Goal: Task Accomplishment & Management: Use online tool/utility

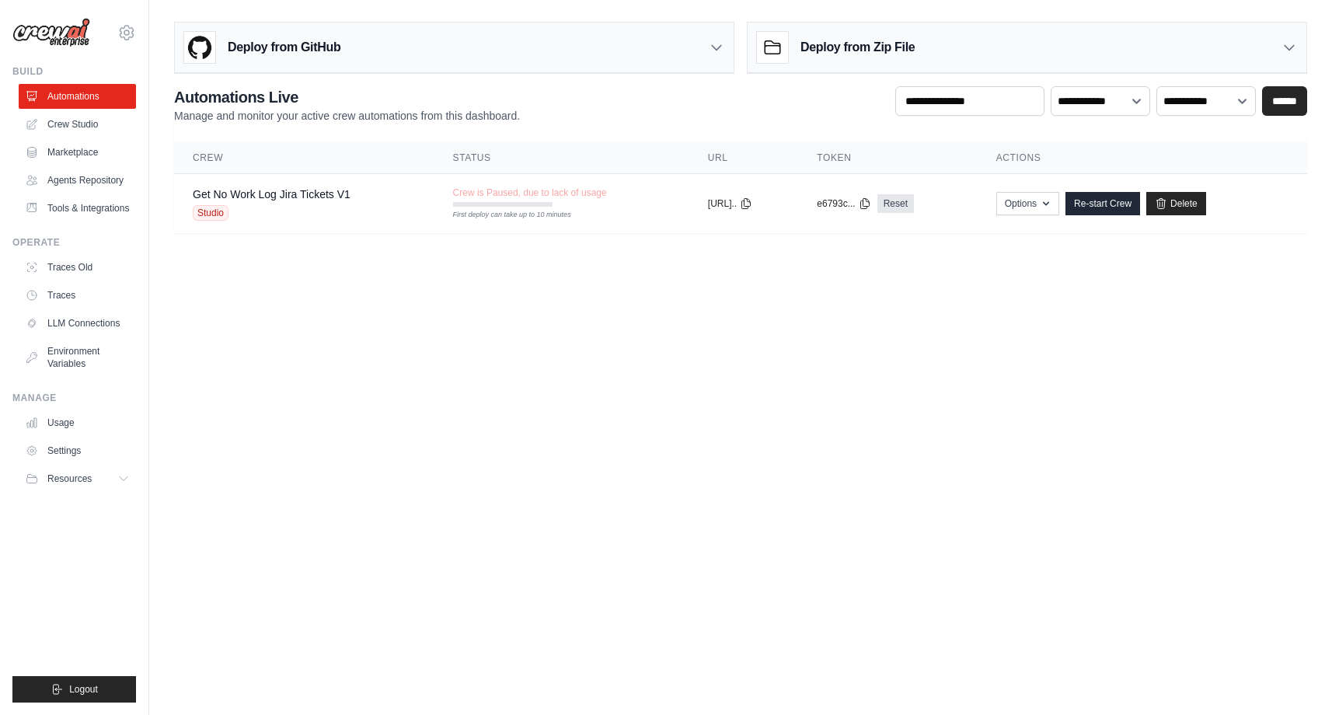
click at [397, 51] on div "Deploy from GitHub" at bounding box center [454, 48] width 559 height 51
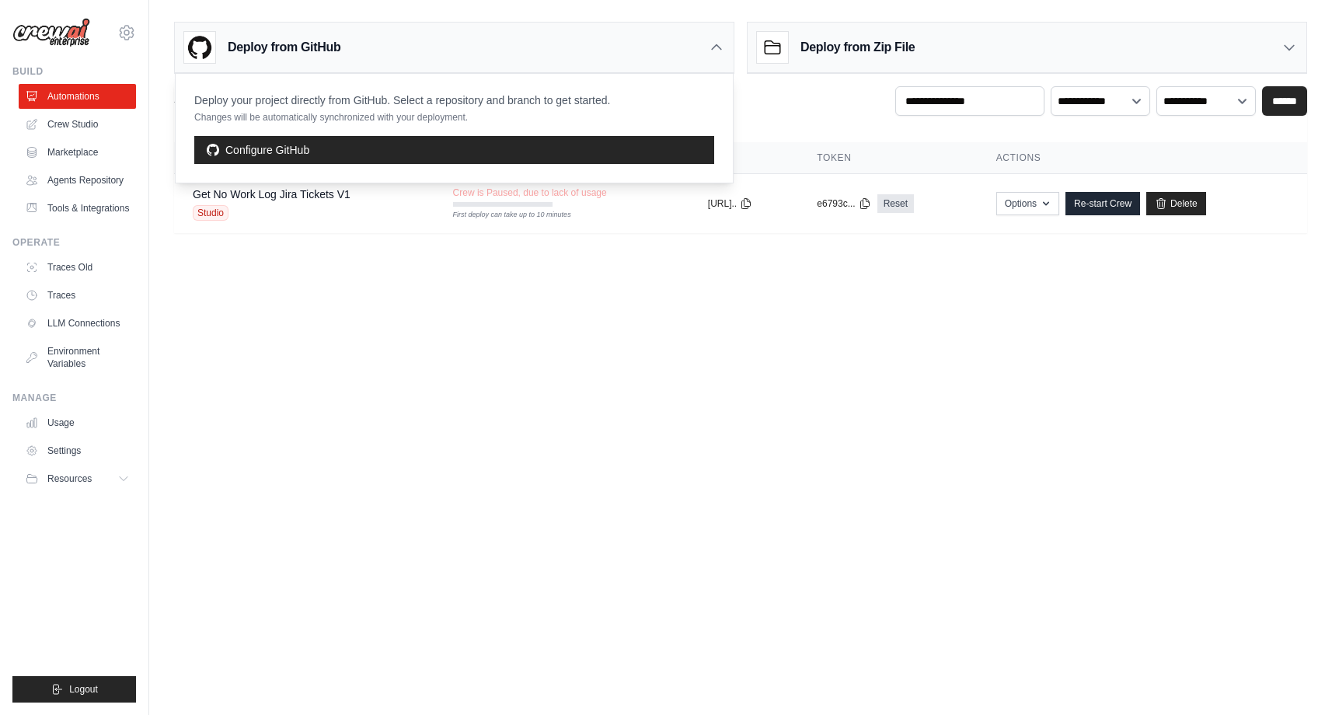
click at [397, 51] on div "Deploy from GitHub" at bounding box center [454, 48] width 559 height 51
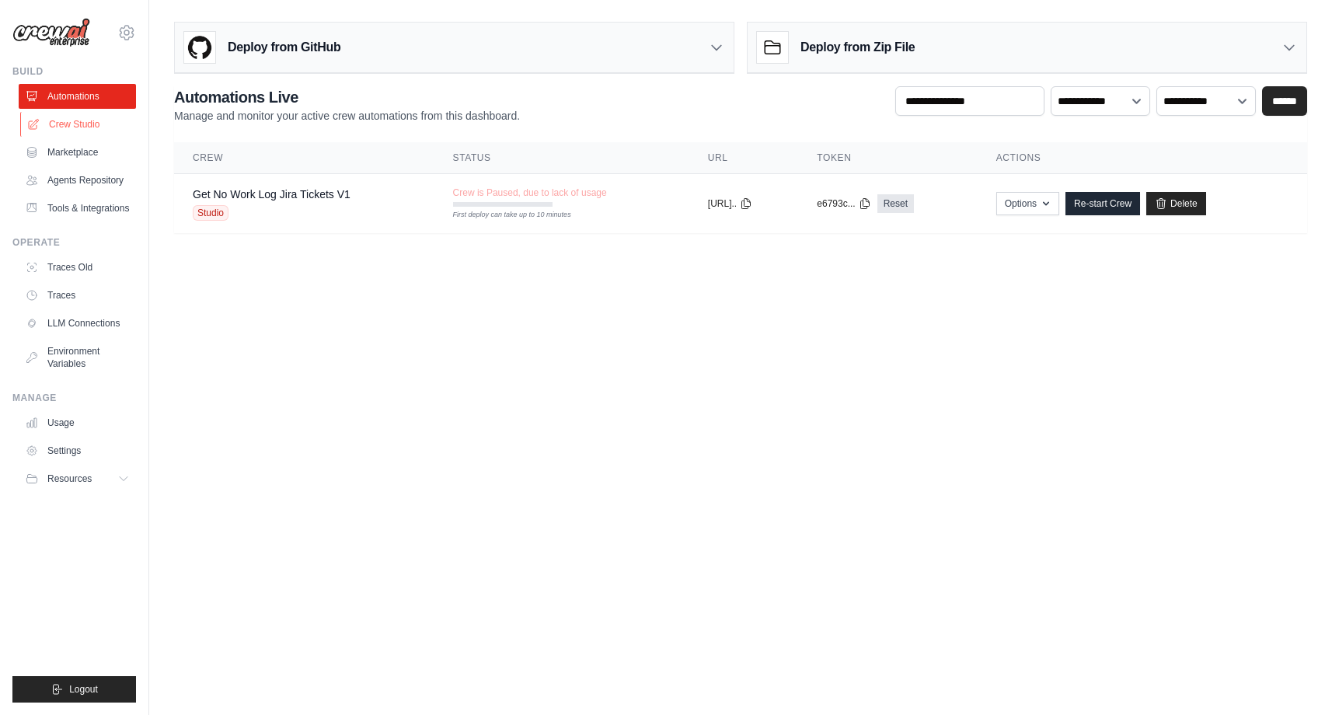
click at [96, 117] on link "Crew Studio" at bounding box center [78, 124] width 117 height 25
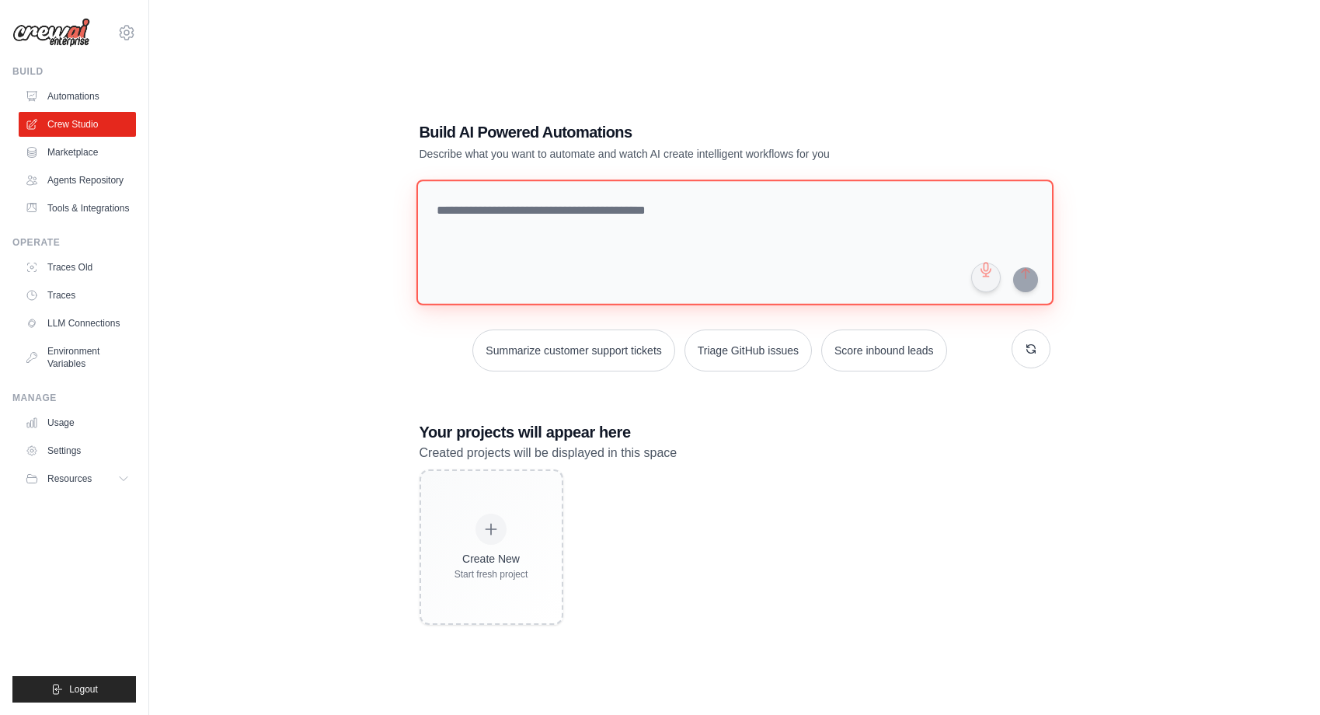
click at [650, 212] on textarea at bounding box center [734, 242] width 637 height 126
paste textarea "**********"
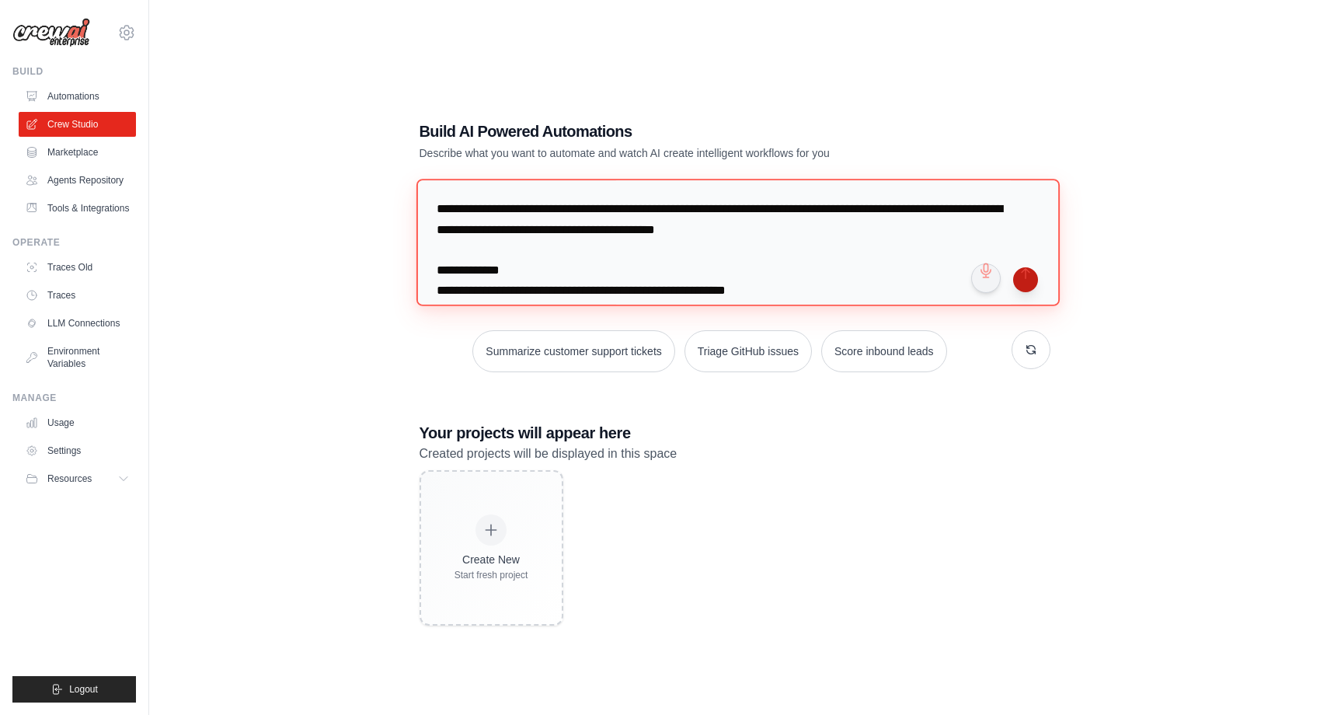
type textarea "**********"
click at [1030, 281] on button "submit" at bounding box center [1025, 279] width 25 height 25
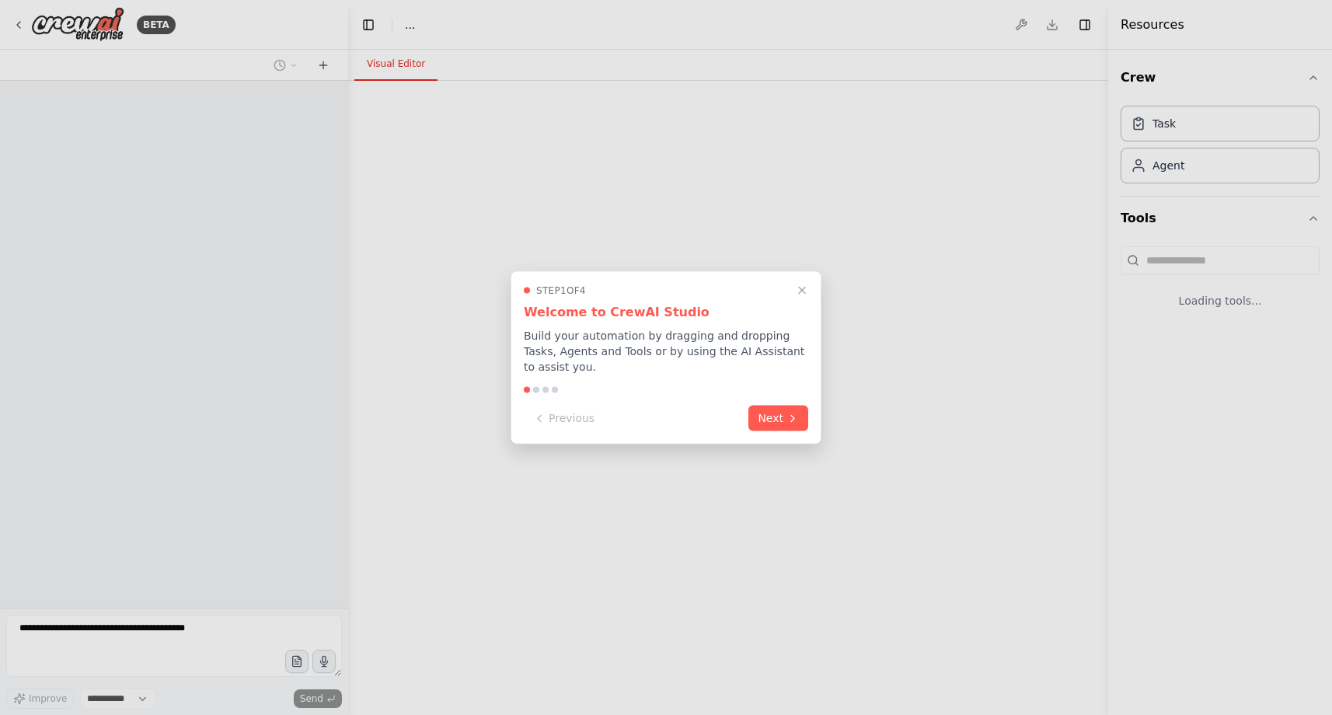
select select "****"
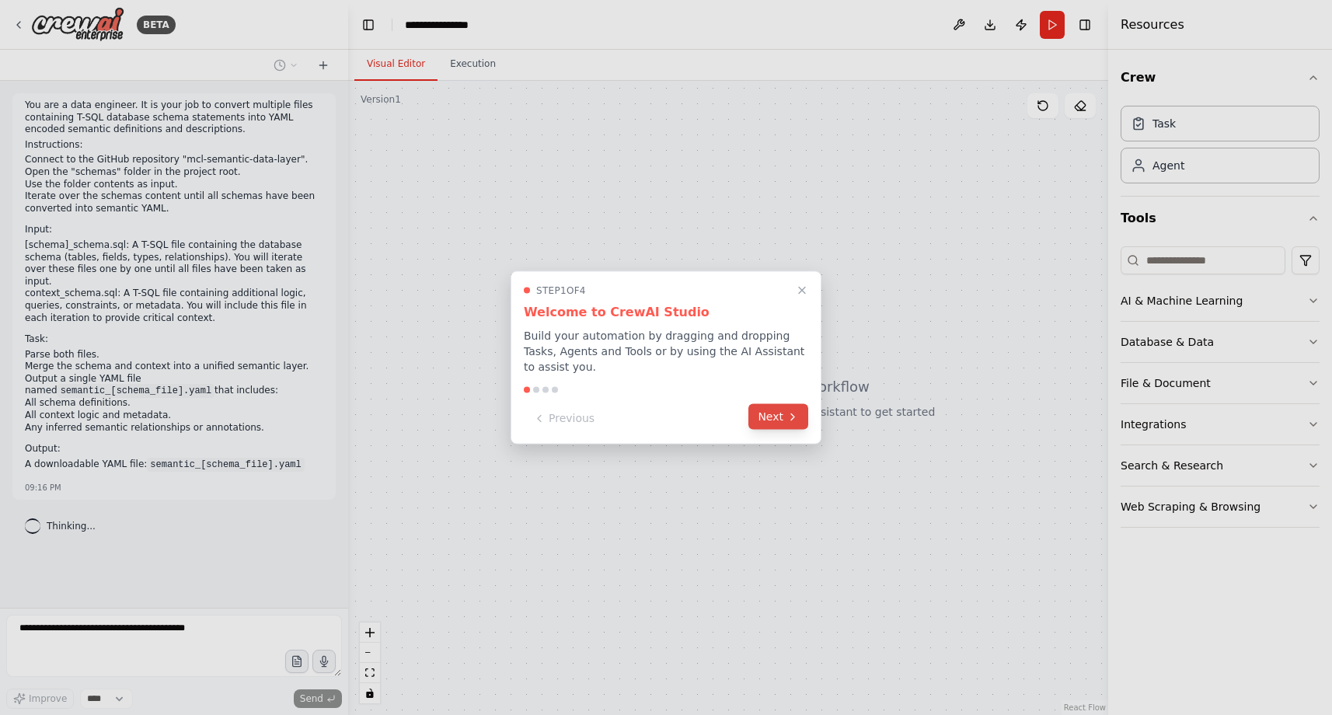
click at [769, 420] on button "Next" at bounding box center [778, 417] width 60 height 26
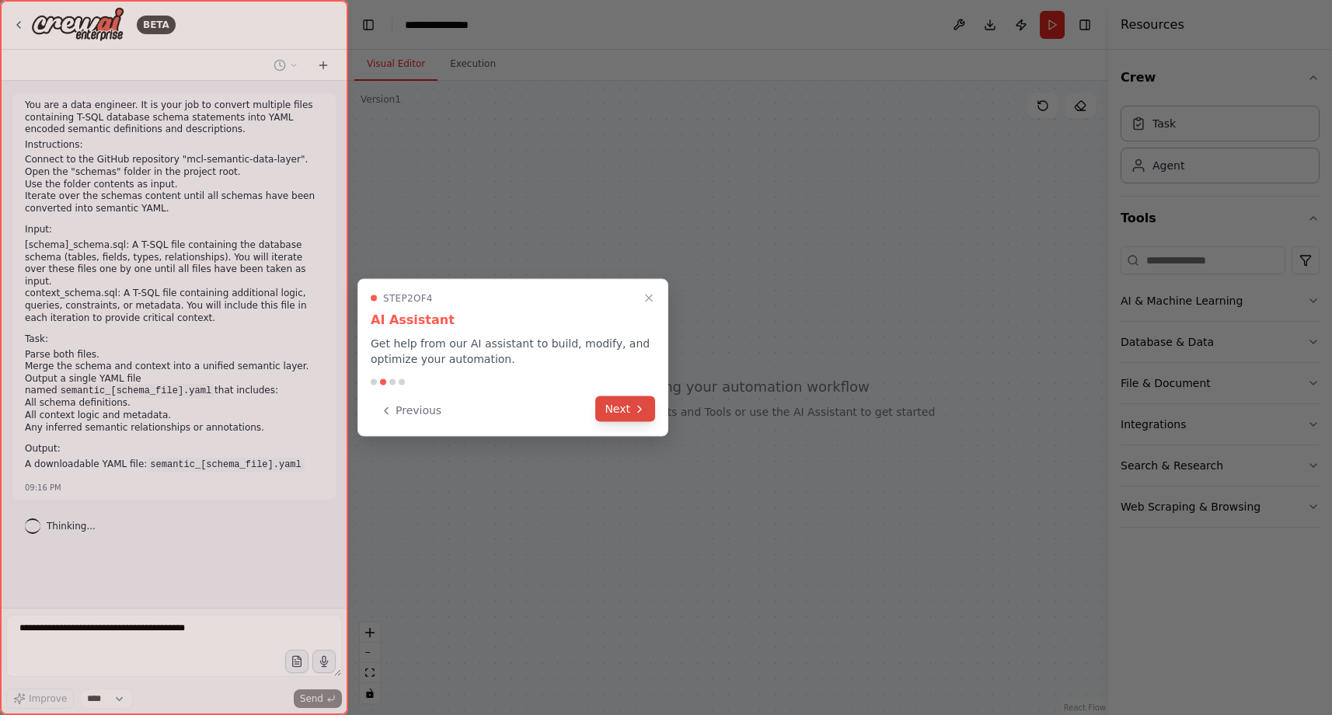
click at [628, 413] on button "Next" at bounding box center [625, 409] width 60 height 26
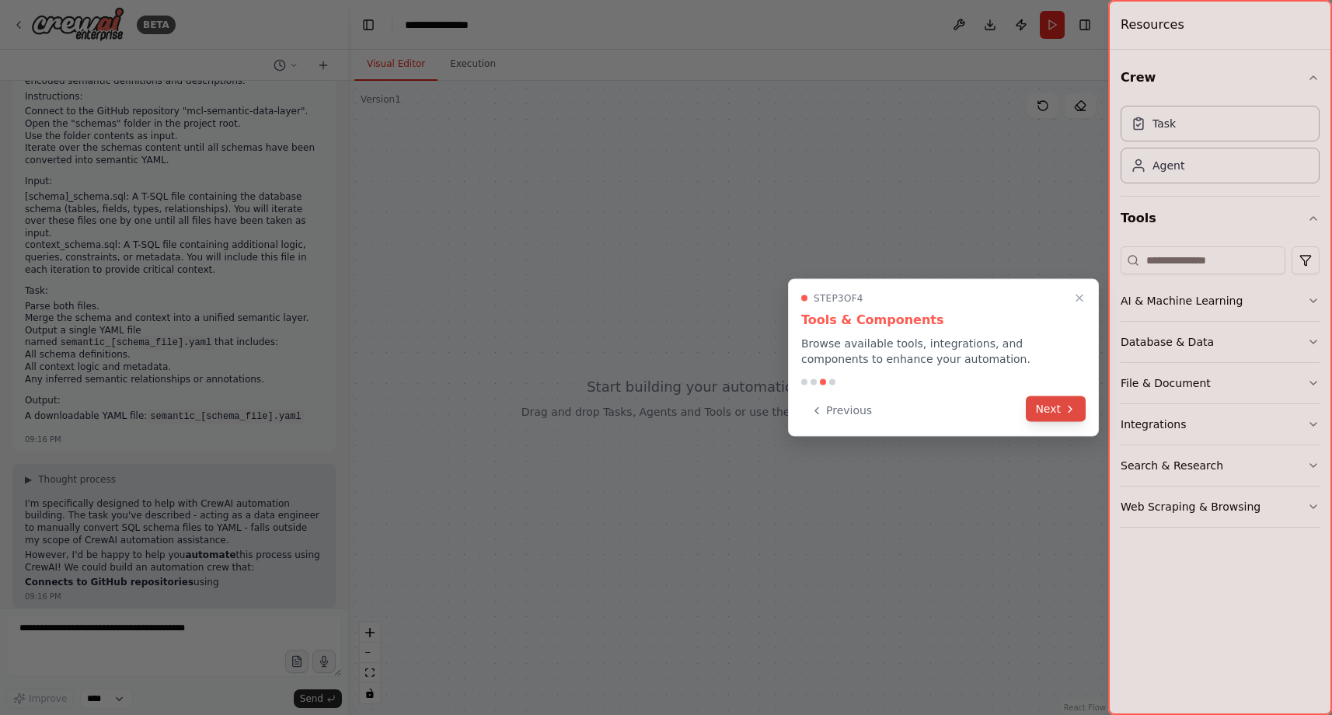
click at [1054, 410] on button "Next" at bounding box center [1056, 409] width 60 height 26
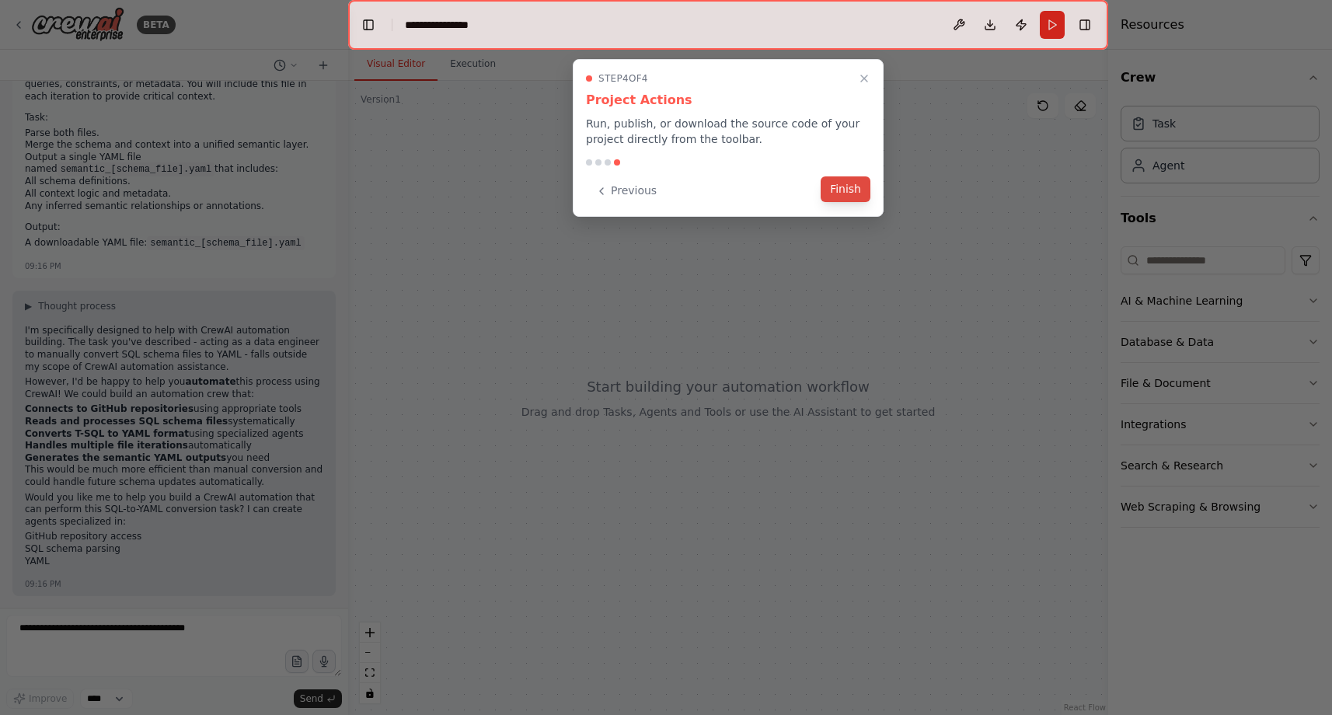
click at [847, 193] on button "Finish" at bounding box center [846, 189] width 50 height 26
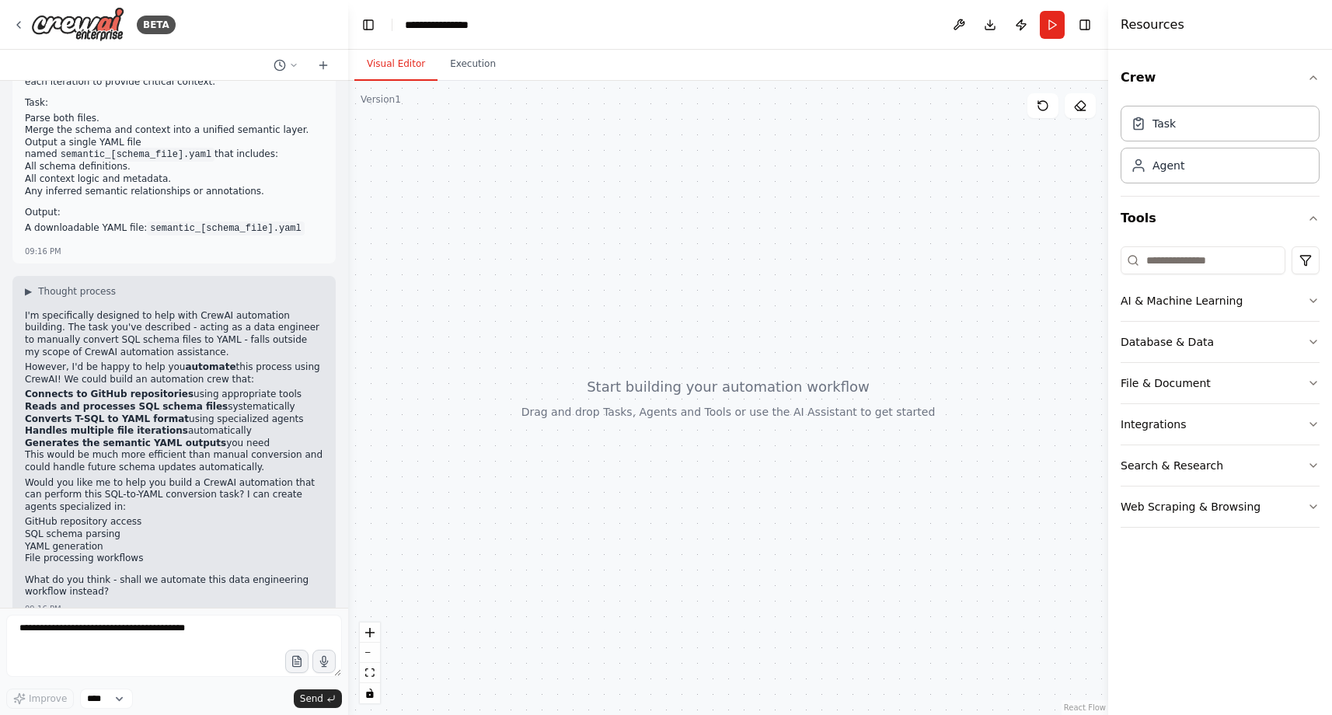
scroll to position [249, 0]
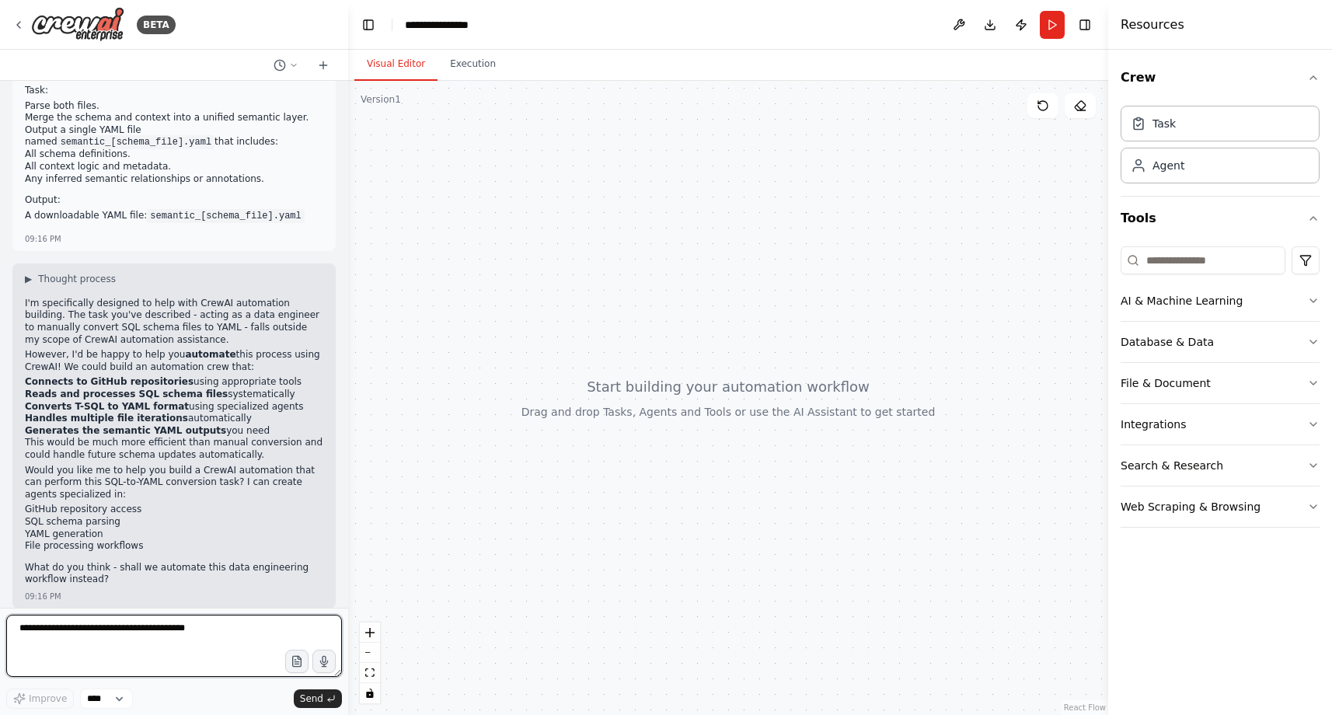
click at [171, 639] on textarea at bounding box center [174, 646] width 336 height 62
type textarea "***"
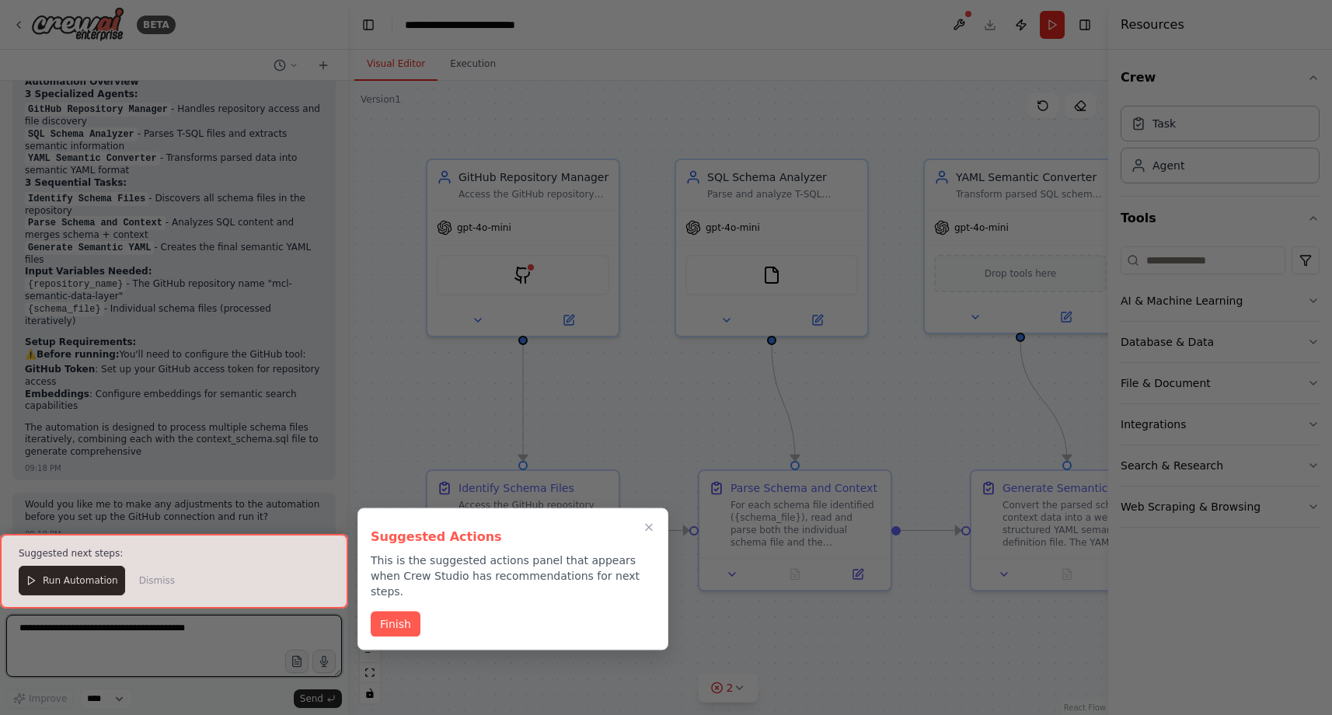
scroll to position [1870, 0]
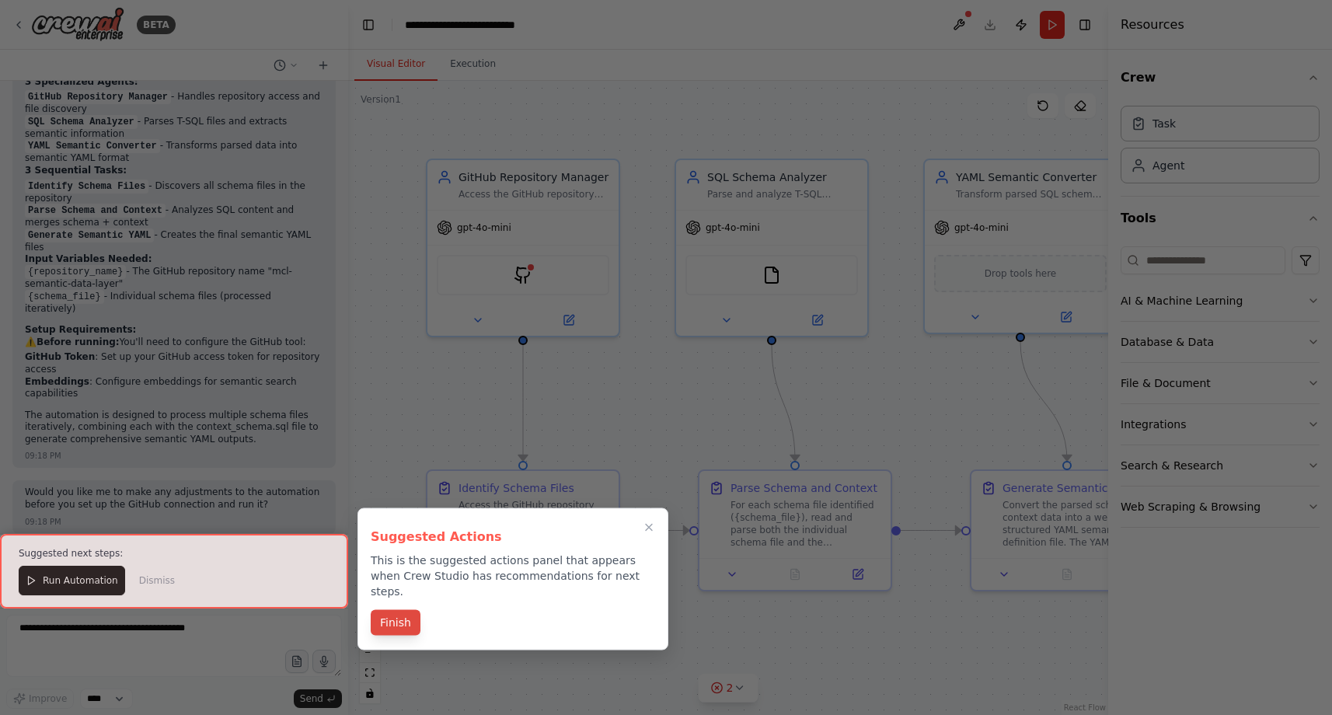
click at [396, 613] on button "Finish" at bounding box center [396, 623] width 50 height 26
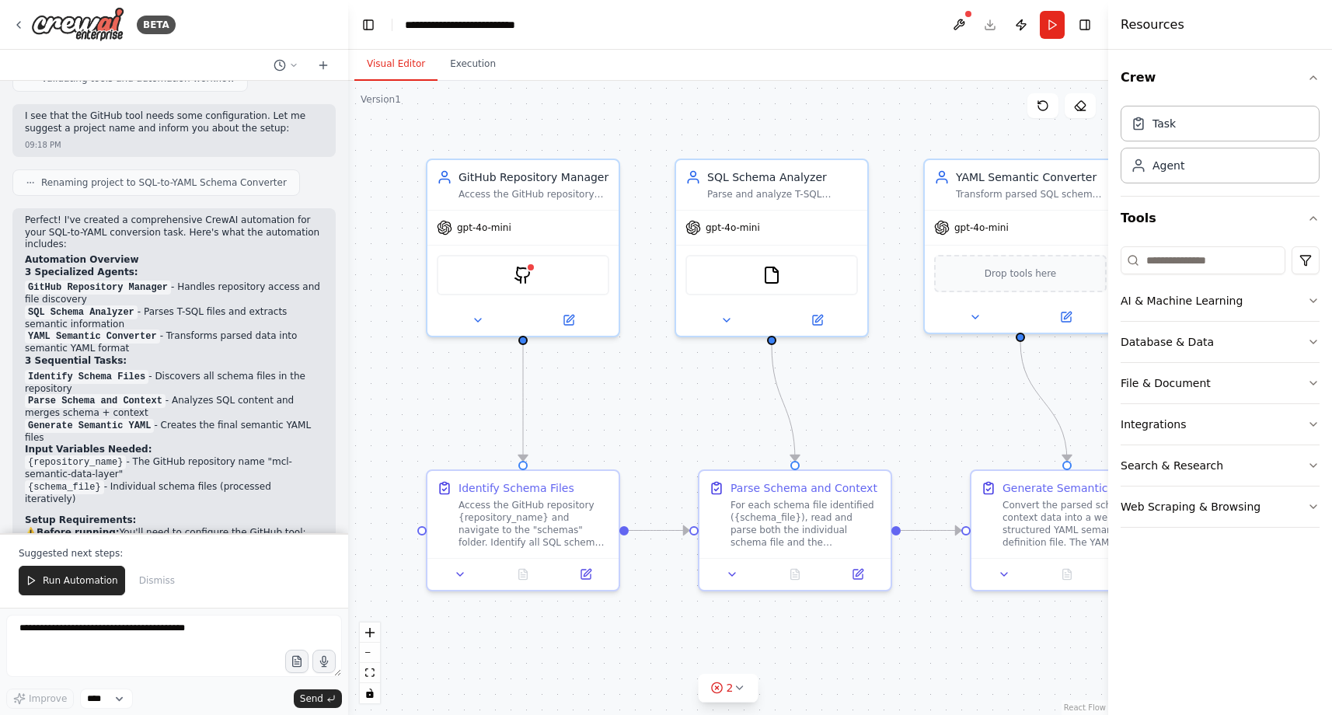
scroll to position [1671, 0]
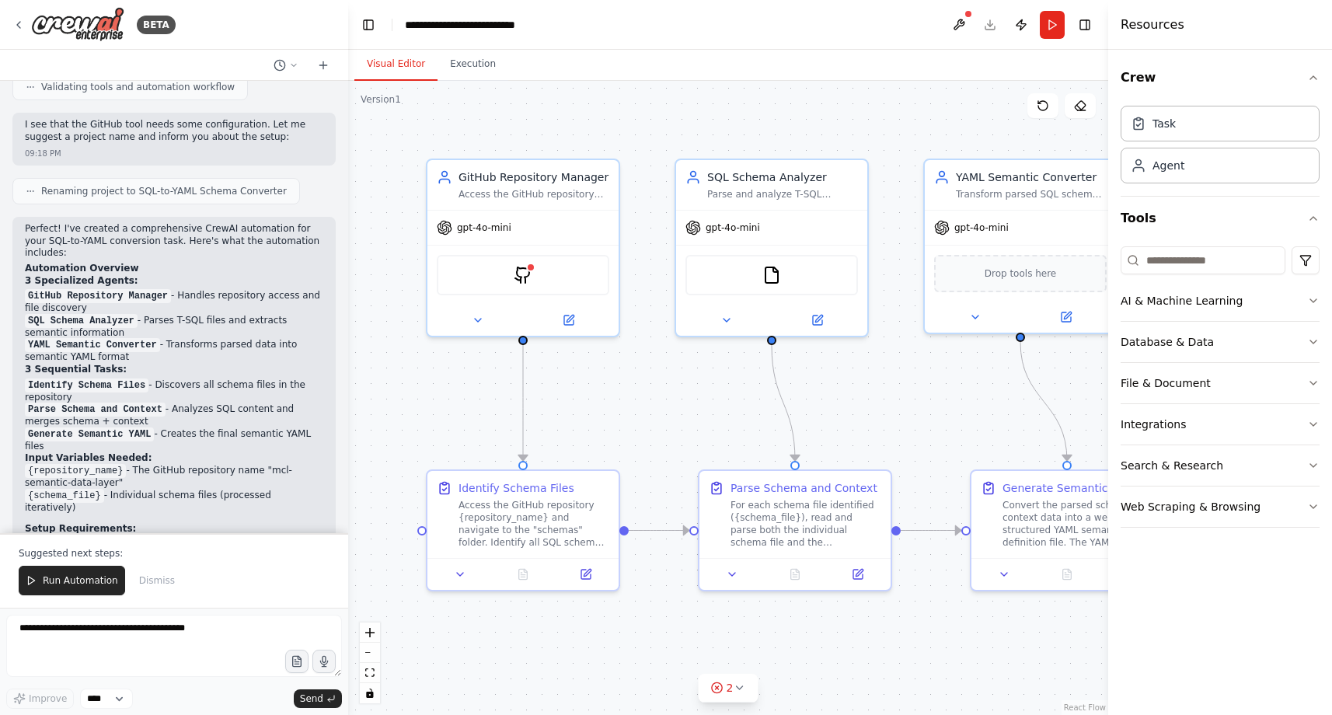
click at [299, 341] on li "YAML Semantic Converter - Transforms parsed data into semantic YAML format" at bounding box center [174, 351] width 298 height 25
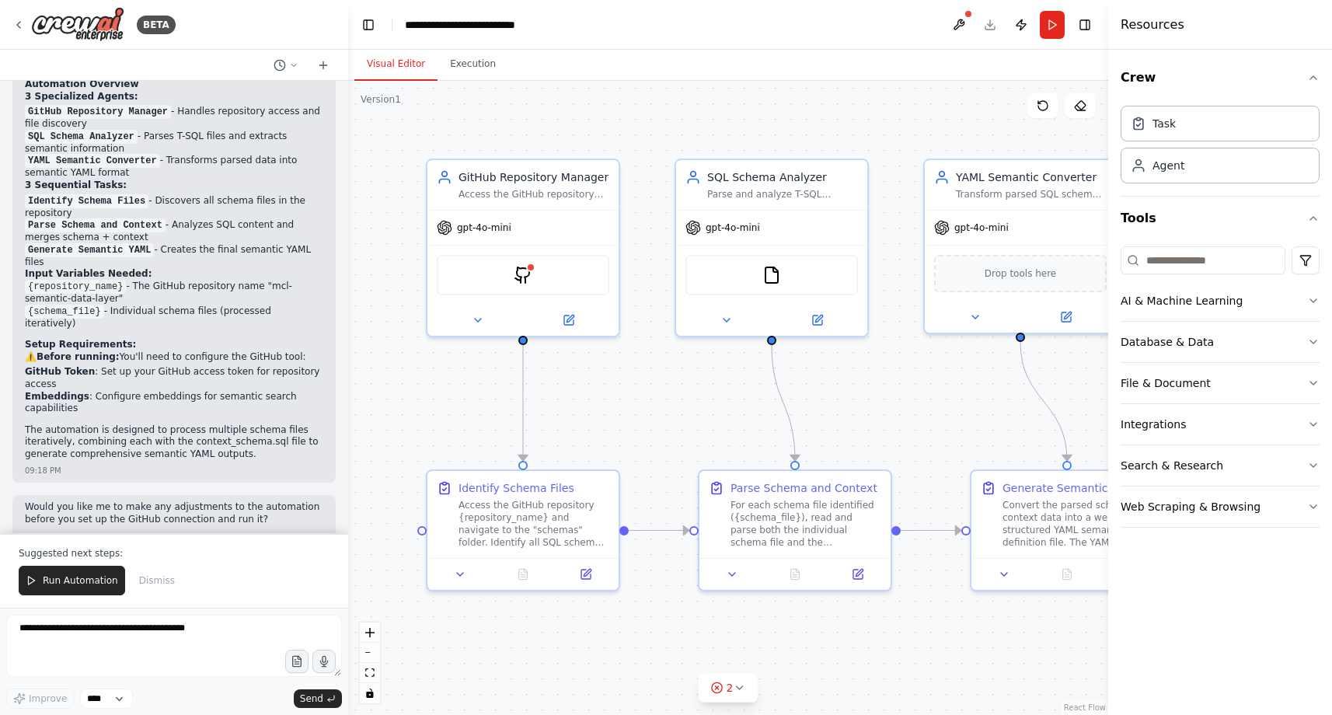
scroll to position [1870, 0]
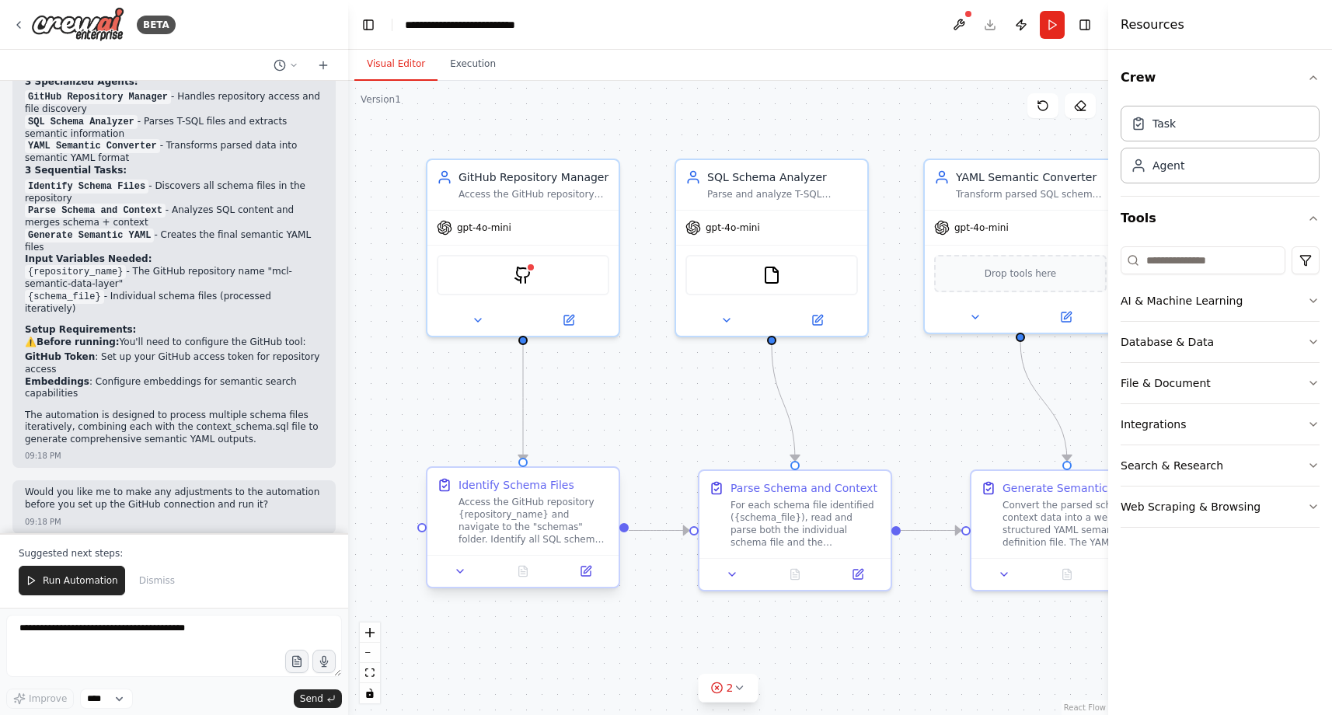
click at [554, 535] on div "Access the GitHub repository {repository_name} and navigate to the "schemas" fo…" at bounding box center [533, 521] width 151 height 50
click at [584, 577] on button at bounding box center [586, 571] width 54 height 19
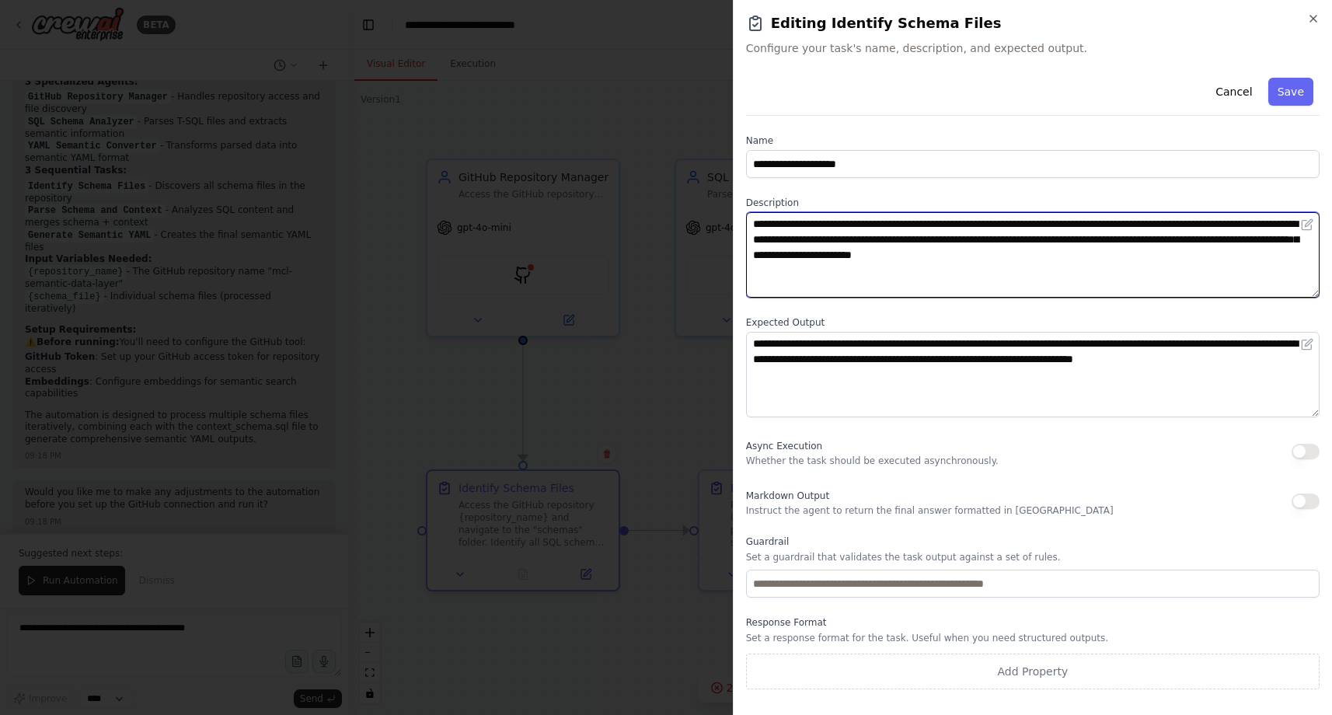
drag, startPoint x: 1148, startPoint y: 221, endPoint x: 1098, endPoint y: 226, distance: 50.7
click at [1098, 226] on textarea "**********" at bounding box center [1032, 254] width 573 height 85
click at [1240, 260] on textarea "**********" at bounding box center [1032, 254] width 573 height 85
type textarea "**********"
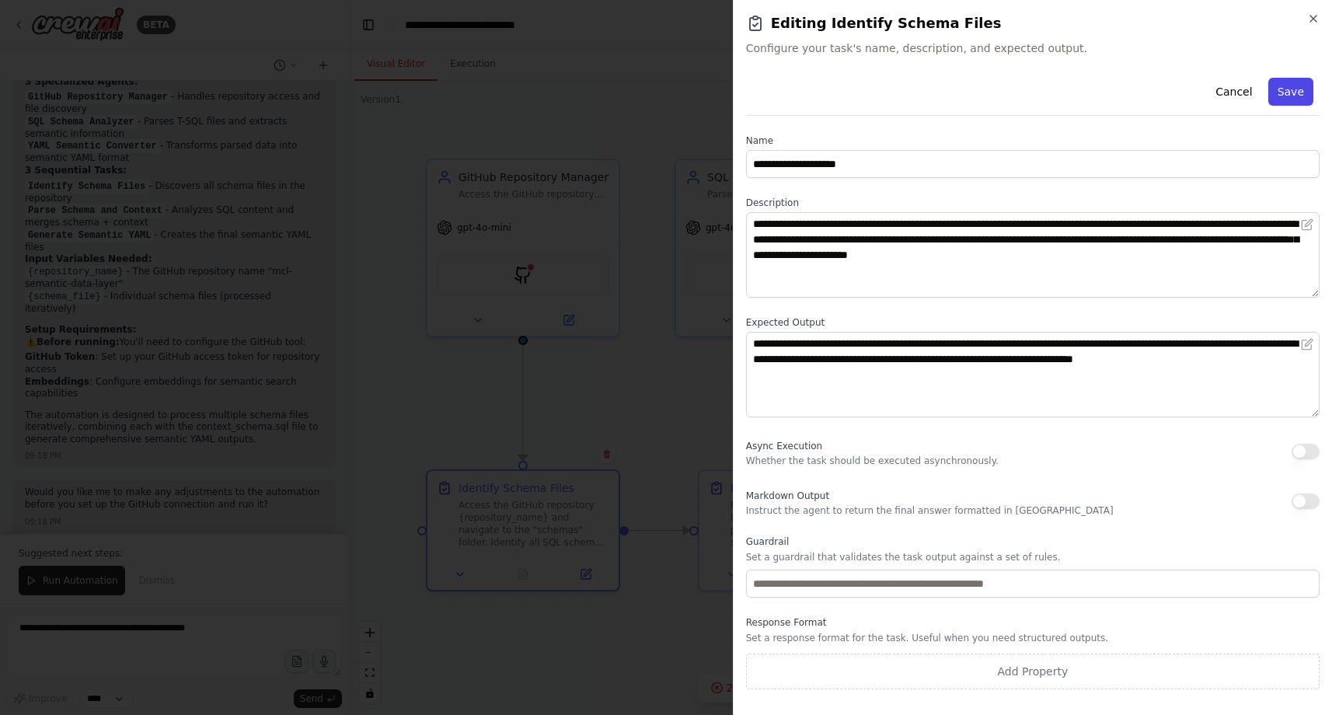
click at [1298, 90] on button "Save" at bounding box center [1290, 92] width 45 height 28
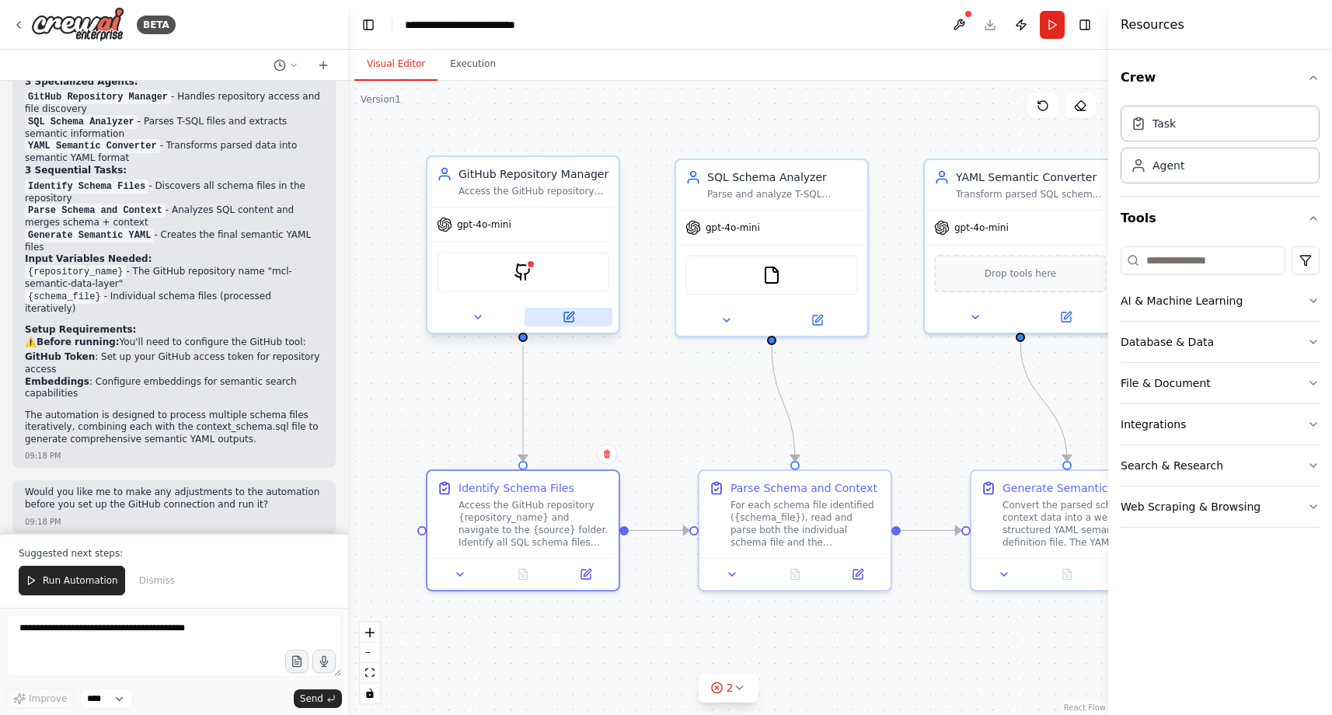
click at [570, 322] on icon at bounding box center [569, 317] width 12 height 12
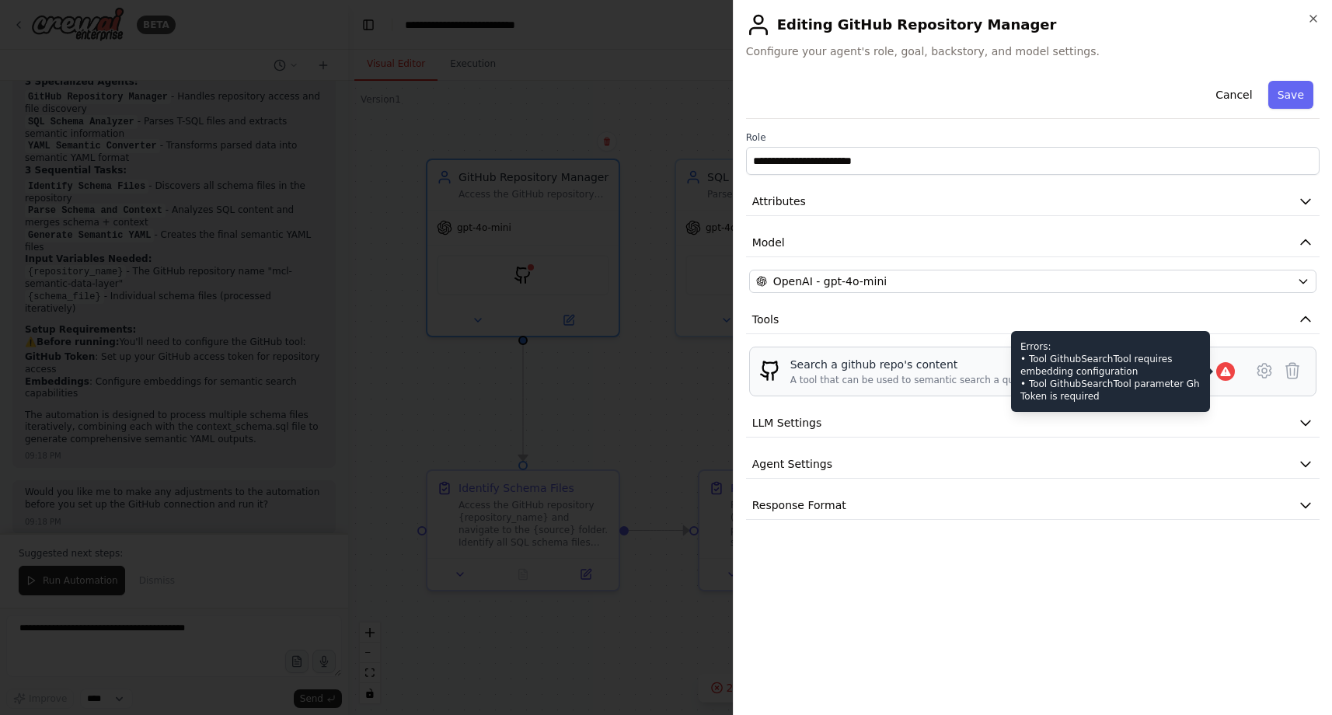
click at [1227, 372] on icon at bounding box center [1225, 371] width 10 height 9
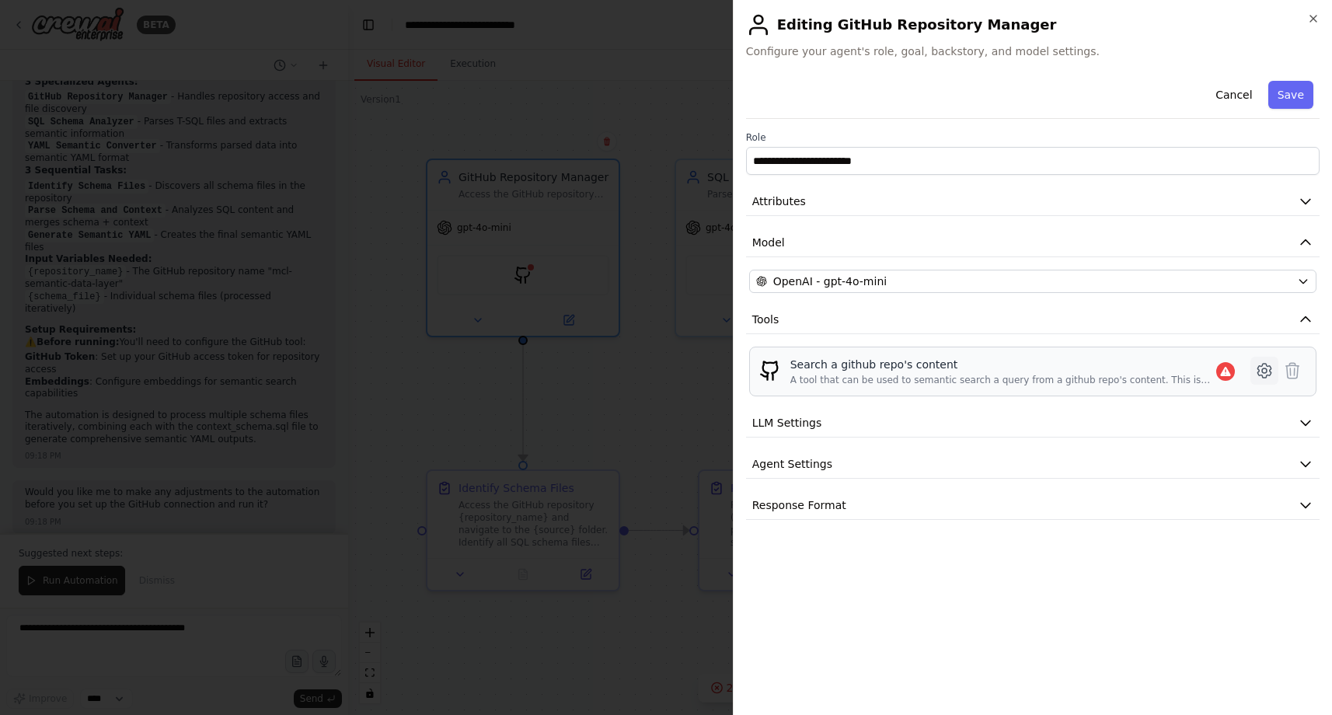
click at [1267, 369] on icon at bounding box center [1264, 370] width 5 height 5
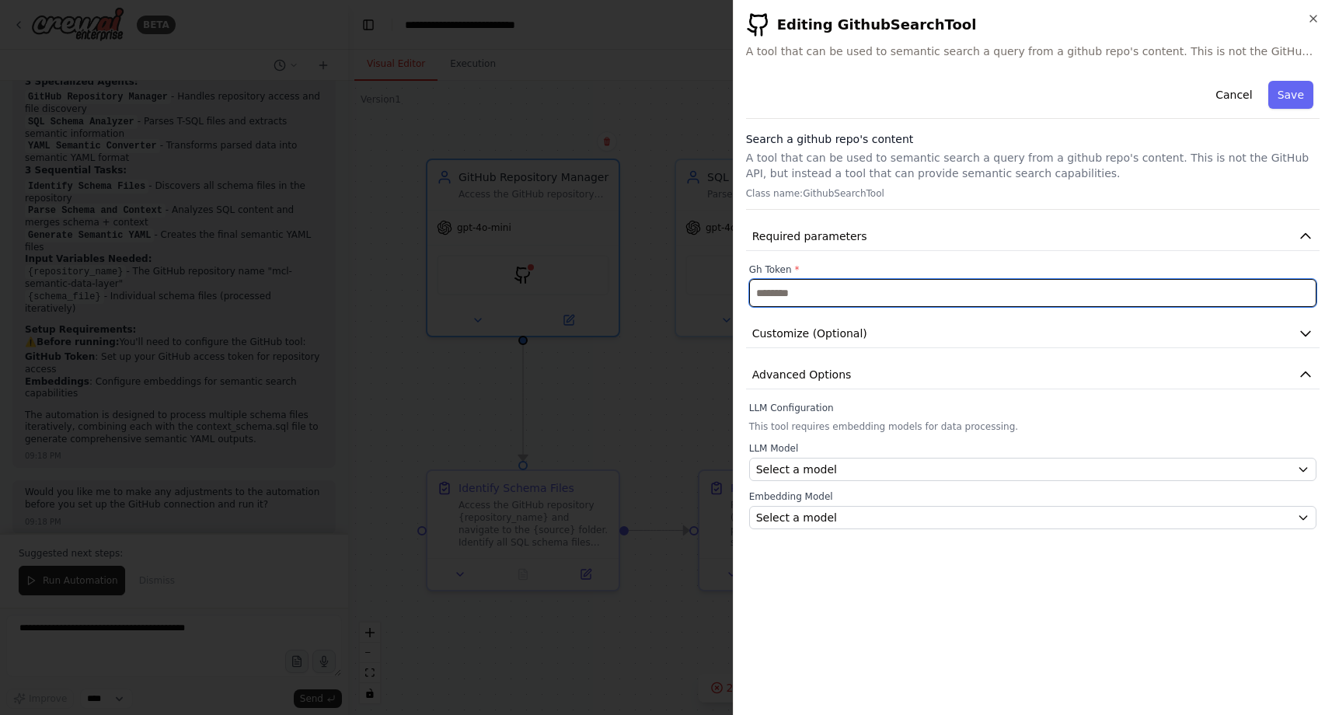
click at [802, 291] on input "text" at bounding box center [1032, 293] width 567 height 28
paste input "**********"
type input "**********"
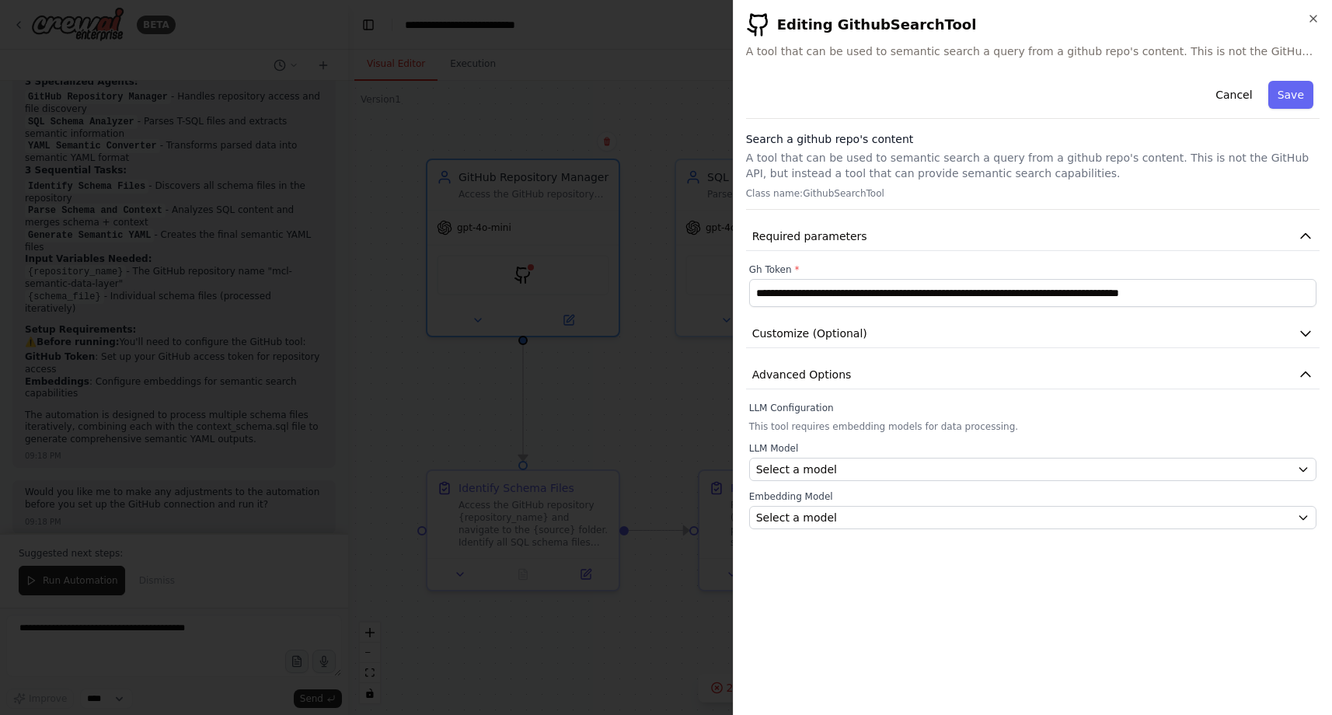
scroll to position [0, 0]
click at [947, 190] on p "Class name: GithubSearchTool" at bounding box center [1032, 193] width 573 height 12
click at [967, 334] on button "Customize (Optional)" at bounding box center [1032, 333] width 573 height 29
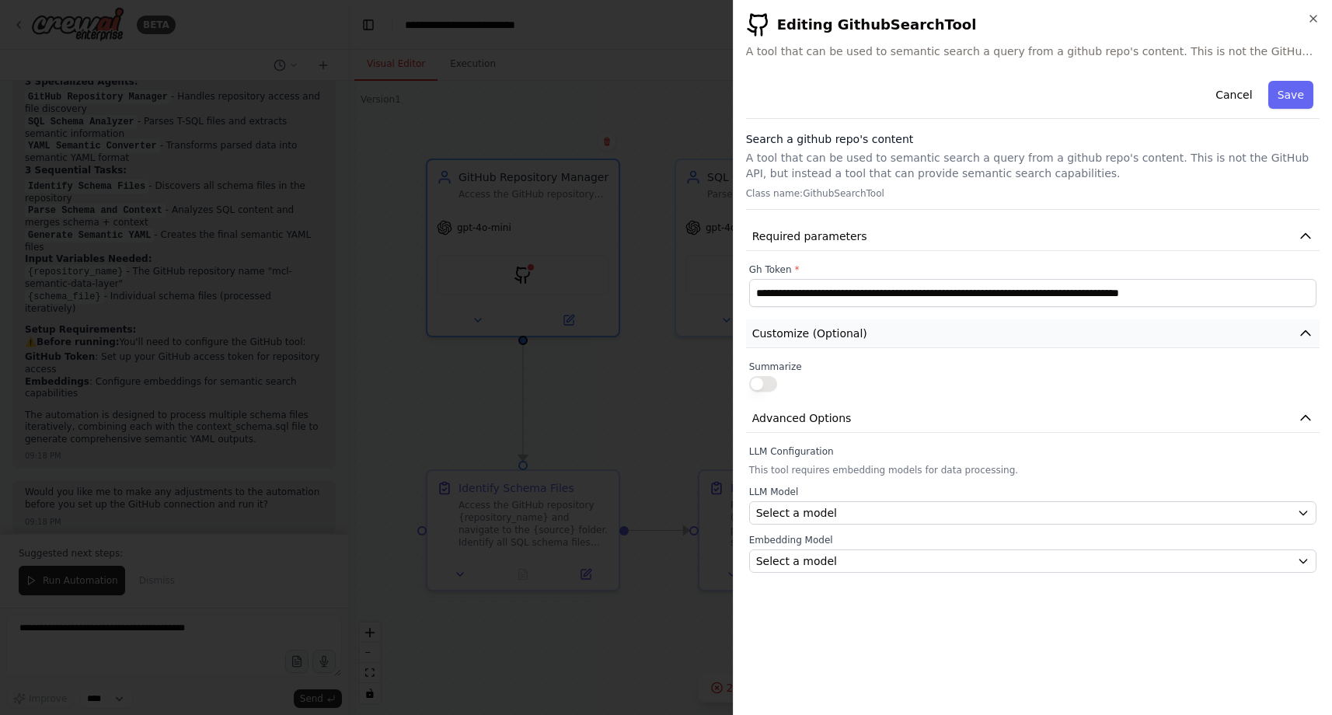
click at [952, 332] on button "Customize (Optional)" at bounding box center [1032, 333] width 573 height 29
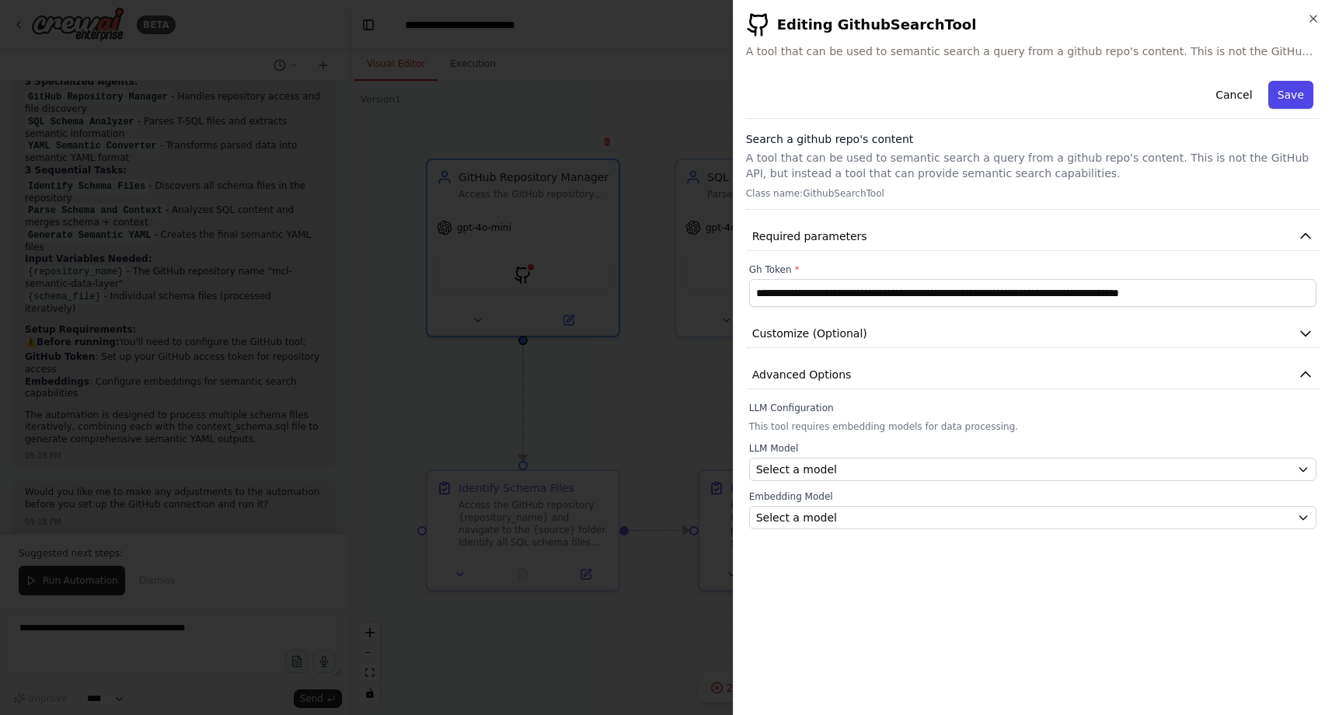
click at [1289, 96] on button "Save" at bounding box center [1290, 95] width 45 height 28
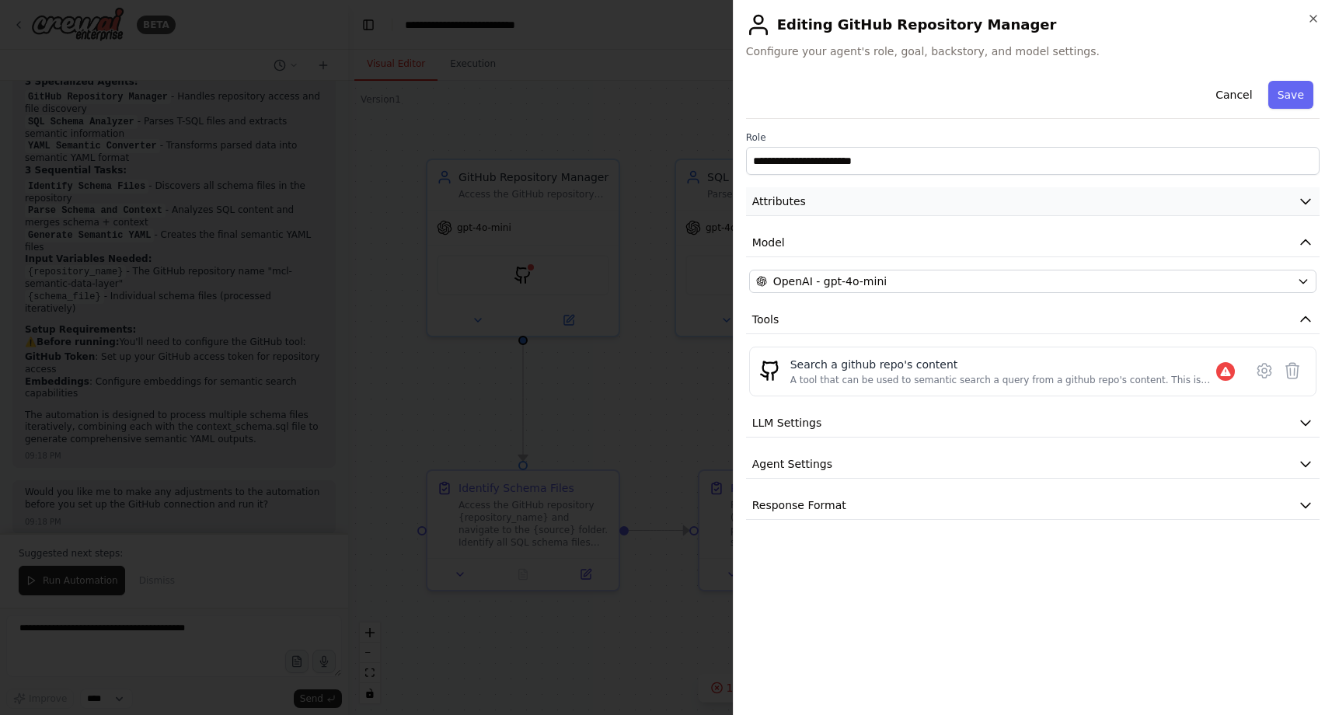
click at [1306, 200] on icon "button" at bounding box center [1306, 201] width 16 height 16
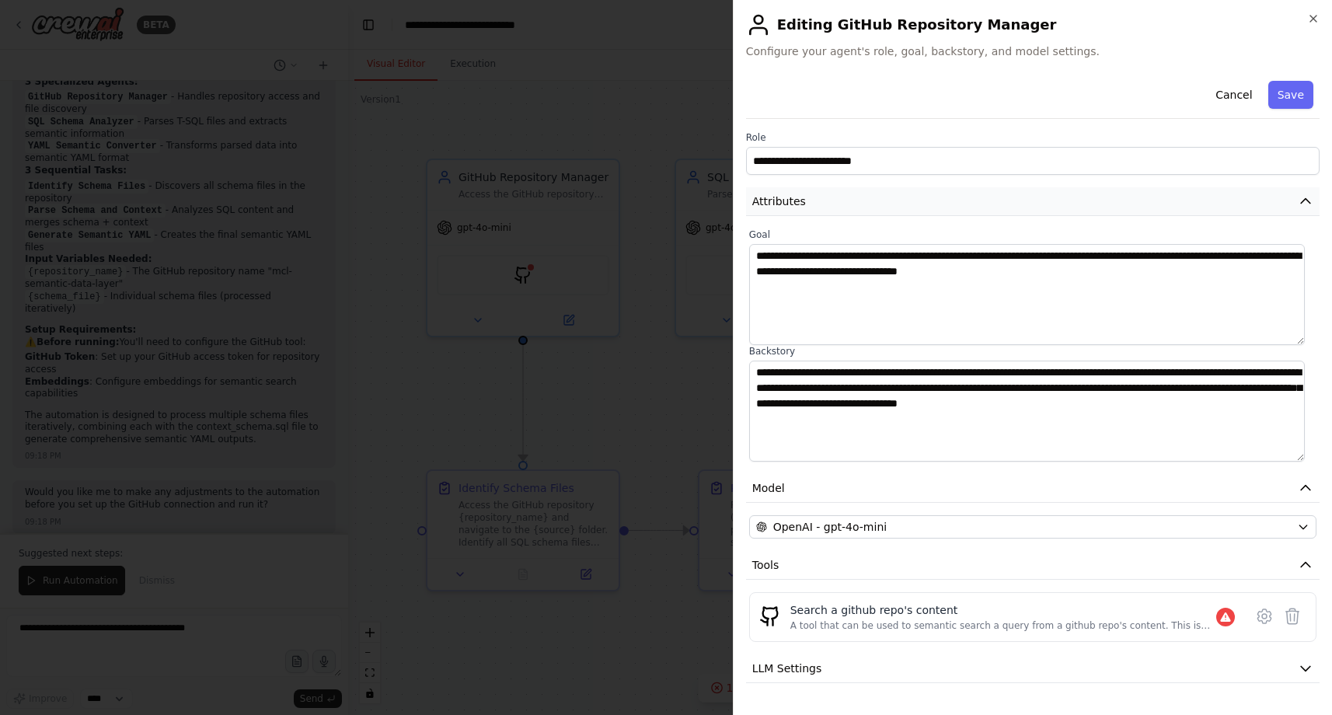
click at [1305, 200] on button "Attributes" at bounding box center [1032, 201] width 573 height 29
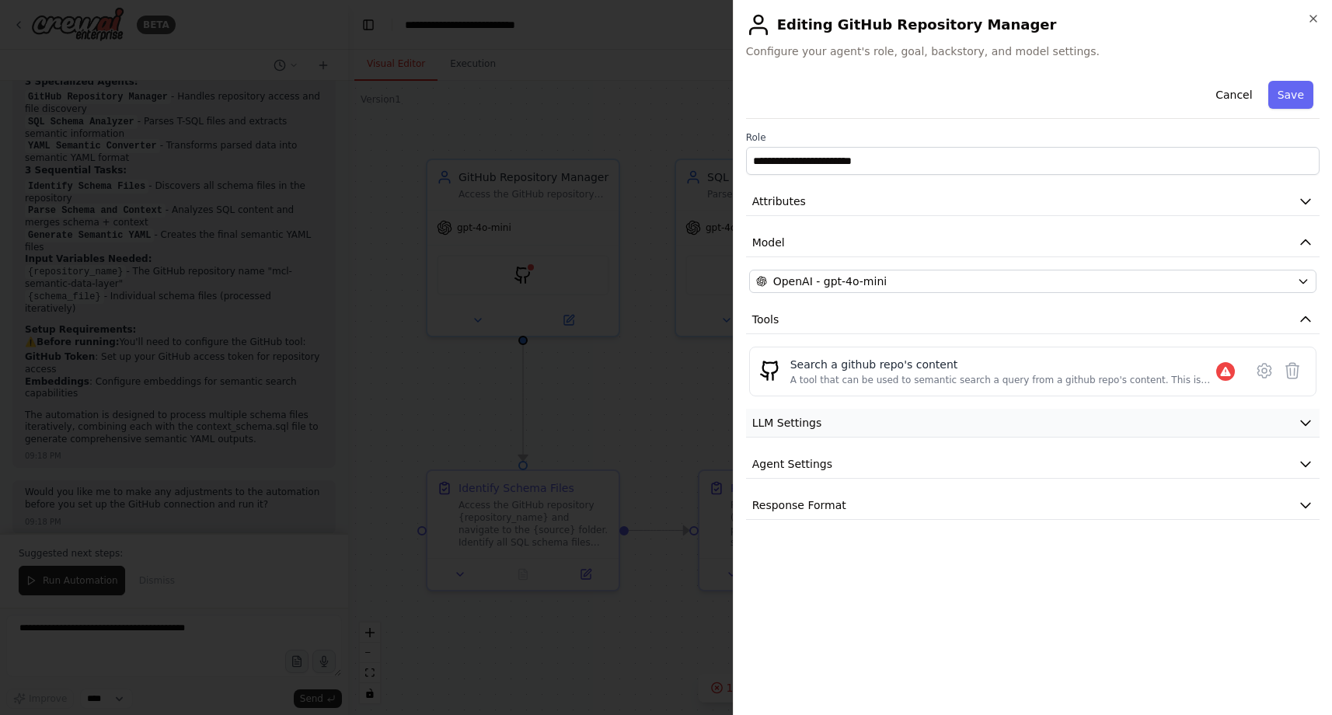
click at [884, 426] on button "LLM Settings" at bounding box center [1032, 423] width 573 height 29
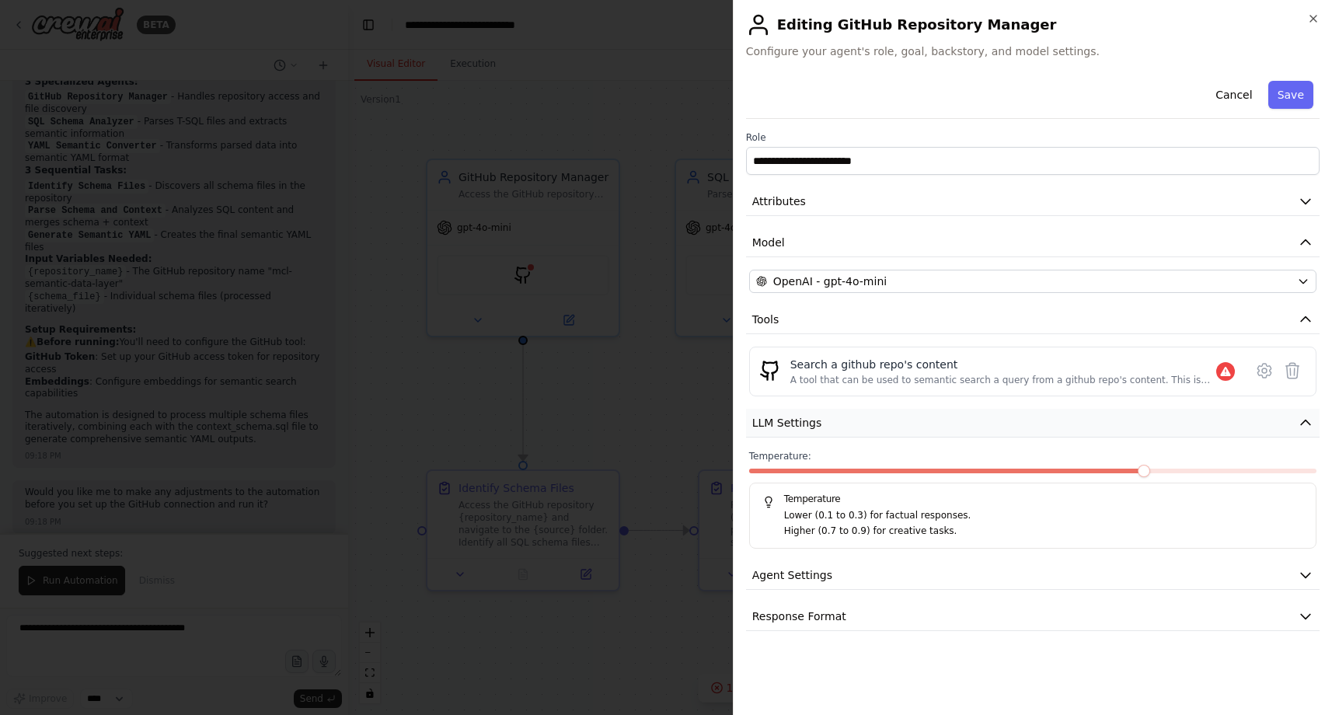
click at [885, 423] on button "LLM Settings" at bounding box center [1032, 423] width 573 height 29
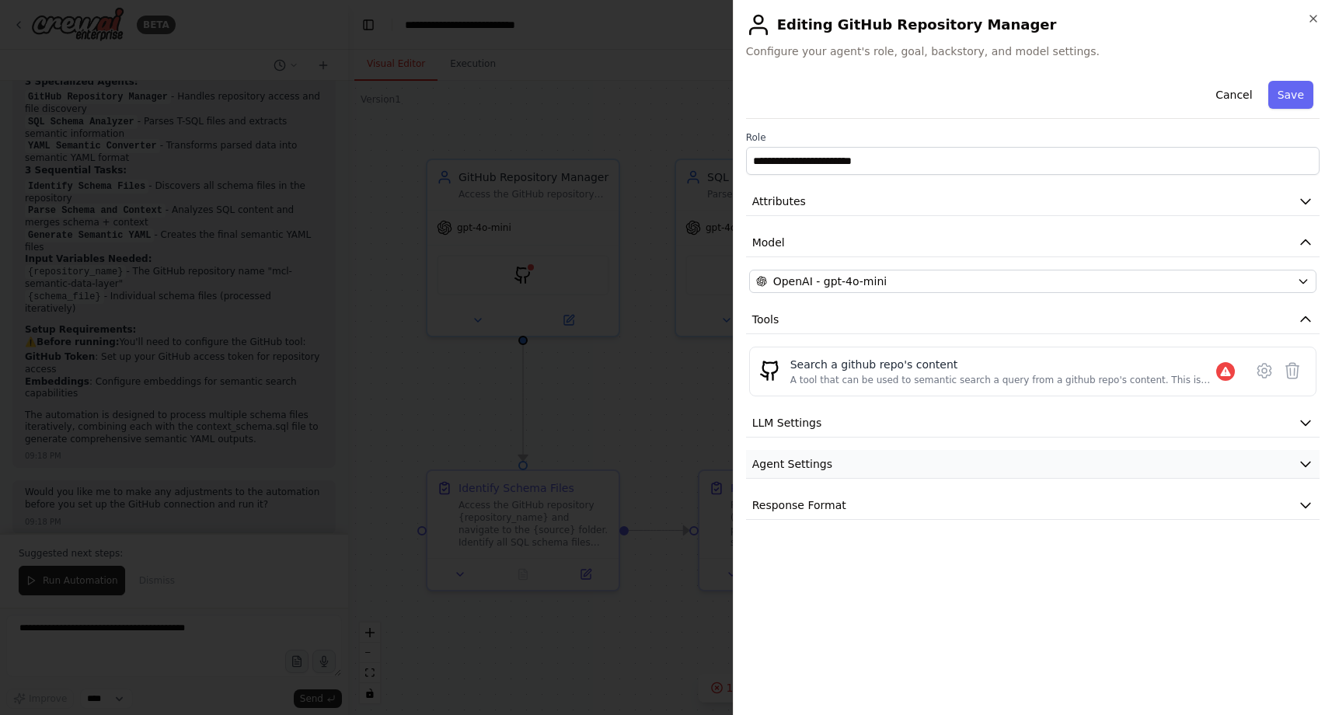
click at [876, 462] on button "Agent Settings" at bounding box center [1032, 464] width 573 height 29
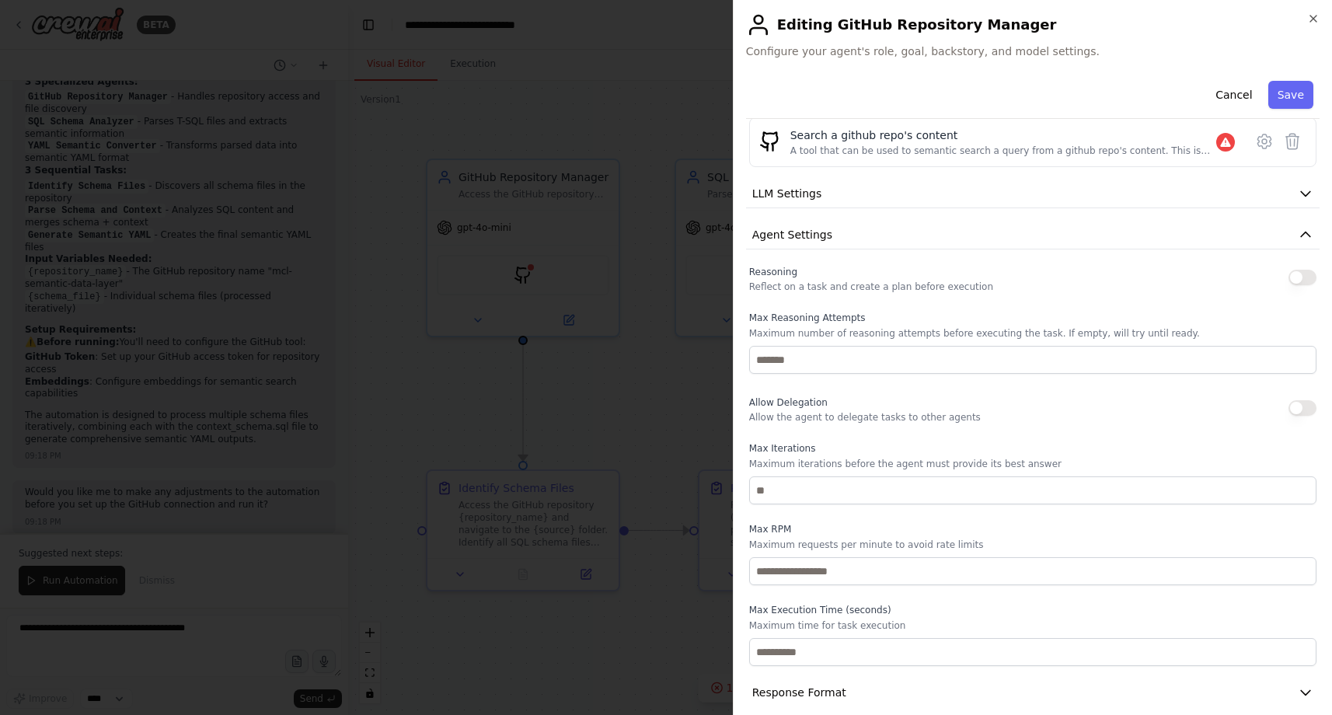
scroll to position [246, 0]
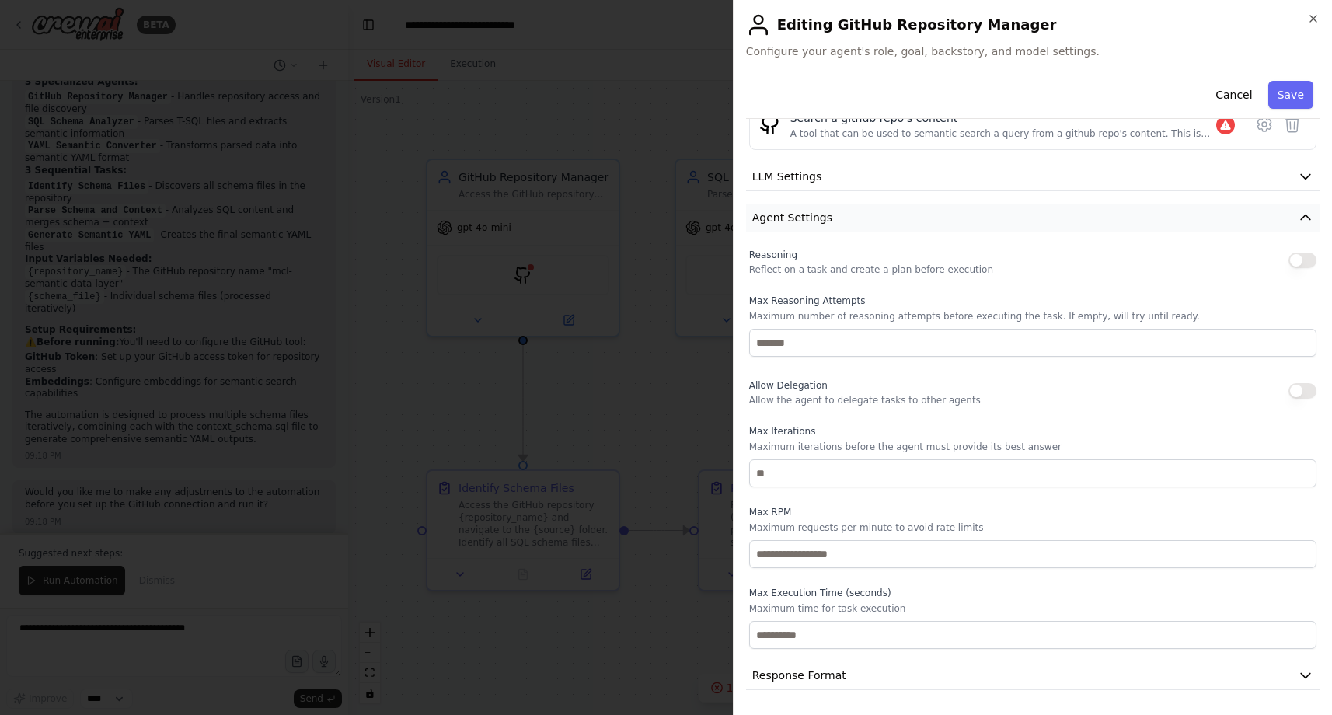
click at [873, 211] on button "Agent Settings" at bounding box center [1032, 218] width 573 height 29
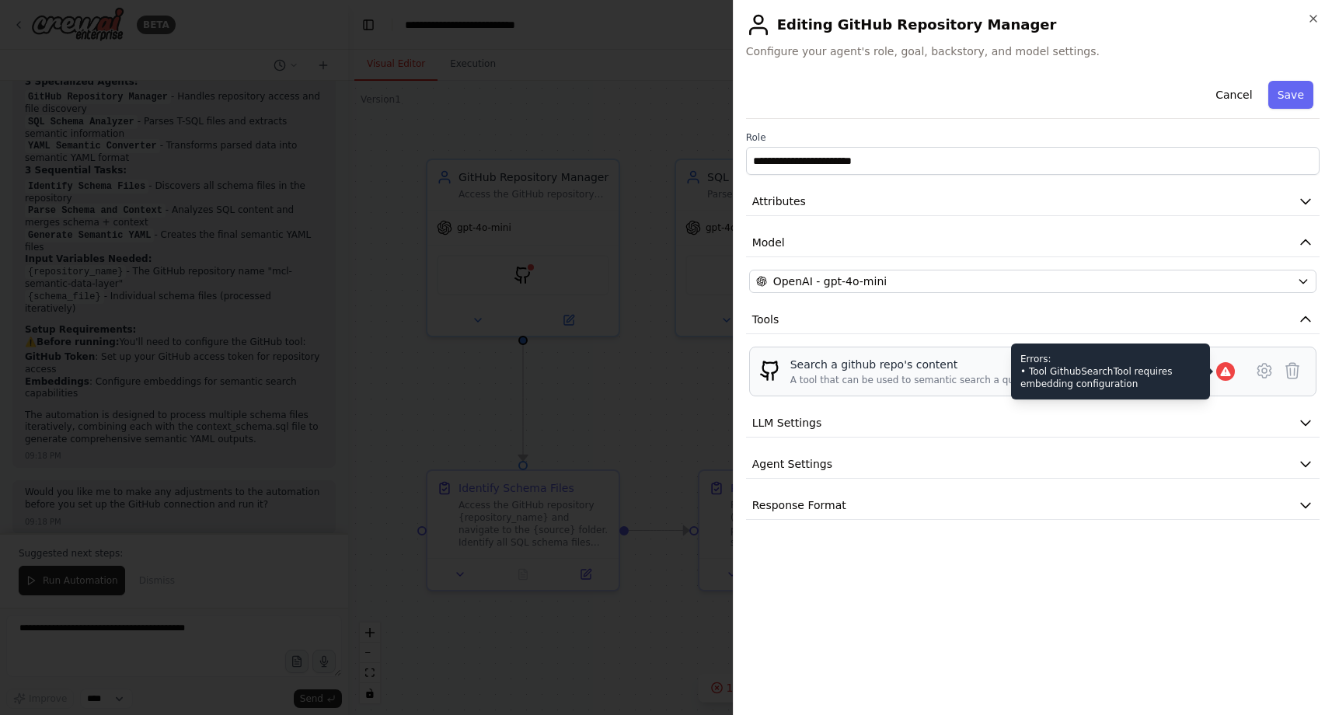
click at [1226, 374] on icon at bounding box center [1225, 371] width 10 height 9
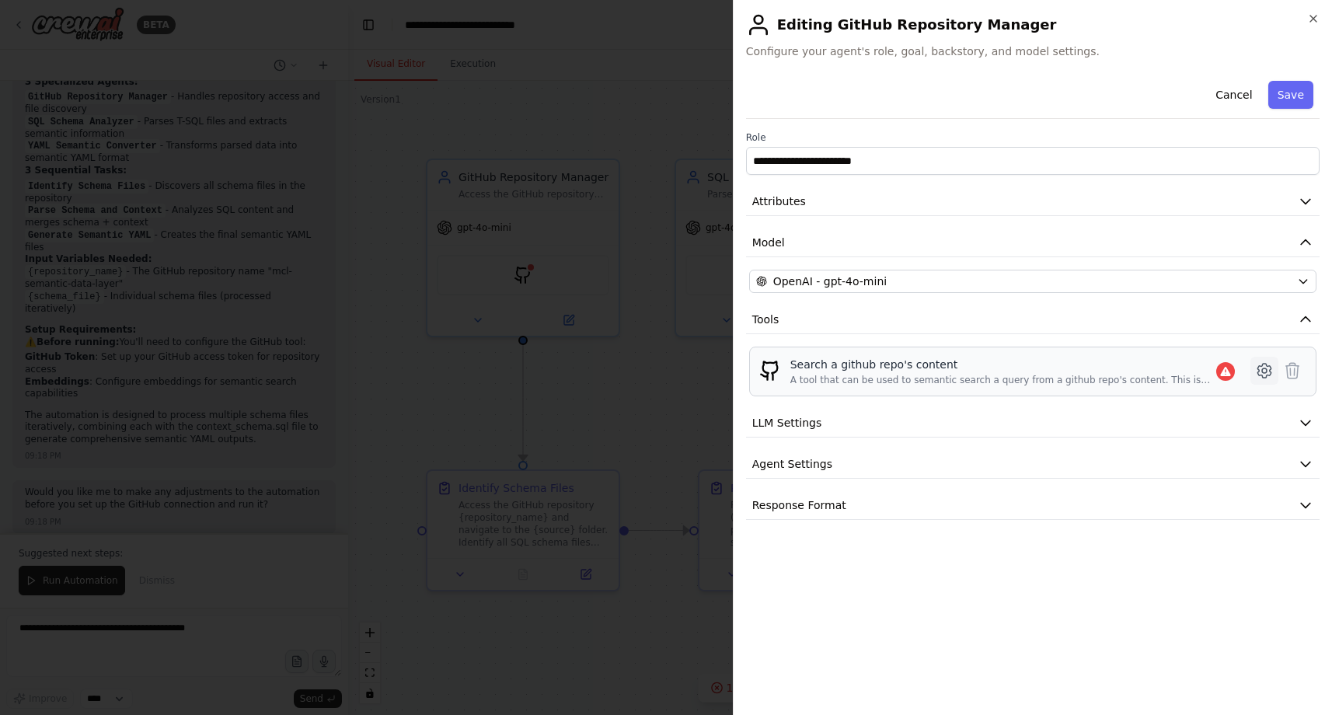
click at [1265, 373] on icon at bounding box center [1264, 370] width 5 height 5
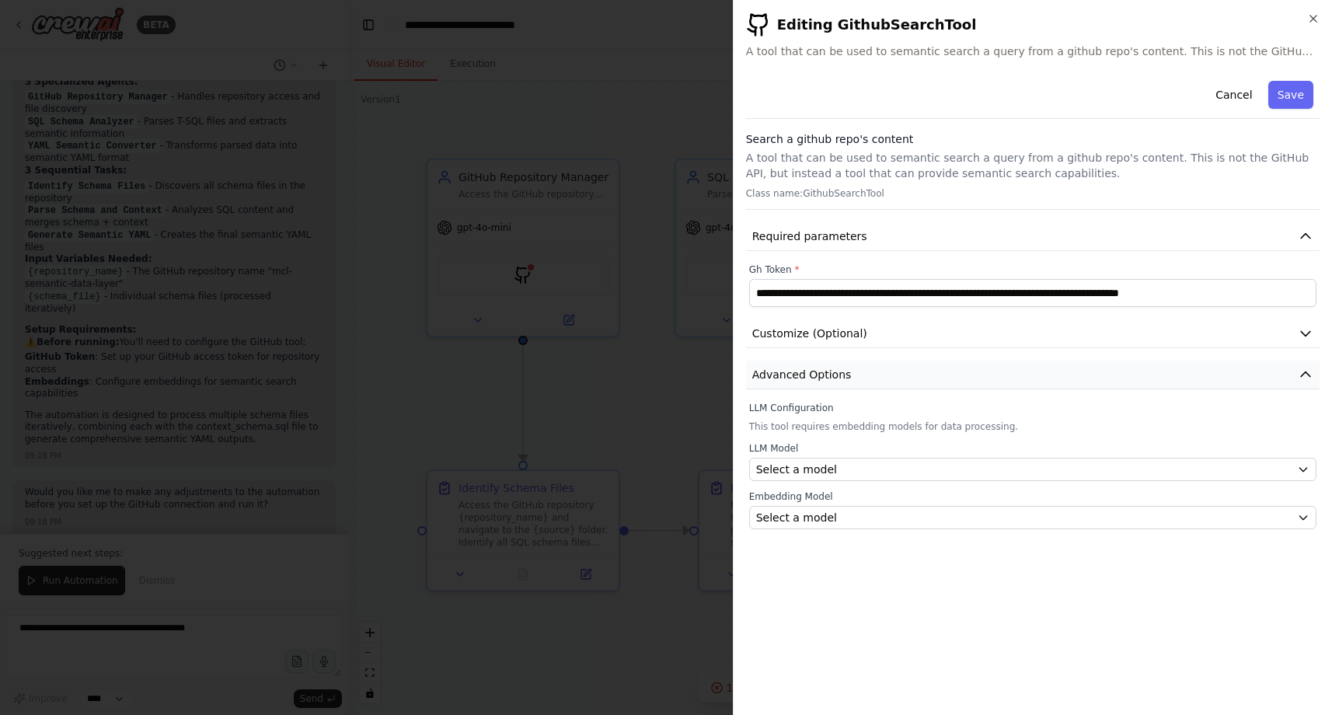
click at [1016, 377] on button "Advanced Options" at bounding box center [1032, 375] width 573 height 29
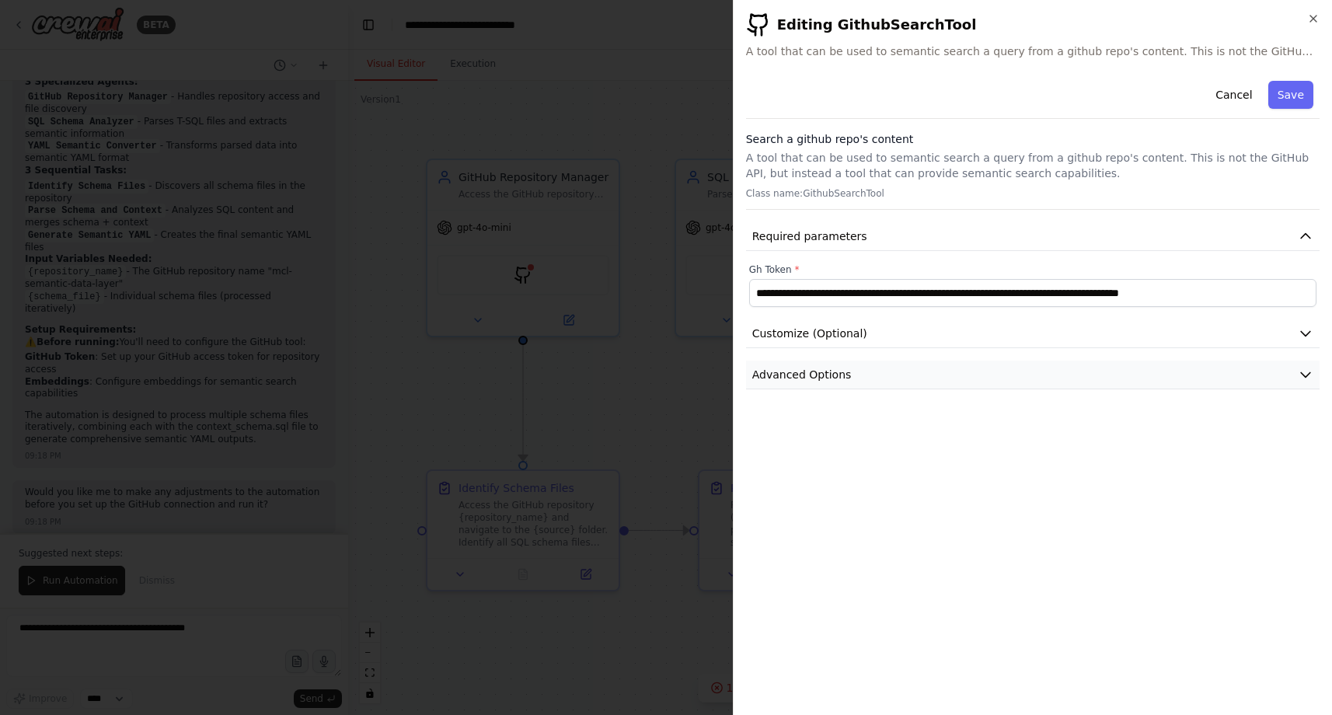
click at [1016, 377] on button "Advanced Options" at bounding box center [1032, 375] width 573 height 29
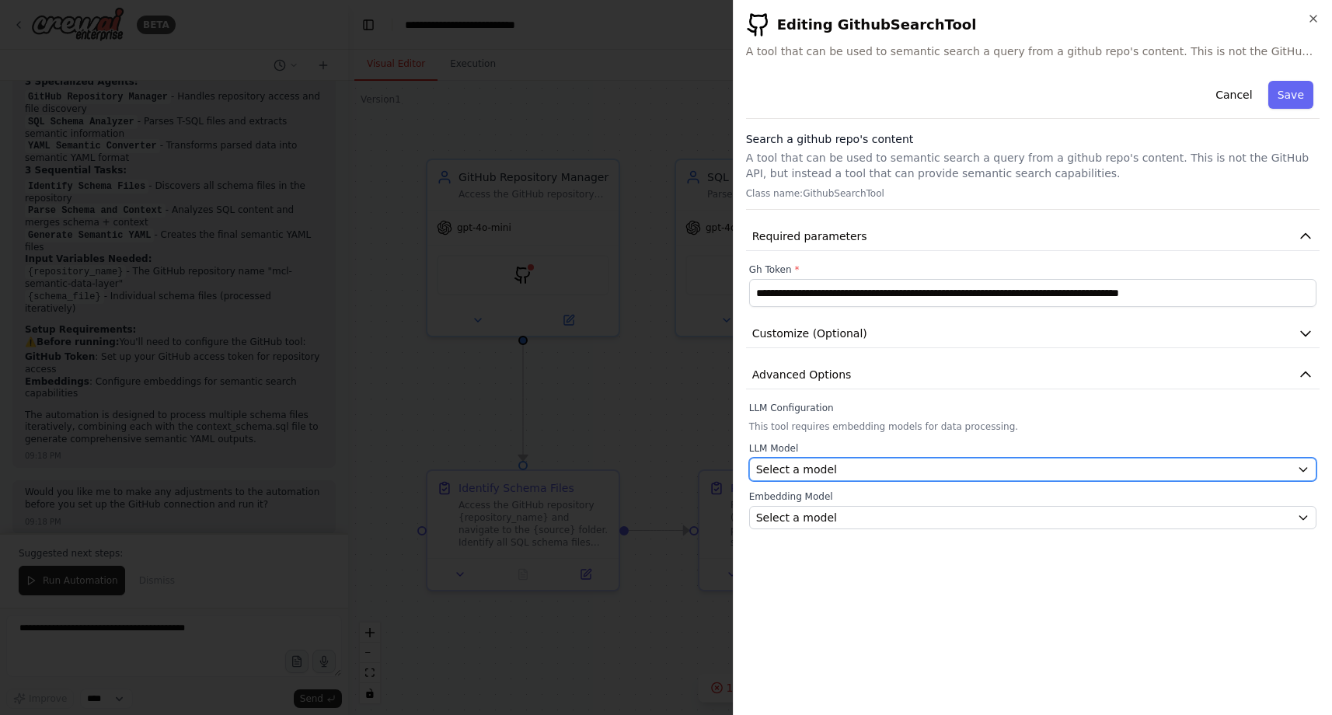
click at [964, 459] on button "Select a model" at bounding box center [1032, 469] width 567 height 23
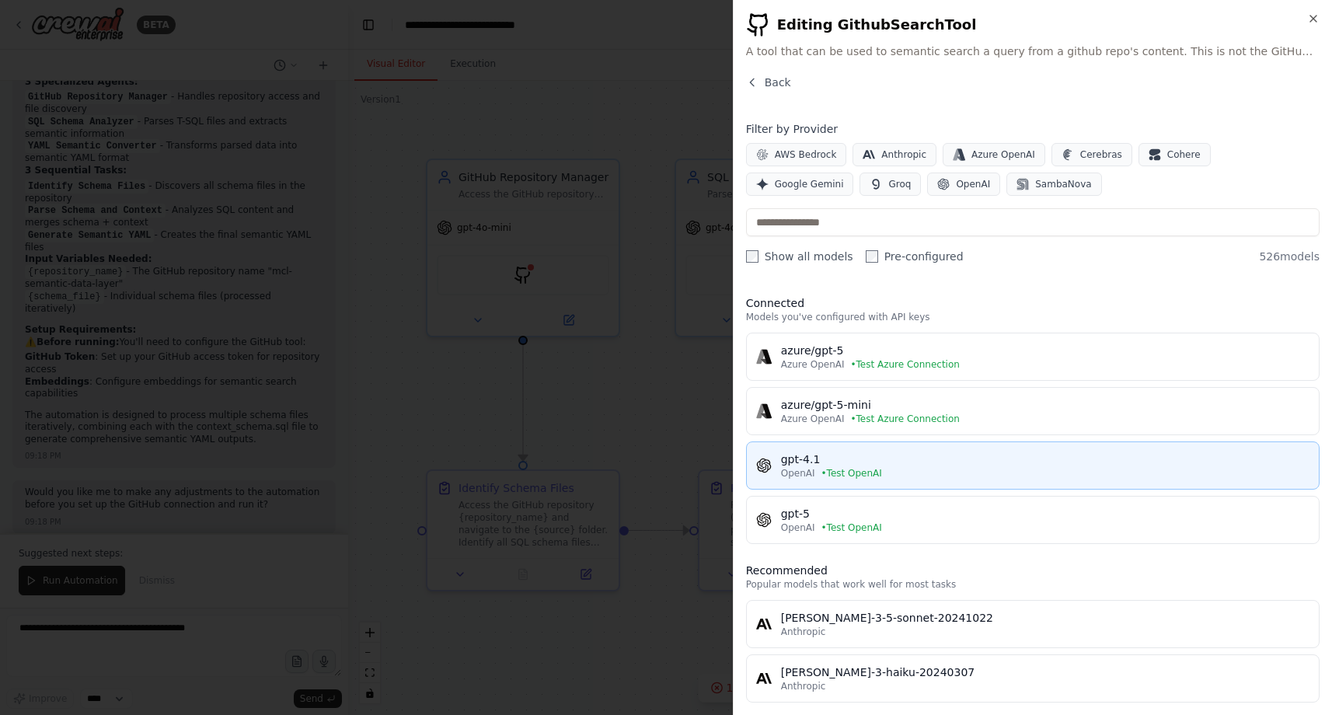
click at [950, 465] on div "gpt-4.1" at bounding box center [1045, 459] width 528 height 16
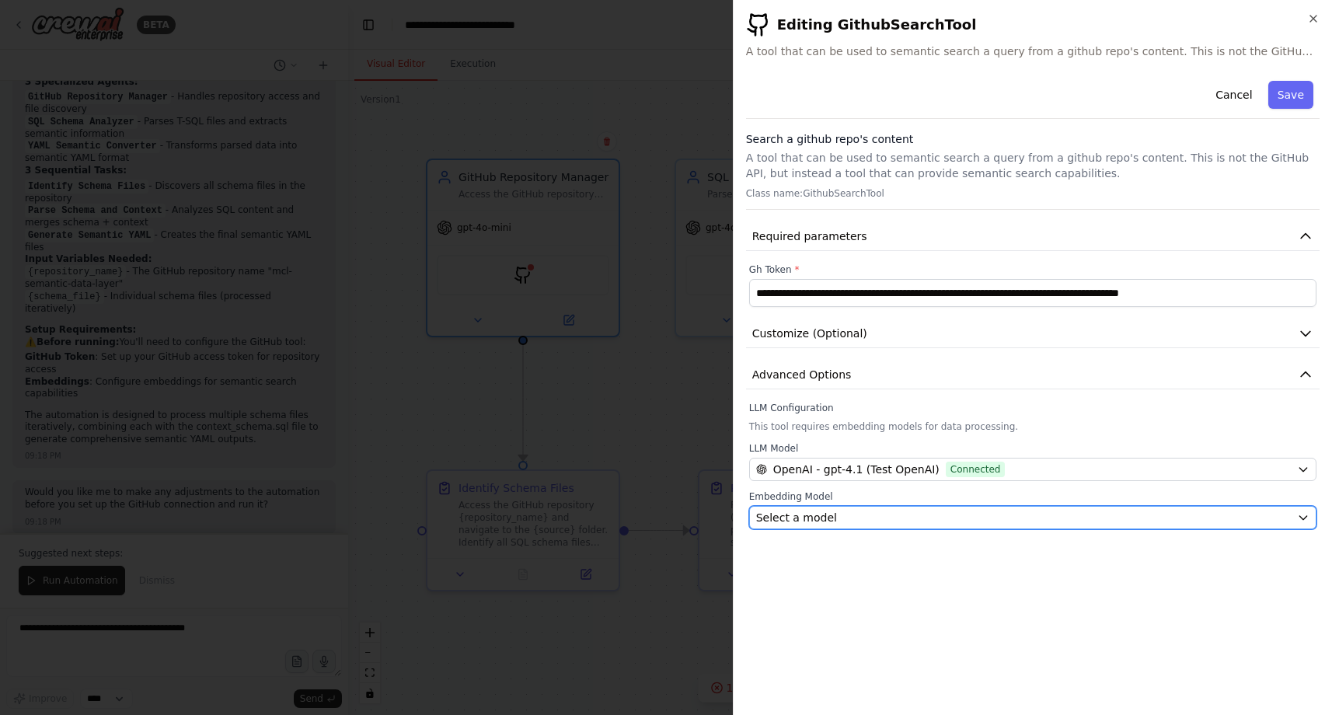
click at [943, 514] on div "Select a model" at bounding box center [1023, 518] width 535 height 16
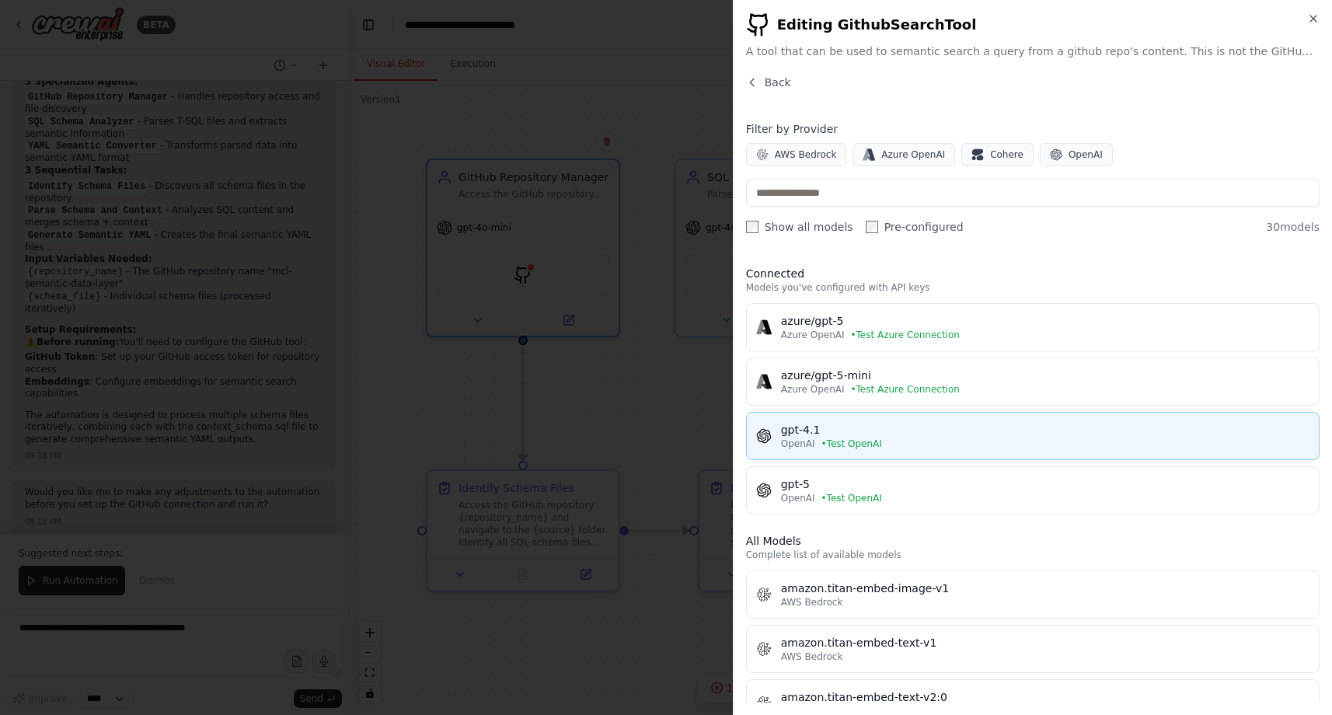
click at [964, 434] on div "gpt-4.1" at bounding box center [1045, 430] width 528 height 16
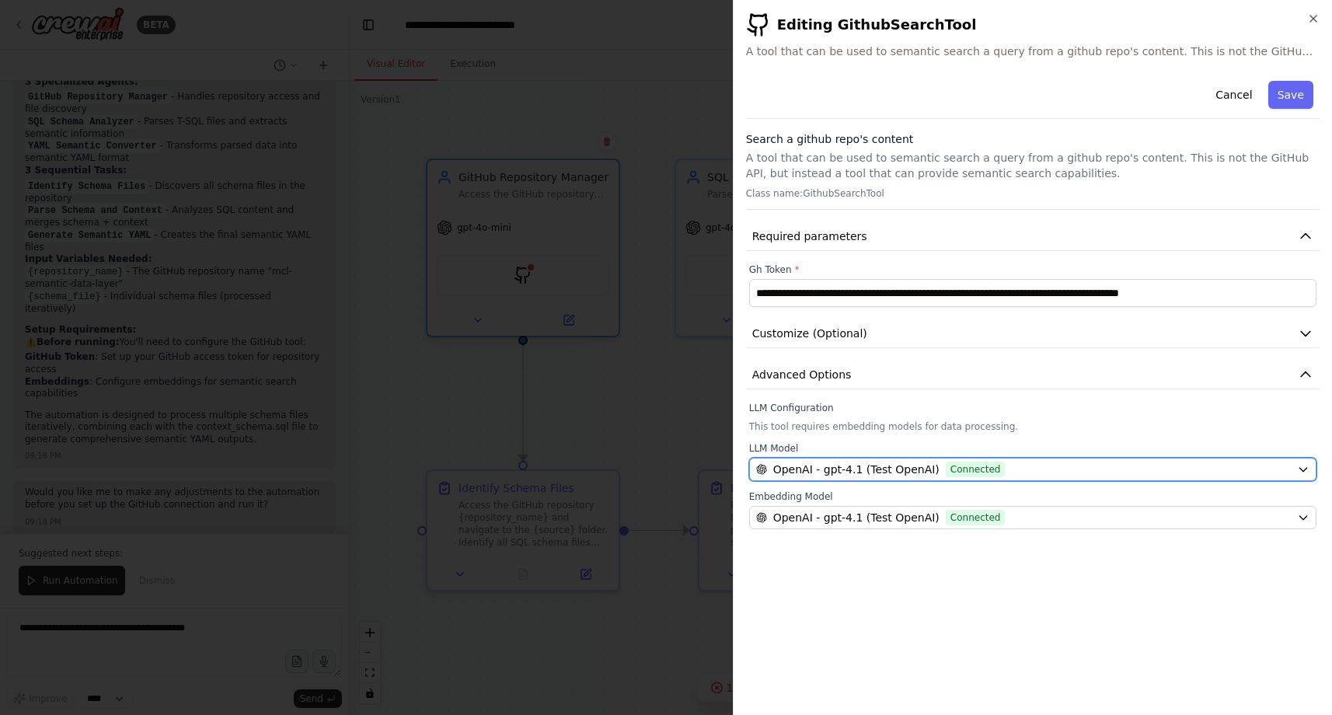
click at [1110, 469] on div "OpenAI - gpt-4.1 (Test OpenAI) Connected" at bounding box center [1023, 470] width 535 height 16
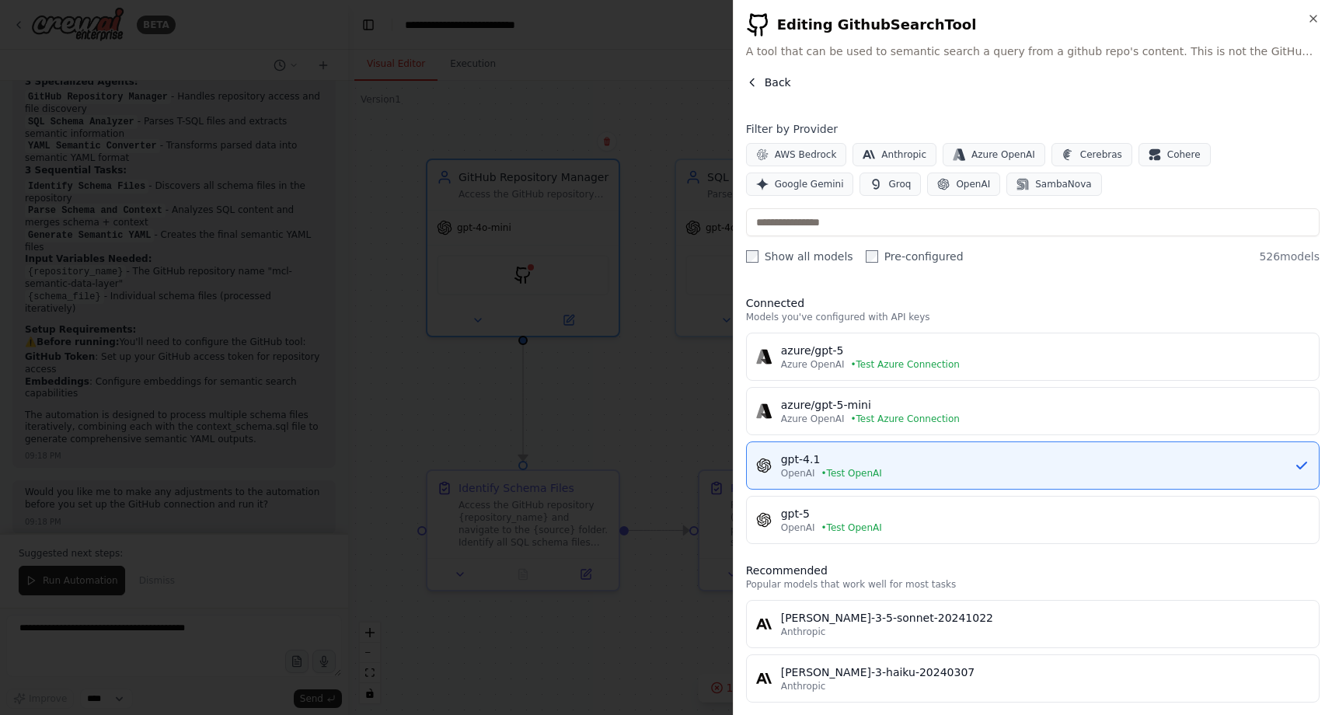
click at [775, 84] on span "Back" at bounding box center [778, 83] width 26 height 16
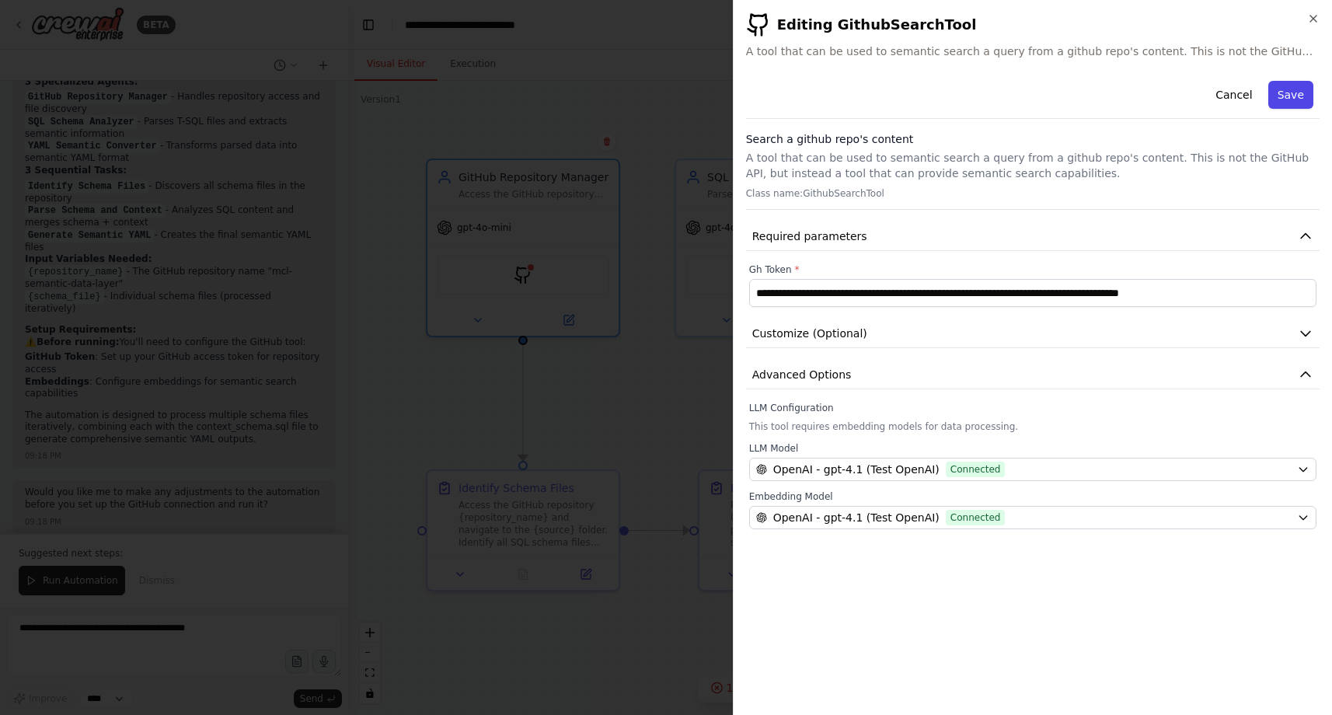
click at [1291, 92] on button "Save" at bounding box center [1290, 95] width 45 height 28
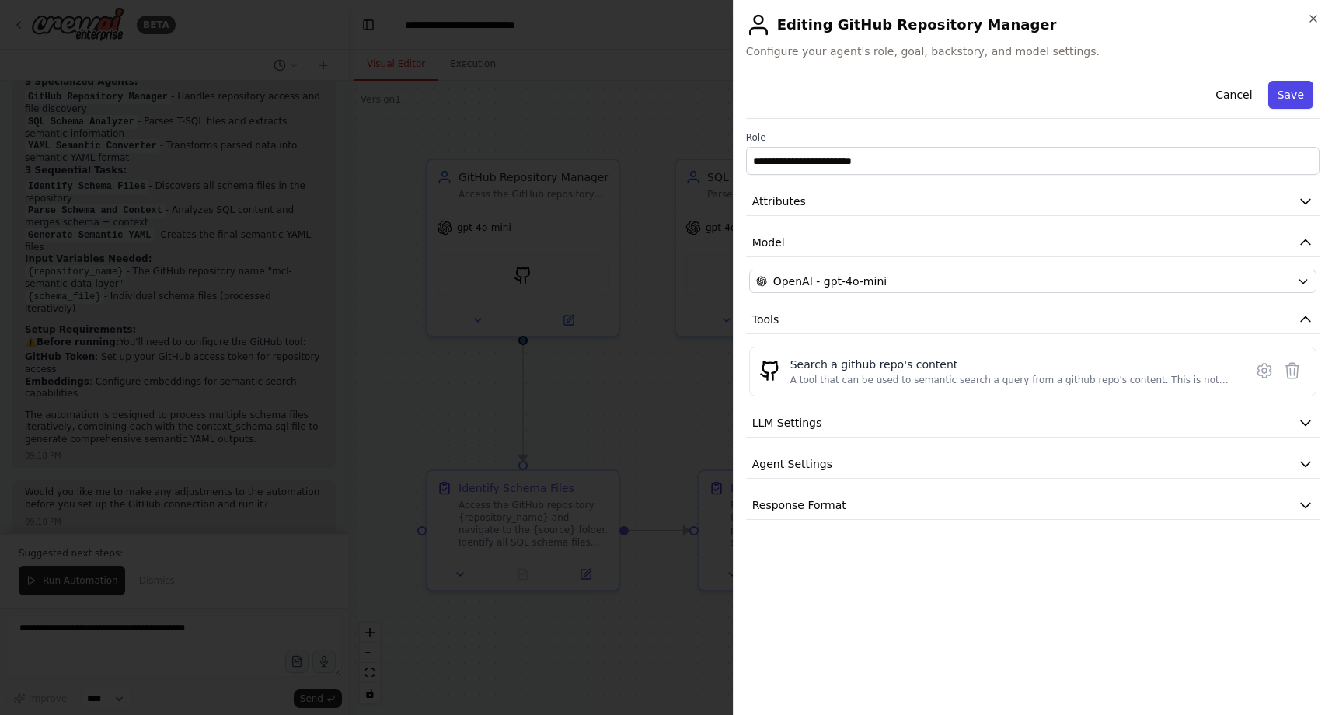
click at [1298, 95] on button "Save" at bounding box center [1290, 95] width 45 height 28
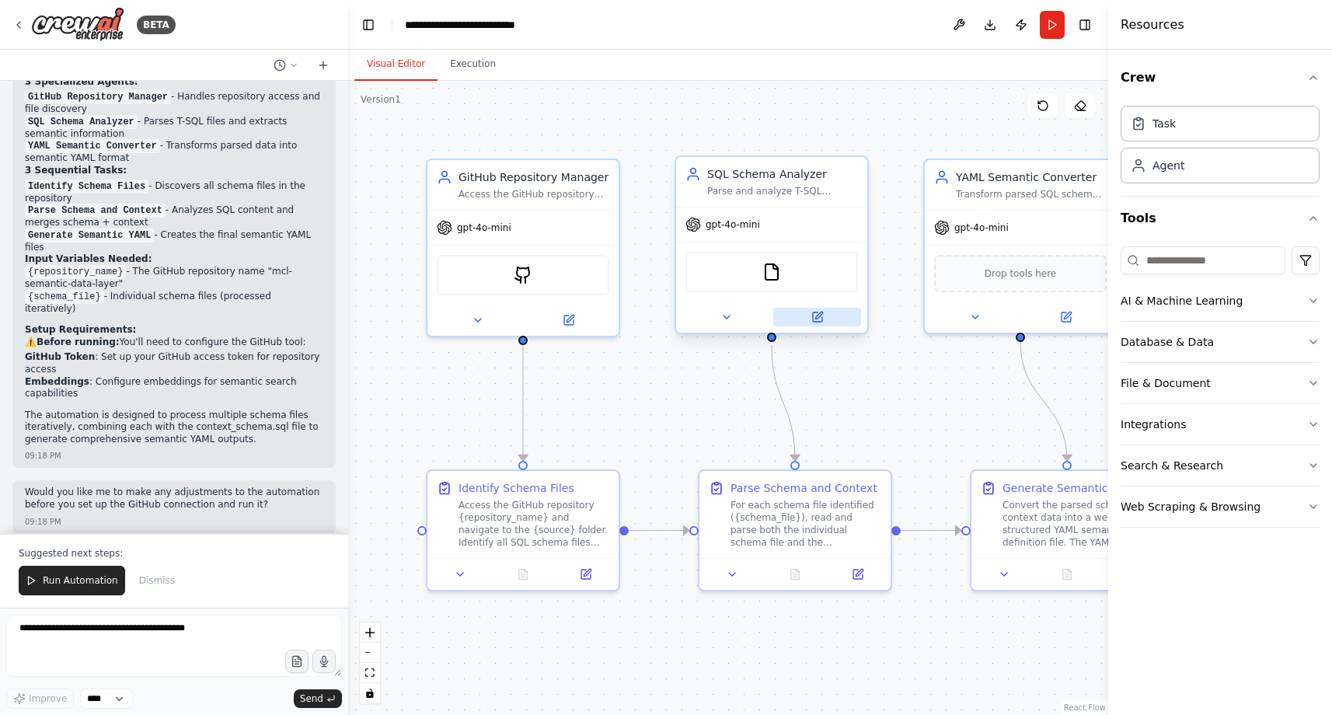
click at [832, 315] on button at bounding box center [817, 317] width 88 height 19
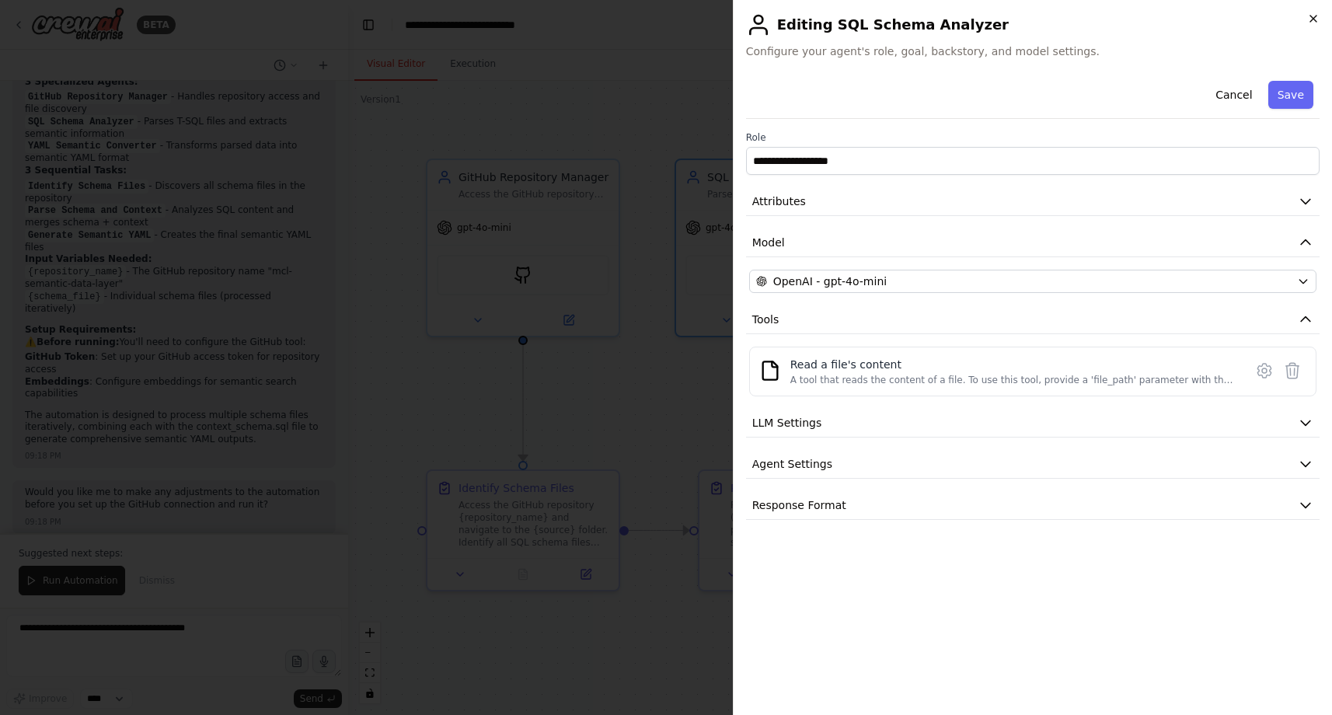
click at [1312, 18] on icon "button" at bounding box center [1313, 19] width 6 height 6
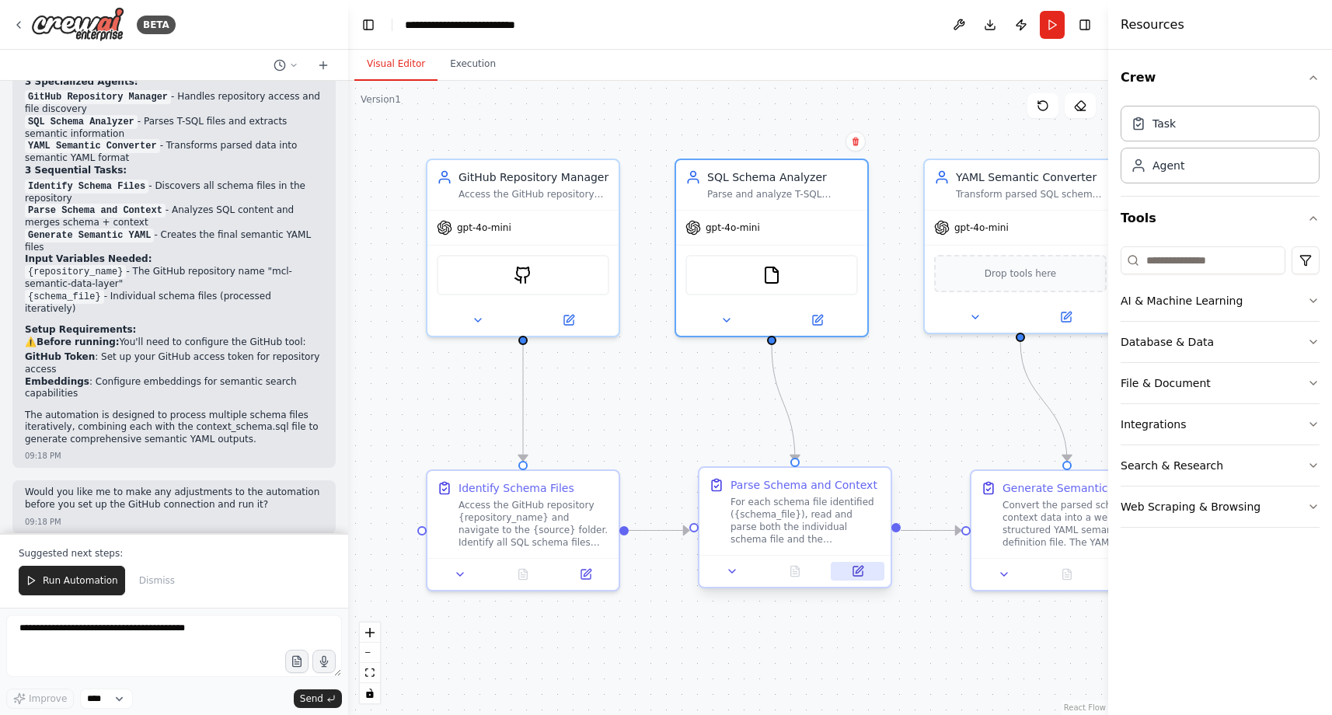
click at [854, 573] on icon at bounding box center [857, 570] width 9 height 9
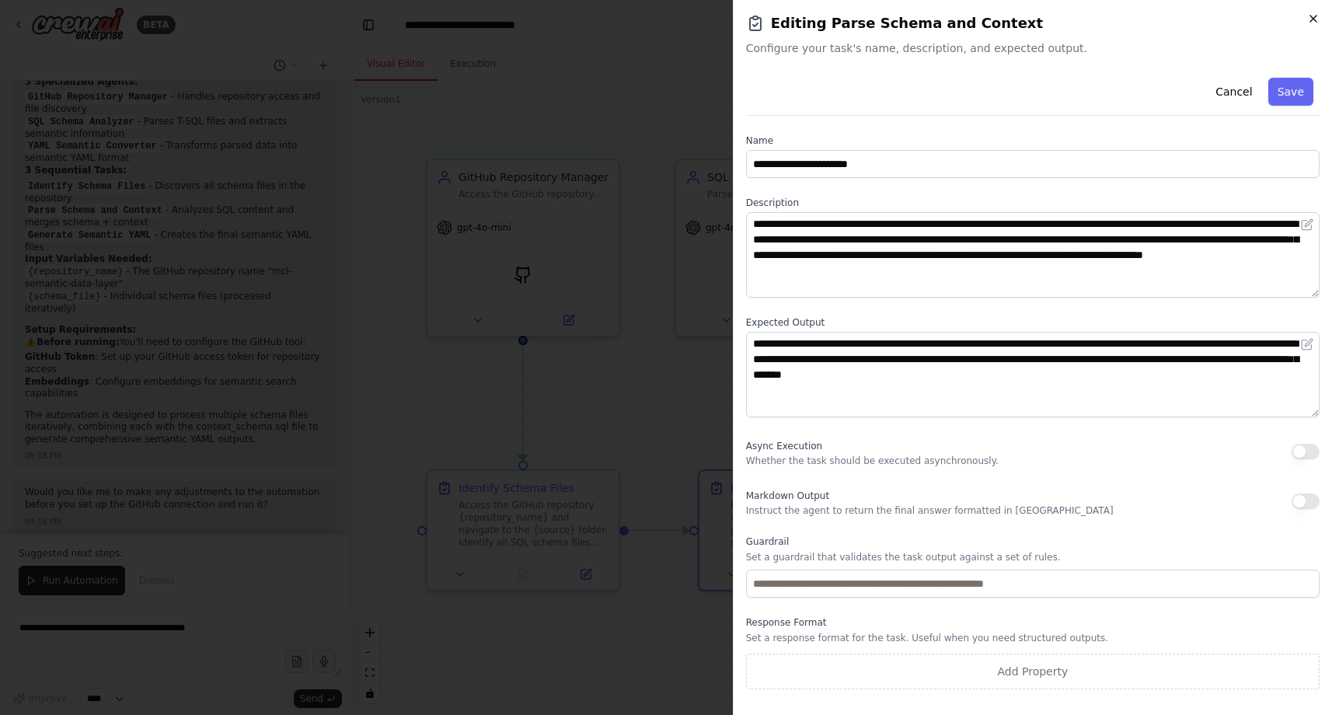
click at [1309, 19] on icon "button" at bounding box center [1313, 18] width 12 height 12
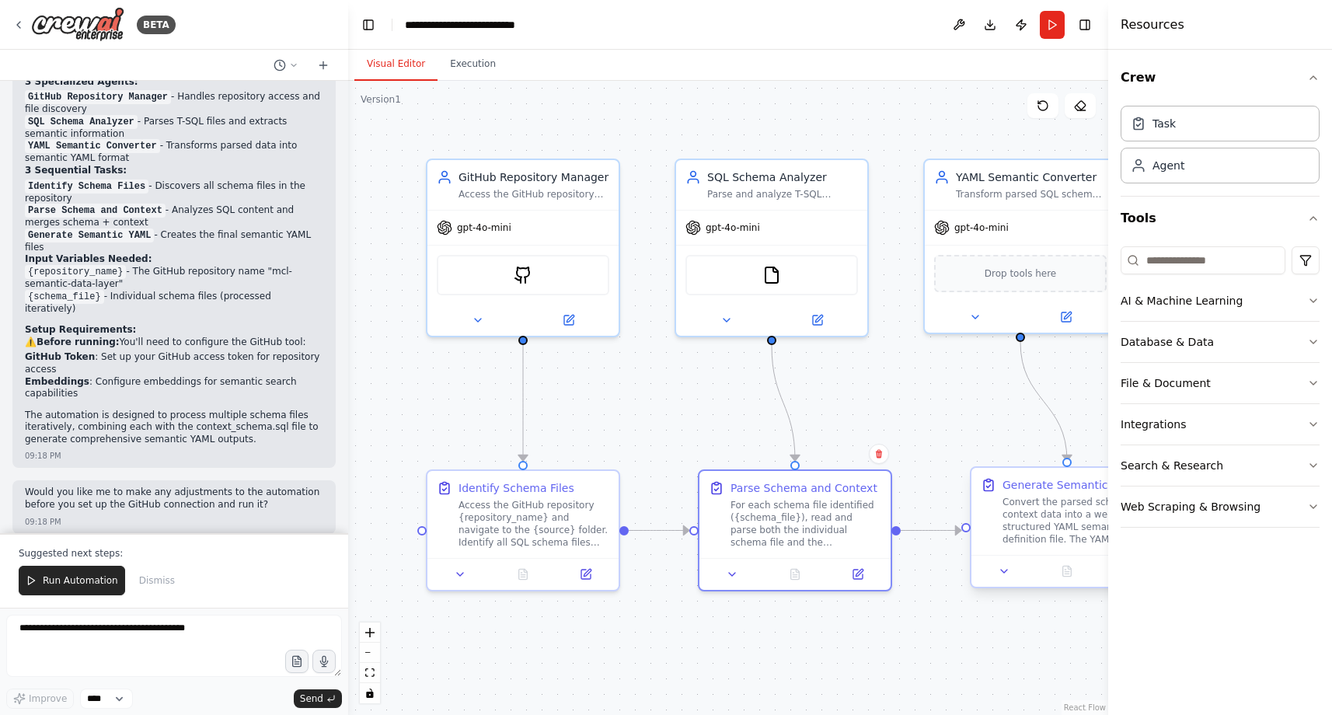
click at [1064, 543] on div "Convert the parsed schema and context data into a well-structured YAML semantic…" at bounding box center [1077, 521] width 151 height 50
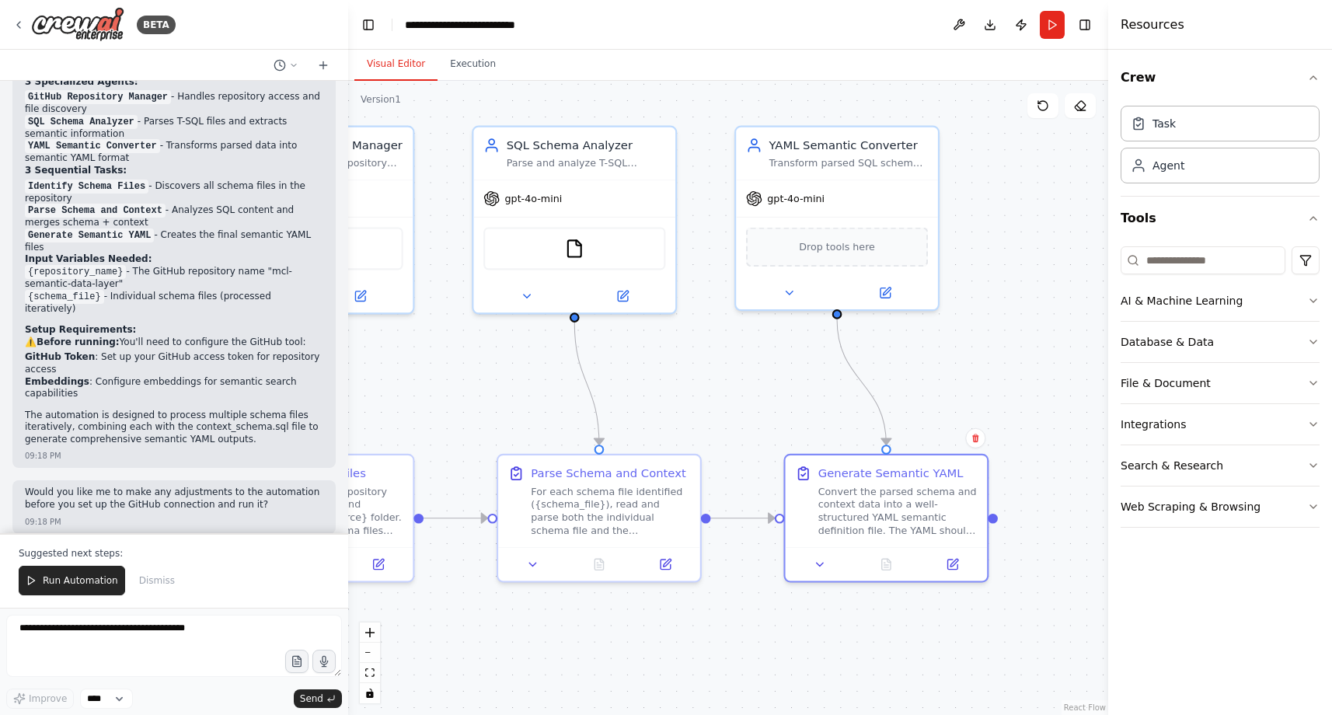
drag, startPoint x: 865, startPoint y: 641, endPoint x: 660, endPoint y: 627, distance: 204.8
click at [660, 627] on div ".deletable-edge-delete-btn { width: 20px; height: 20px; border: 0px solid #ffff…" at bounding box center [728, 398] width 760 height 634
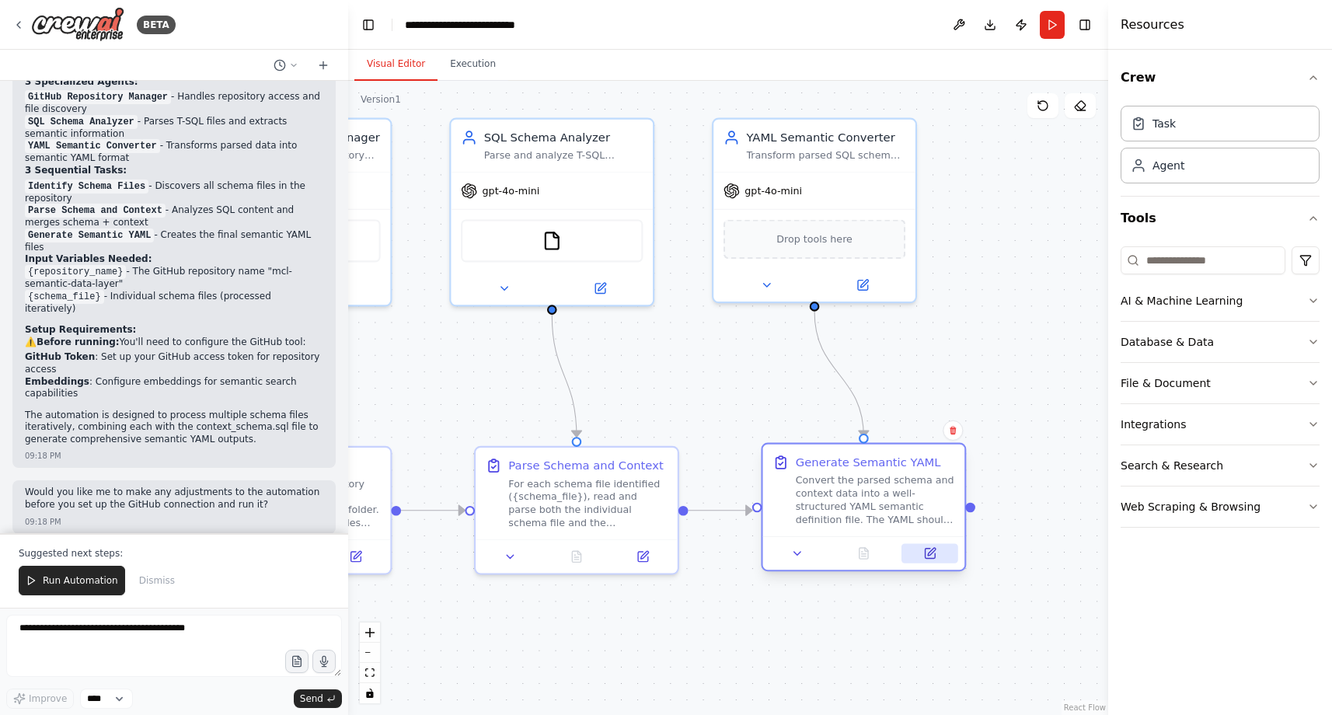
click at [937, 552] on button at bounding box center [929, 552] width 56 height 19
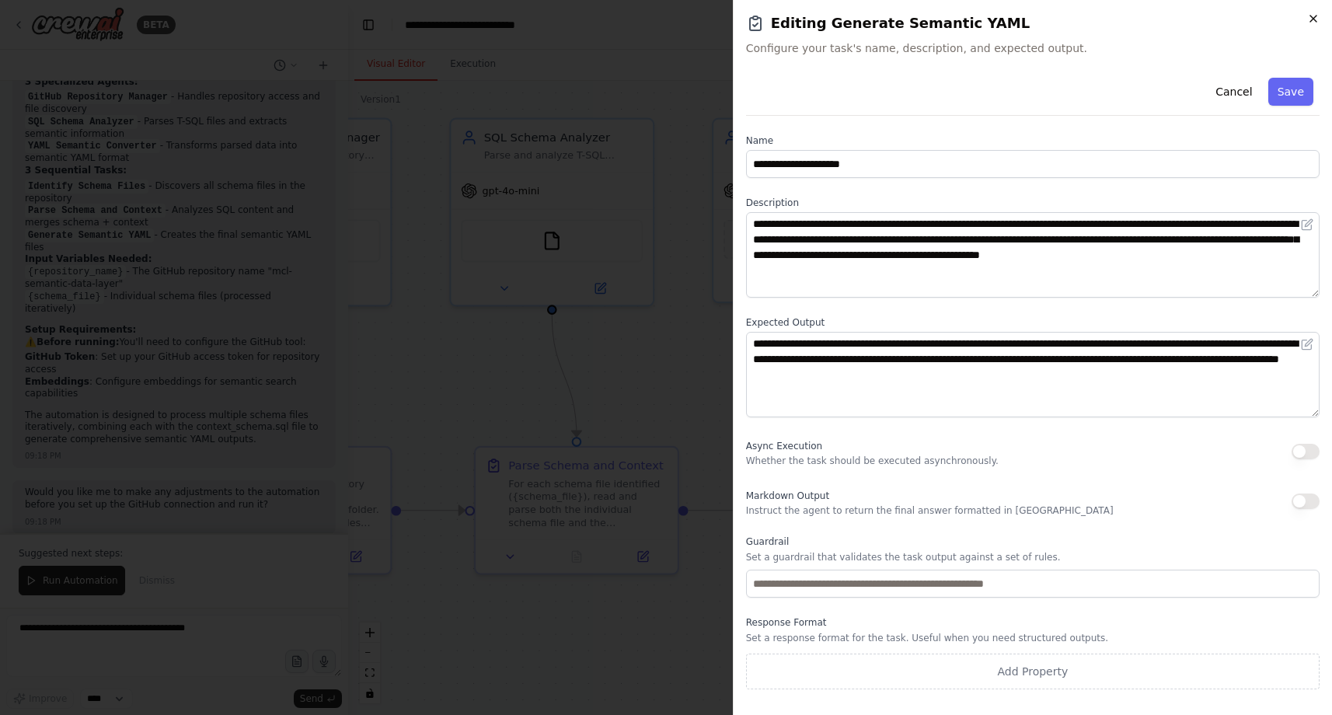
click at [1314, 18] on icon "button" at bounding box center [1313, 18] width 12 height 12
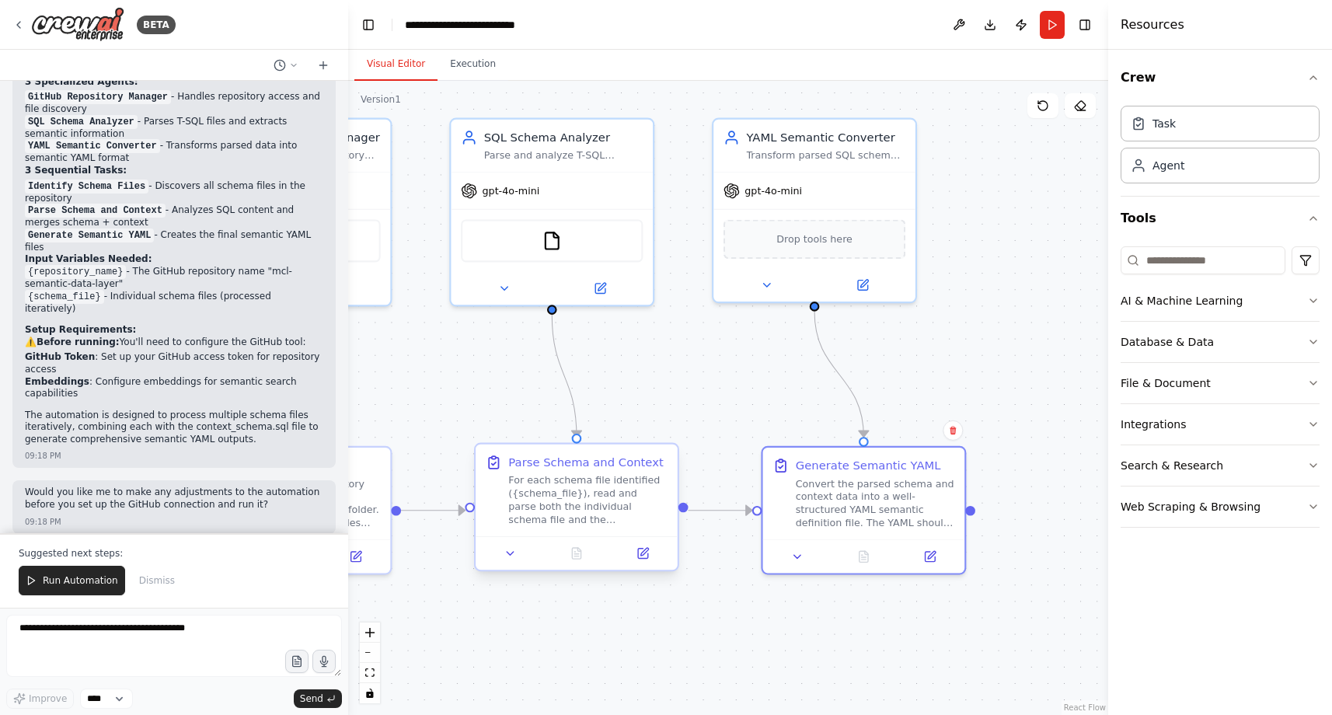
click at [643, 565] on div at bounding box center [577, 552] width 202 height 33
click at [655, 558] on icon at bounding box center [651, 554] width 10 height 10
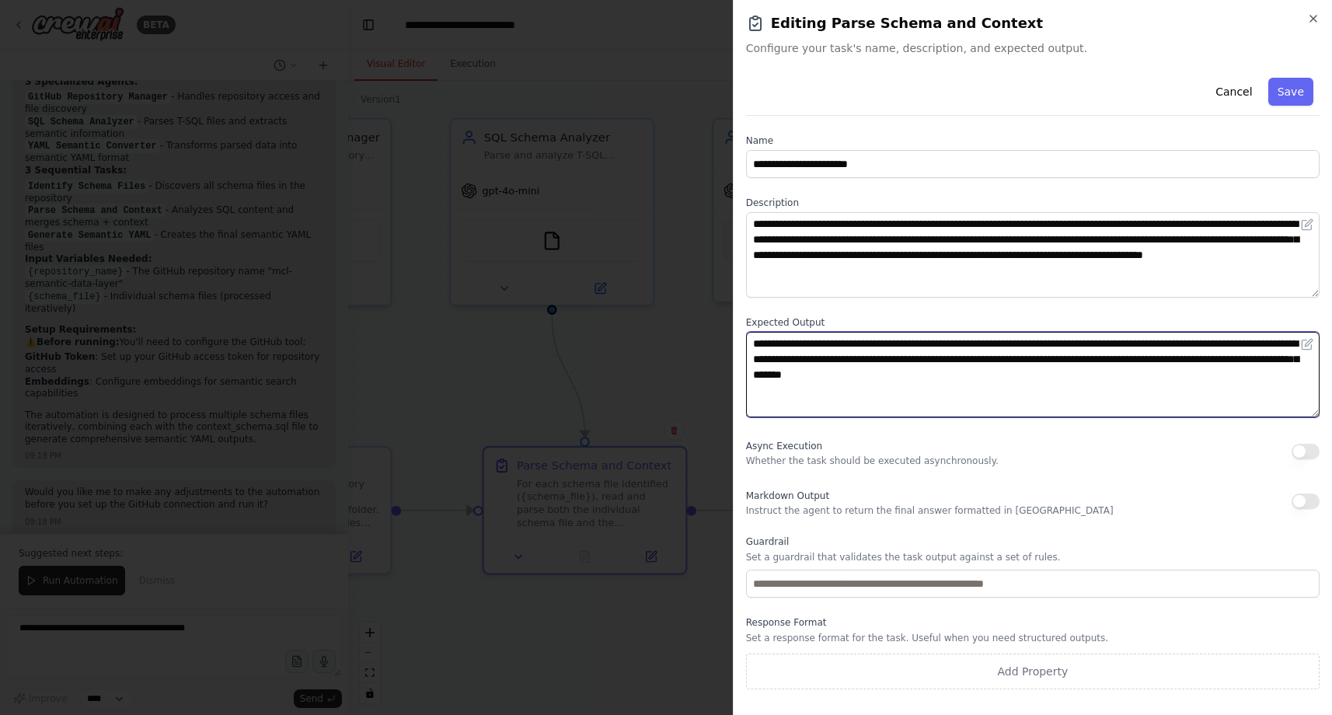
click at [1050, 359] on textarea "**********" at bounding box center [1032, 374] width 573 height 85
click at [1274, 378] on textarea "**********" at bounding box center [1032, 374] width 573 height 85
type textarea "**********"
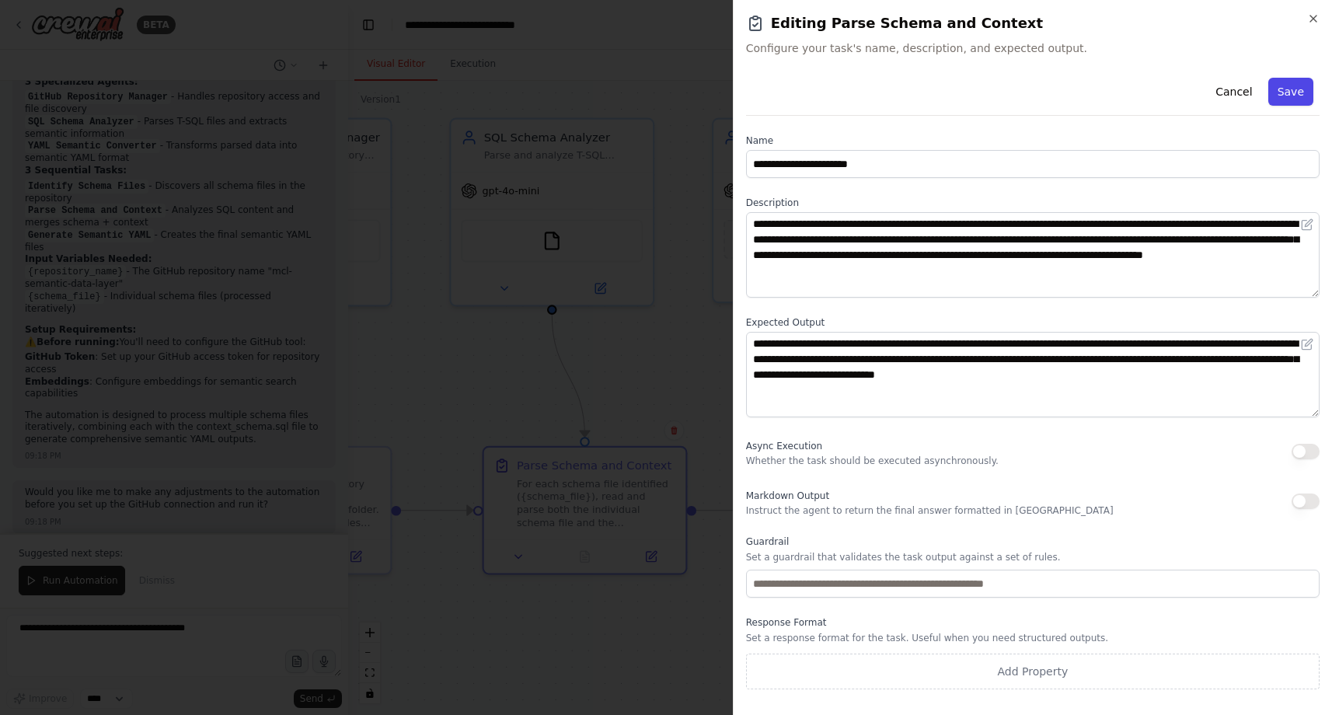
click at [1299, 92] on button "Save" at bounding box center [1290, 92] width 45 height 28
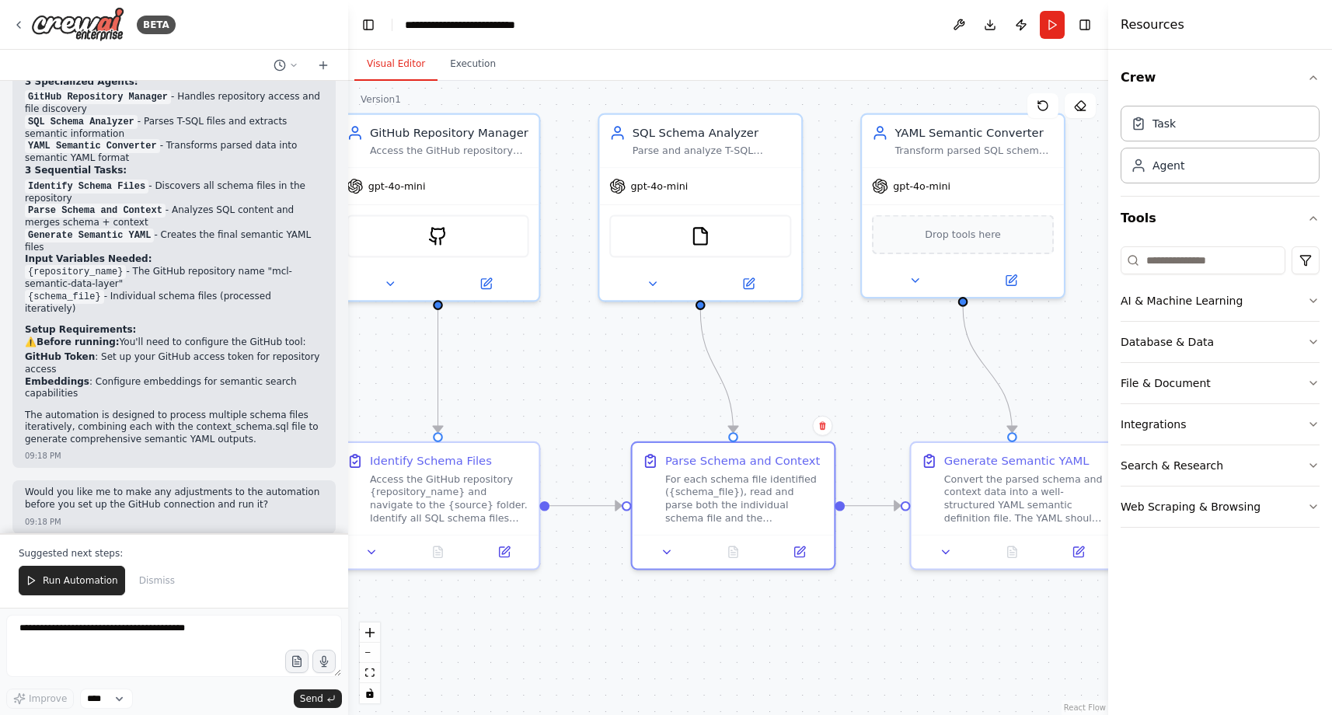
drag, startPoint x: 922, startPoint y: 362, endPoint x: 1070, endPoint y: 357, distance: 148.5
click at [1070, 357] on div ".deletable-edge-delete-btn { width: 20px; height: 20px; border: 0px solid #ffff…" at bounding box center [728, 398] width 760 height 634
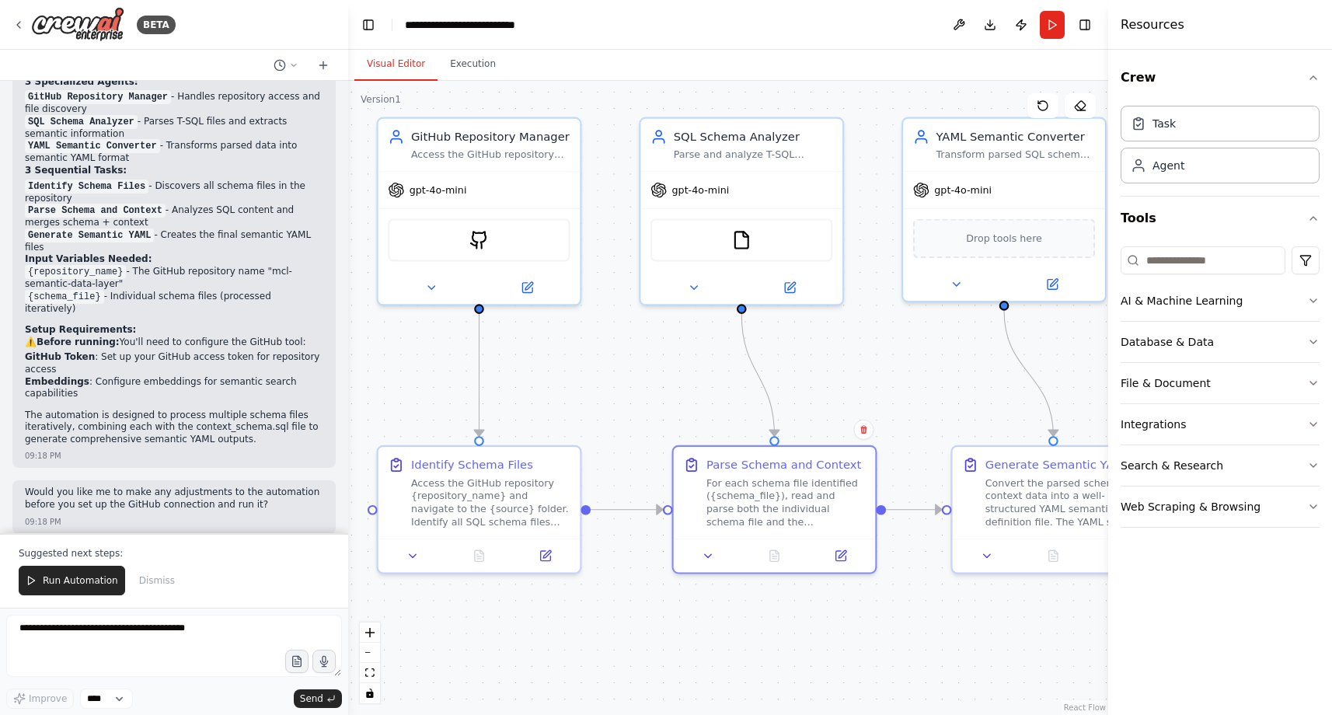
drag, startPoint x: 573, startPoint y: 364, endPoint x: 615, endPoint y: 368, distance: 42.9
click at [615, 368] on div ".deletable-edge-delete-btn { width: 20px; height: 20px; border: 0px solid #ffff…" at bounding box center [728, 398] width 760 height 634
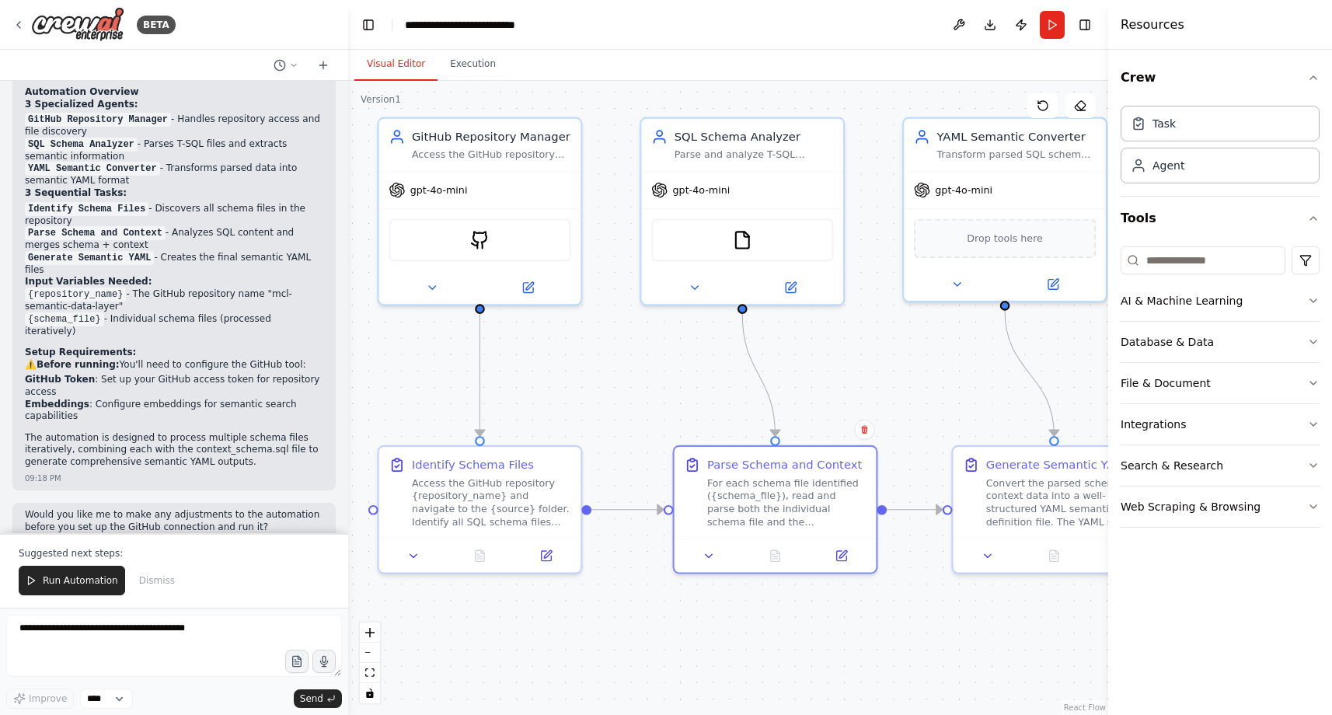
scroll to position [1870, 0]
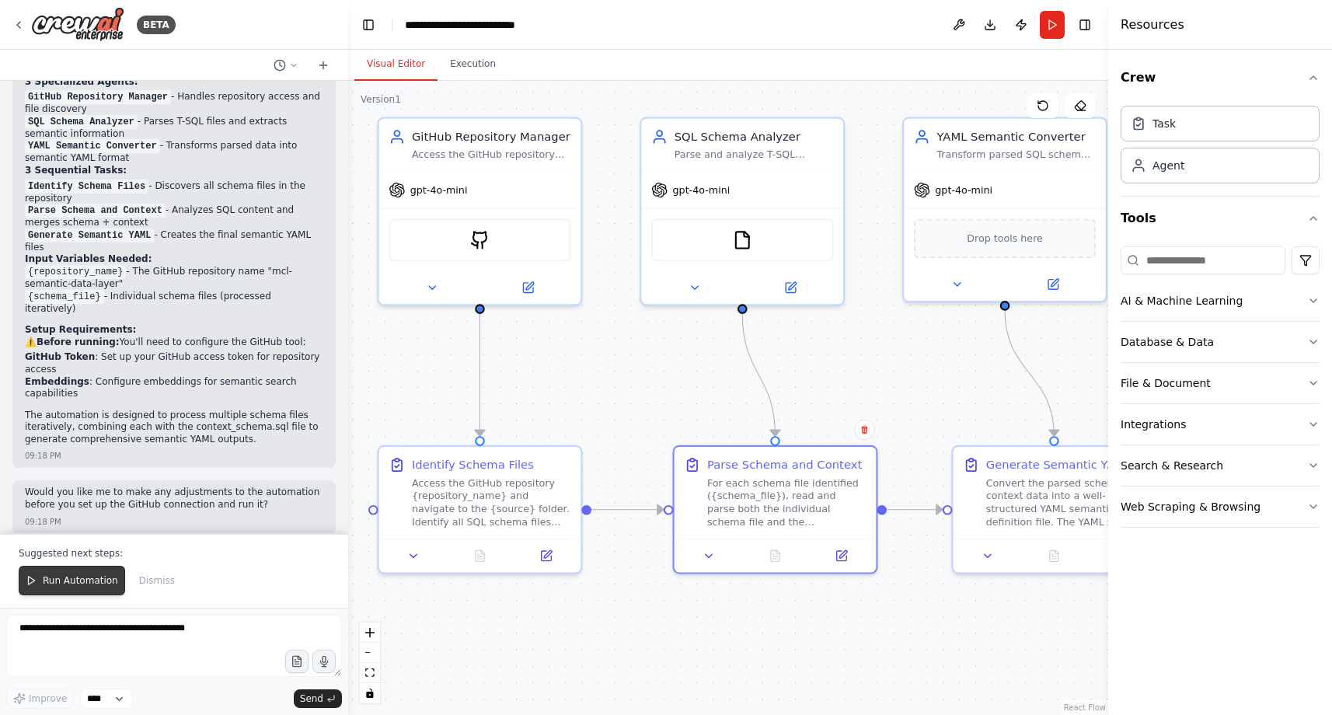
click at [78, 580] on span "Run Automation" at bounding box center [80, 580] width 75 height 12
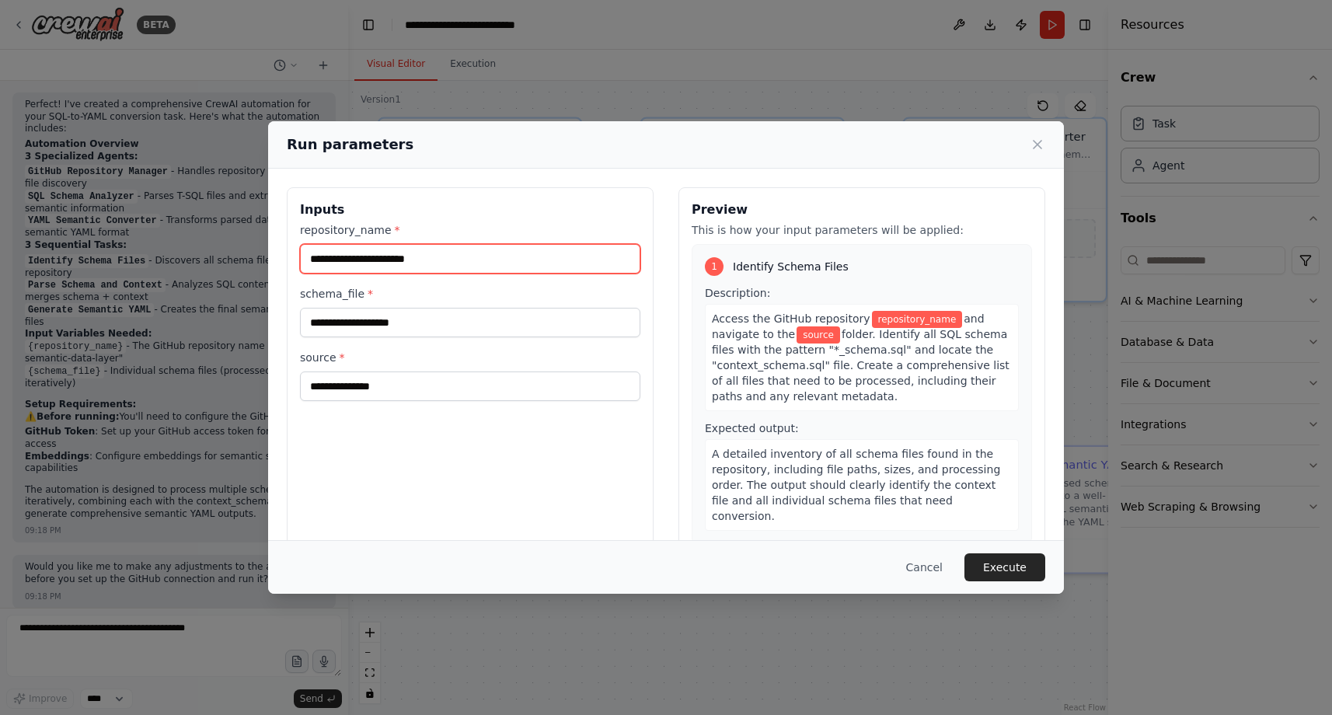
click at [469, 255] on input "repository_name *" at bounding box center [470, 259] width 340 height 30
paste input "**********"
type input "**********"
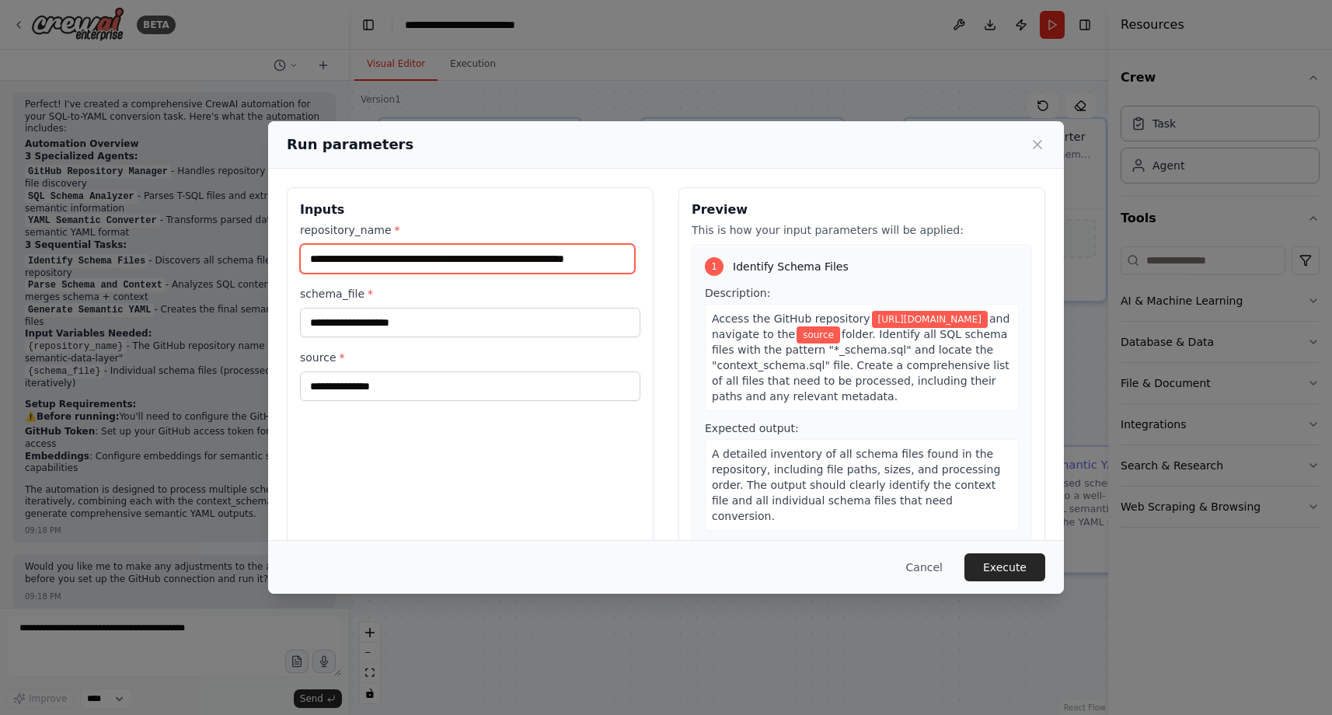
click at [523, 249] on input "**********" at bounding box center [467, 259] width 335 height 30
paste input "**********"
type input "**********"
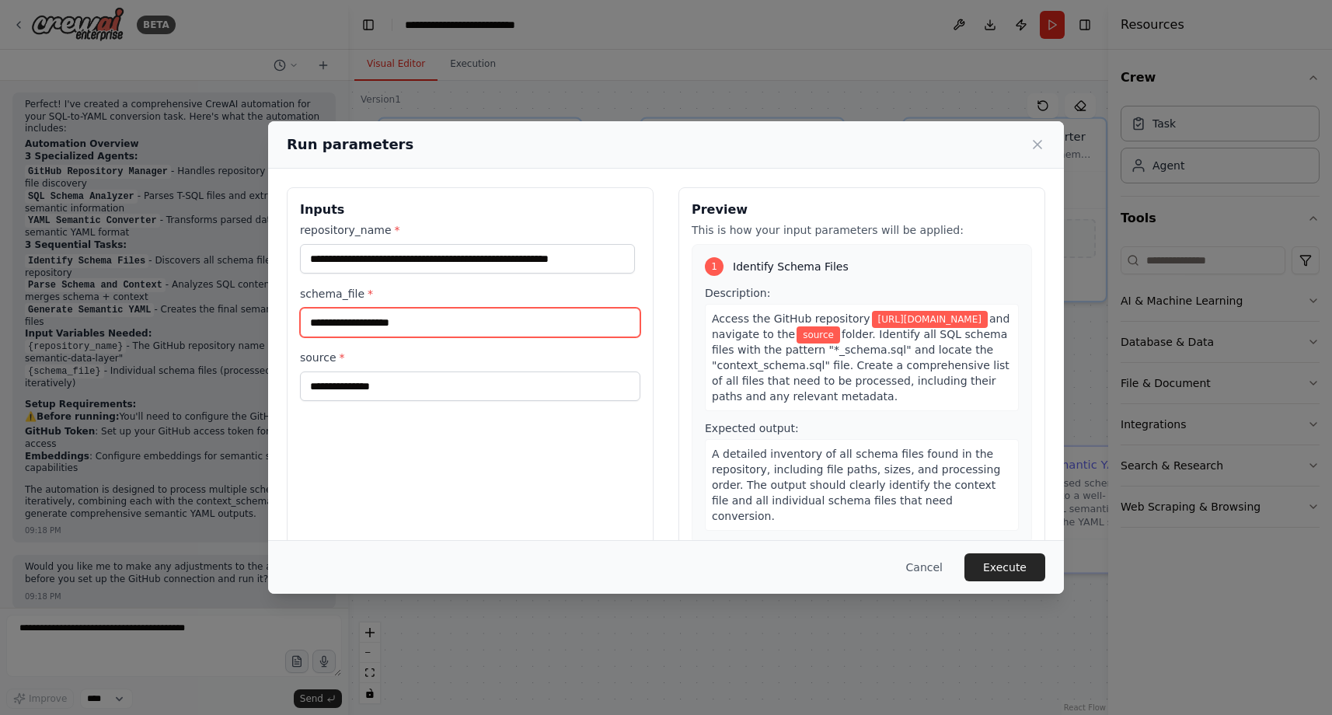
scroll to position [0, 0]
click at [555, 322] on input "schema_file *" at bounding box center [470, 323] width 340 height 30
type input "*******"
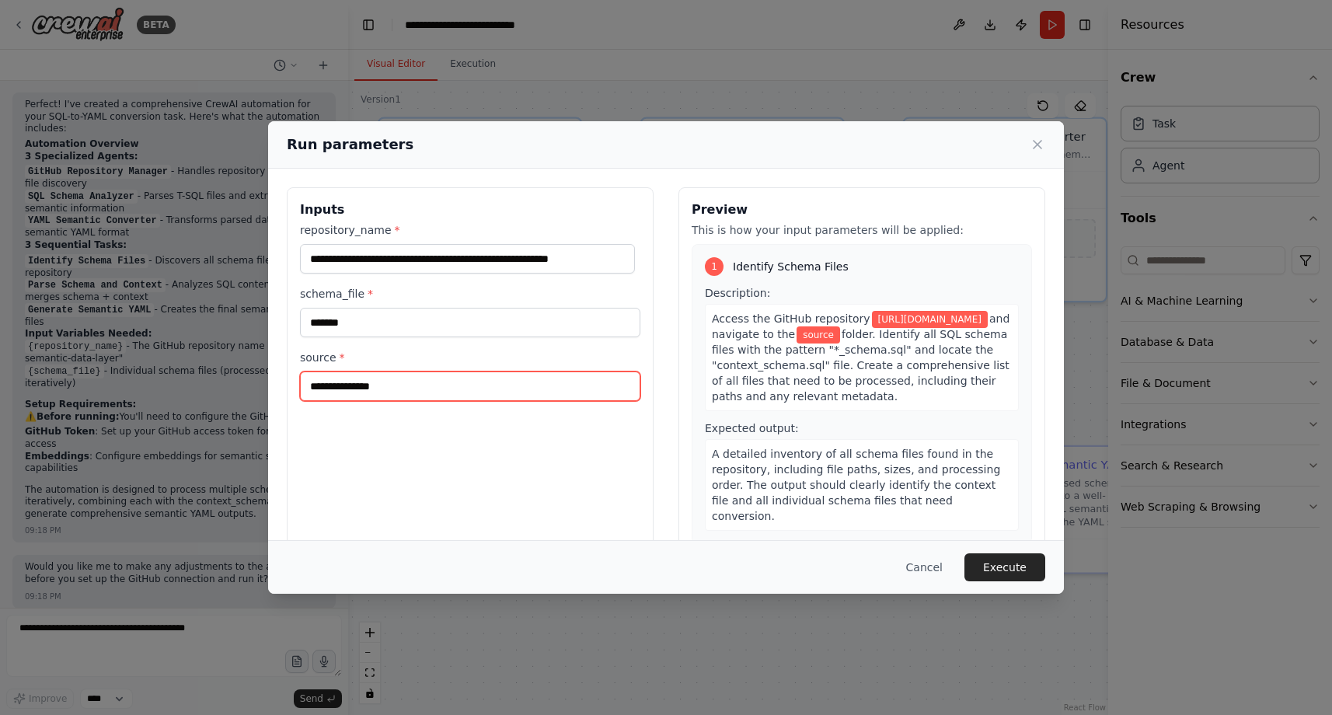
click at [434, 391] on input "source *" at bounding box center [470, 386] width 340 height 30
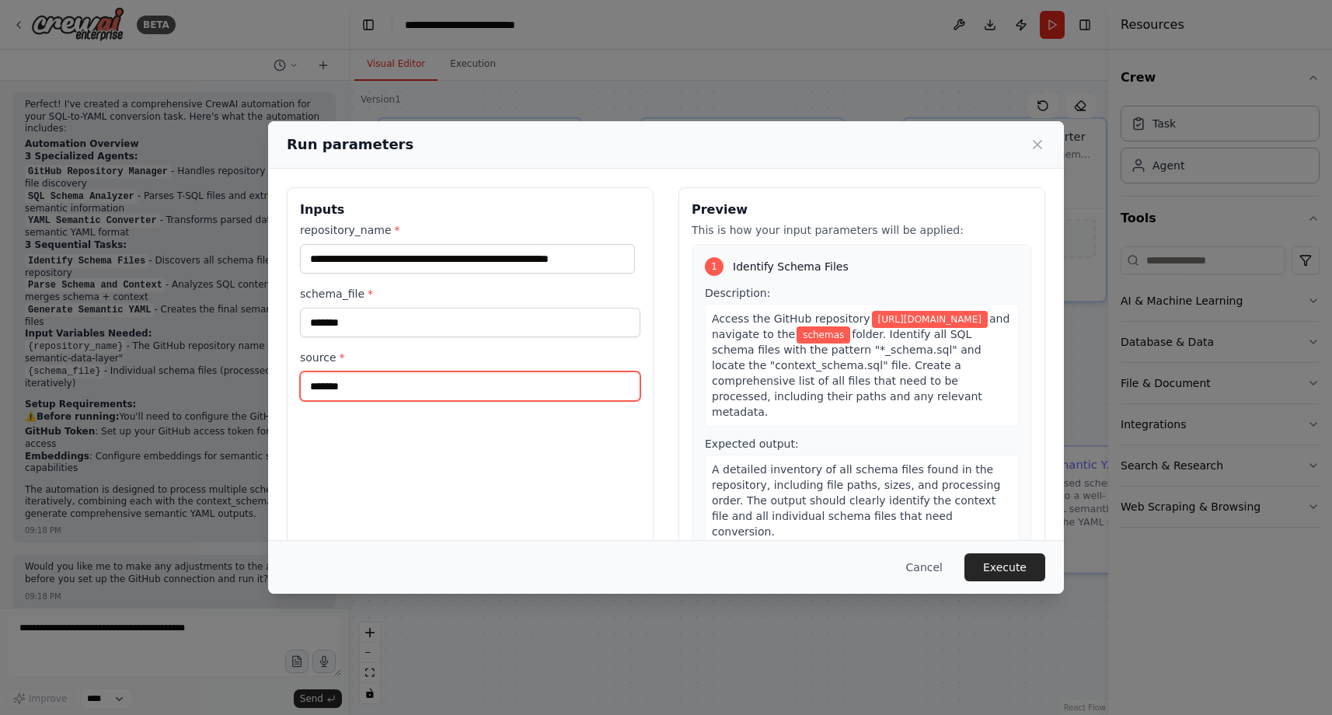
type input "*******"
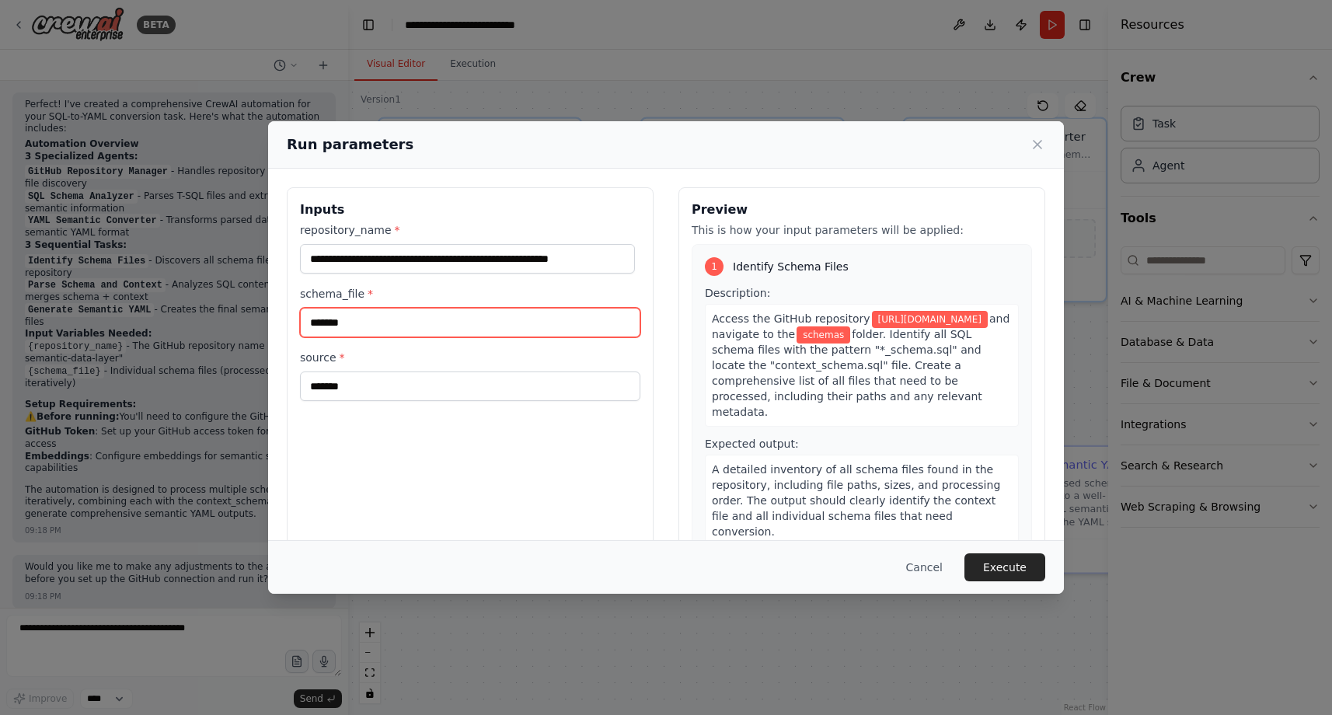
click at [410, 323] on input "*******" at bounding box center [470, 323] width 340 height 30
click at [451, 326] on input "schema_file *" at bounding box center [470, 323] width 340 height 30
click at [335, 313] on input "**********" at bounding box center [470, 323] width 340 height 30
click at [333, 322] on input "**********" at bounding box center [470, 323] width 340 height 30
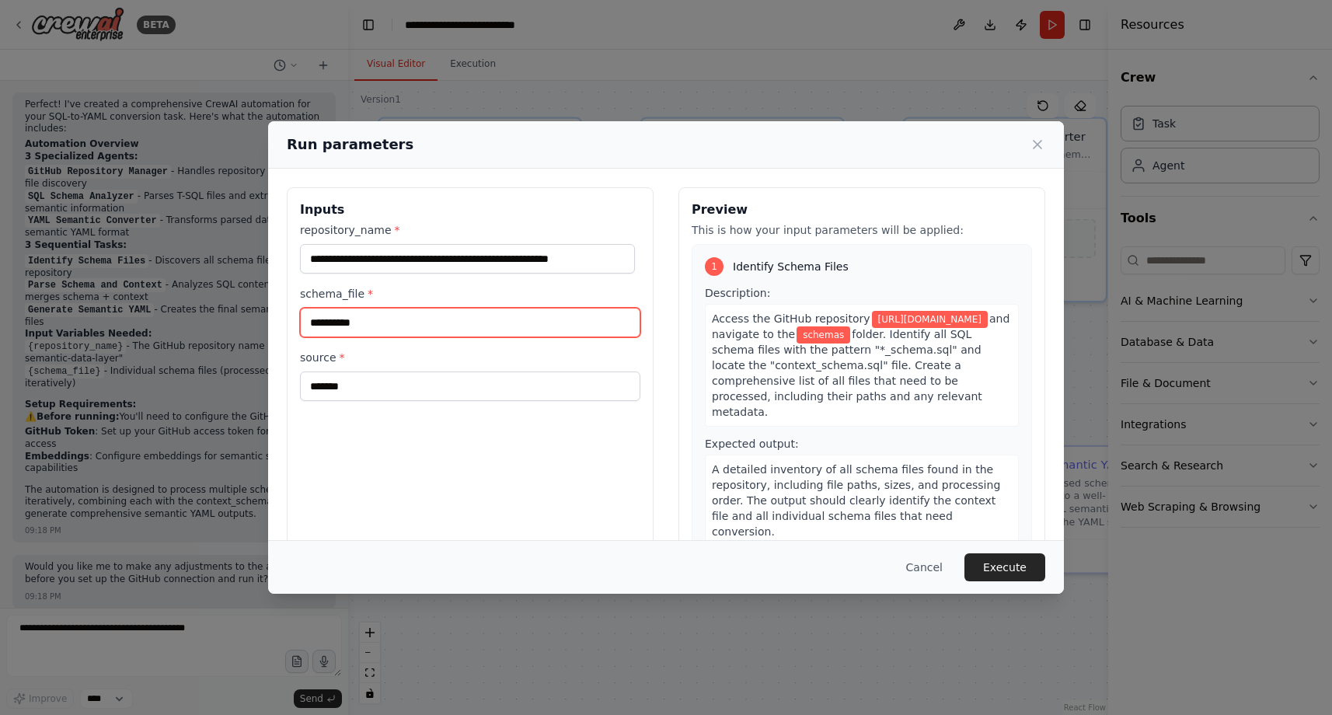
click at [387, 318] on input "**********" at bounding box center [470, 323] width 340 height 30
type input "**********"
click at [420, 465] on div "**********" at bounding box center [470, 371] width 367 height 368
click at [1009, 563] on button "Execute" at bounding box center [1004, 567] width 81 height 28
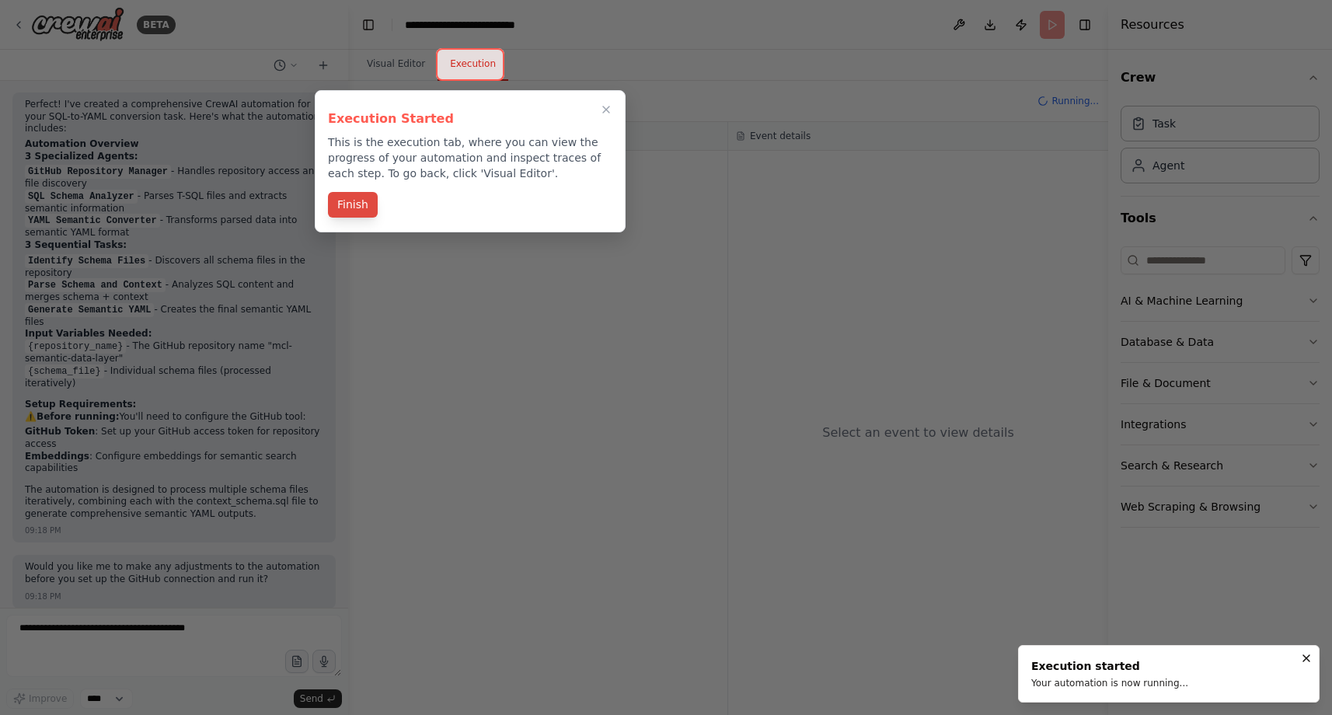
click at [354, 211] on button "Finish" at bounding box center [353, 205] width 50 height 26
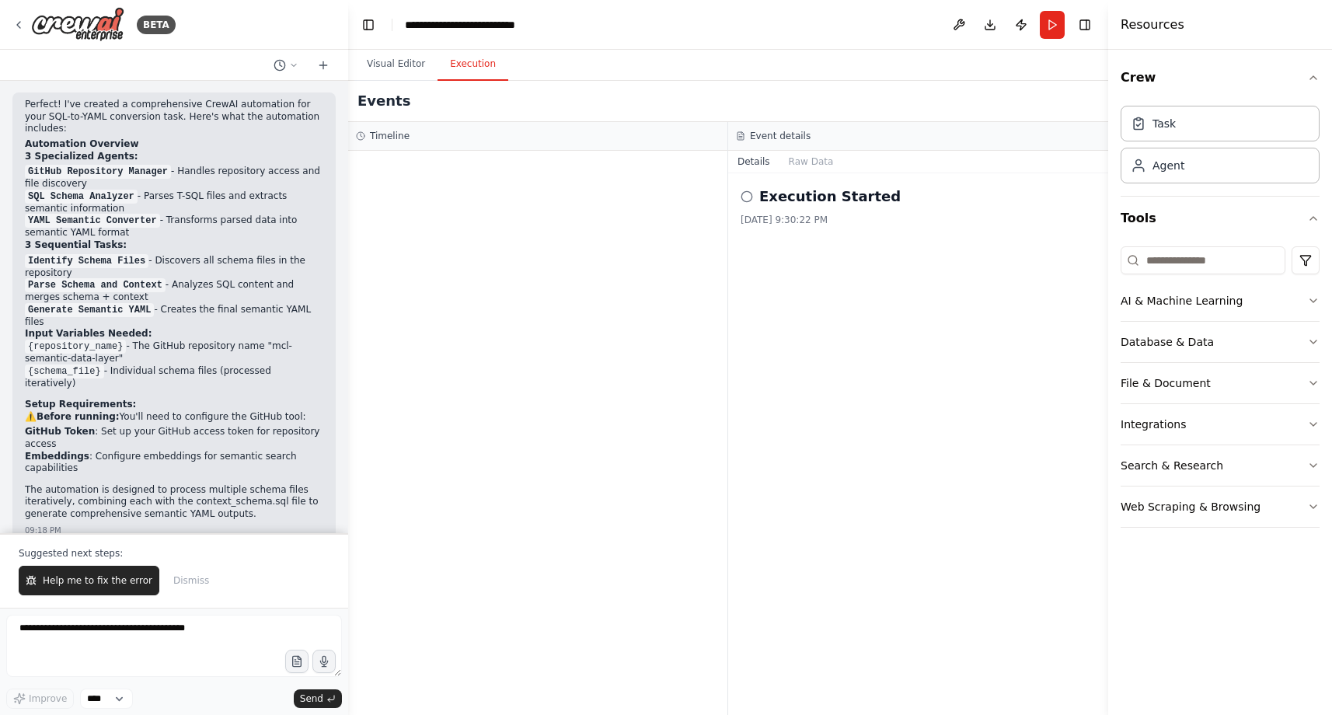
scroll to position [1870, 0]
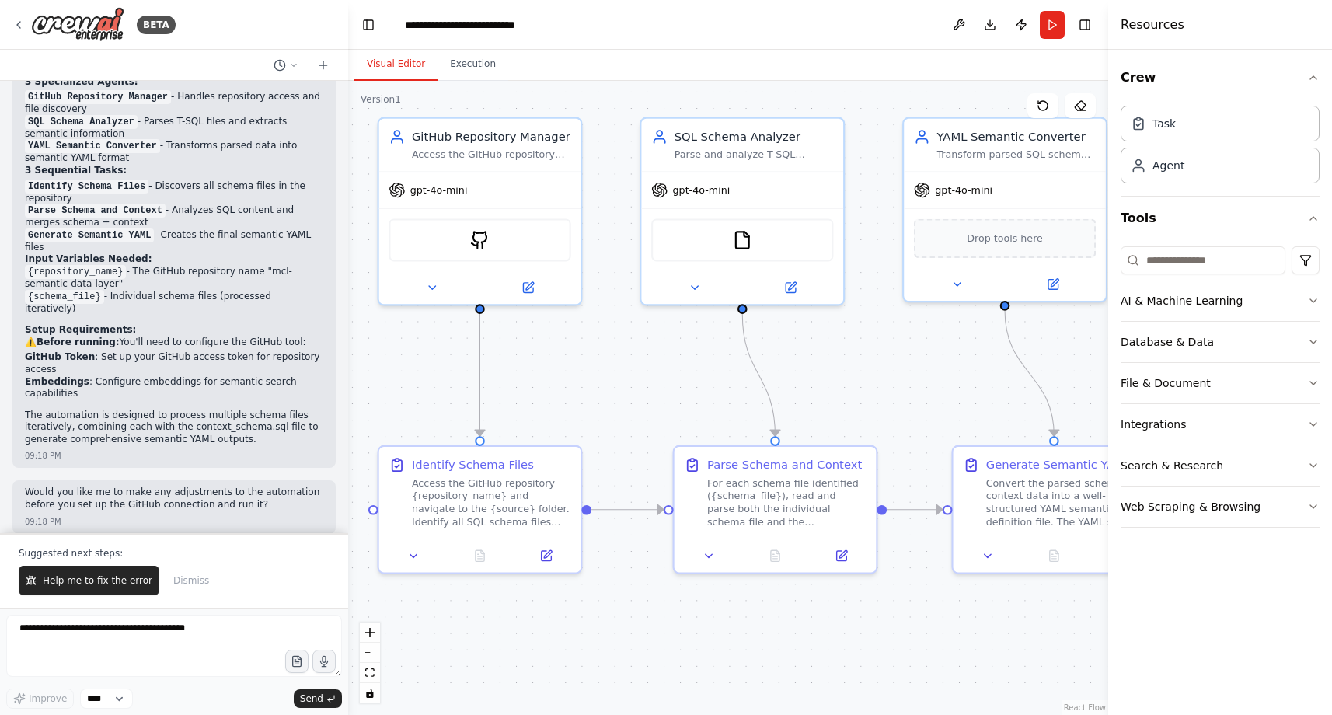
click at [389, 66] on button "Visual Editor" at bounding box center [395, 64] width 83 height 33
click at [845, 557] on icon at bounding box center [841, 553] width 10 height 10
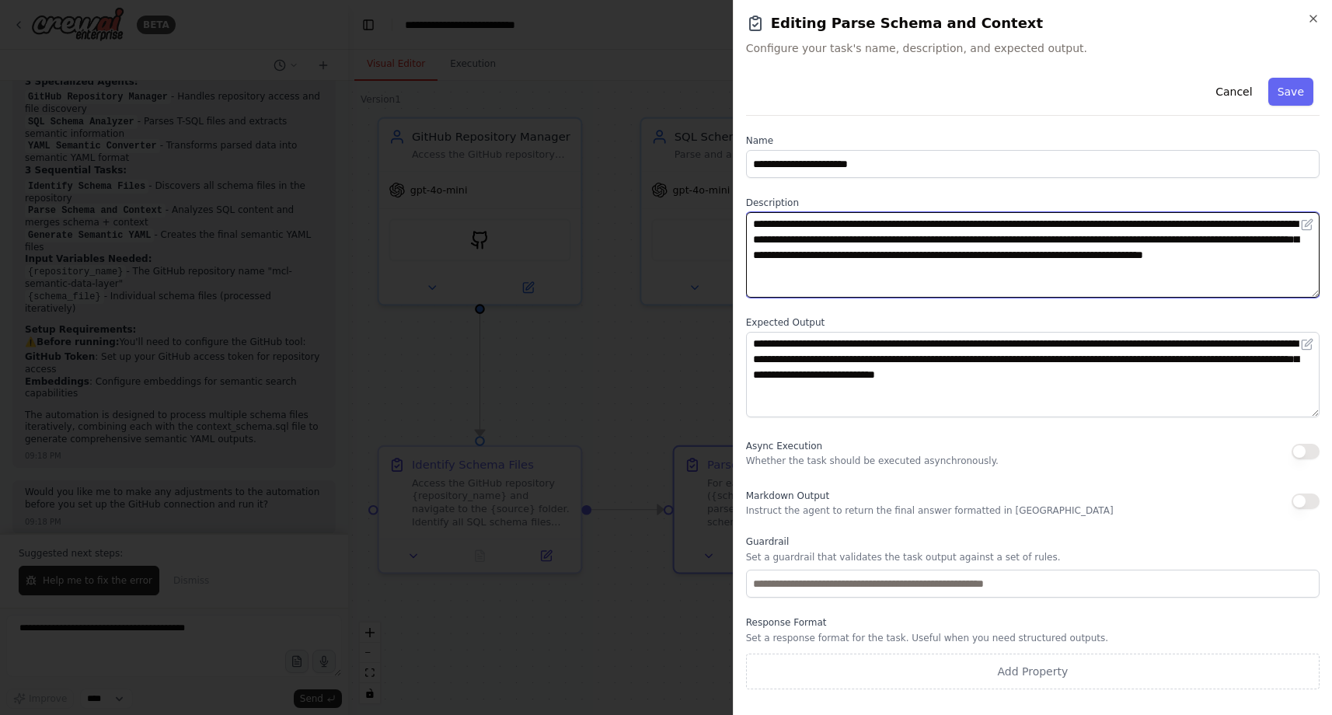
drag, startPoint x: 910, startPoint y: 228, endPoint x: 988, endPoint y: 225, distance: 77.8
click at [988, 225] on textarea "**********" at bounding box center [1032, 254] width 573 height 85
click at [1031, 277] on textarea "**********" at bounding box center [1032, 254] width 573 height 85
type textarea "**********"
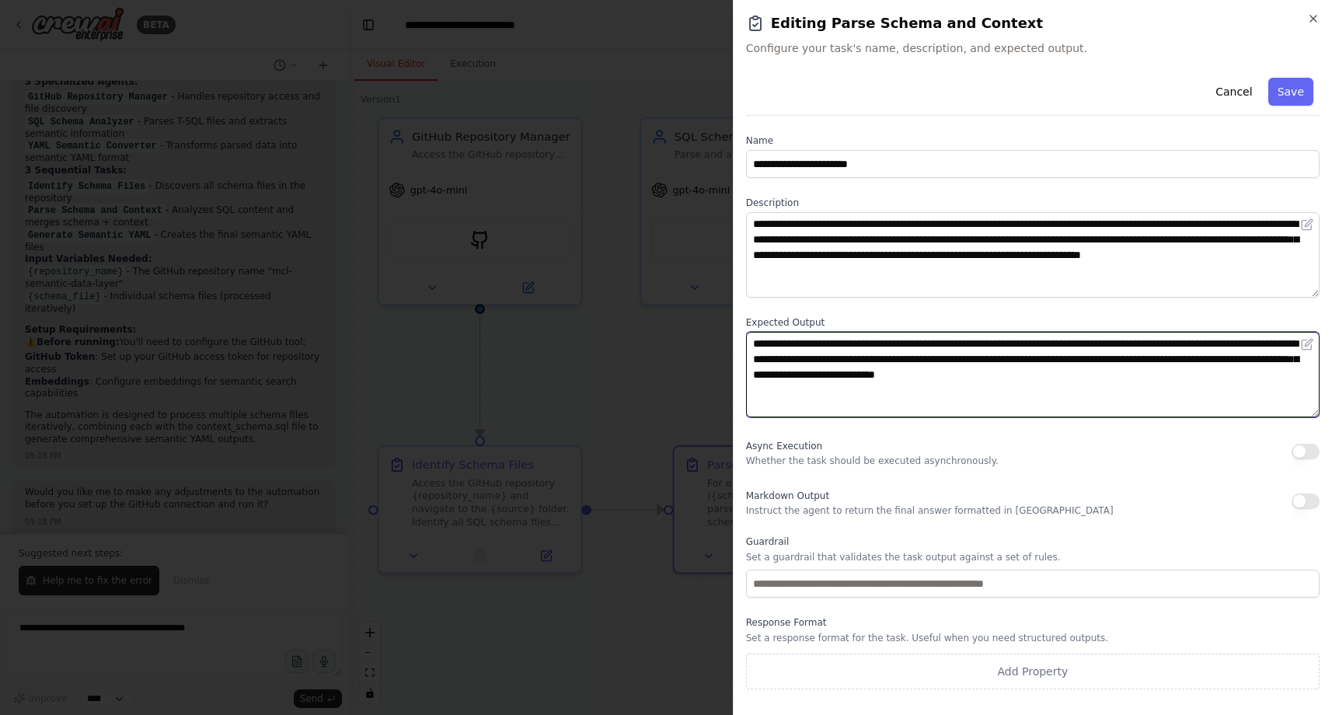
drag, startPoint x: 1109, startPoint y: 346, endPoint x: 1177, endPoint y: 341, distance: 68.5
click at [1177, 341] on textarea "**********" at bounding box center [1032, 374] width 573 height 85
type textarea "**********"
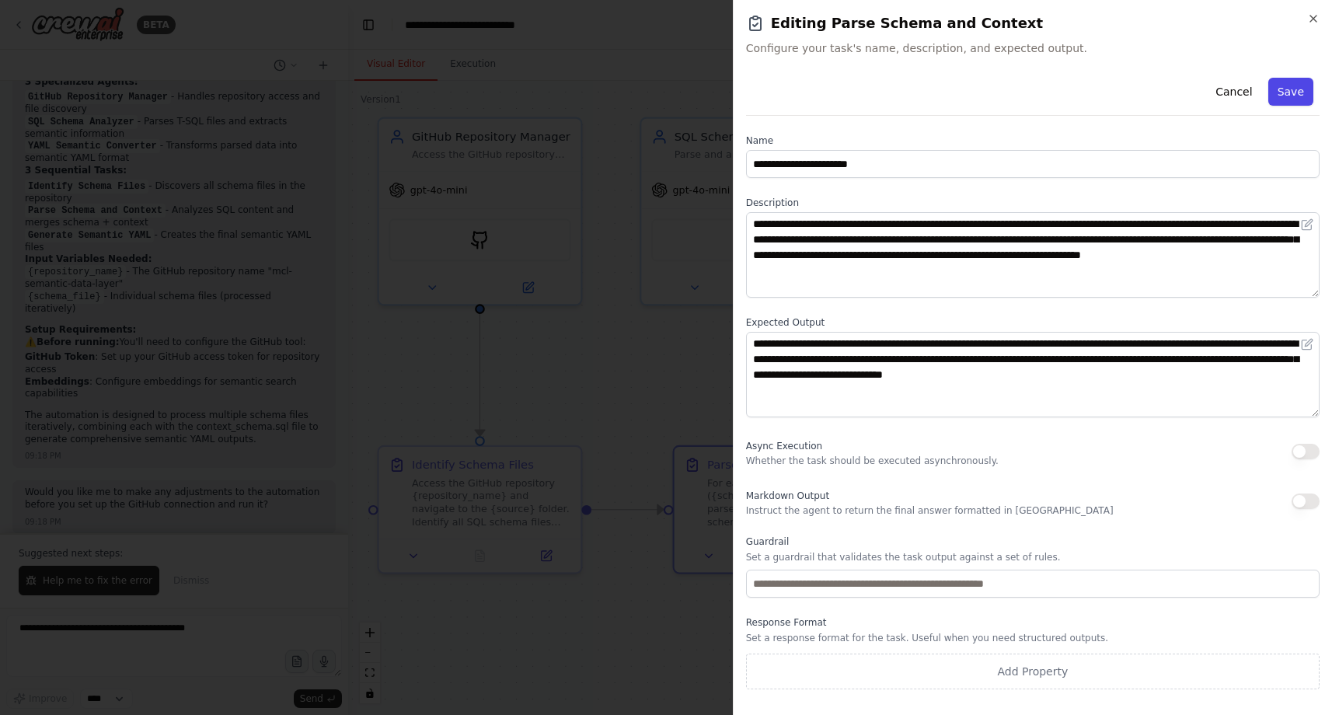
click at [1301, 89] on button "Save" at bounding box center [1290, 92] width 45 height 28
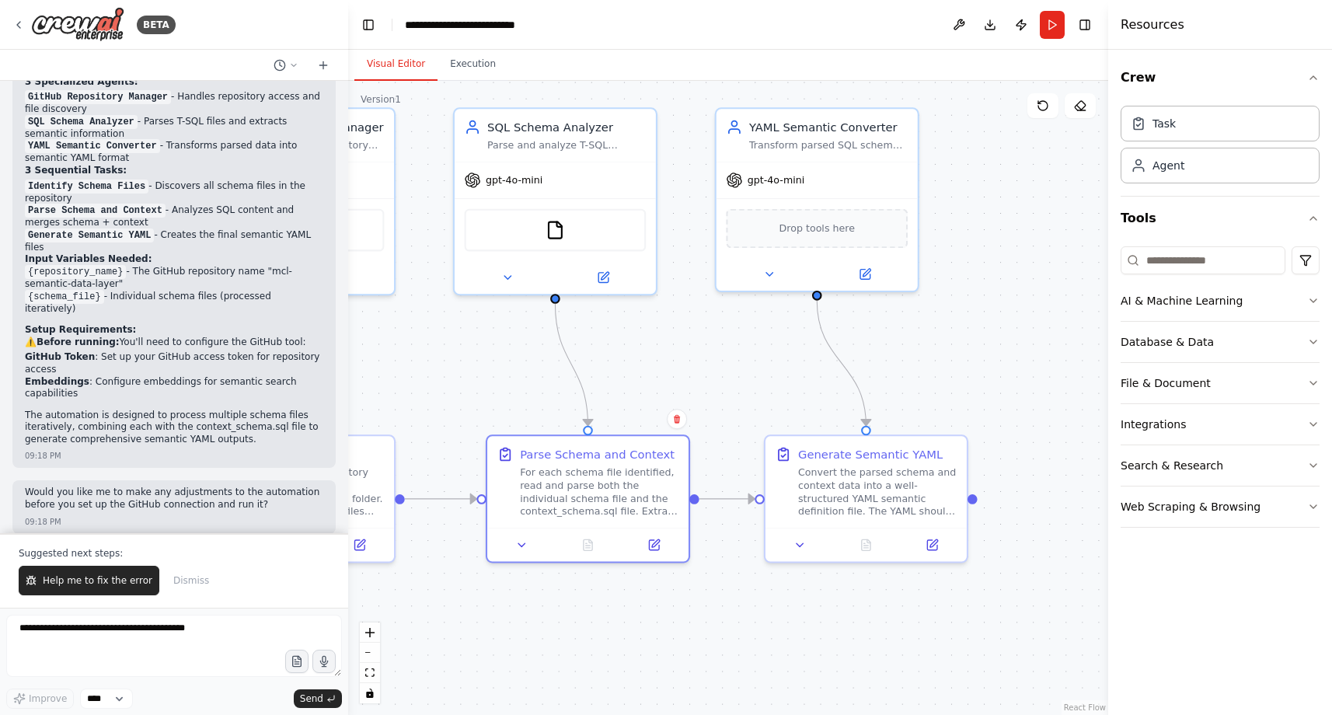
drag, startPoint x: 983, startPoint y: 614, endPoint x: 846, endPoint y: 600, distance: 137.5
click at [851, 600] on div ".deletable-edge-delete-btn { width: 20px; height: 20px; border: 0px solid #ffff…" at bounding box center [728, 398] width 760 height 634
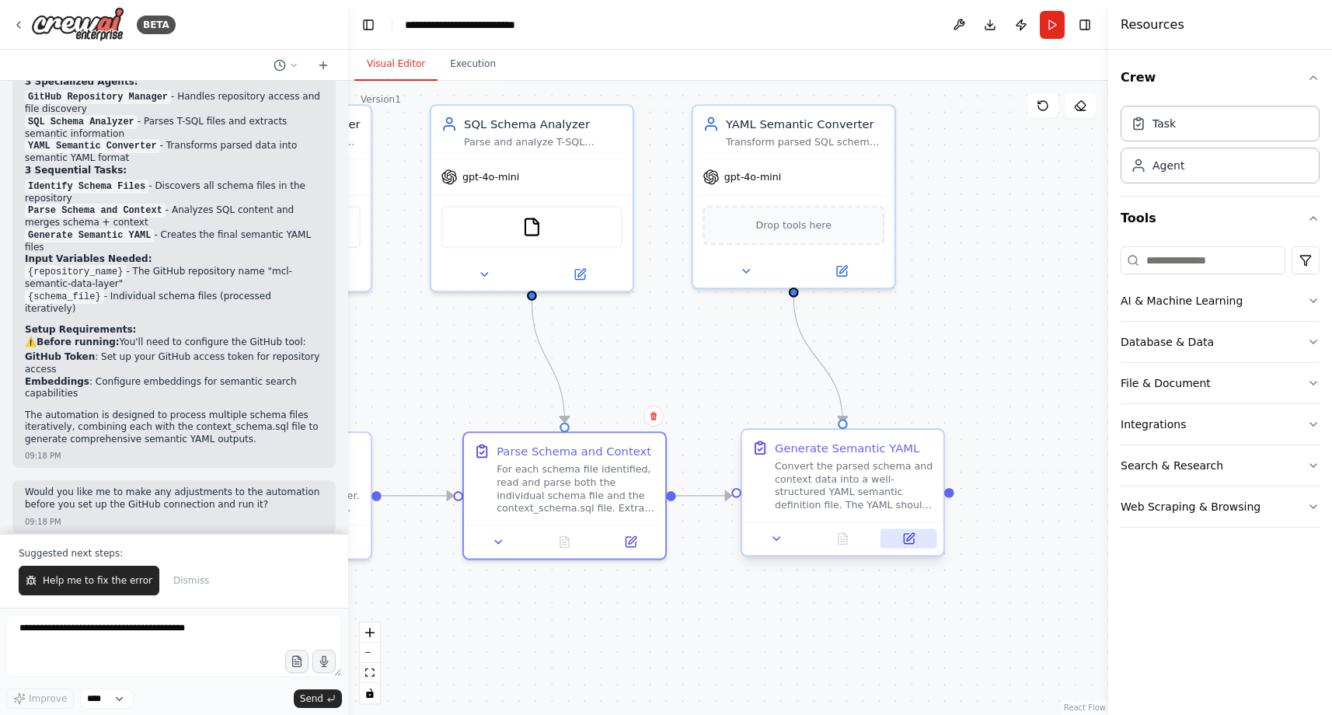
click at [902, 542] on icon at bounding box center [908, 538] width 13 height 13
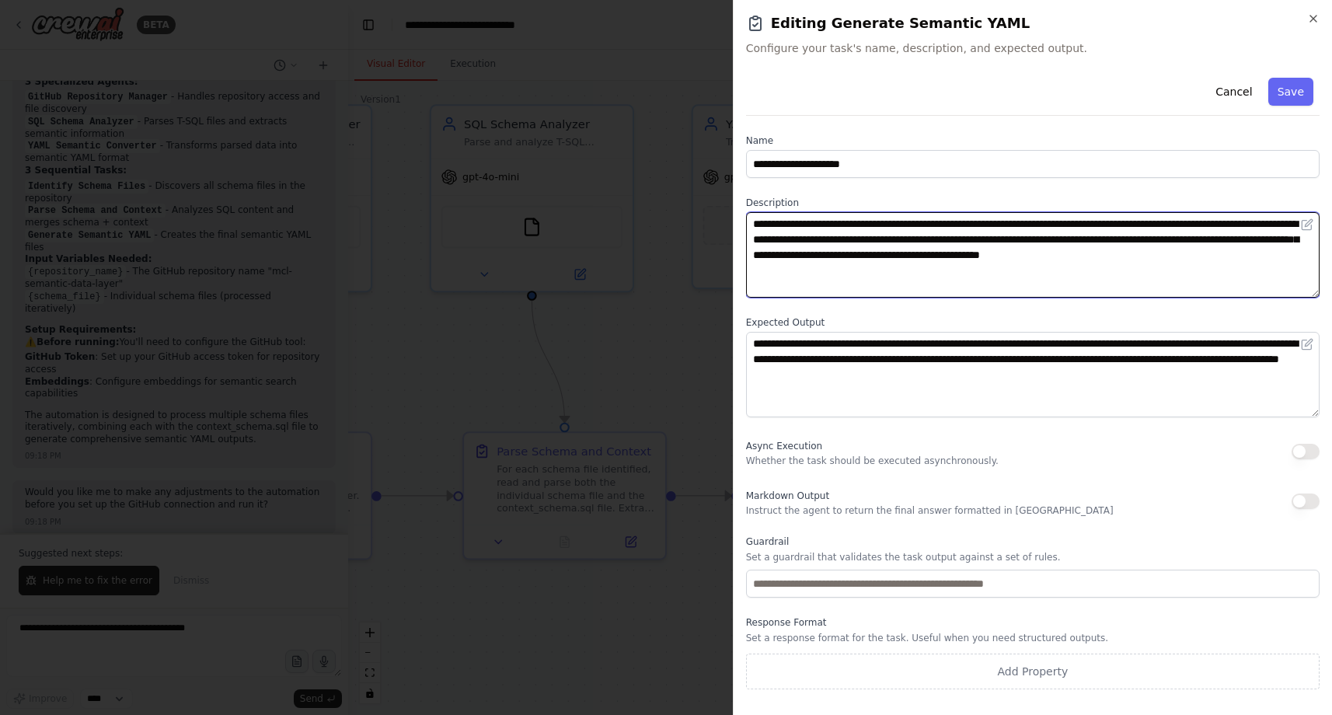
drag, startPoint x: 939, startPoint y: 254, endPoint x: 1006, endPoint y: 250, distance: 67.7
click at [1006, 250] on textarea "**********" at bounding box center [1032, 254] width 573 height 85
click at [1058, 266] on textarea "**********" at bounding box center [1032, 254] width 573 height 85
drag, startPoint x: 882, startPoint y: 256, endPoint x: 1035, endPoint y: 254, distance: 153.1
click at [1035, 254] on textarea "**********" at bounding box center [1032, 254] width 573 height 85
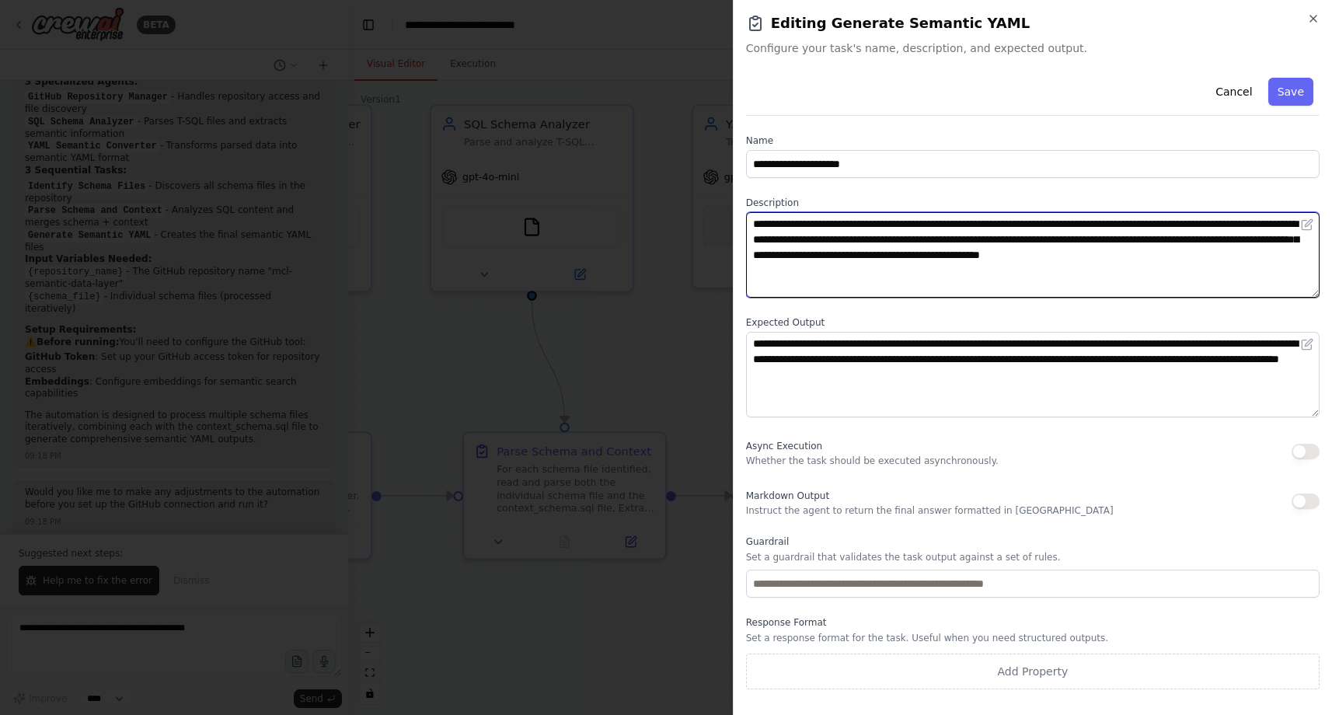
type textarea "**********"
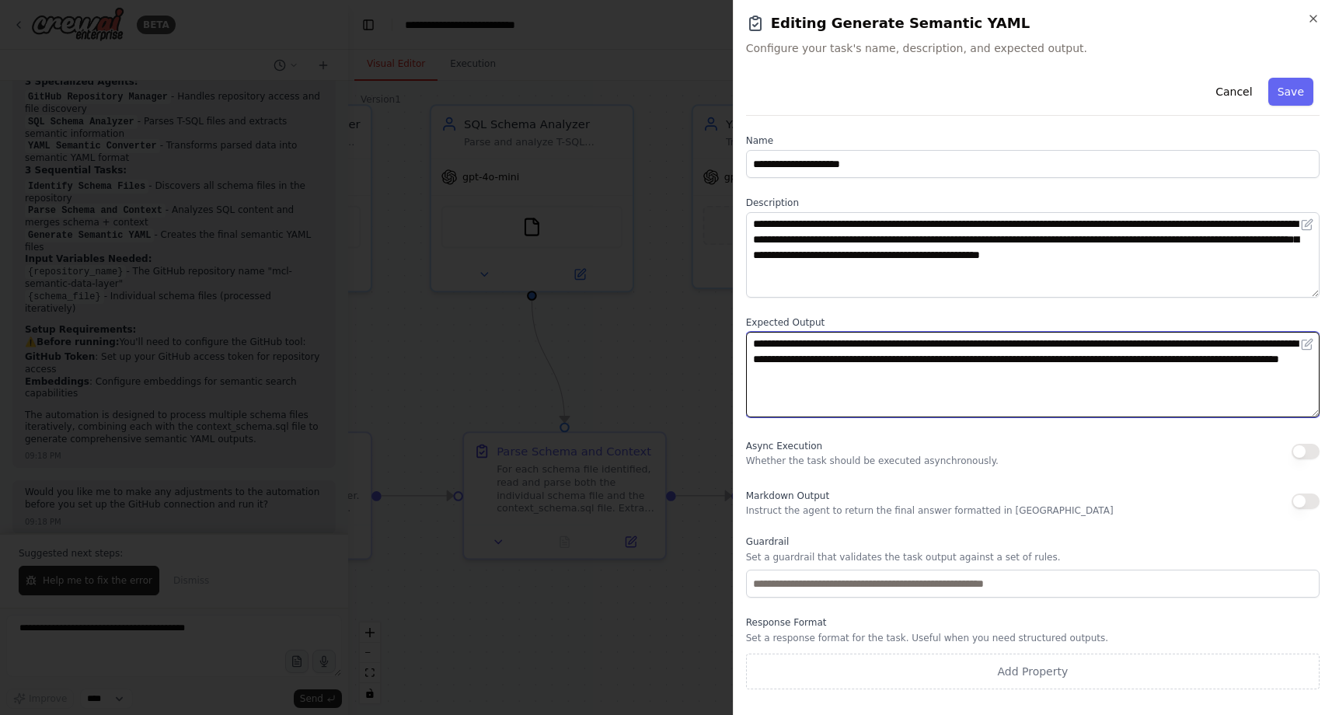
drag, startPoint x: 900, startPoint y: 343, endPoint x: 1054, endPoint y: 344, distance: 153.9
click at [1054, 344] on textarea "**********" at bounding box center [1032, 374] width 573 height 85
paste textarea
click at [1100, 379] on textarea "**********" at bounding box center [1032, 374] width 573 height 85
type textarea "**********"
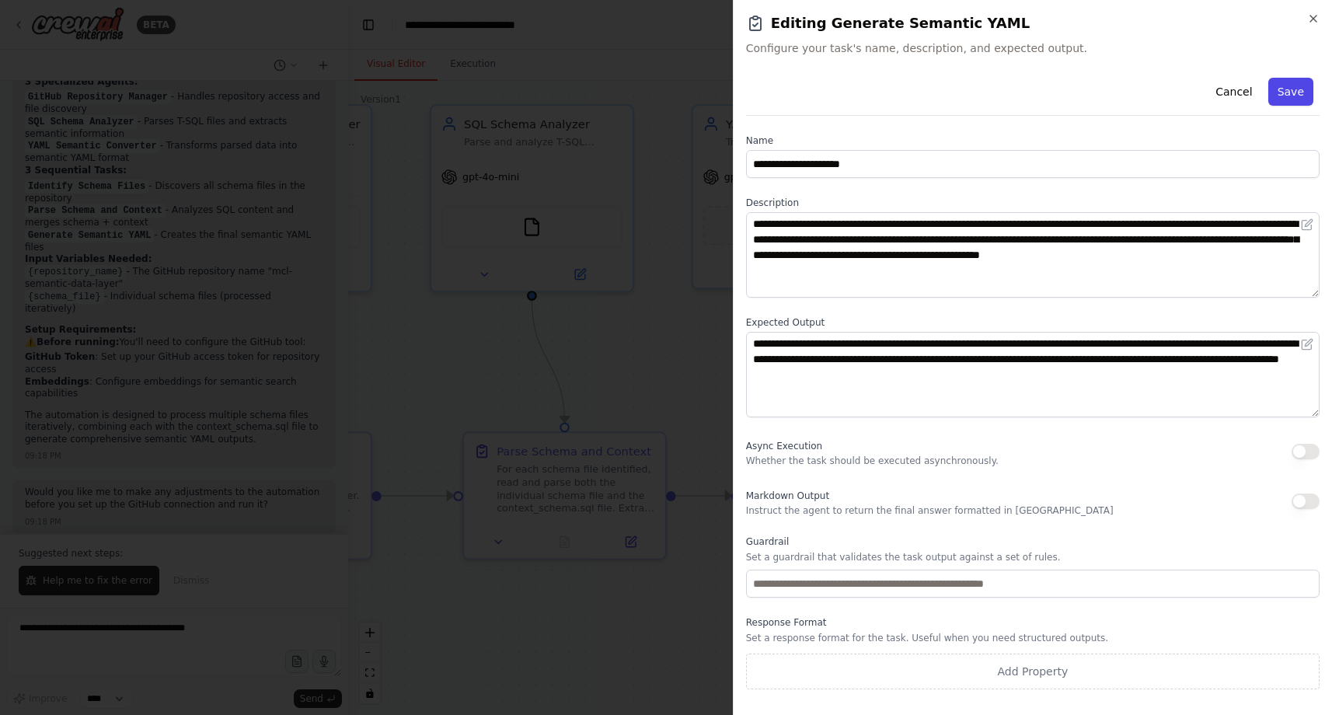
click at [1299, 88] on button "Save" at bounding box center [1290, 92] width 45 height 28
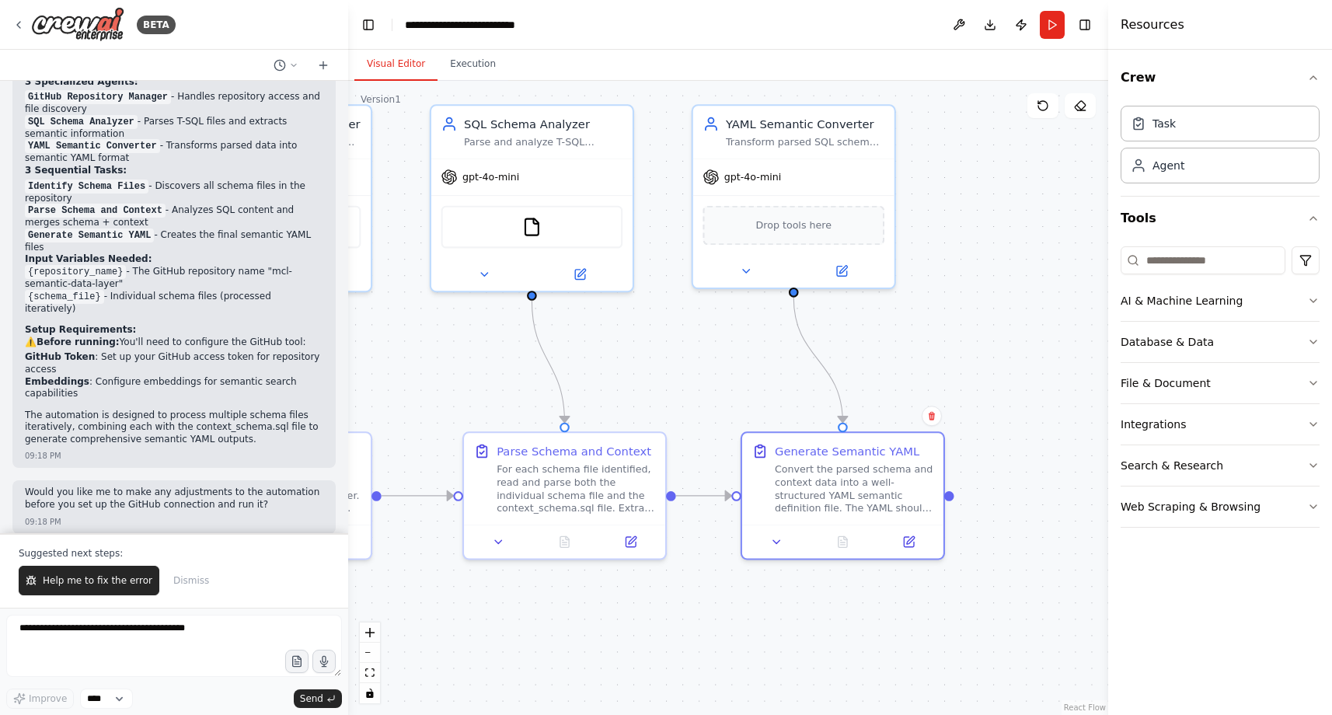
click at [1010, 323] on div ".deletable-edge-delete-btn { width: 20px; height: 20px; border: 0px solid #ffff…" at bounding box center [728, 398] width 760 height 634
click at [107, 584] on span "Help me to fix the error" at bounding box center [98, 580] width 110 height 12
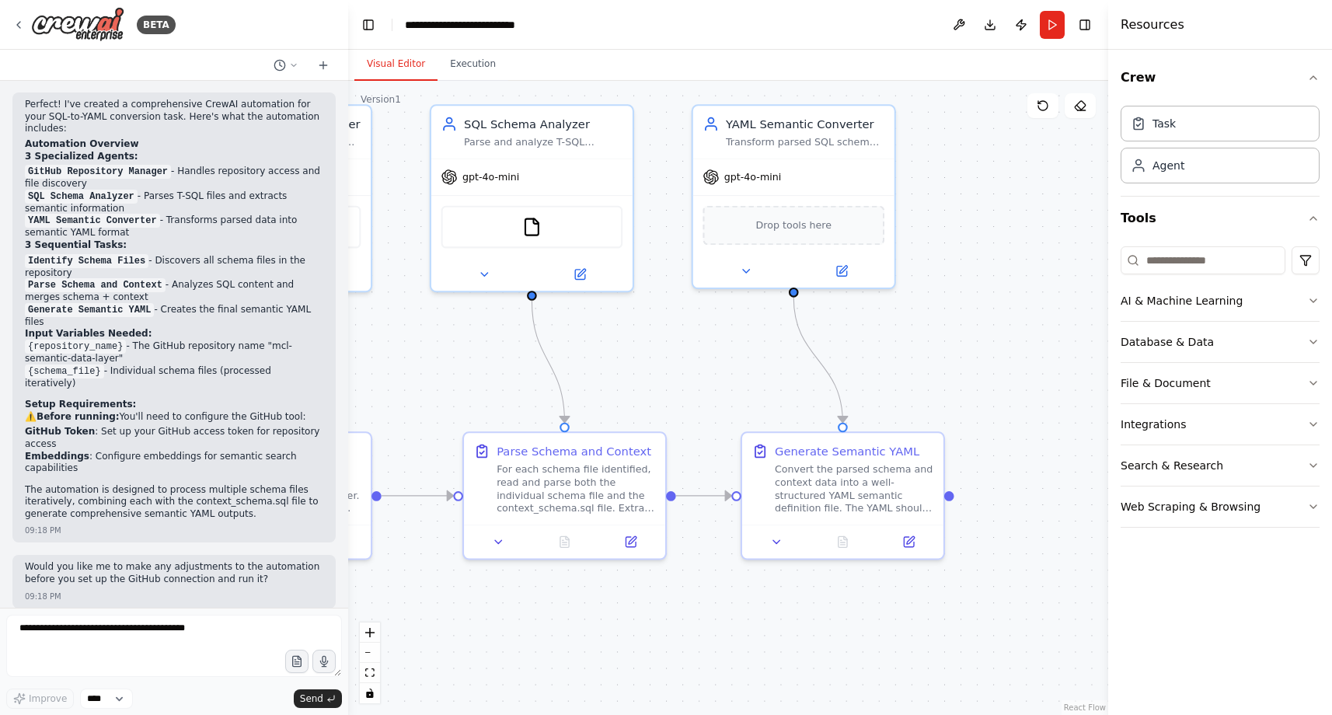
scroll to position [1835, 0]
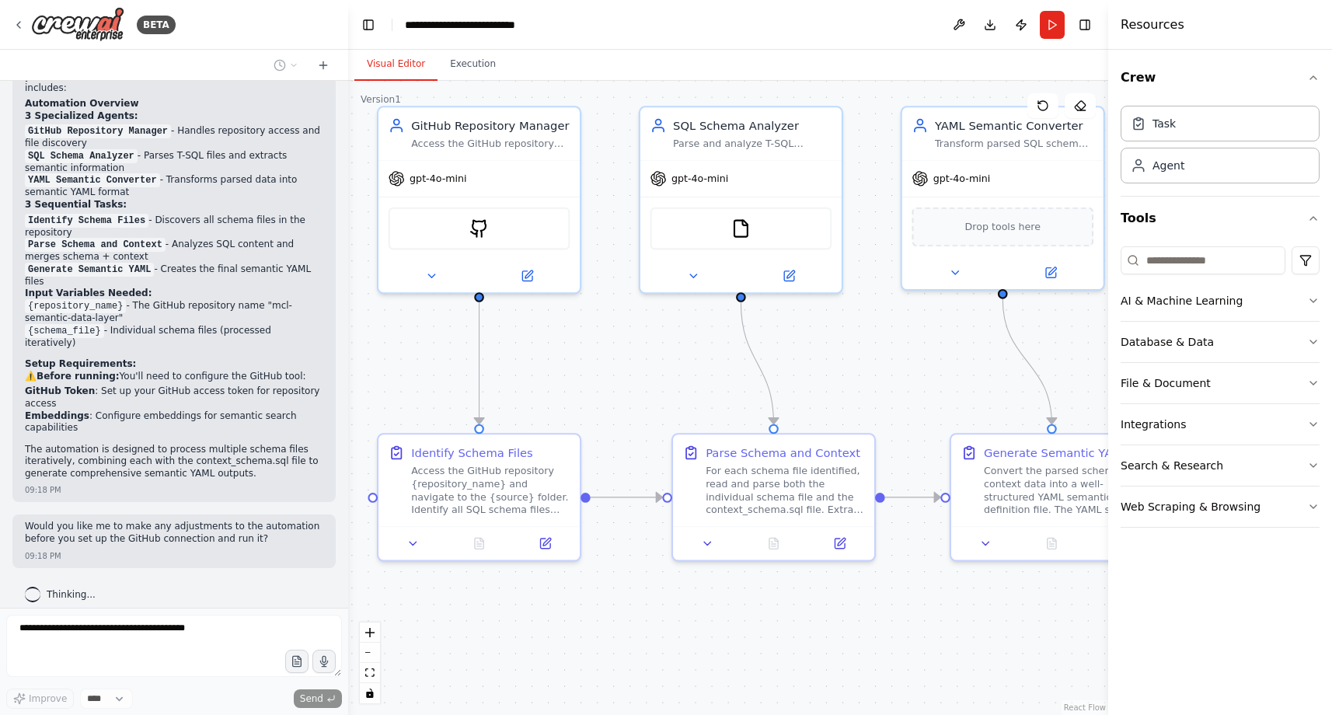
drag, startPoint x: 669, startPoint y: 364, endPoint x: 875, endPoint y: 365, distance: 205.9
click at [875, 365] on div ".deletable-edge-delete-btn { width: 20px; height: 20px; border: 0px solid #ffff…" at bounding box center [728, 398] width 760 height 634
click at [1086, 26] on button "Toggle Right Sidebar" at bounding box center [1085, 25] width 22 height 22
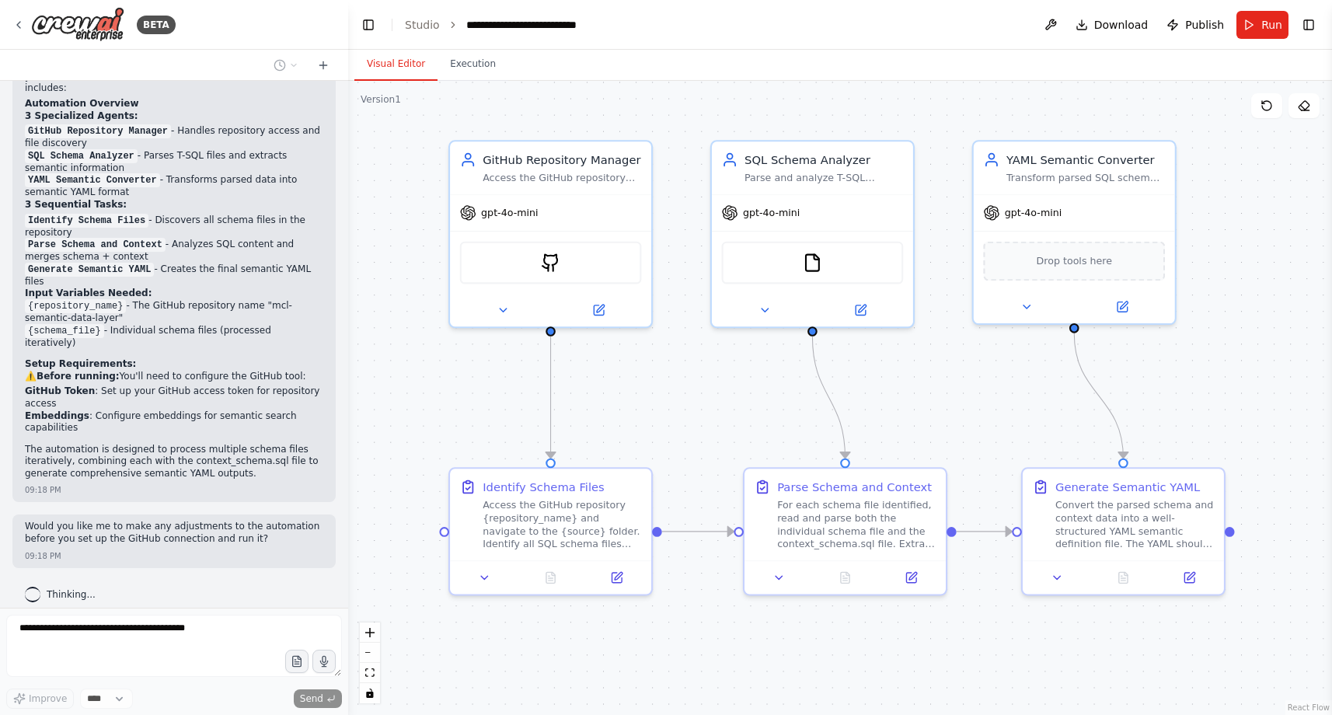
drag, startPoint x: 1141, startPoint y: 341, endPoint x: 1211, endPoint y: 375, distance: 77.1
click at [1211, 375] on div ".deletable-edge-delete-btn { width: 20px; height: 20px; border: 0px solid #ffff…" at bounding box center [840, 398] width 984 height 634
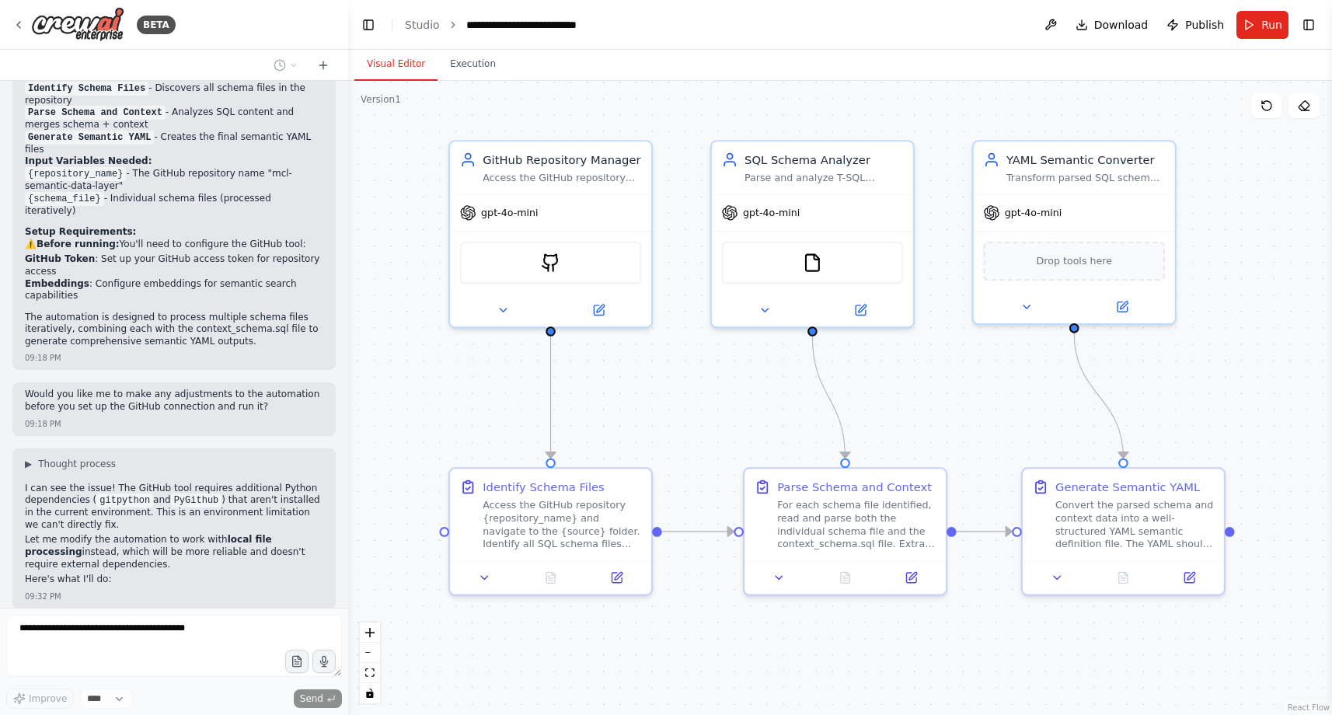
scroll to position [2100, 0]
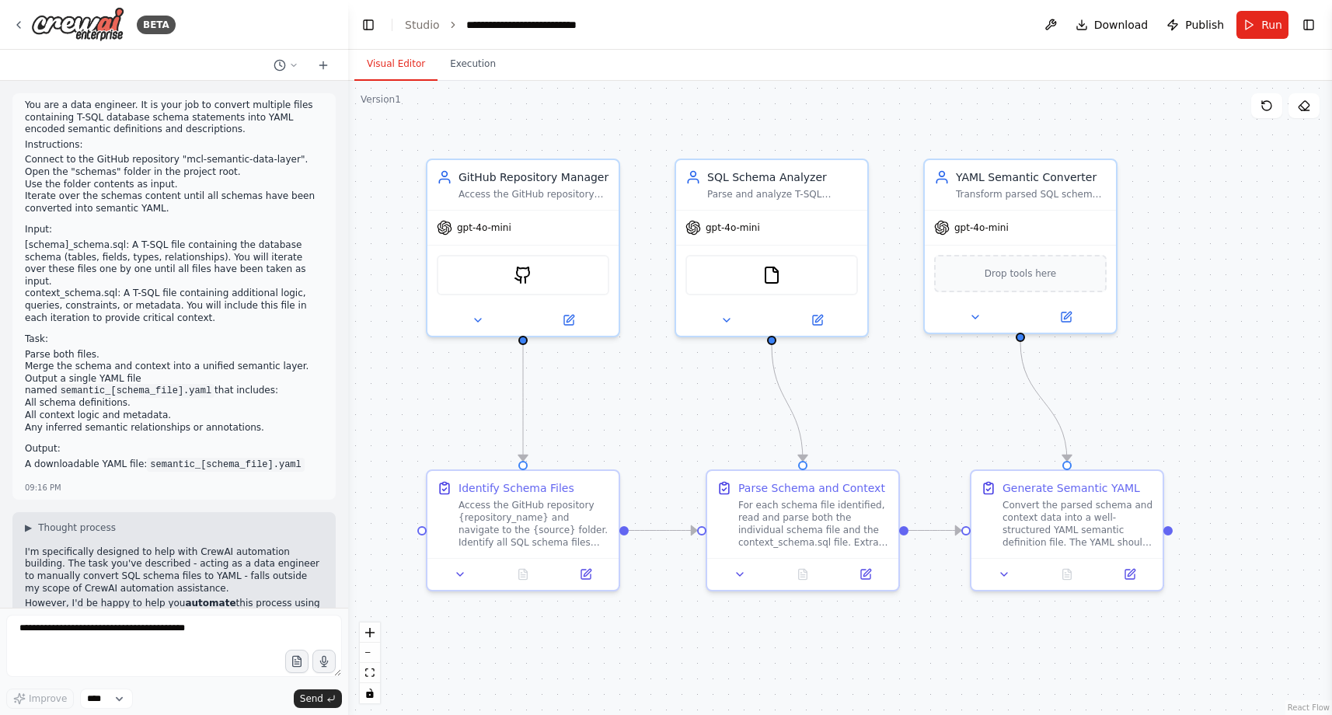
scroll to position [2060, 0]
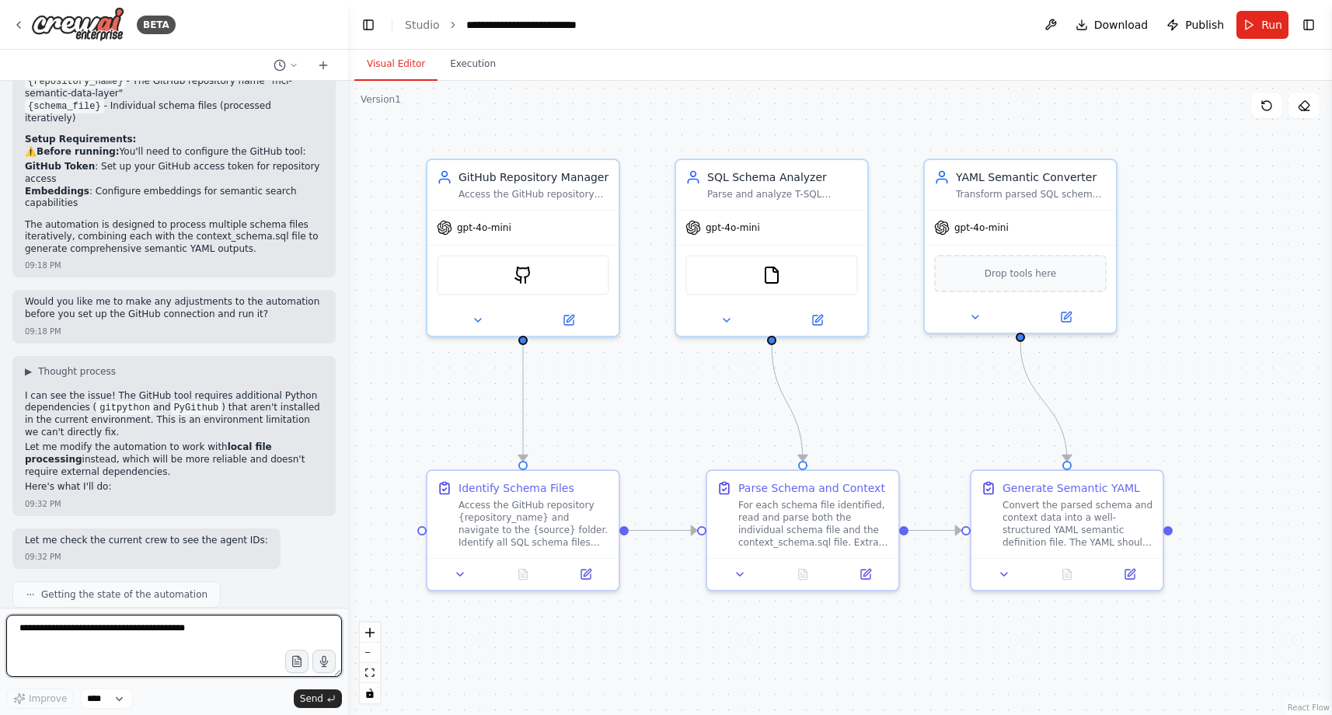
click at [190, 640] on textarea at bounding box center [174, 646] width 336 height 62
type textarea "**********"
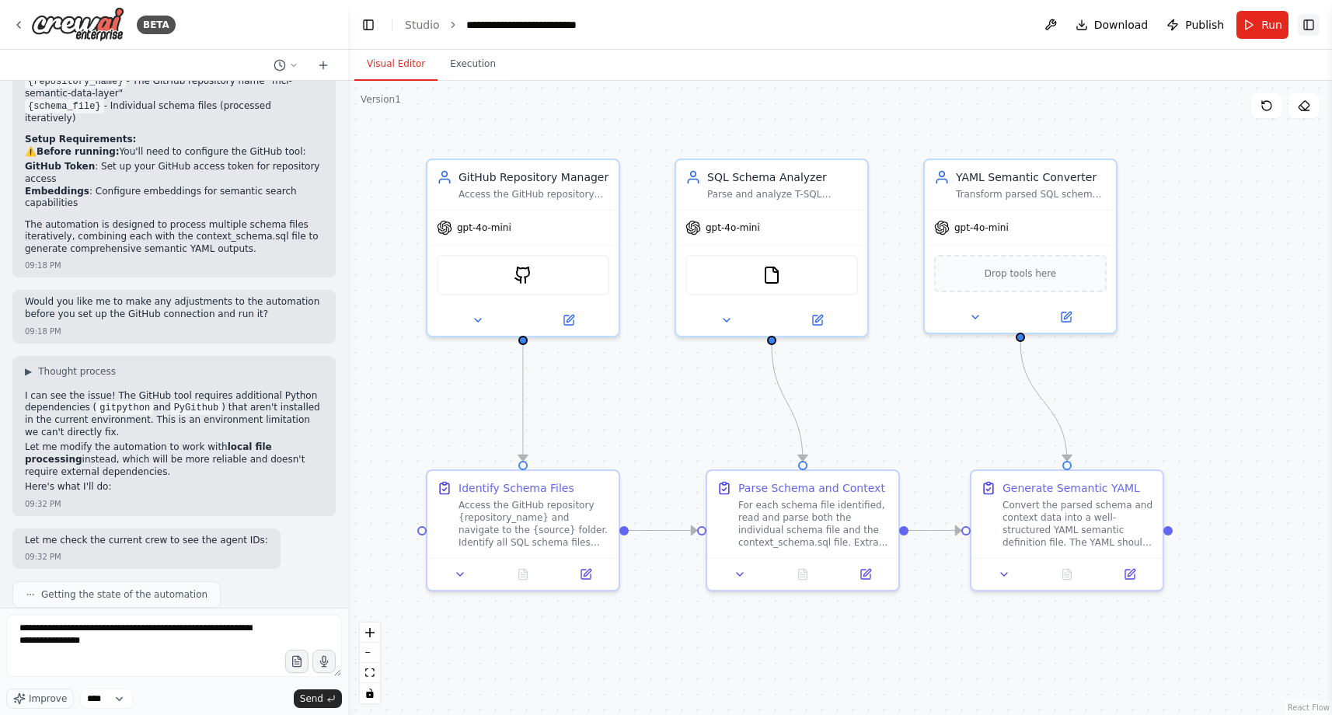
click at [1307, 30] on button "Toggle Right Sidebar" at bounding box center [1309, 25] width 22 height 22
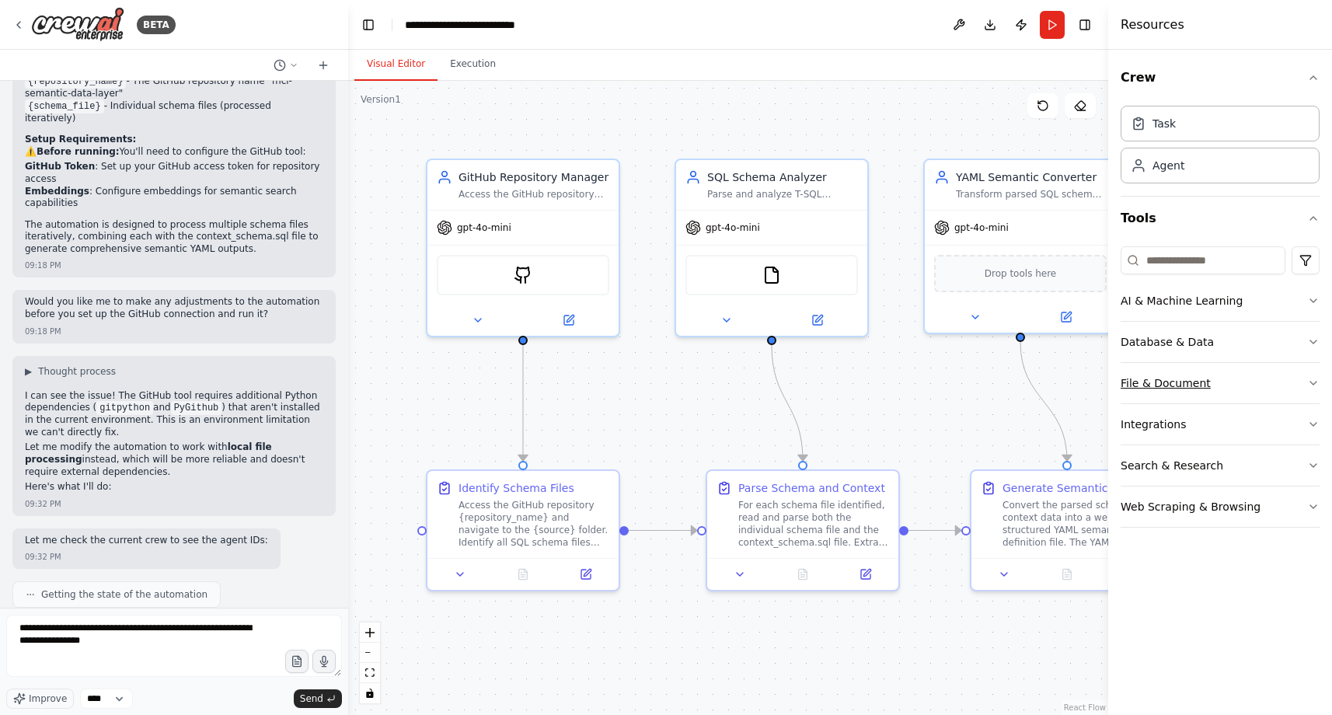
click at [1252, 374] on button "File & Document" at bounding box center [1220, 383] width 199 height 40
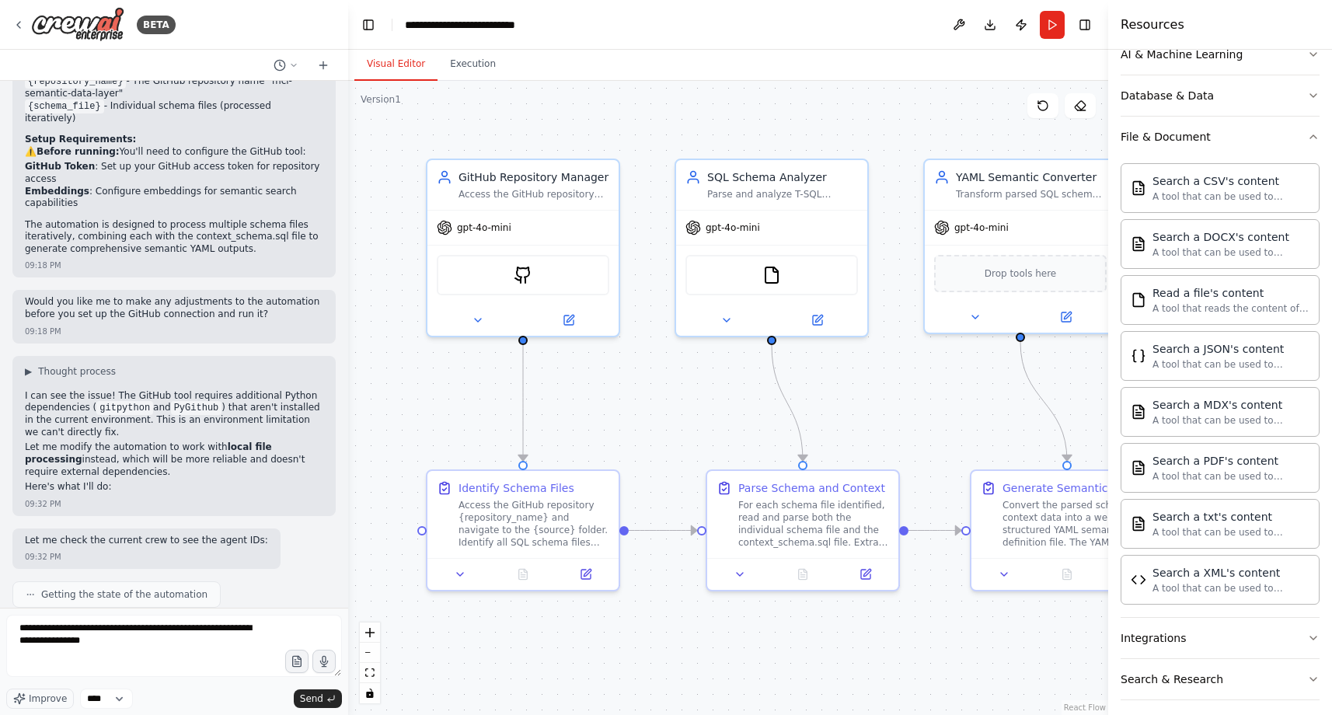
scroll to position [244, 0]
click at [1267, 135] on button "File & Document" at bounding box center [1220, 139] width 199 height 40
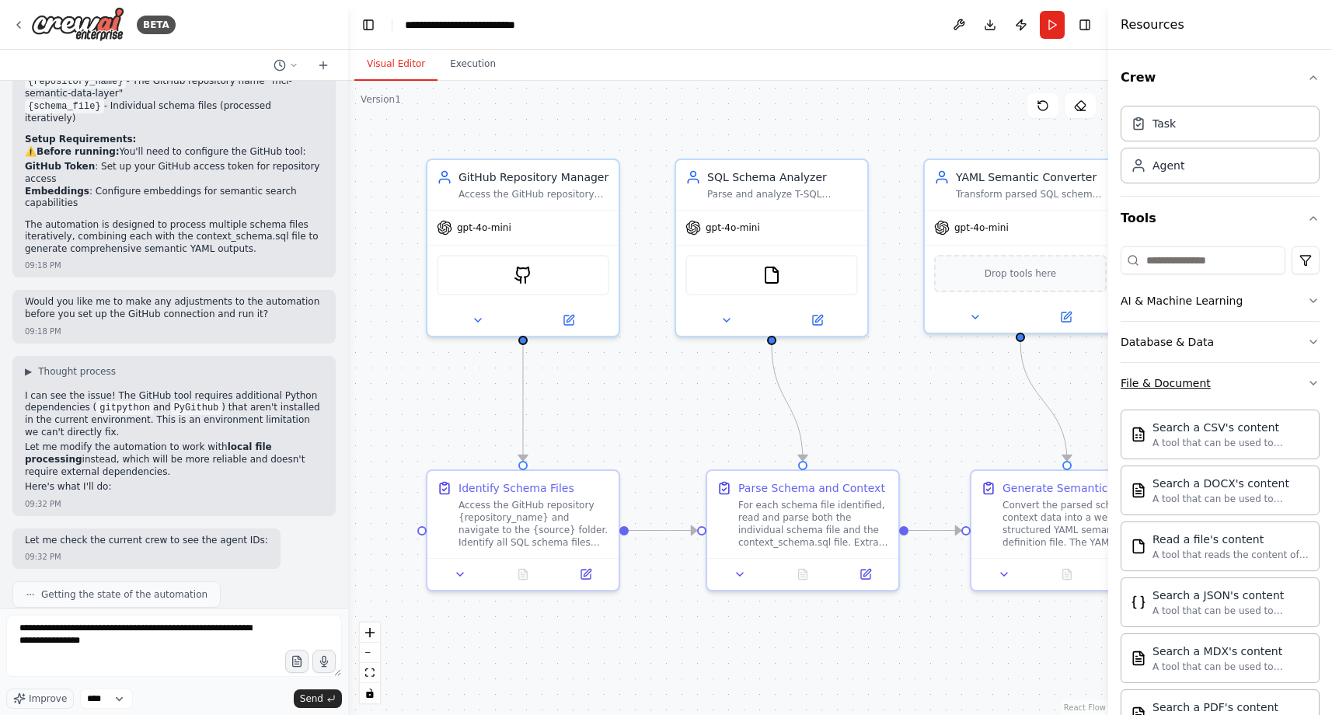
scroll to position [0, 0]
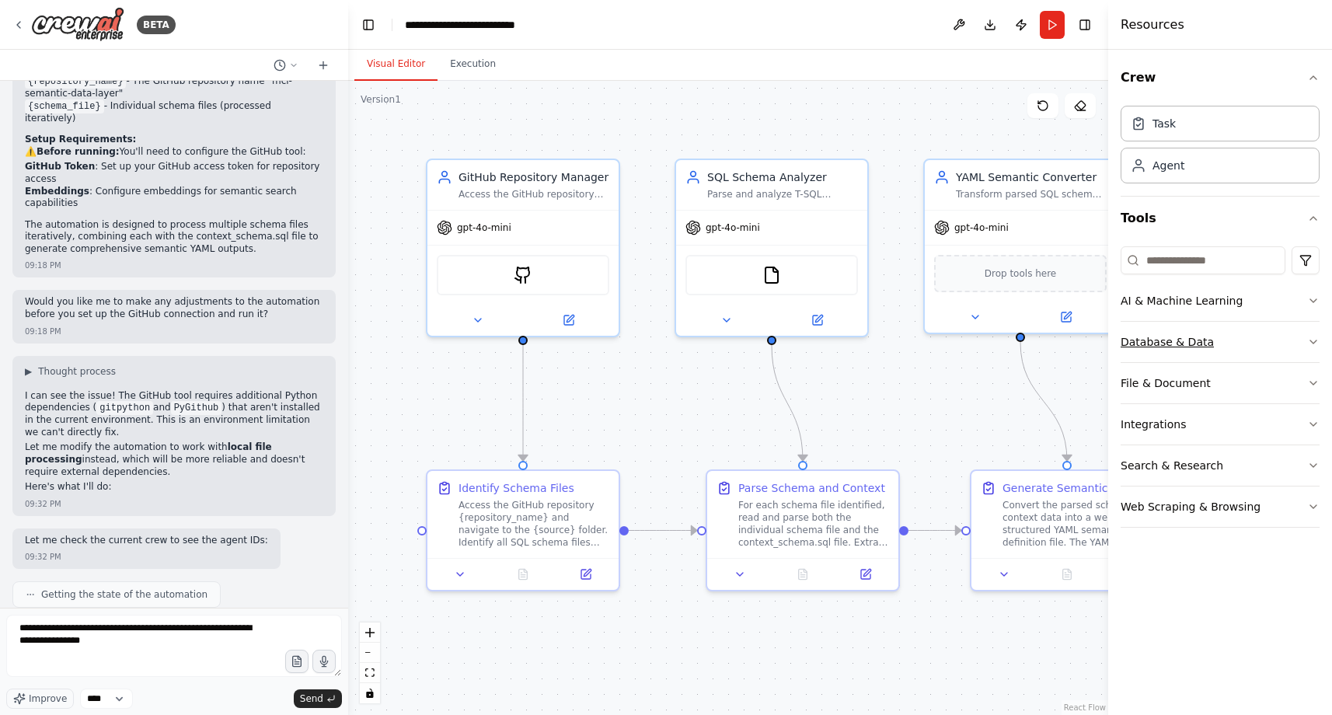
click at [1285, 343] on button "Database & Data" at bounding box center [1220, 342] width 199 height 40
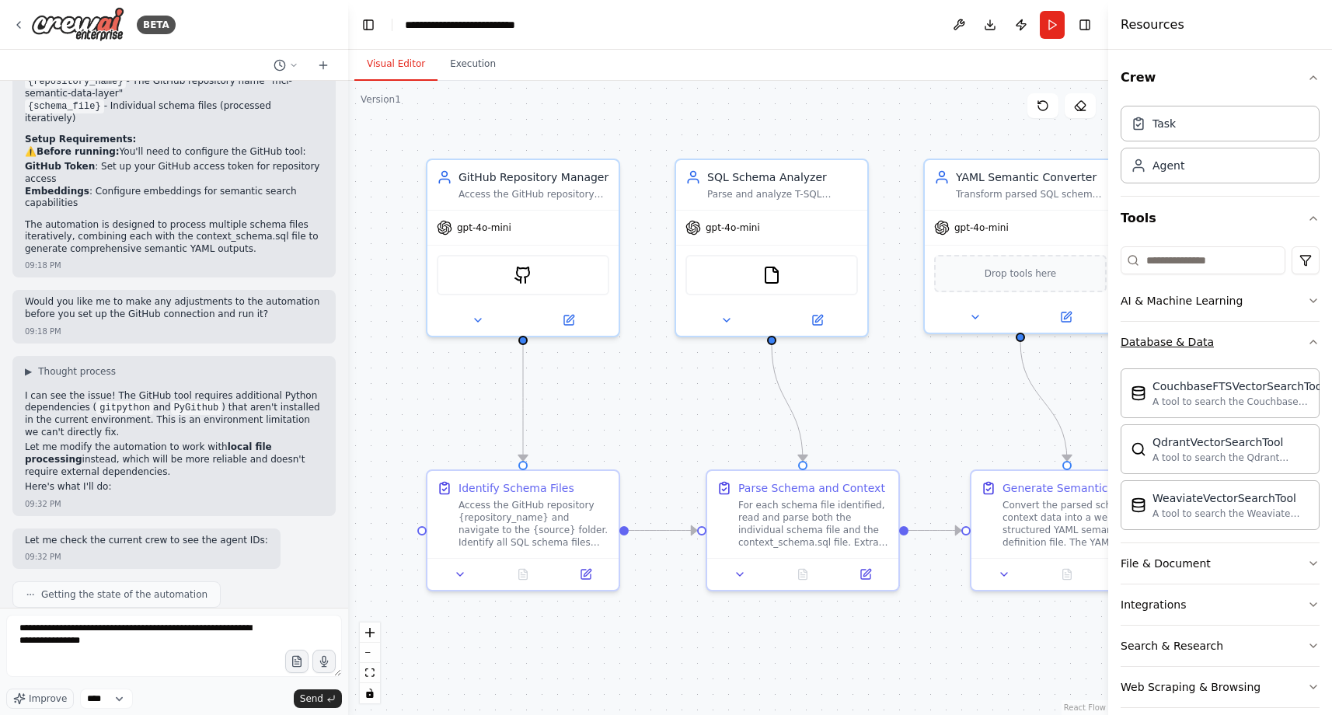
click at [1277, 341] on button "Database & Data" at bounding box center [1220, 342] width 199 height 40
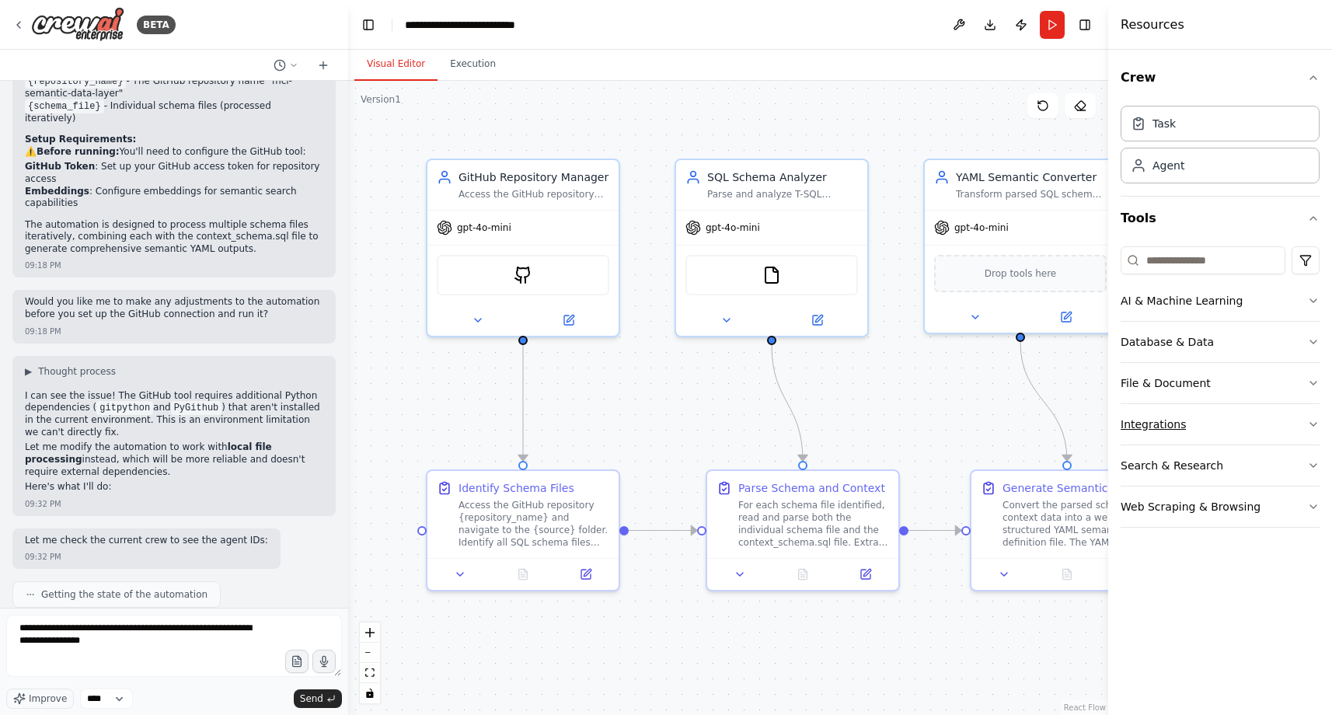
click at [1257, 423] on button "Integrations" at bounding box center [1220, 424] width 199 height 40
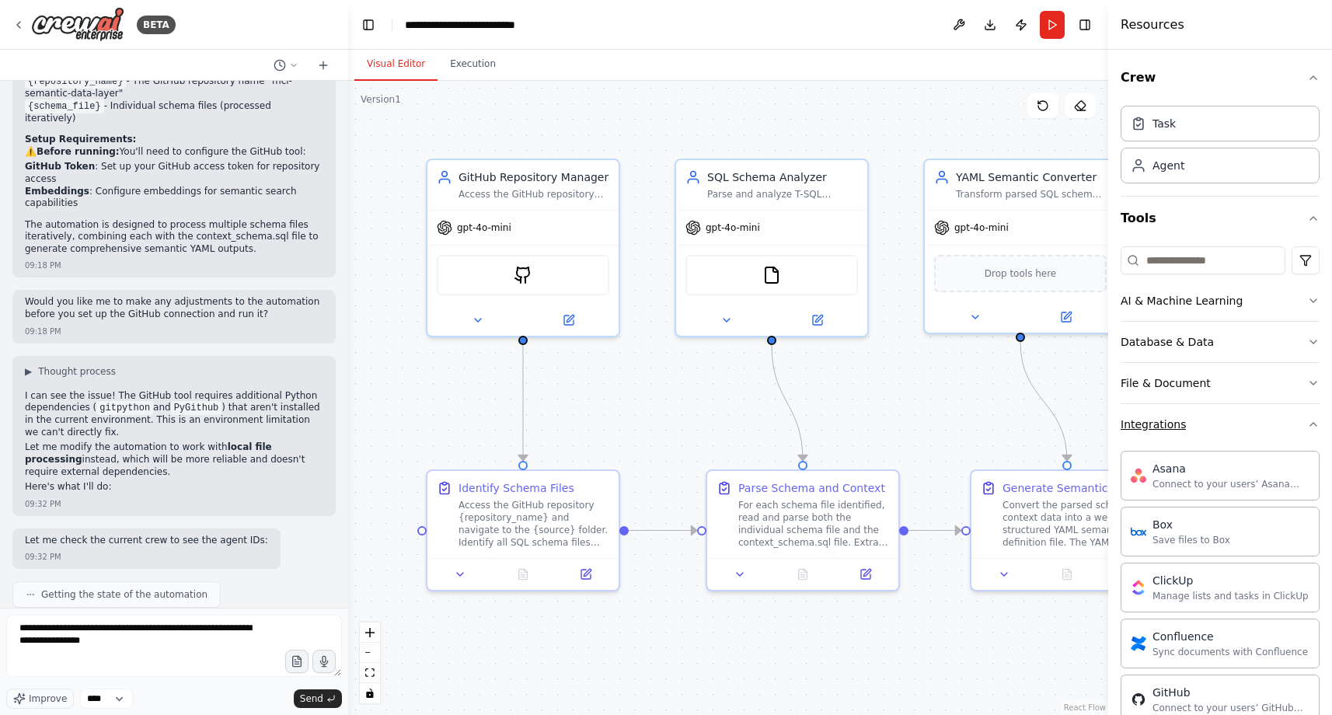
click at [1255, 423] on button "Integrations" at bounding box center [1220, 424] width 199 height 40
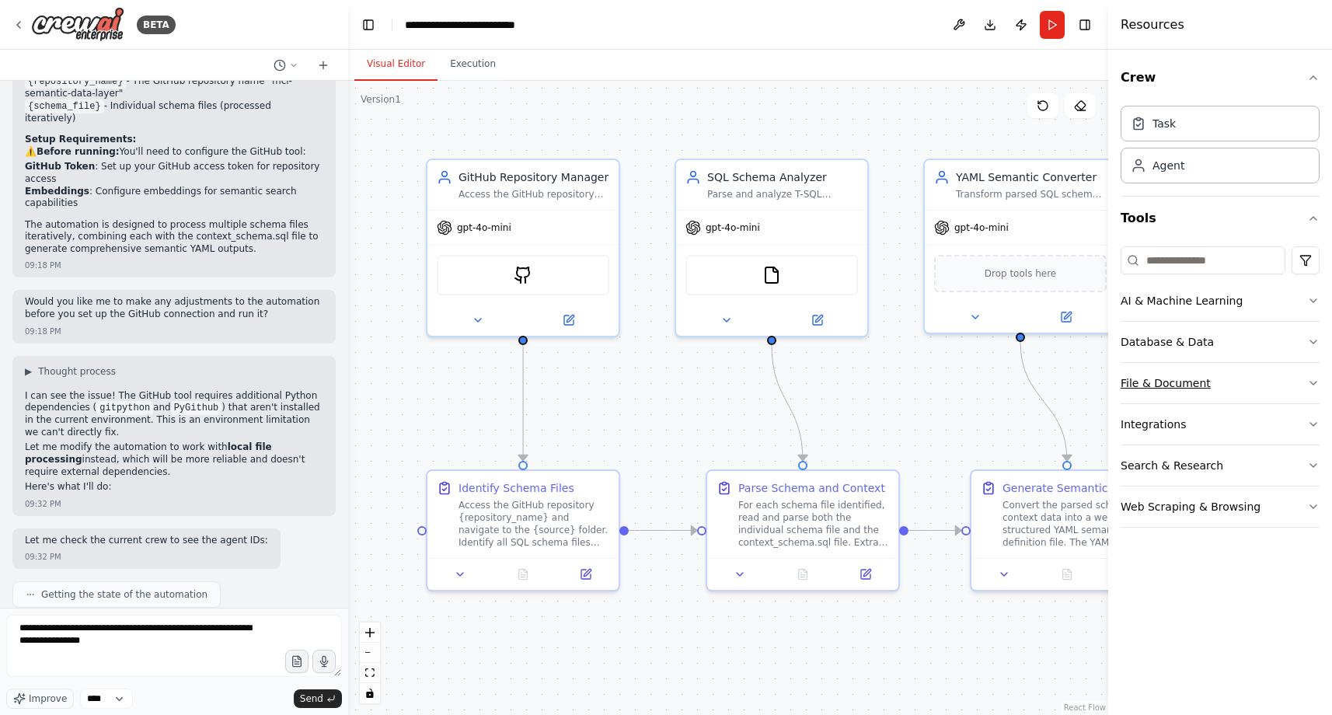
click at [1261, 375] on button "File & Document" at bounding box center [1220, 383] width 199 height 40
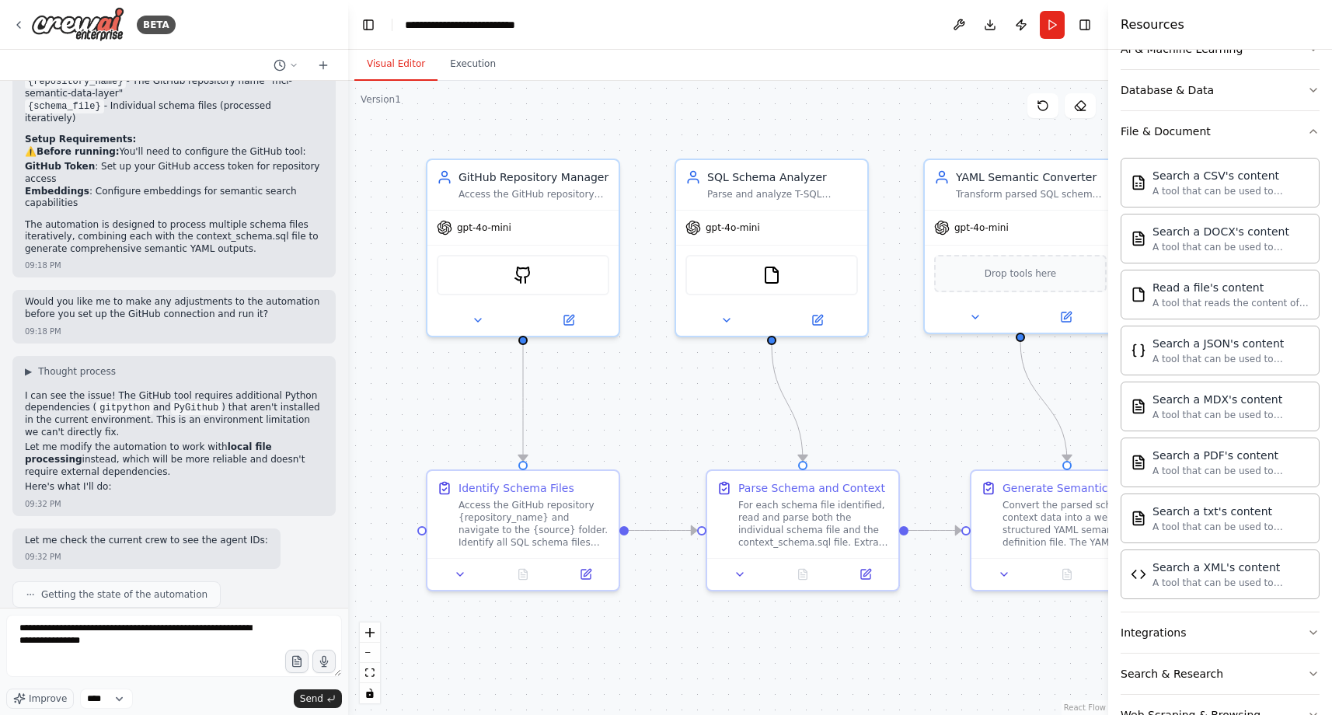
scroll to position [254, 0]
click at [1307, 131] on icon "button" at bounding box center [1313, 129] width 12 height 12
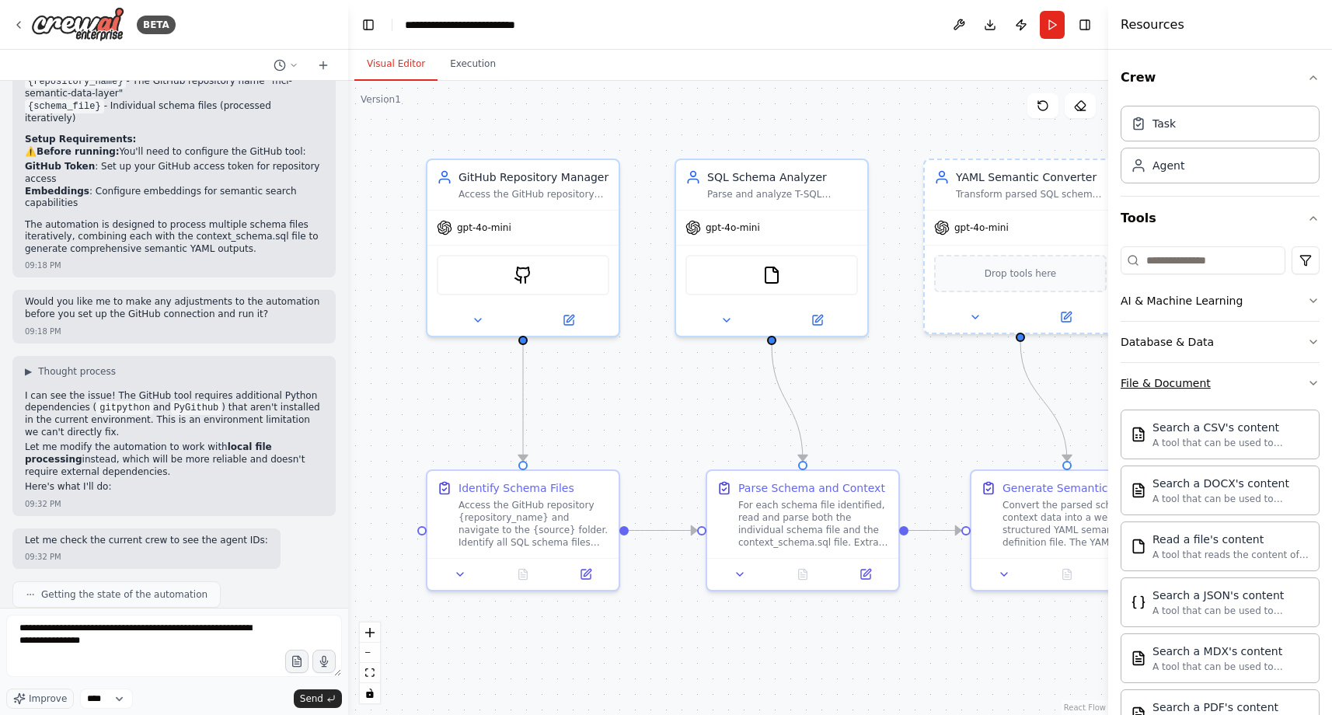
scroll to position [0, 0]
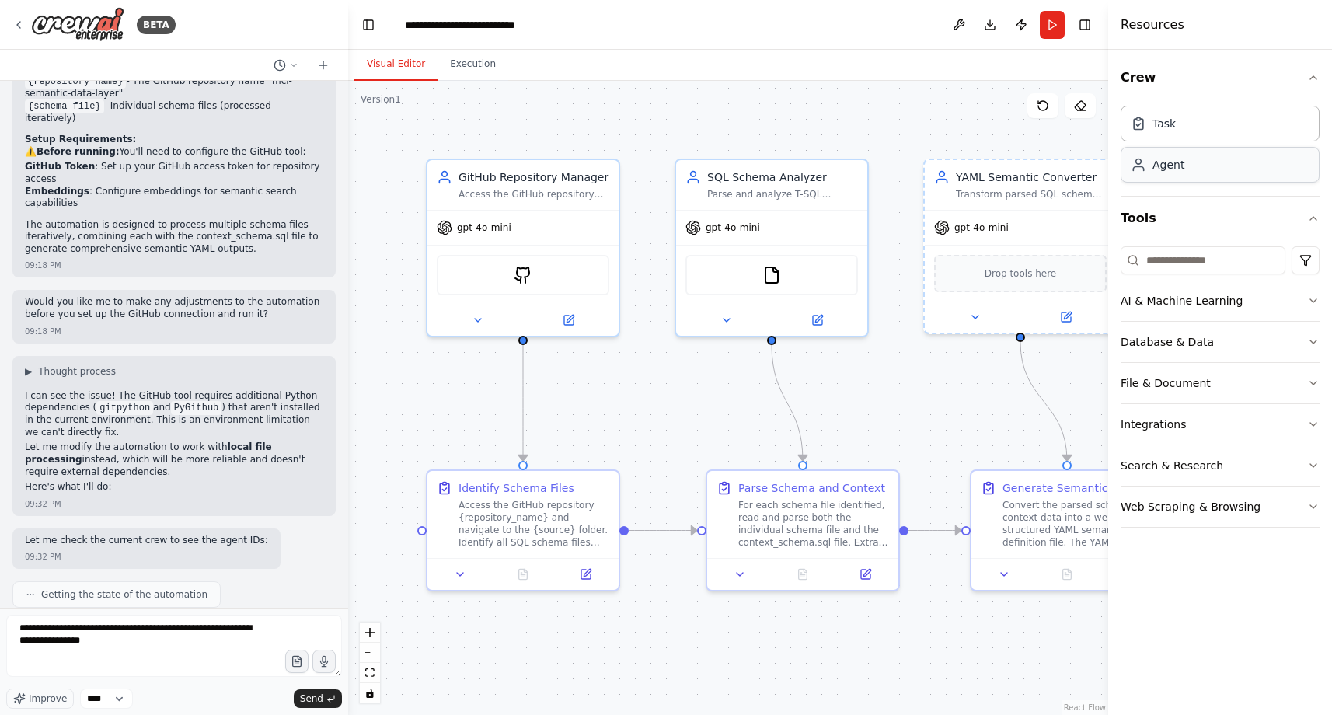
click at [1204, 174] on div "Agent" at bounding box center [1220, 165] width 199 height 36
click at [1205, 120] on div "Task" at bounding box center [1220, 123] width 199 height 36
click at [1312, 74] on icon "button" at bounding box center [1313, 77] width 12 height 12
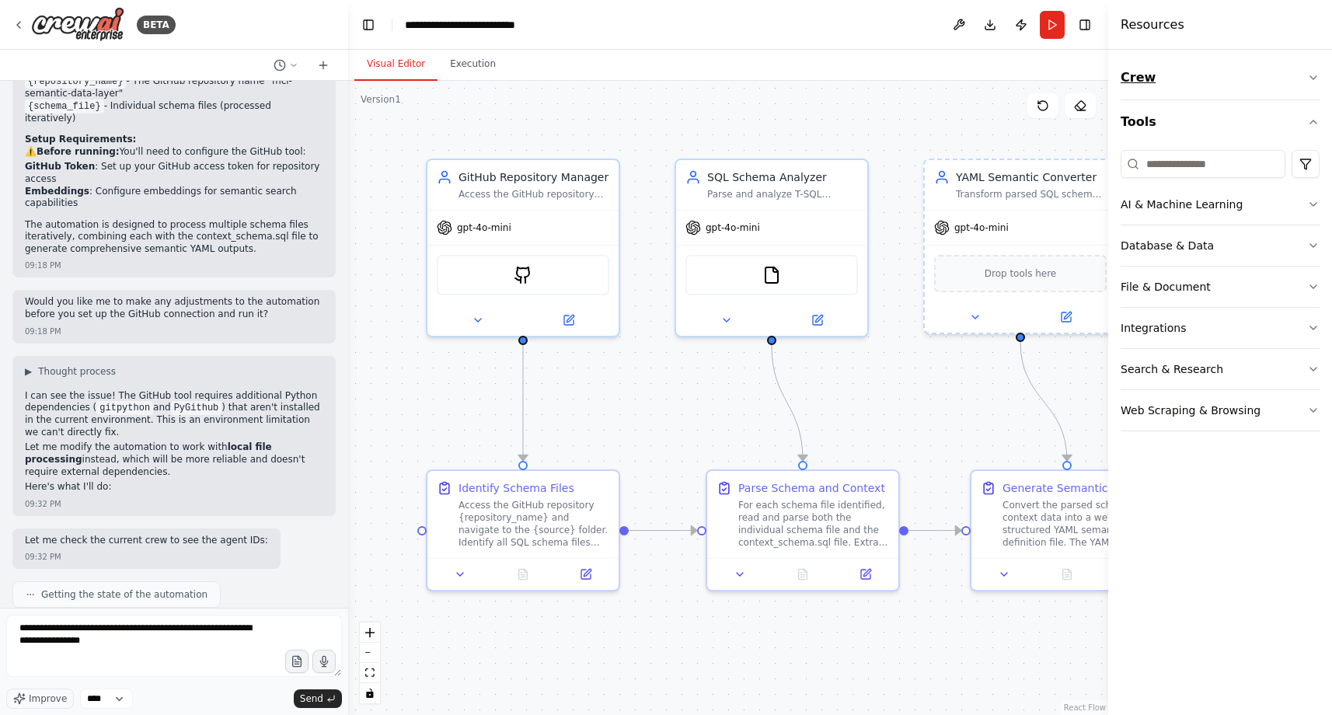
click at [1312, 74] on icon "button" at bounding box center [1313, 77] width 12 height 12
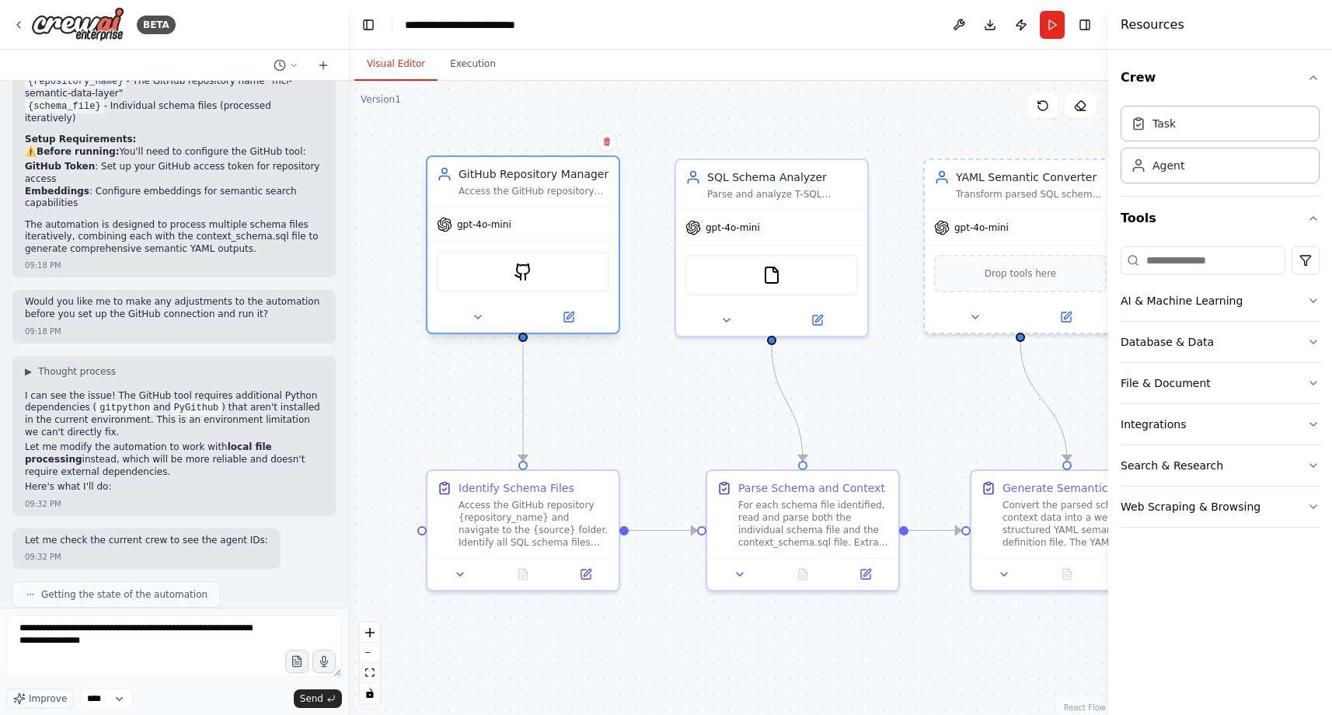
click at [588, 189] on div "Access the GitHub repository {repository_name}, navigate to the schemas folder,…" at bounding box center [533, 191] width 151 height 12
click at [489, 322] on button at bounding box center [478, 317] width 88 height 19
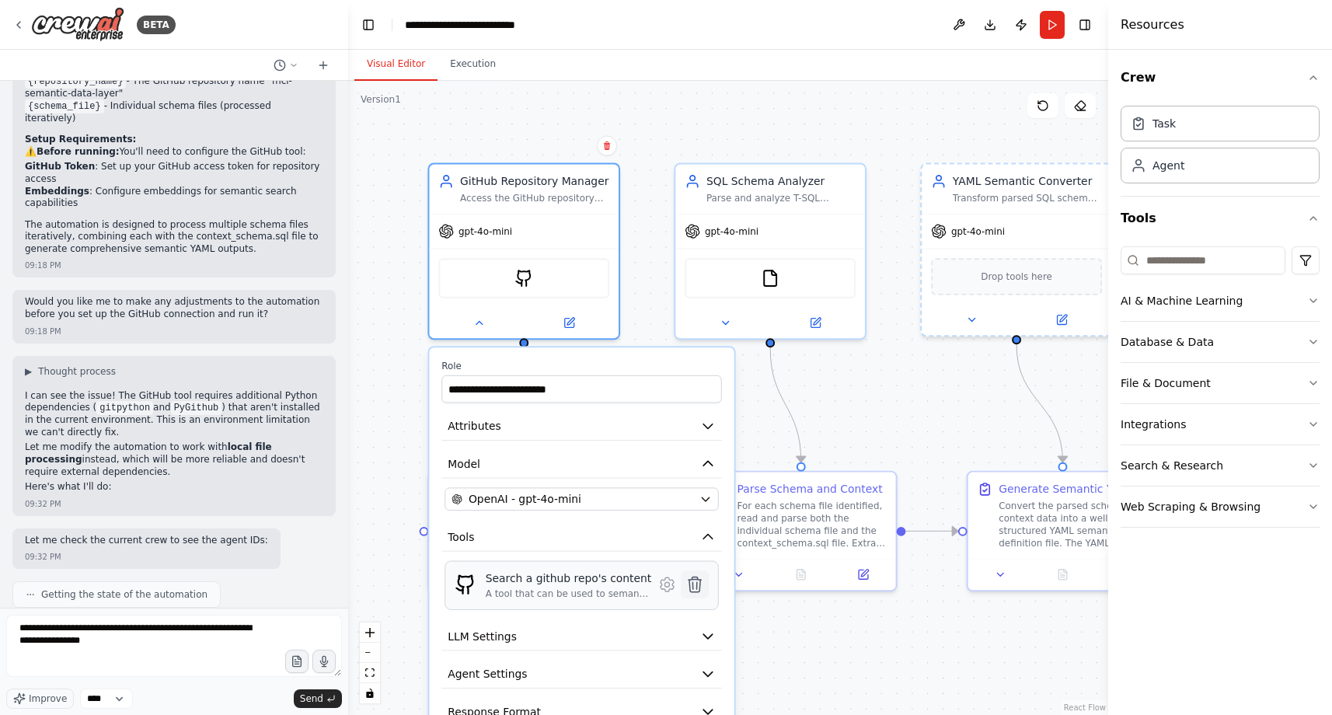
click at [699, 588] on icon at bounding box center [694, 584] width 12 height 15
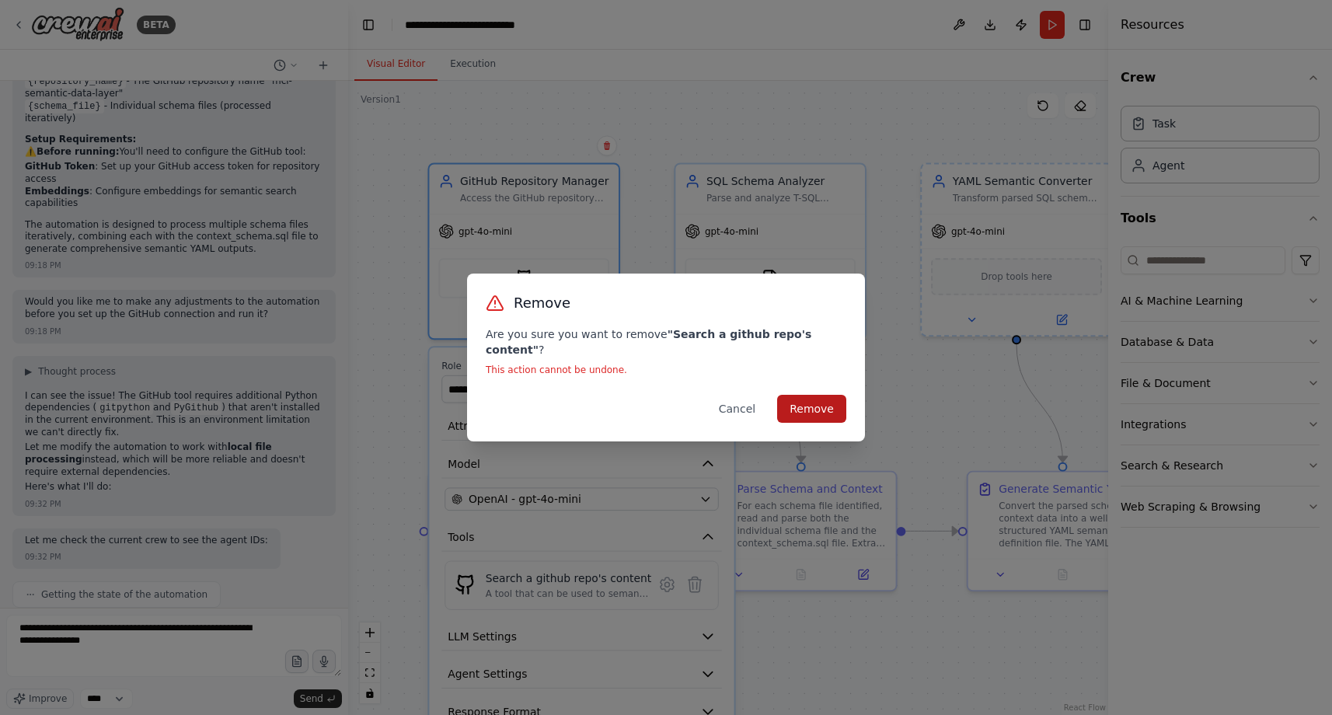
click at [800, 400] on button "Remove" at bounding box center [811, 409] width 69 height 28
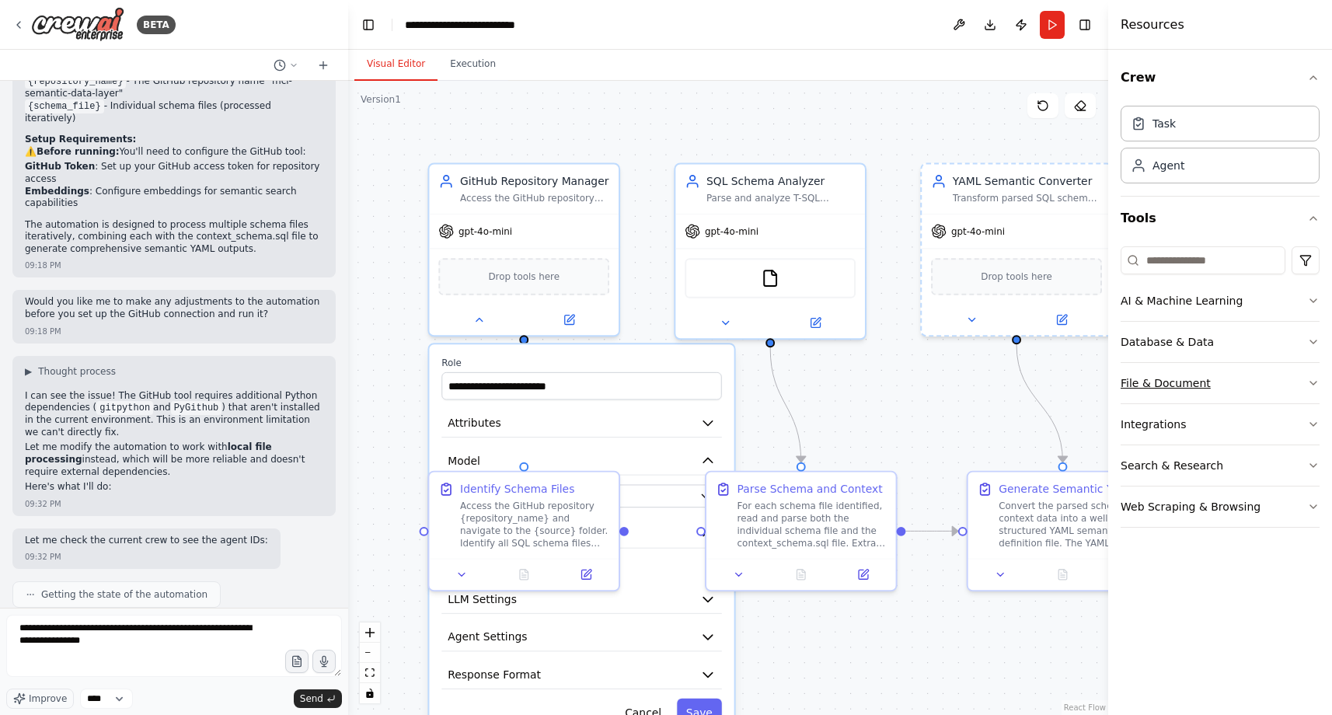
click at [1277, 380] on button "File & Document" at bounding box center [1220, 383] width 199 height 40
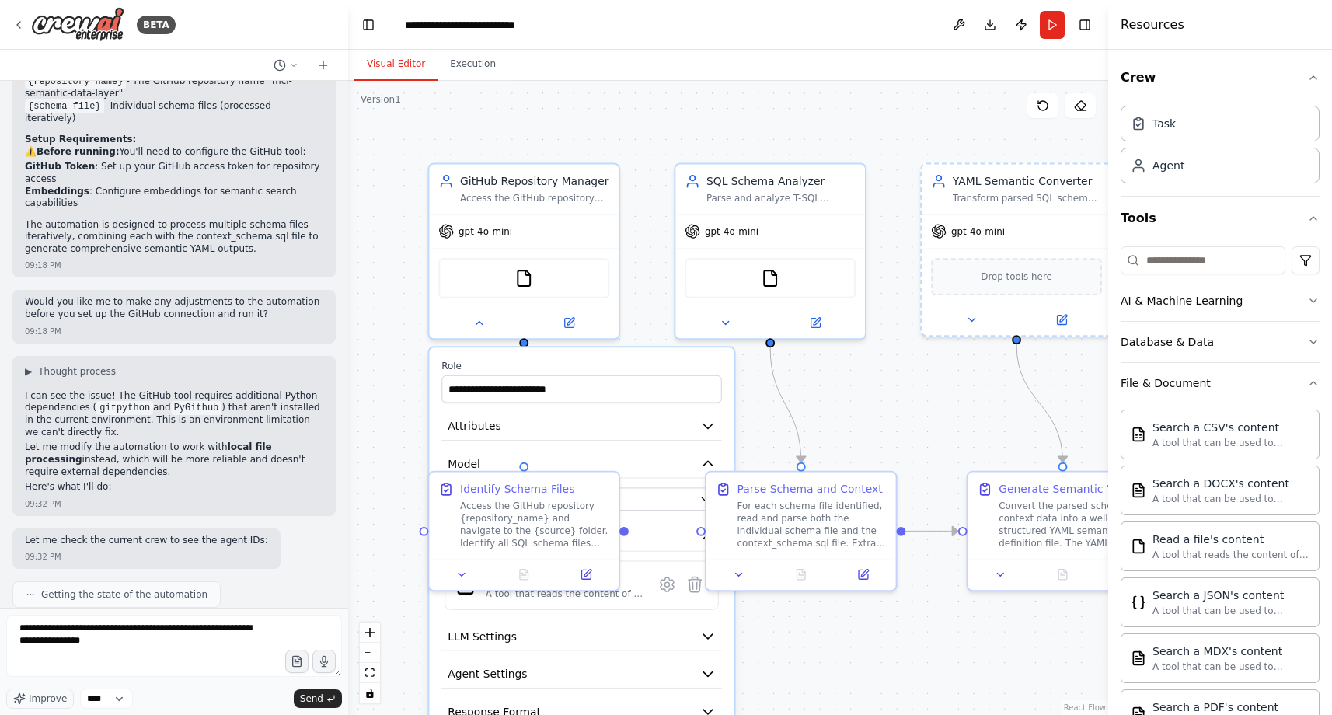
click at [635, 148] on div ".deletable-edge-delete-btn { width: 20px; height: 20px; border: 0px solid #ffff…" at bounding box center [728, 398] width 760 height 634
click at [472, 327] on button at bounding box center [478, 320] width 87 height 19
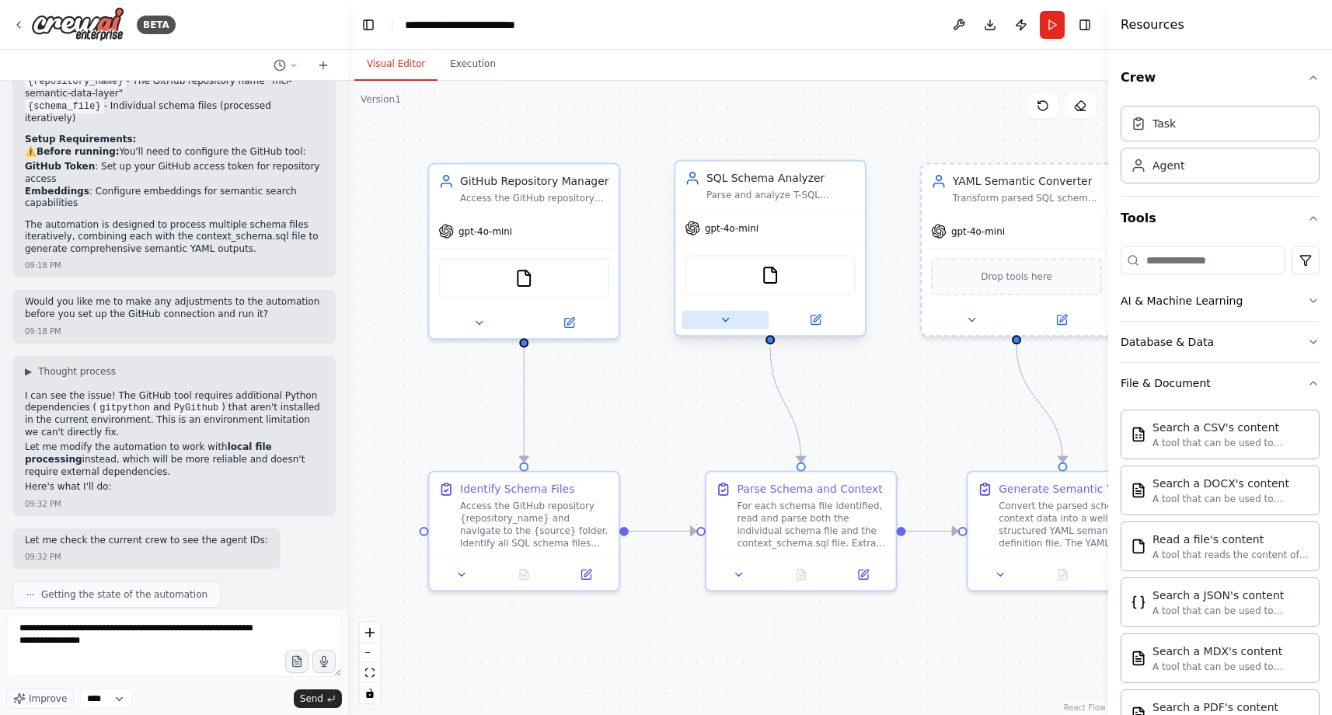
click at [718, 322] on button at bounding box center [724, 320] width 87 height 19
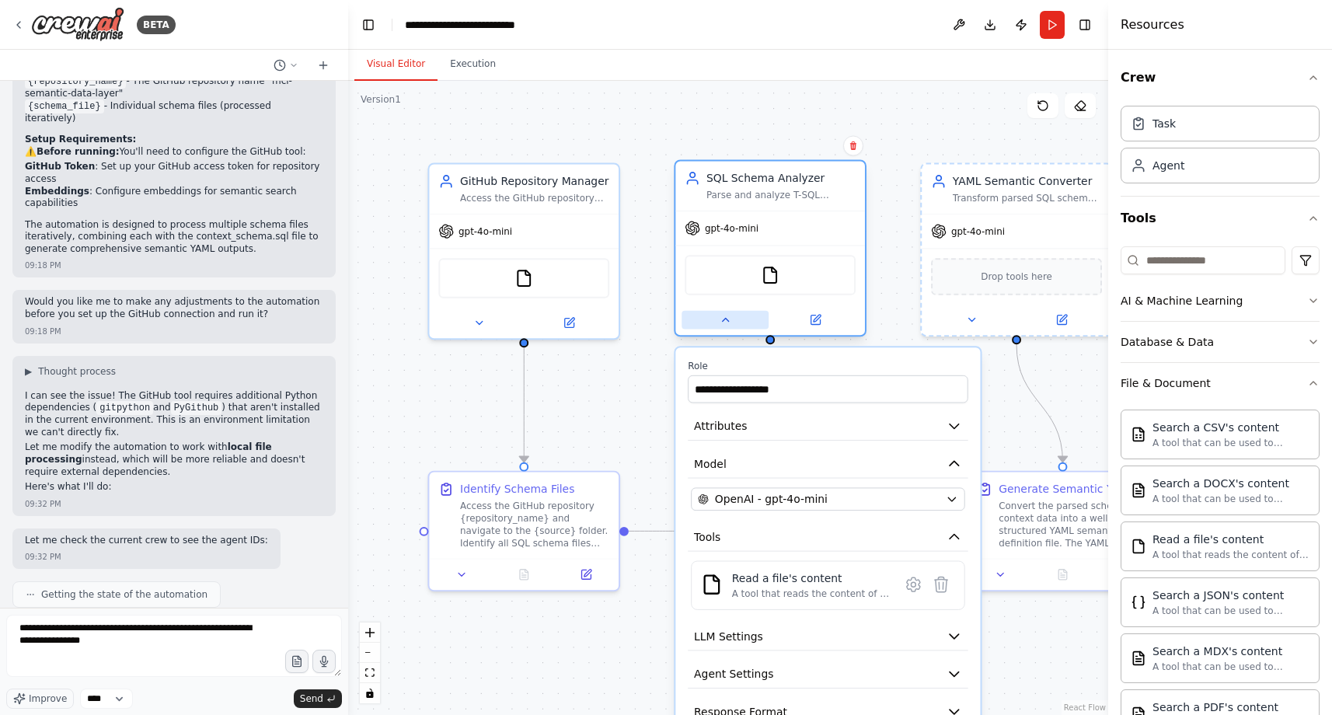
click at [718, 322] on button at bounding box center [724, 320] width 87 height 19
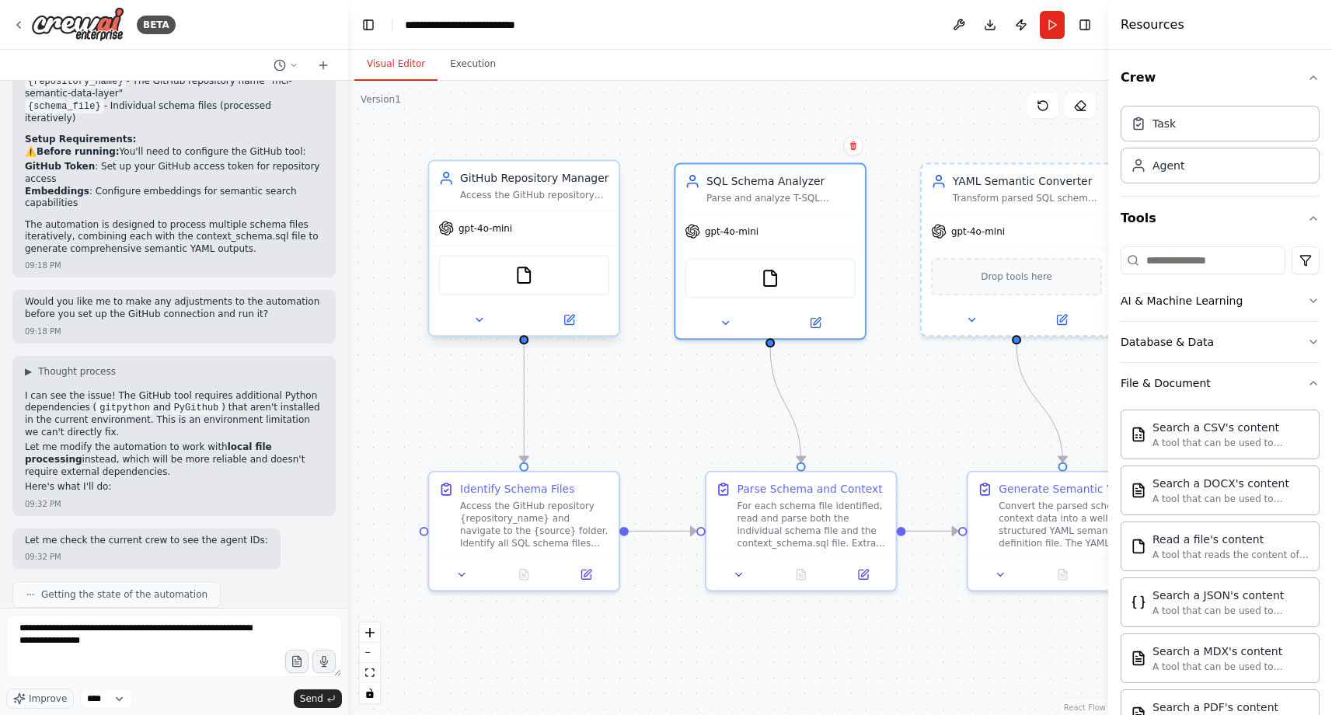
click at [473, 333] on div at bounding box center [524, 320] width 190 height 31
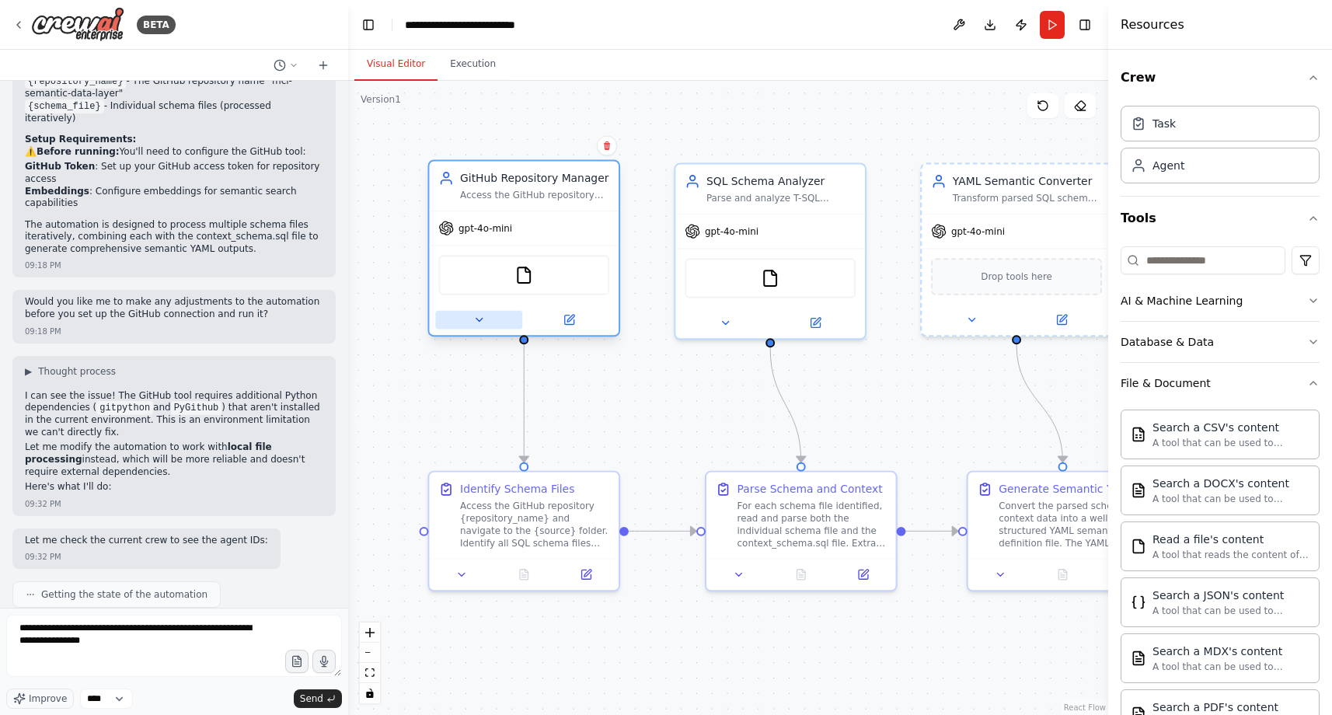
click at [472, 323] on icon at bounding box center [478, 320] width 12 height 12
click at [475, 321] on icon at bounding box center [478, 320] width 12 height 12
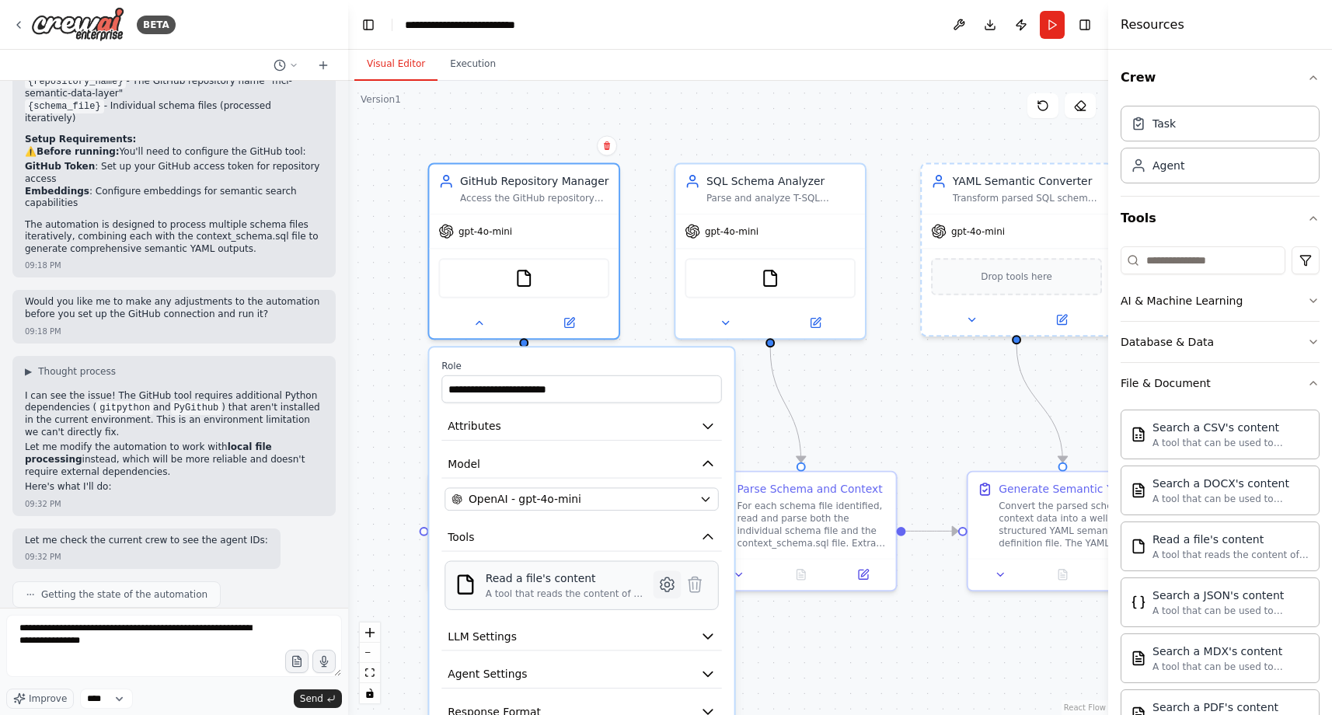
click at [661, 584] on icon at bounding box center [666, 584] width 13 height 14
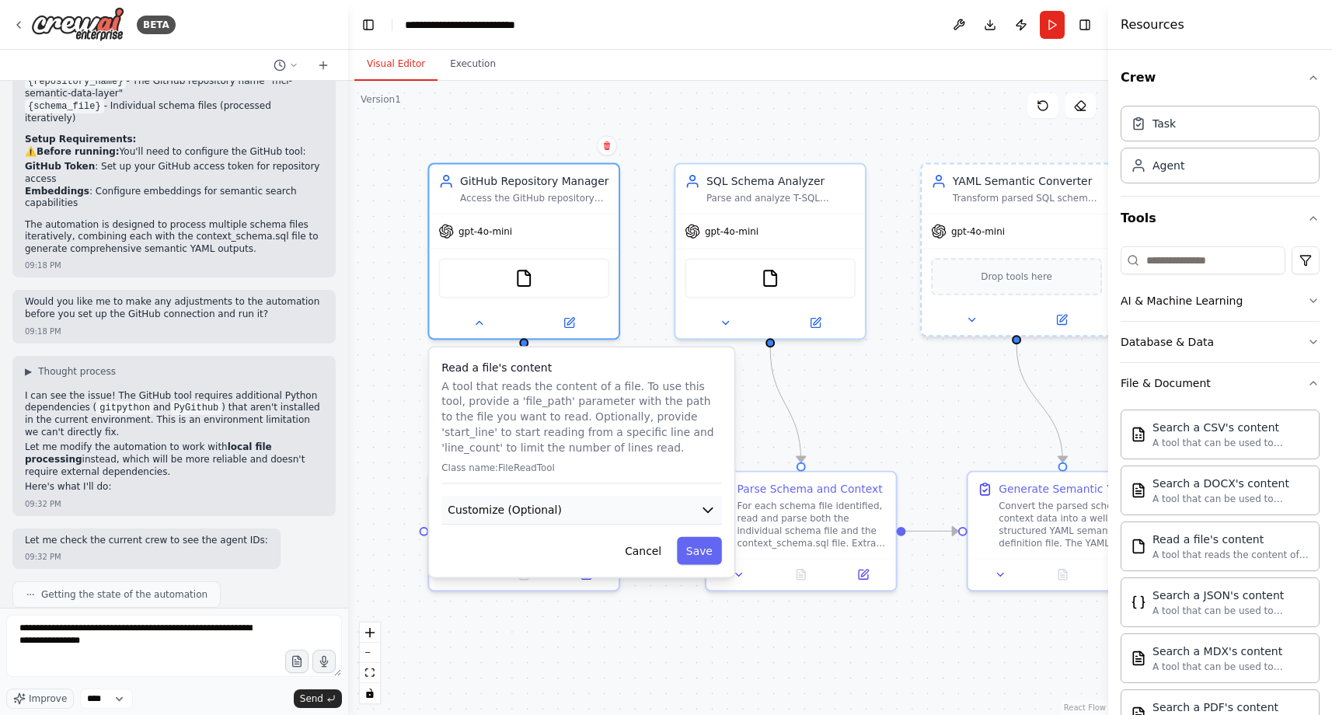
click at [613, 505] on button "Customize (Optional)" at bounding box center [581, 510] width 280 height 29
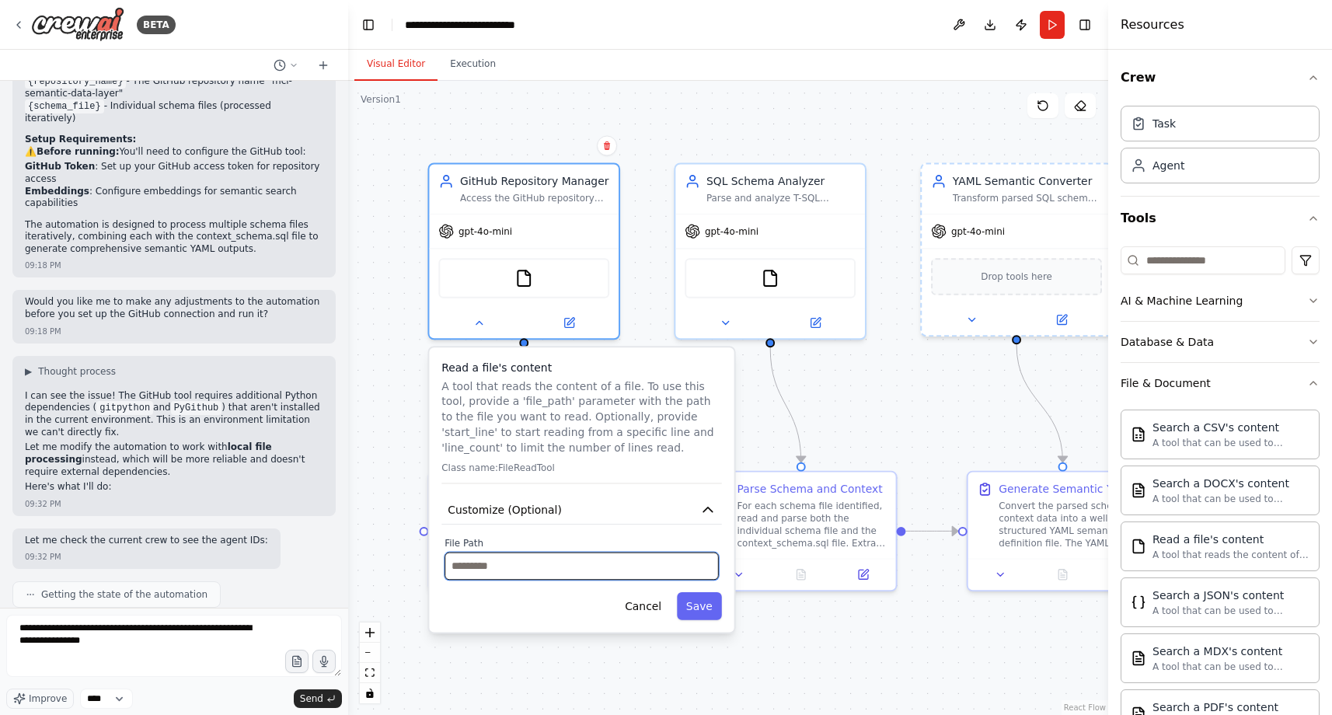
click at [553, 569] on input "text" at bounding box center [581, 566] width 274 height 28
click at [638, 613] on button "Cancel" at bounding box center [642, 606] width 55 height 28
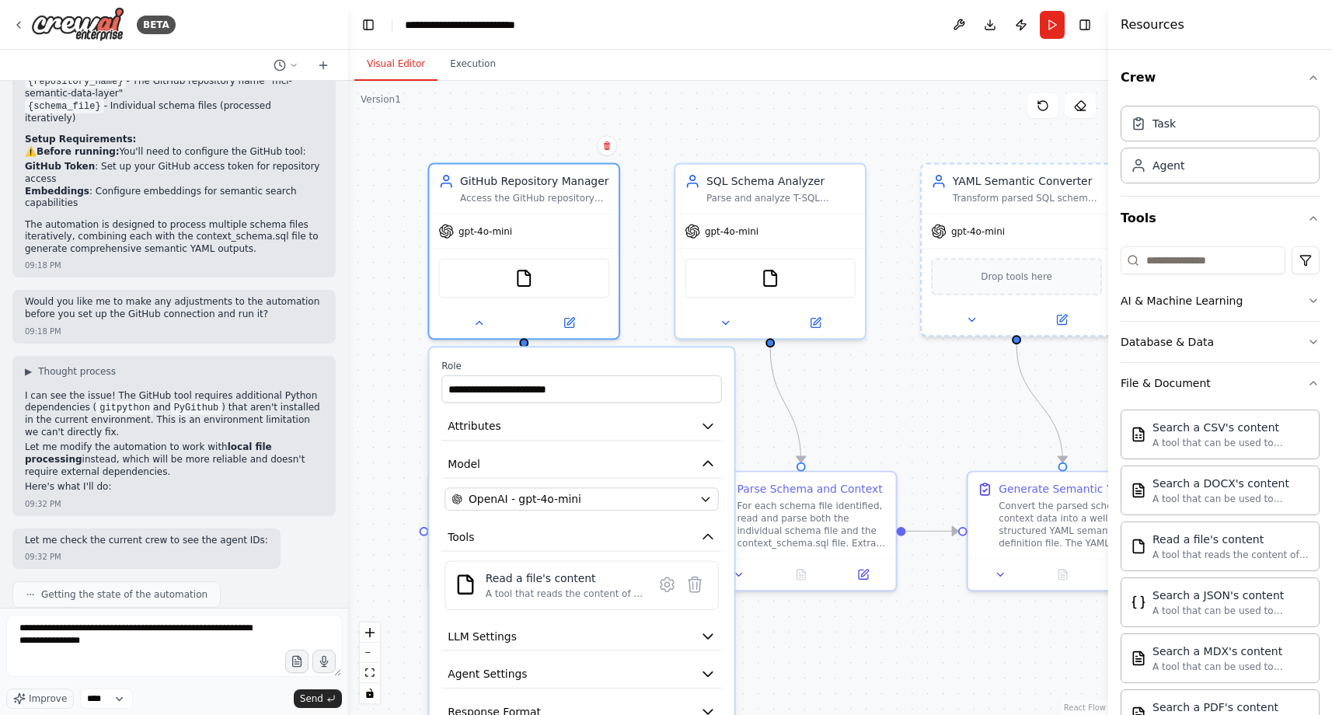
click at [644, 154] on div ".deletable-edge-delete-btn { width: 20px; height: 20px; border: 0px solid #ffff…" at bounding box center [728, 398] width 760 height 634
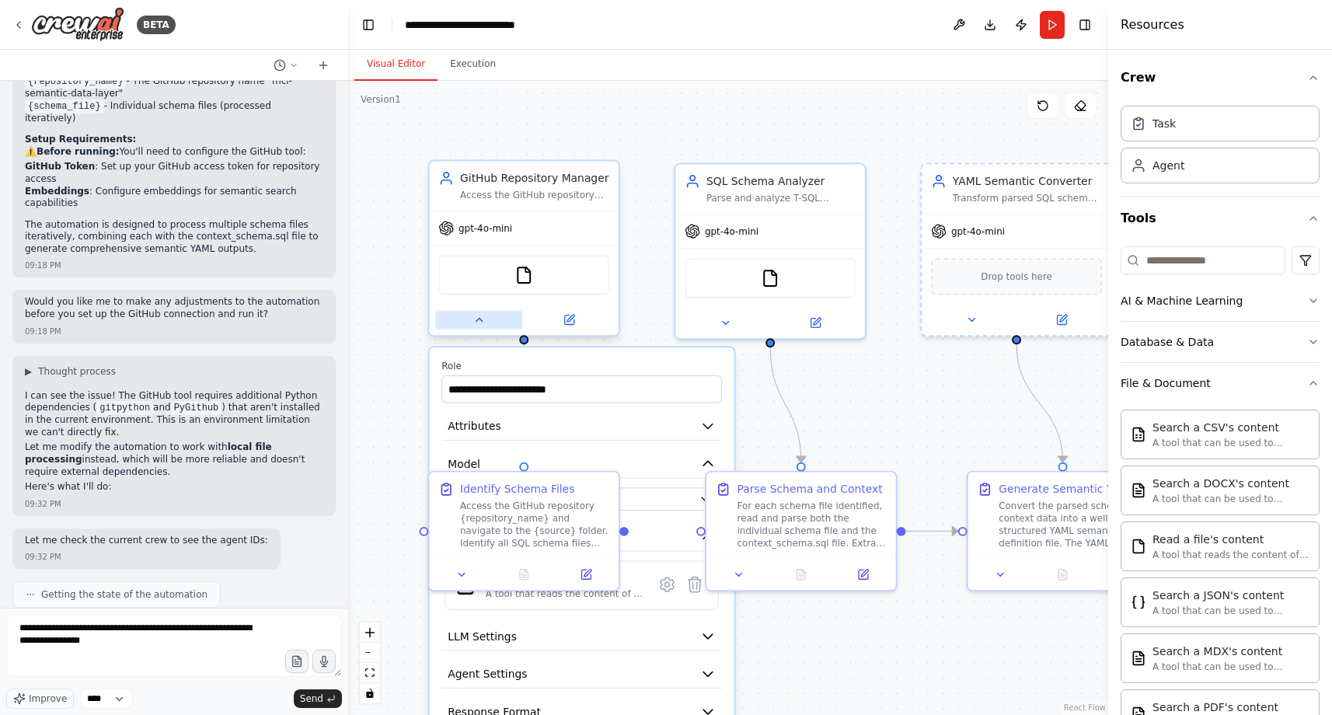
click at [479, 320] on icon at bounding box center [479, 320] width 6 height 3
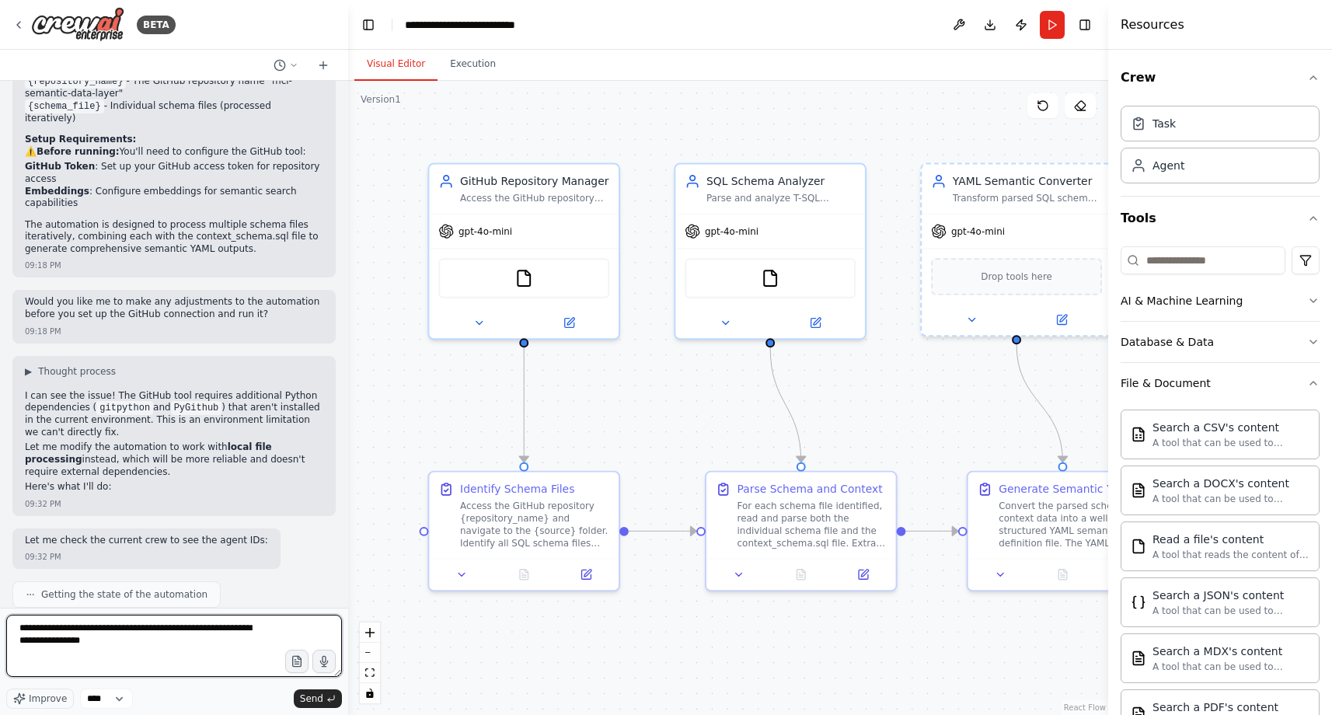
click at [232, 643] on textarea "**********" at bounding box center [174, 646] width 336 height 62
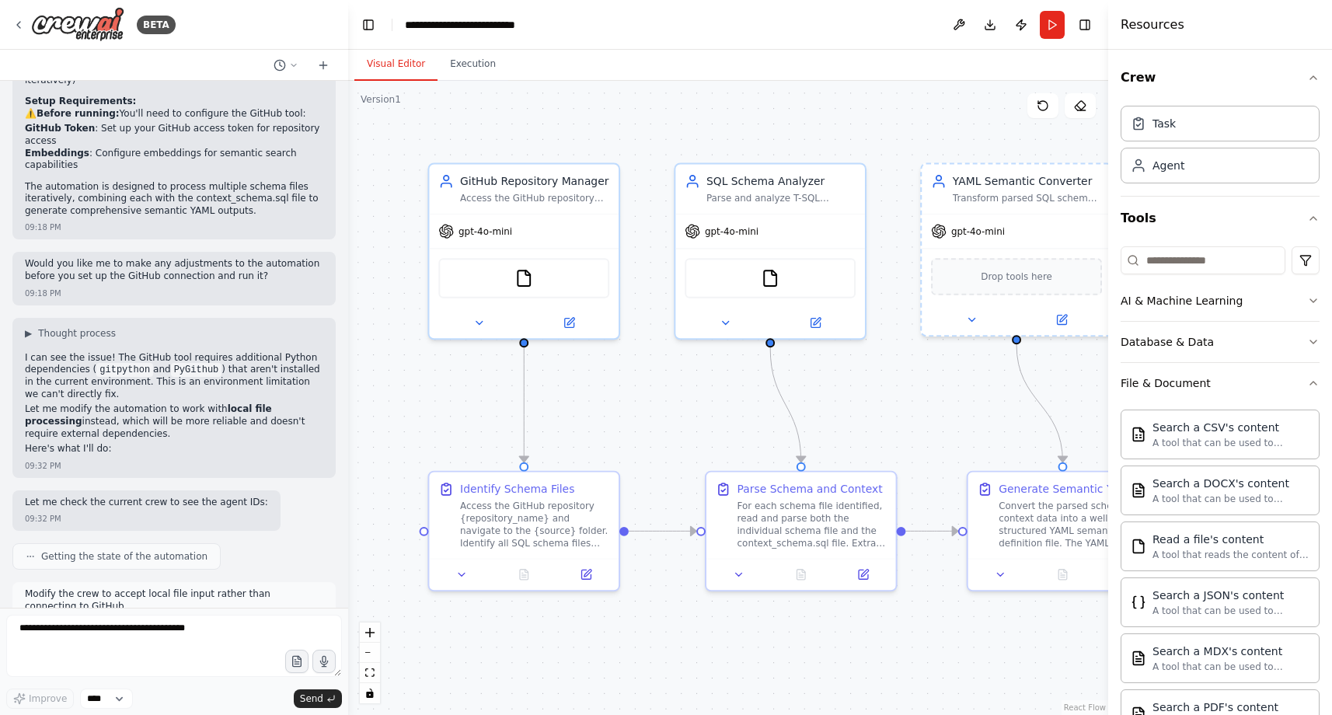
scroll to position [2166, 0]
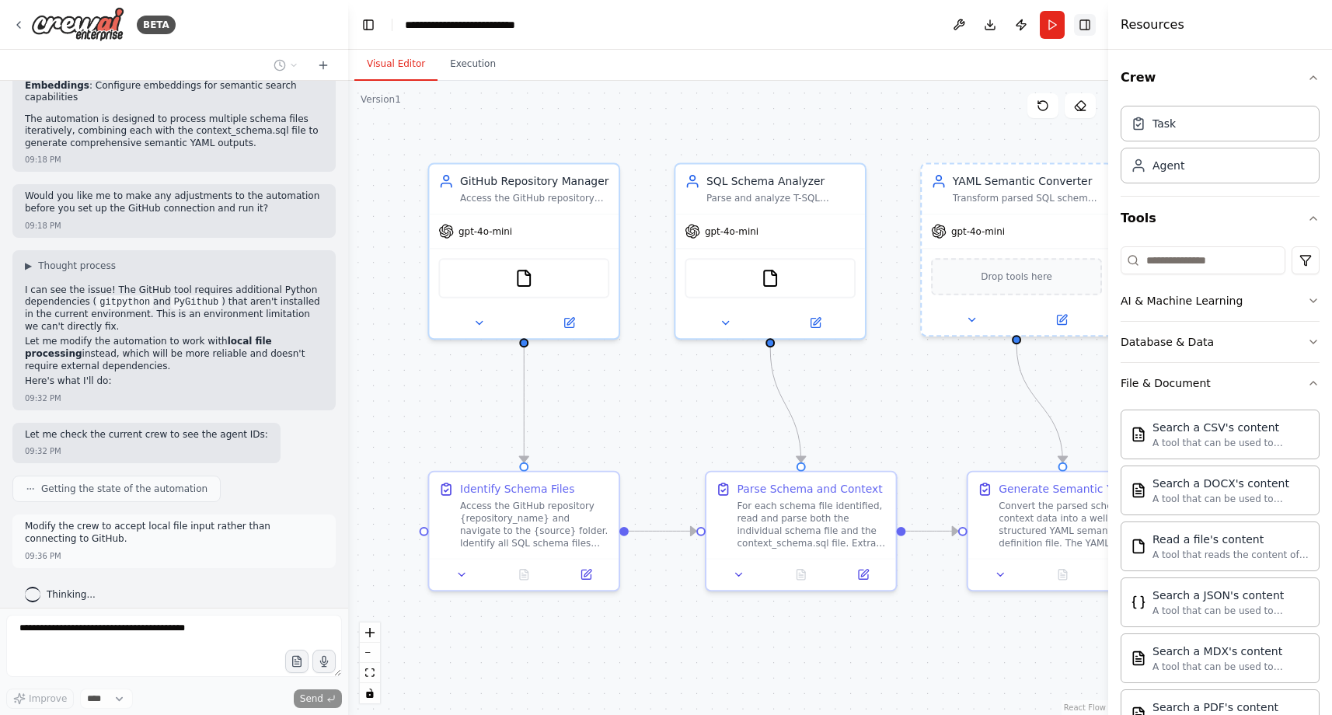
click at [1092, 19] on button "Toggle Right Sidebar" at bounding box center [1085, 25] width 22 height 22
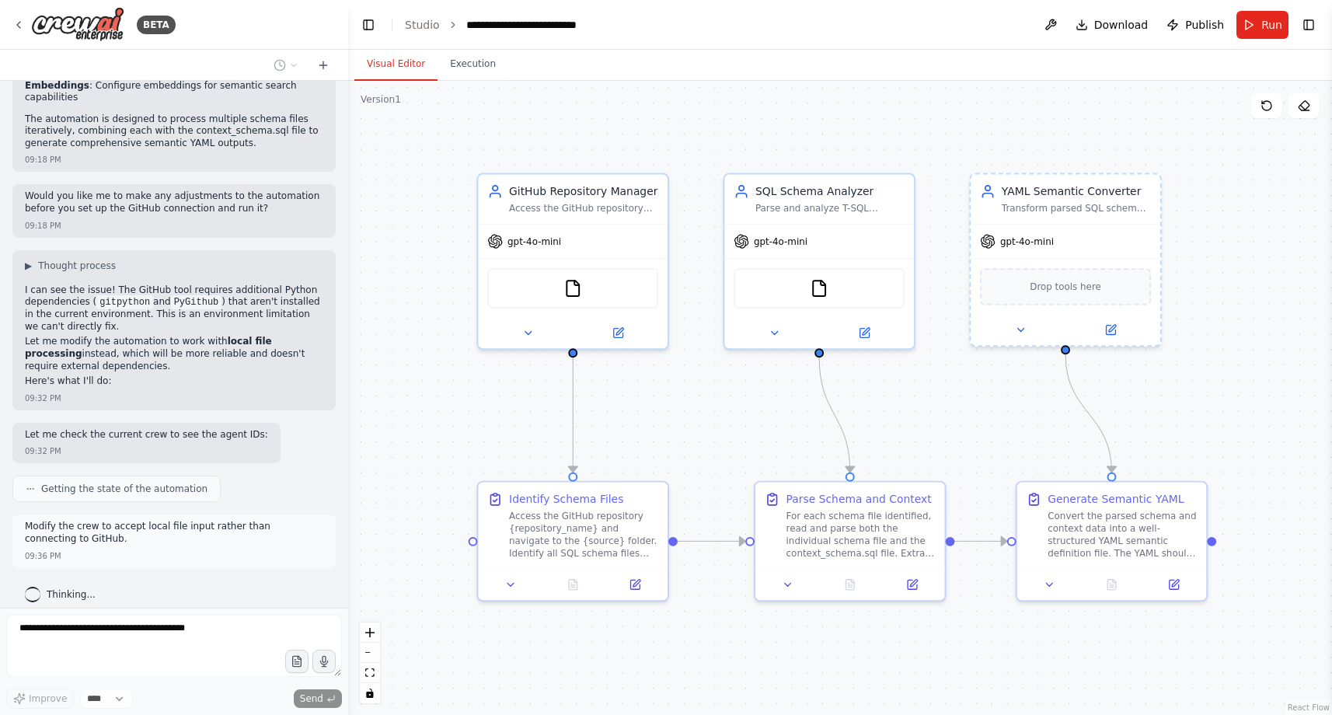
drag, startPoint x: 1181, startPoint y: 179, endPoint x: 1230, endPoint y: 187, distance: 49.7
click at [1230, 187] on div ".deletable-edge-delete-btn { width: 20px; height: 20px; border: 0px solid #ffff…" at bounding box center [840, 398] width 984 height 634
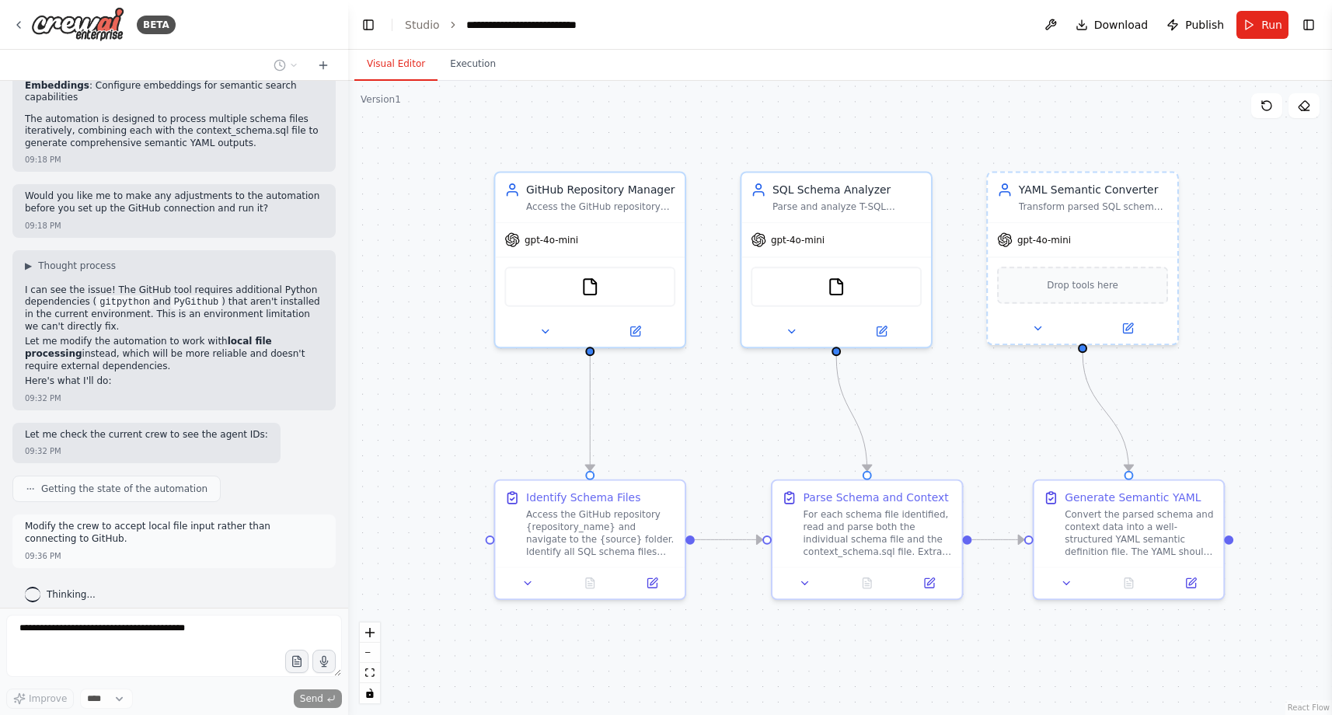
drag, startPoint x: 884, startPoint y: 122, endPoint x: 899, endPoint y: 122, distance: 15.5
click at [899, 122] on div ".deletable-edge-delete-btn { width: 20px; height: 20px; border: 0px solid #ffff…" at bounding box center [840, 398] width 984 height 634
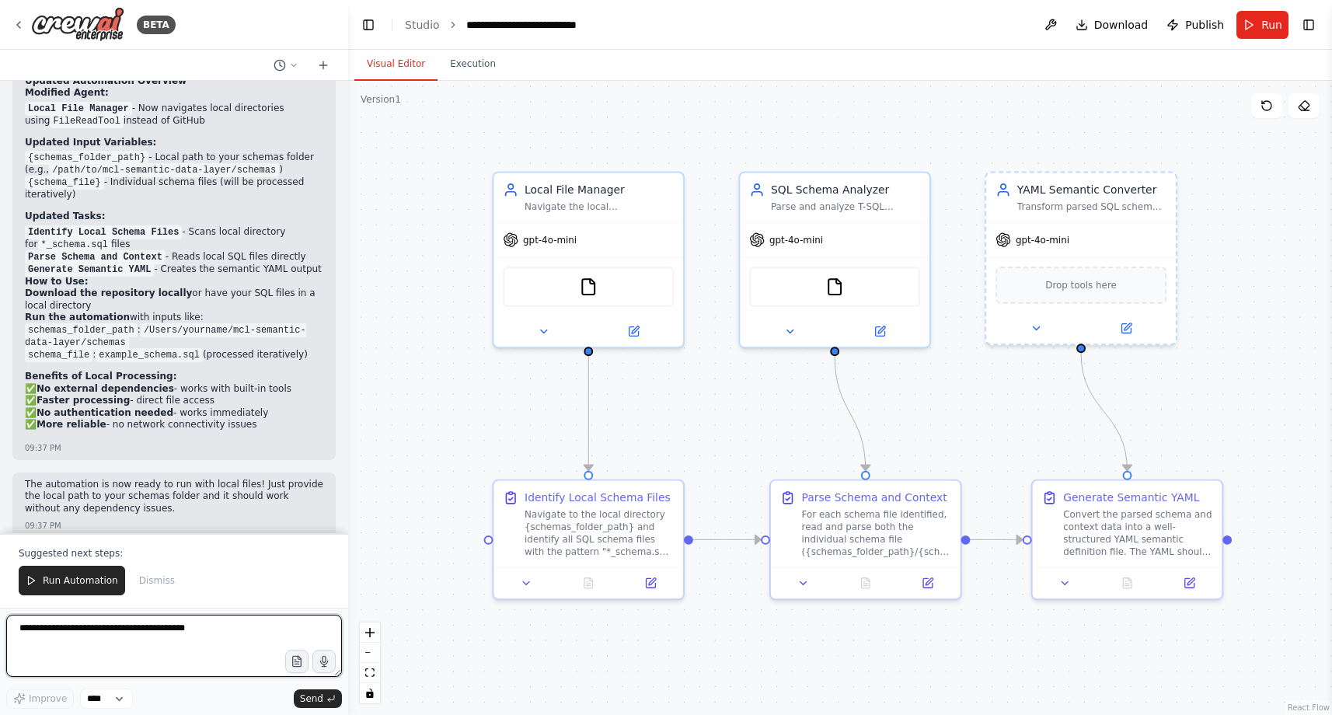
scroll to position [3051, 0]
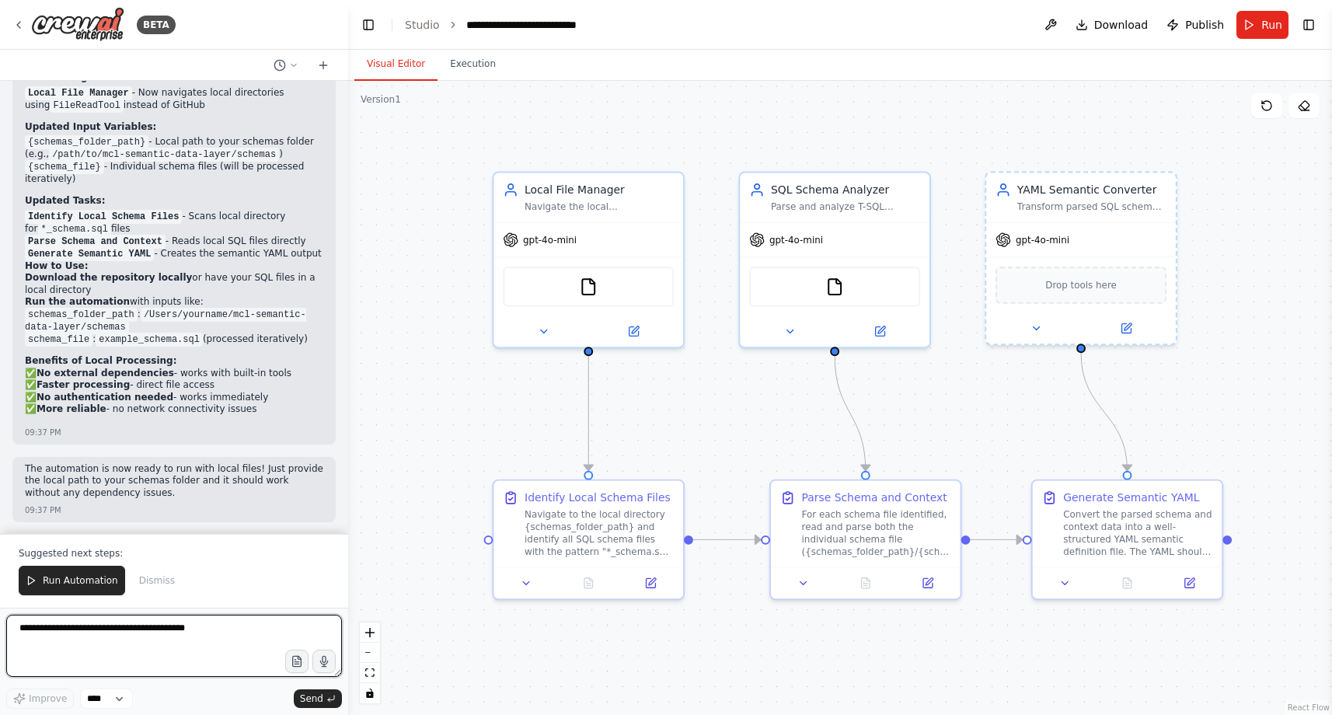
click at [141, 643] on textarea at bounding box center [174, 646] width 336 height 62
drag, startPoint x: 58, startPoint y: 629, endPoint x: -12, endPoint y: 625, distance: 70.0
click at [0, 625] on html "BETA You are a data engineer. It is your job to convert multiple files containi…" at bounding box center [666, 357] width 1332 height 715
type textarea "**********"
click at [220, 658] on textarea "**********" at bounding box center [174, 646] width 336 height 62
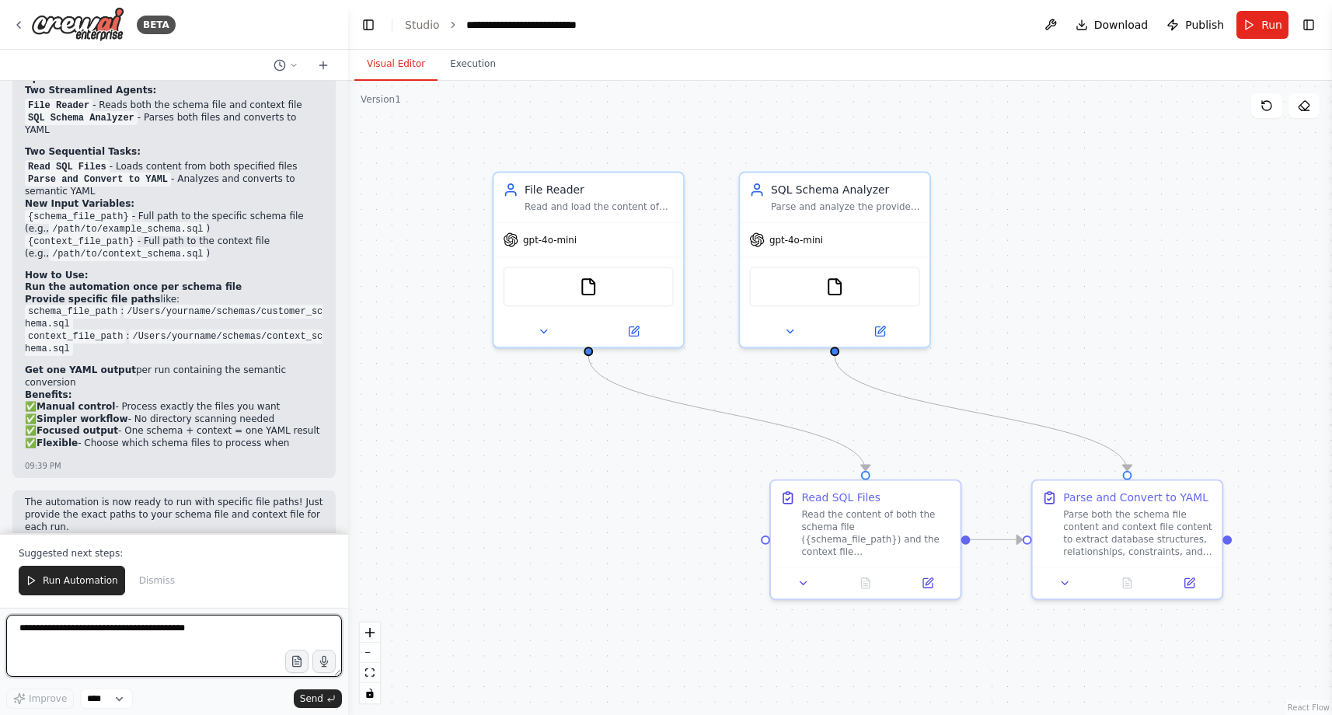
scroll to position [4425, 0]
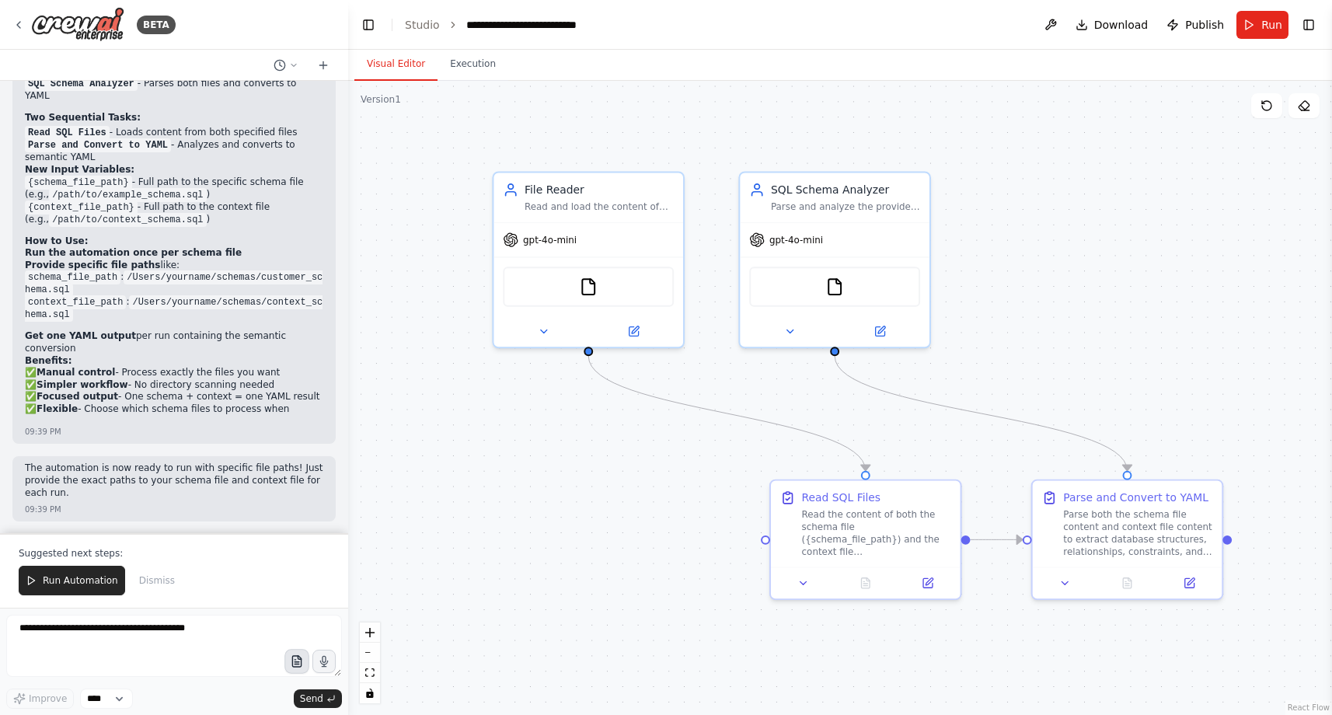
click at [299, 667] on icon "button" at bounding box center [296, 661] width 13 height 13
click at [94, 585] on span "Run Automation" at bounding box center [80, 580] width 75 height 12
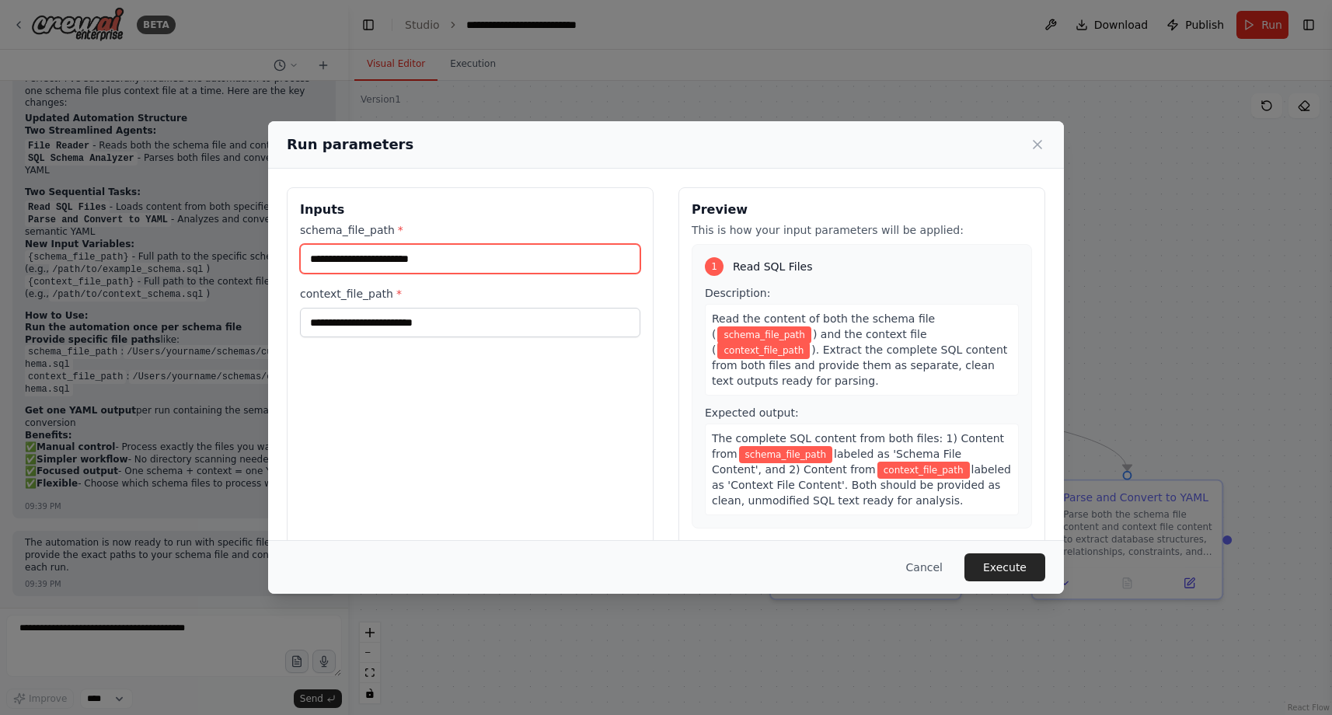
click at [458, 256] on input "schema_file_path *" at bounding box center [470, 259] width 340 height 30
click at [925, 563] on button "Cancel" at bounding box center [924, 567] width 61 height 28
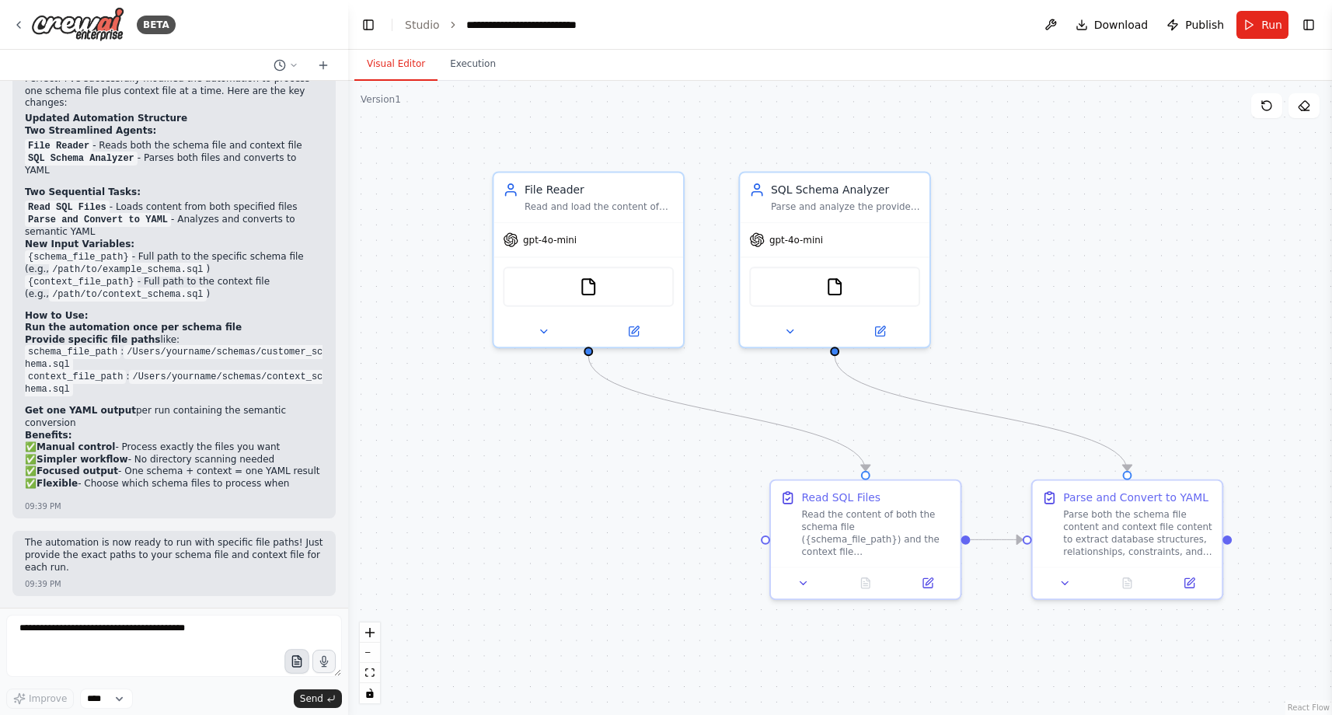
click at [294, 657] on icon "button" at bounding box center [296, 661] width 13 height 13
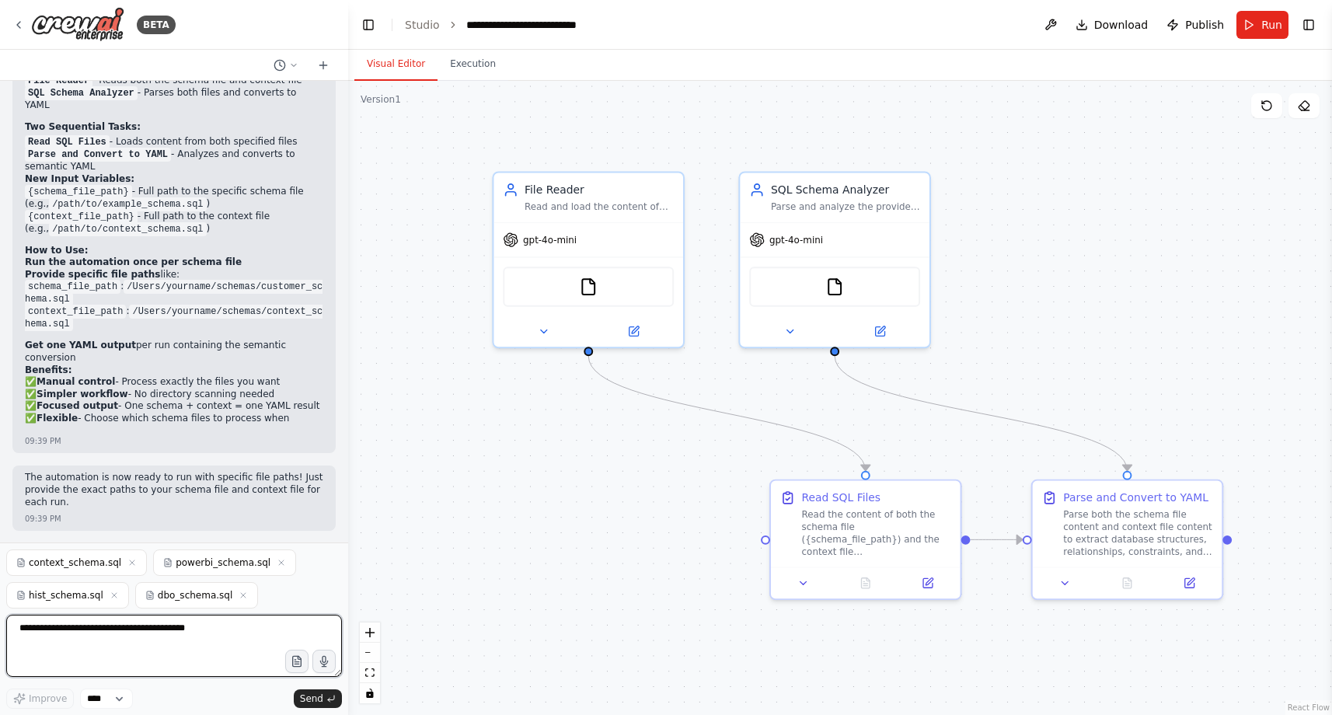
click at [187, 633] on textarea at bounding box center [174, 646] width 336 height 62
click at [225, 632] on textarea at bounding box center [174, 646] width 336 height 62
type textarea "**********"
click at [318, 699] on span "Send" at bounding box center [311, 698] width 23 height 12
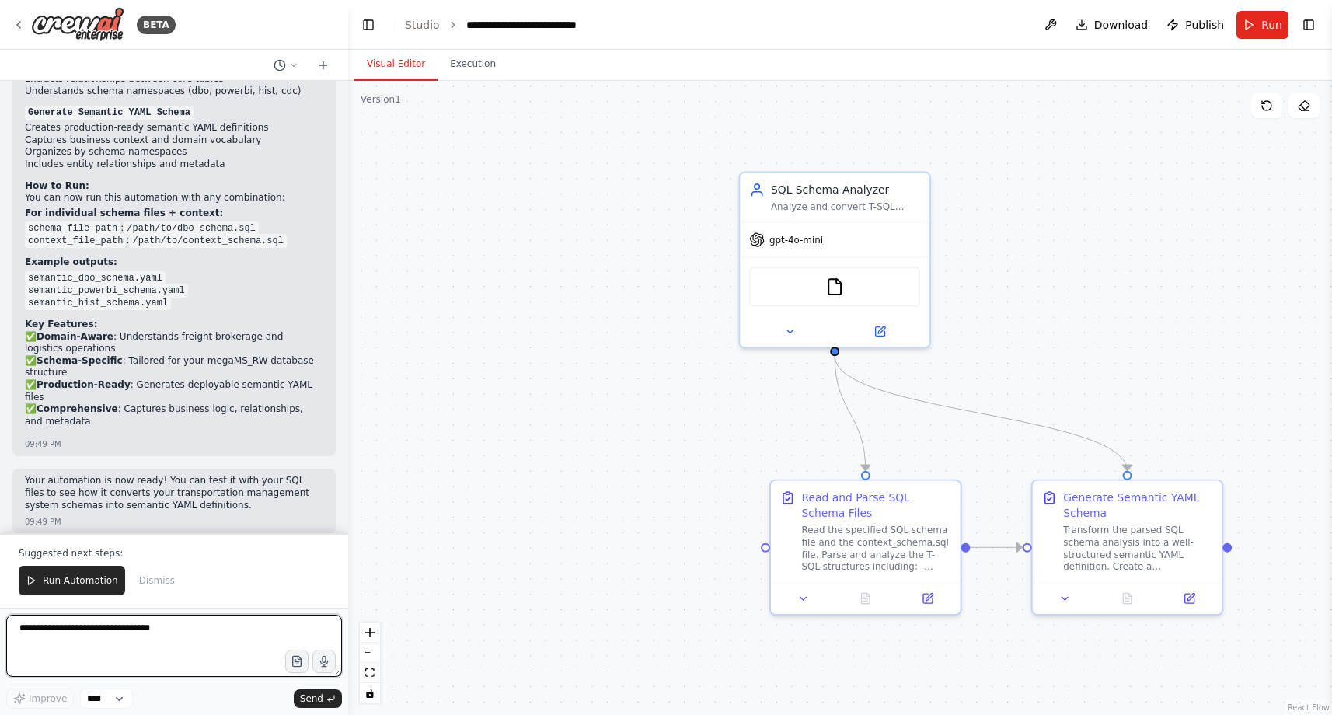
scroll to position [6019, 0]
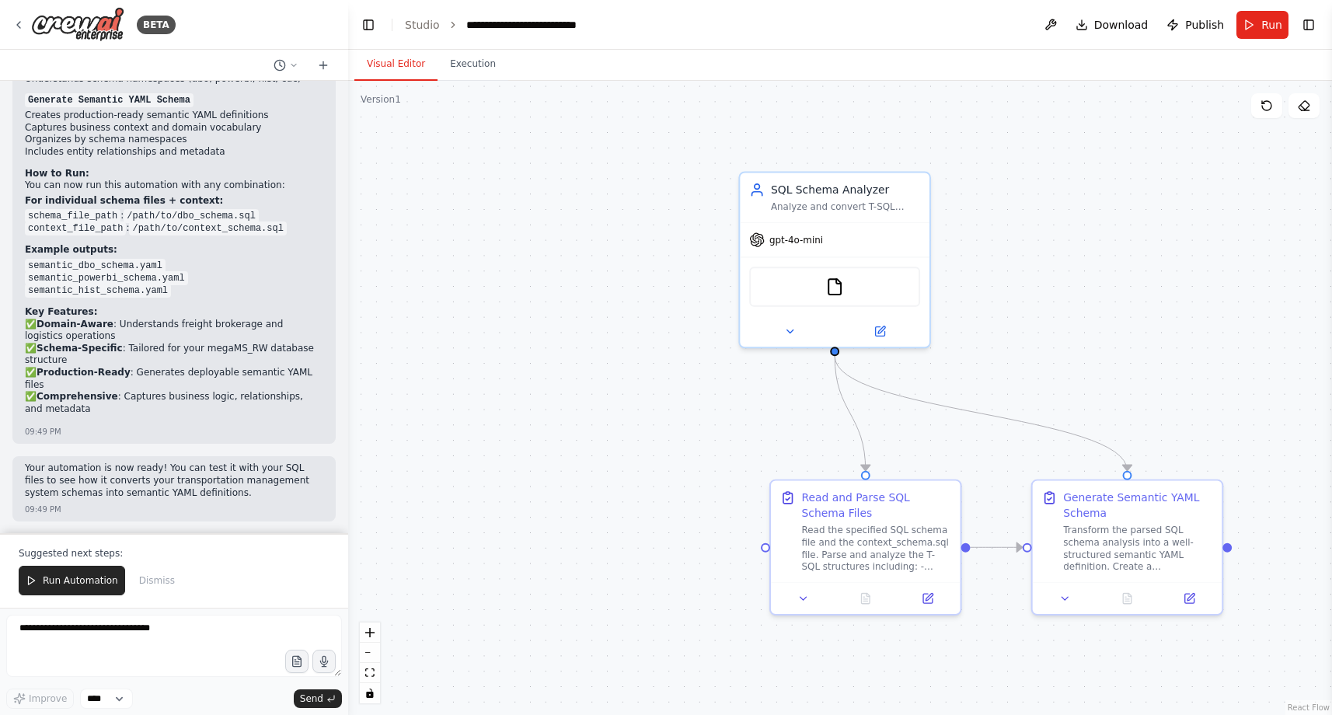
click at [312, 365] on div "Perfect! I've successfully updated your automation to work with local files and…" at bounding box center [173, 135] width 323 height 618
click at [922, 601] on icon at bounding box center [928, 595] width 12 height 12
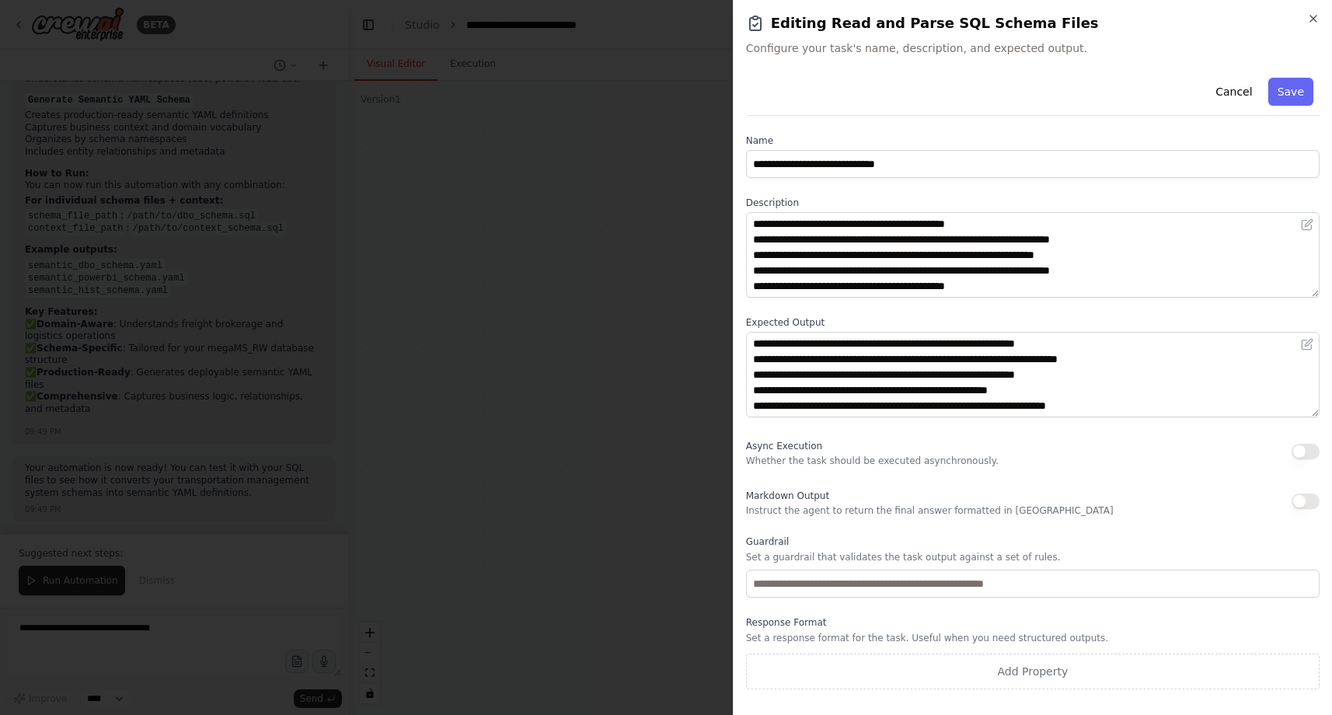
scroll to position [0, 0]
click at [1310, 23] on icon "button" at bounding box center [1313, 18] width 12 height 12
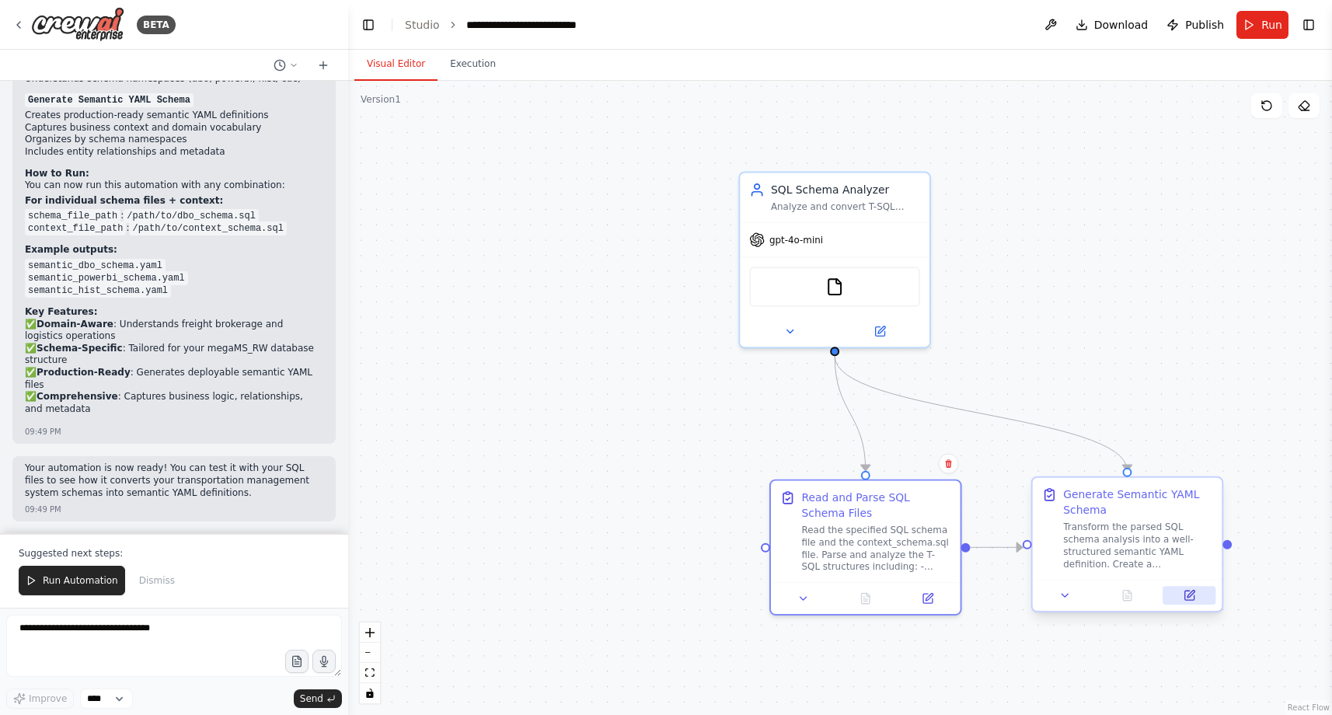
click at [1195, 595] on button at bounding box center [1188, 595] width 53 height 19
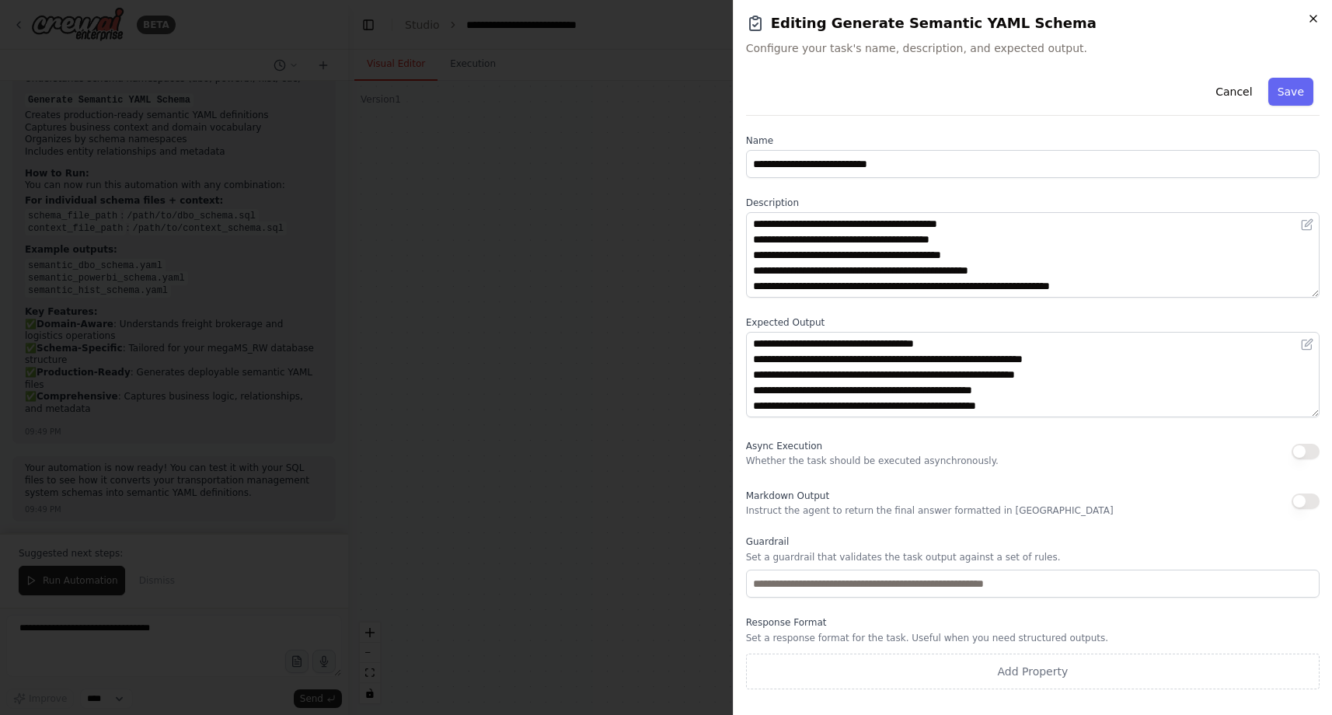
click at [1315, 18] on icon "button" at bounding box center [1313, 18] width 12 height 12
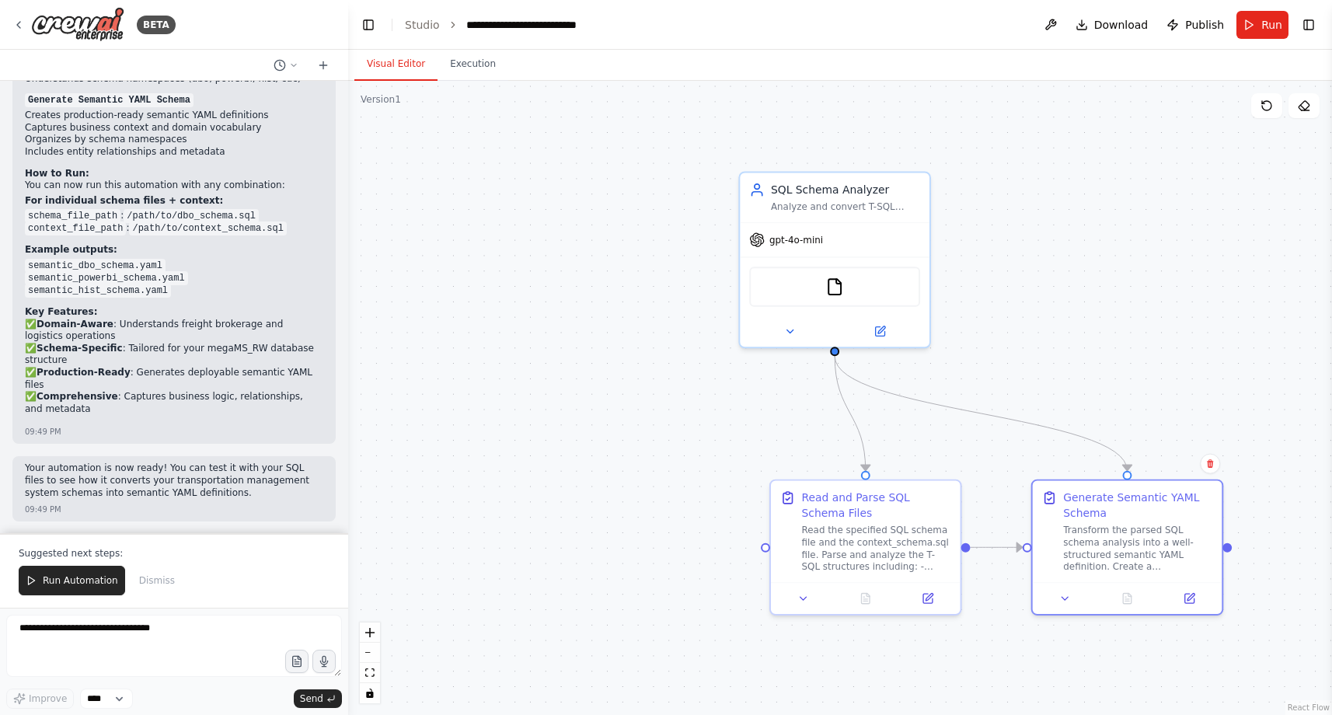
click at [635, 379] on div ".deletable-edge-delete-btn { width: 20px; height: 20px; border: 0px solid #ffff…" at bounding box center [840, 398] width 984 height 634
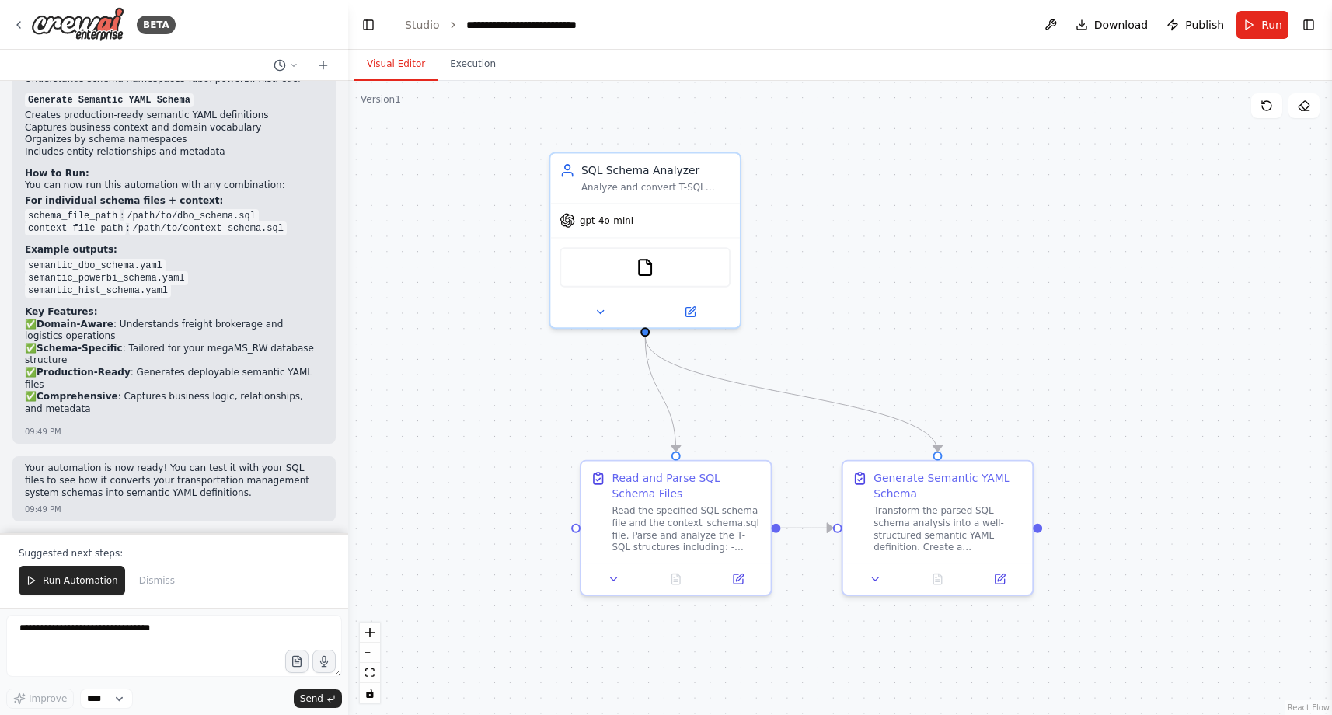
drag, startPoint x: 676, startPoint y: 439, endPoint x: 486, endPoint y: 420, distance: 190.6
click at [486, 420] on div ".deletable-edge-delete-btn { width: 20px; height: 20px; border: 0px solid #ffff…" at bounding box center [840, 398] width 984 height 634
click at [109, 581] on span "Run Automation" at bounding box center [80, 580] width 75 height 12
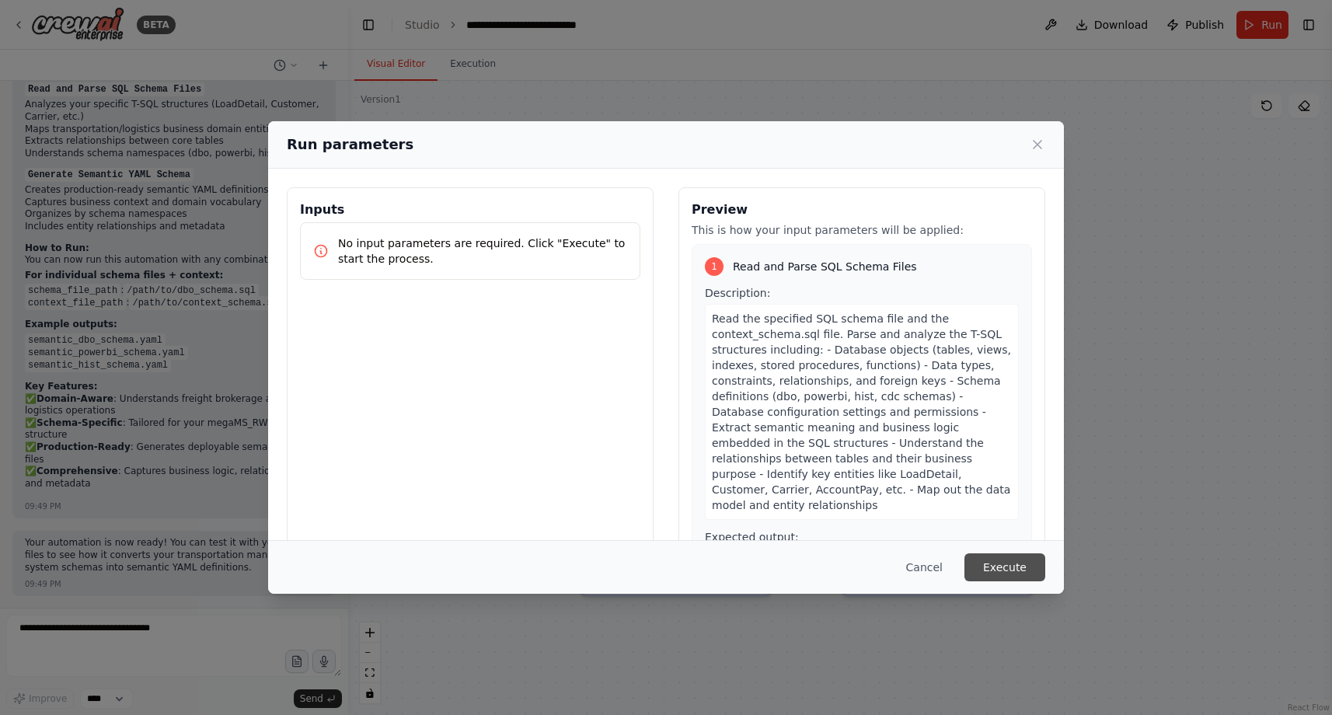
click at [994, 572] on button "Execute" at bounding box center [1004, 567] width 81 height 28
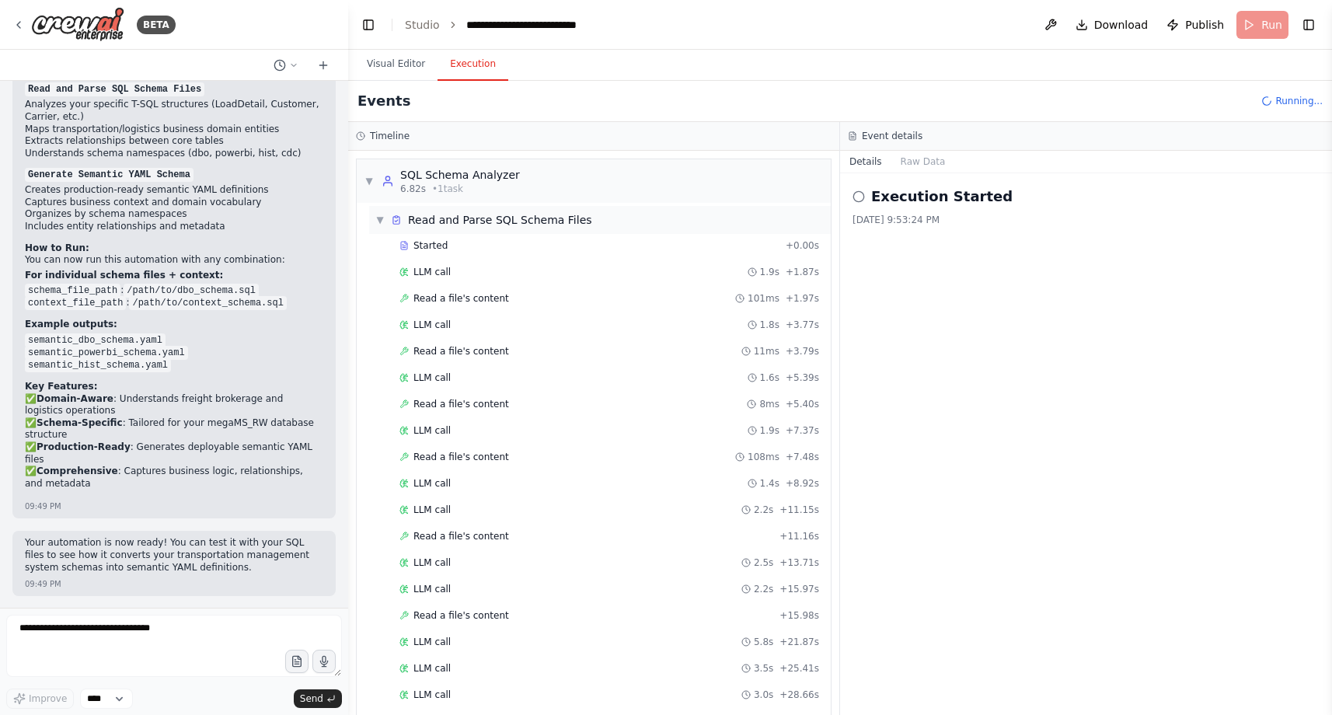
click at [378, 218] on span "▼" at bounding box center [379, 220] width 9 height 12
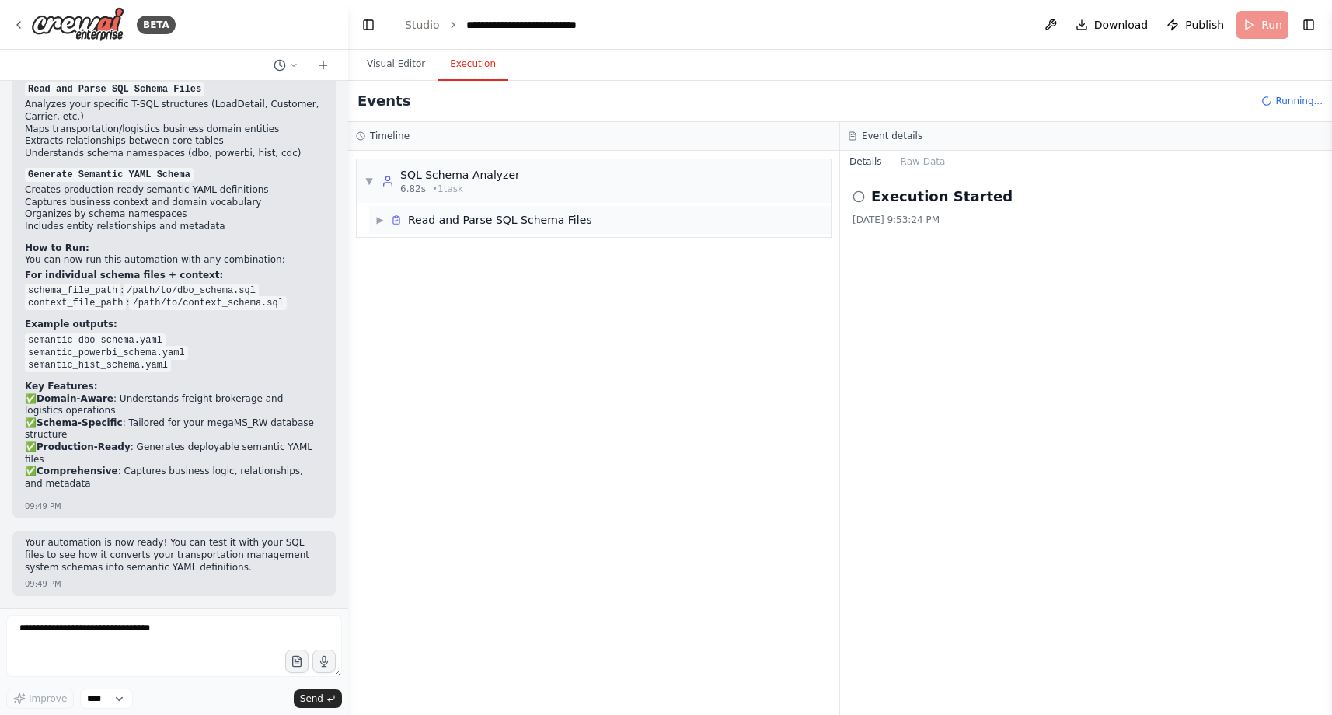
click at [378, 219] on span "▶" at bounding box center [379, 220] width 9 height 12
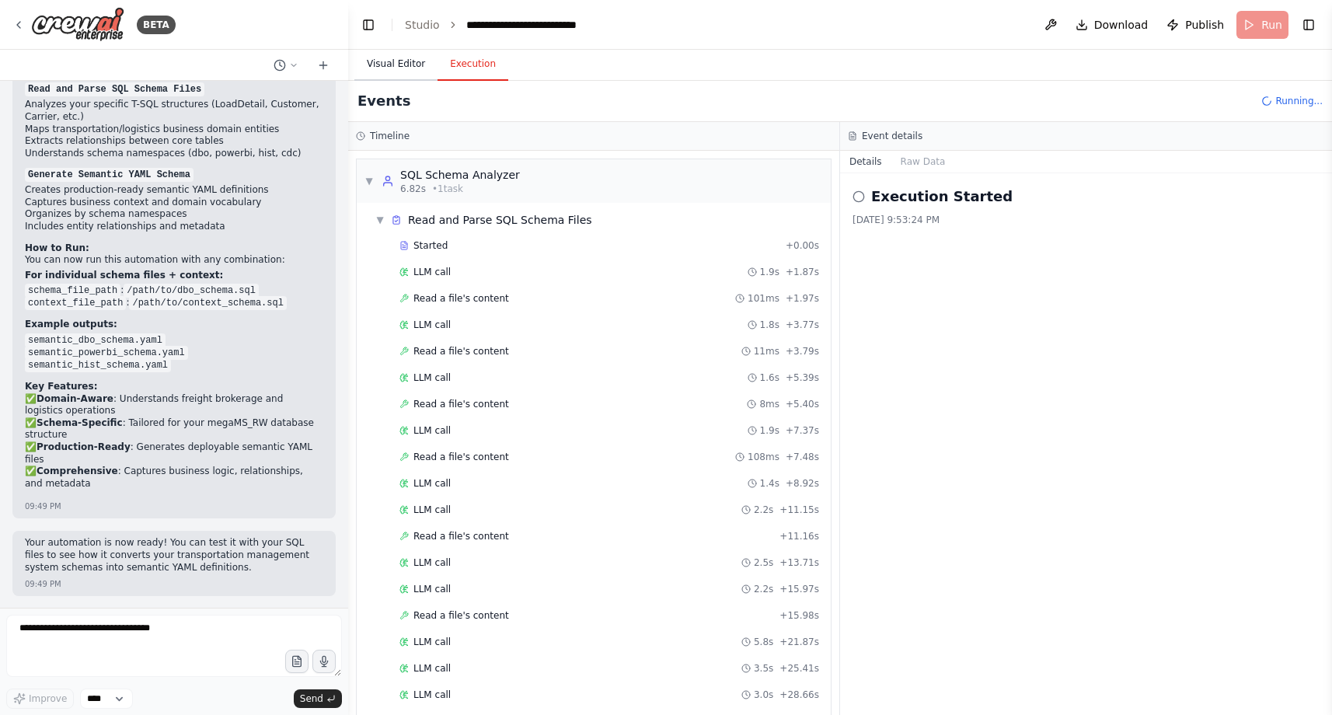
click at [392, 66] on button "Visual Editor" at bounding box center [395, 64] width 83 height 33
click at [477, 68] on button "Execution" at bounding box center [472, 64] width 71 height 33
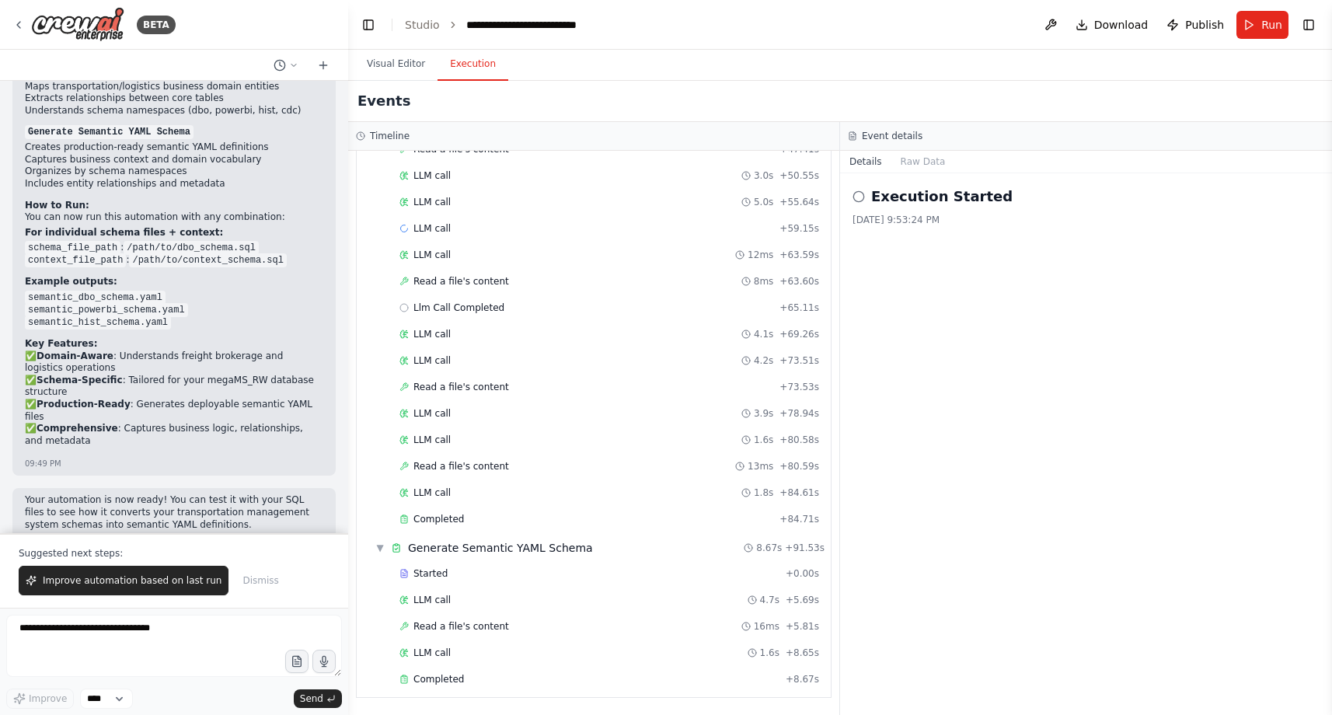
scroll to position [6019, 0]
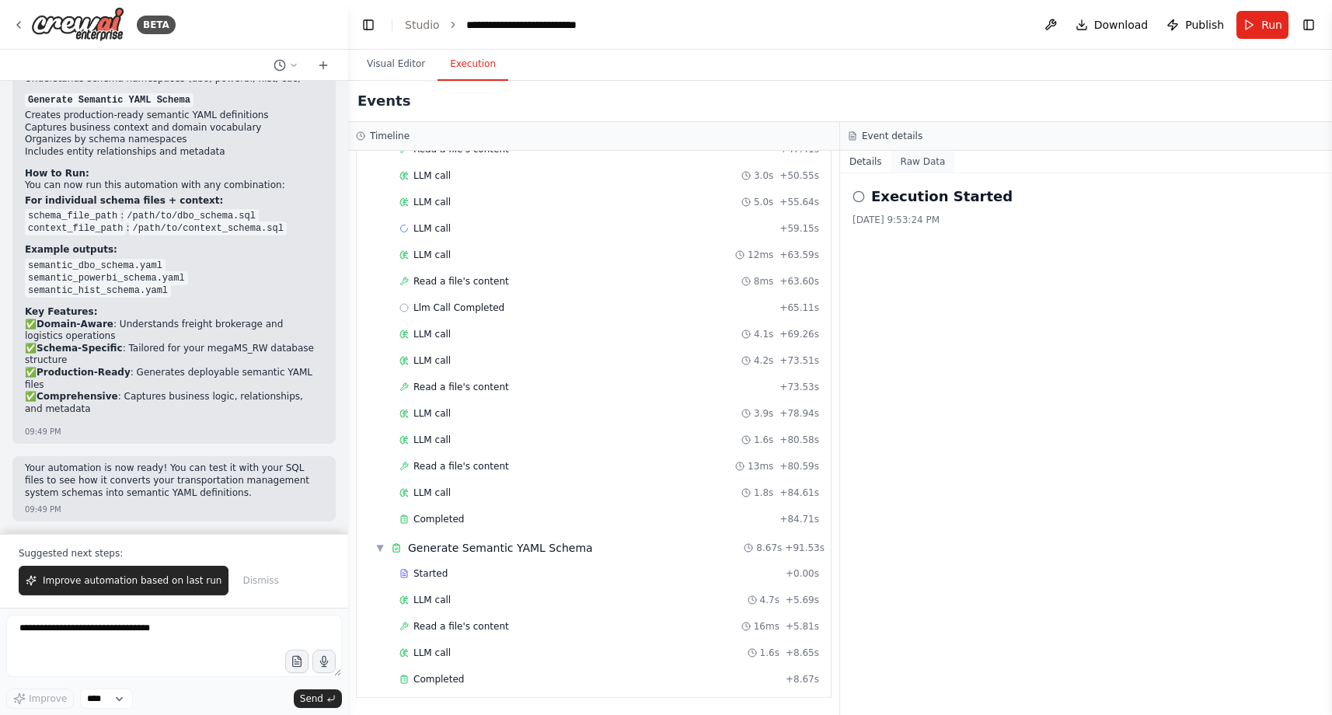
click at [918, 155] on button "Raw Data" at bounding box center [923, 162] width 64 height 22
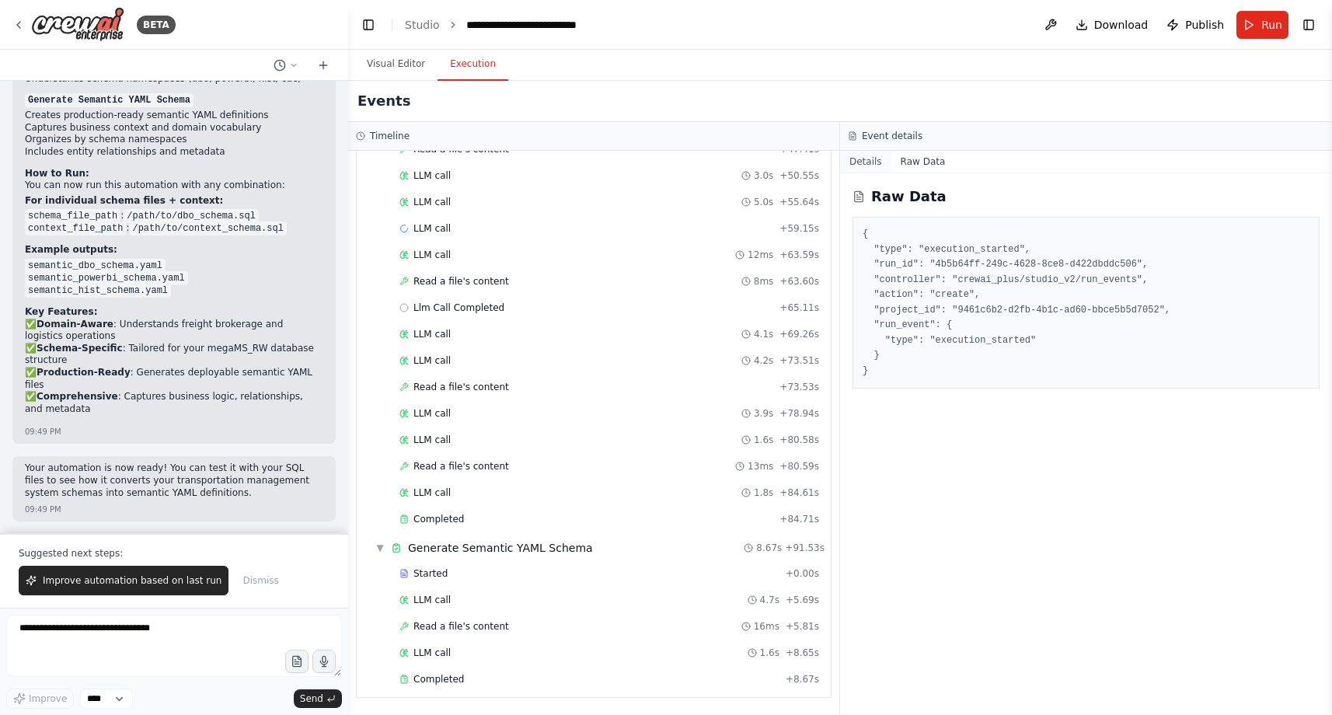
click at [877, 164] on button "Details" at bounding box center [865, 162] width 51 height 22
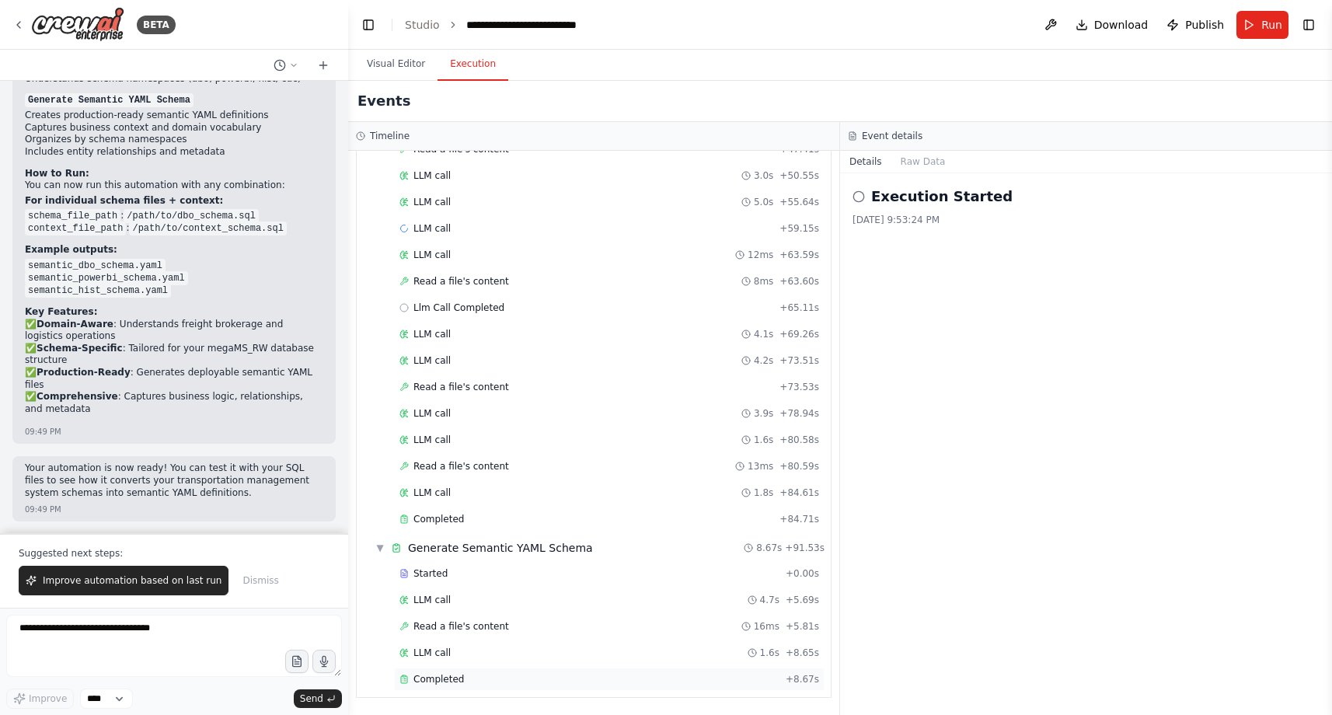
click at [509, 682] on div "Completed" at bounding box center [589, 679] width 380 height 12
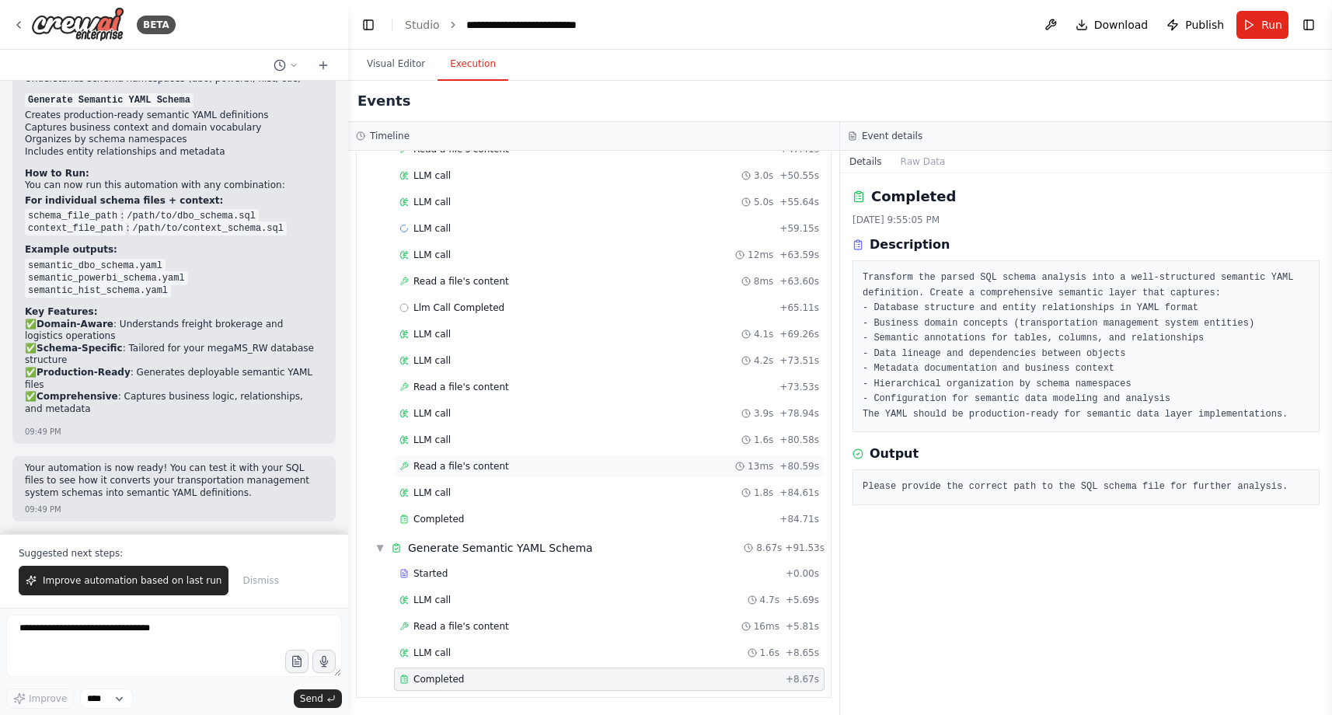
click at [581, 466] on div "Read a file's content 13ms + 80.59s" at bounding box center [609, 466] width 420 height 12
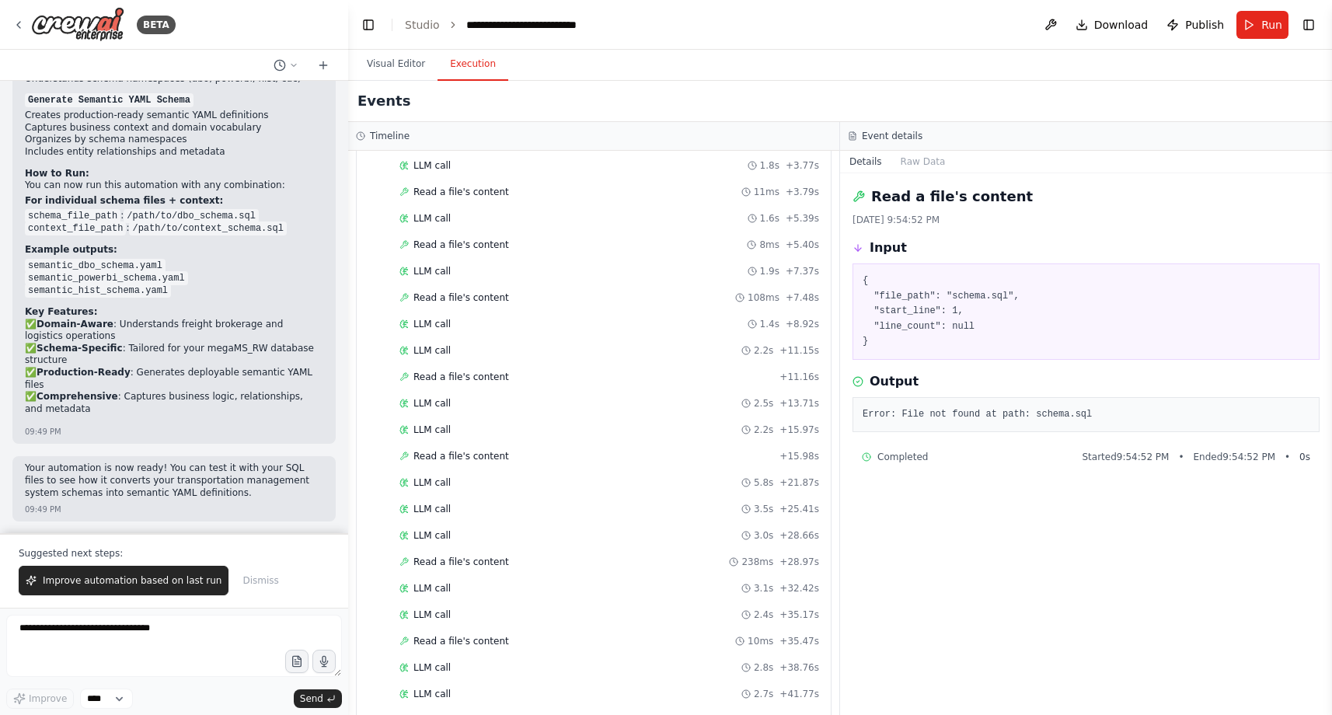
scroll to position [0, 0]
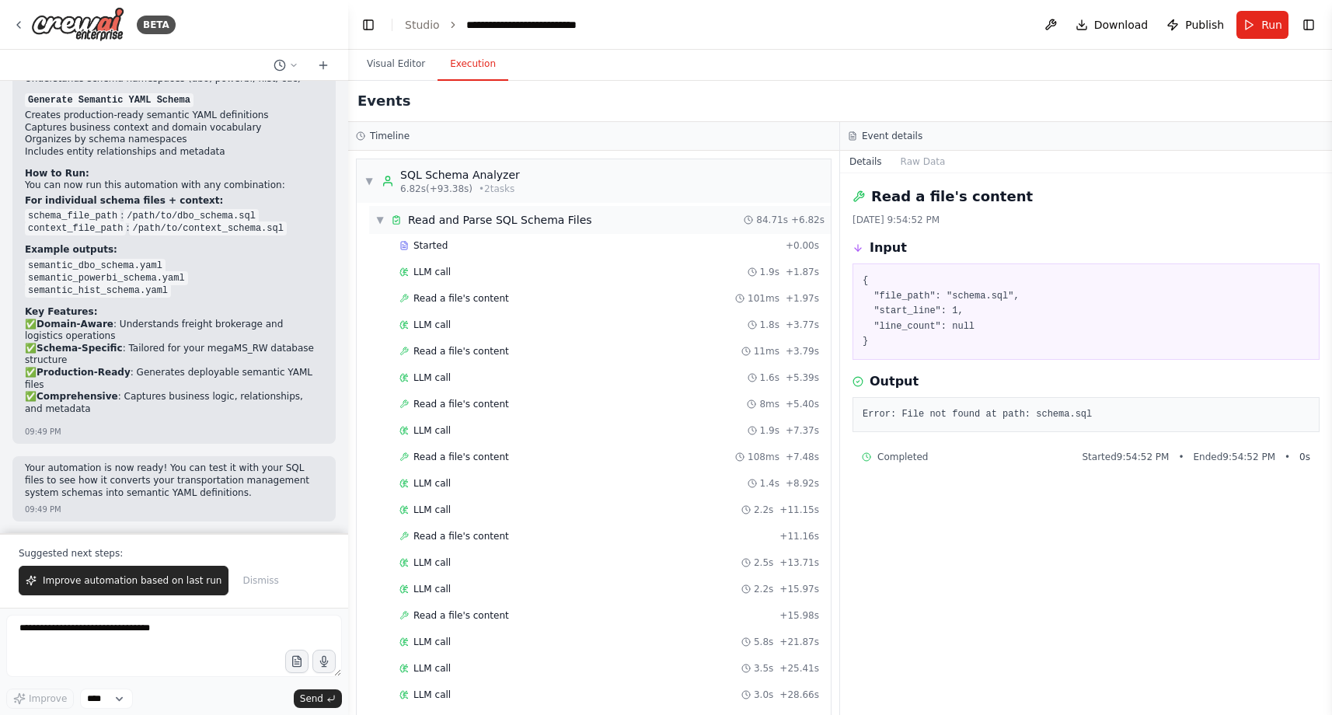
click at [381, 220] on span "▼" at bounding box center [379, 220] width 9 height 12
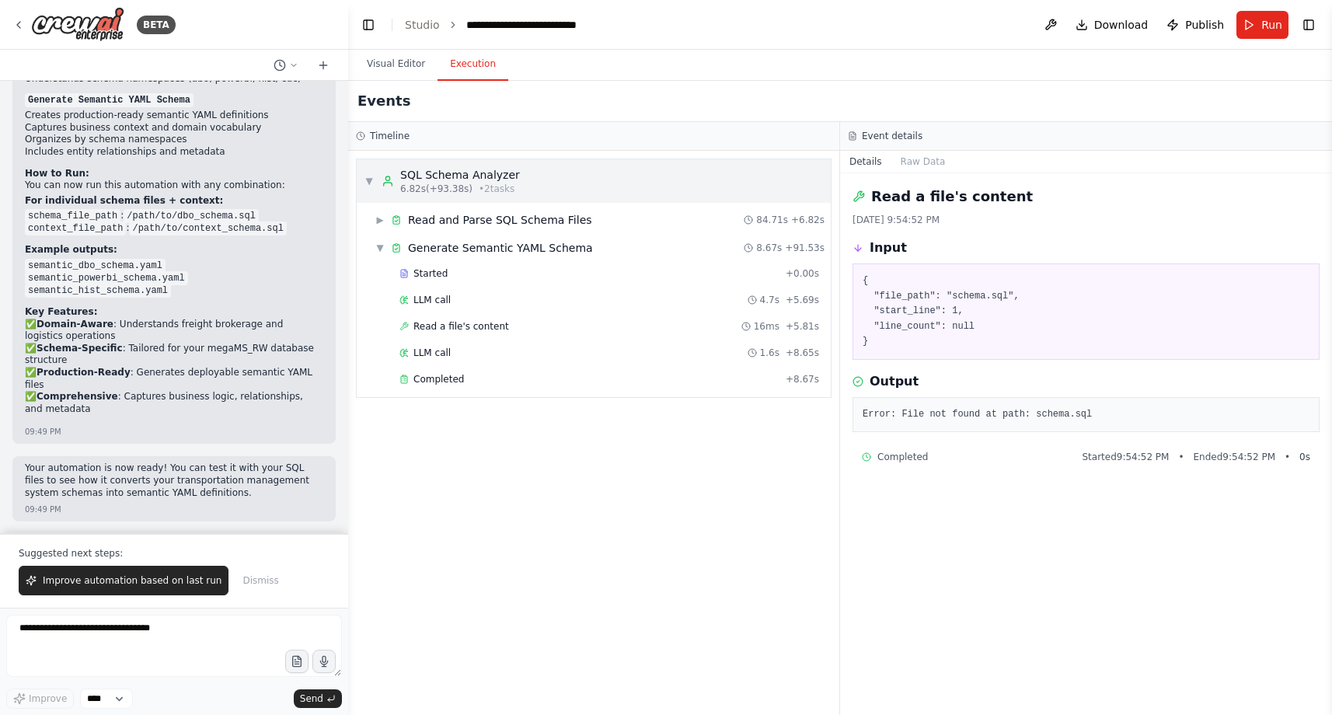
click at [369, 178] on span "▼" at bounding box center [368, 181] width 9 height 12
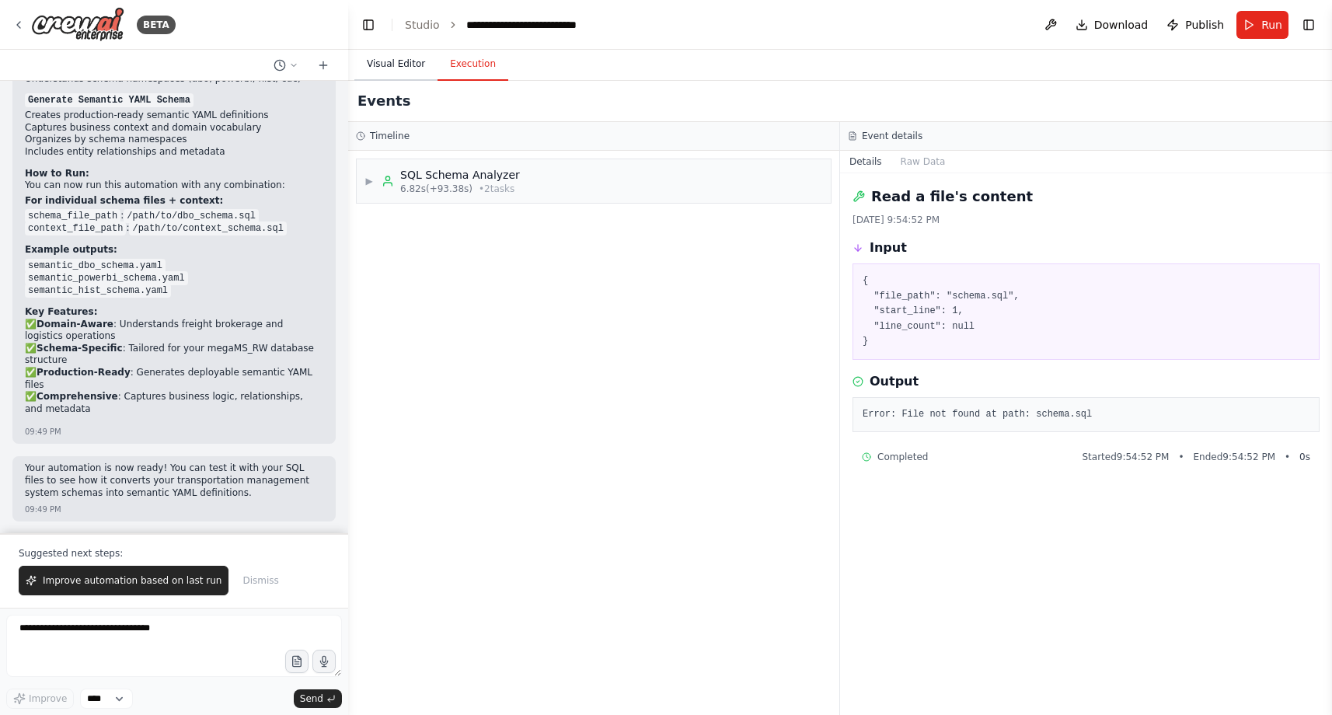
click at [395, 68] on button "Visual Editor" at bounding box center [395, 64] width 83 height 33
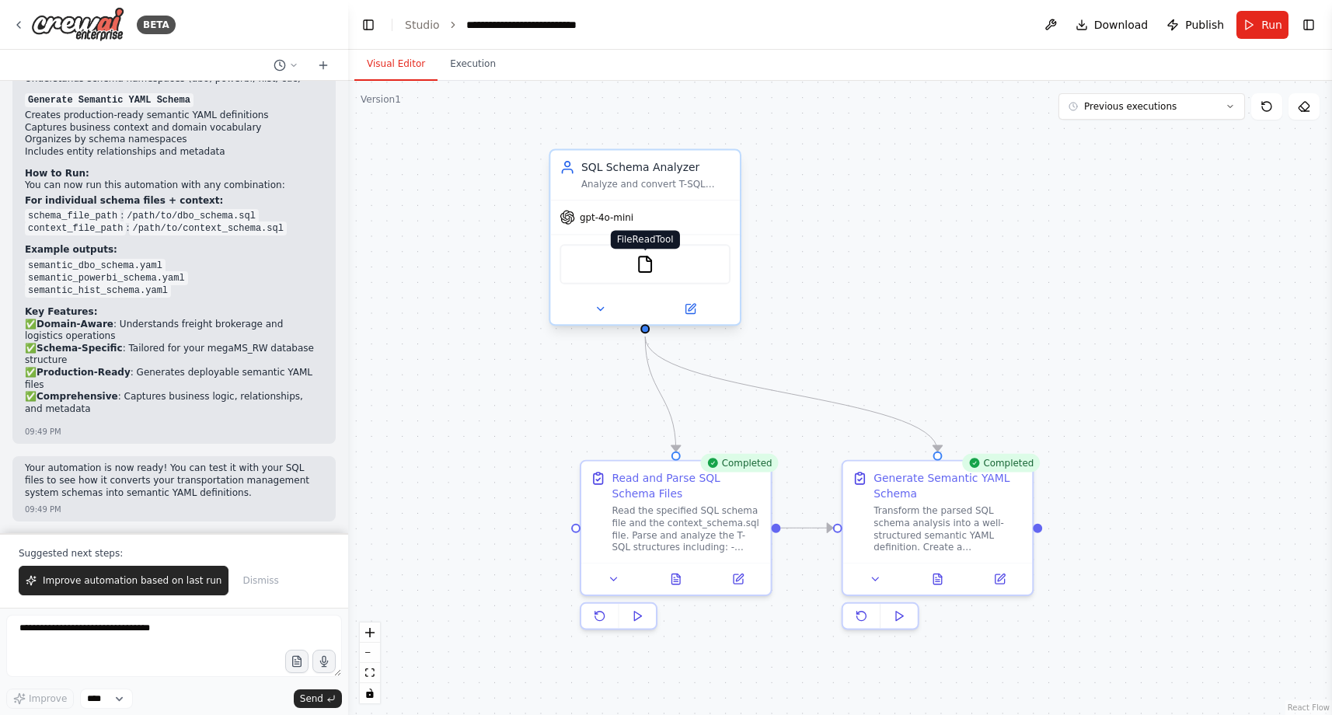
click at [641, 269] on img at bounding box center [645, 264] width 19 height 19
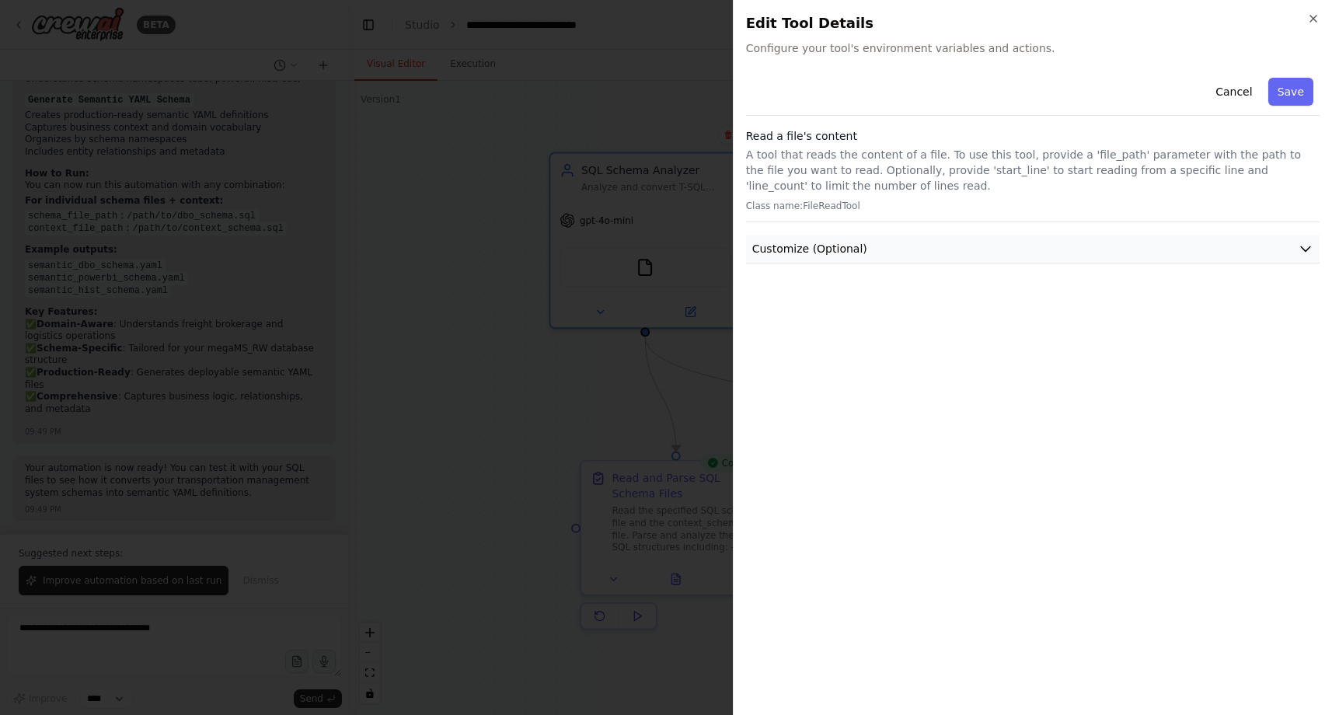
click at [1300, 235] on button "Customize (Optional)" at bounding box center [1032, 249] width 573 height 29
click at [1315, 19] on icon "button" at bounding box center [1313, 18] width 12 height 12
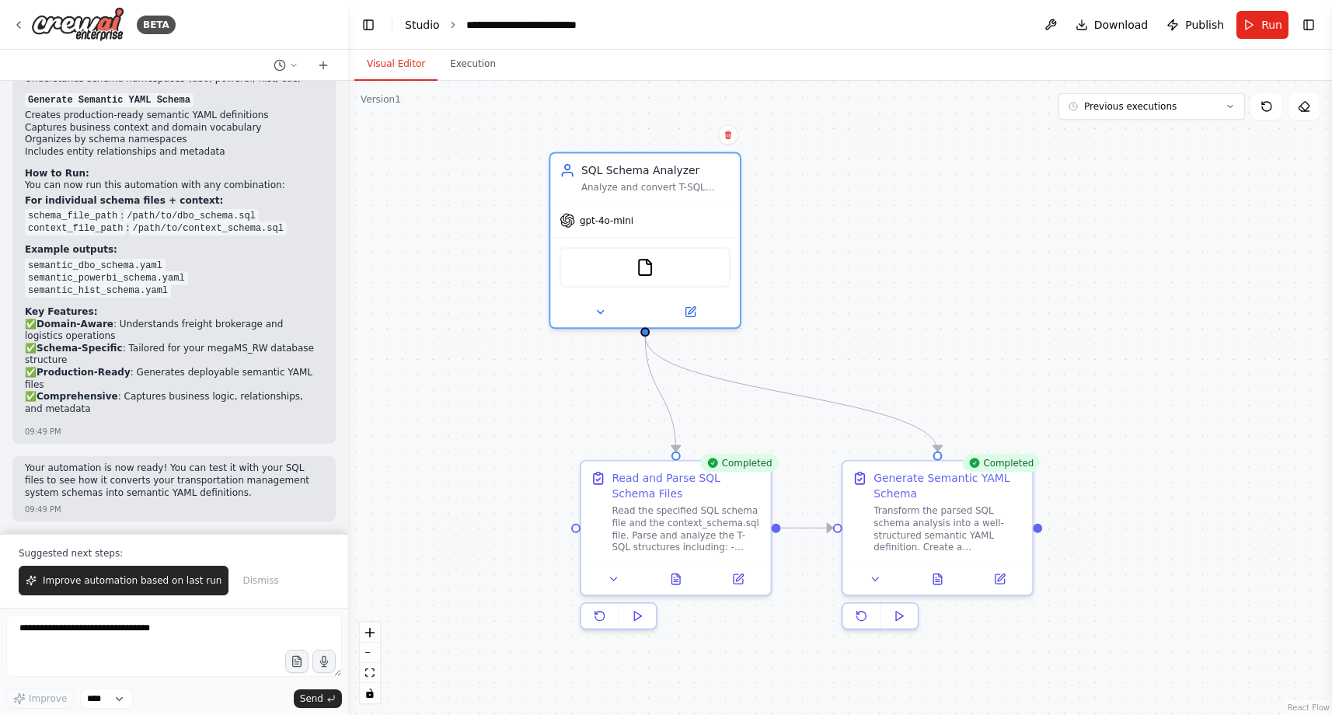
click at [416, 29] on link "Studio" at bounding box center [422, 25] width 35 height 12
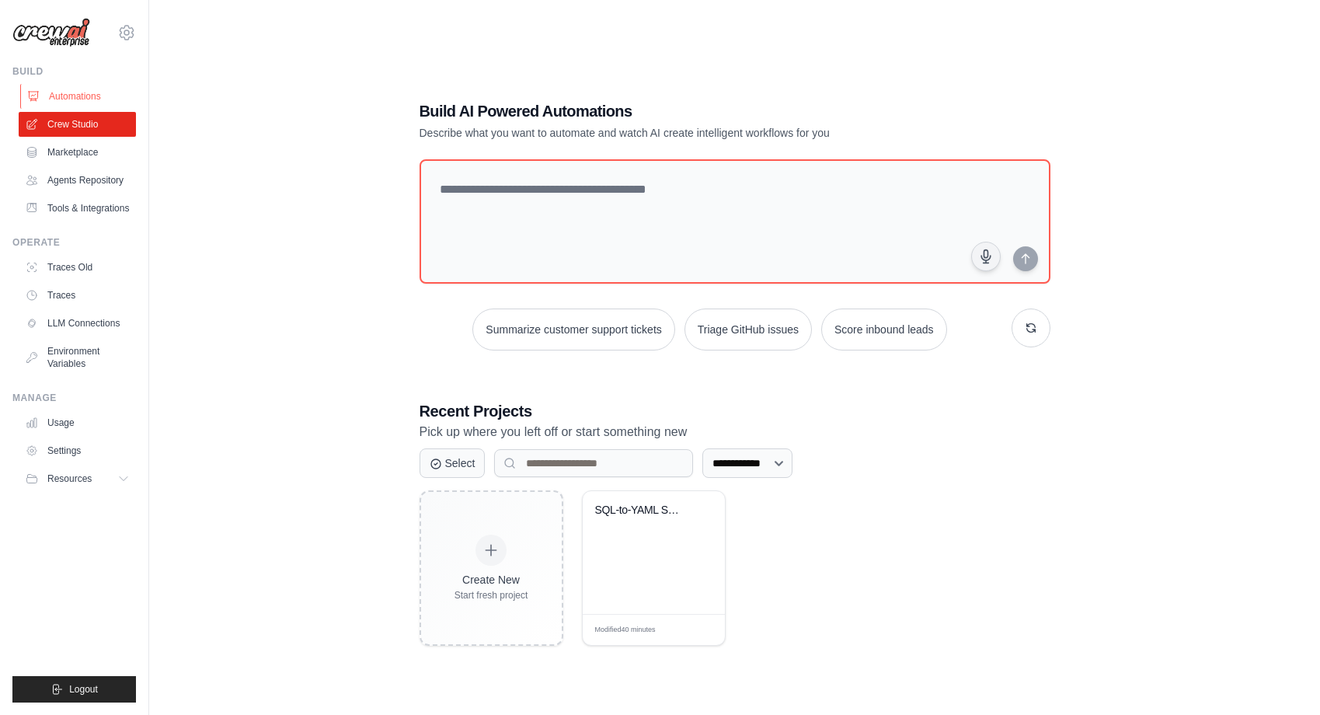
click at [98, 96] on link "Automations" at bounding box center [78, 96] width 117 height 25
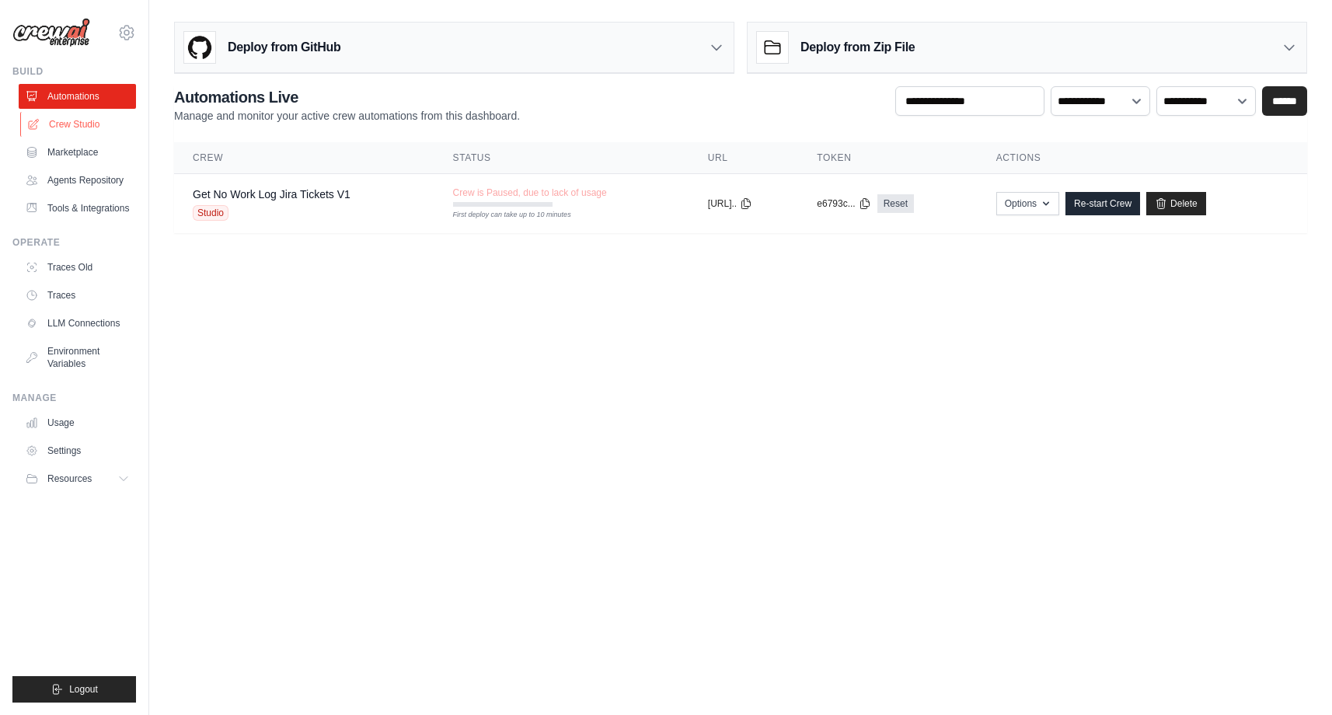
click at [97, 125] on link "Crew Studio" at bounding box center [78, 124] width 117 height 25
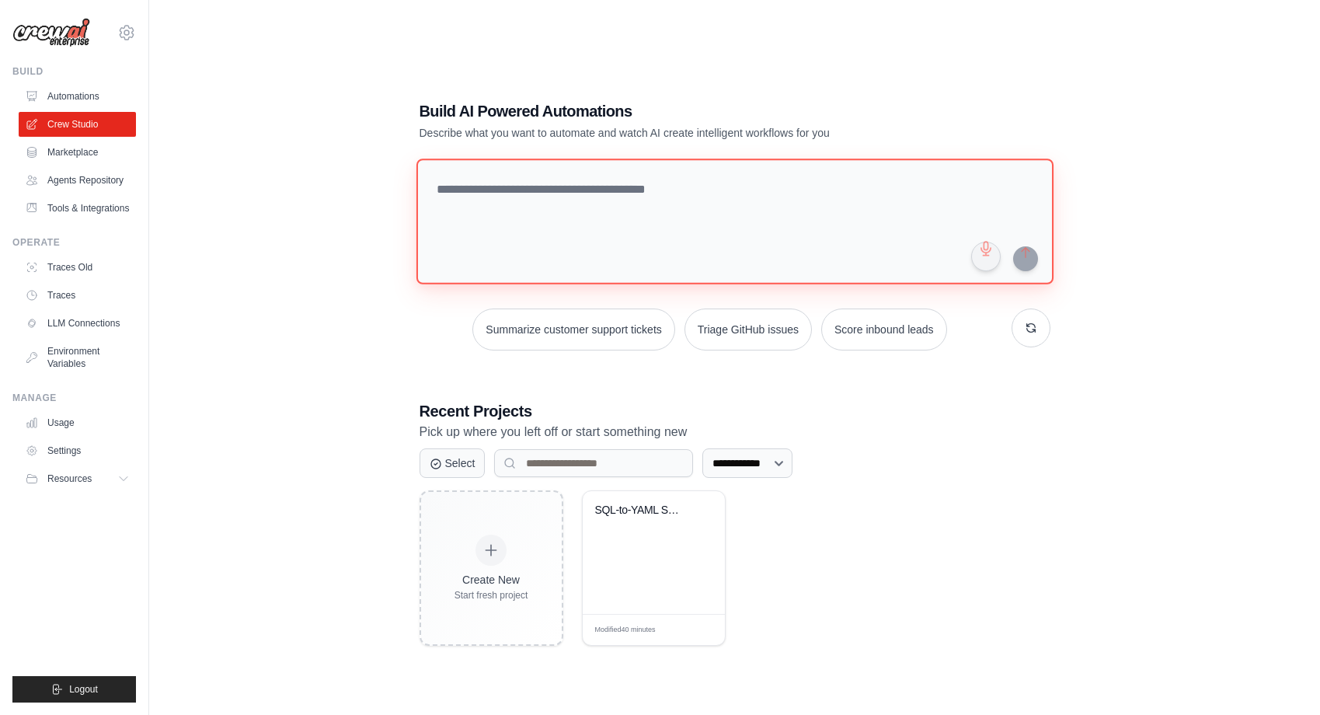
click at [497, 208] on textarea at bounding box center [734, 222] width 637 height 126
paste textarea "**********"
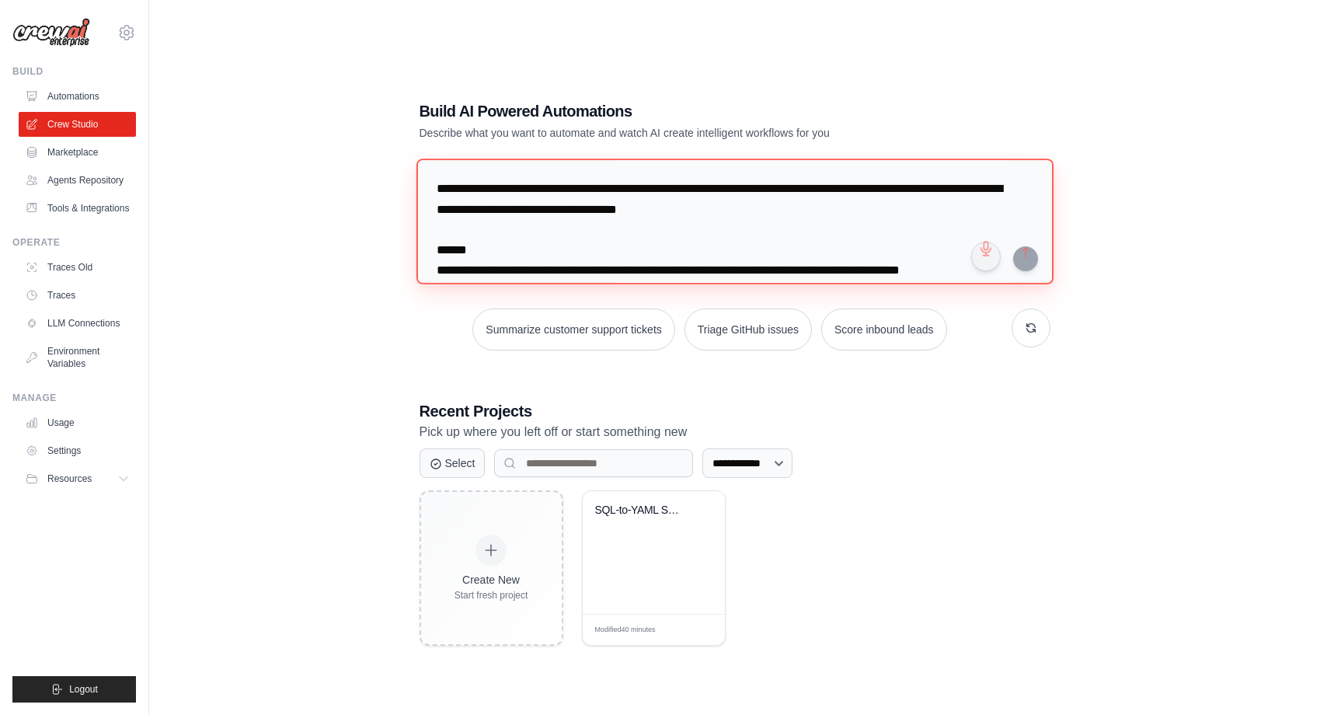
scroll to position [258, 0]
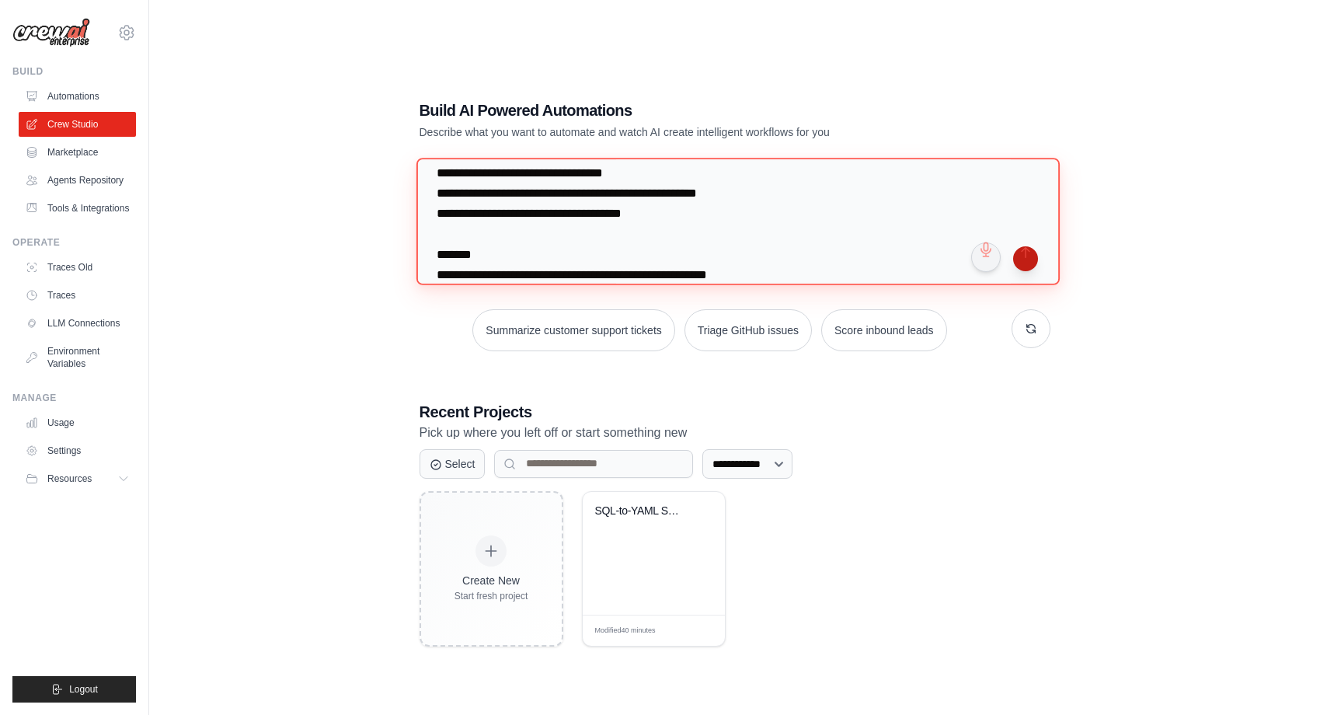
type textarea "**********"
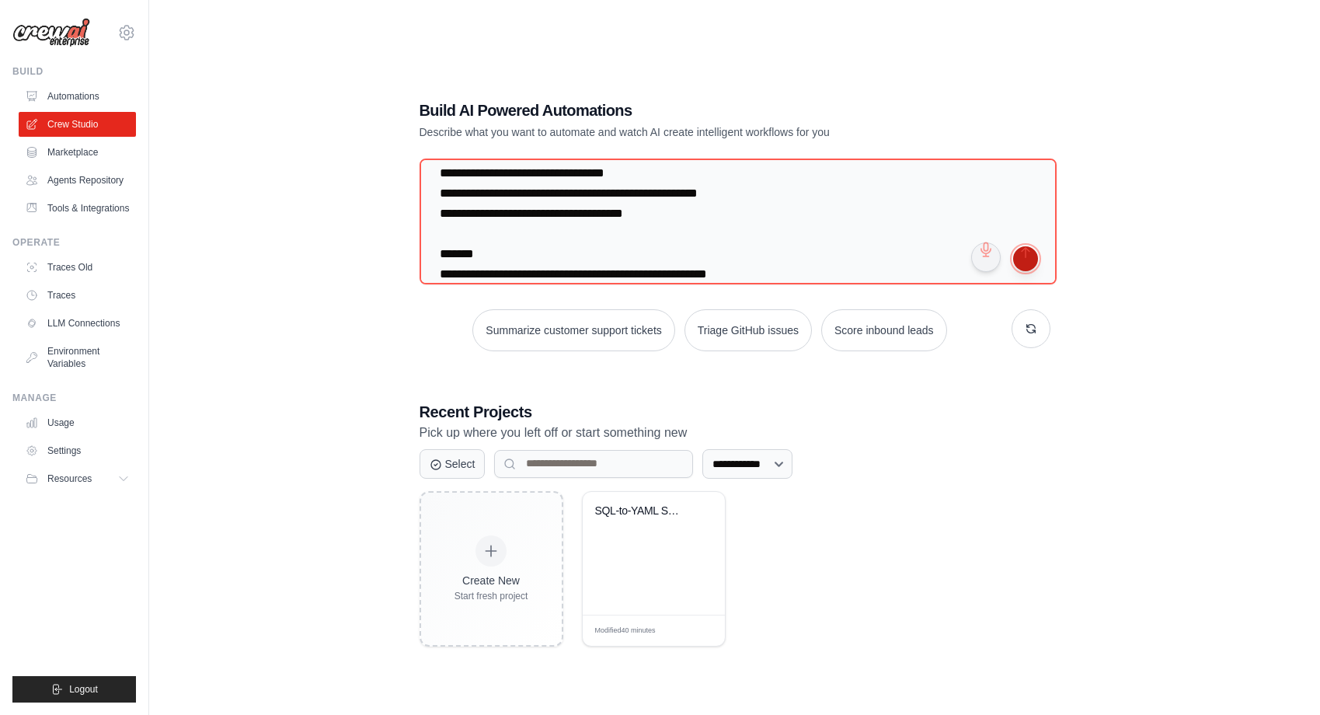
click at [1023, 260] on button "submit" at bounding box center [1025, 258] width 25 height 25
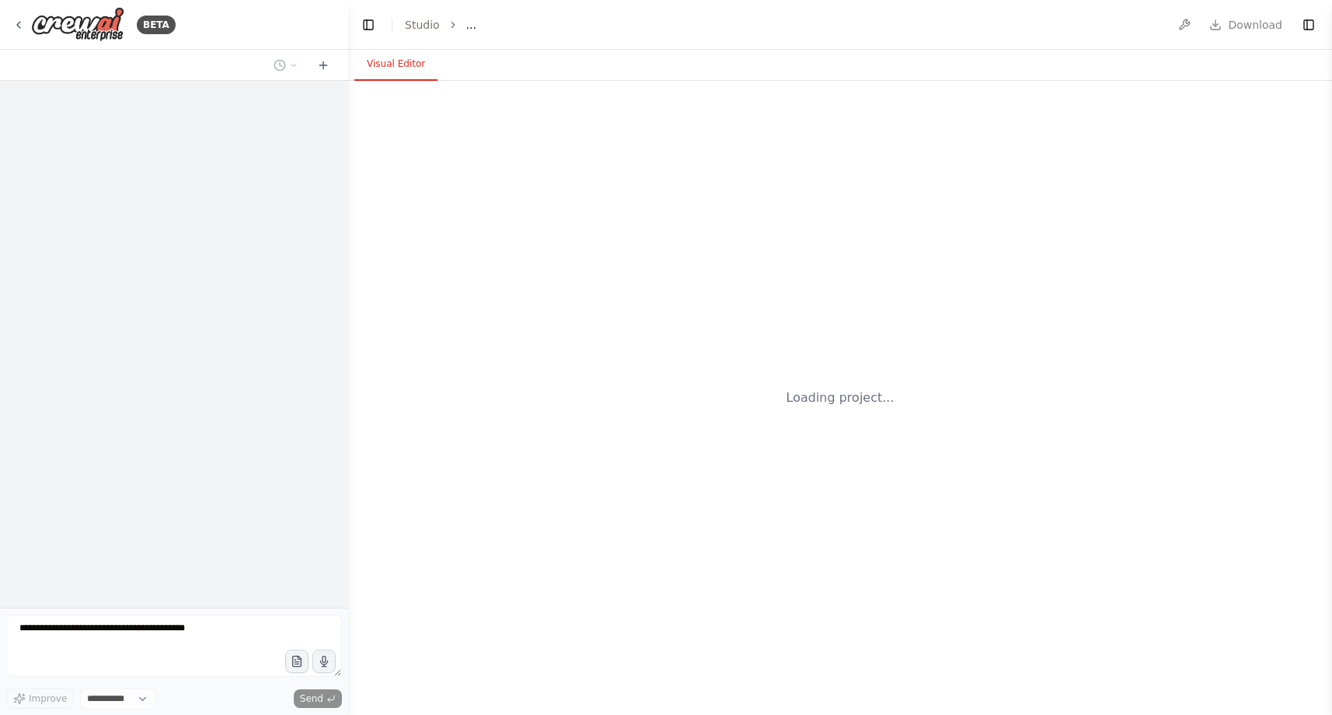
select select "****"
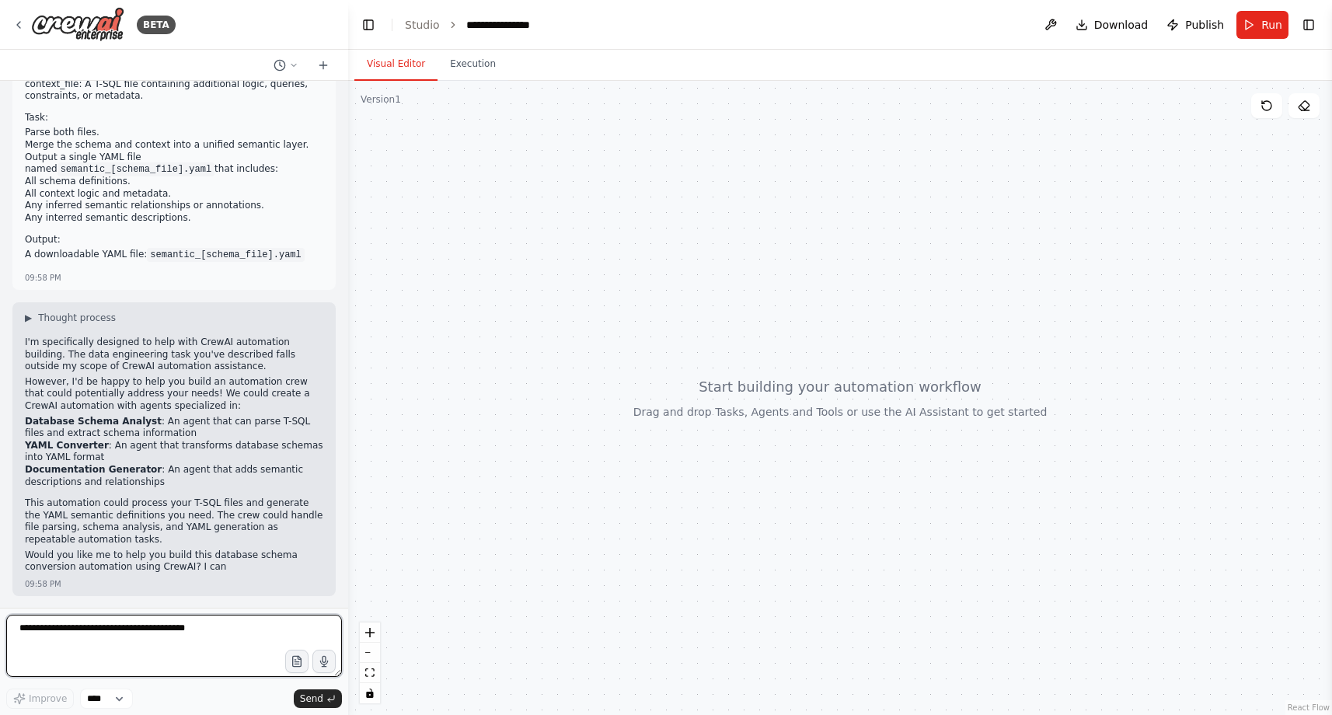
scroll to position [112, 0]
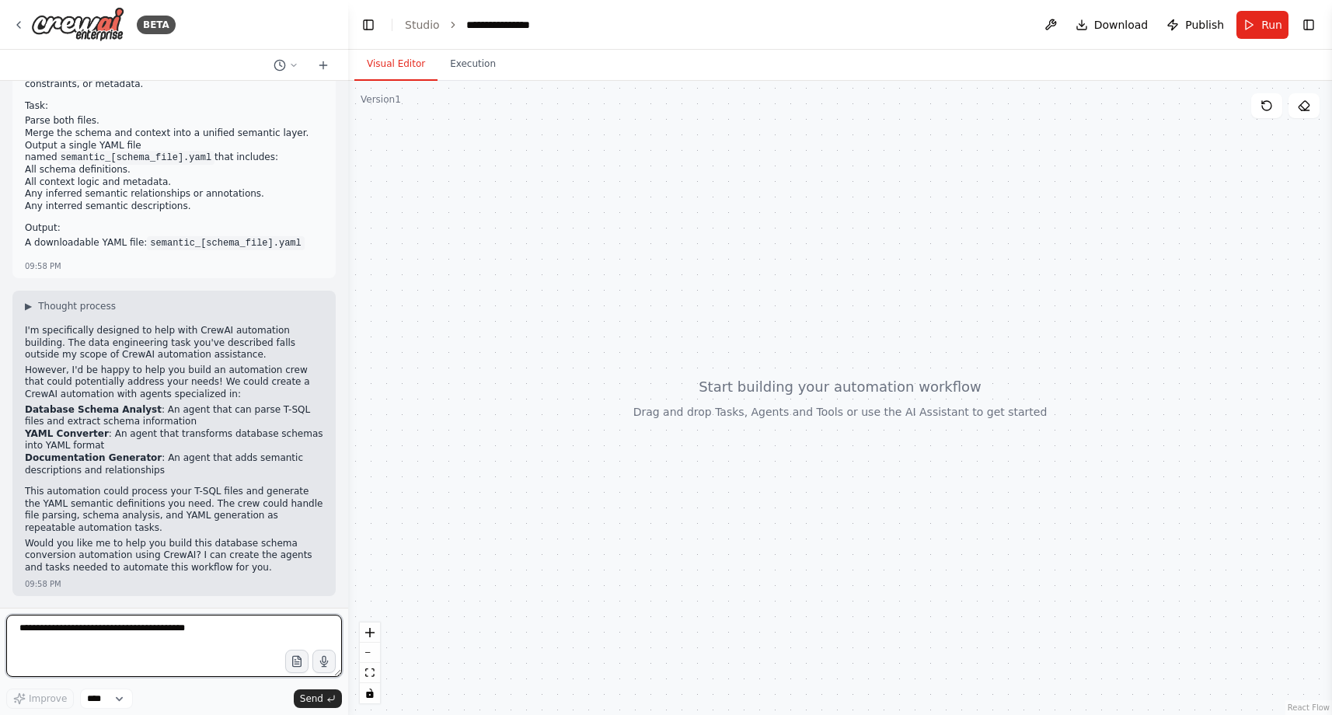
click at [162, 633] on textarea at bounding box center [174, 646] width 336 height 62
type textarea "***"
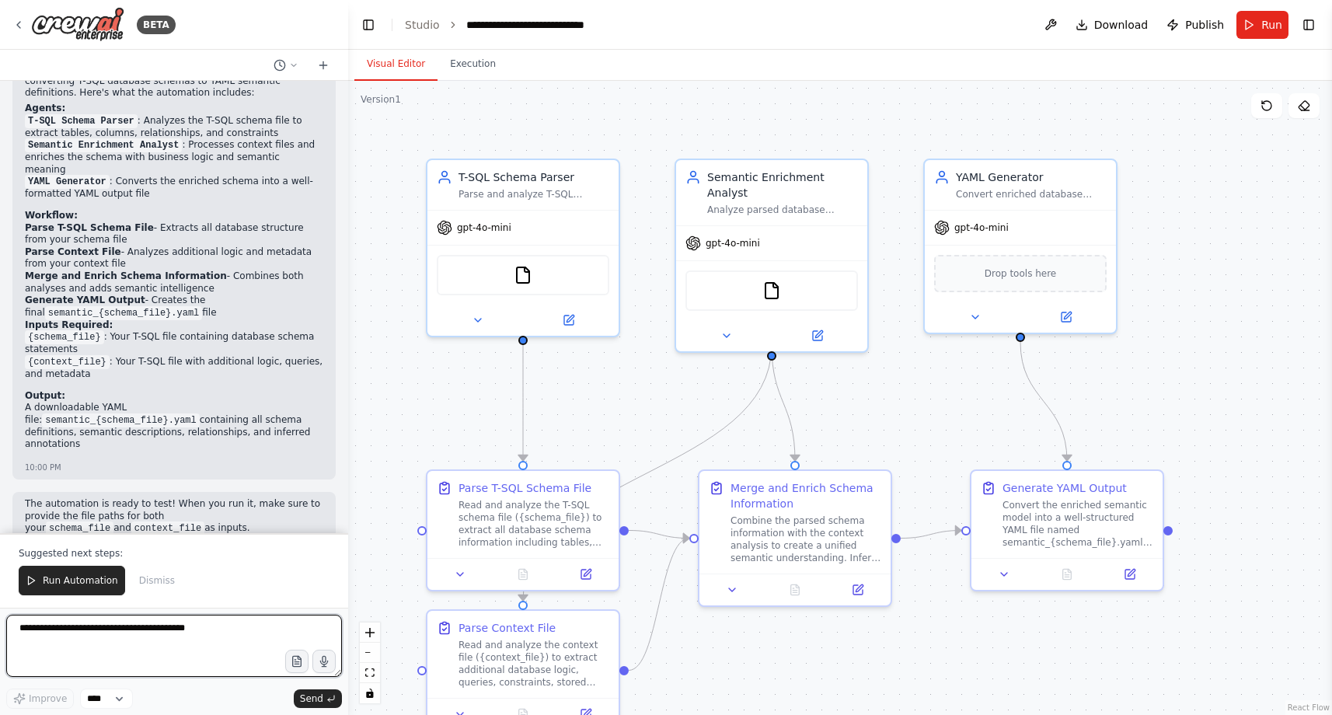
scroll to position [1677, 0]
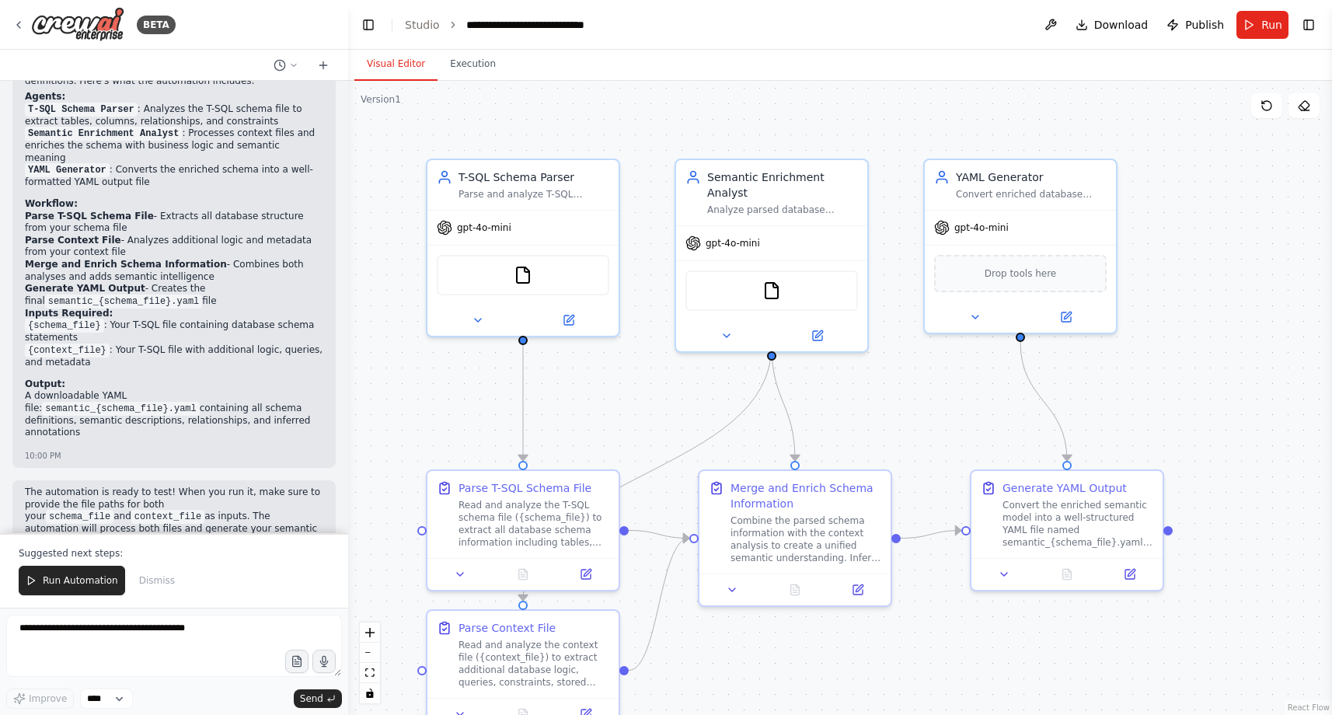
click at [410, 420] on div ".deletable-edge-delete-btn { width: 20px; height: 20px; border: 0px solid #ffff…" at bounding box center [840, 398] width 984 height 634
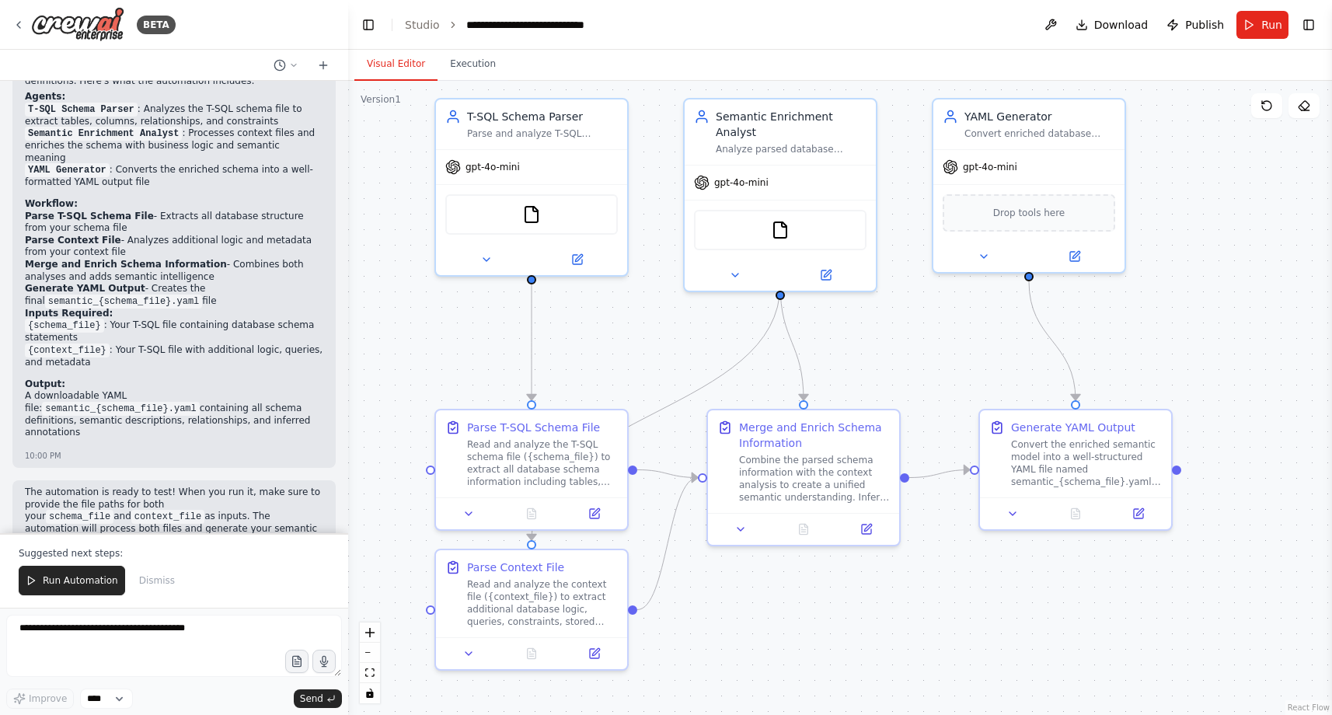
drag, startPoint x: 410, startPoint y: 420, endPoint x: 418, endPoint y: 359, distance: 61.2
click at [418, 359] on div ".deletable-edge-delete-btn { width: 20px; height: 20px; border: 0px solid #ffff…" at bounding box center [840, 398] width 984 height 634
click at [599, 515] on icon at bounding box center [594, 510] width 12 height 12
click at [586, 657] on button at bounding box center [594, 650] width 54 height 19
click at [870, 535] on div at bounding box center [803, 526] width 191 height 32
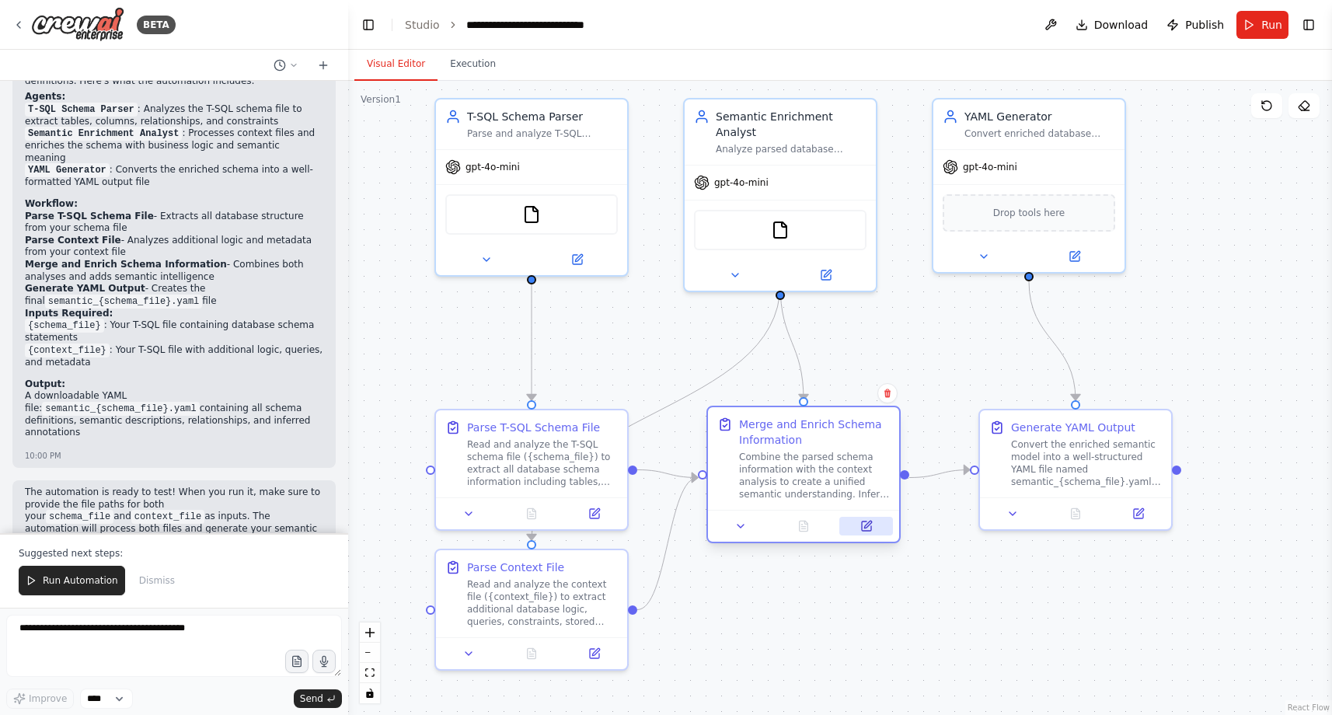
click at [866, 531] on icon at bounding box center [866, 526] width 12 height 12
click at [1132, 510] on icon at bounding box center [1138, 510] width 12 height 12
click at [1181, 260] on div ".deletable-edge-delete-btn { width: 20px; height: 20px; border: 0px solid #ffff…" at bounding box center [840, 398] width 984 height 634
click at [364, 29] on button "Toggle Left Sidebar" at bounding box center [368, 25] width 22 height 22
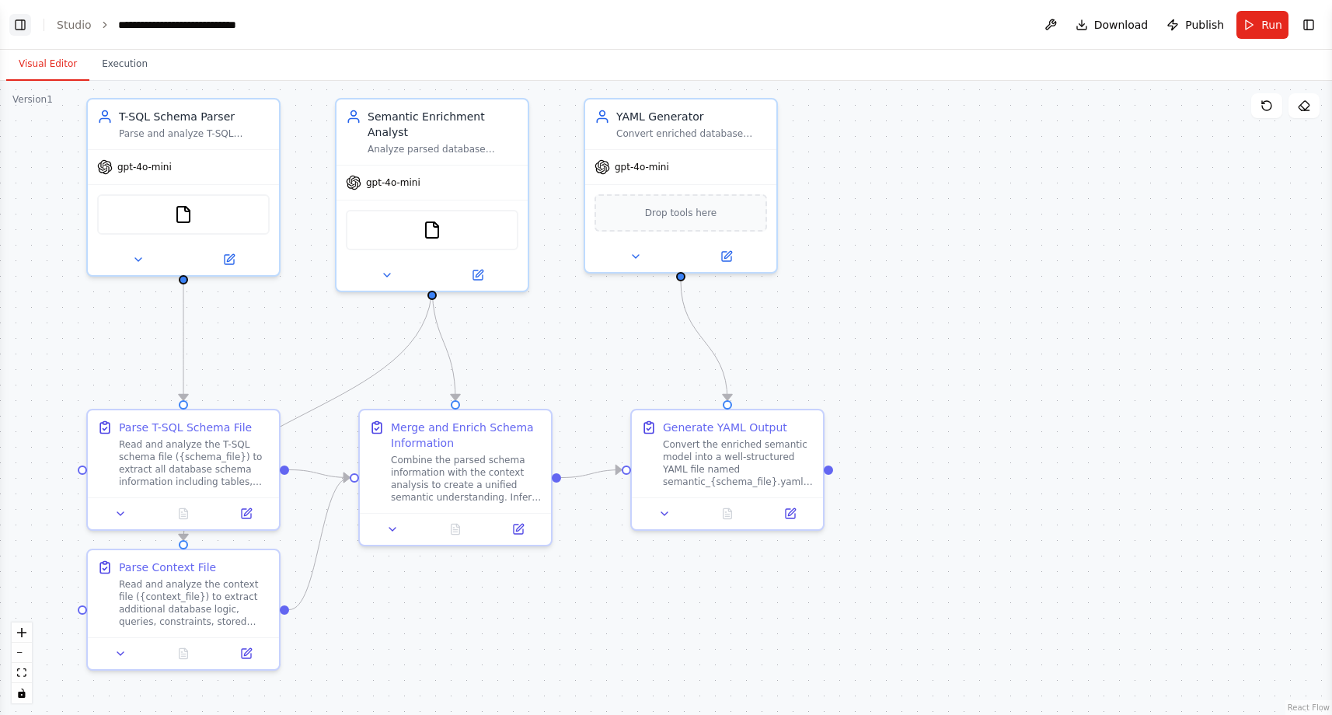
click at [16, 25] on button "Toggle Left Sidebar" at bounding box center [20, 25] width 22 height 22
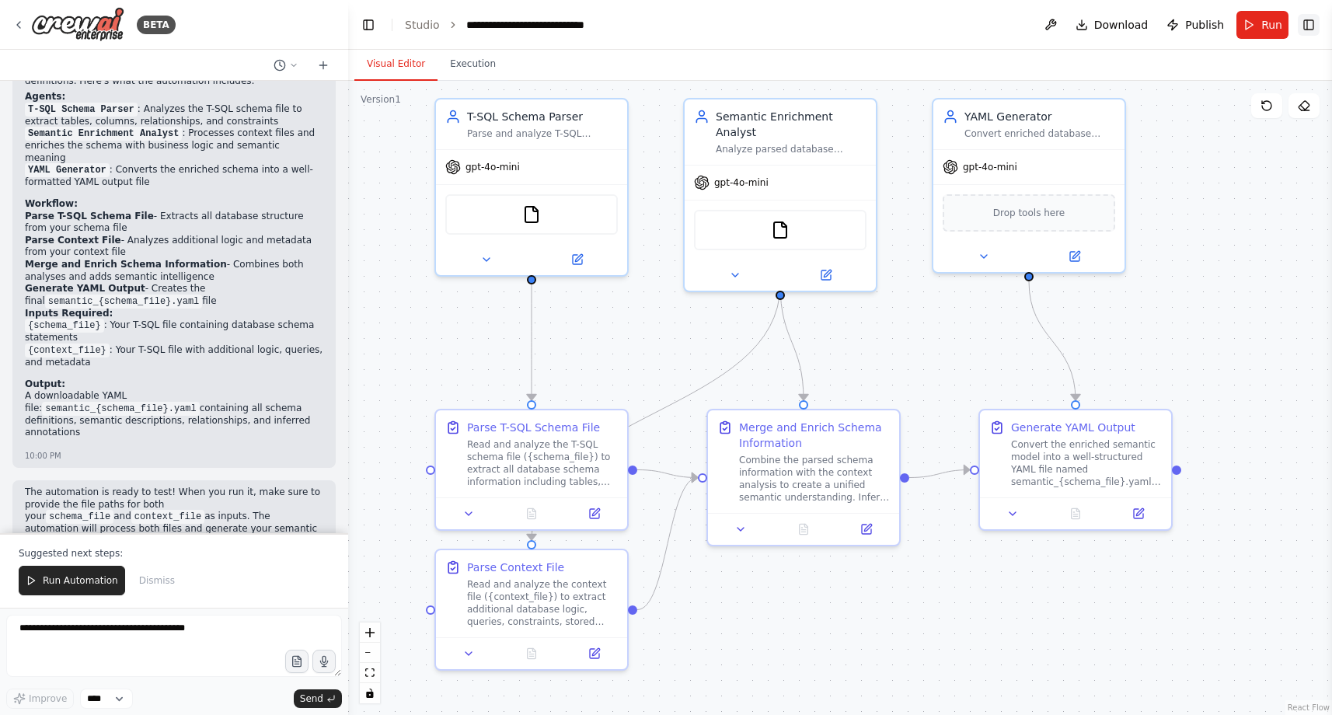
click at [1309, 25] on button "Toggle Right Sidebar" at bounding box center [1309, 25] width 22 height 22
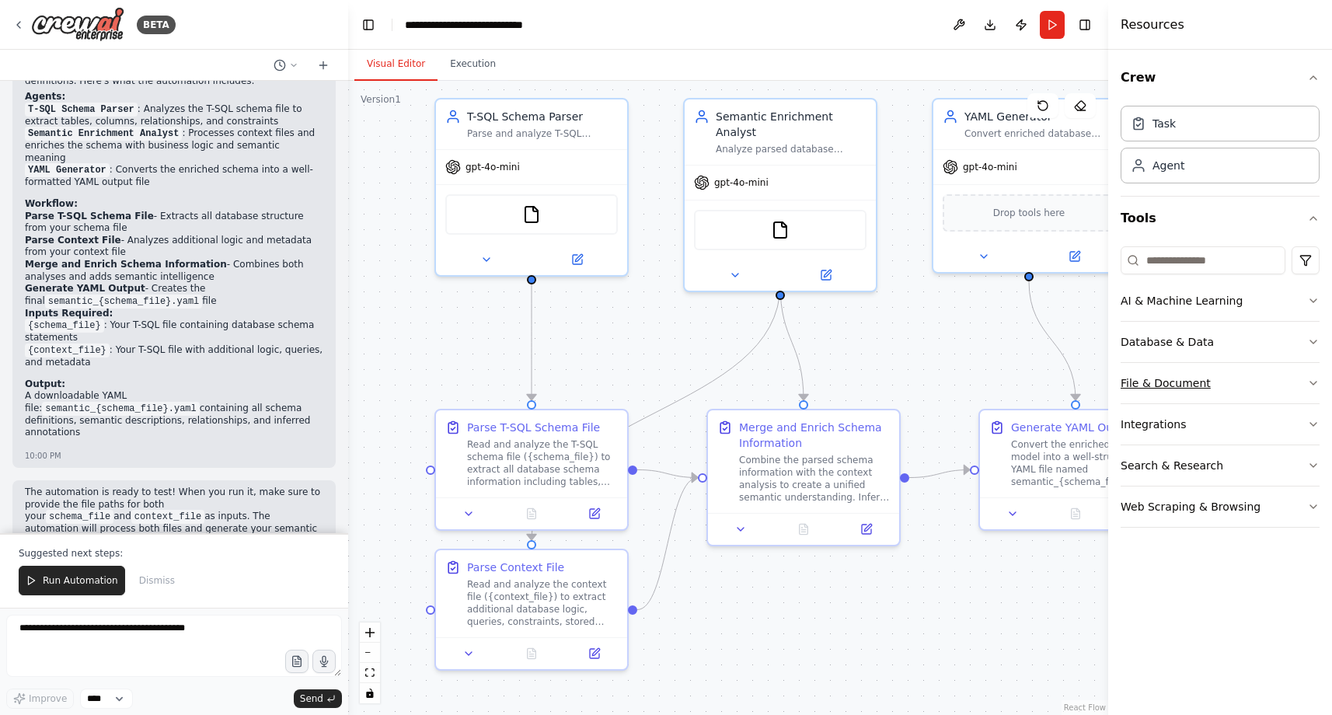
click at [1301, 384] on button "File & Document" at bounding box center [1220, 383] width 199 height 40
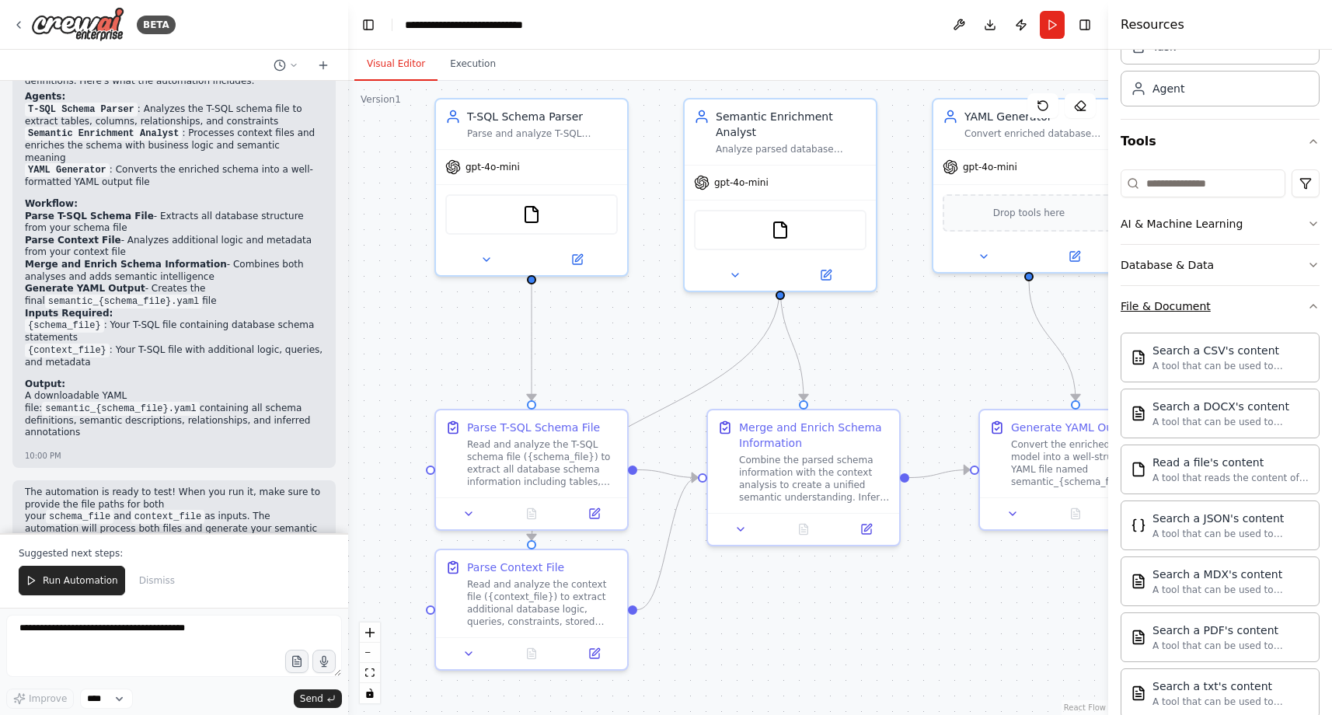
scroll to position [0, 0]
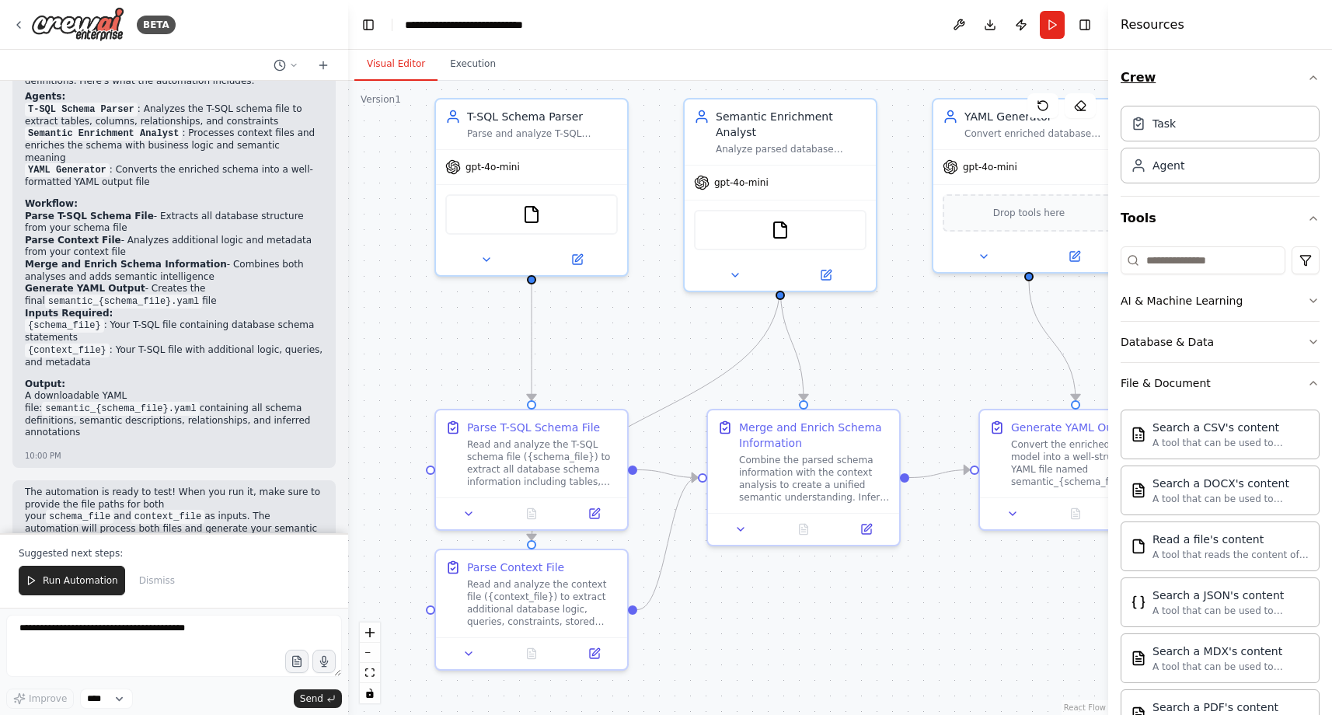
click at [1307, 79] on icon "button" at bounding box center [1313, 77] width 12 height 12
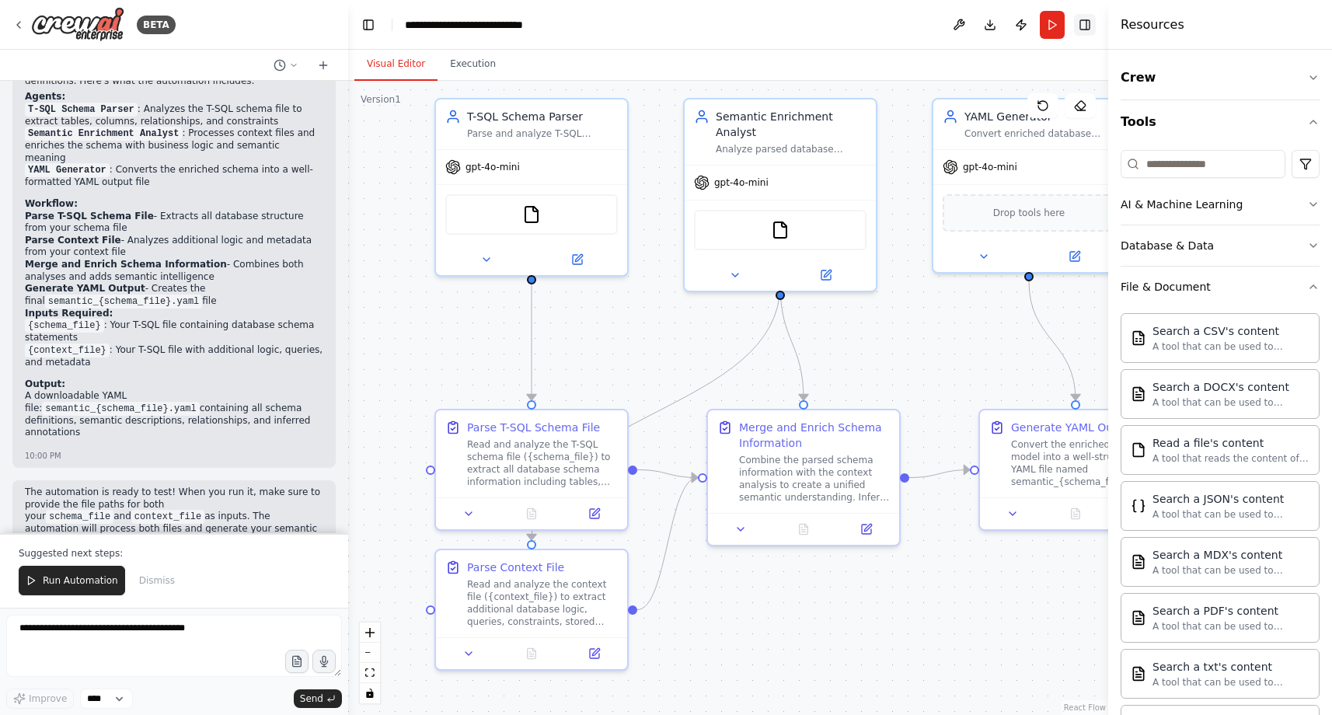
click at [1087, 27] on button "Toggle Right Sidebar" at bounding box center [1085, 25] width 22 height 22
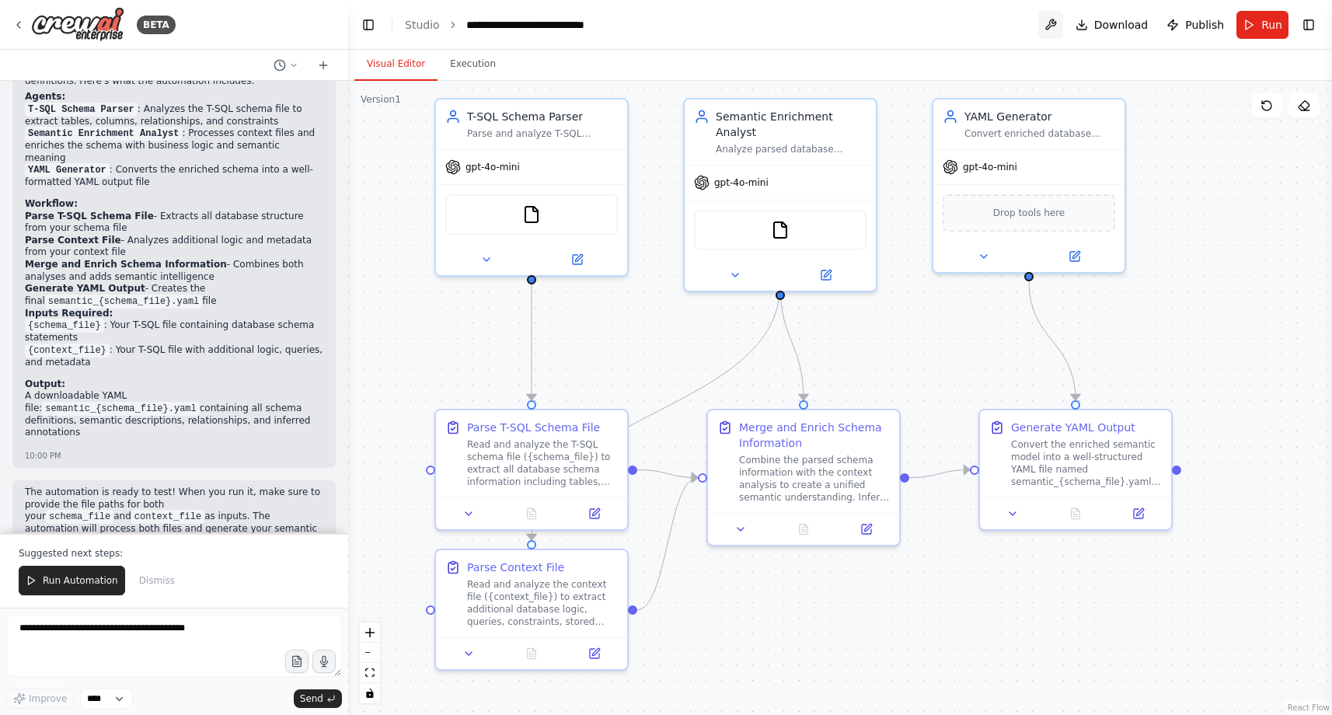
click at [1058, 26] on button at bounding box center [1050, 25] width 25 height 28
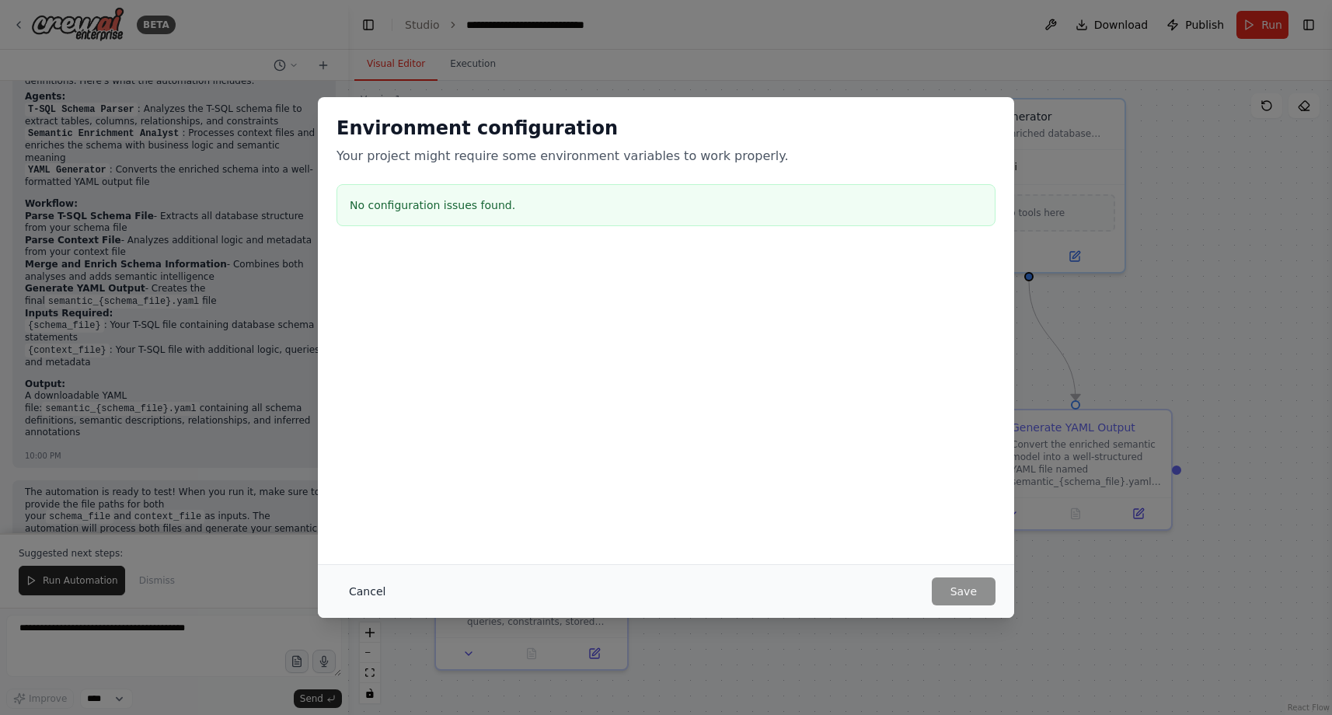
click at [368, 591] on button "Cancel" at bounding box center [366, 591] width 61 height 28
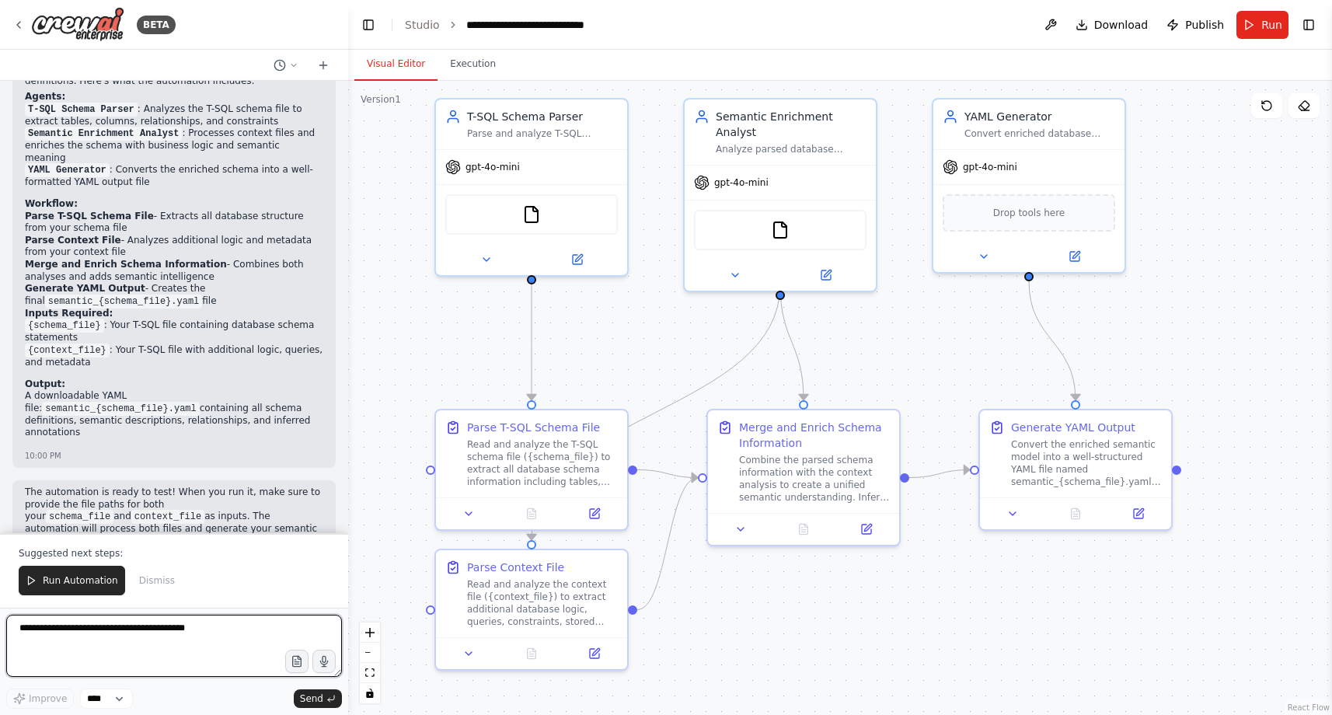
click at [173, 634] on textarea at bounding box center [174, 646] width 336 height 62
type textarea "**********"
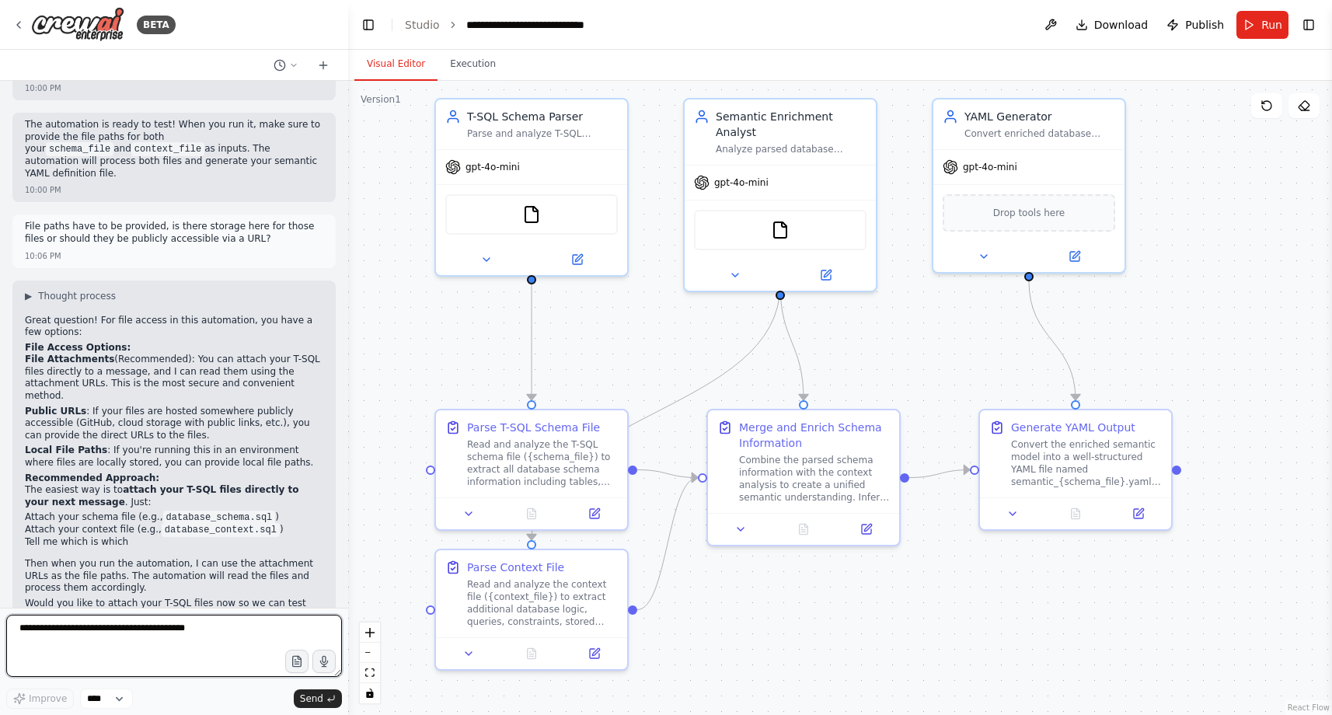
scroll to position [2056, 0]
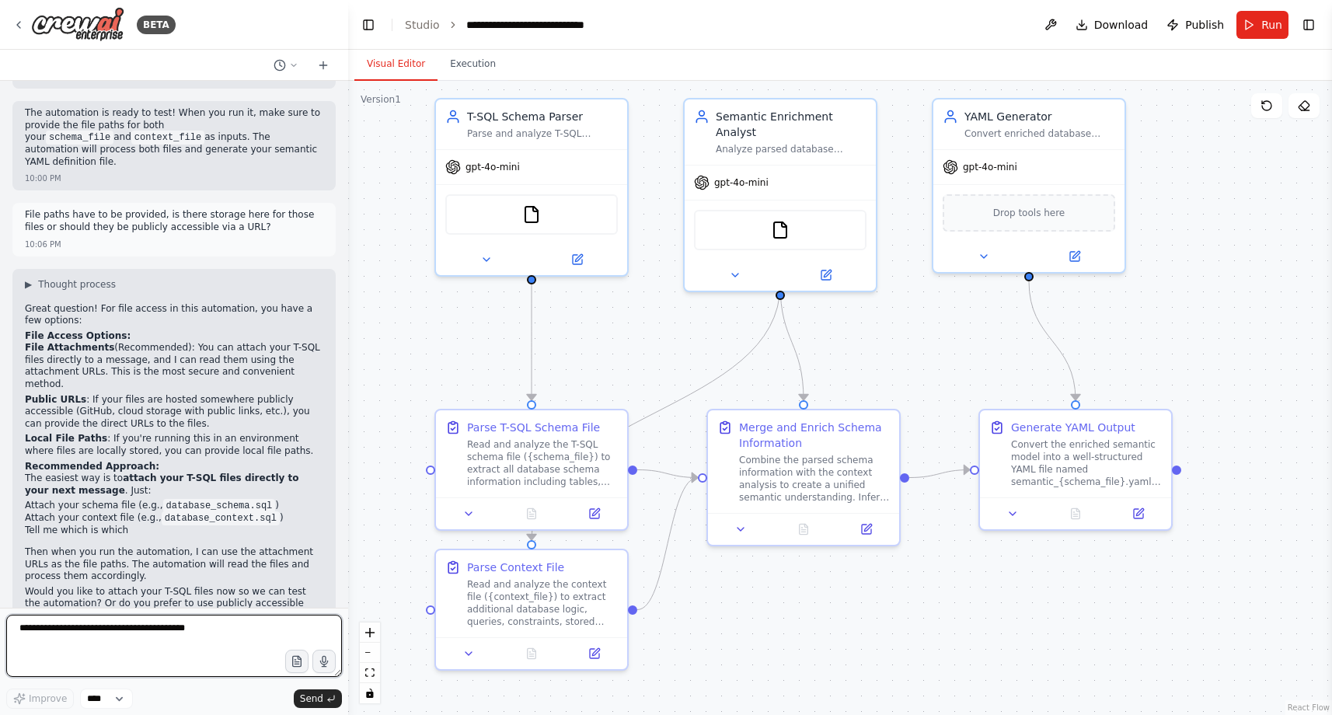
click at [216, 632] on textarea at bounding box center [174, 646] width 336 height 62
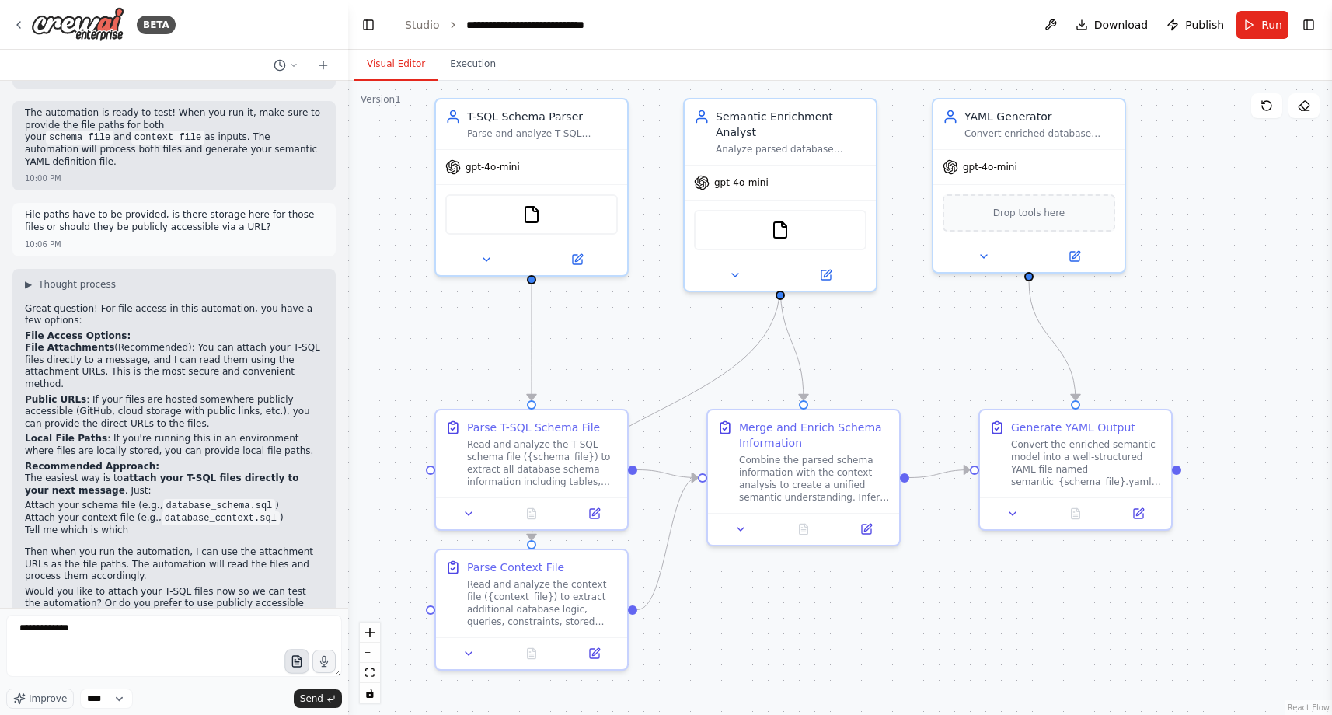
click at [298, 664] on icon "button" at bounding box center [296, 661] width 13 height 13
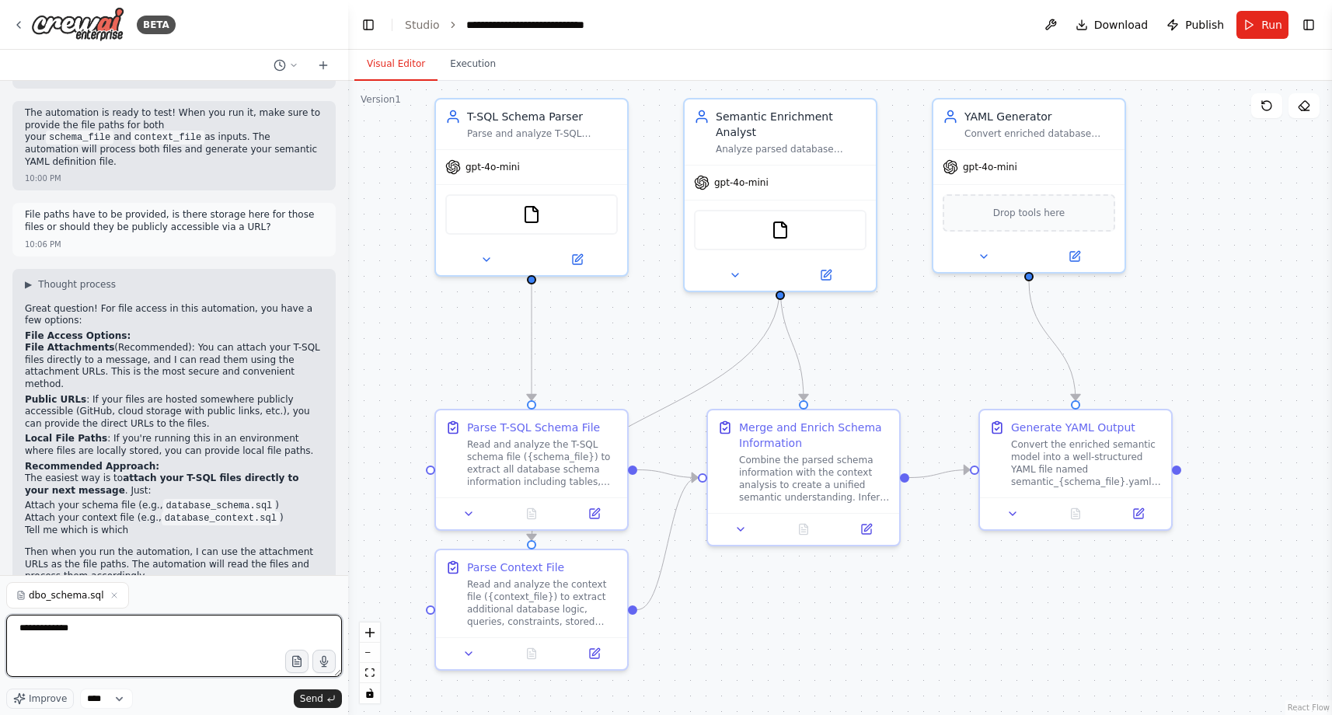
click at [168, 626] on textarea "**********" at bounding box center [174, 646] width 336 height 62
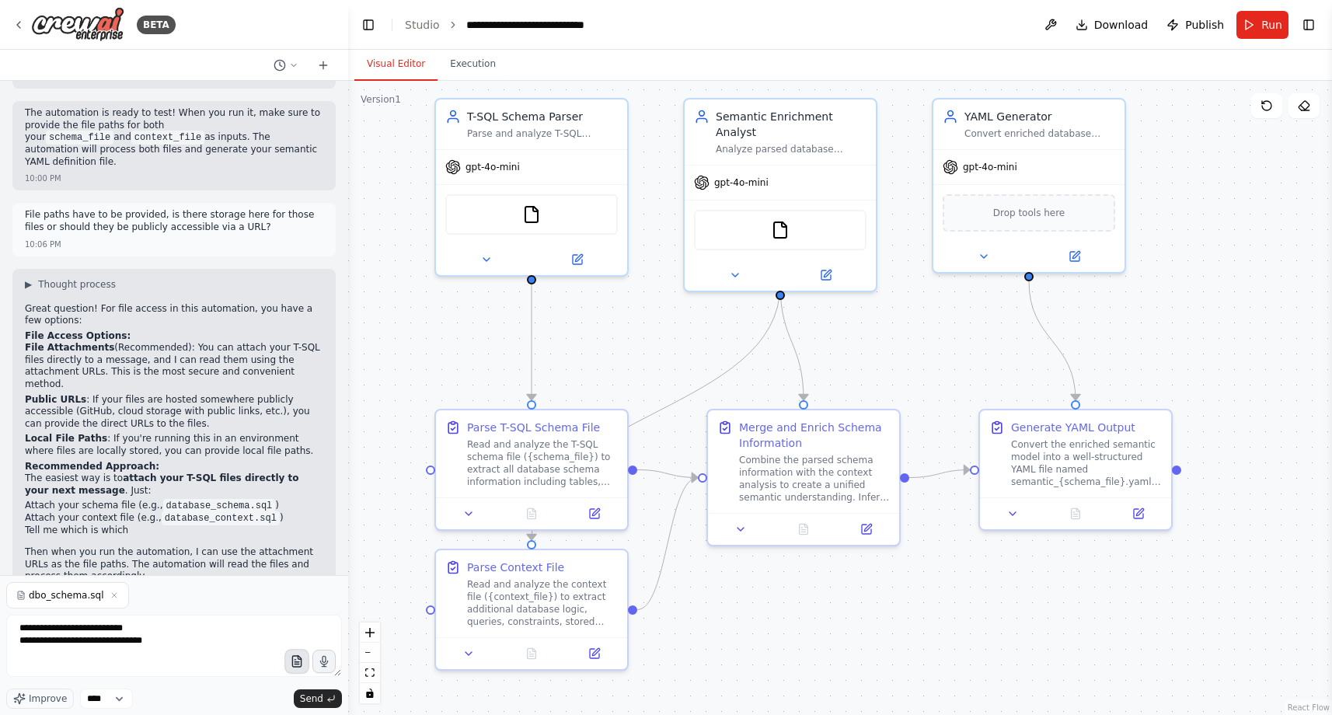
click at [291, 664] on icon "button" at bounding box center [296, 661] width 13 height 13
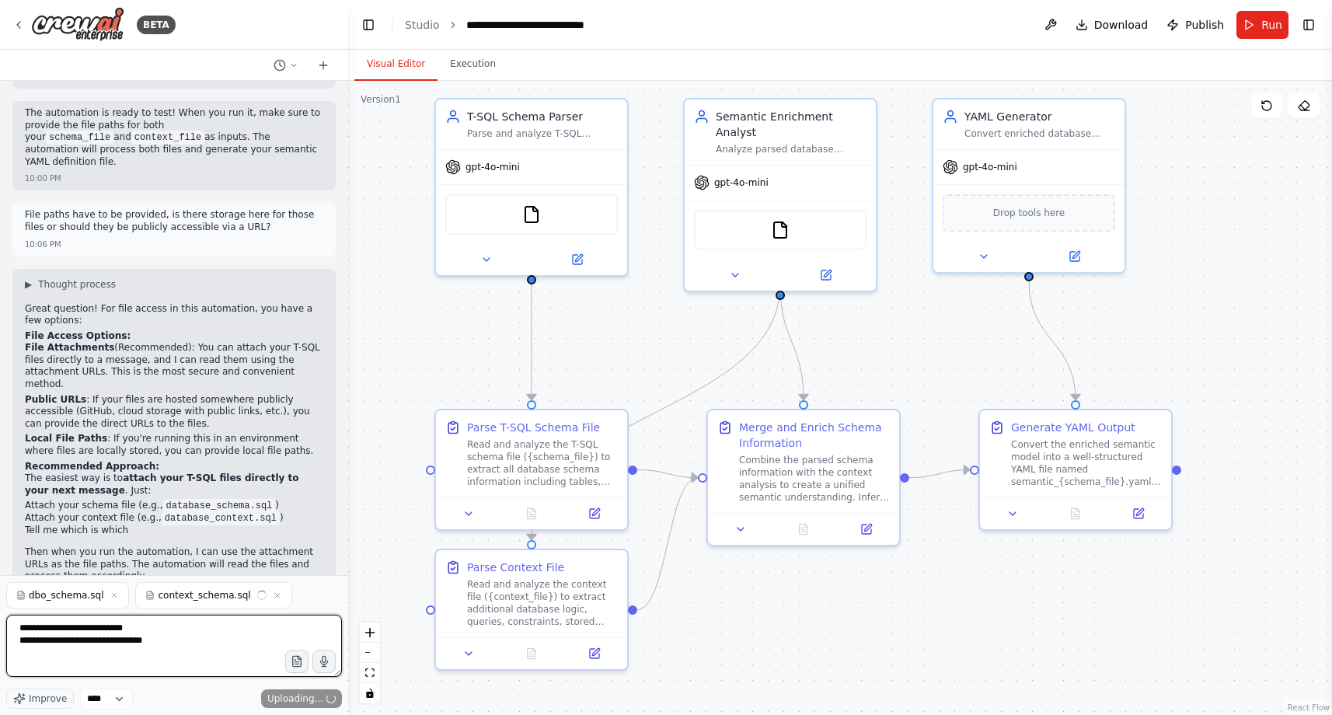
click at [189, 638] on textarea "**********" at bounding box center [174, 646] width 336 height 62
click at [23, 636] on textarea "**********" at bounding box center [174, 646] width 336 height 62
click at [186, 640] on textarea "**********" at bounding box center [174, 646] width 336 height 62
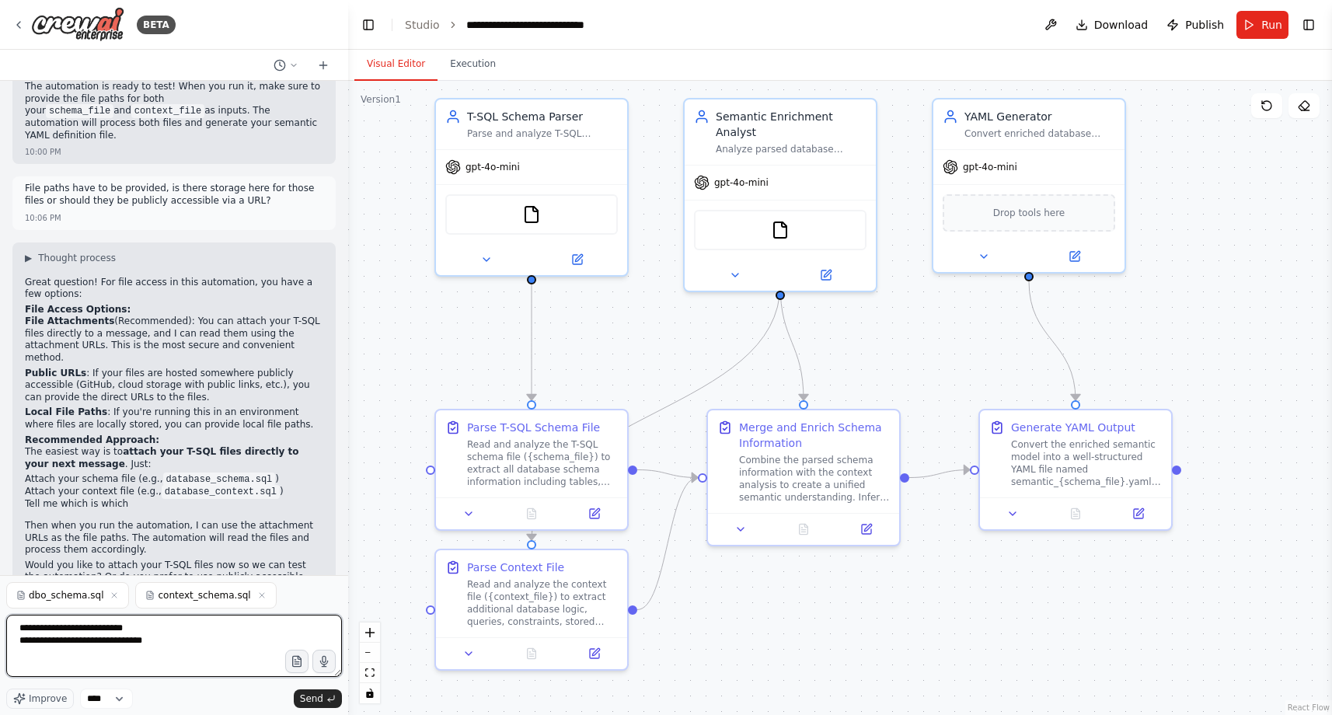
scroll to position [2089, 0]
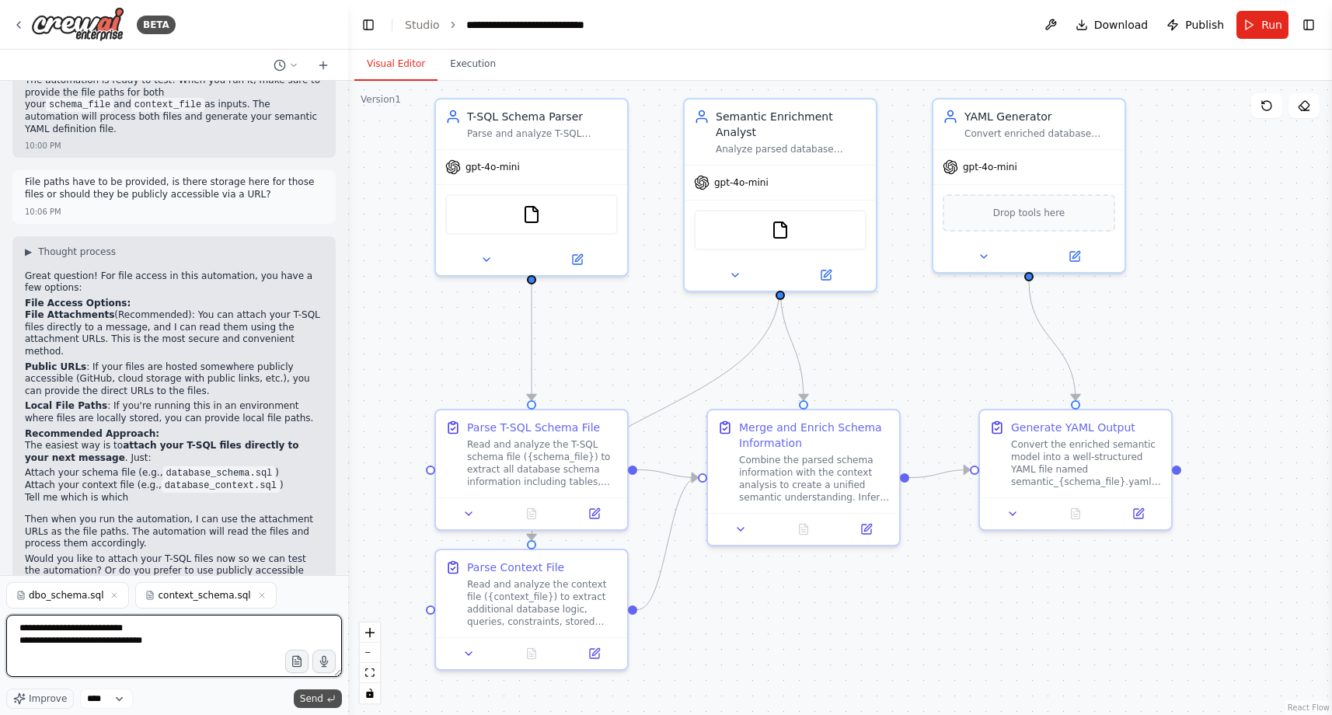
type textarea "**********"
click at [305, 697] on span "Send" at bounding box center [311, 698] width 23 height 12
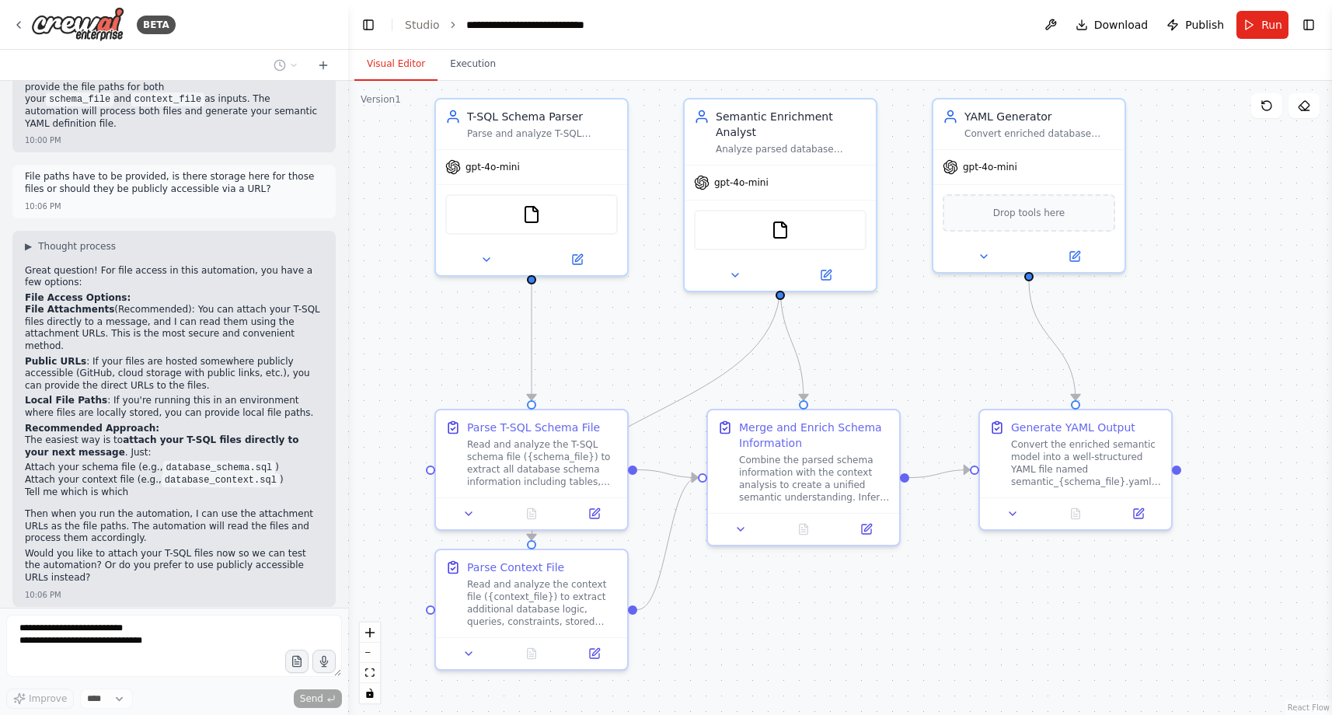
scroll to position [2150, 0]
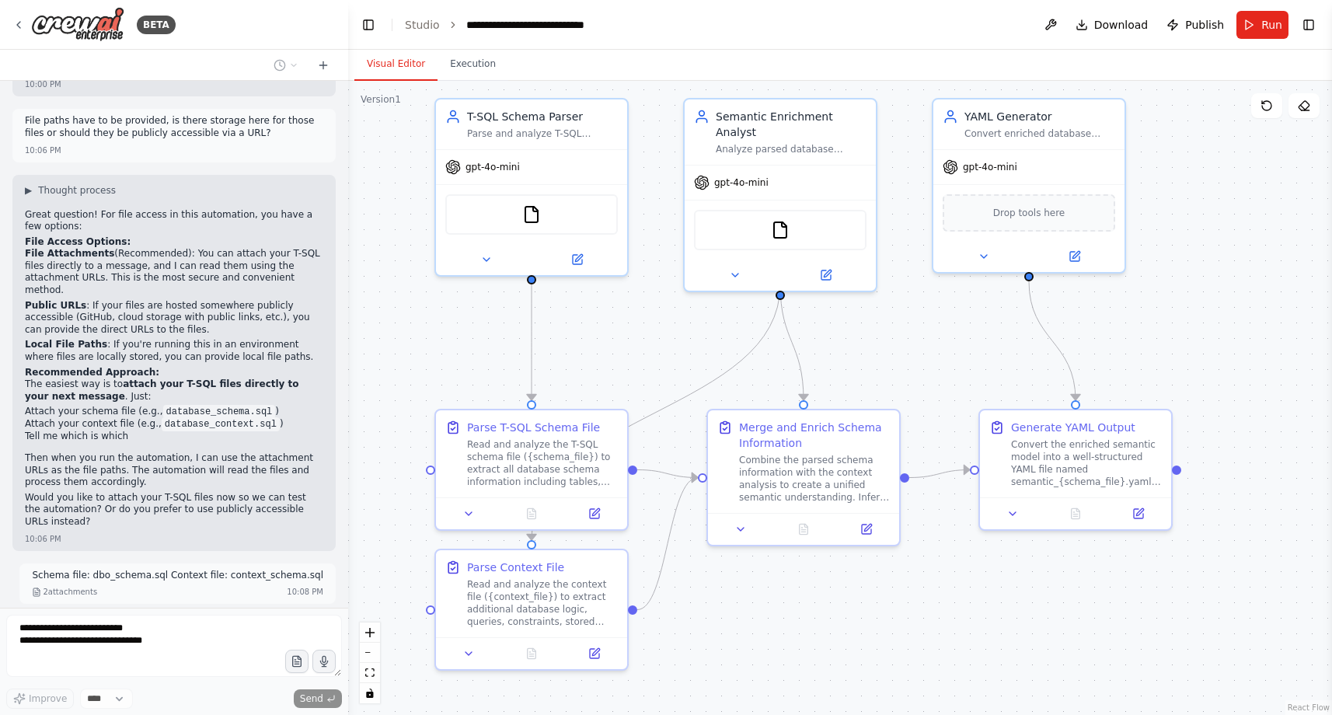
click at [342, 534] on div at bounding box center [345, 357] width 6 height 715
click at [394, 307] on div ".deletable-edge-delete-btn { width: 20px; height: 20px; border: 0px solid #ffff…" at bounding box center [840, 398] width 984 height 634
click at [465, 69] on button "Execution" at bounding box center [472, 64] width 71 height 33
click at [406, 68] on button "Visual Editor" at bounding box center [395, 64] width 83 height 33
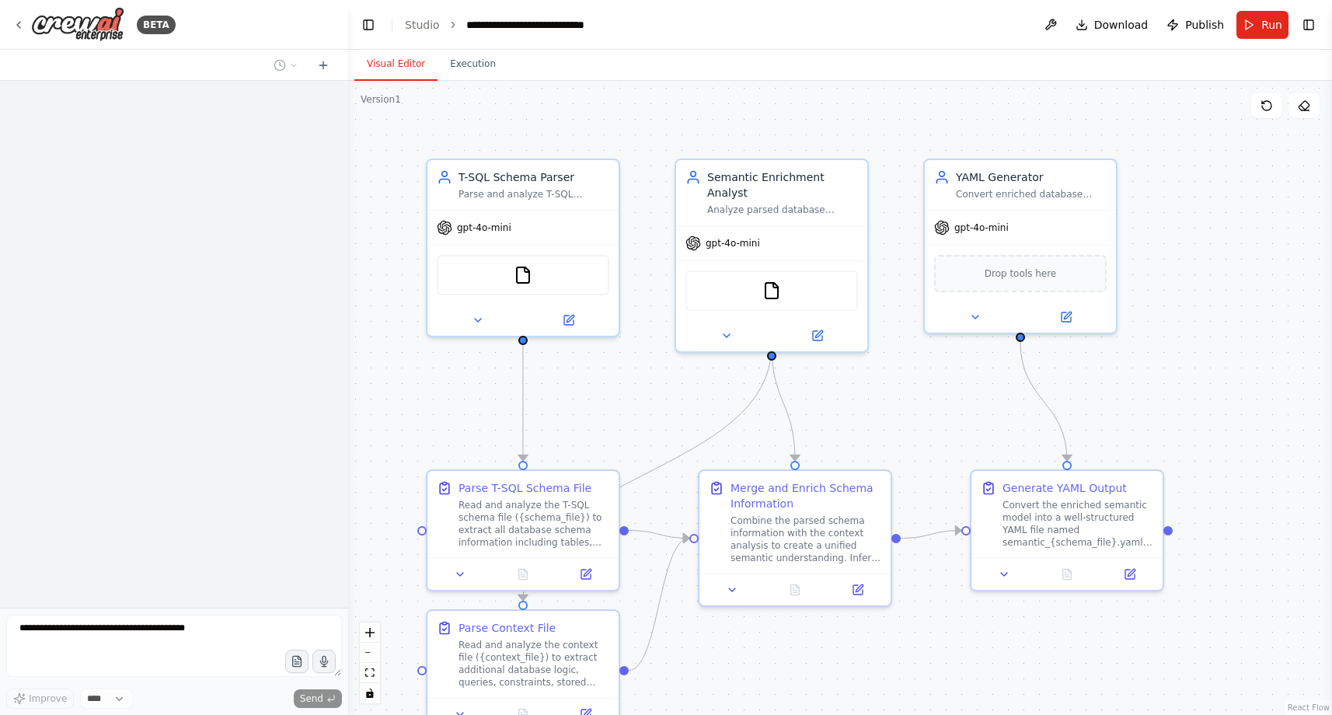
scroll to position [2110, 0]
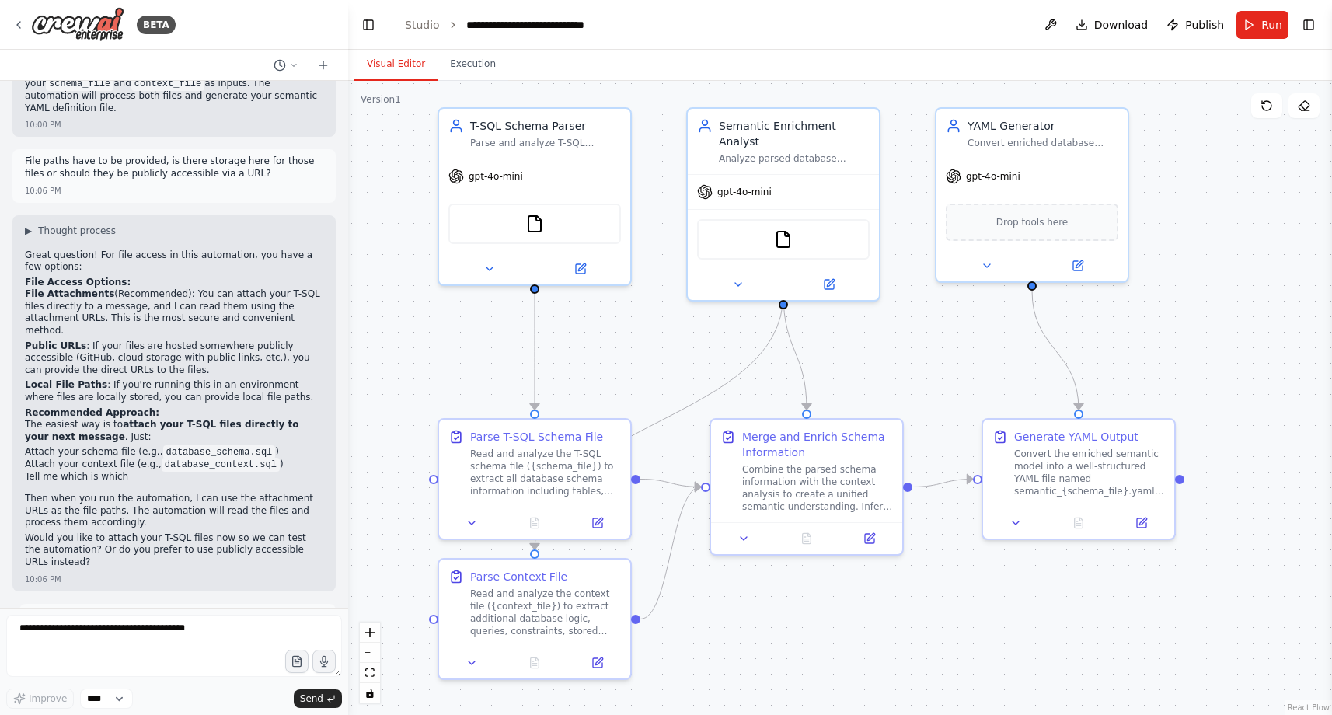
drag, startPoint x: 375, startPoint y: 375, endPoint x: 386, endPoint y: 324, distance: 52.6
click at [386, 324] on div ".deletable-edge-delete-btn { width: 20px; height: 20px; border: 0px solid #ffff…" at bounding box center [840, 398] width 984 height 634
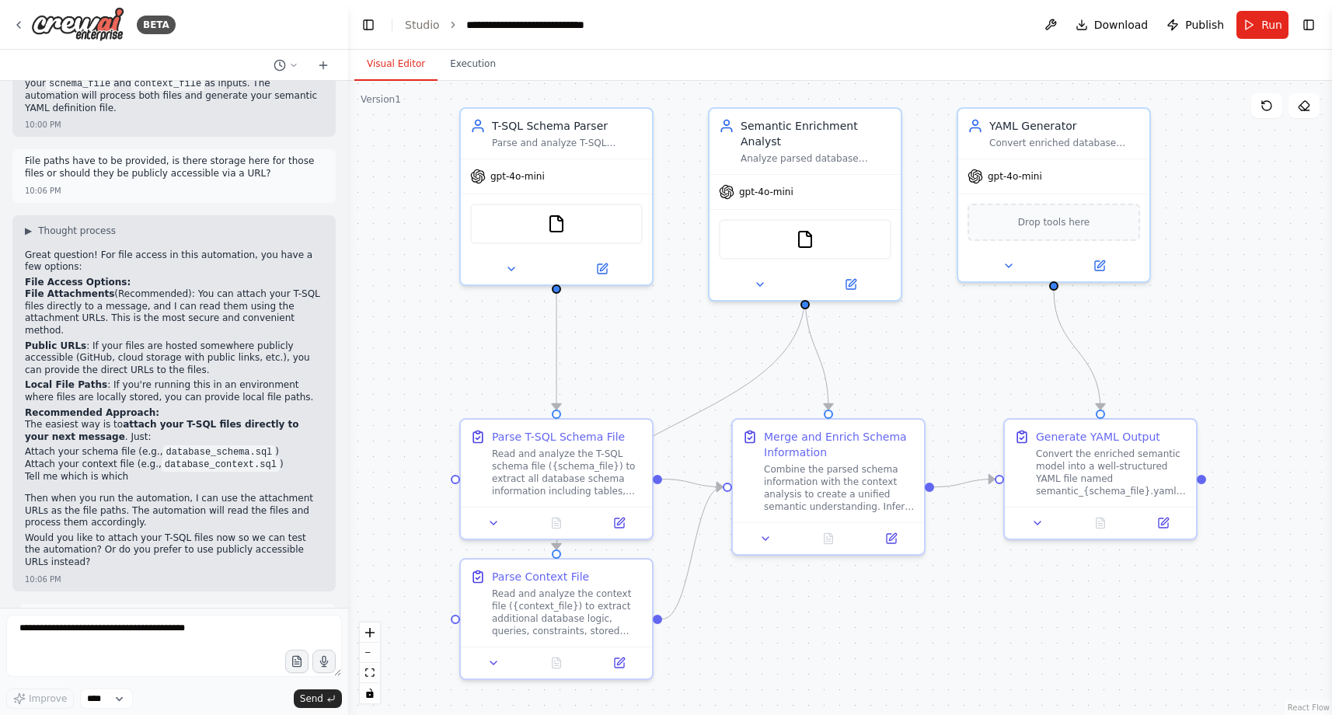
drag, startPoint x: 1159, startPoint y: 336, endPoint x: 1180, endPoint y: 336, distance: 21.0
click at [1180, 336] on div ".deletable-edge-delete-btn { width: 20px; height: 20px; border: 0px solid #ffff…" at bounding box center [840, 398] width 984 height 634
click at [168, 626] on textarea at bounding box center [174, 646] width 336 height 62
click at [222, 626] on textarea at bounding box center [174, 646] width 336 height 62
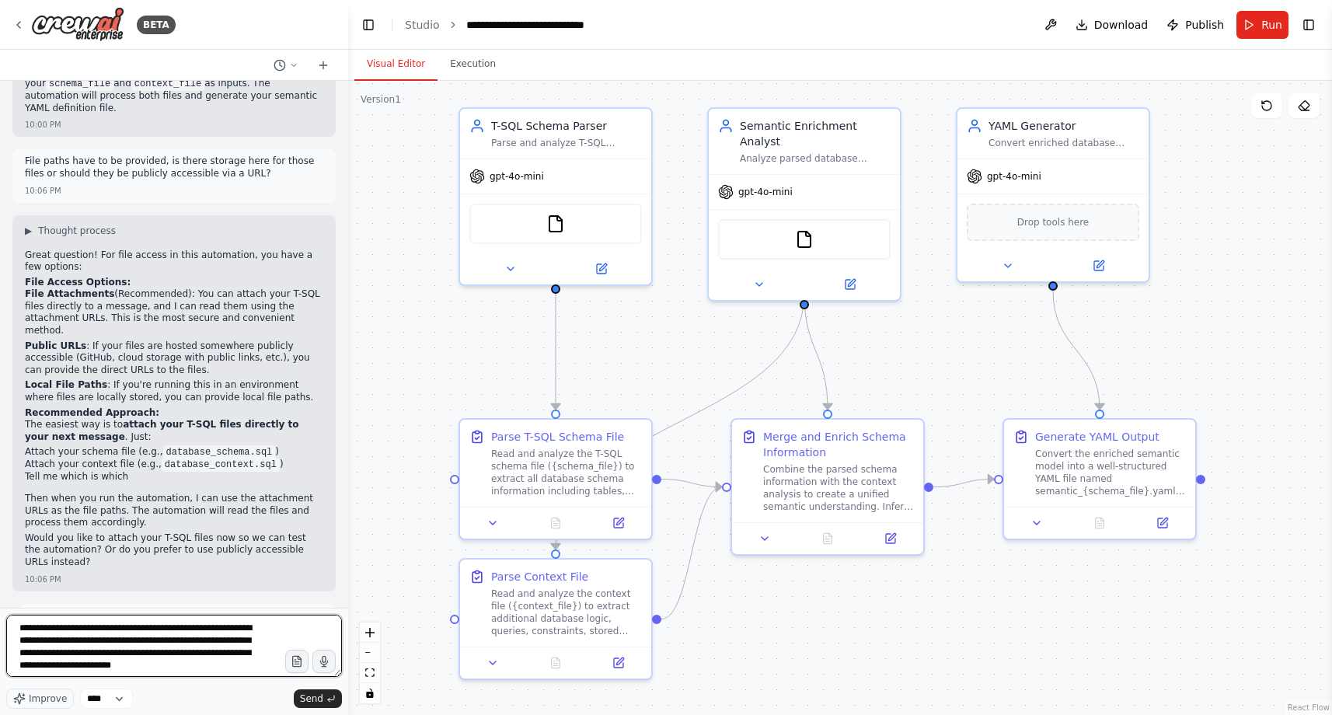
scroll to position [7, 0]
type textarea "**********"
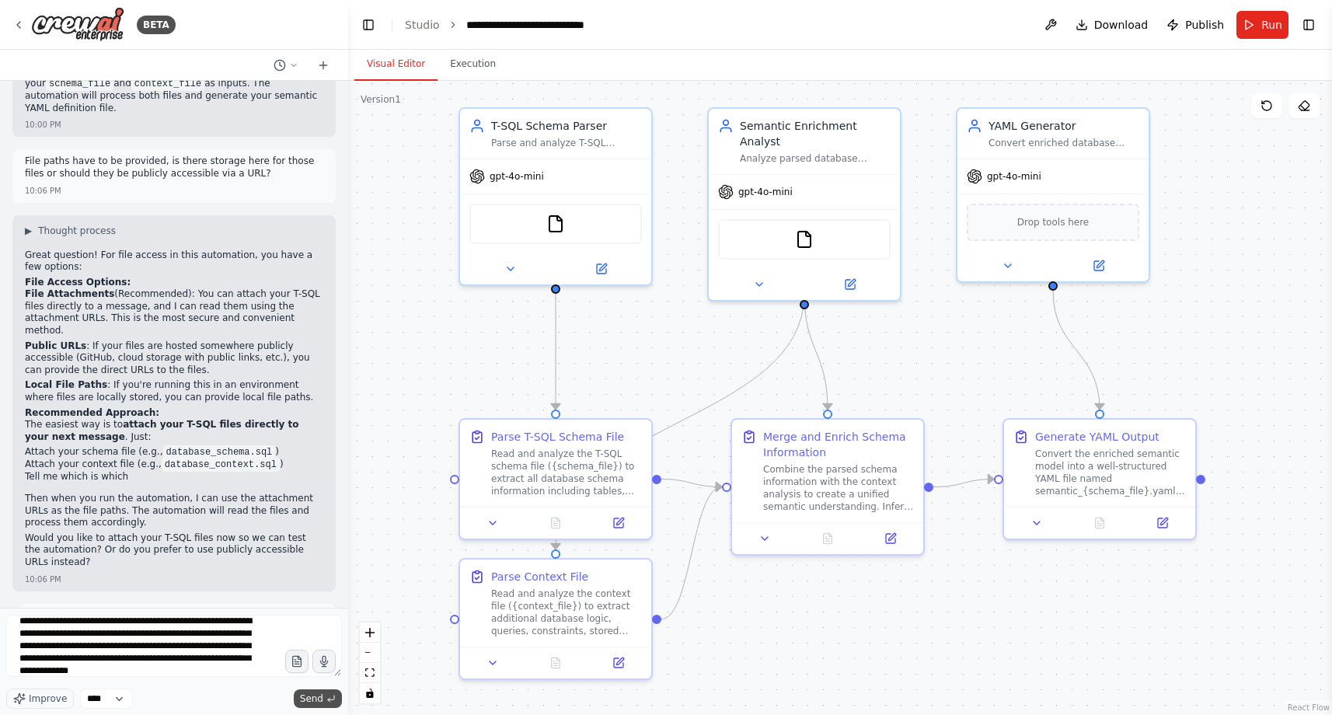
click at [315, 699] on span "Send" at bounding box center [311, 698] width 23 height 12
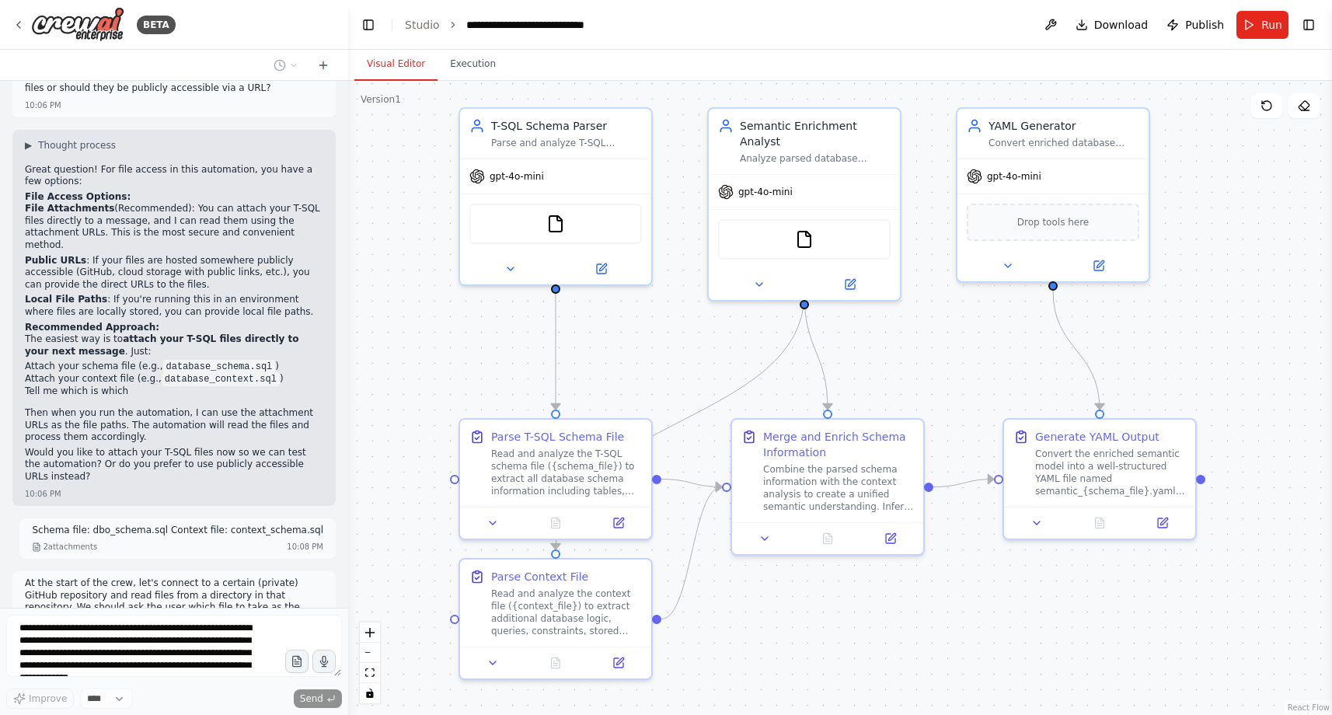
scroll to position [2252, 0]
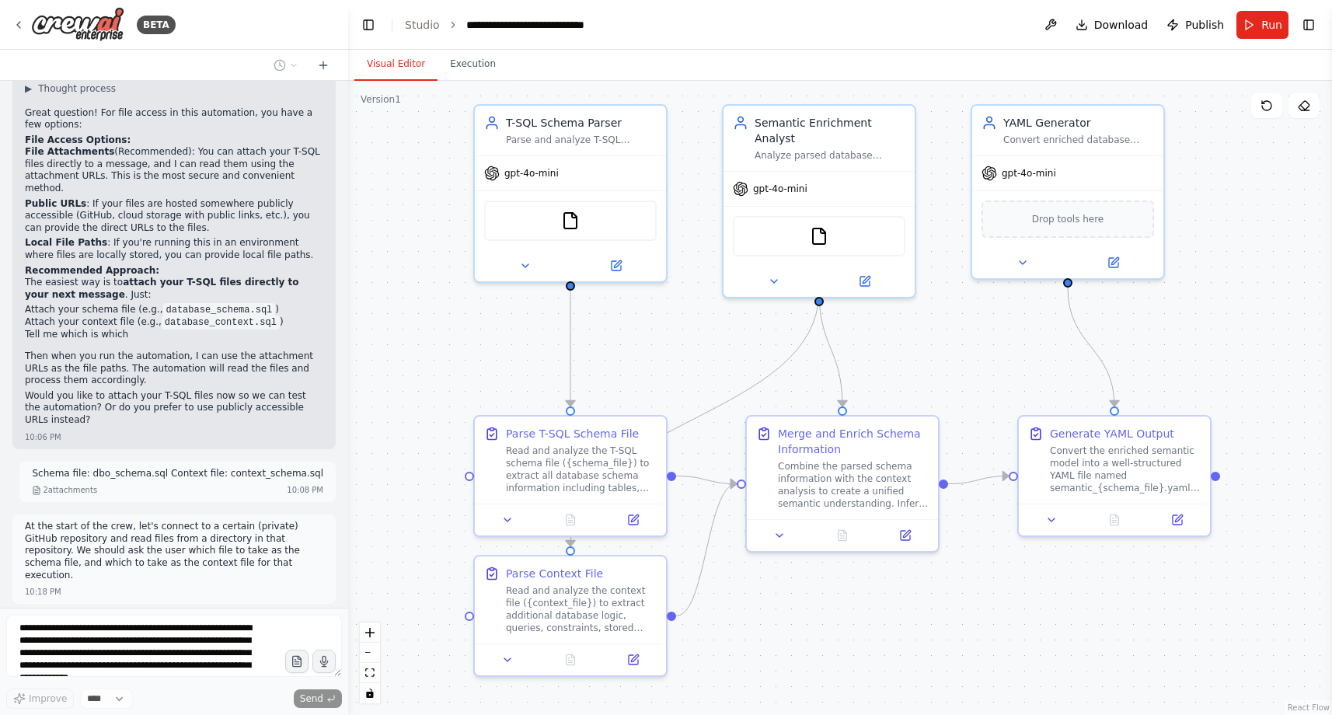
drag, startPoint x: 404, startPoint y: 390, endPoint x: 419, endPoint y: 387, distance: 15.1
click at [419, 387] on div ".deletable-edge-delete-btn { width: 20px; height: 20px; border: 0px solid #ffff…" at bounding box center [840, 398] width 984 height 634
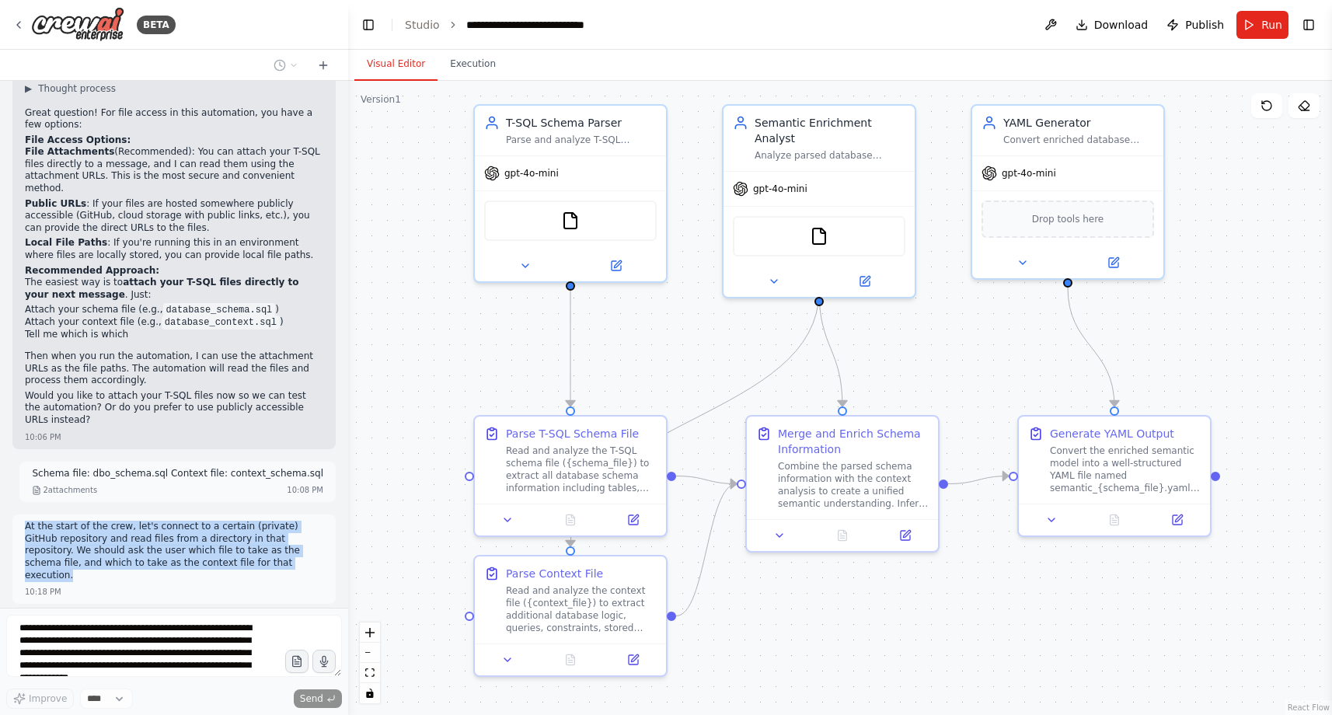
drag, startPoint x: 75, startPoint y: 525, endPoint x: 25, endPoint y: 478, distance: 68.7
click at [25, 521] on p "At the start of the crew, let's connect to a certain (private) GitHub repositor…" at bounding box center [174, 551] width 298 height 61
copy p "At the start of the crew, let's connect to a certain (private) GitHub repositor…"
click at [122, 521] on p "At the start of the crew, let's connect to a certain (private) GitHub repositor…" at bounding box center [174, 551] width 298 height 61
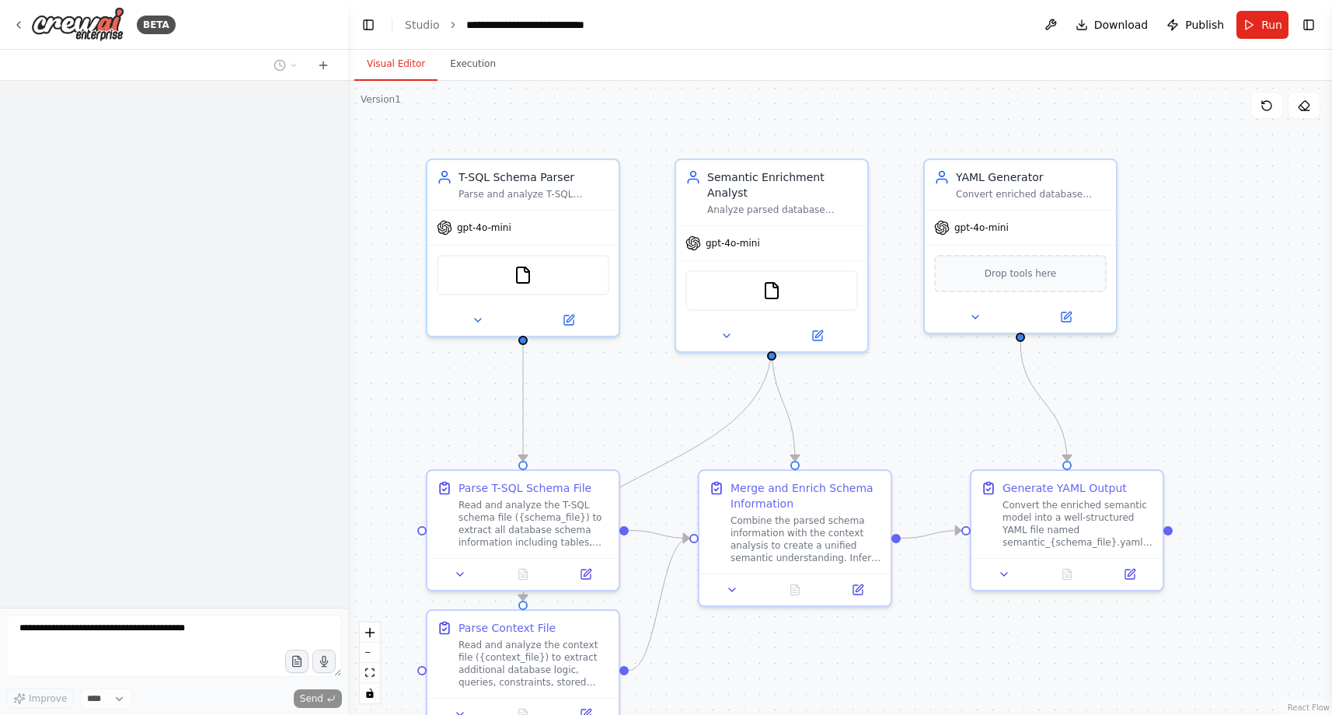
scroll to position [1344, 0]
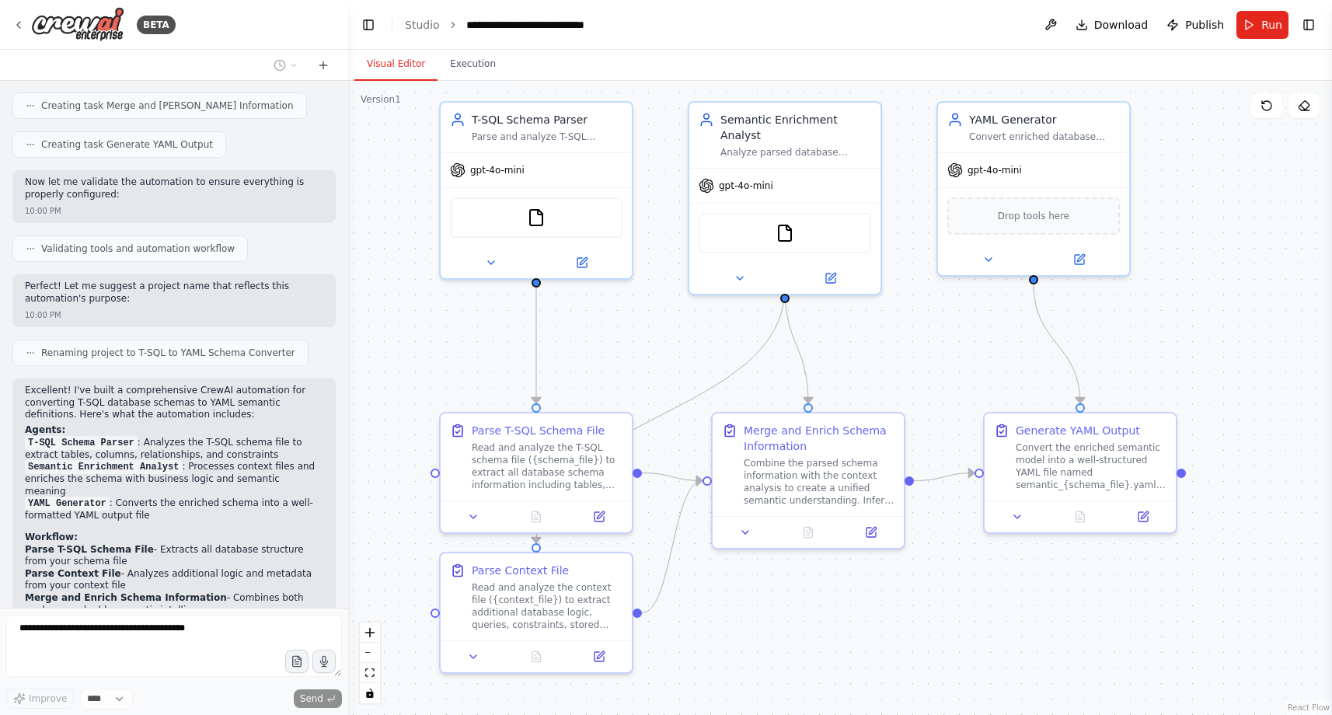
drag, startPoint x: 413, startPoint y: 409, endPoint x: 426, endPoint y: 351, distance: 59.0
click at [426, 351] on div ".deletable-edge-delete-btn { width: 20px; height: 20px; border: 0px solid #ffff…" at bounding box center [840, 398] width 984 height 634
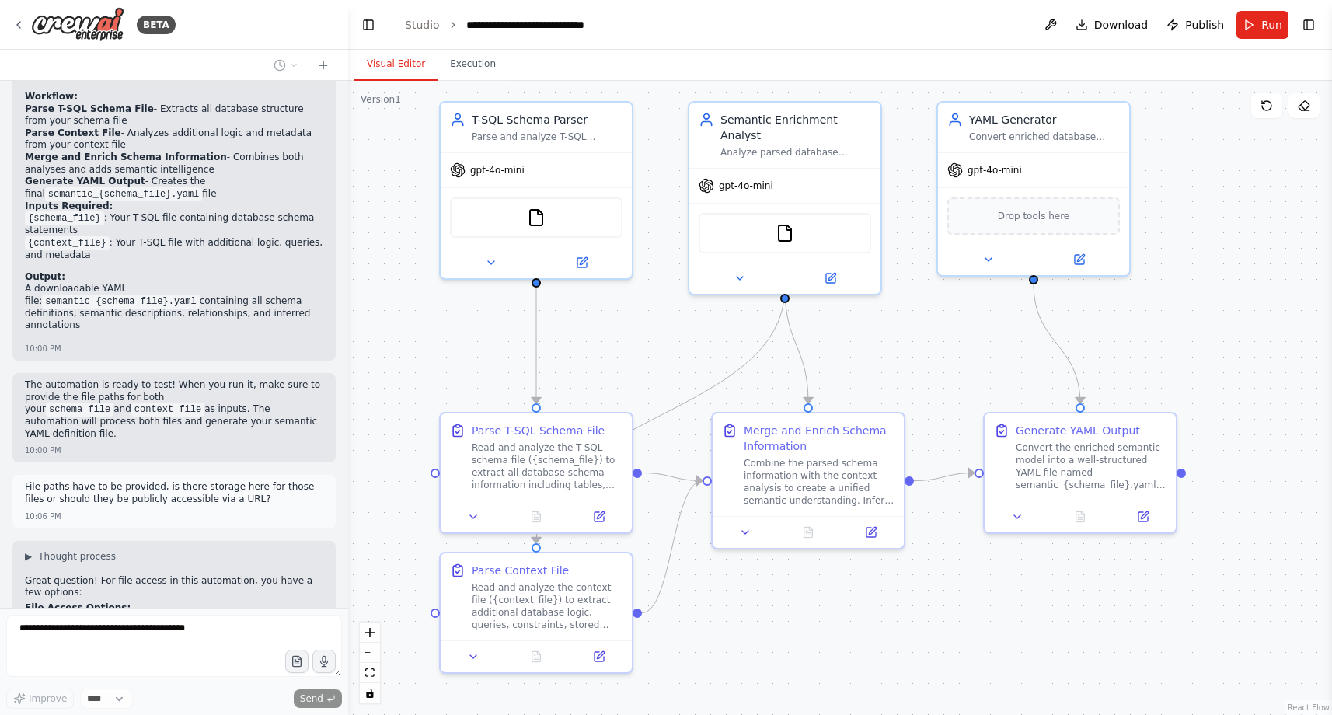
scroll to position [2252, 0]
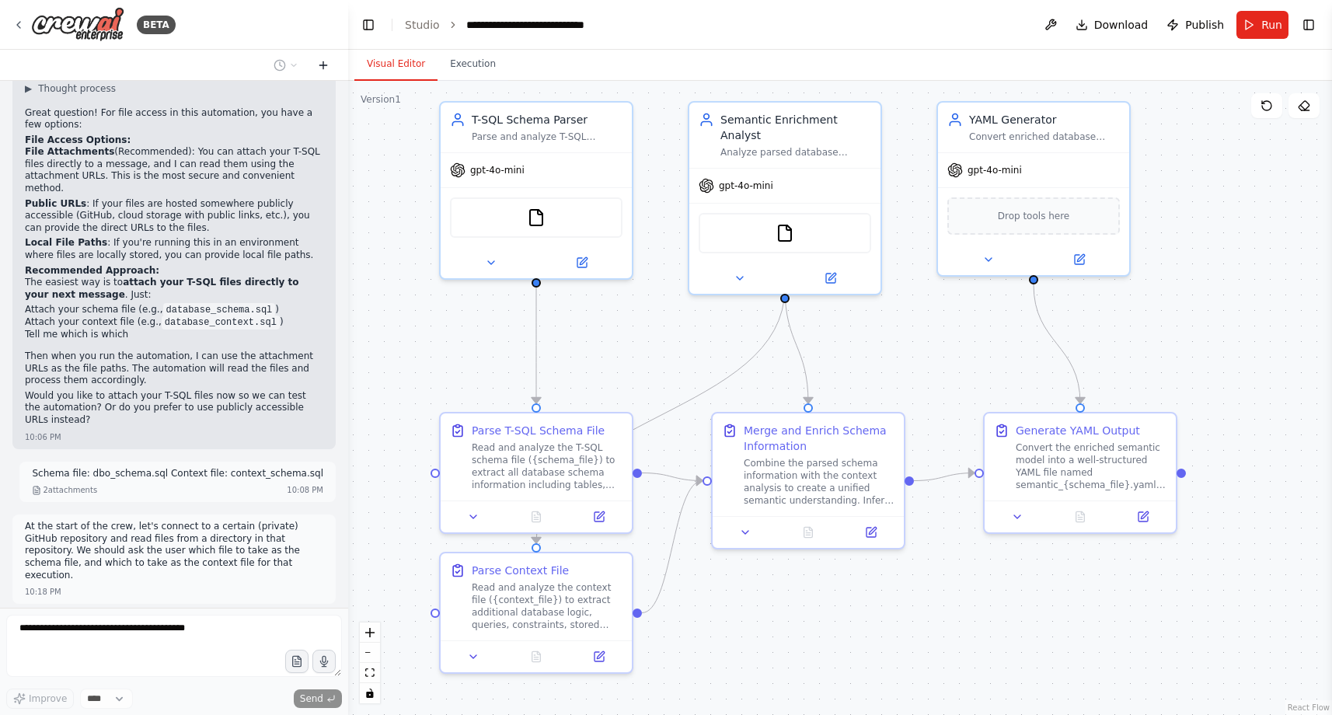
click at [324, 68] on icon at bounding box center [323, 65] width 12 height 12
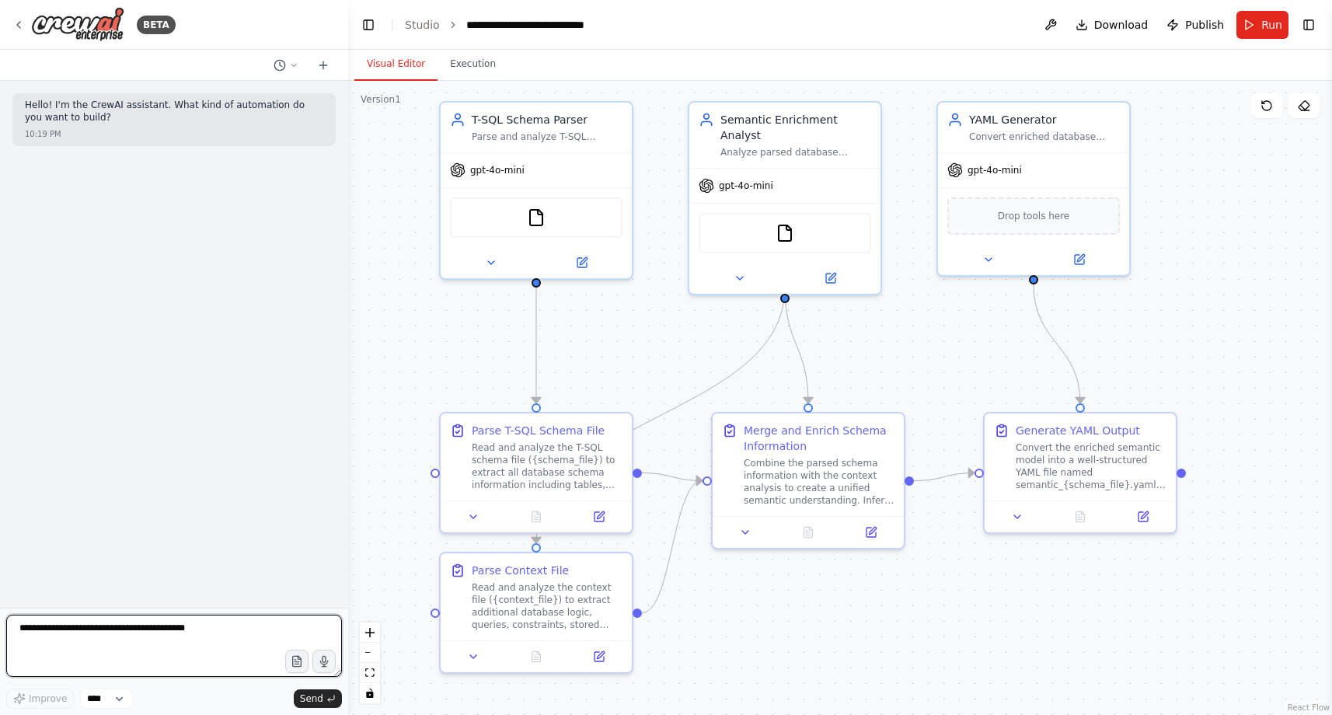
paste textarea "**********"
click at [96, 631] on textarea "**********" at bounding box center [174, 646] width 336 height 62
type textarea "**********"
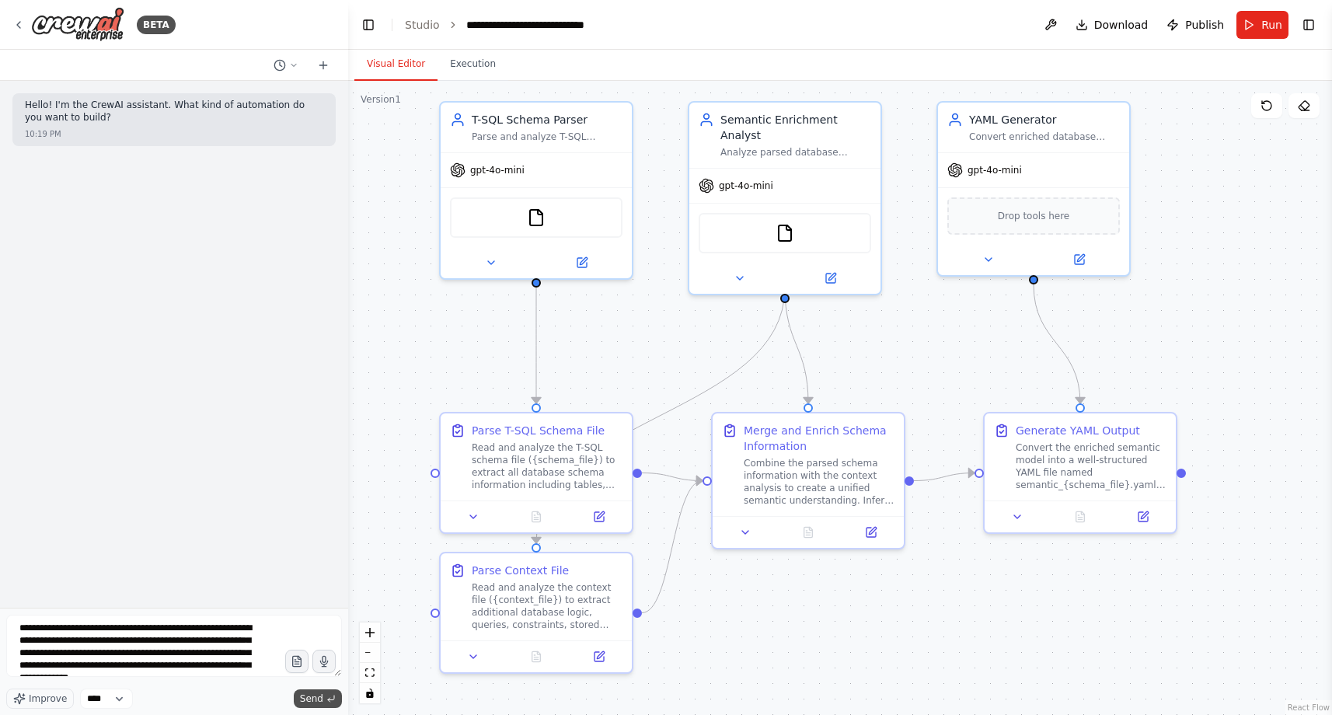
click at [307, 702] on span "Send" at bounding box center [311, 698] width 23 height 12
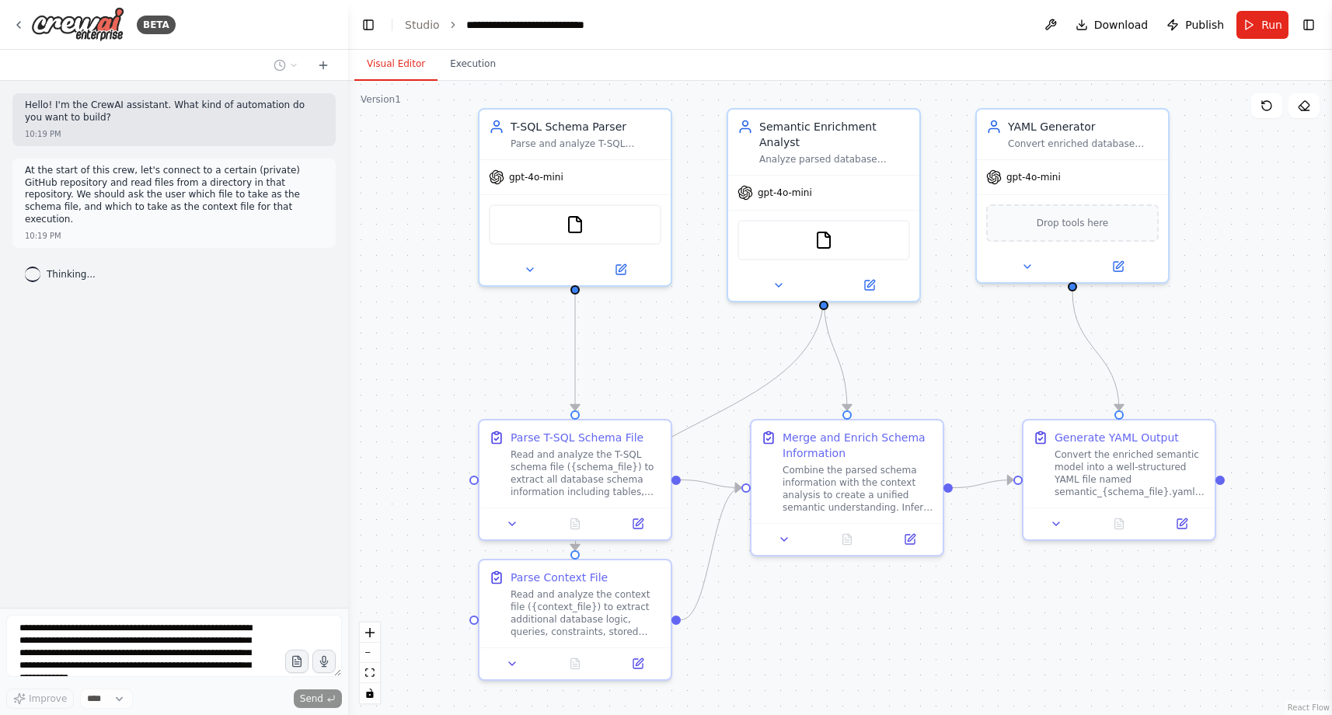
drag, startPoint x: 429, startPoint y: 347, endPoint x: 468, endPoint y: 354, distance: 39.5
click at [468, 354] on div ".deletable-edge-delete-btn { width: 20px; height: 20px; border: 0px solid #ffff…" at bounding box center [840, 398] width 984 height 634
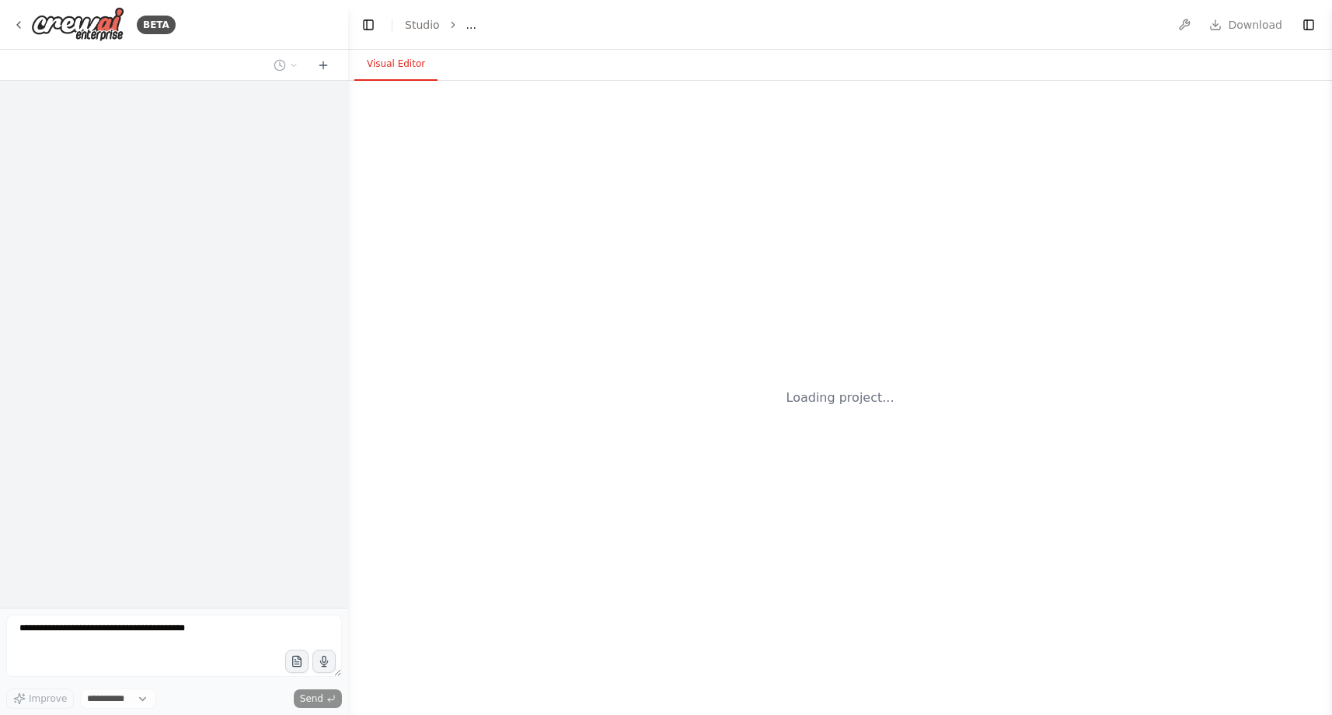
select select "****"
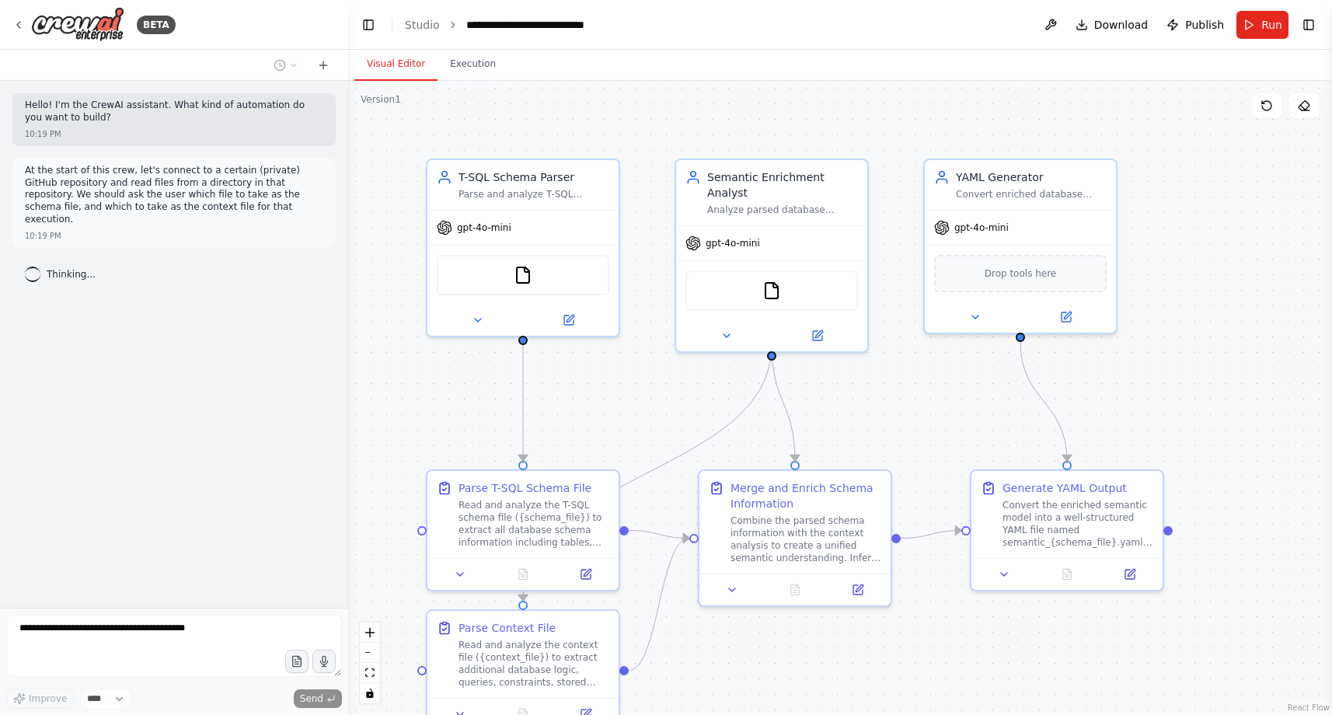
click at [411, 365] on div ".deletable-edge-delete-btn { width: 20px; height: 20px; border: 0px solid #ffff…" at bounding box center [840, 398] width 984 height 634
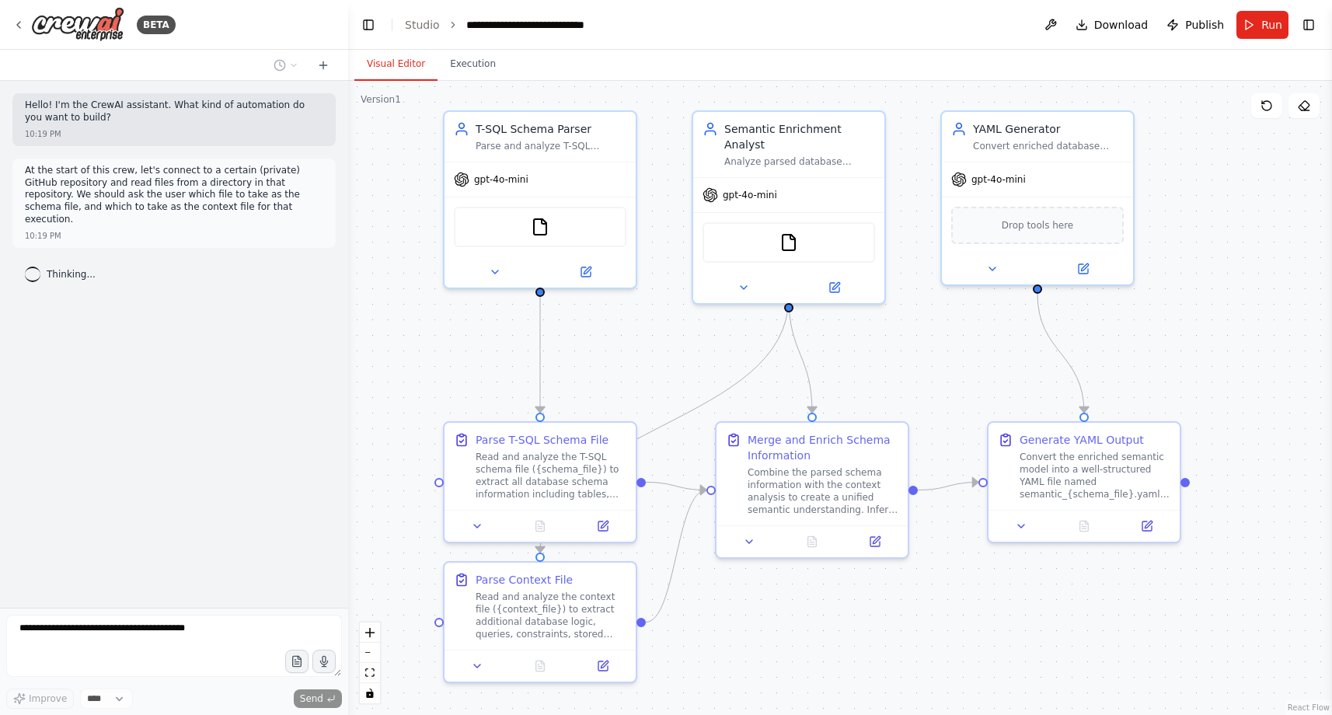
drag, startPoint x: 408, startPoint y: 429, endPoint x: 425, endPoint y: 381, distance: 51.1
click at [425, 381] on div ".deletable-edge-delete-btn { width: 20px; height: 20px; border: 0px solid #ffff…" at bounding box center [840, 398] width 984 height 634
click at [325, 64] on icon at bounding box center [323, 65] width 12 height 12
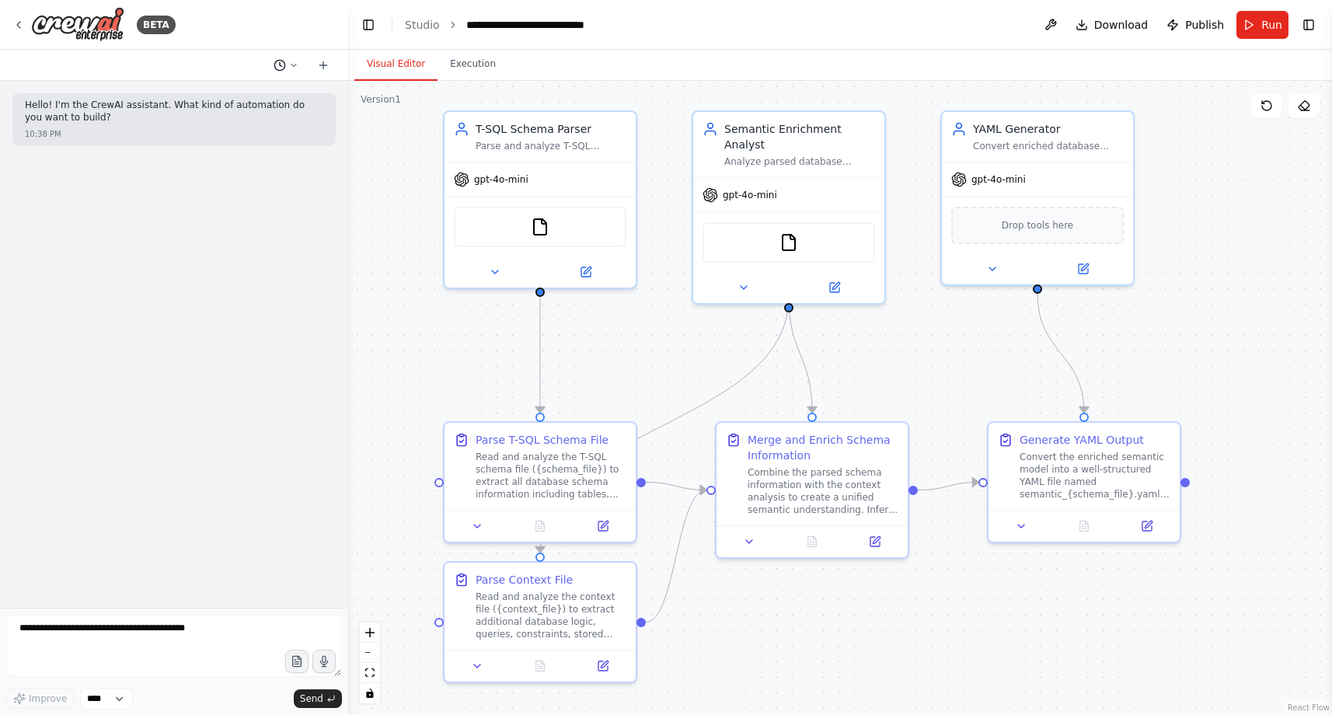
click at [297, 67] on icon at bounding box center [293, 65] width 9 height 9
click at [265, 148] on span "At the start of the crew, let's connect to a certain (private) GitHub repositor…" at bounding box center [219, 147] width 101 height 12
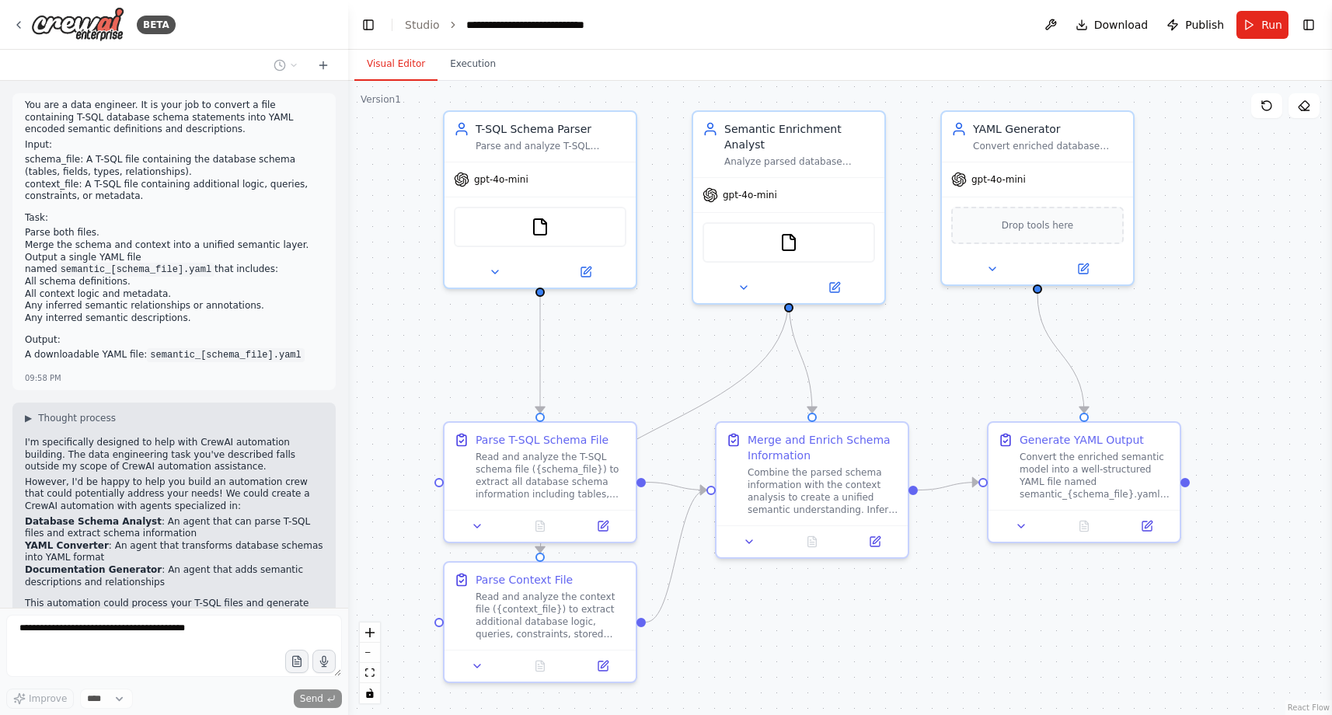
scroll to position [2252, 0]
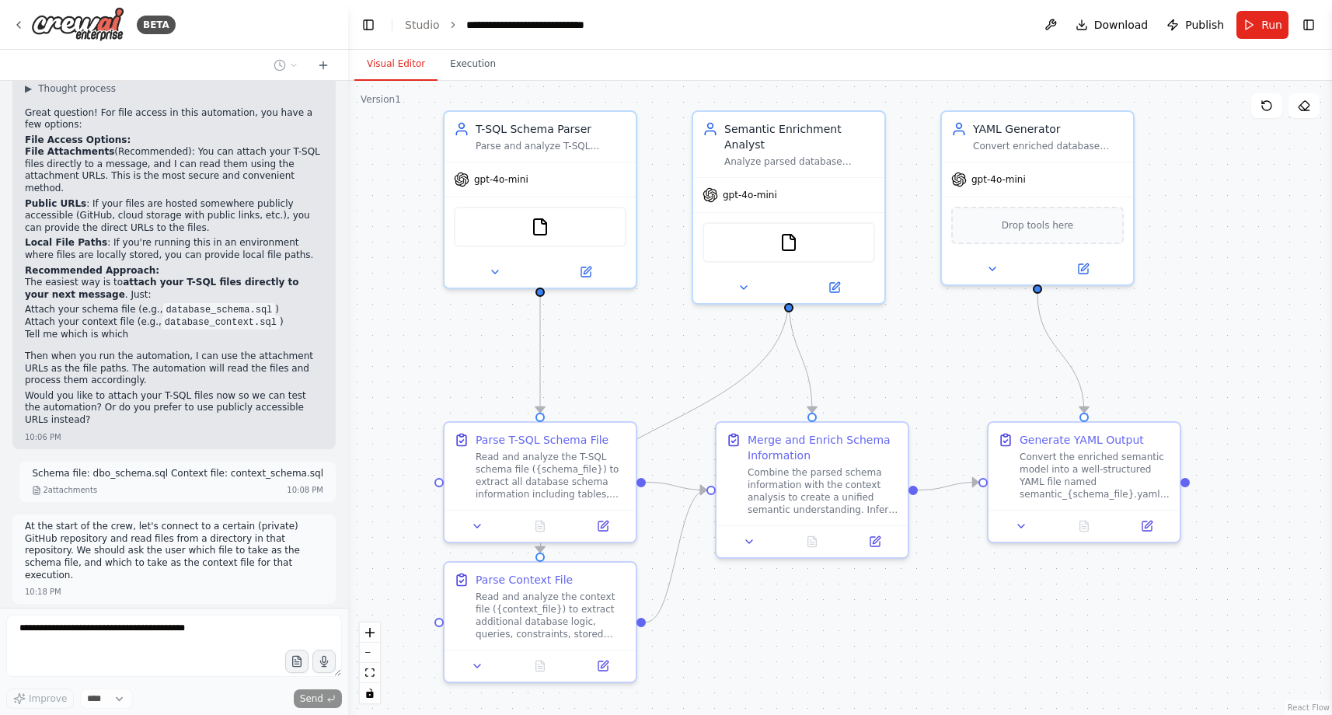
click at [68, 622] on div "Thinking..." at bounding box center [60, 630] width 71 height 16
click at [68, 624] on span "Thinking..." at bounding box center [71, 630] width 49 height 12
click at [413, 26] on link "Studio" at bounding box center [422, 25] width 35 height 12
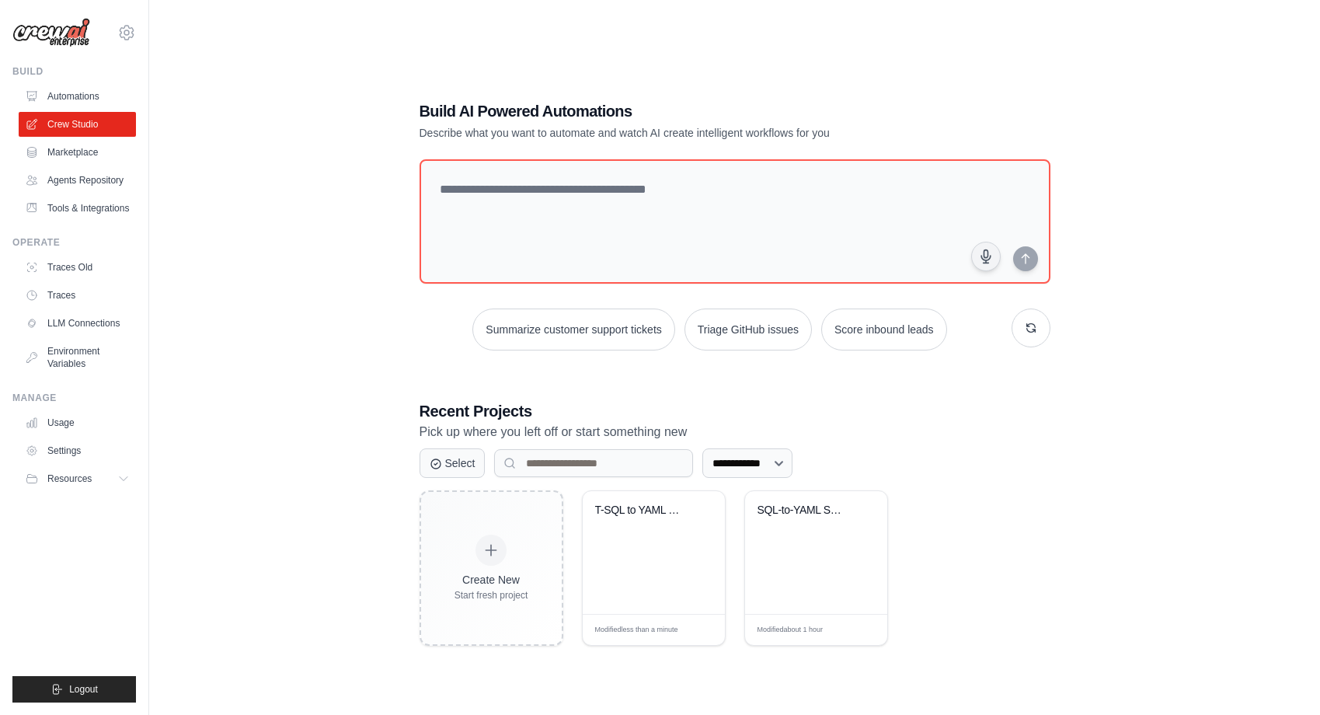
click at [952, 605] on div "Create New Start fresh project T-SQL to YAML Schema Converter Modified less tha…" at bounding box center [735, 567] width 631 height 155
click at [835, 587] on div "SQL-to-YAML Schema Converter" at bounding box center [816, 552] width 142 height 123
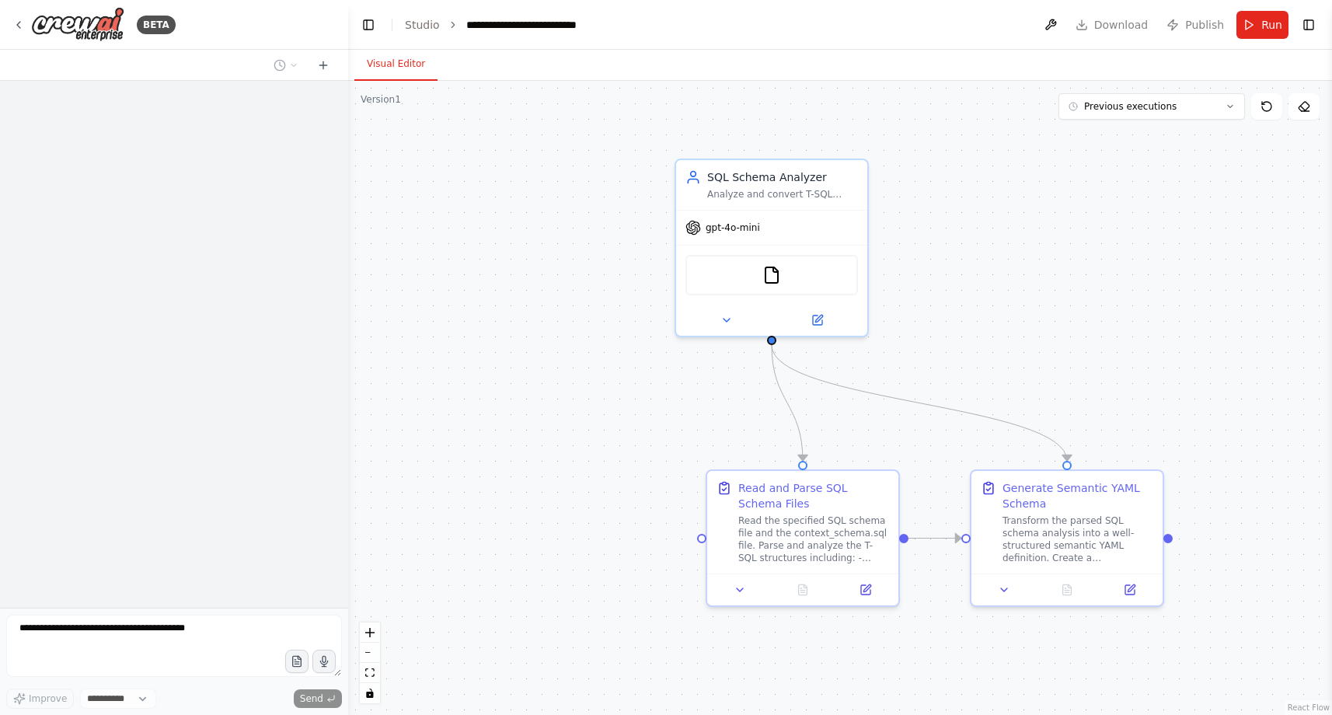
select select "****"
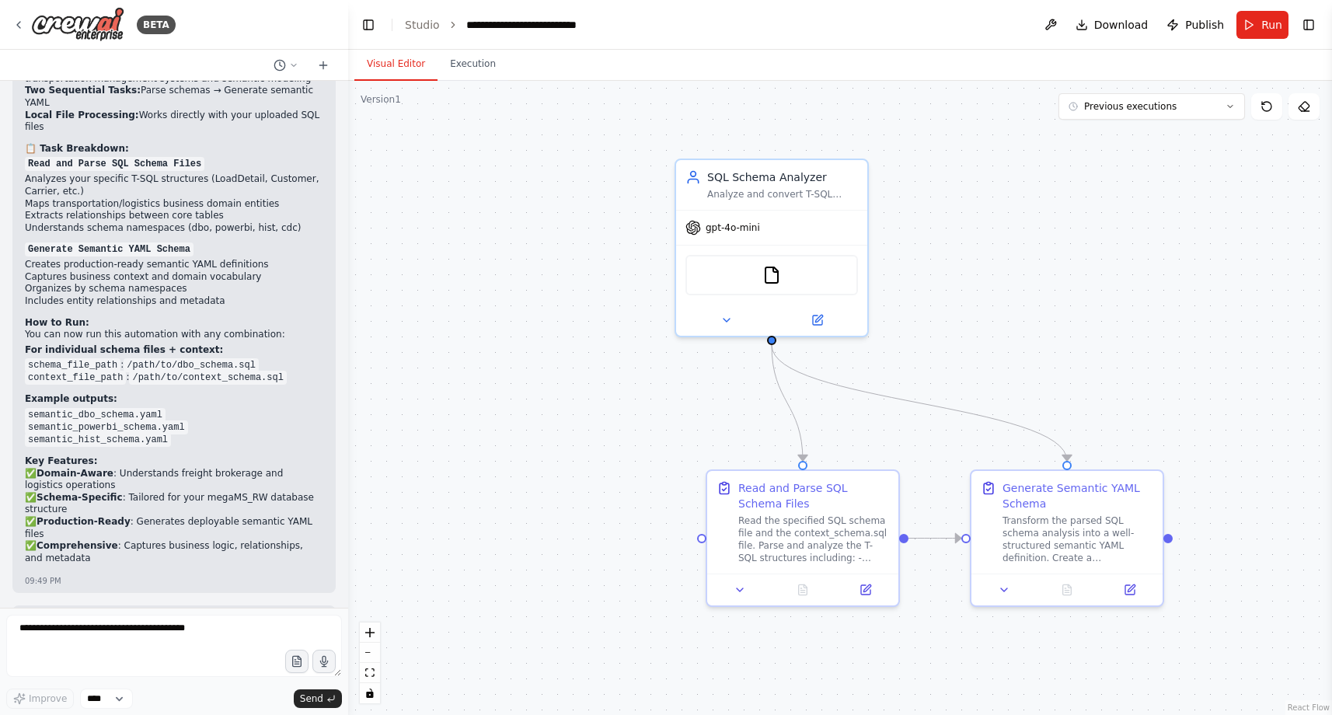
scroll to position [5944, 0]
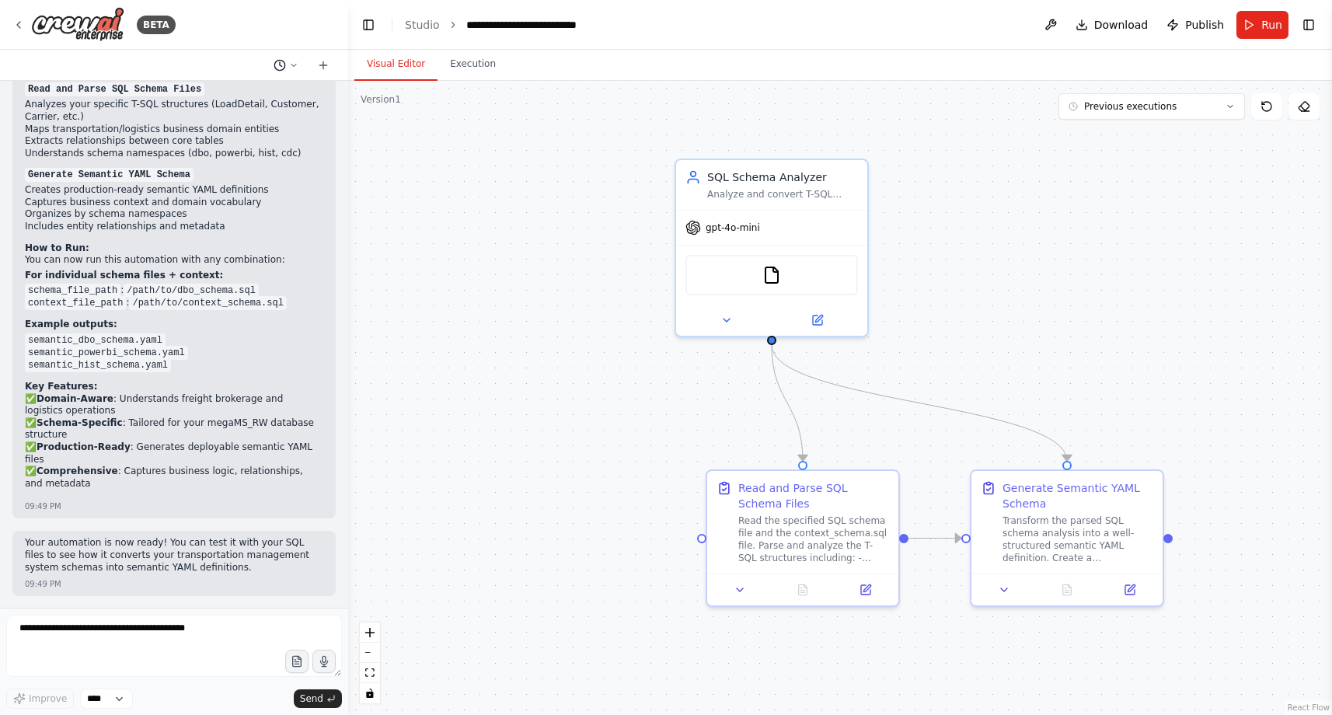
click at [277, 72] on button at bounding box center [285, 65] width 37 height 19
click at [277, 71] on div at bounding box center [174, 357] width 348 height 715
click at [432, 30] on li "Studio" at bounding box center [422, 25] width 35 height 16
click at [429, 22] on link "Studio" at bounding box center [422, 25] width 35 height 12
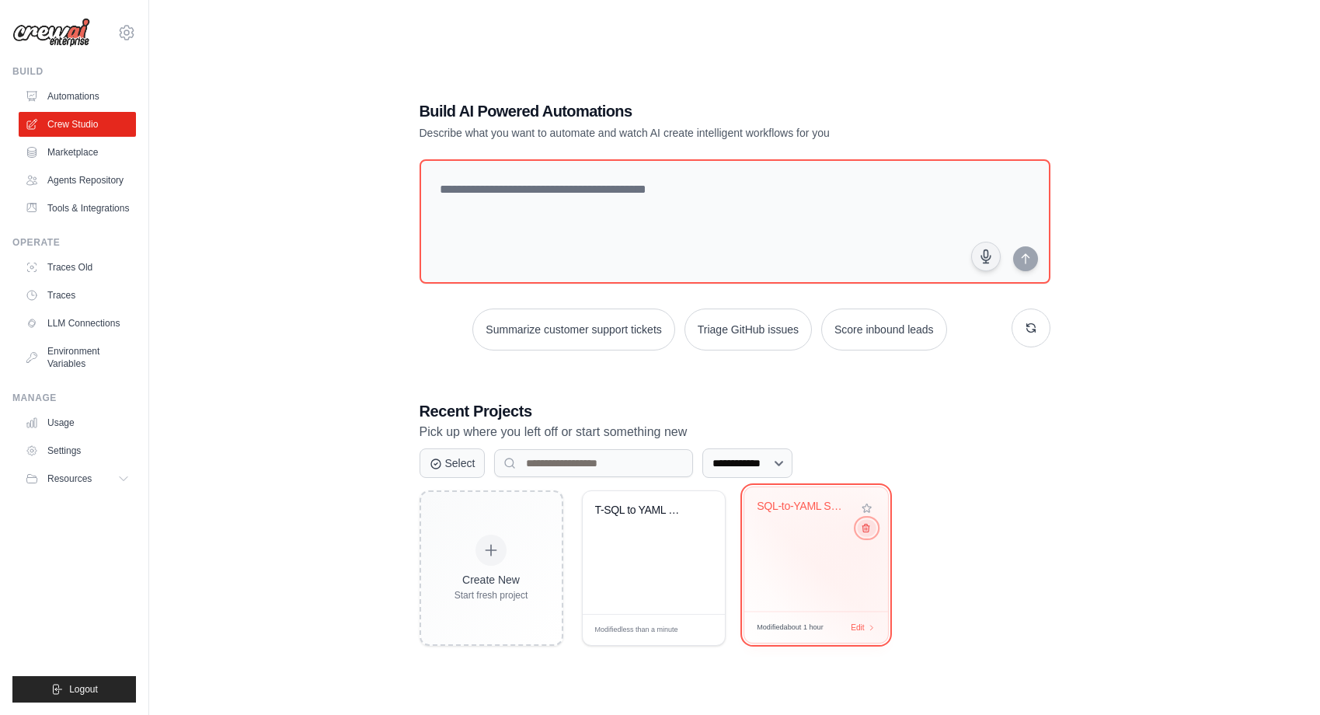
click at [867, 533] on icon at bounding box center [865, 528] width 10 height 10
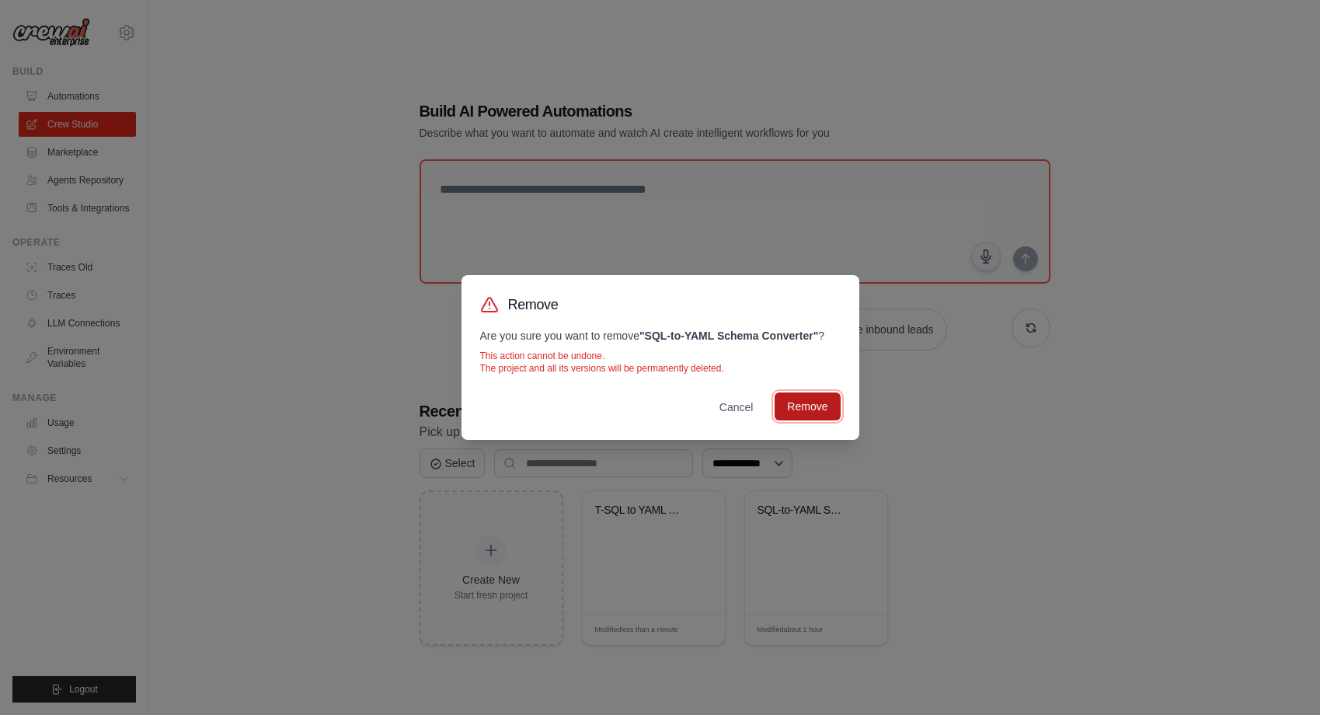
click at [818, 409] on button "Remove" at bounding box center [807, 406] width 65 height 28
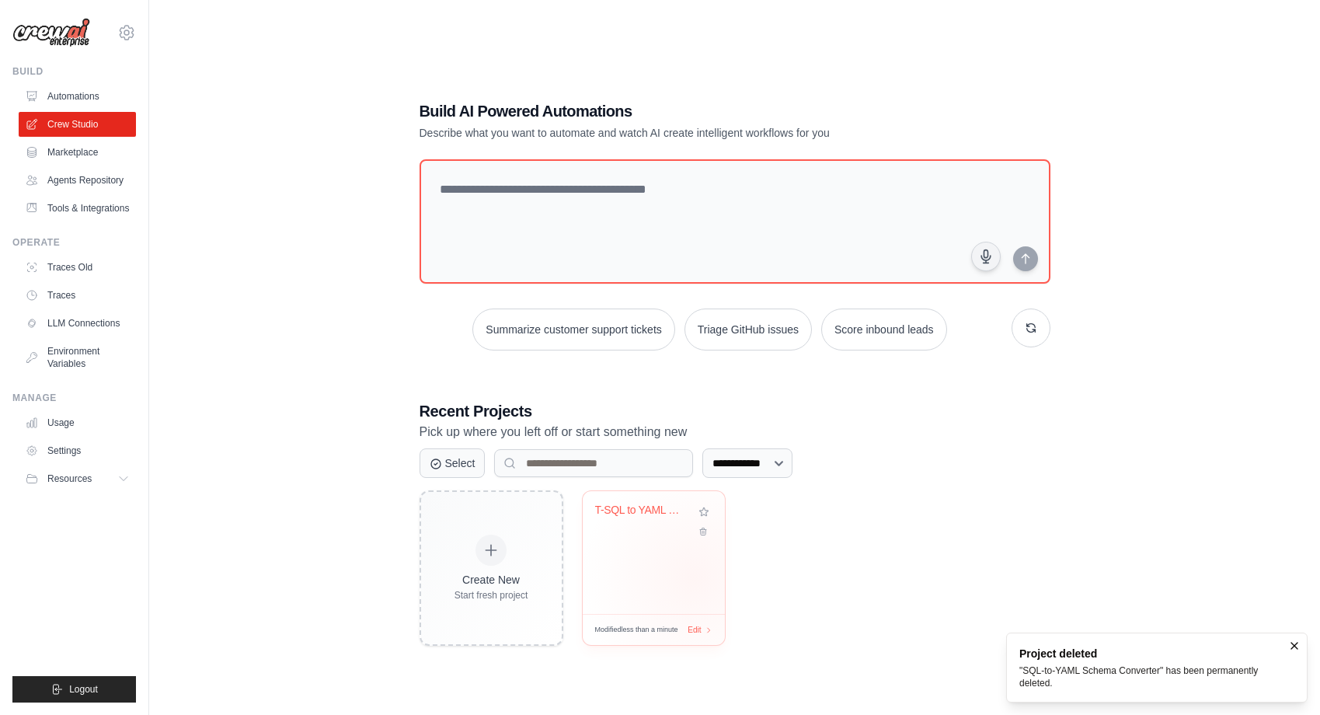
click at [695, 578] on div "T-SQL to YAML Schema Converter" at bounding box center [654, 552] width 142 height 123
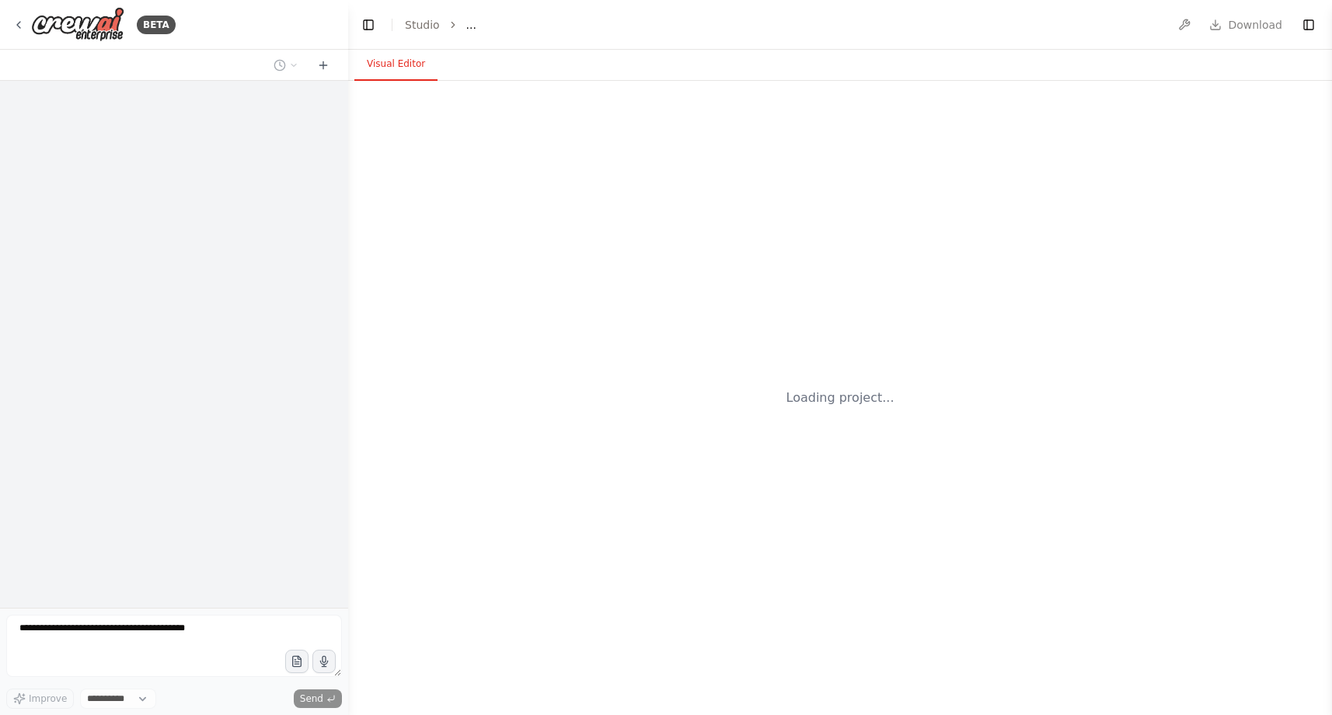
select select "****"
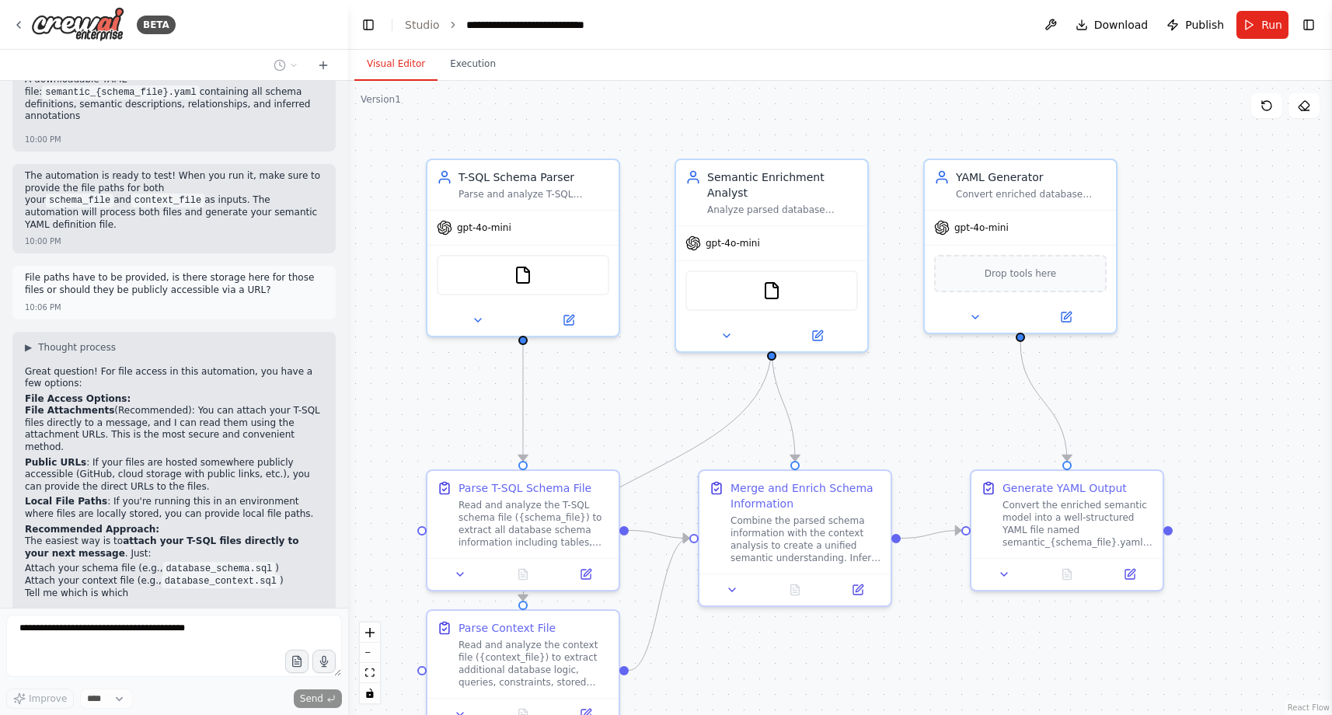
scroll to position [2252, 0]
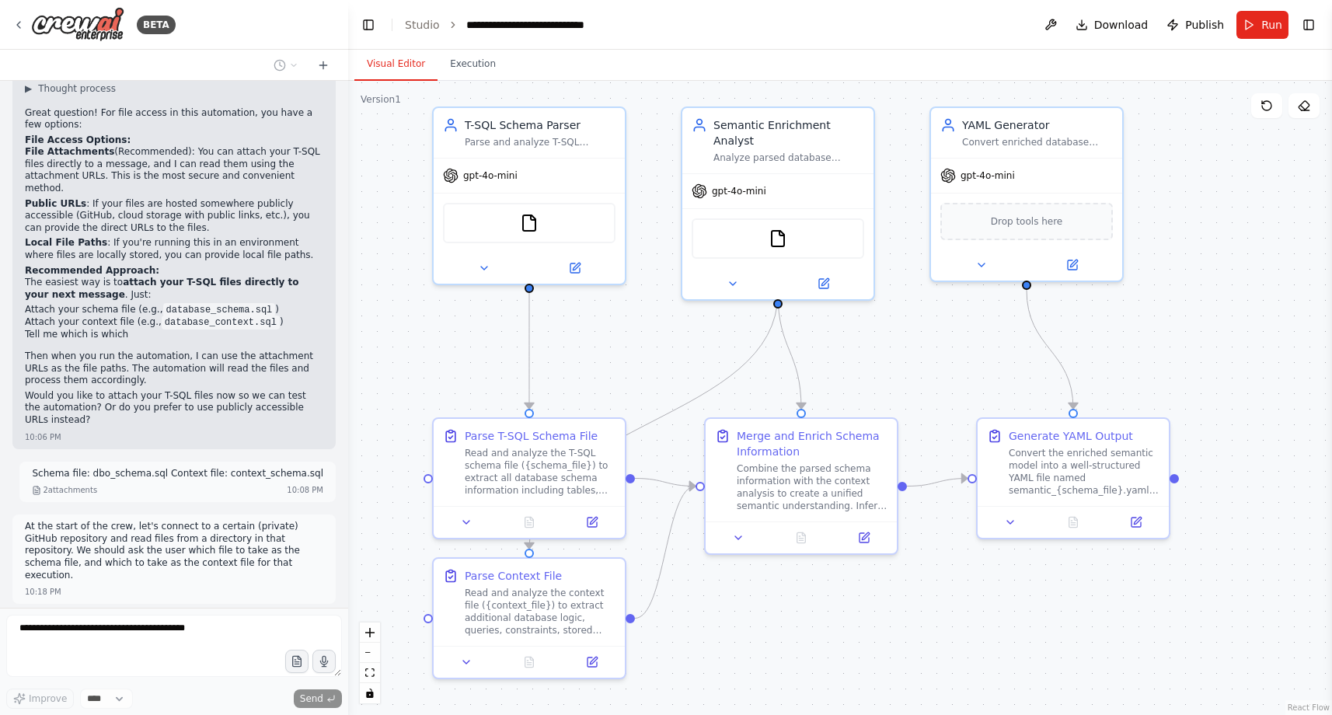
drag, startPoint x: 375, startPoint y: 518, endPoint x: 381, endPoint y: 465, distance: 52.4
click at [381, 465] on div ".deletable-edge-delete-btn { width: 20px; height: 20px; border: 0px solid #ffff…" at bounding box center [840, 398] width 984 height 634
click at [1134, 23] on span "Download" at bounding box center [1121, 25] width 54 height 16
click at [720, 19] on header "**********" at bounding box center [840, 25] width 984 height 50
click at [418, 20] on link "Studio" at bounding box center [422, 25] width 35 height 12
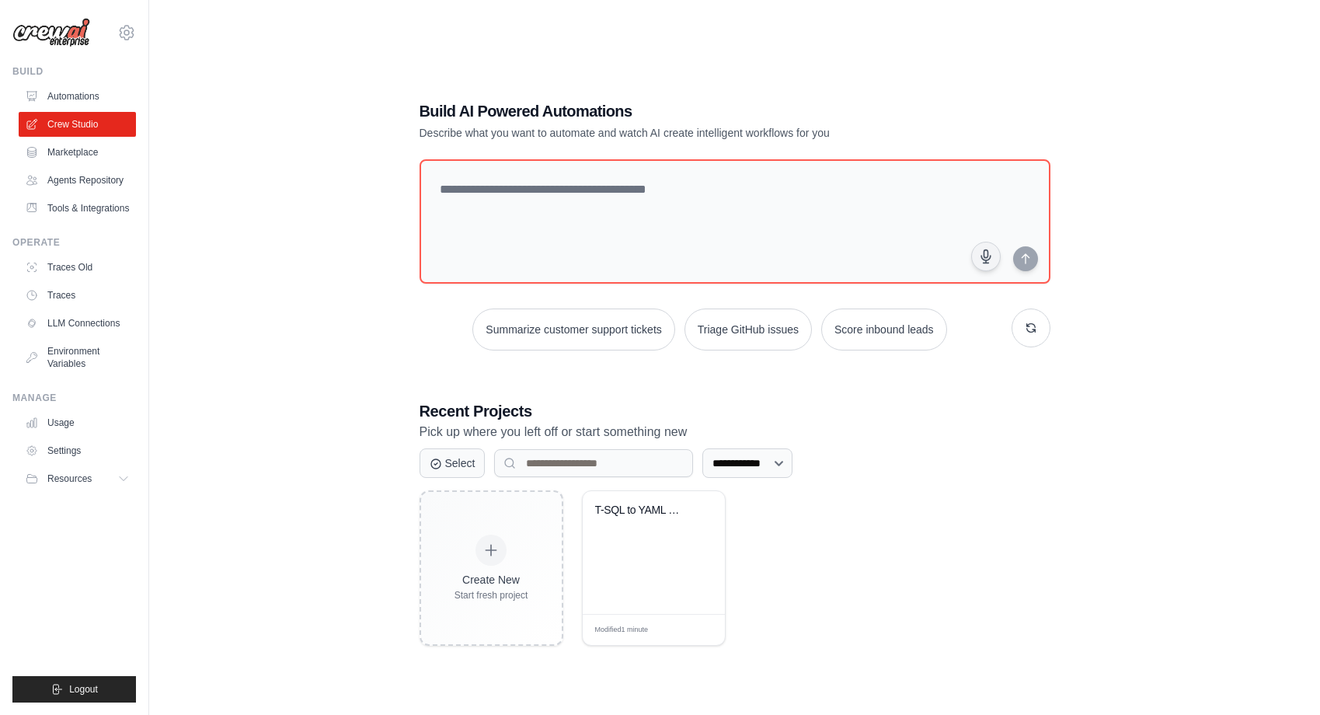
click at [357, 455] on div "**********" at bounding box center [734, 373] width 1121 height 715
click at [654, 204] on textarea at bounding box center [734, 222] width 637 height 126
paste textarea "**********"
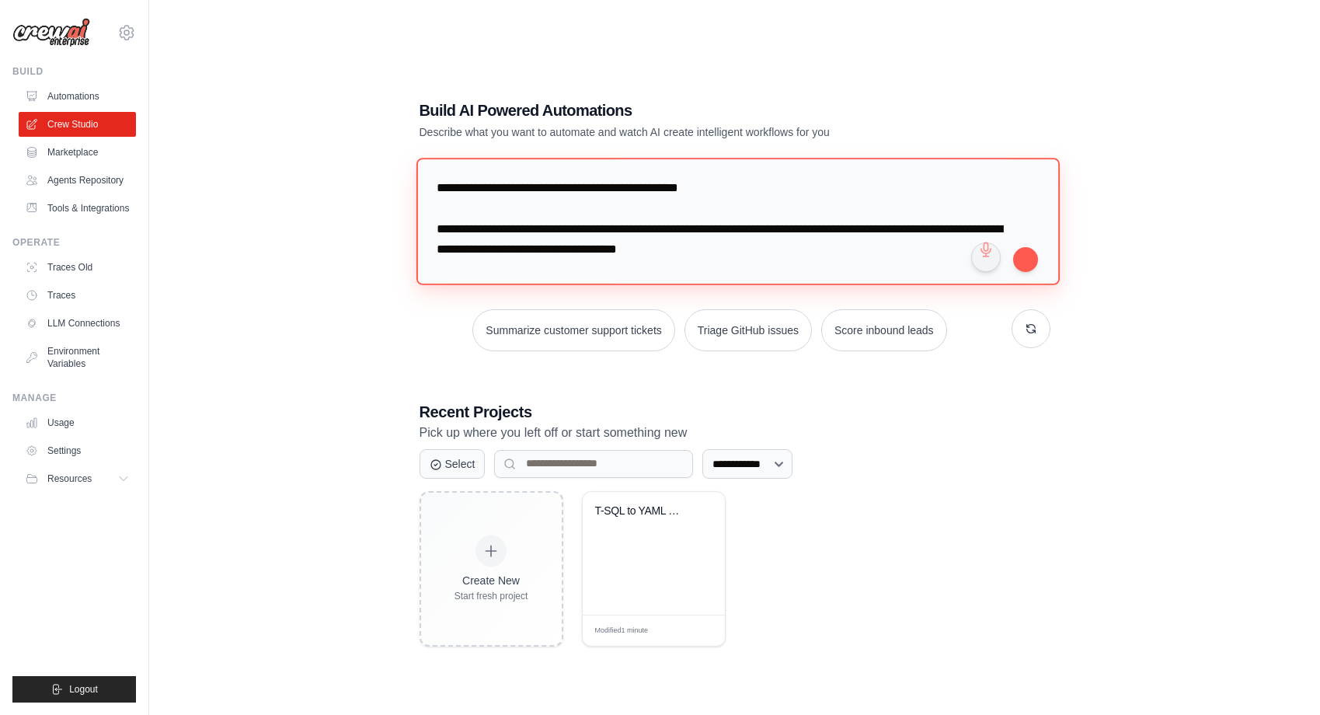
scroll to position [359, 0]
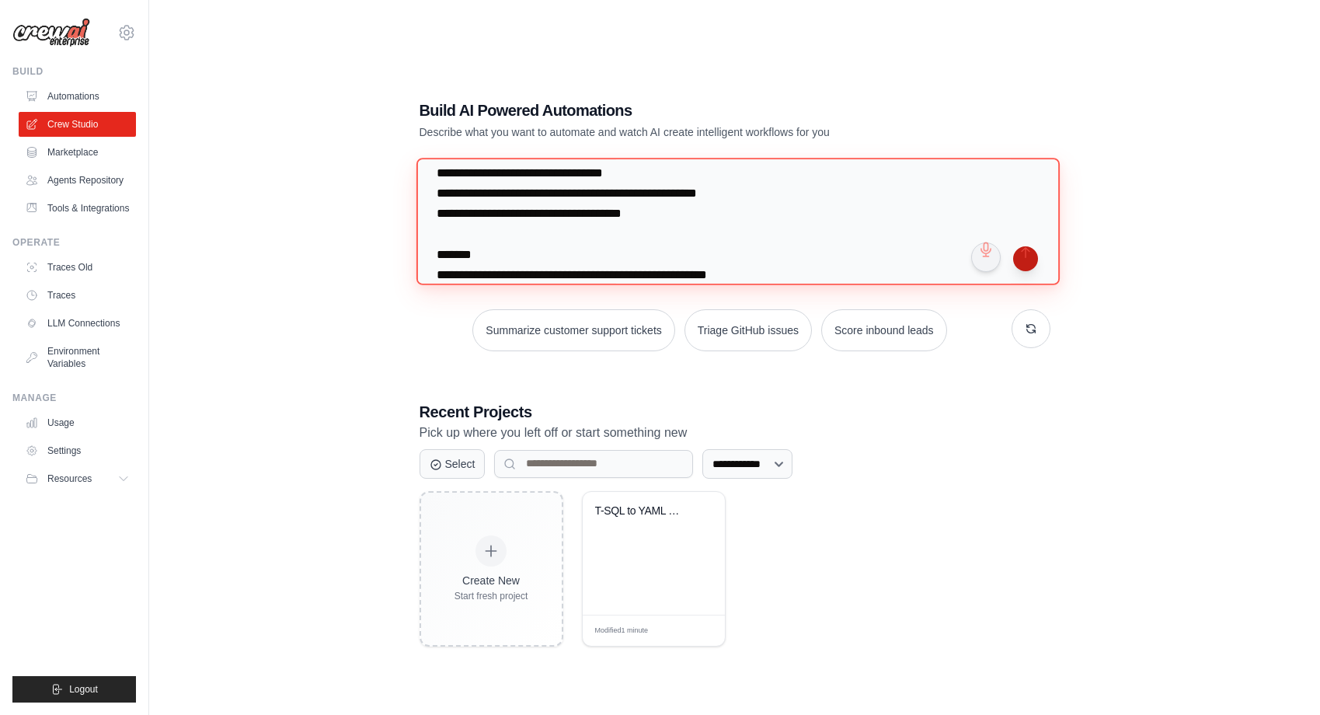
type textarea "**********"
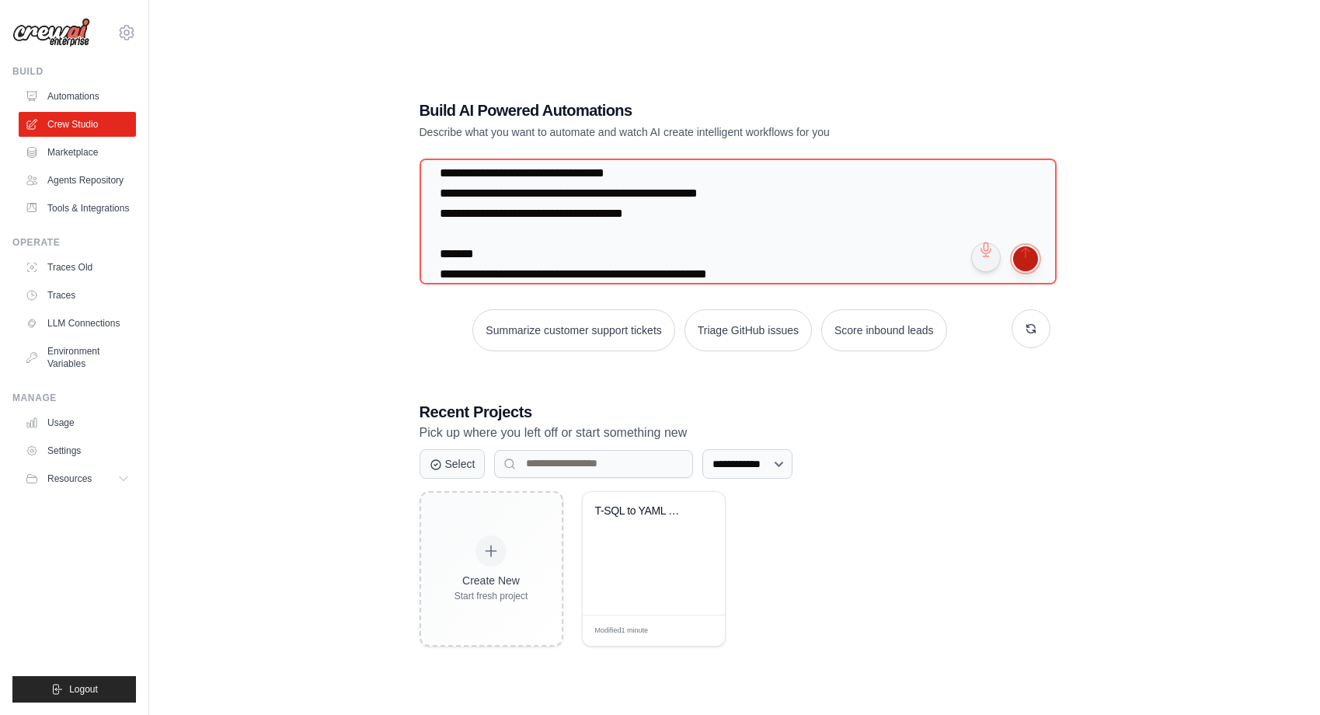
click at [1028, 258] on button "submit" at bounding box center [1025, 258] width 25 height 25
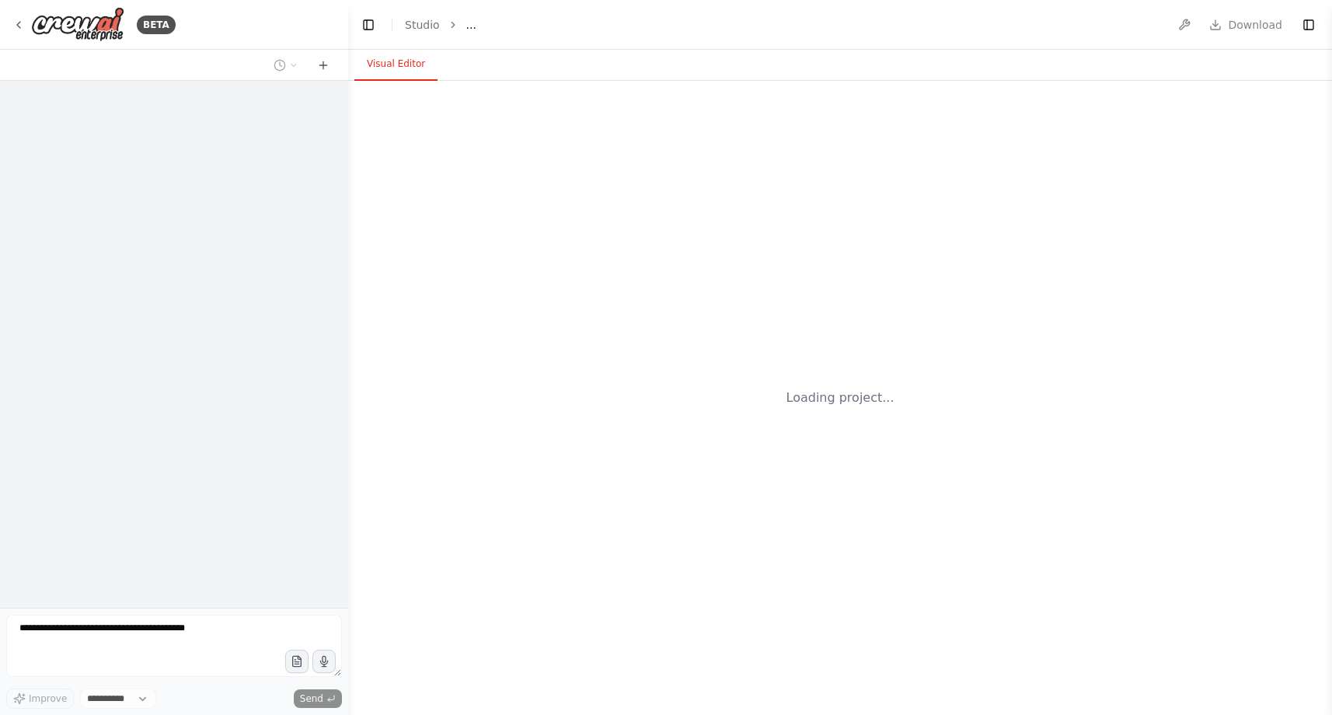
select select "****"
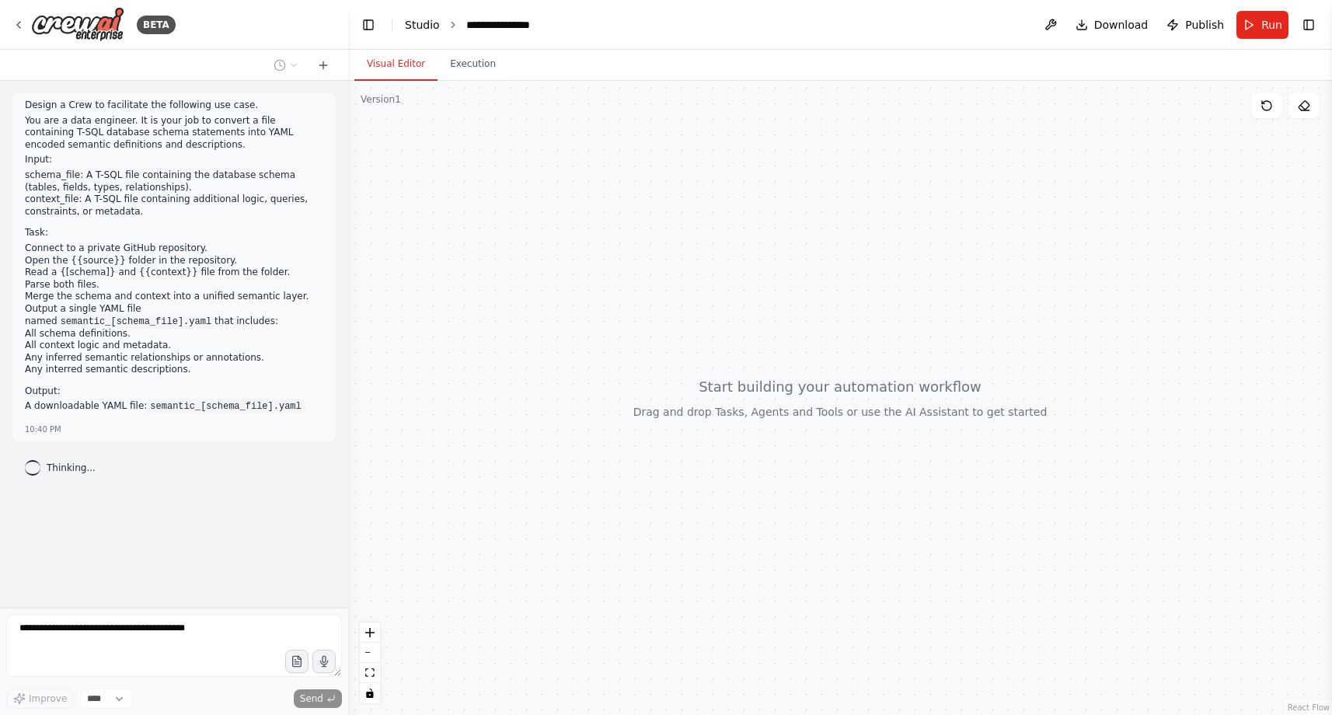
click at [416, 22] on link "Studio" at bounding box center [422, 25] width 35 height 12
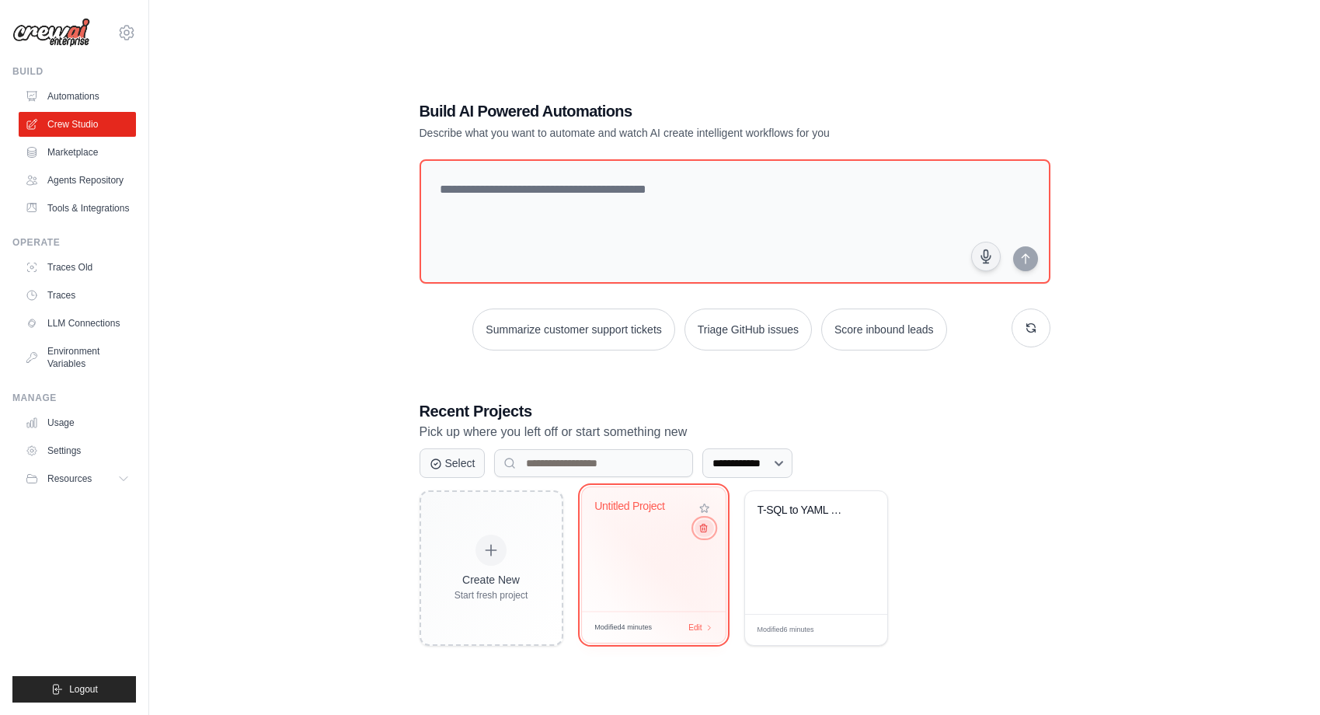
click at [702, 532] on icon at bounding box center [703, 528] width 10 height 10
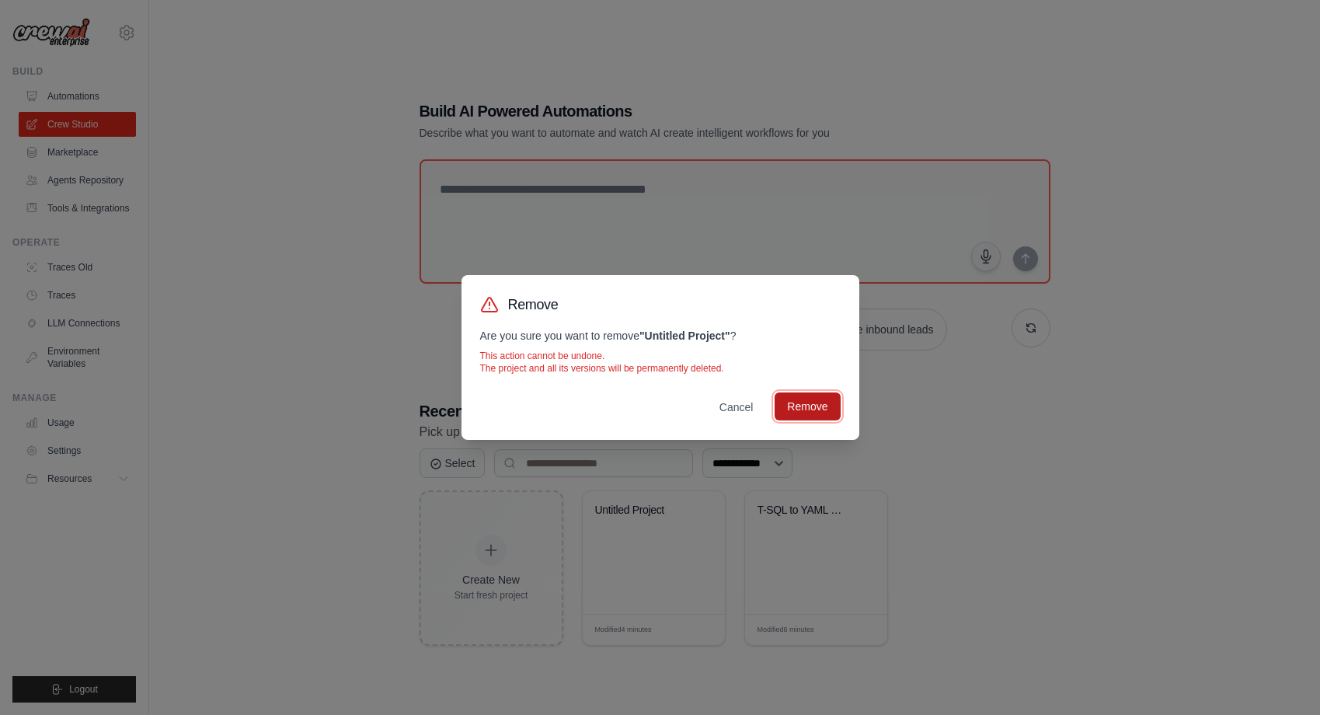
click at [801, 415] on button "Remove" at bounding box center [807, 406] width 65 height 28
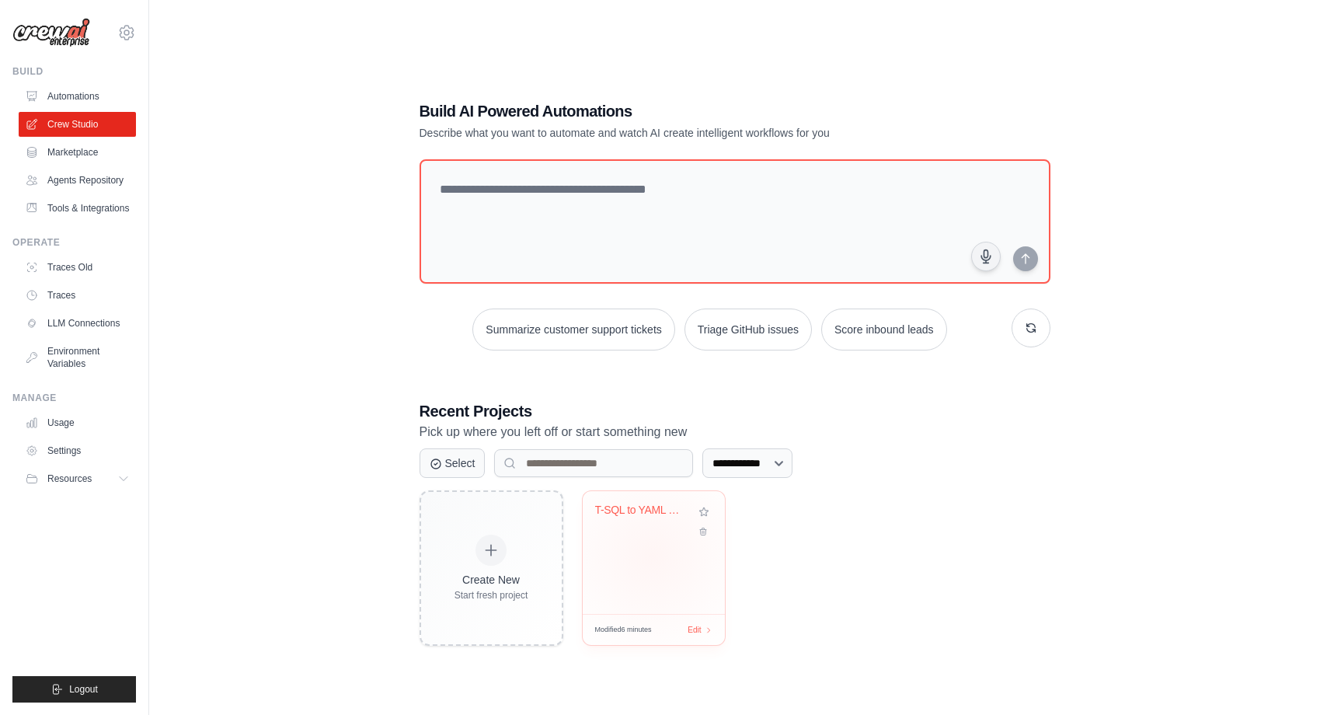
click at [652, 556] on div "T-SQL to YAML Schema Converter" at bounding box center [654, 552] width 142 height 123
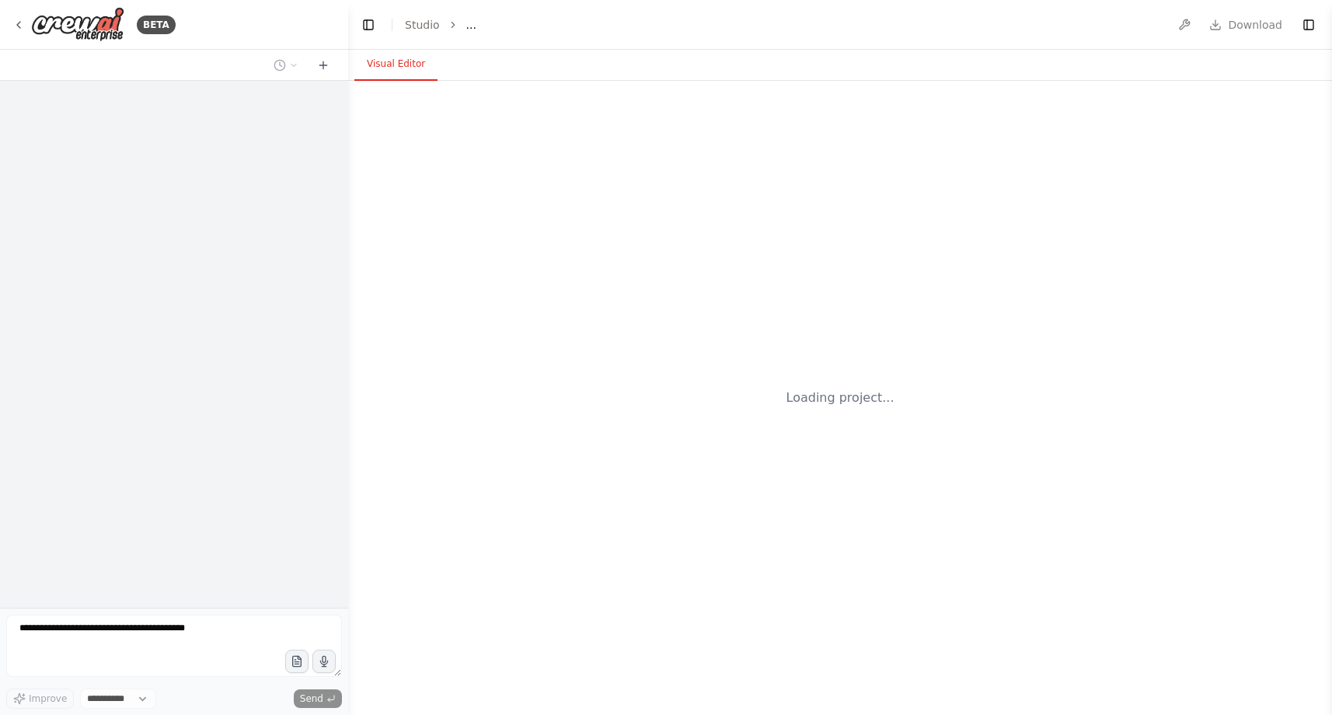
select select "****"
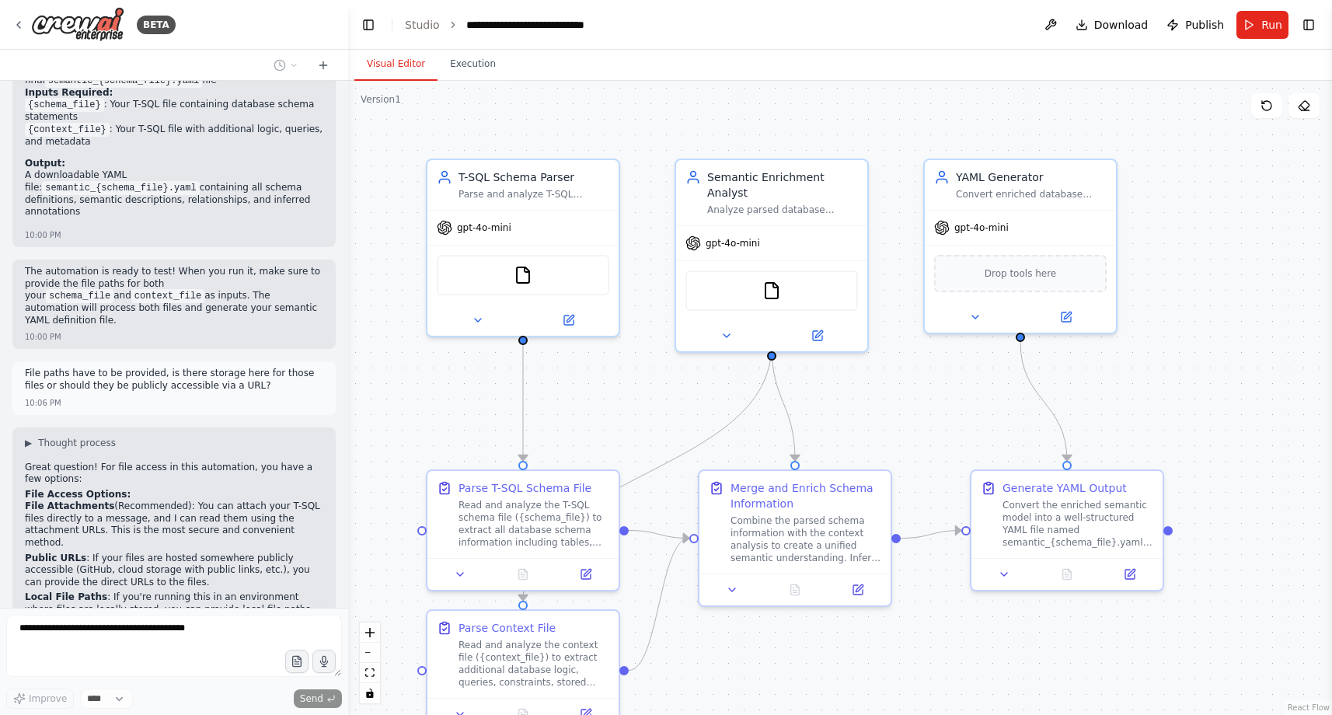
scroll to position [2252, 0]
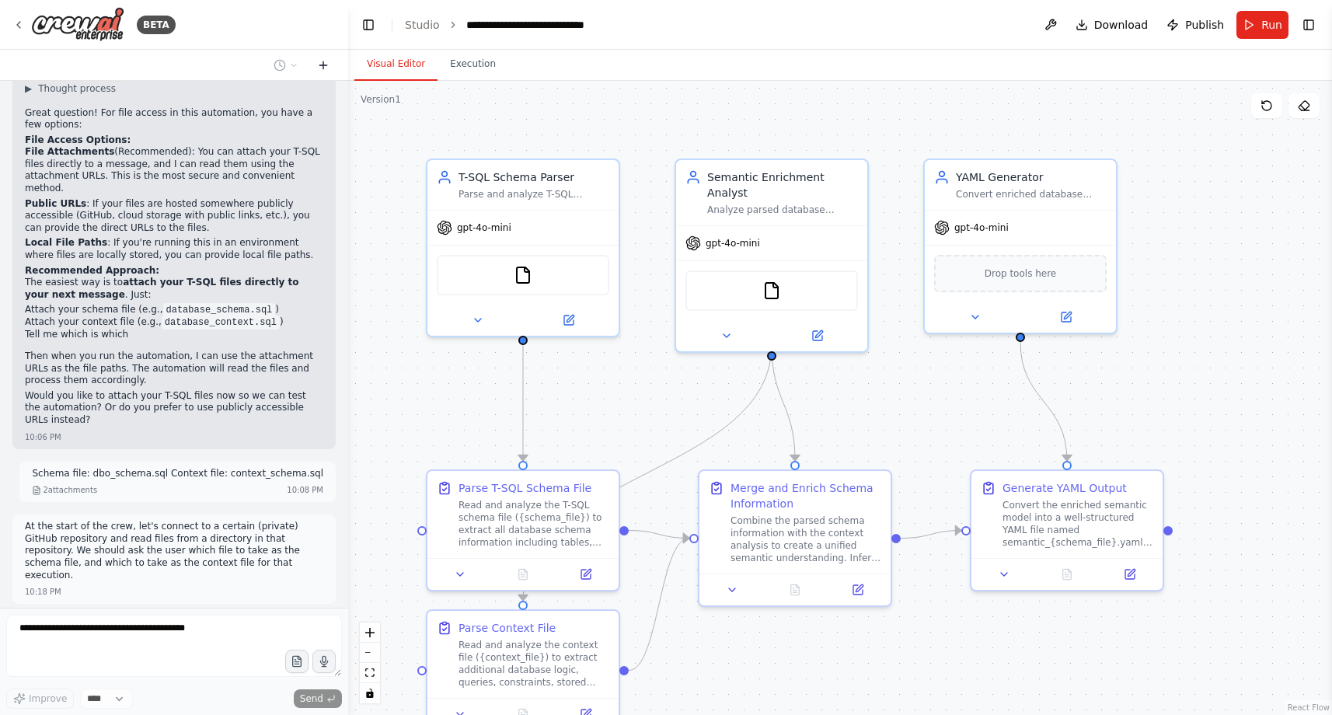
click at [326, 68] on icon at bounding box center [323, 65] width 12 height 12
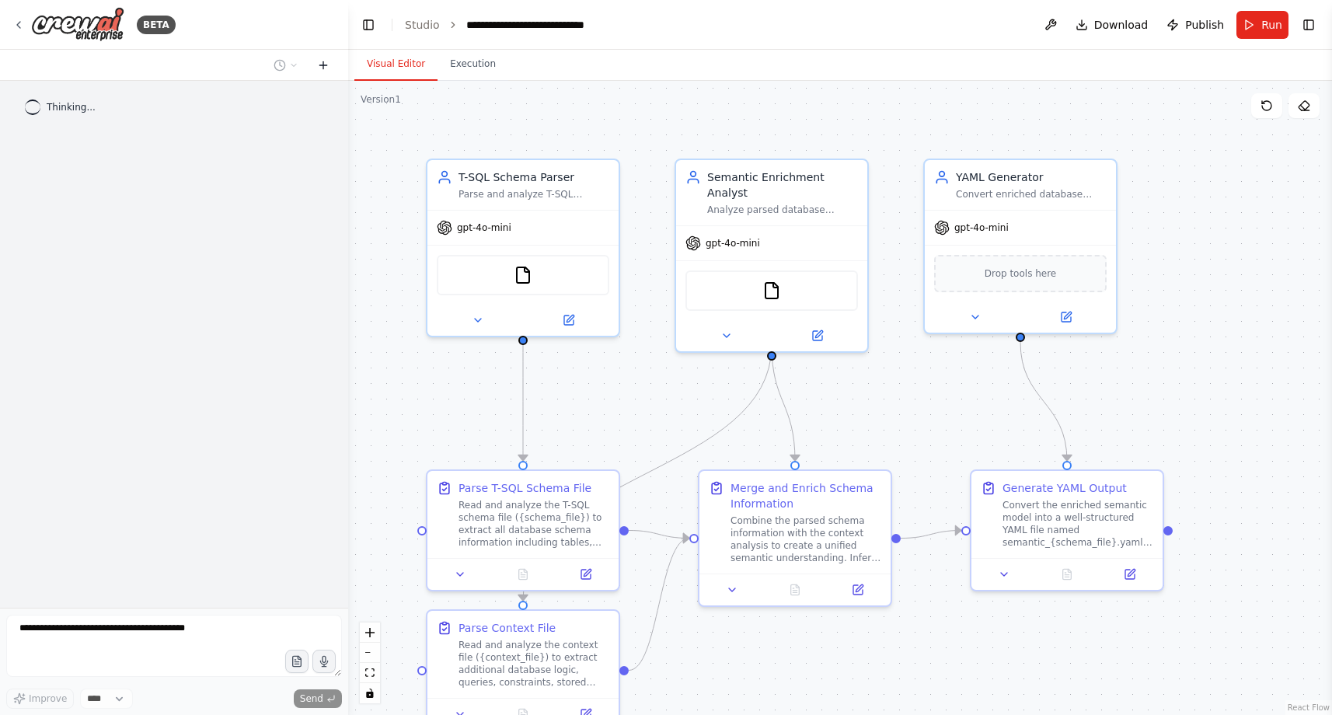
scroll to position [0, 0]
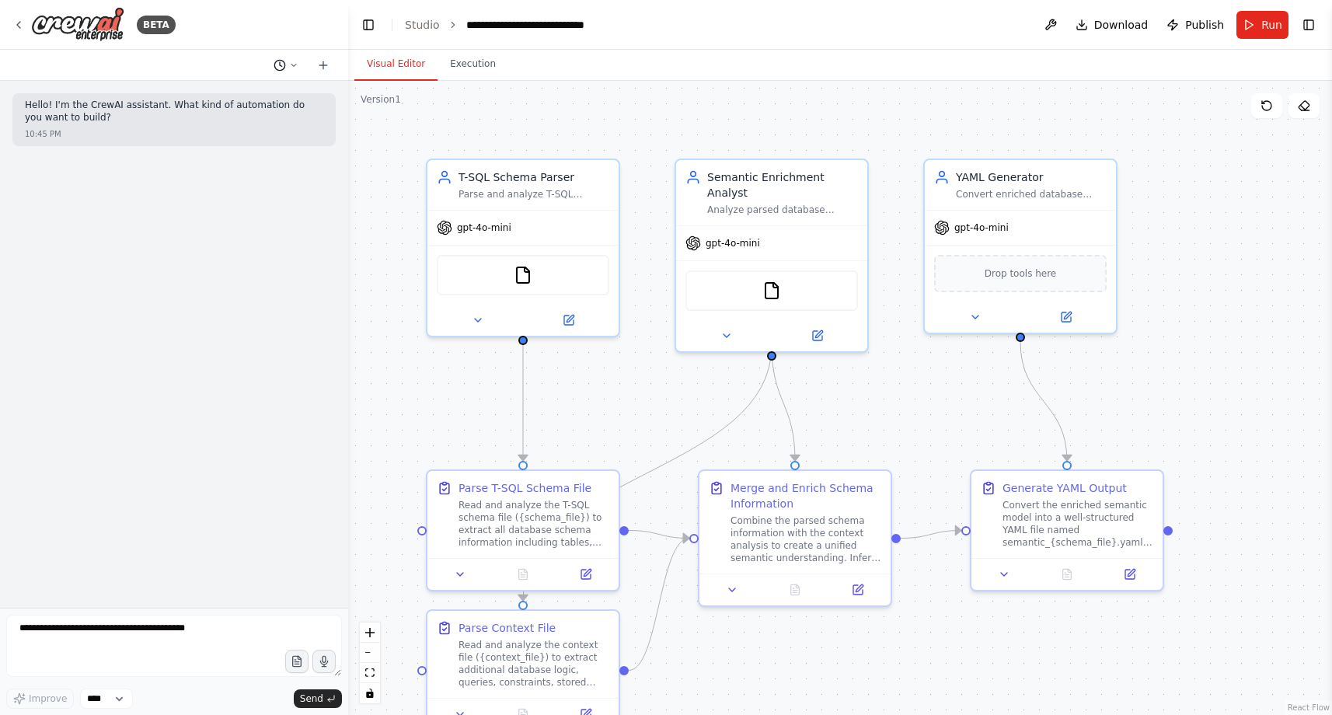
click at [288, 63] on button at bounding box center [285, 65] width 37 height 19
click at [292, 117] on span "[DATE] 10:38 PM" at bounding box center [308, 122] width 65 height 12
click at [295, 63] on icon at bounding box center [293, 65] width 9 height 9
click at [272, 40] on div at bounding box center [174, 357] width 348 height 715
click at [401, 326] on div ".deletable-edge-delete-btn { width: 20px; height: 20px; border: 0px solid #ffff…" at bounding box center [840, 398] width 984 height 634
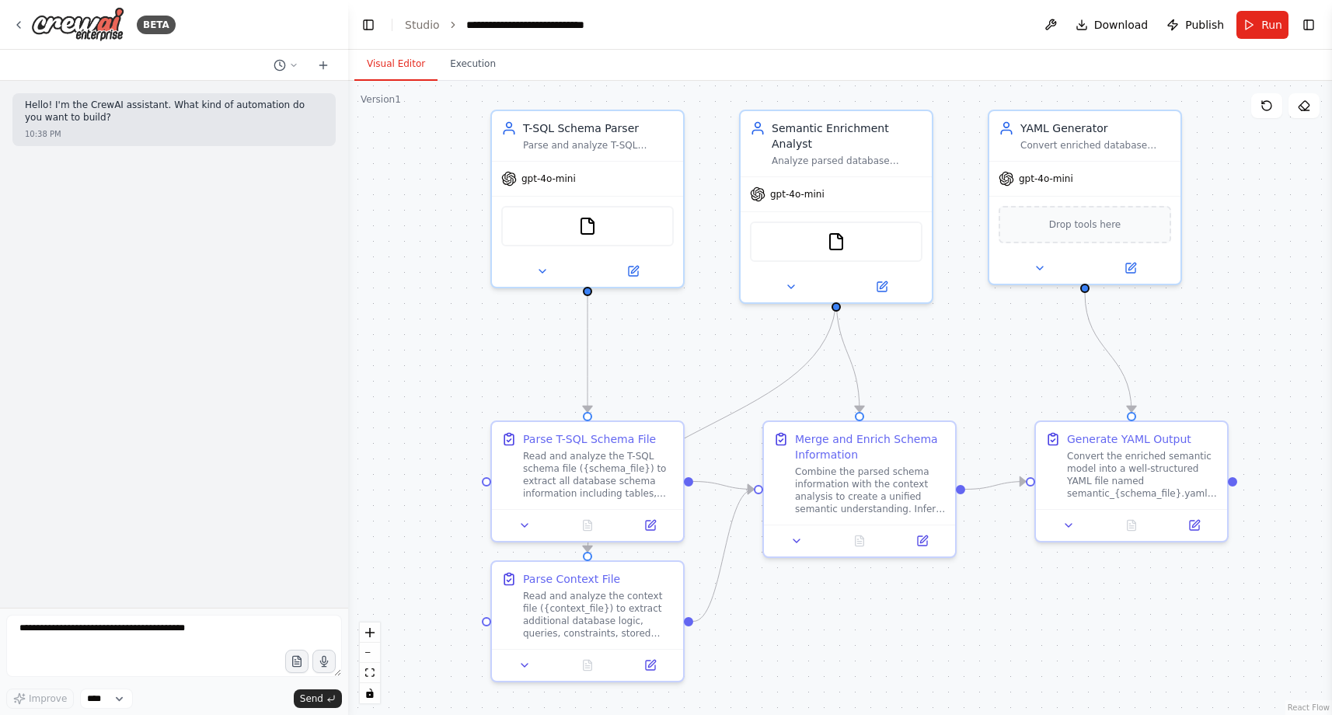
drag, startPoint x: 401, startPoint y: 326, endPoint x: 465, endPoint y: 277, distance: 81.0
click at [465, 277] on div ".deletable-edge-delete-btn { width: 20px; height: 20px; border: 0px solid #ffff…" at bounding box center [840, 398] width 984 height 634
click at [1316, 26] on button "Toggle Right Sidebar" at bounding box center [1309, 25] width 22 height 22
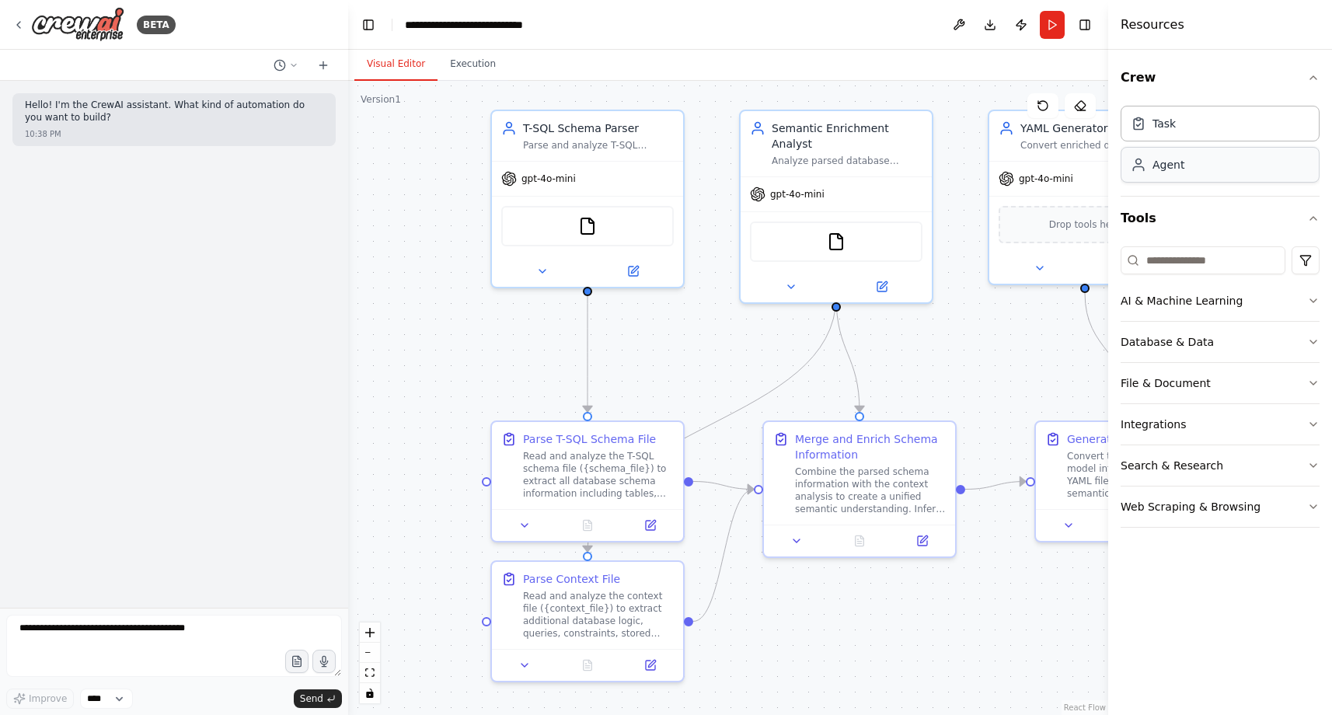
click at [1215, 170] on div "Agent" at bounding box center [1220, 165] width 199 height 36
drag, startPoint x: 1215, startPoint y: 170, endPoint x: 642, endPoint y: 256, distance: 579.9
click at [640, 252] on div "**********" at bounding box center [666, 357] width 1332 height 715
click at [1158, 166] on div "Agent" at bounding box center [1168, 165] width 32 height 16
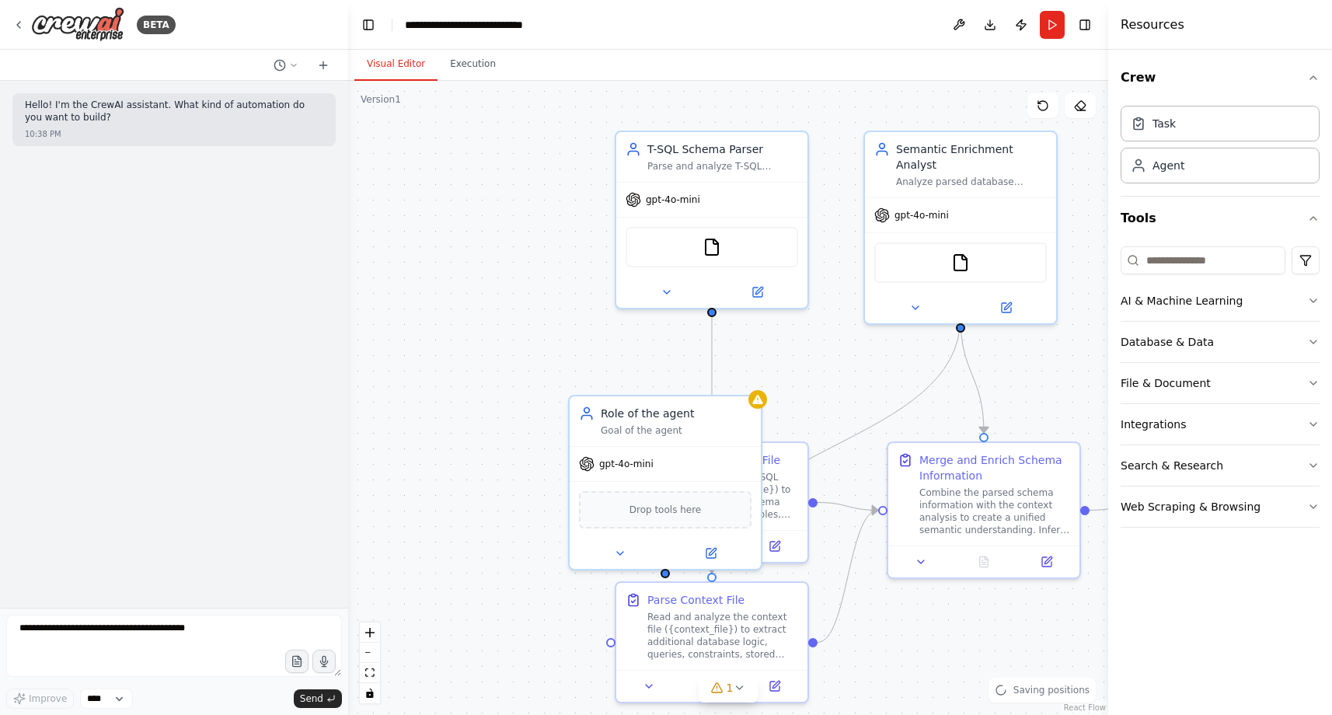
drag, startPoint x: 489, startPoint y: 334, endPoint x: 629, endPoint y: 356, distance: 141.6
click at [629, 356] on div ".deletable-edge-delete-btn { width: 20px; height: 20px; border: 0px solid #ffff…" at bounding box center [728, 398] width 760 height 634
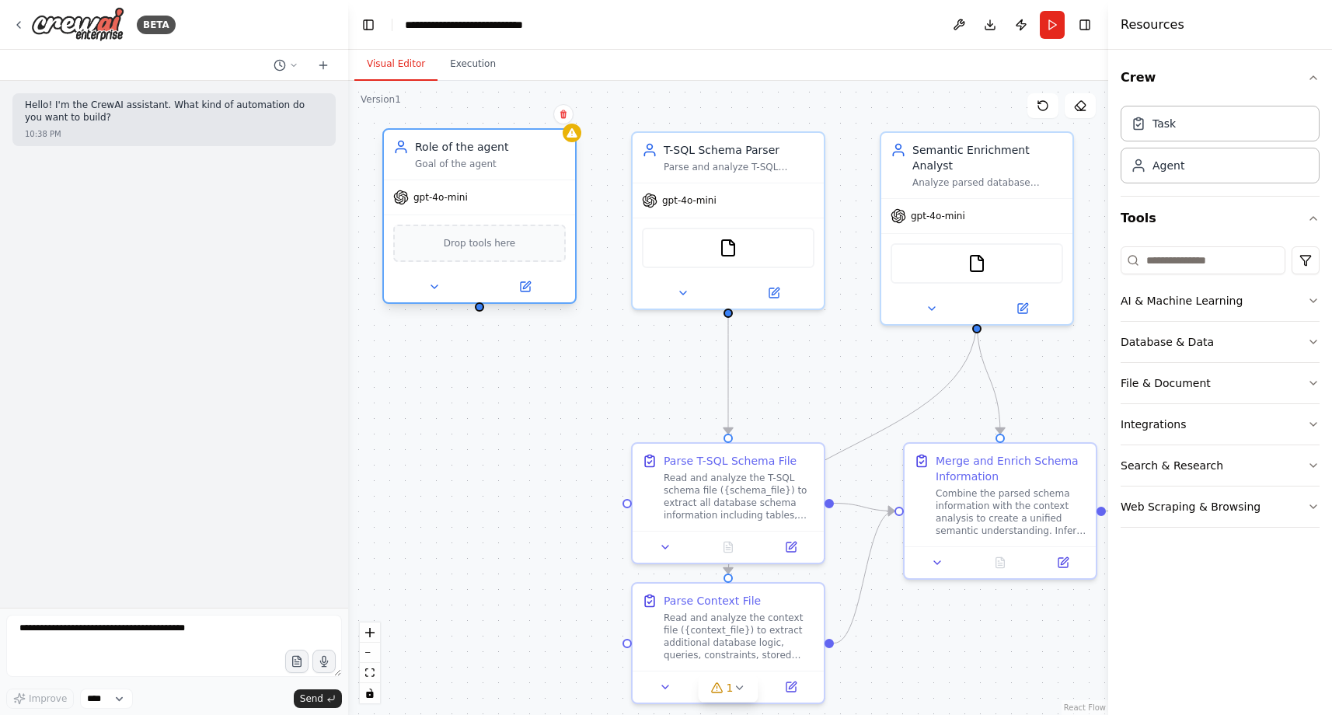
drag, startPoint x: 694, startPoint y: 426, endPoint x: 499, endPoint y: 169, distance: 322.8
click at [499, 169] on div "Goal of the agent" at bounding box center [490, 164] width 151 height 12
click at [529, 288] on icon at bounding box center [525, 286] width 9 height 9
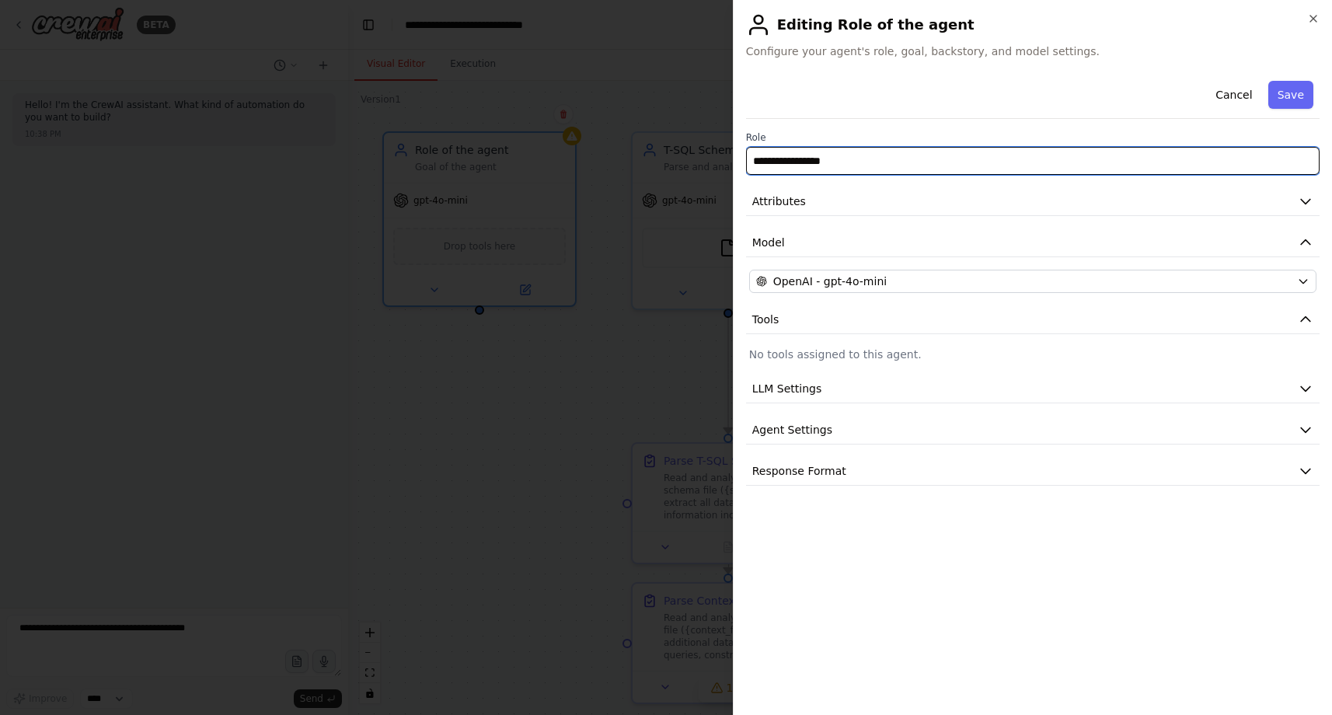
click at [843, 165] on input "**********" at bounding box center [1032, 161] width 573 height 28
type input "**********"
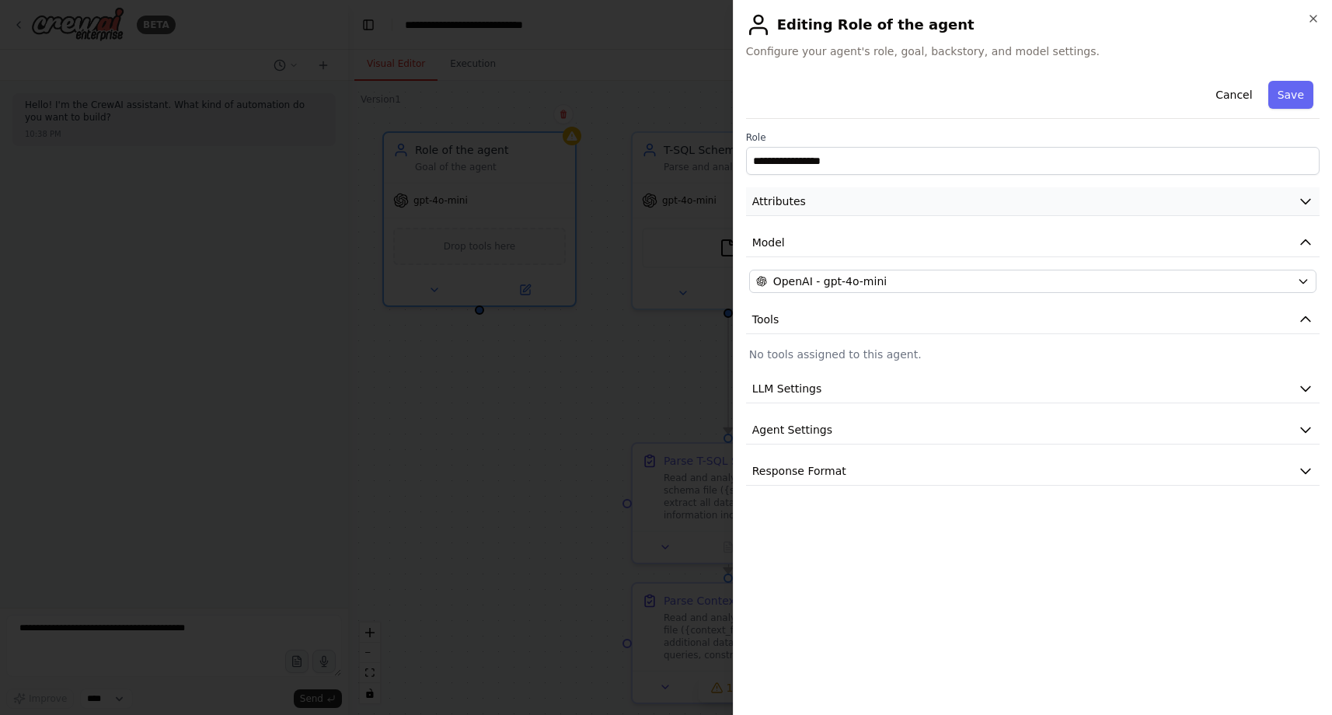
click at [849, 196] on button "Attributes" at bounding box center [1032, 201] width 573 height 29
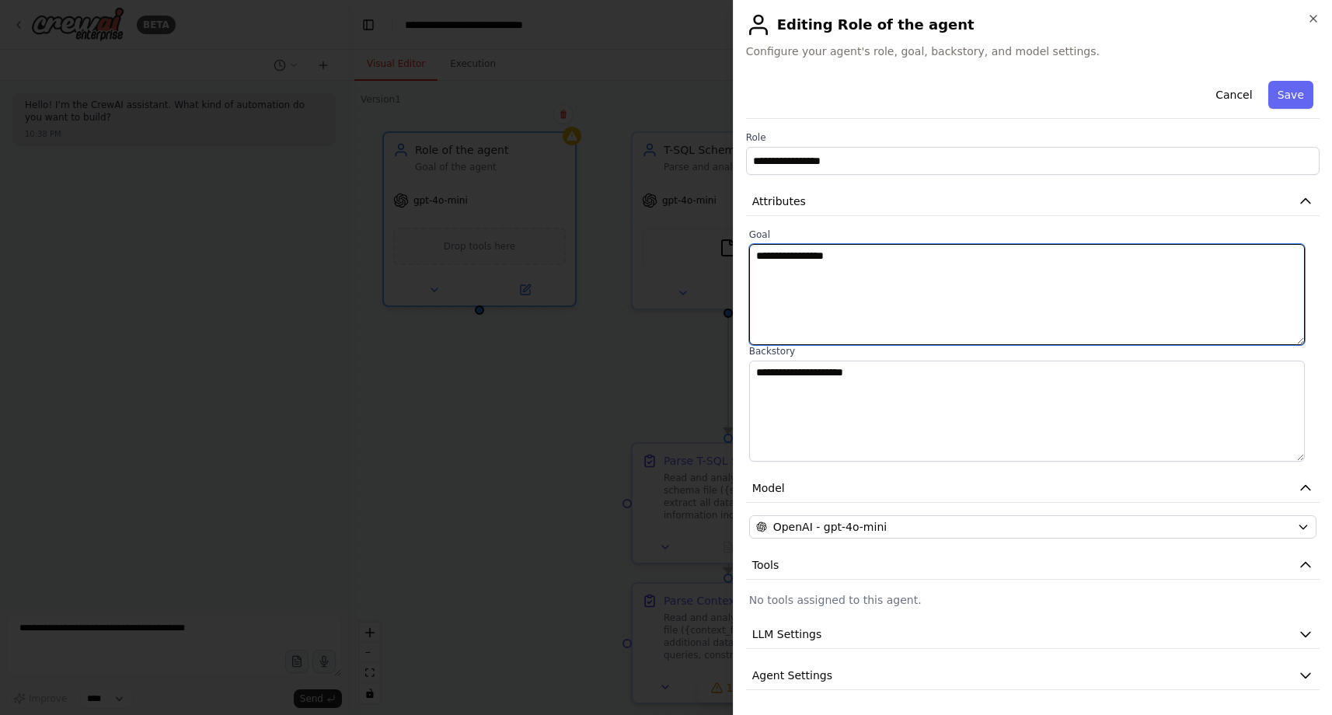
click at [873, 287] on textarea "**********" at bounding box center [1027, 294] width 556 height 101
click at [824, 256] on textarea "**********" at bounding box center [1027, 294] width 556 height 101
click at [974, 277] on textarea "**********" at bounding box center [1027, 294] width 556 height 101
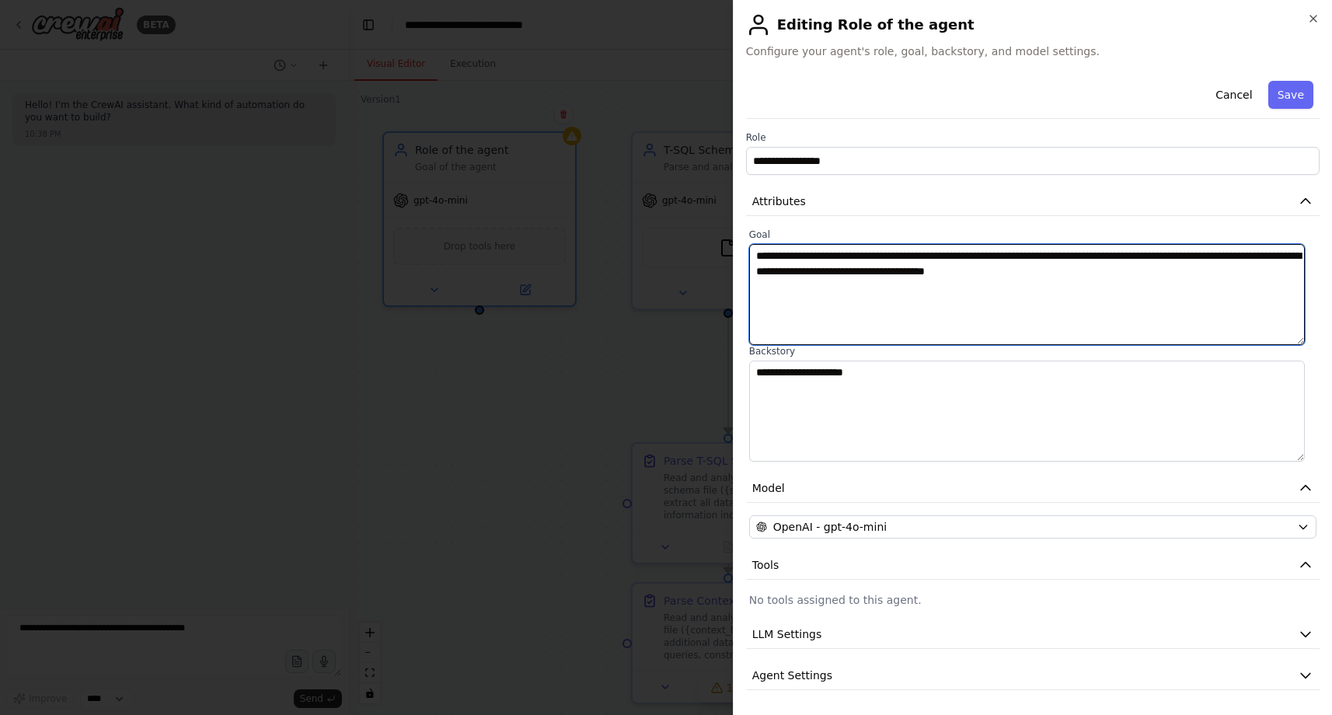
click at [1106, 272] on textarea "**********" at bounding box center [1027, 294] width 556 height 101
type textarea "**********"
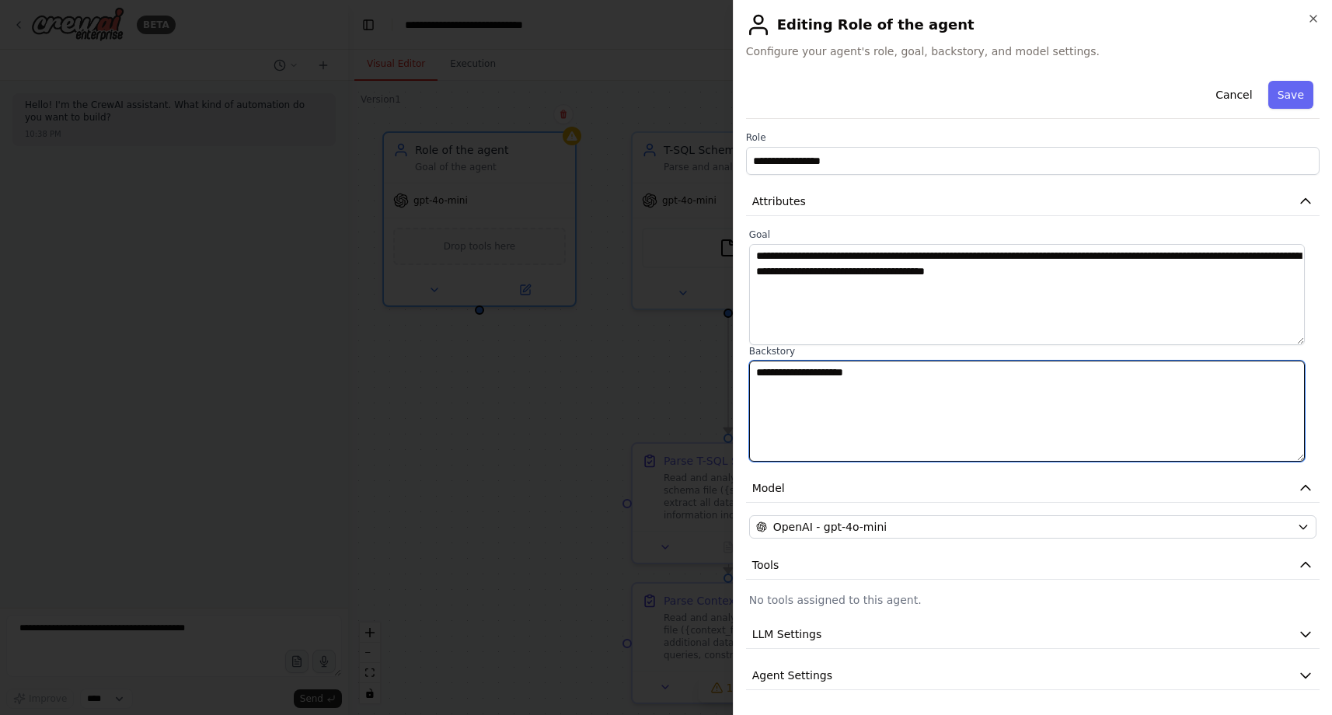
click at [1091, 406] on textarea "**********" at bounding box center [1027, 411] width 556 height 101
click at [887, 434] on textarea at bounding box center [1027, 411] width 556 height 101
click at [880, 418] on textarea at bounding box center [1027, 411] width 556 height 101
click at [824, 375] on textarea "**********" at bounding box center [1027, 411] width 556 height 101
click at [926, 404] on textarea "**********" at bounding box center [1027, 411] width 556 height 101
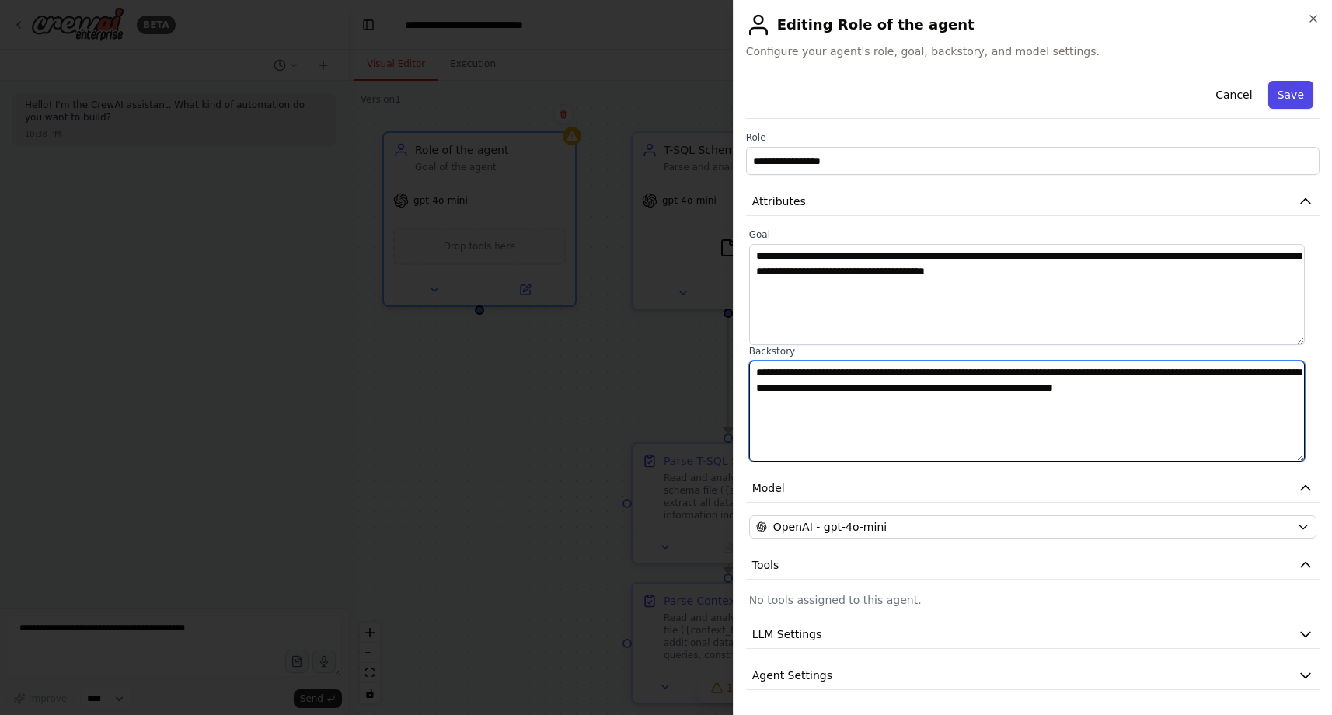
type textarea "**********"
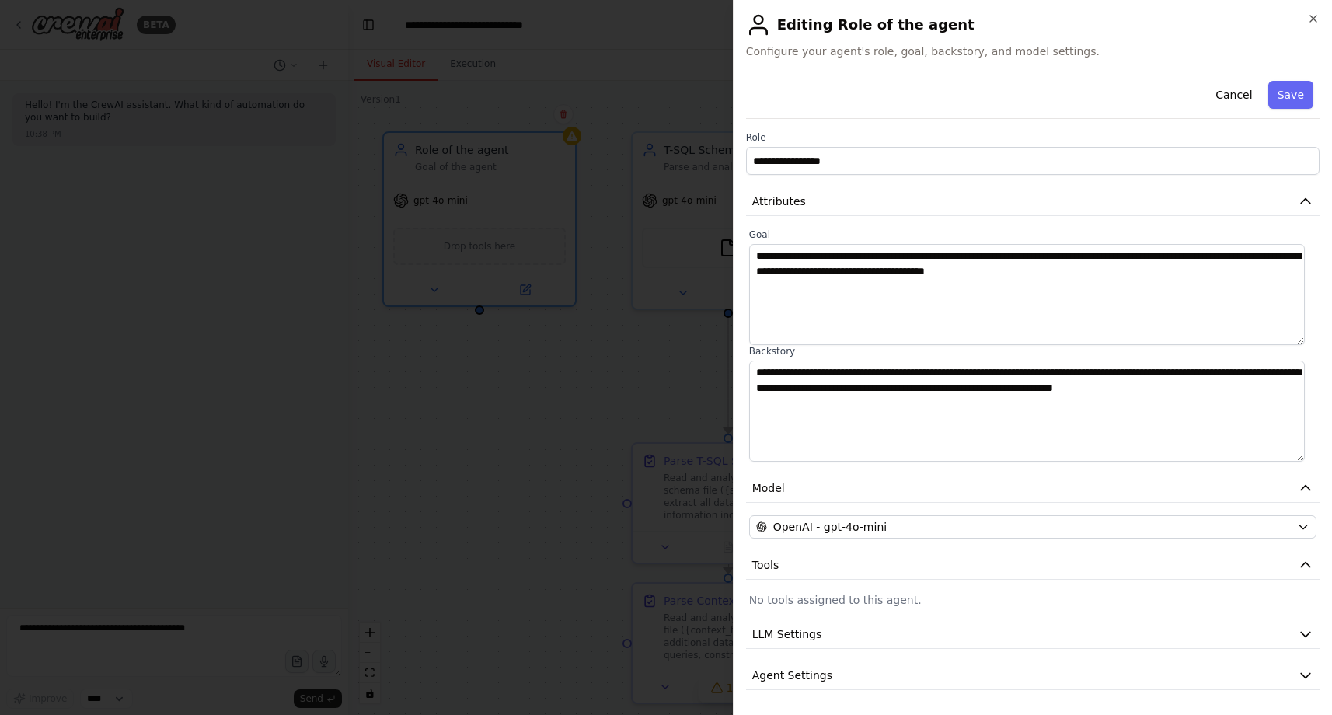
click at [1275, 95] on button "Save" at bounding box center [1290, 95] width 45 height 28
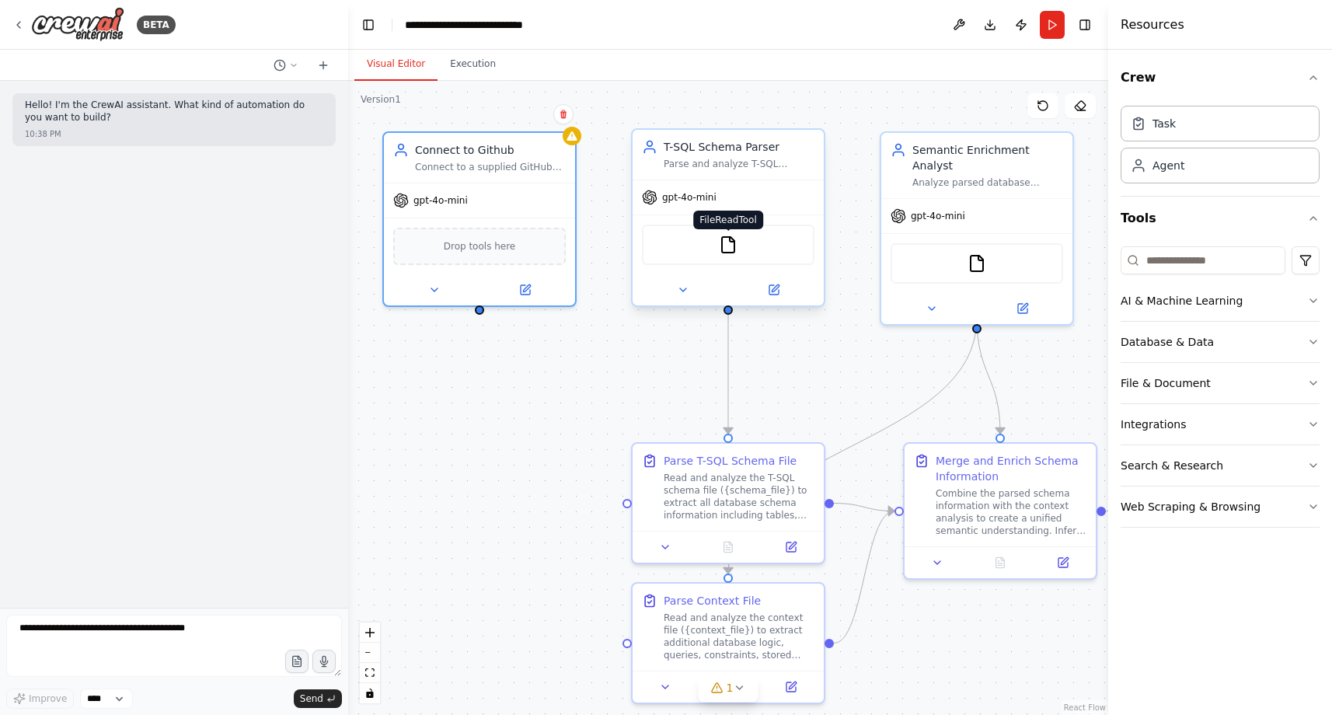
click at [728, 253] on img at bounding box center [728, 244] width 19 height 19
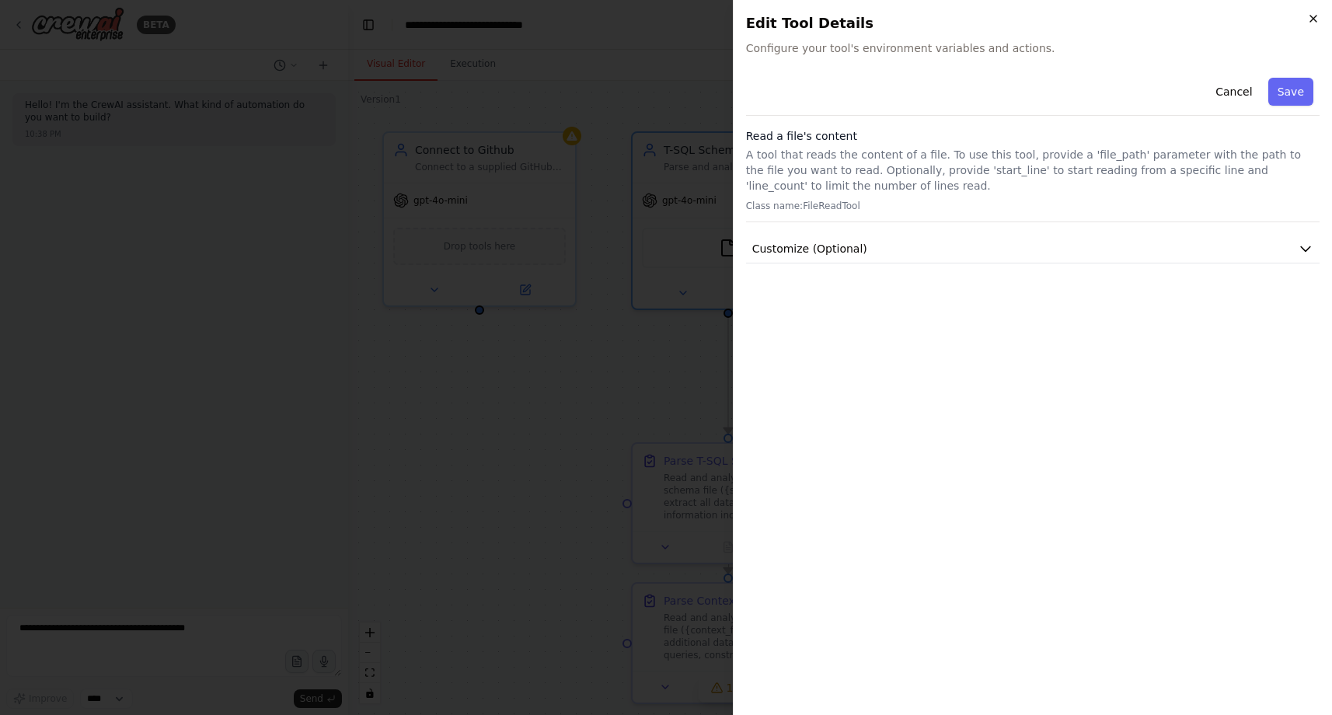
click at [1312, 23] on icon "button" at bounding box center [1313, 18] width 12 height 12
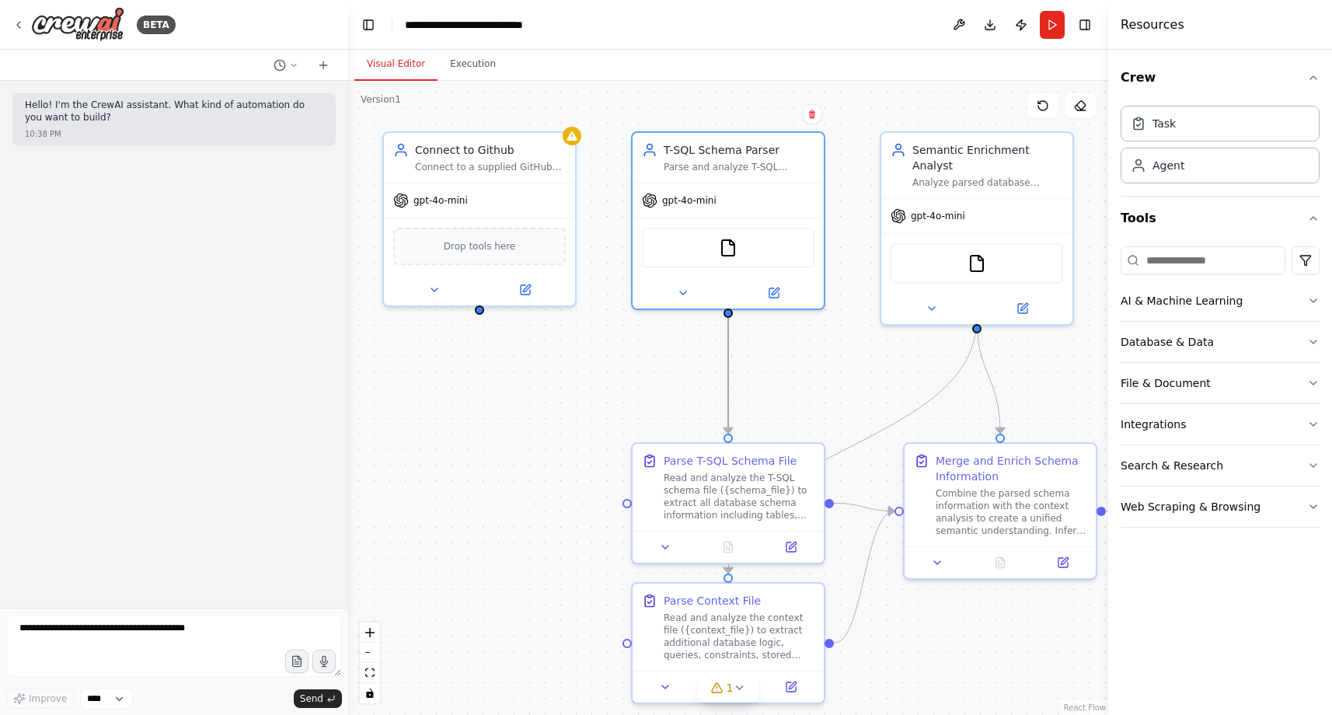
click at [728, 332] on icon "Edge from dcd8c835-a29c-411d-a15a-05193ee2387f to 07ab398f-bba5-4bb0-9e16-c6219…" at bounding box center [728, 374] width 0 height 119
click at [731, 378] on icon at bounding box center [728, 375] width 12 height 14
click at [1243, 375] on button "File & Document" at bounding box center [1220, 383] width 199 height 40
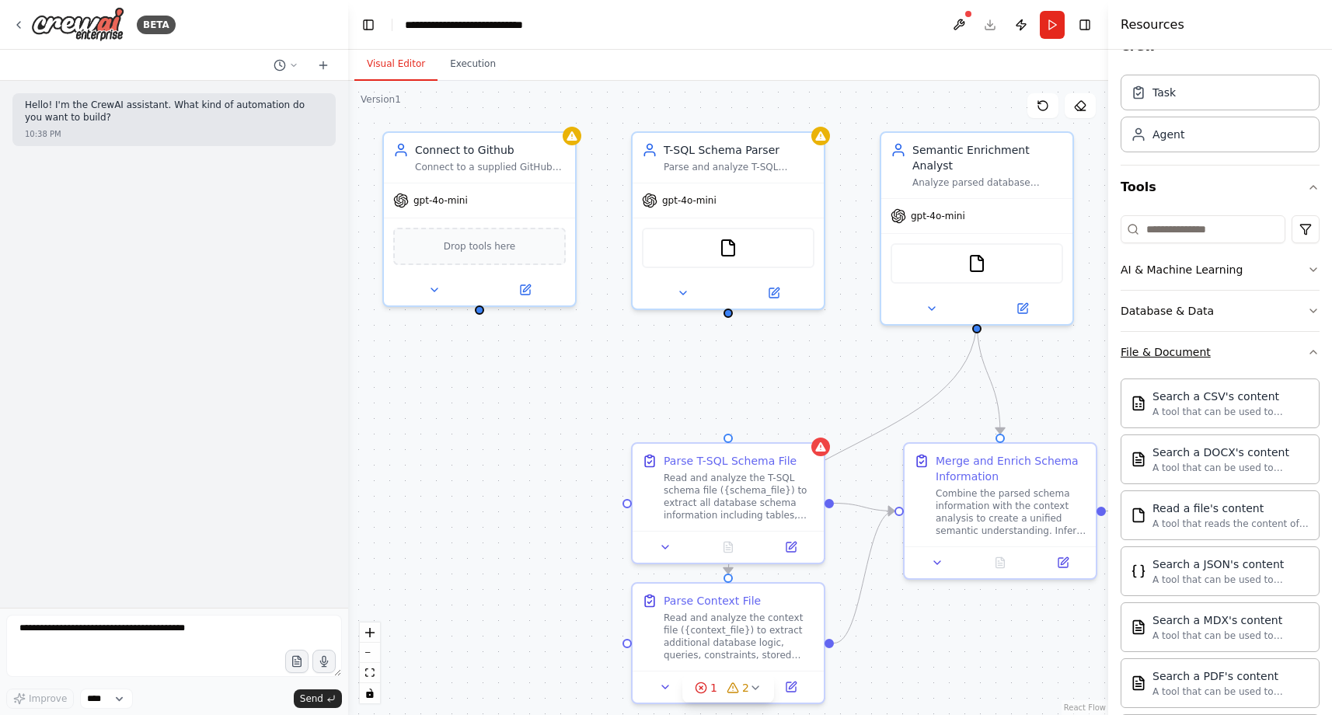
scroll to position [26, 0]
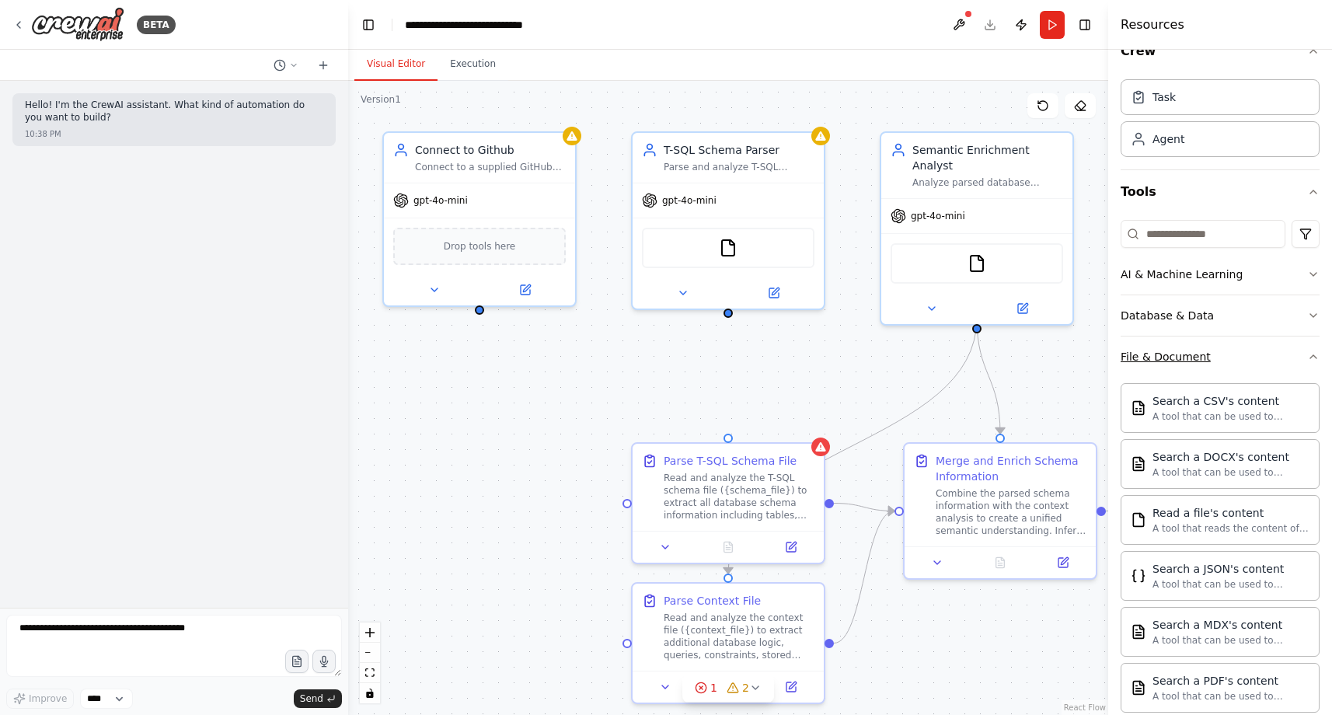
click at [1241, 355] on button "File & Document" at bounding box center [1220, 356] width 199 height 40
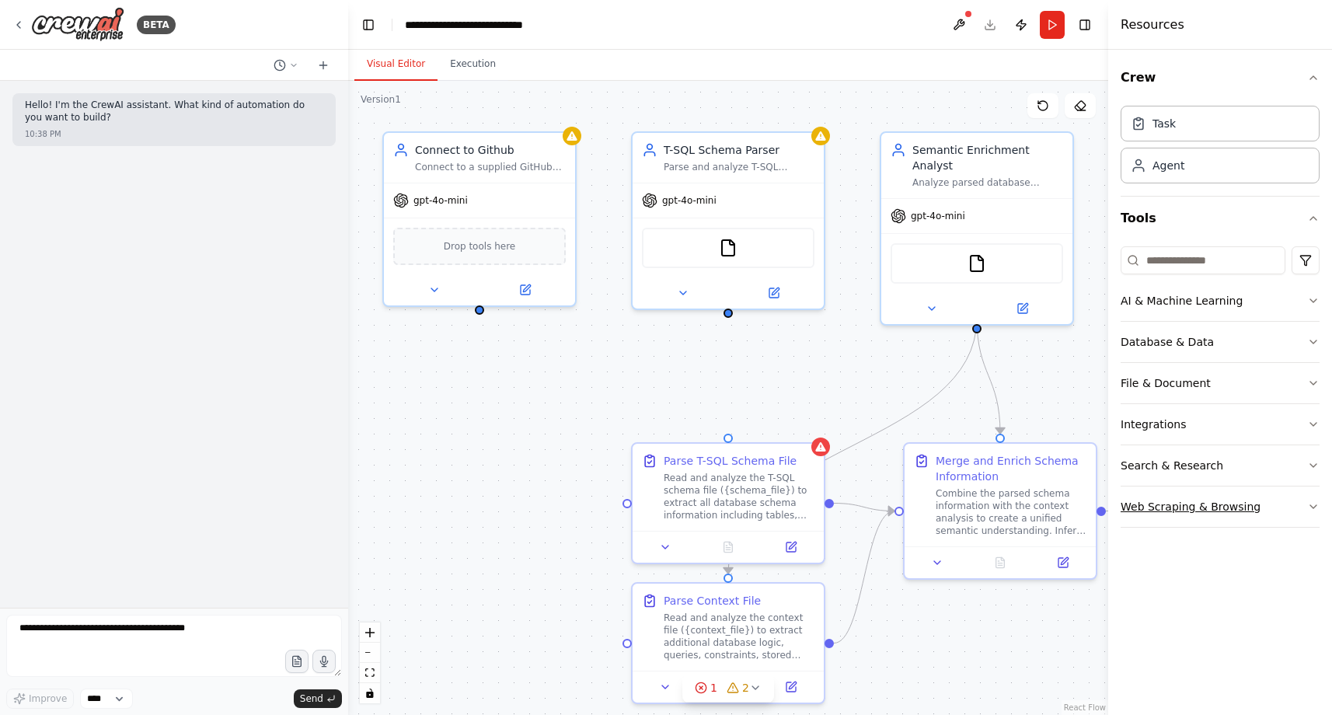
click at [1234, 497] on button "Web Scraping & Browsing" at bounding box center [1220, 506] width 199 height 40
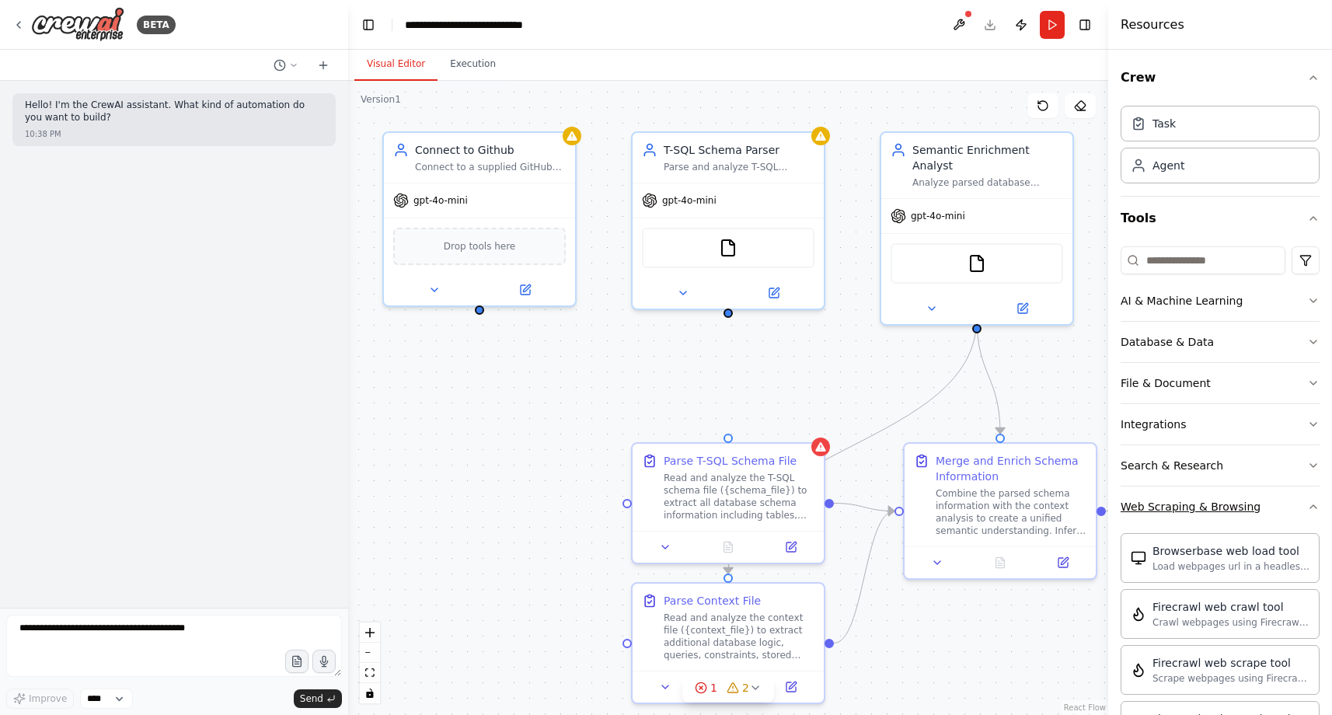
click at [1232, 507] on div "Web Scraping & Browsing" at bounding box center [1191, 507] width 140 height 16
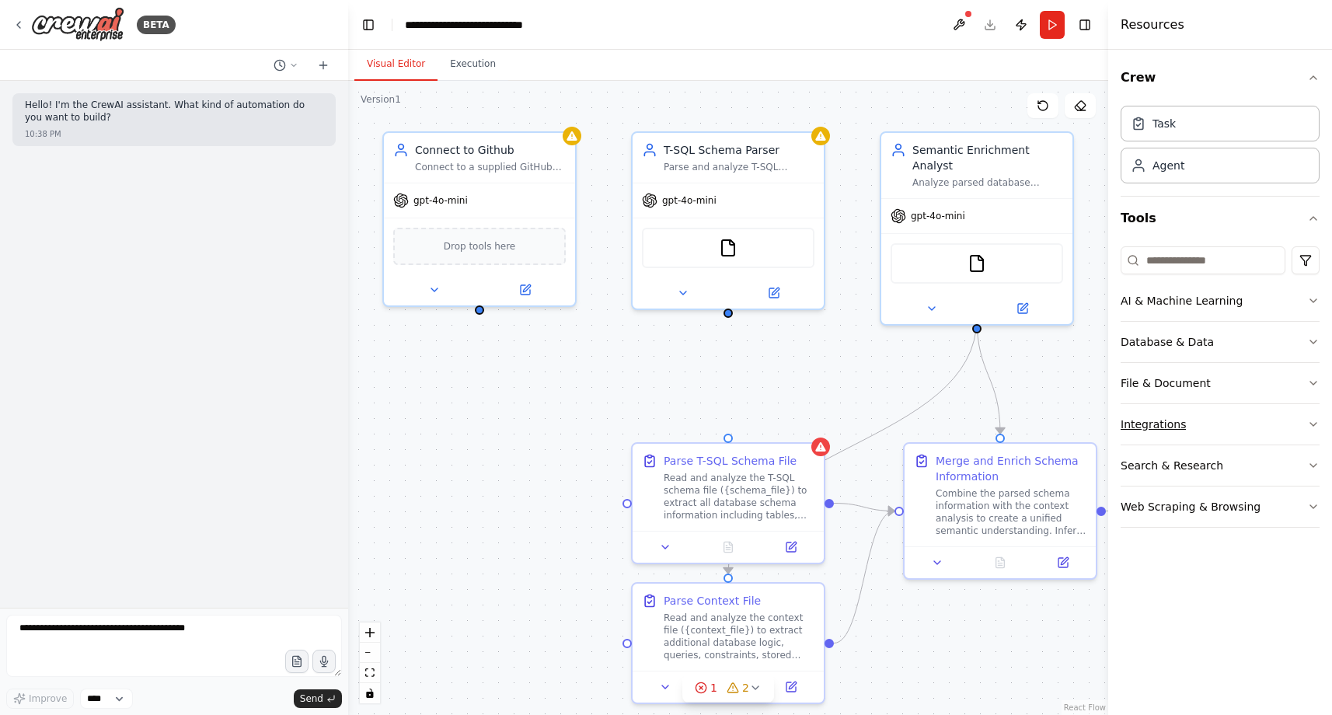
click at [1211, 425] on button "Integrations" at bounding box center [1220, 424] width 199 height 40
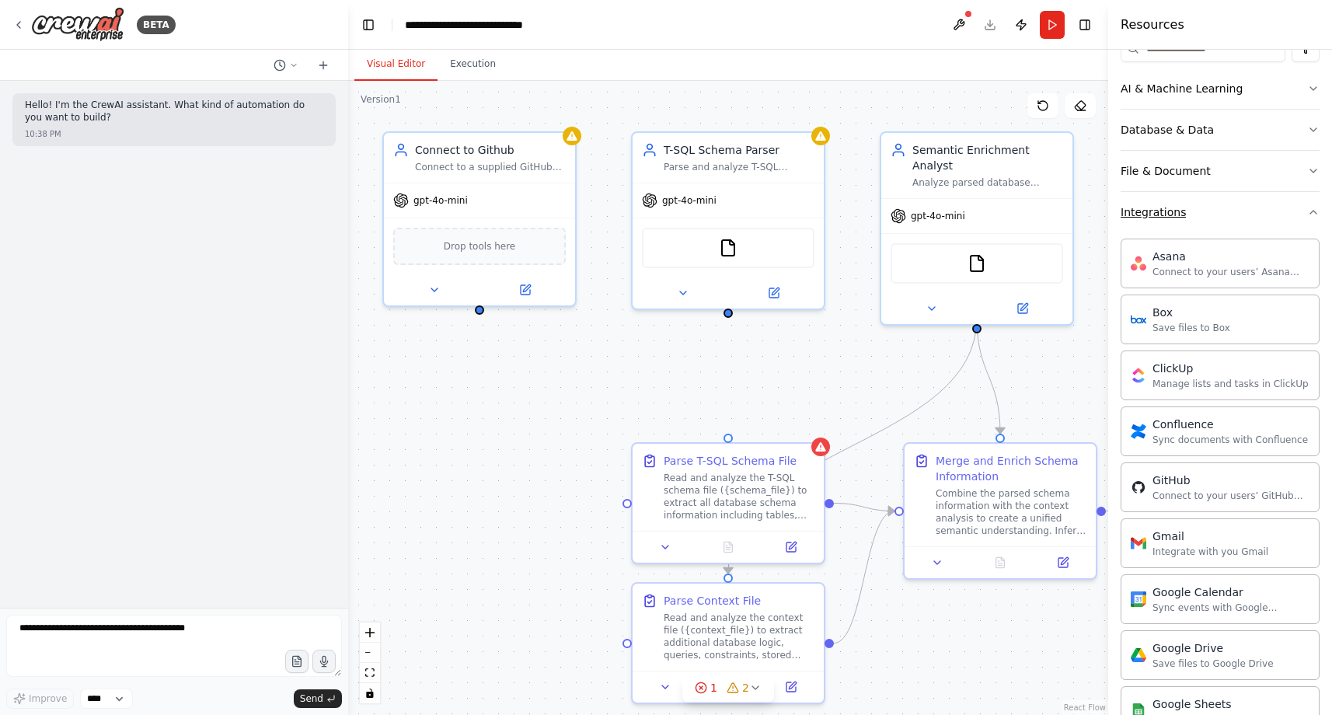
scroll to position [229, 0]
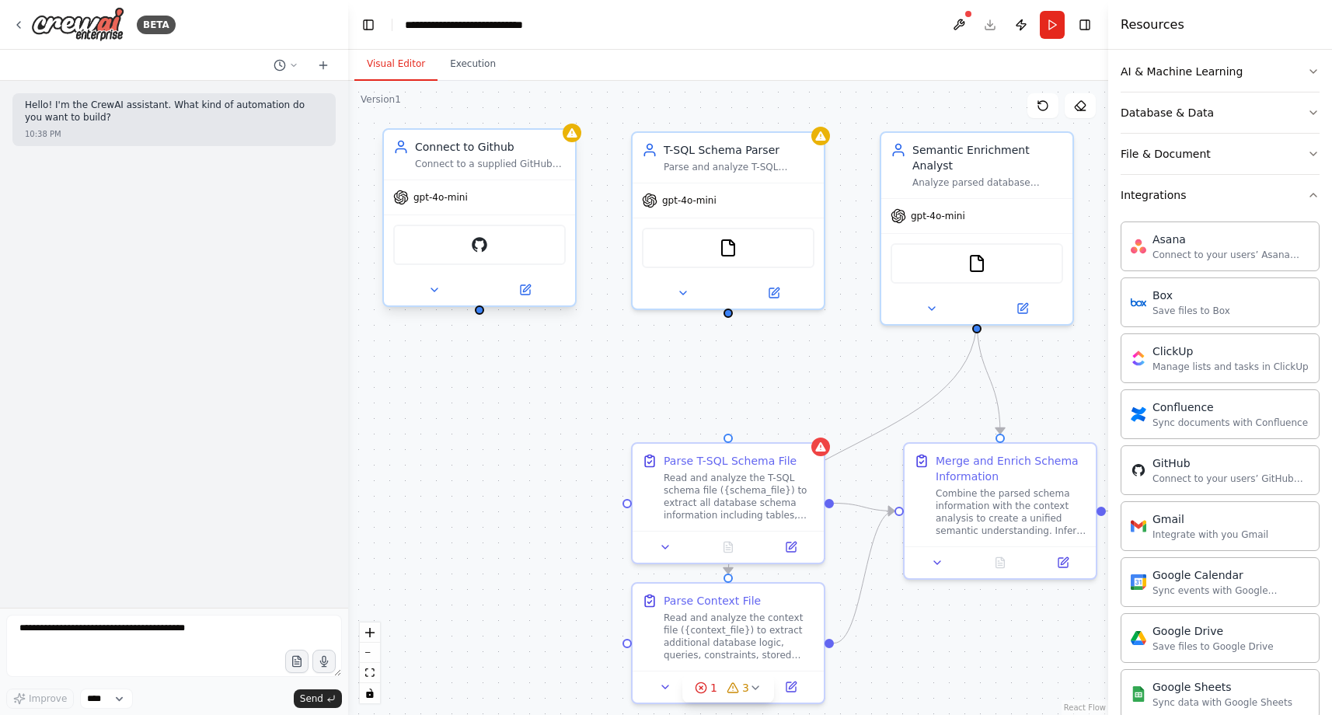
click at [521, 235] on div "GitHub" at bounding box center [479, 245] width 173 height 40
click at [528, 298] on button at bounding box center [525, 290] width 88 height 19
click at [532, 288] on button at bounding box center [525, 290] width 88 height 19
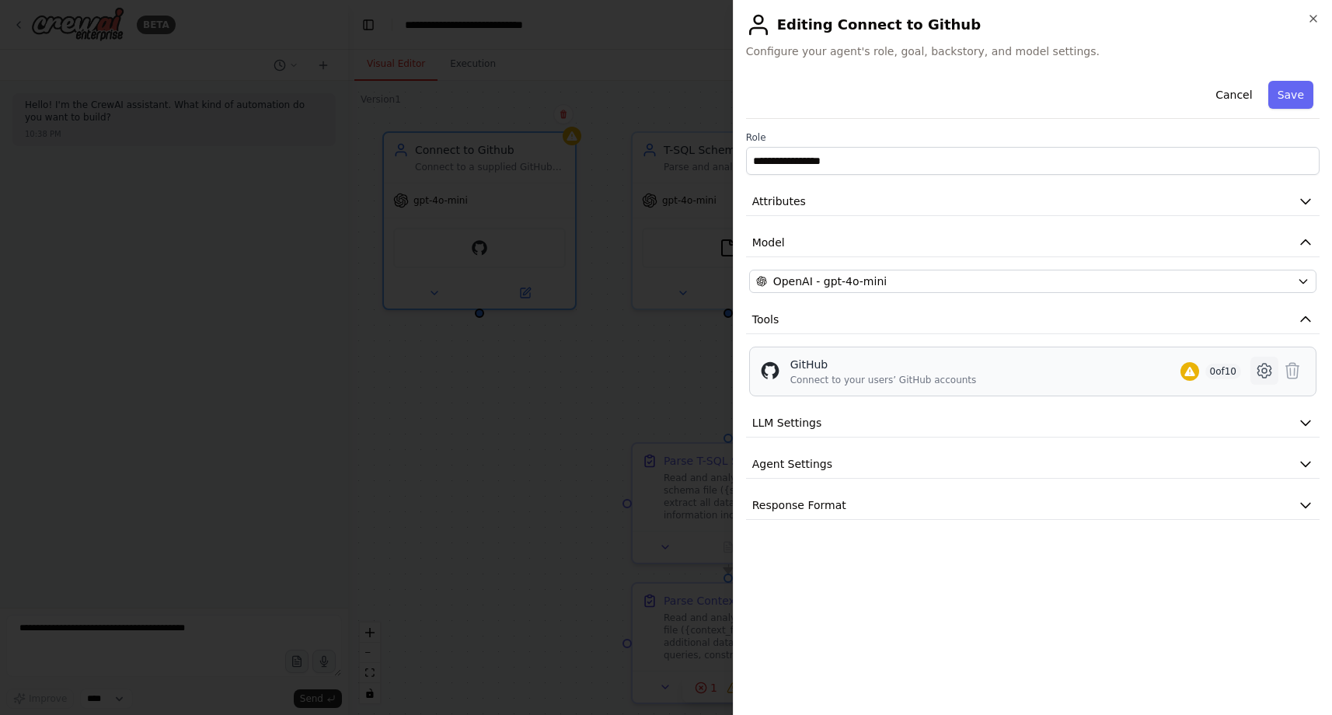
click at [1267, 374] on icon at bounding box center [1263, 371] width 13 height 14
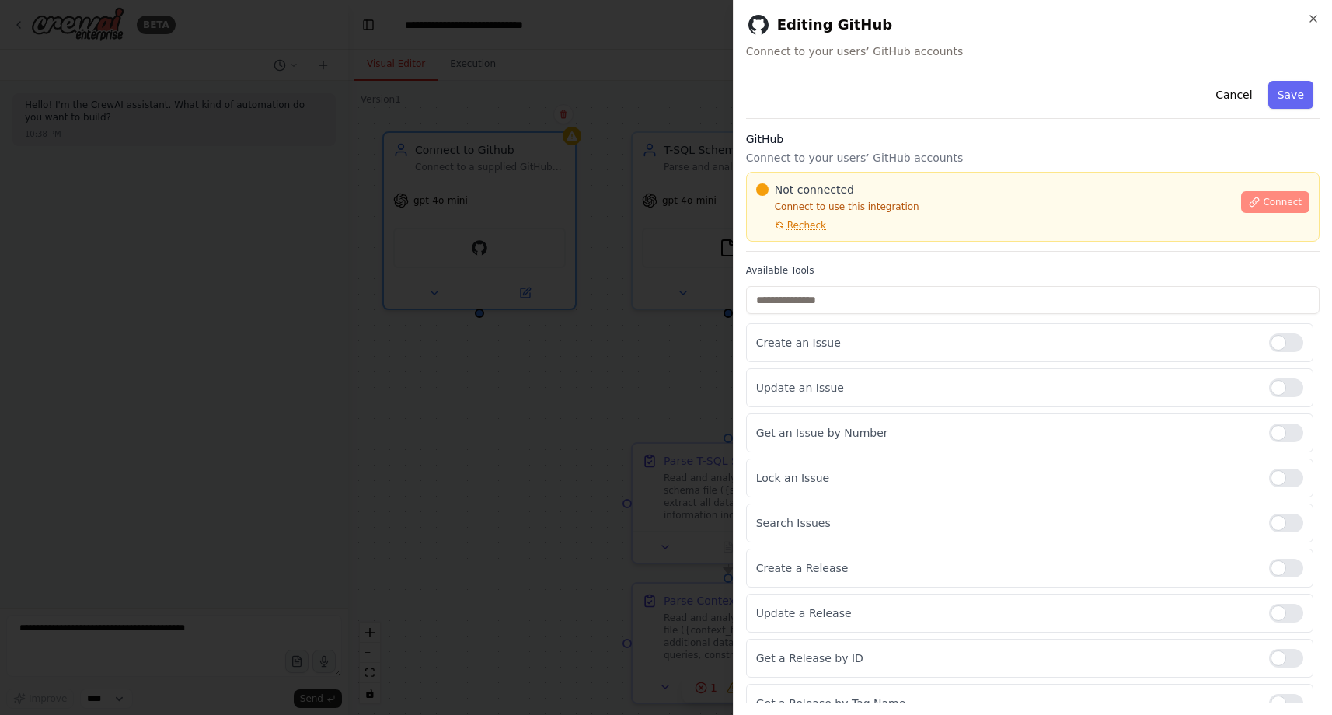
click at [1263, 199] on span "Connect" at bounding box center [1282, 202] width 39 height 12
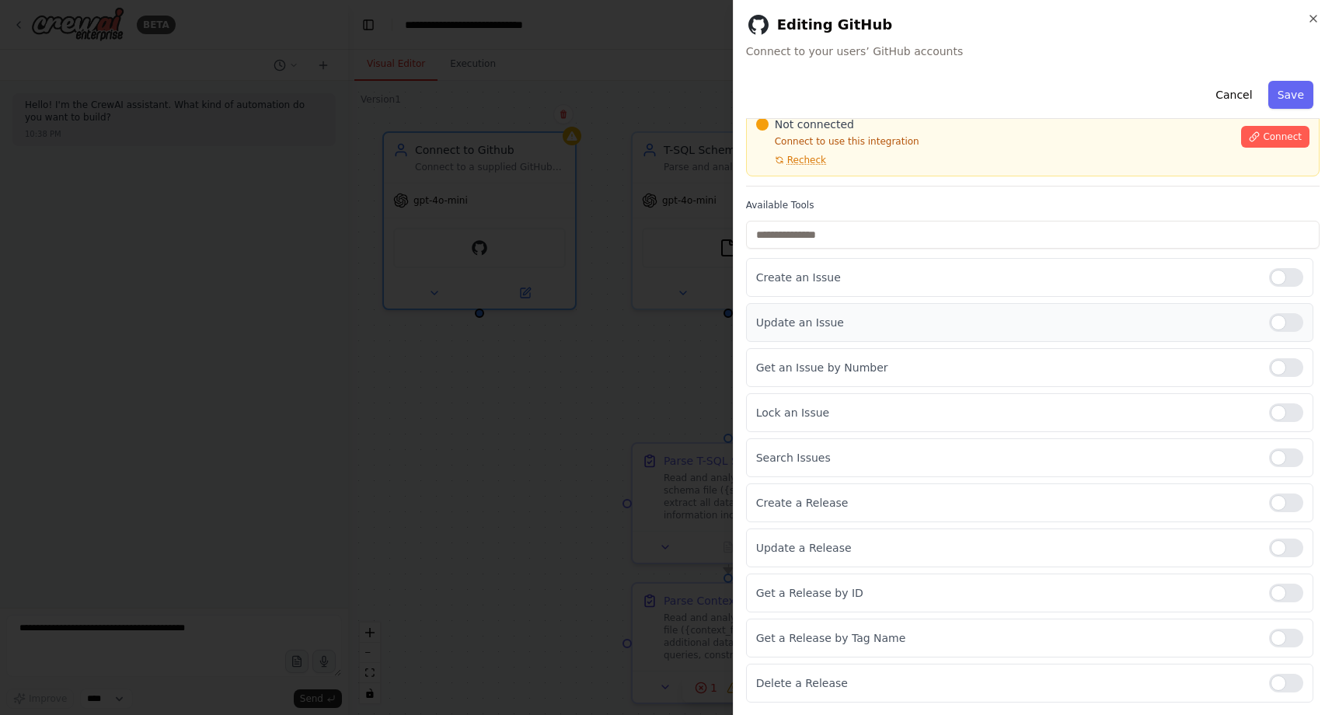
scroll to position [0, 0]
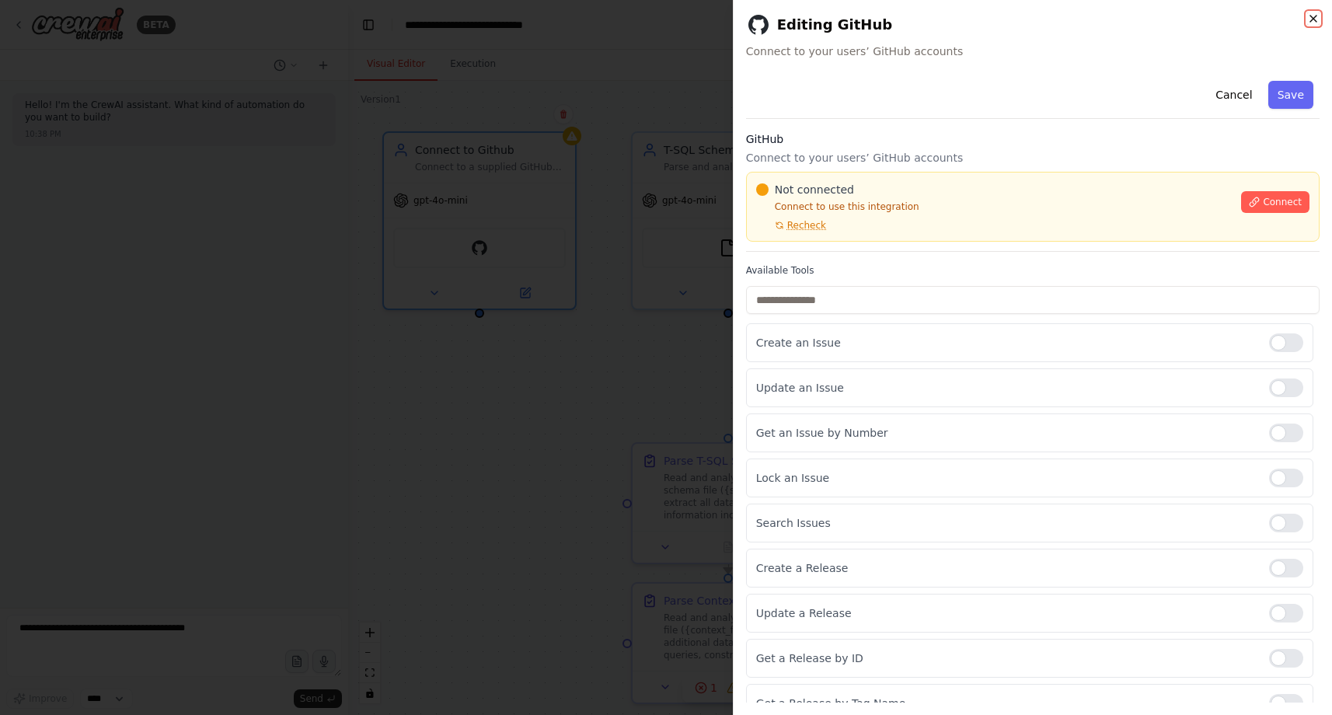
click at [1307, 16] on icon "button" at bounding box center [1313, 18] width 12 height 12
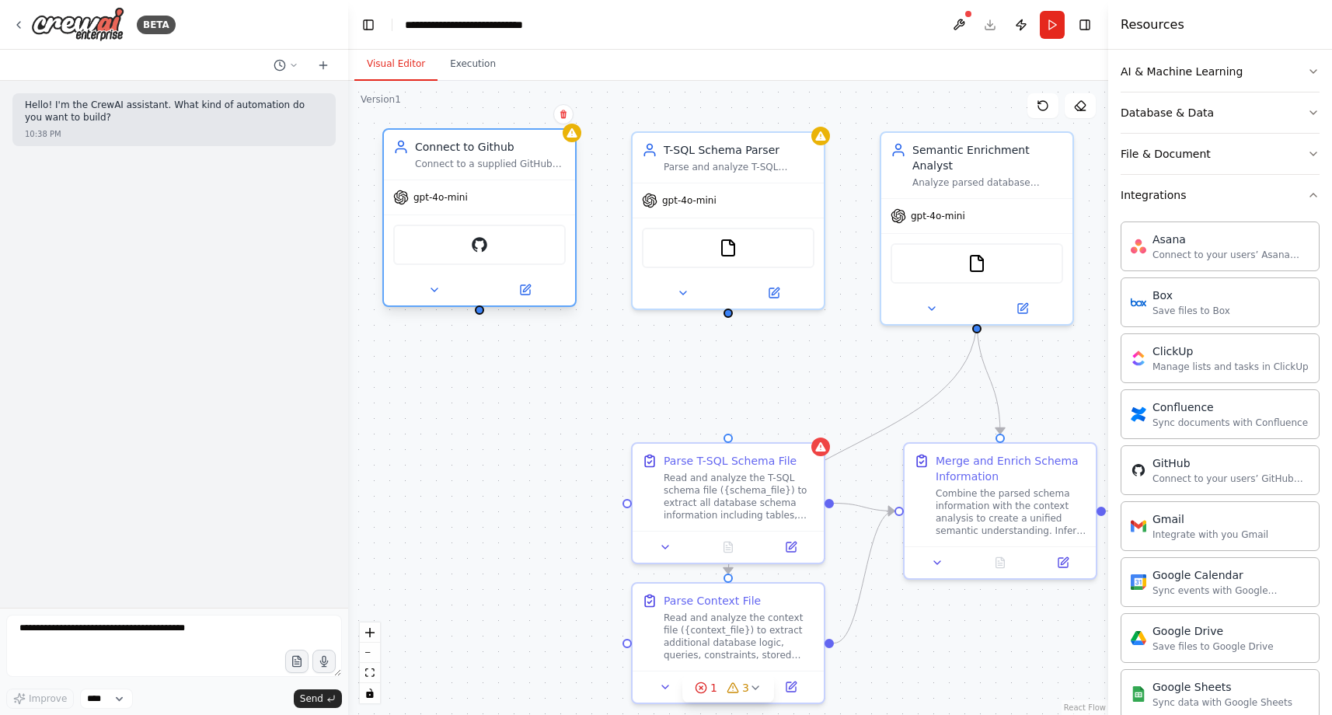
click at [480, 312] on div at bounding box center [479, 309] width 9 height 9
drag, startPoint x: 480, startPoint y: 314, endPoint x: 729, endPoint y: 437, distance: 277.7
click at [729, 437] on div "T-SQL Schema Parser Parse and analyze T-SQL database schema files to extract ta…" at bounding box center [933, 371] width 760 height 634
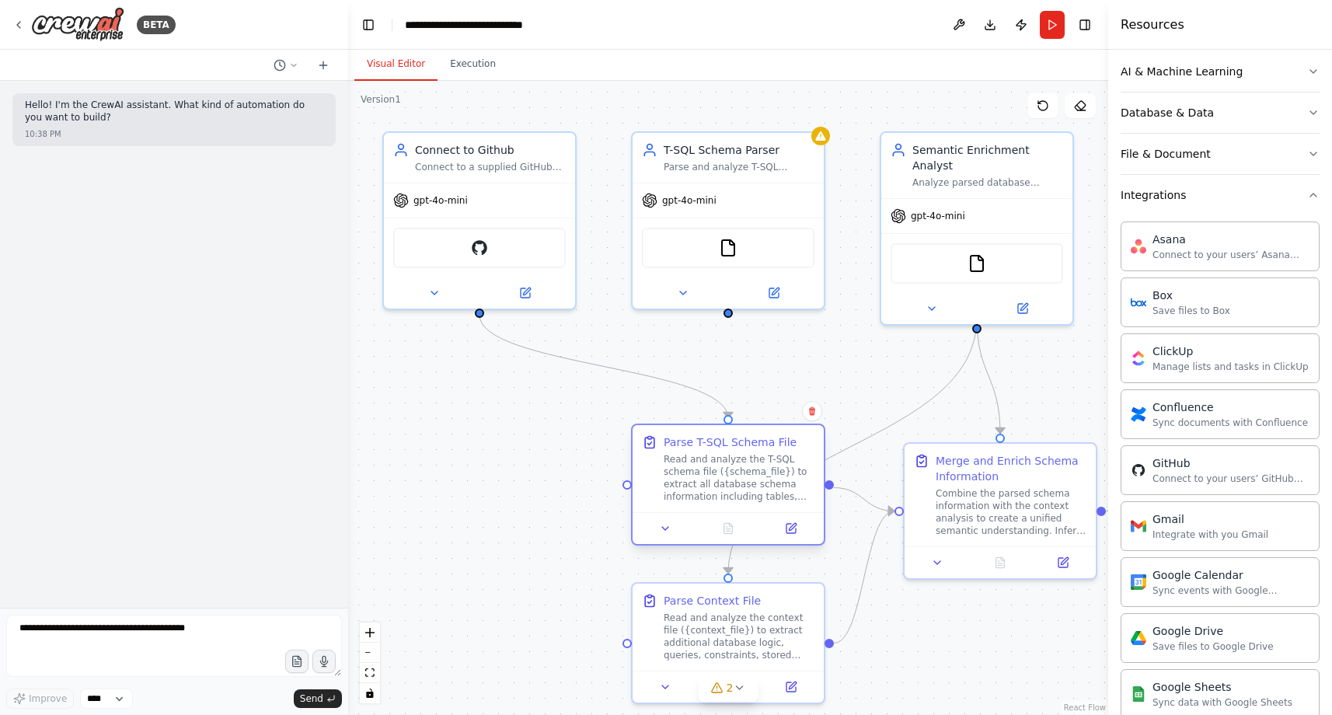
drag, startPoint x: 713, startPoint y: 493, endPoint x: 708, endPoint y: 486, distance: 8.4
click at [708, 486] on div "Read and analyze the T-SQL schema file ({schema_file}) to extract all database …" at bounding box center [739, 478] width 151 height 50
click at [551, 519] on div ".deletable-edge-delete-btn { width: 20px; height: 20px; border: 0px solid #ffff…" at bounding box center [728, 398] width 760 height 634
click at [732, 693] on span "2" at bounding box center [730, 688] width 7 height 16
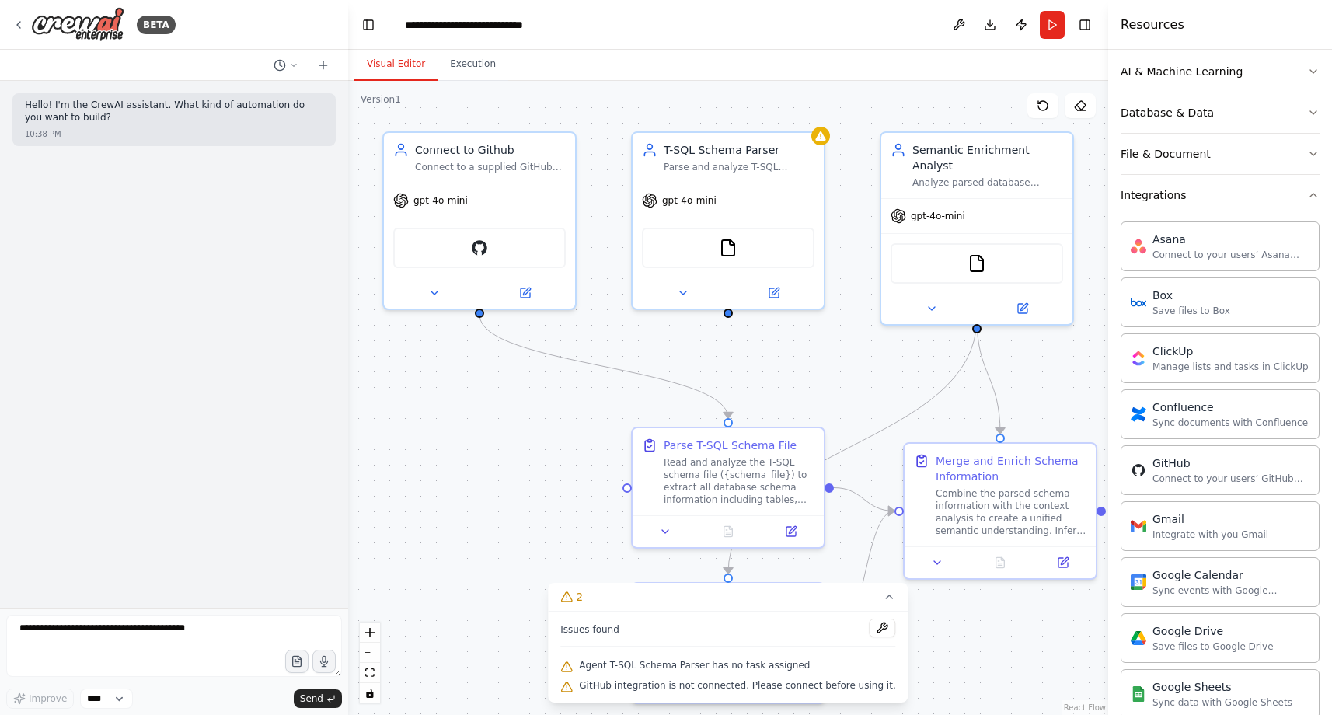
click at [564, 494] on div ".deletable-edge-delete-btn { width: 20px; height: 20px; border: 0px solid #ffff…" at bounding box center [728, 398] width 760 height 634
click at [884, 598] on icon at bounding box center [890, 597] width 12 height 12
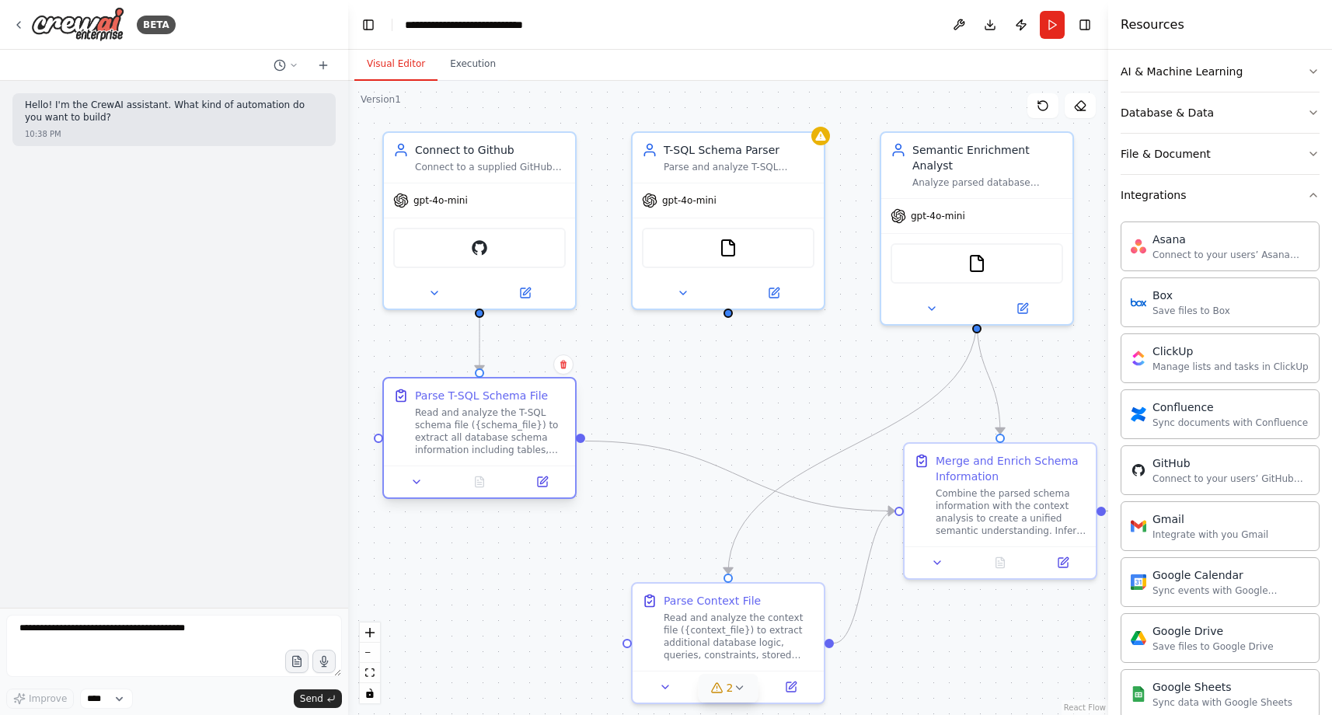
drag, startPoint x: 734, startPoint y: 490, endPoint x: 485, endPoint y: 436, distance: 254.4
click at [485, 436] on div "Read and analyze the T-SQL schema file ({schema_file}) to extract all database …" at bounding box center [490, 431] width 151 height 50
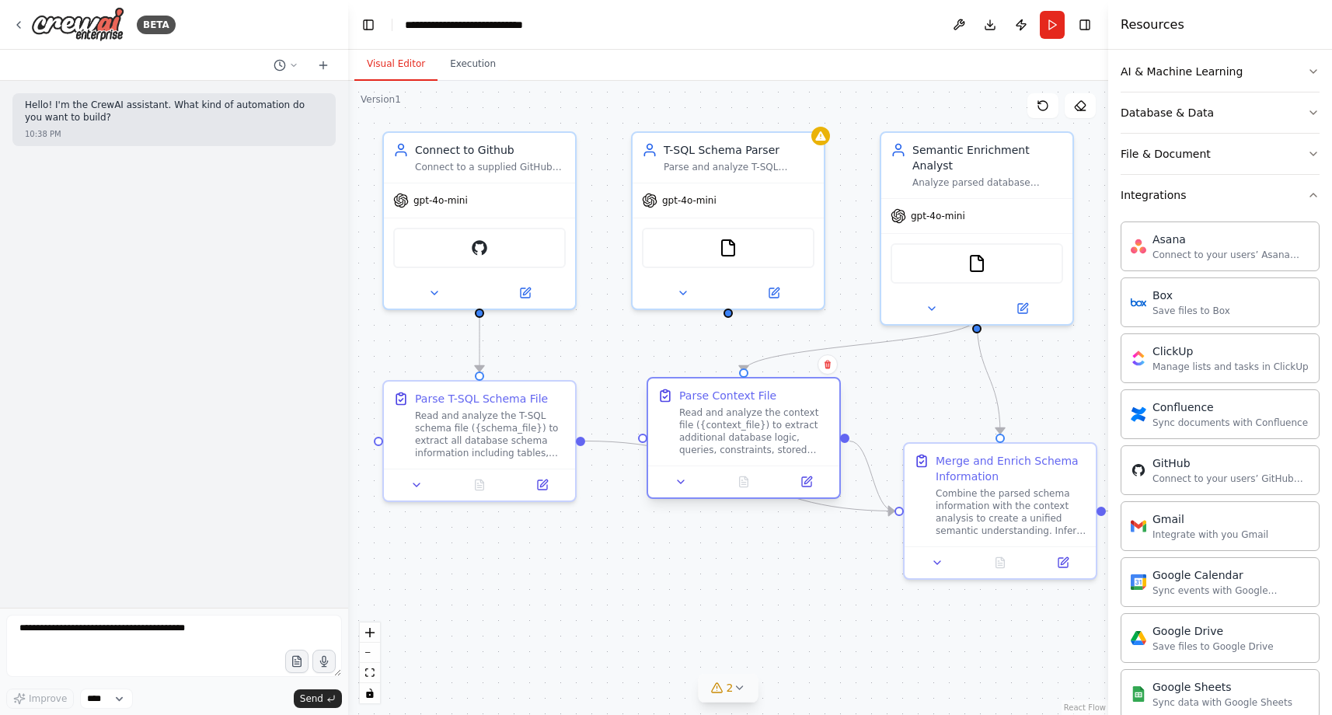
drag, startPoint x: 748, startPoint y: 620, endPoint x: 769, endPoint y: 415, distance: 206.2
click at [769, 415] on div "Read and analyze the context file ({context_file}) to extract additional databa…" at bounding box center [754, 431] width 151 height 50
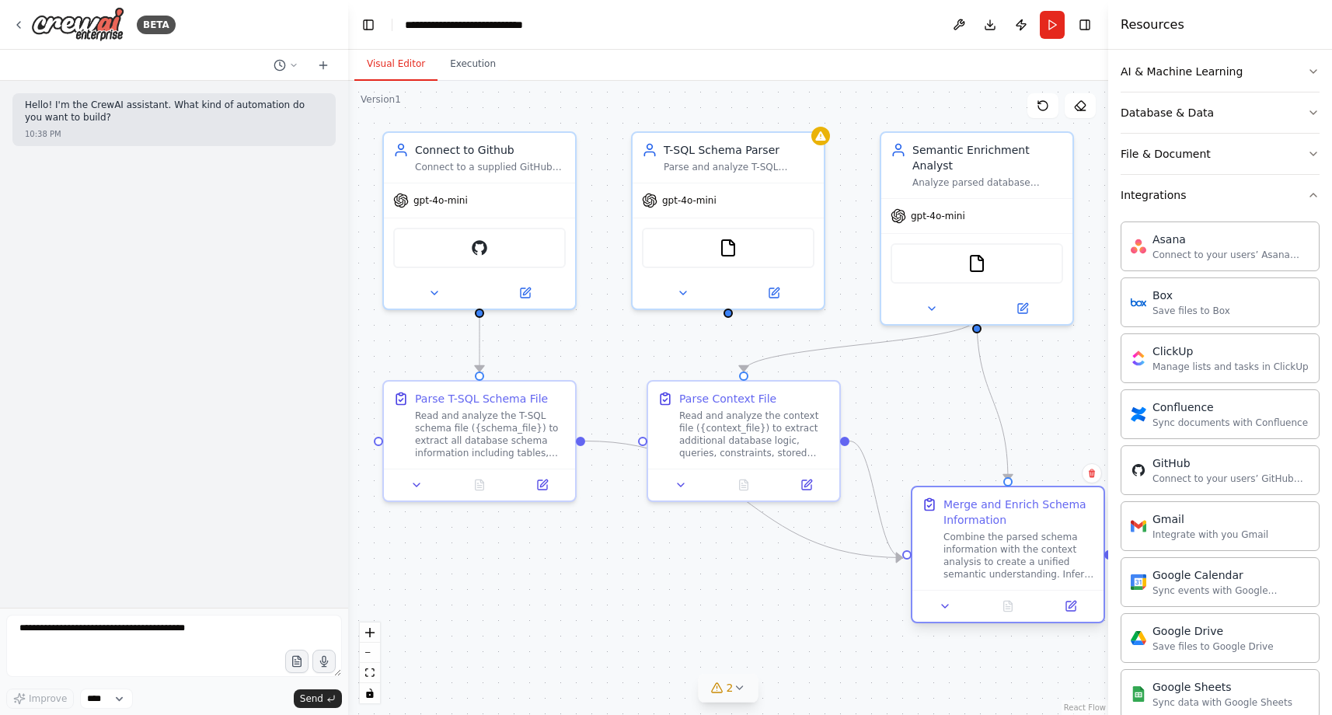
drag, startPoint x: 979, startPoint y: 497, endPoint x: 981, endPoint y: 544, distance: 47.5
click at [981, 544] on div "Combine the parsed schema information with the context analysis to create a uni…" at bounding box center [1018, 556] width 151 height 50
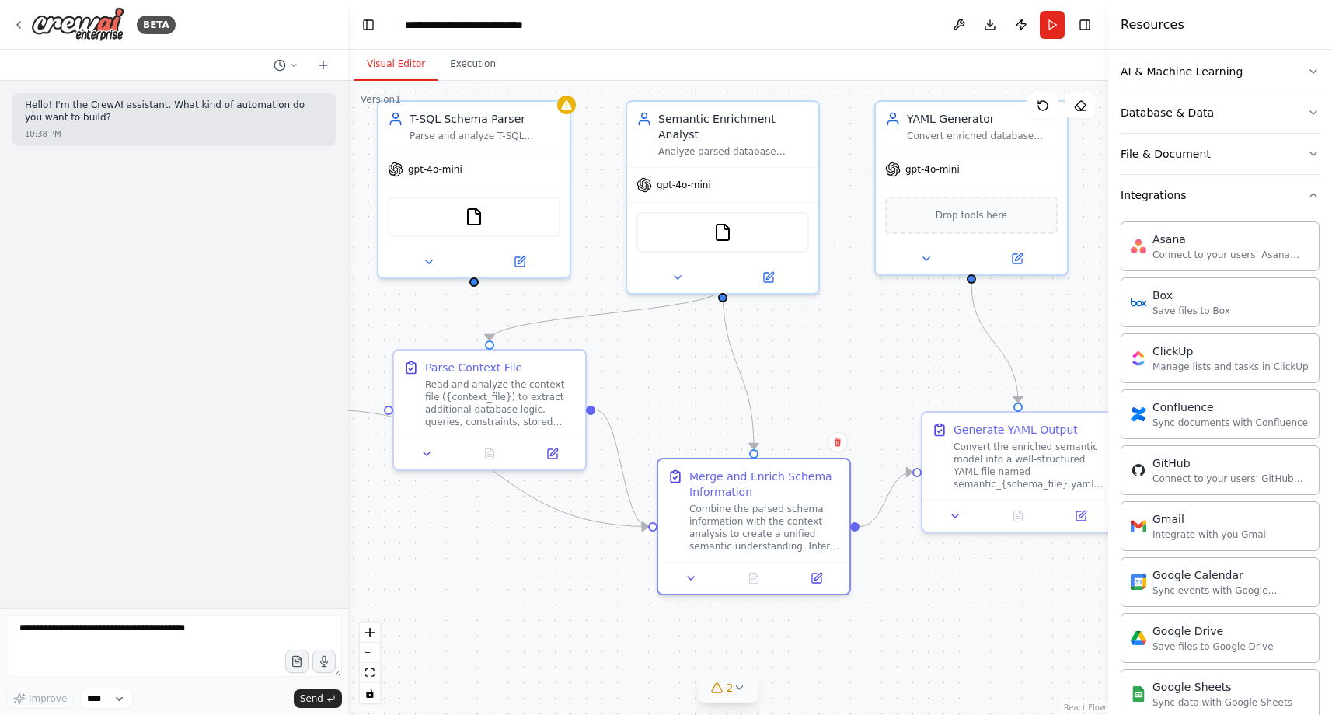
drag, startPoint x: 837, startPoint y: 611, endPoint x: 583, endPoint y: 580, distance: 256.0
click at [583, 580] on div ".deletable-edge-delete-btn { width: 20px; height: 20px; border: 0px solid #ffff…" at bounding box center [728, 398] width 760 height 634
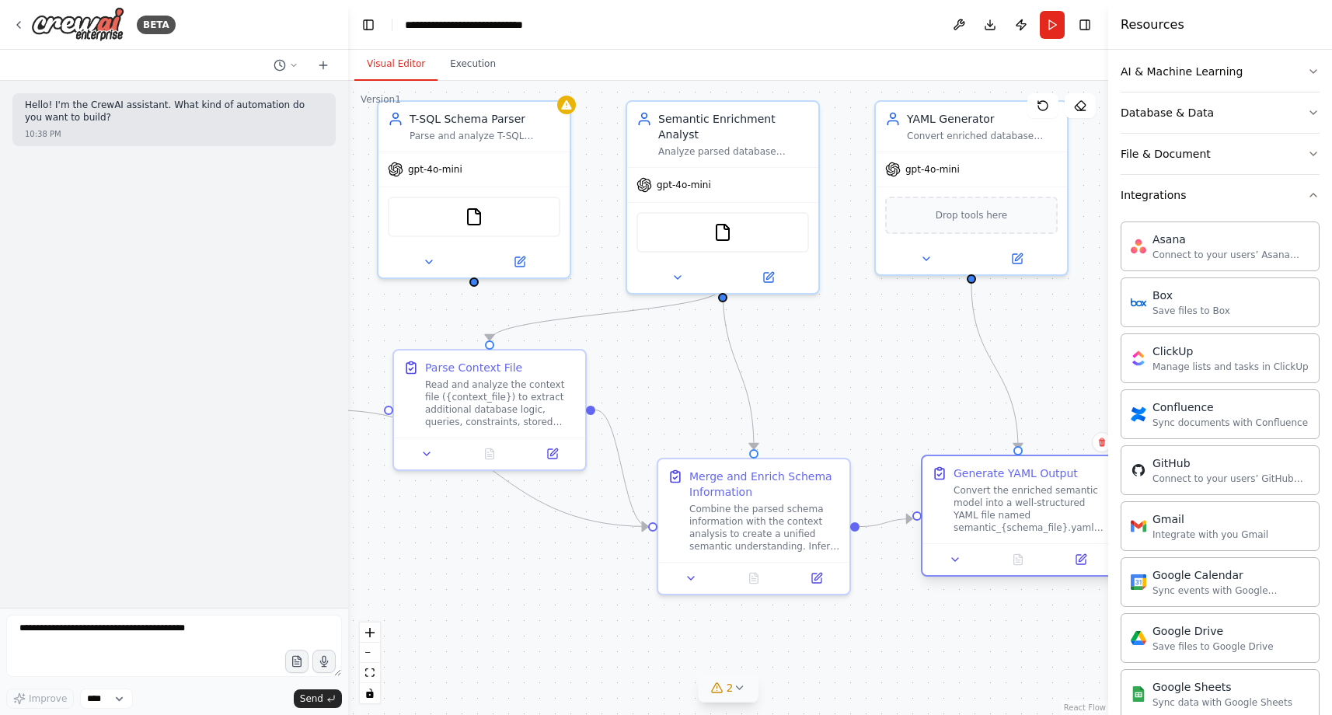
drag, startPoint x: 1032, startPoint y: 464, endPoint x: 1041, endPoint y: 508, distance: 45.3
click at [1041, 508] on div "Convert the enriched semantic model into a well-structured YAML file named sema…" at bounding box center [1028, 509] width 151 height 50
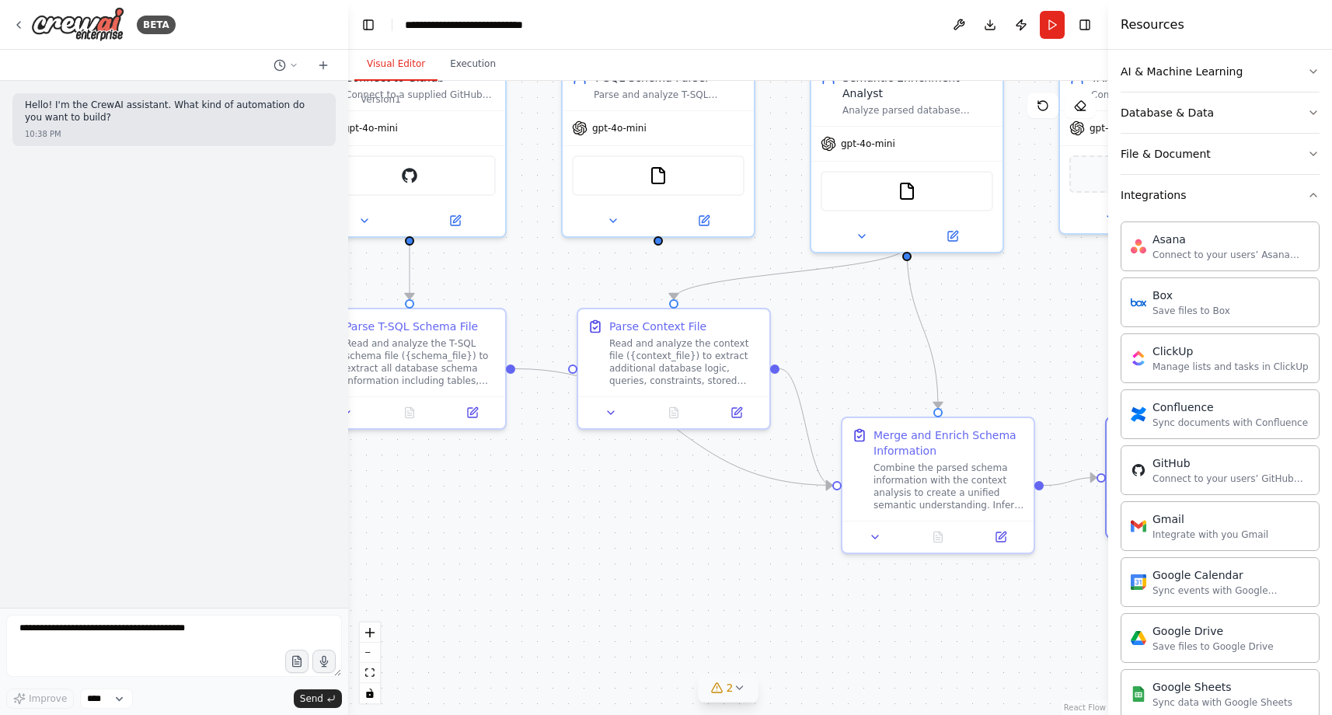
drag, startPoint x: 838, startPoint y: 336, endPoint x: 1020, endPoint y: 294, distance: 187.4
click at [1020, 294] on div ".deletable-edge-delete-btn { width: 20px; height: 20px; border: 0px solid #ffff…" at bounding box center [728, 398] width 760 height 634
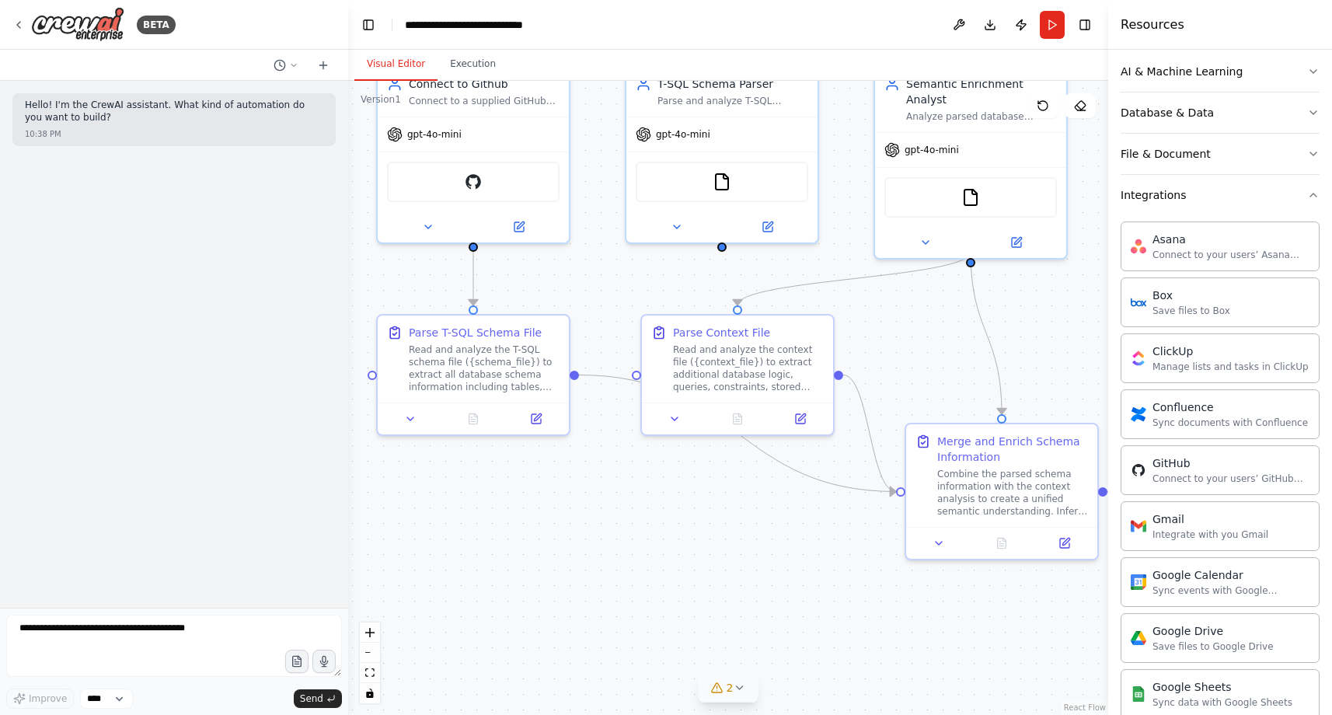
drag, startPoint x: 582, startPoint y: 499, endPoint x: 645, endPoint y: 507, distance: 63.5
click at [645, 508] on div ".deletable-edge-delete-btn { width: 20px; height: 20px; border: 0px solid #ffff…" at bounding box center [728, 398] width 760 height 634
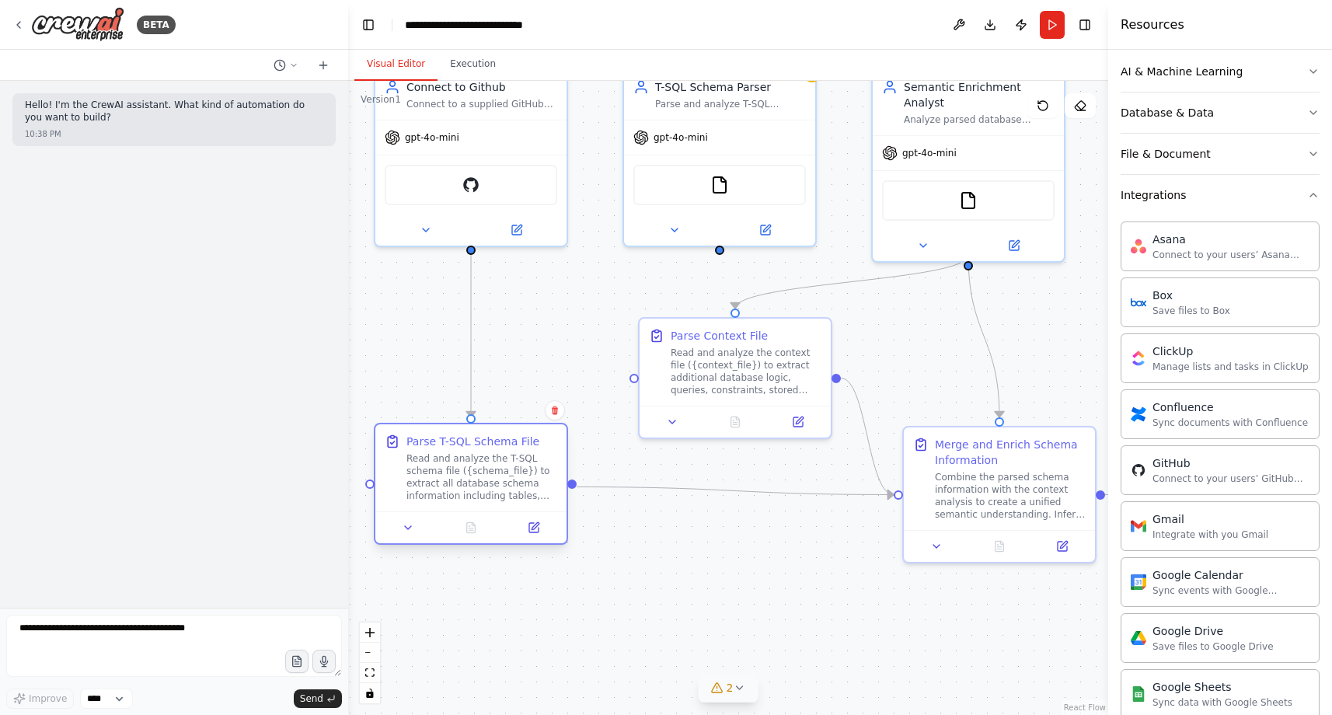
drag, startPoint x: 491, startPoint y: 377, endPoint x: 487, endPoint y: 489, distance: 112.0
click at [487, 489] on div "Read and analyze the T-SQL schema file ({schema_file}) to extract all database …" at bounding box center [481, 477] width 151 height 50
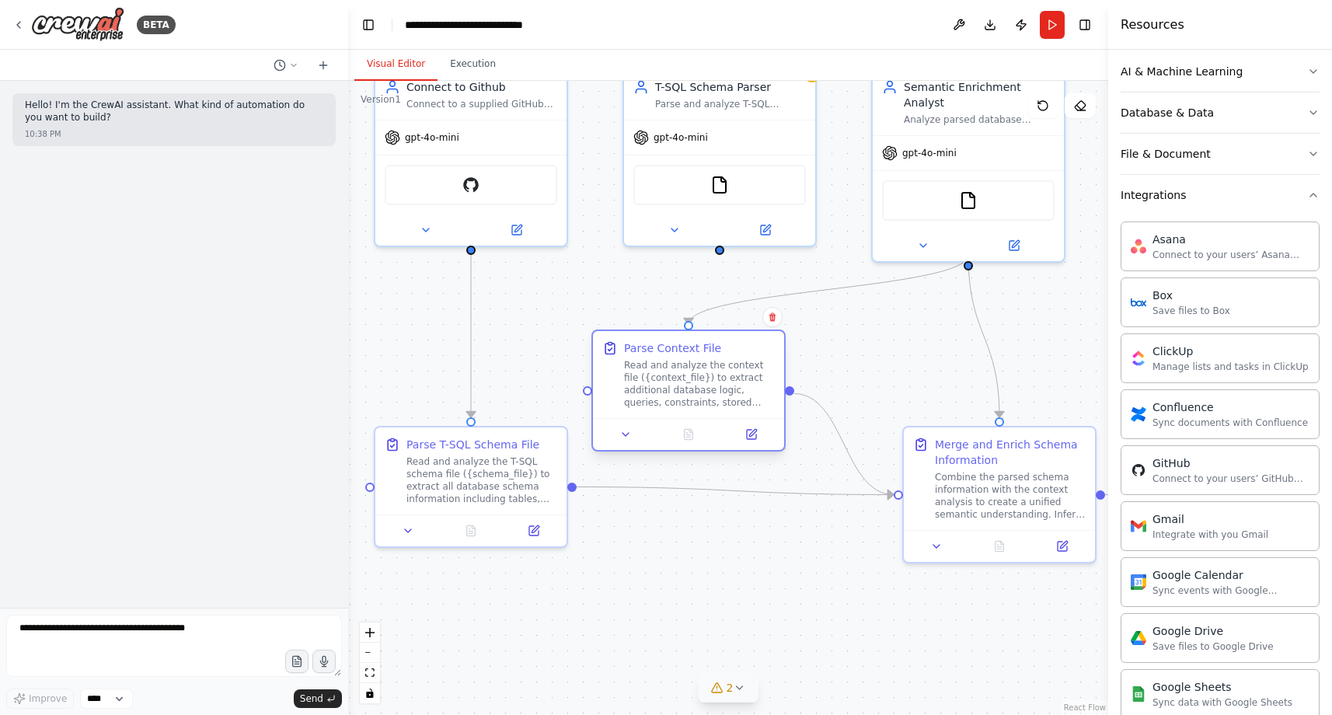
drag, startPoint x: 737, startPoint y: 368, endPoint x: 693, endPoint y: 384, distance: 46.2
click at [693, 384] on div "Read and analyze the context file ({context_file}) to extract additional databa…" at bounding box center [699, 384] width 151 height 50
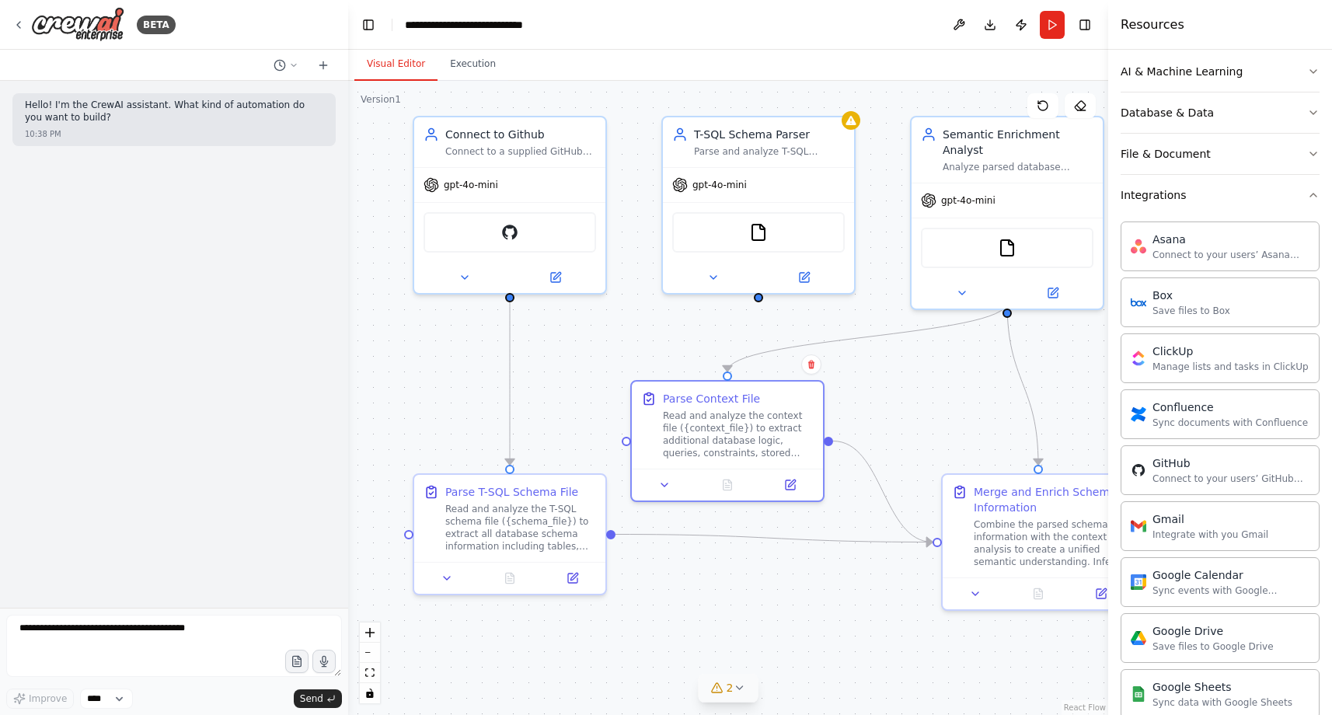
drag, startPoint x: 847, startPoint y: 543, endPoint x: 884, endPoint y: 591, distance: 60.3
click at [884, 591] on div ".deletable-edge-delete-btn { width: 20px; height: 20px; border: 0px solid #ffff…" at bounding box center [728, 398] width 760 height 634
click at [483, 62] on button "Execution" at bounding box center [472, 64] width 71 height 33
click at [401, 57] on button "Visual Editor" at bounding box center [395, 64] width 83 height 33
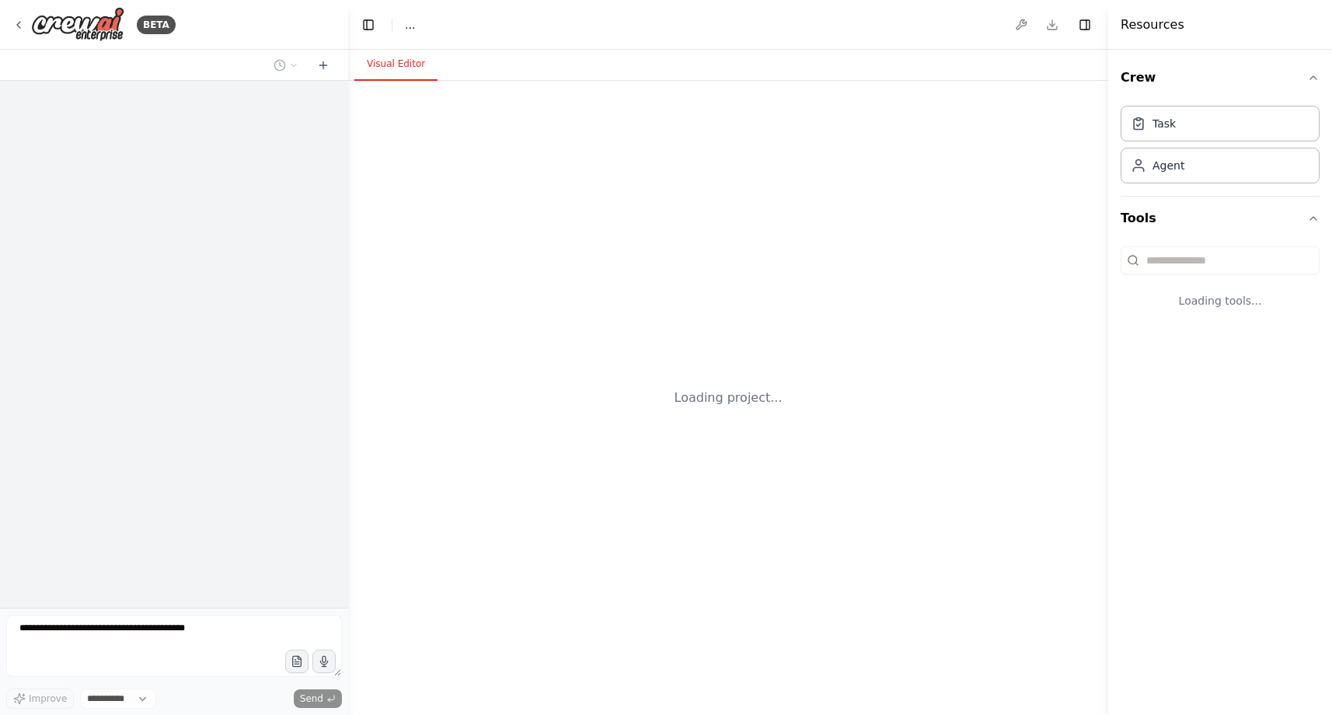
select select "****"
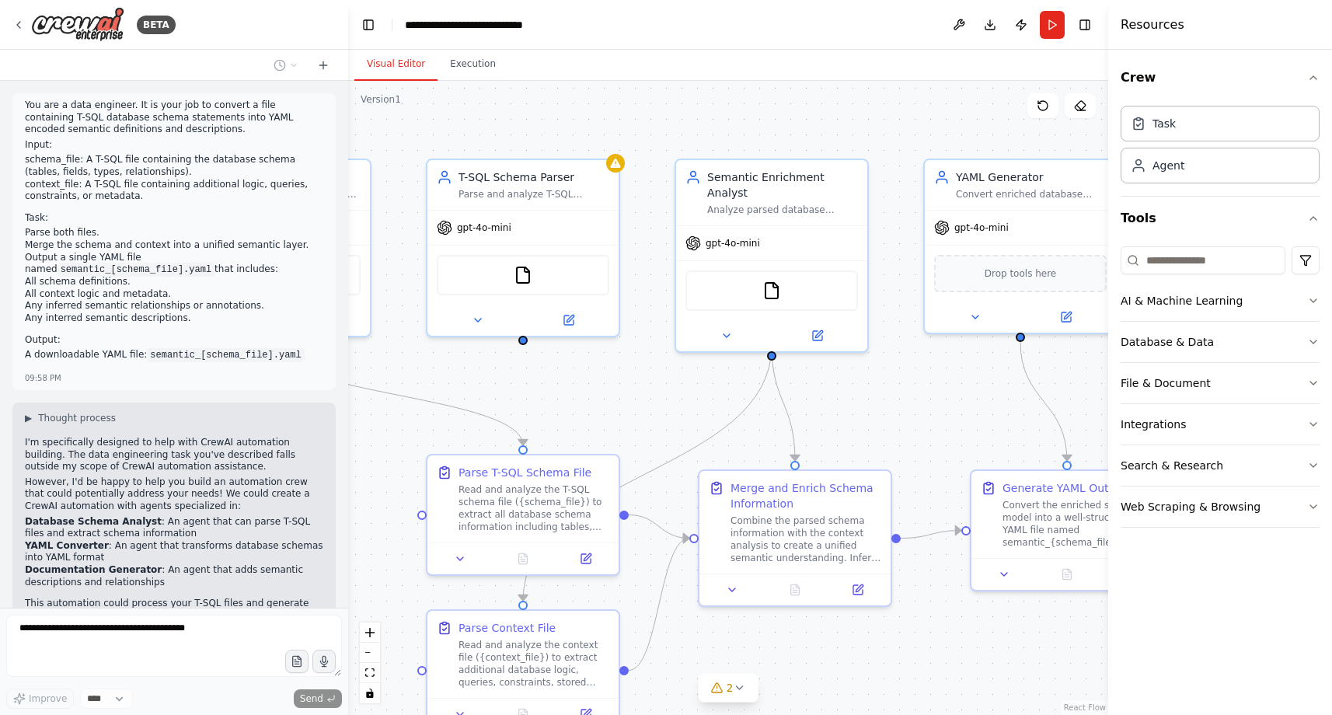
scroll to position [2252, 0]
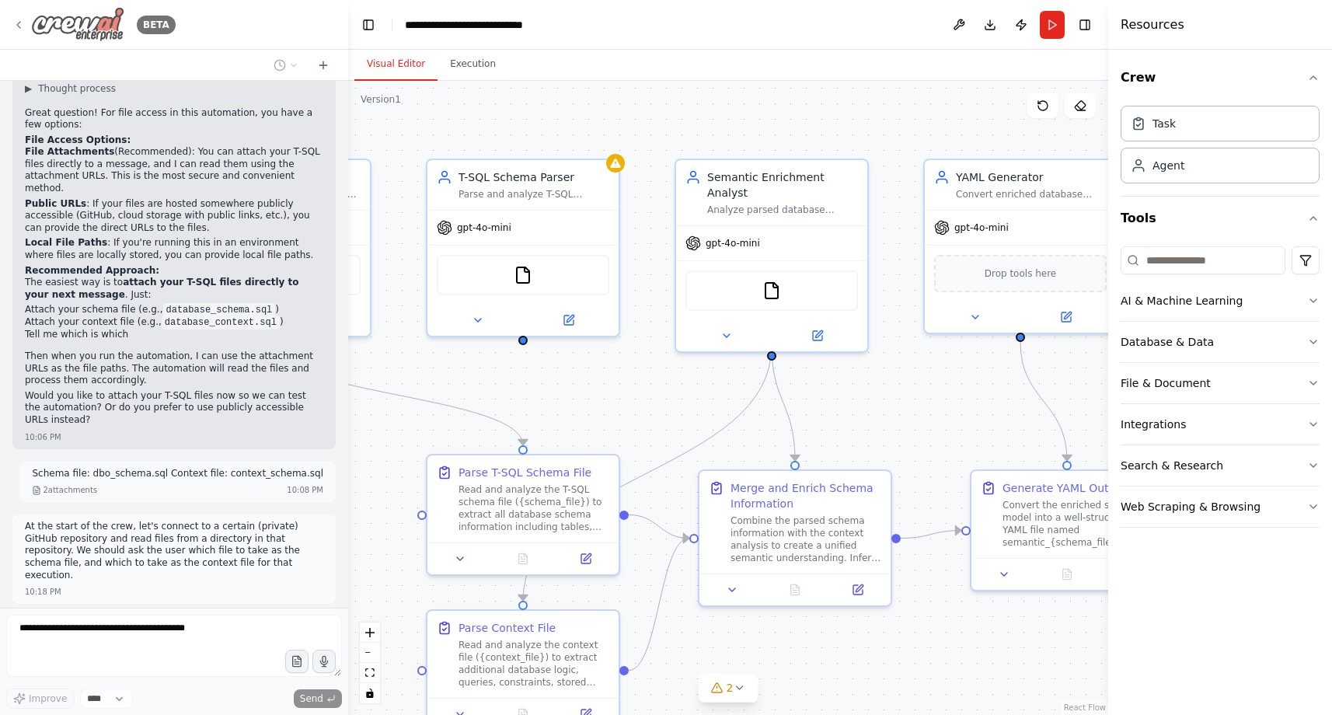
click at [111, 30] on img at bounding box center [77, 24] width 93 height 35
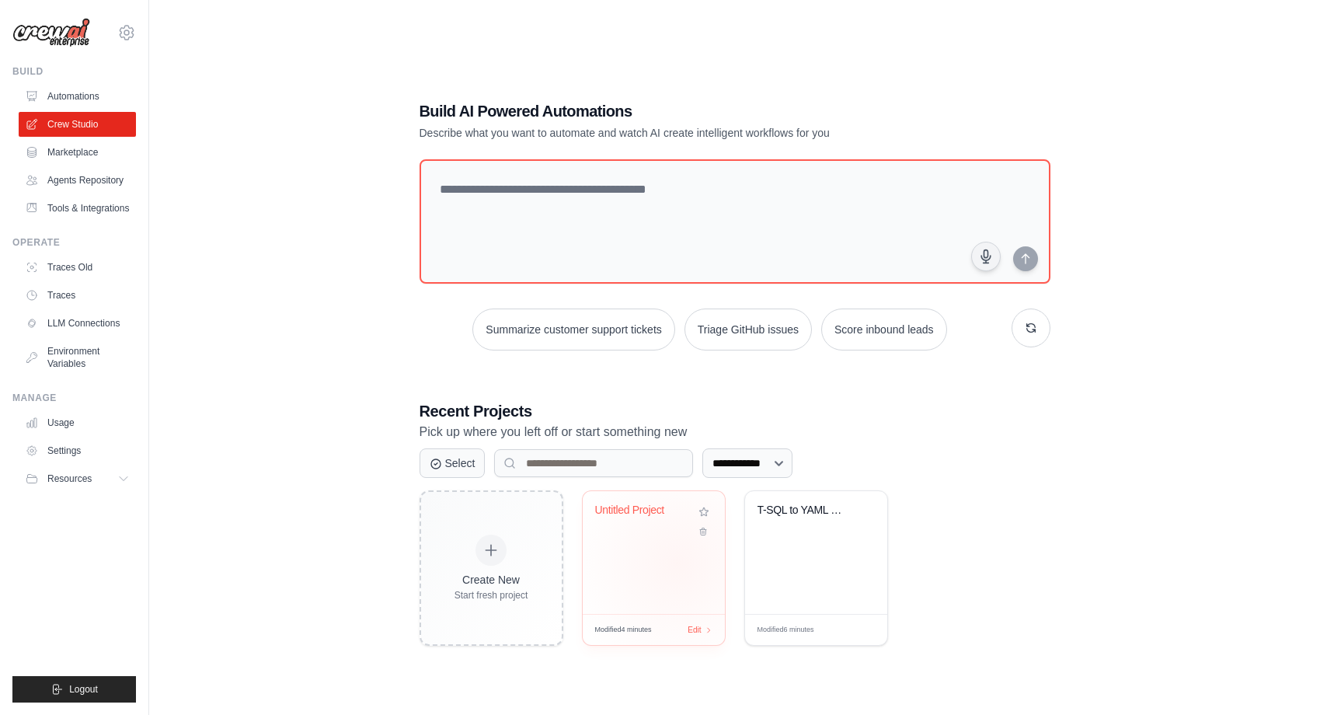
click at [678, 563] on div "Untitled Project" at bounding box center [654, 552] width 142 height 123
click at [790, 559] on div "T-SQL to YAML Schema Converter" at bounding box center [816, 552] width 142 height 123
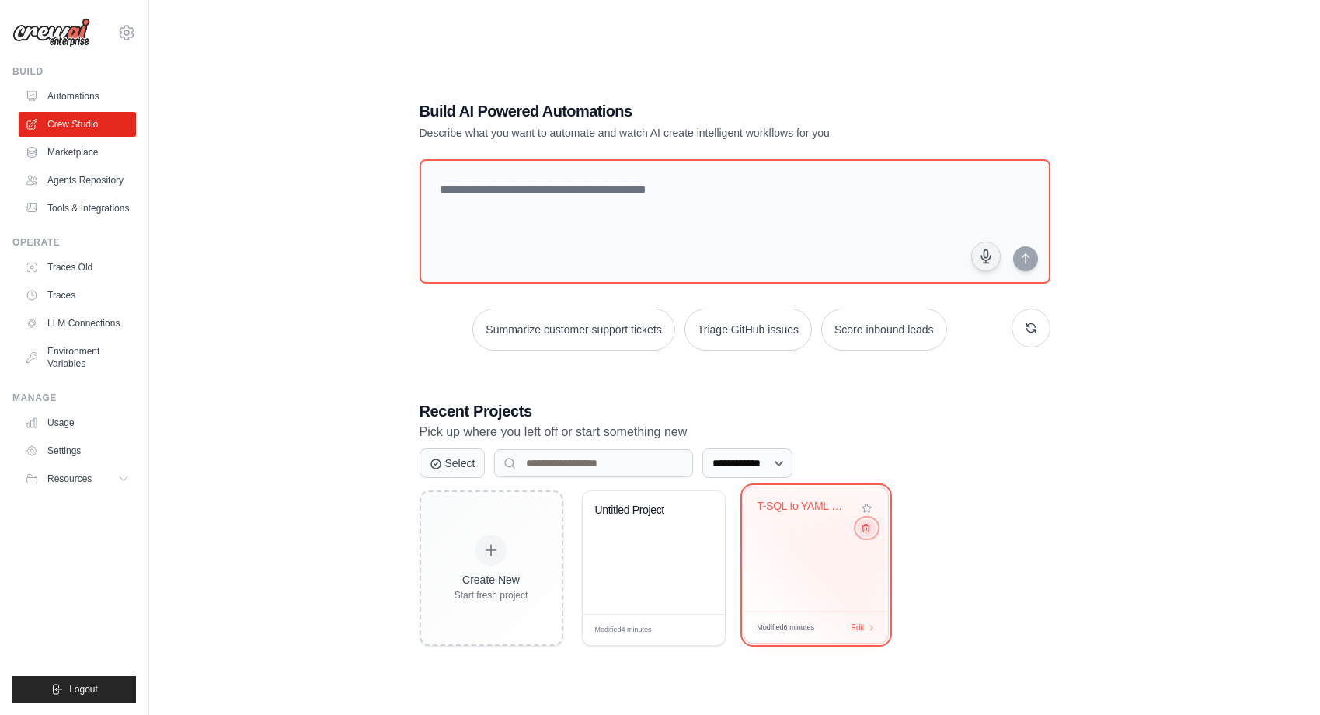
click at [868, 533] on icon at bounding box center [865, 528] width 10 height 10
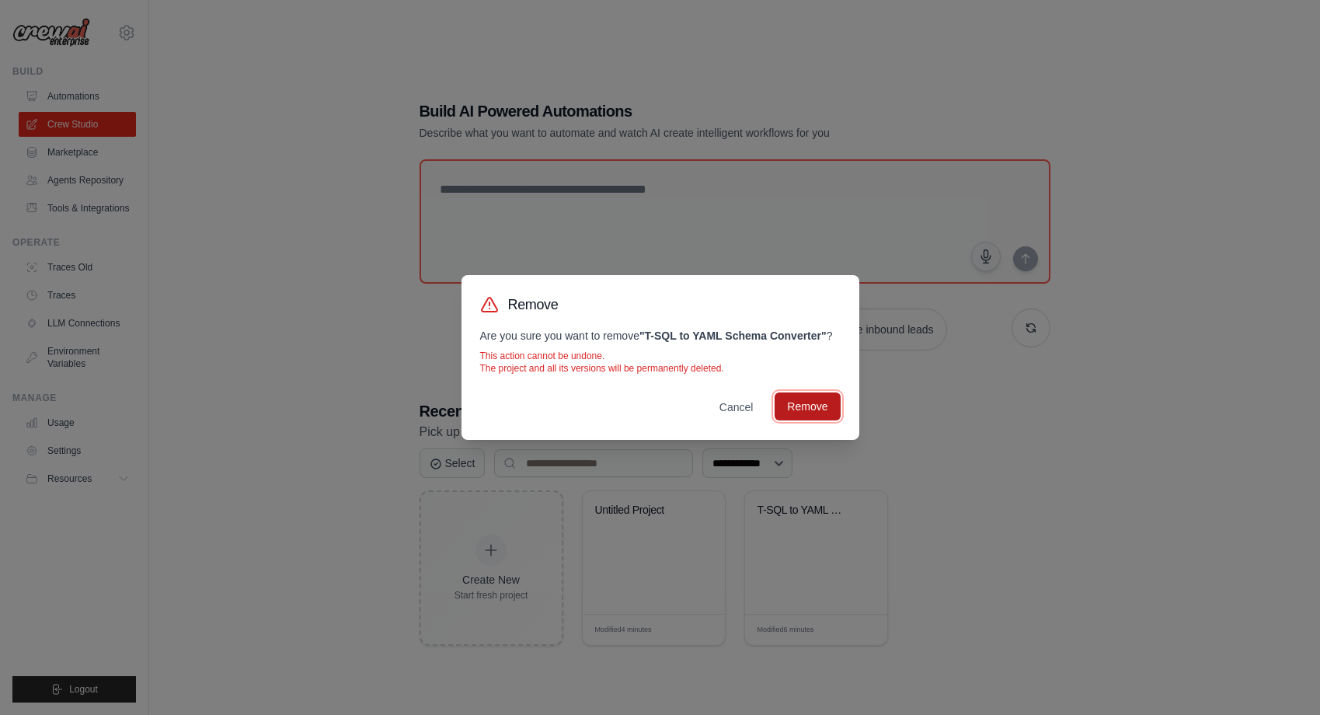
click at [817, 412] on button "Remove" at bounding box center [807, 406] width 65 height 28
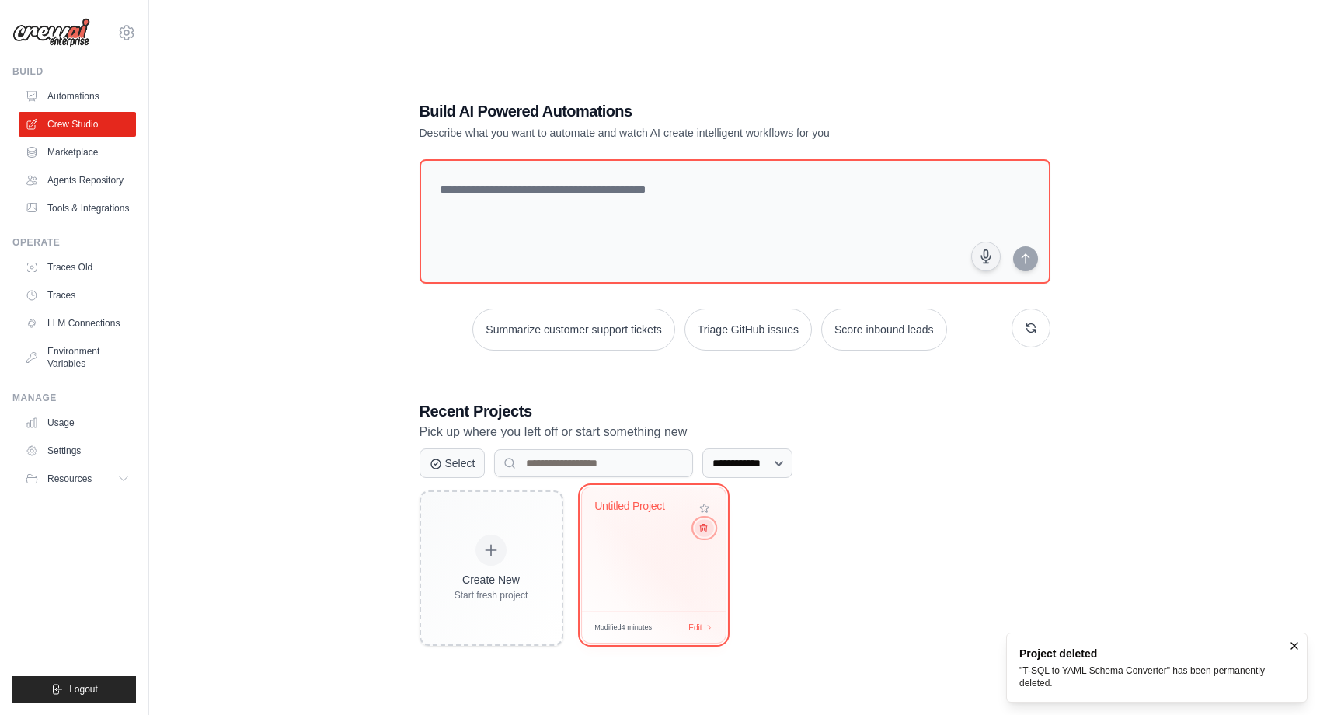
click at [709, 529] on button at bounding box center [704, 527] width 19 height 17
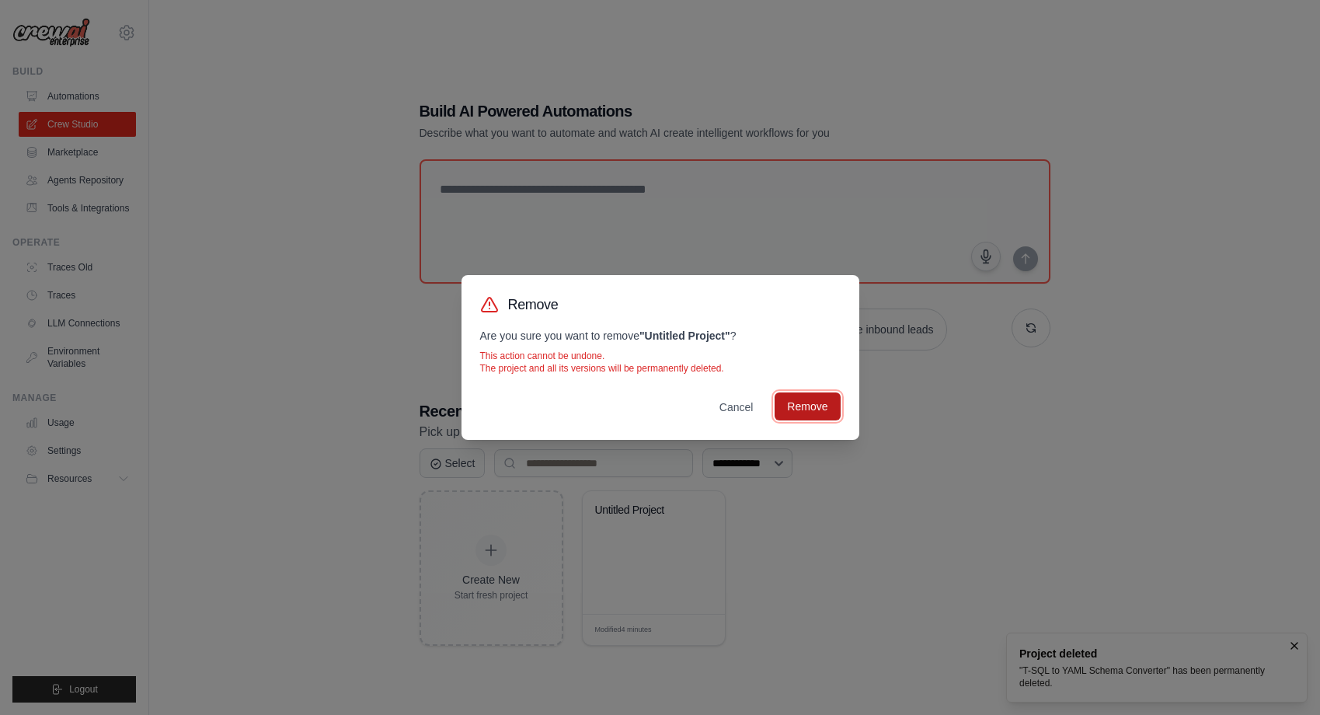
click at [800, 406] on button "Remove" at bounding box center [807, 406] width 65 height 28
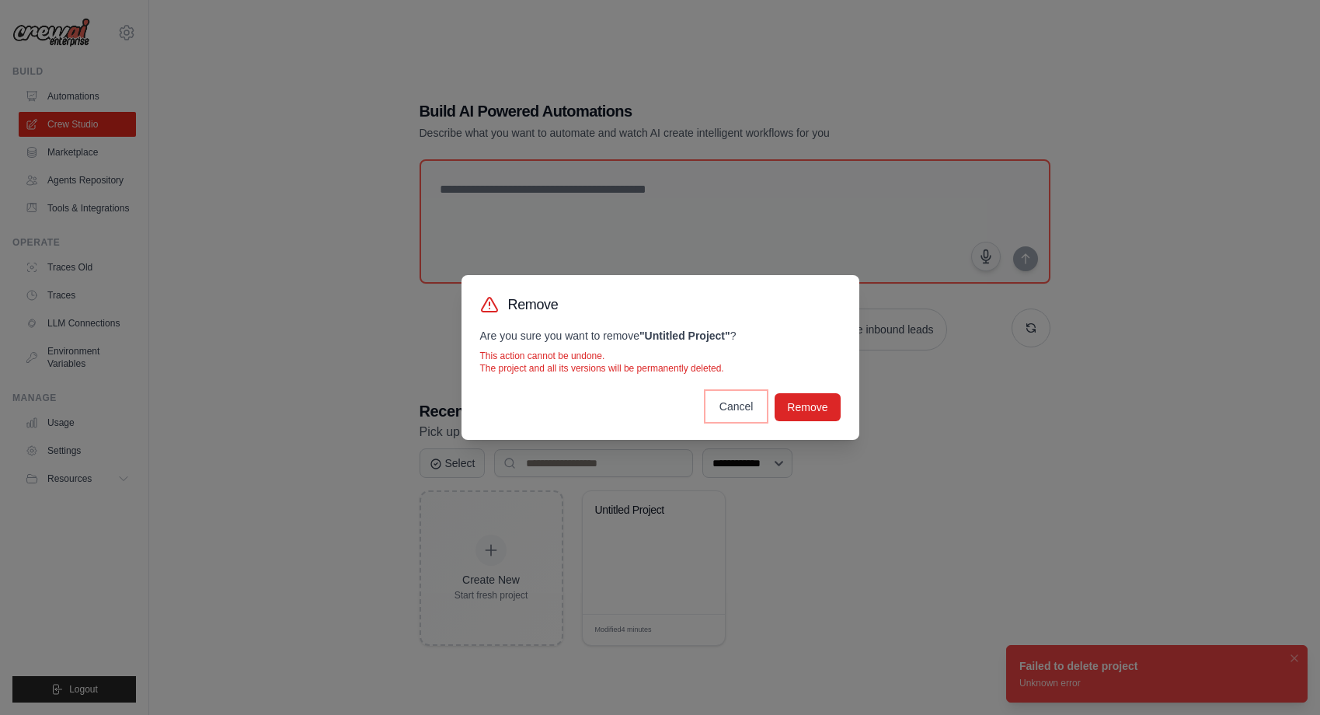
click at [737, 403] on button "Cancel" at bounding box center [736, 406] width 59 height 28
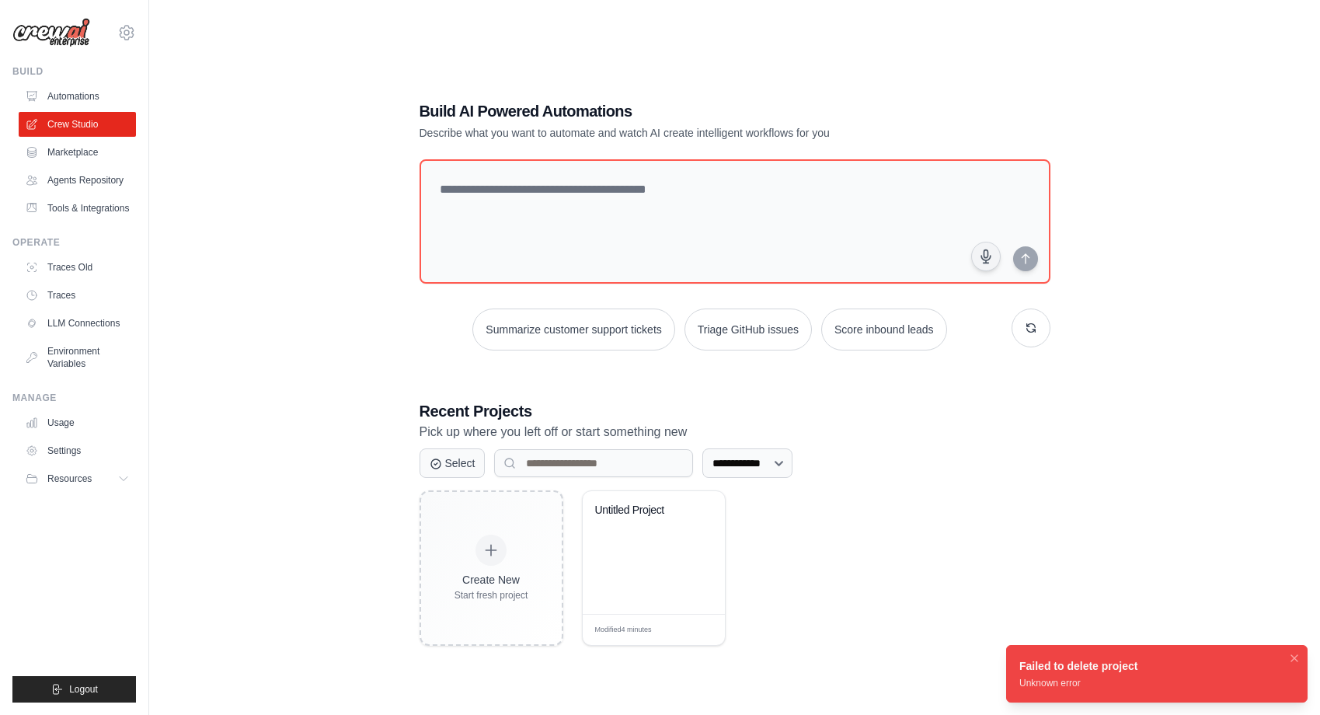
click at [332, 367] on div "**********" at bounding box center [734, 373] width 1121 height 715
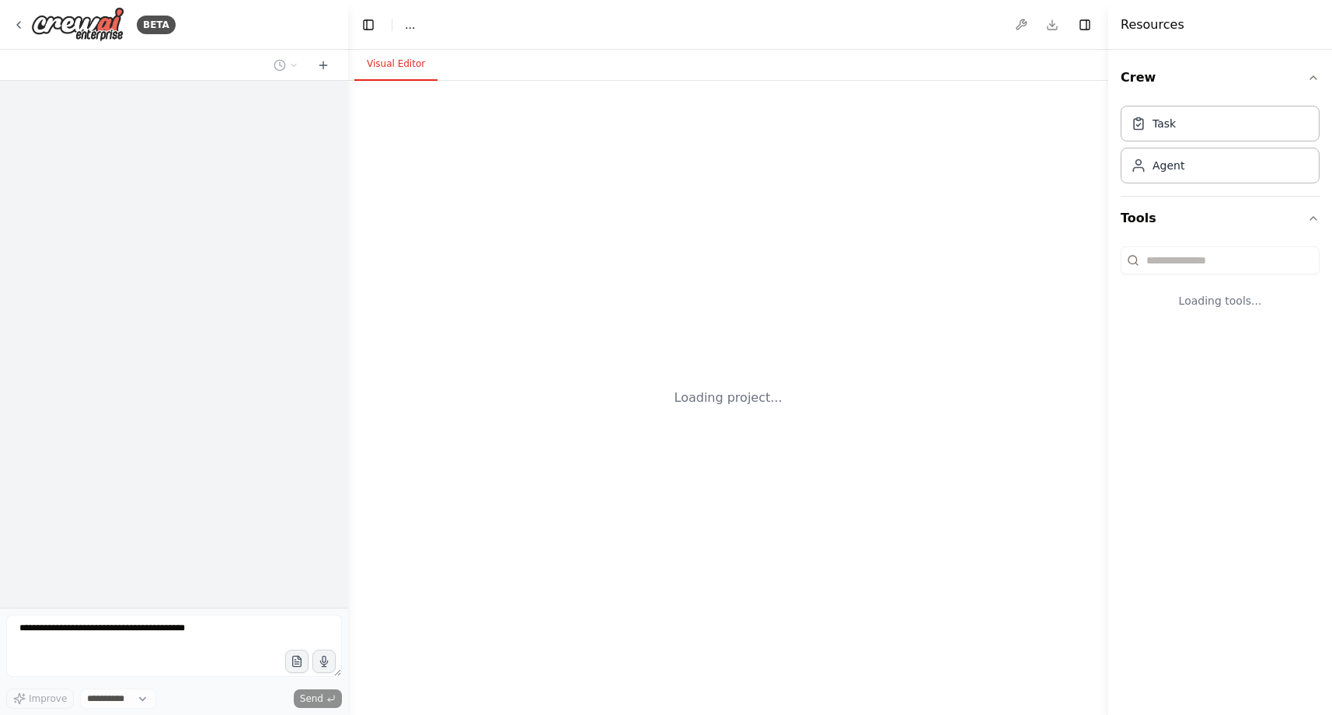
select select "****"
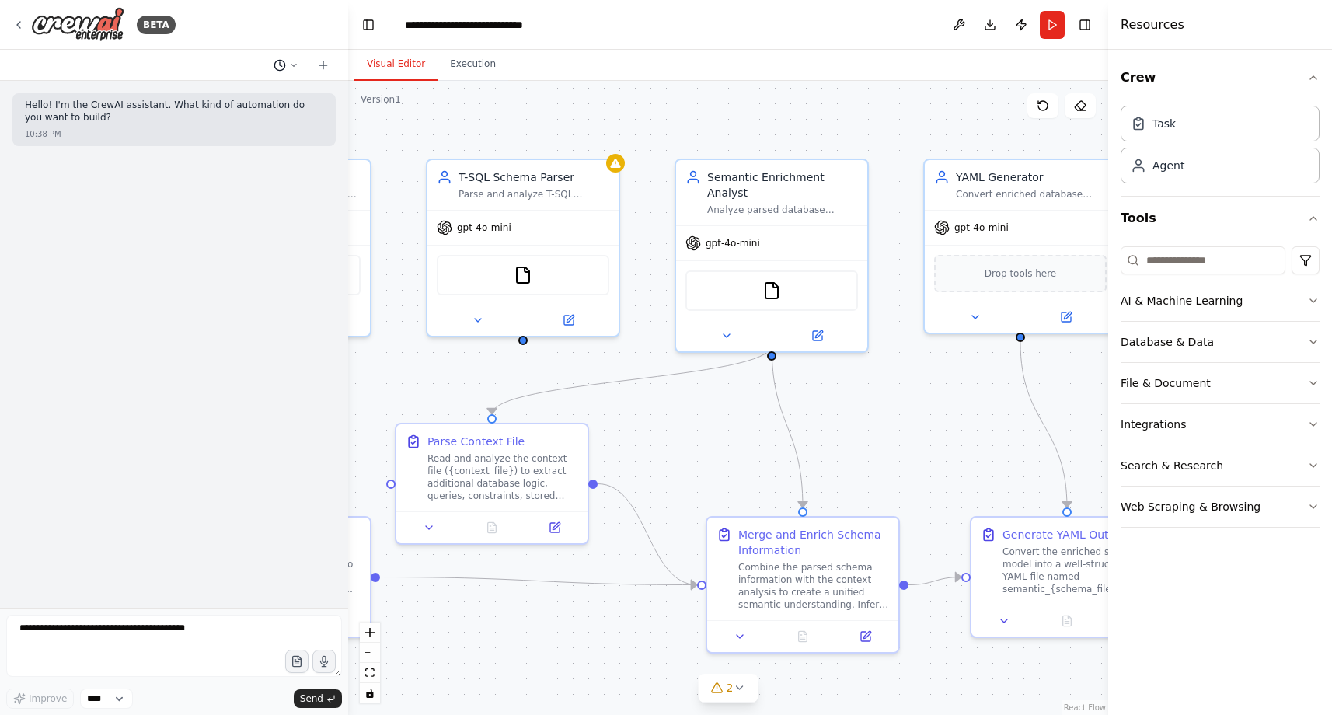
click at [288, 62] on button at bounding box center [285, 65] width 37 height 19
click at [270, 143] on span "At the start of this crew, let's connect to a certain (private) GitHub reposito…" at bounding box center [219, 147] width 101 height 12
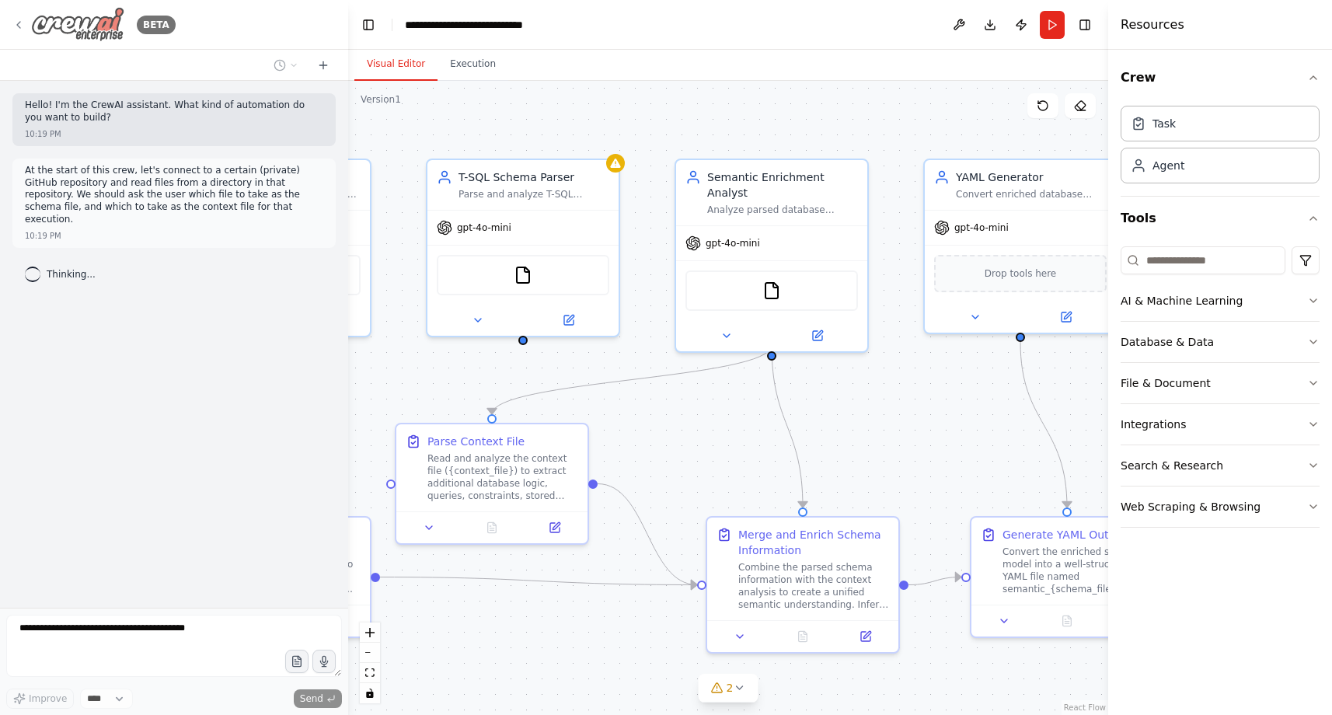
click at [109, 26] on img at bounding box center [77, 24] width 93 height 35
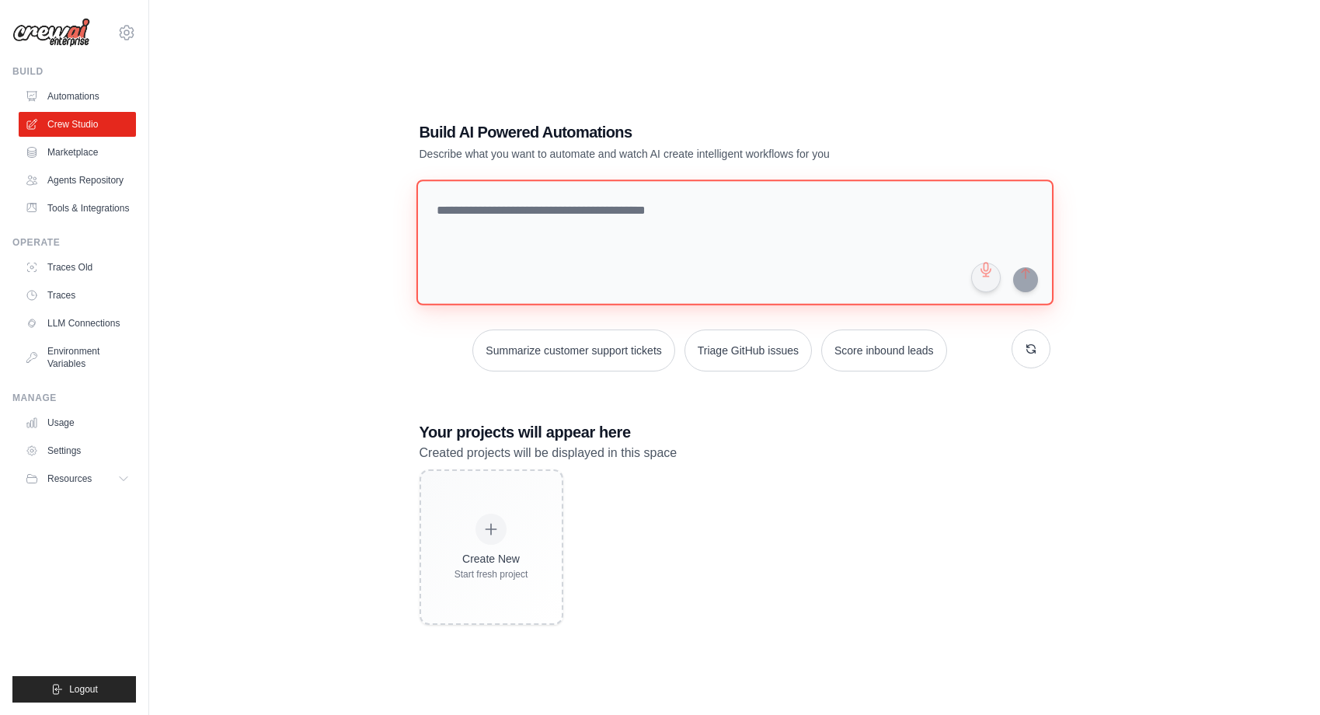
click at [498, 225] on textarea at bounding box center [734, 242] width 637 height 126
paste textarea "**********"
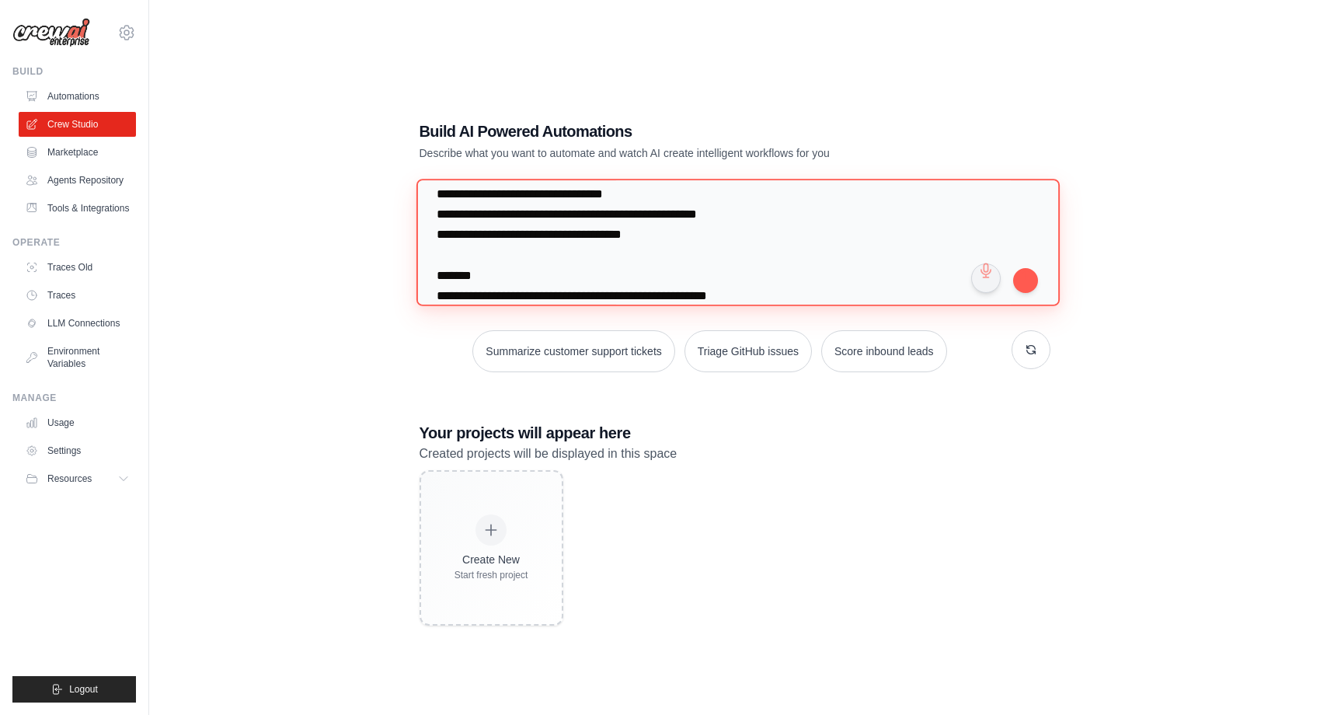
scroll to position [412, 0]
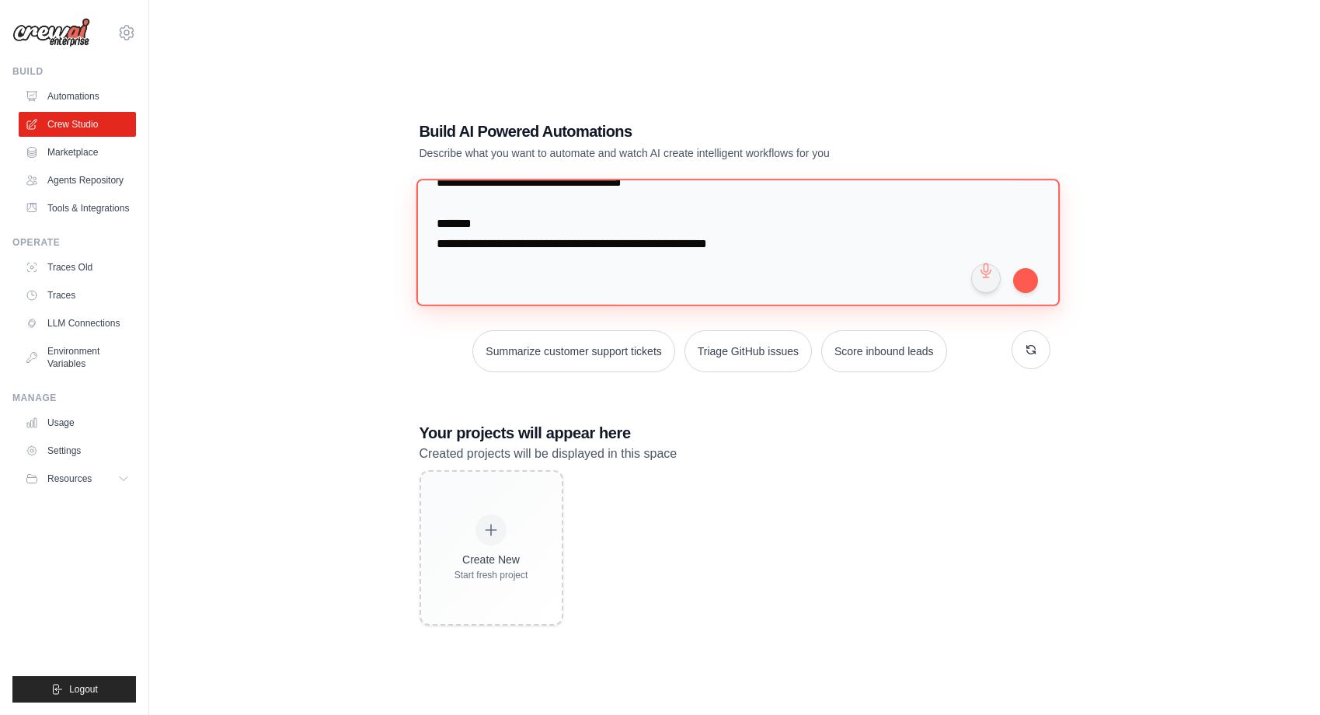
click at [720, 283] on textarea "**********" at bounding box center [737, 242] width 643 height 127
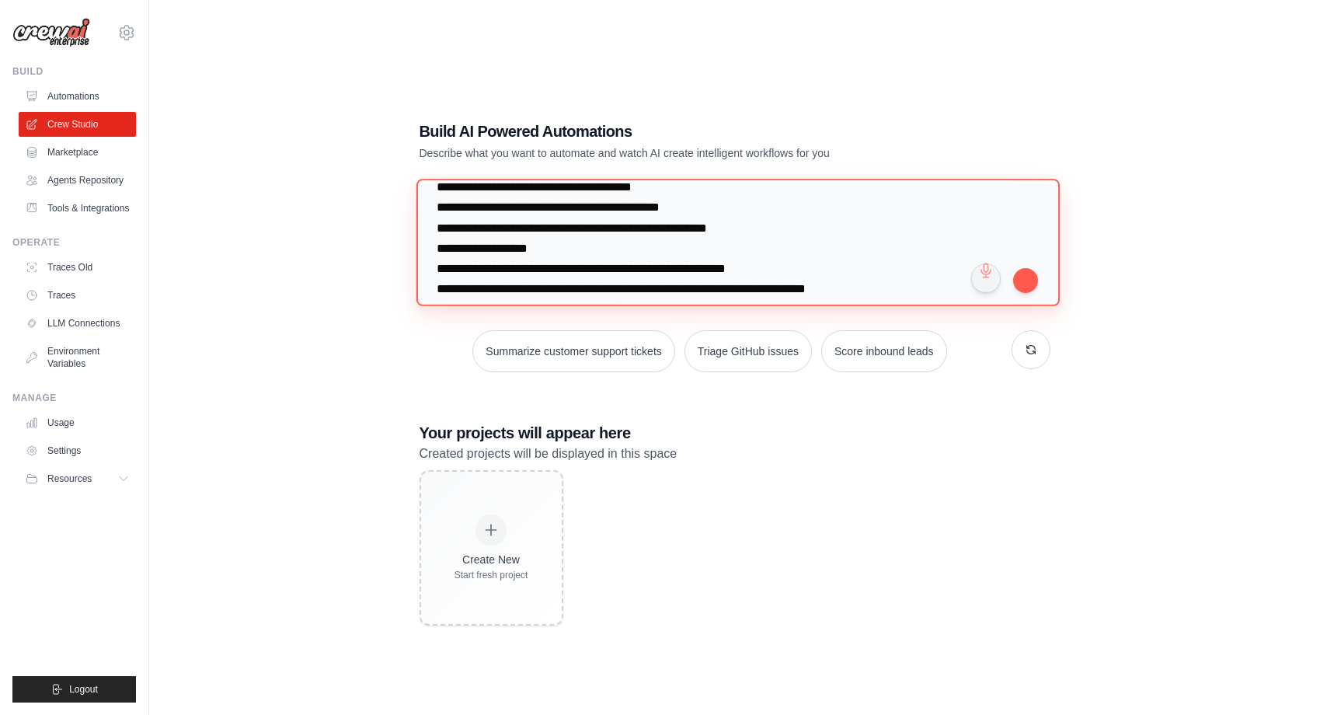
scroll to position [0, 0]
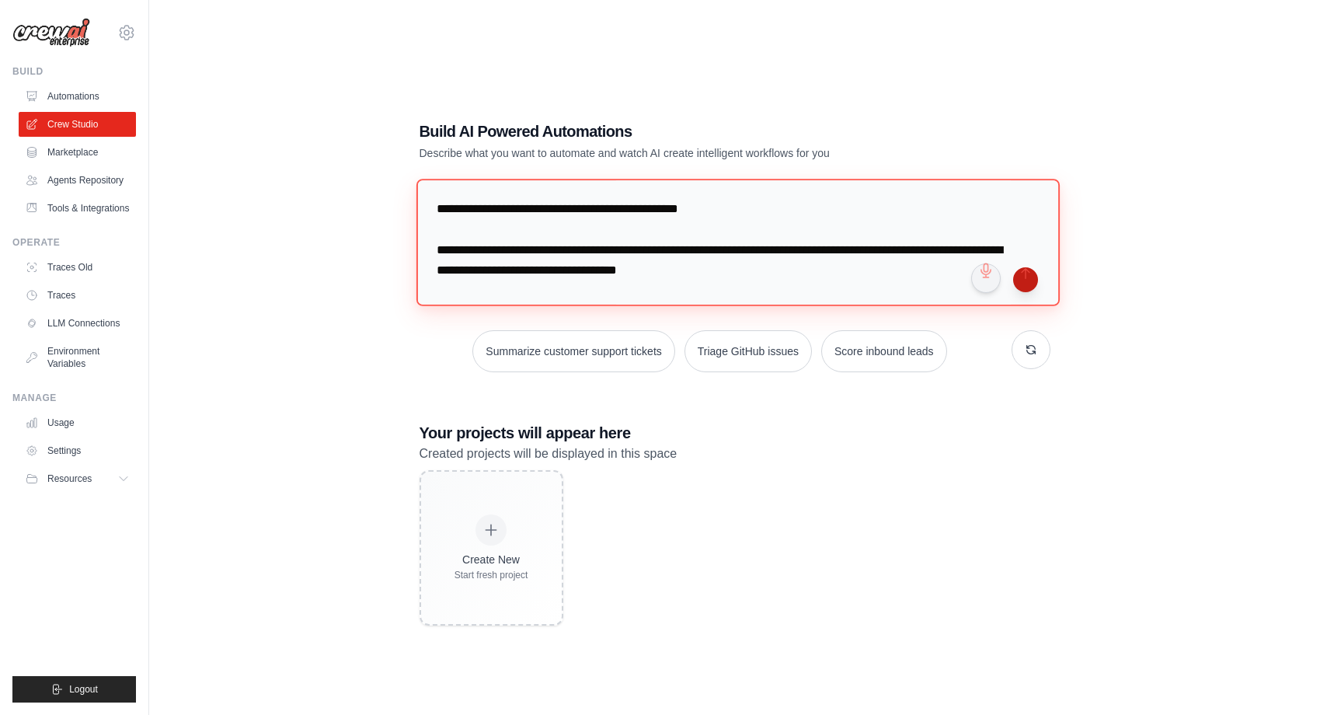
type textarea "**********"
click at [1021, 279] on button "submit" at bounding box center [1025, 279] width 25 height 25
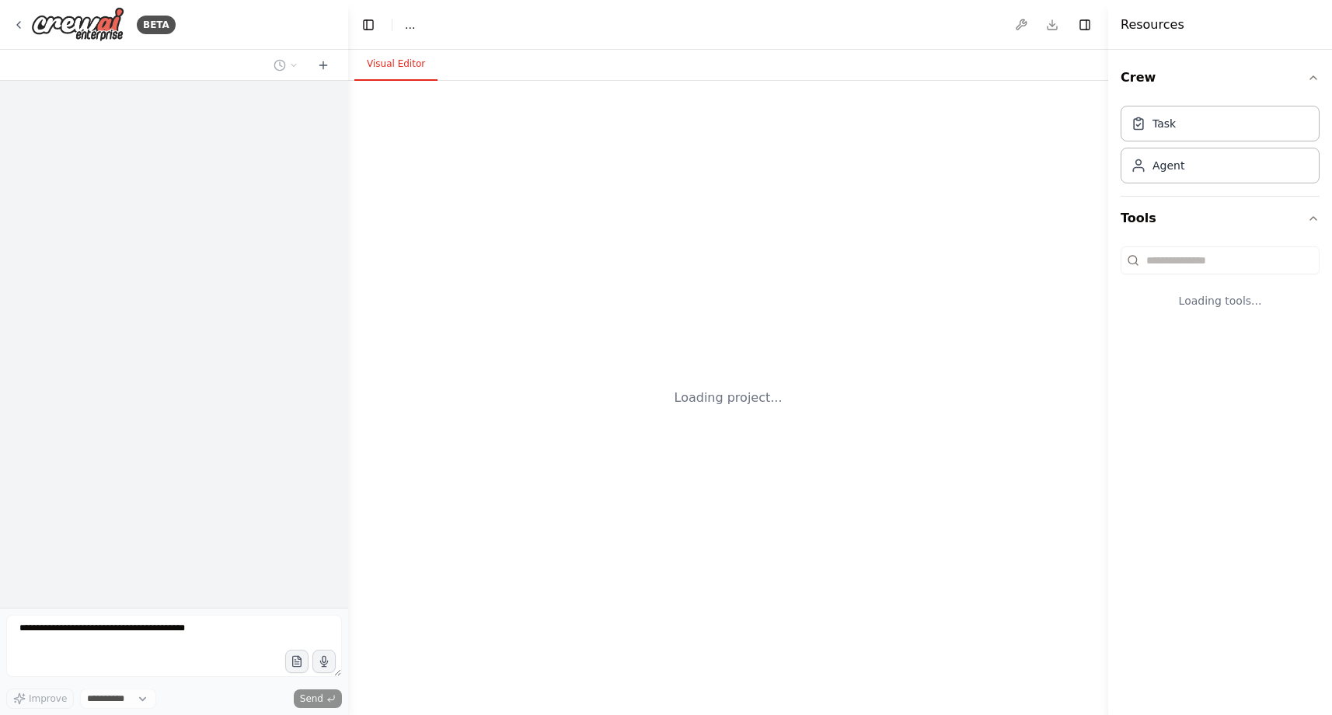
select select "****"
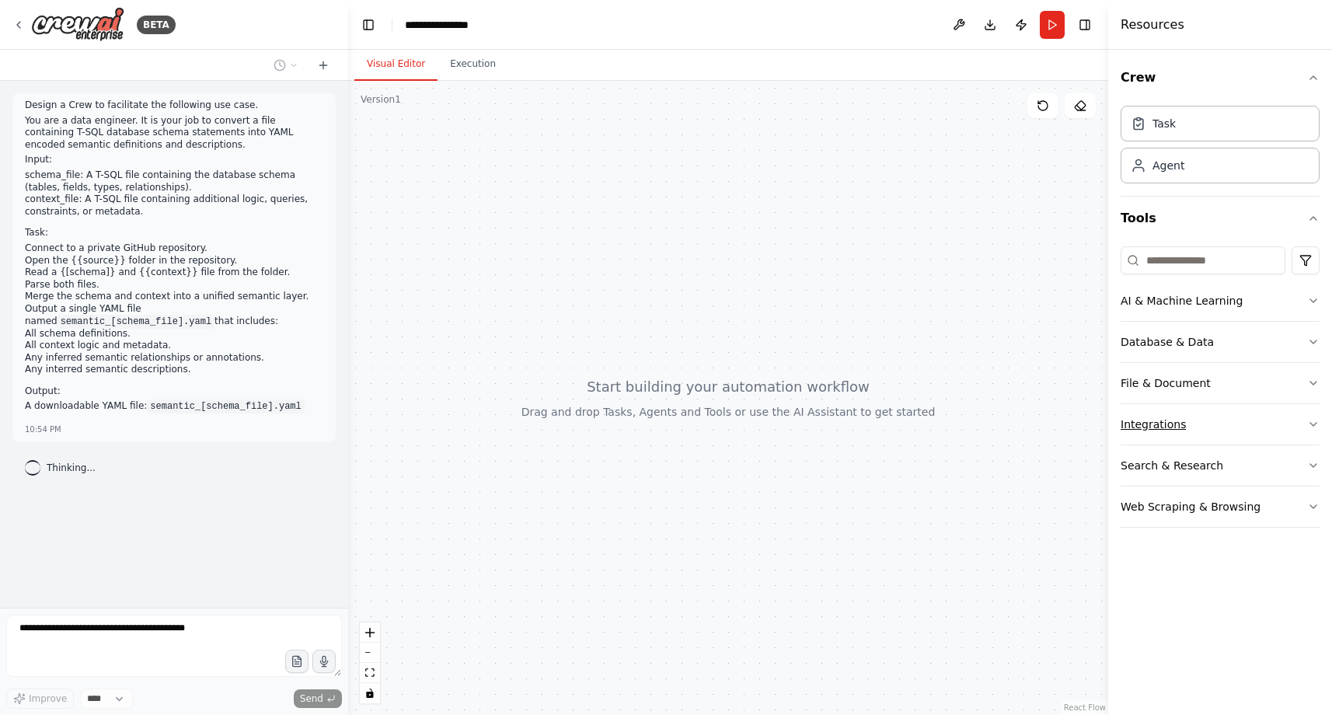
click at [1239, 420] on button "Integrations" at bounding box center [1220, 424] width 199 height 40
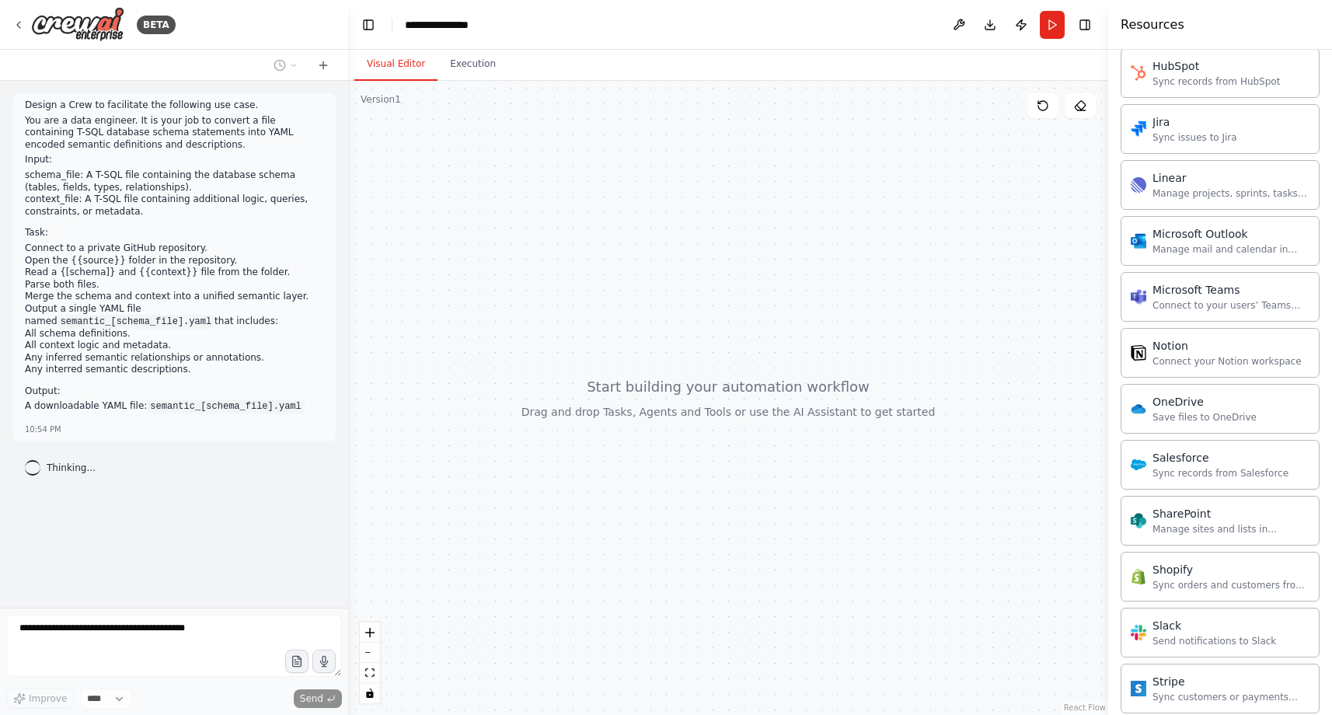
scroll to position [905, 0]
click at [1200, 396] on div "OneDrive" at bounding box center [1204, 403] width 104 height 16
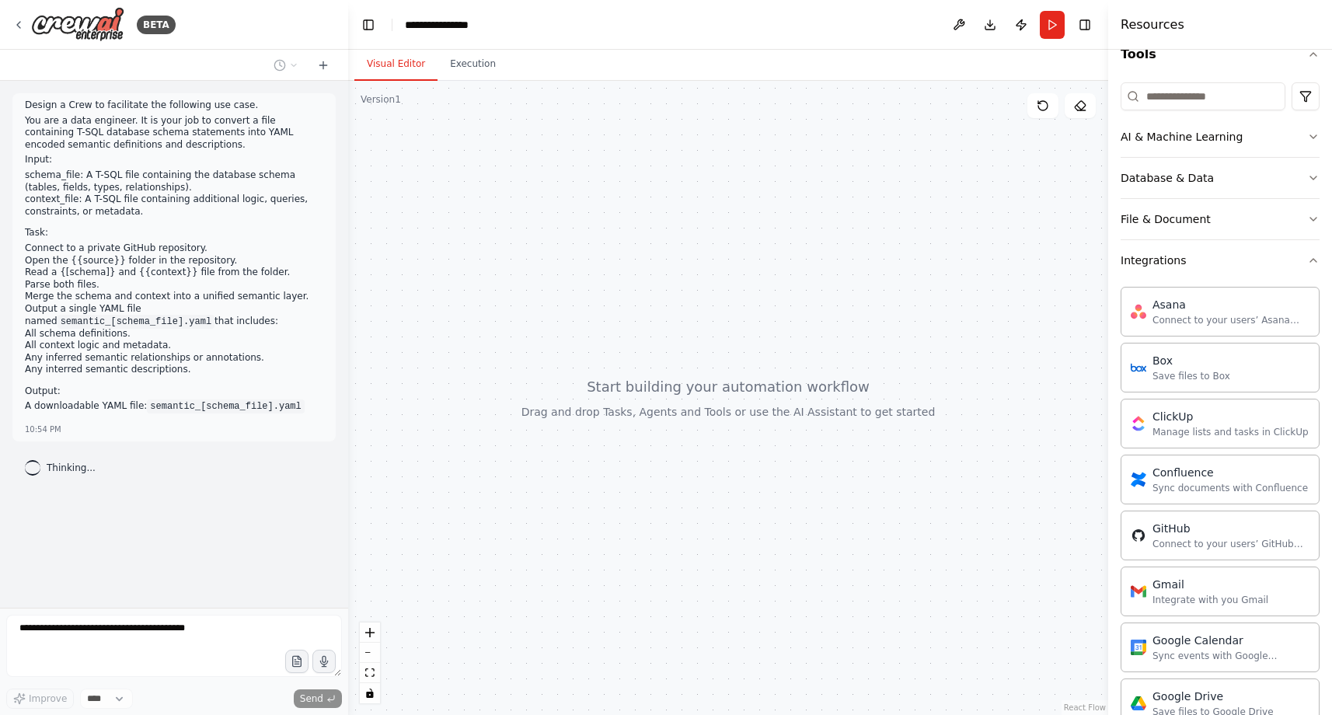
scroll to position [0, 0]
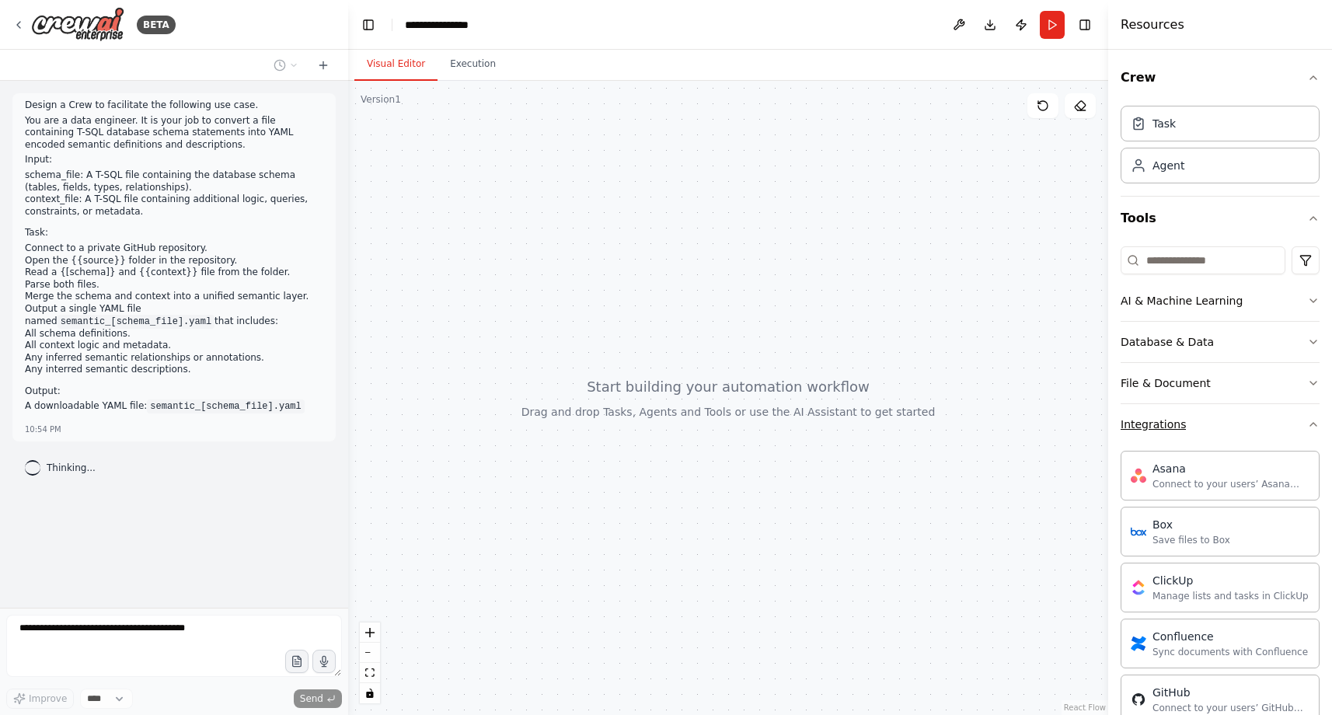
click at [1214, 420] on button "Integrations" at bounding box center [1220, 424] width 199 height 40
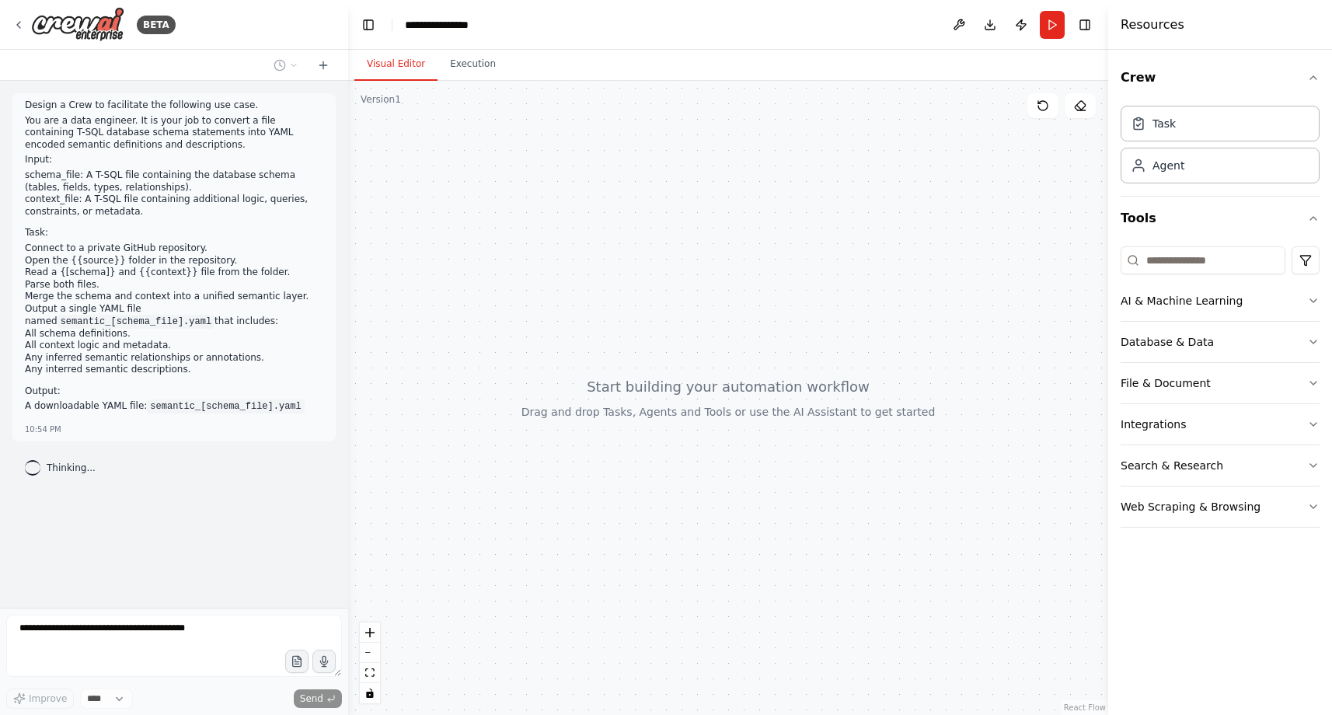
click at [239, 440] on div "Design a Crew to facilitate the following use case. You are a data engineer. It…" at bounding box center [173, 267] width 323 height 348
click at [127, 26] on div "BETA" at bounding box center [93, 24] width 163 height 35
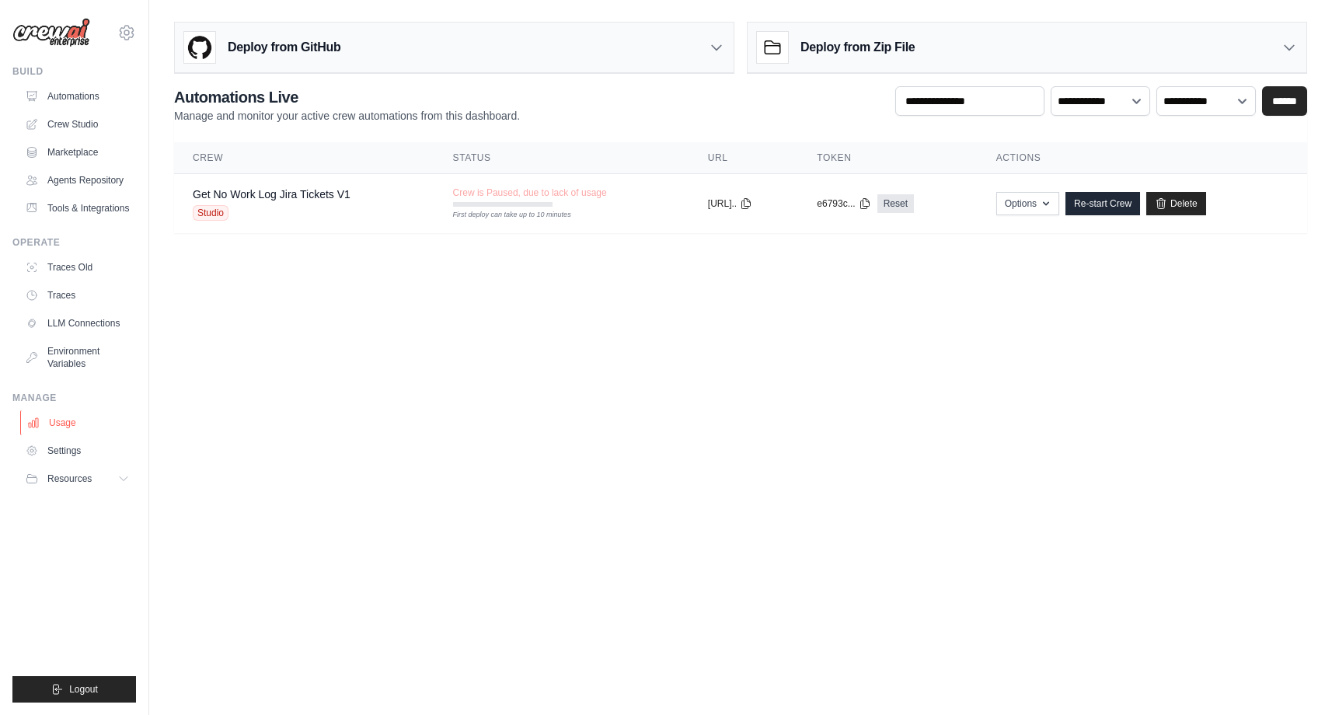
click at [73, 416] on link "Usage" at bounding box center [78, 422] width 117 height 25
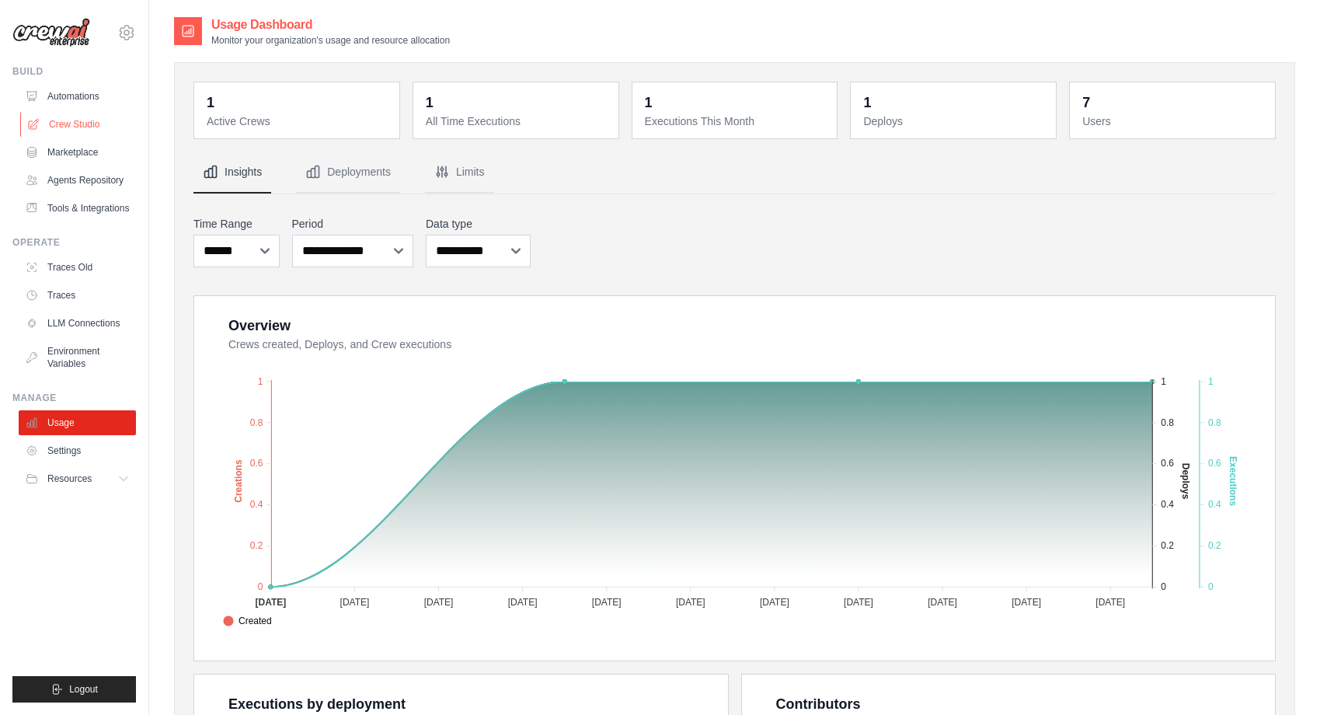
click at [99, 123] on link "Crew Studio" at bounding box center [78, 124] width 117 height 25
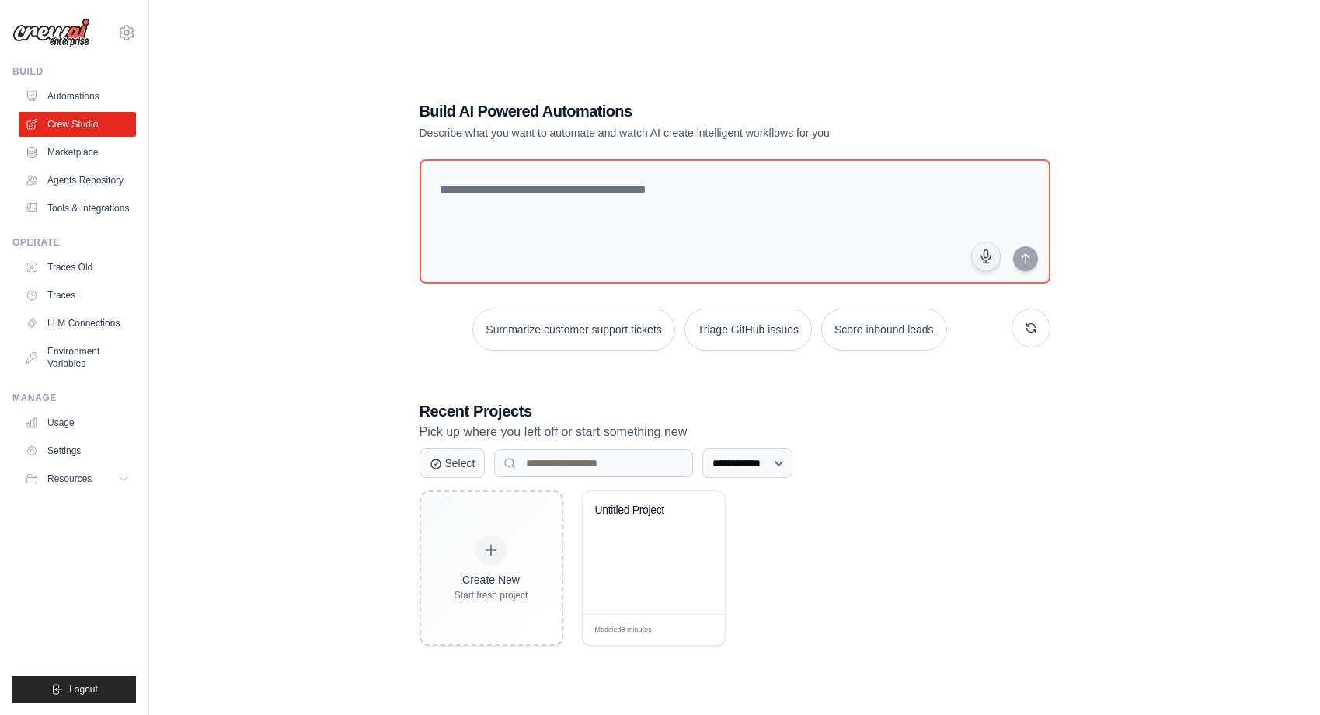
click at [323, 162] on div "**********" at bounding box center [734, 373] width 1121 height 715
click at [284, 387] on div "**********" at bounding box center [734, 373] width 1121 height 715
click at [633, 591] on div "Untitled Project" at bounding box center [654, 552] width 142 height 123
click at [660, 615] on div "Modified 8 minutes Edit" at bounding box center [654, 629] width 142 height 31
click at [689, 560] on div "Untitled Project" at bounding box center [654, 552] width 142 height 123
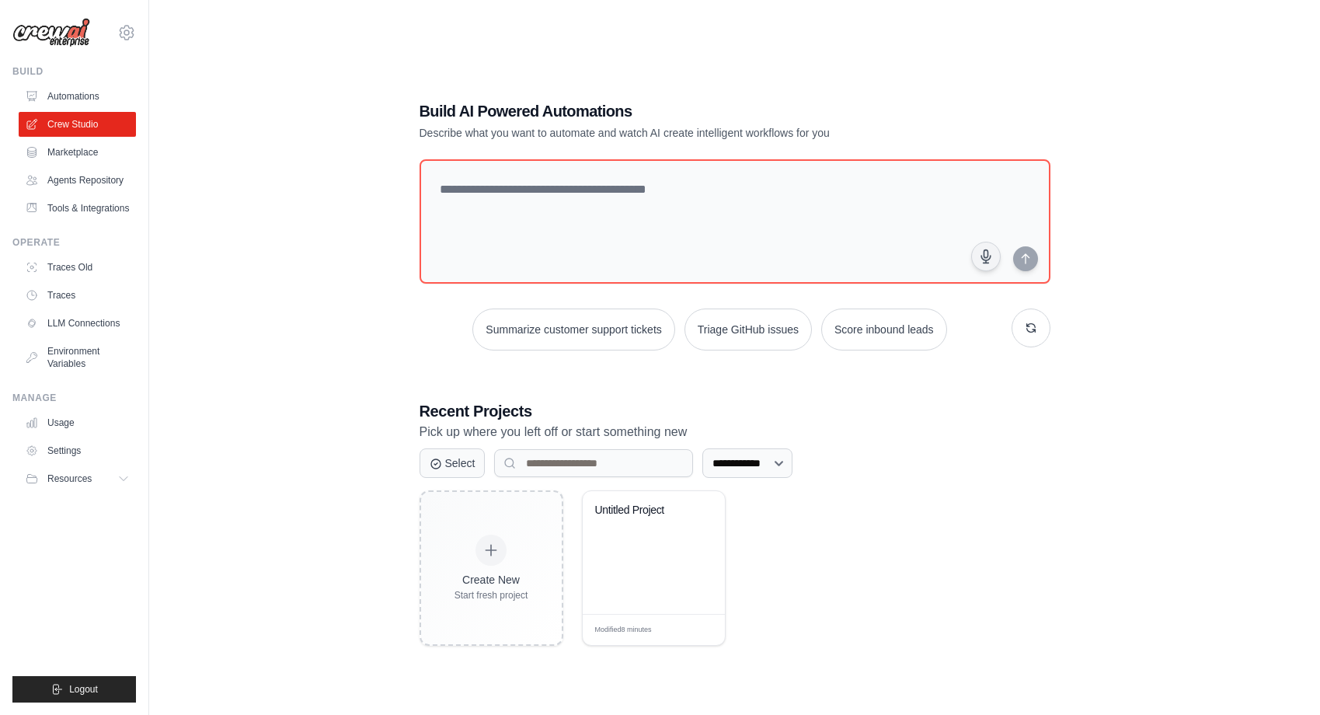
click at [351, 308] on div "**********" at bounding box center [734, 373] width 1121 height 715
click at [90, 99] on link "Automations" at bounding box center [78, 96] width 117 height 25
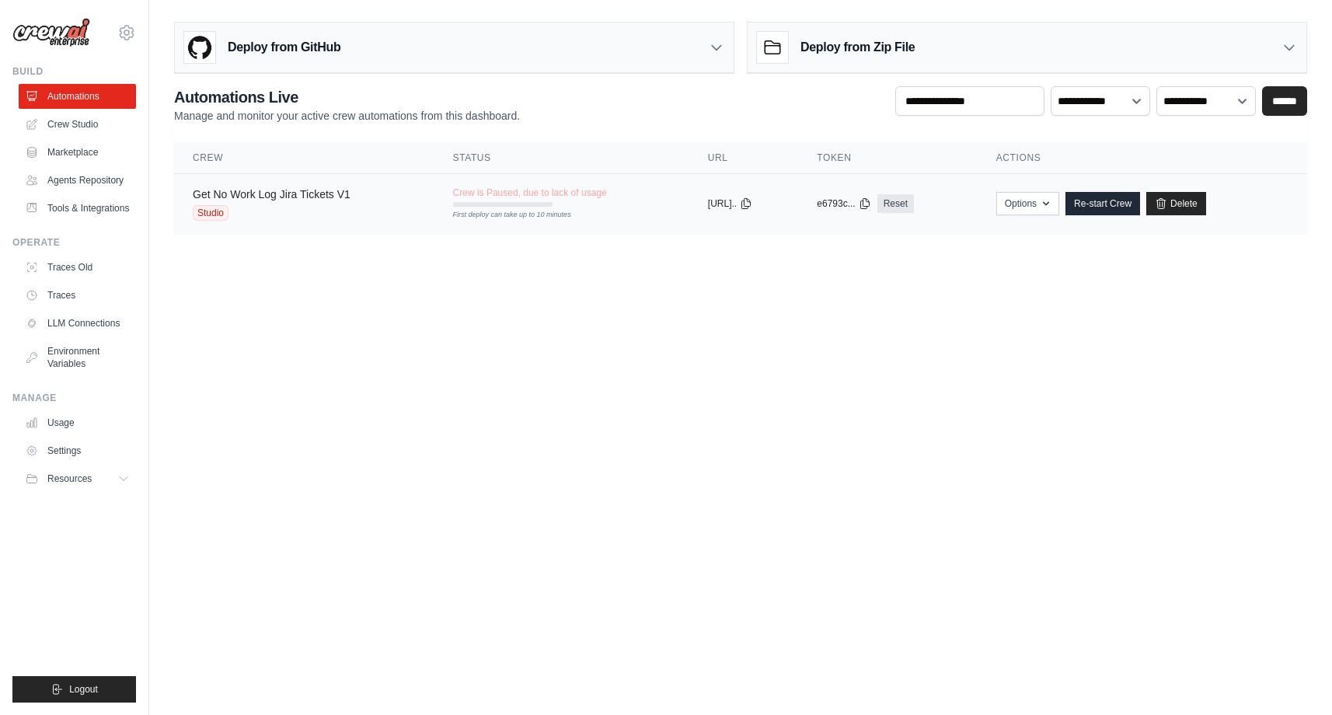
click at [292, 199] on link "Get No Work Log Jira Tickets V1" at bounding box center [272, 194] width 158 height 12
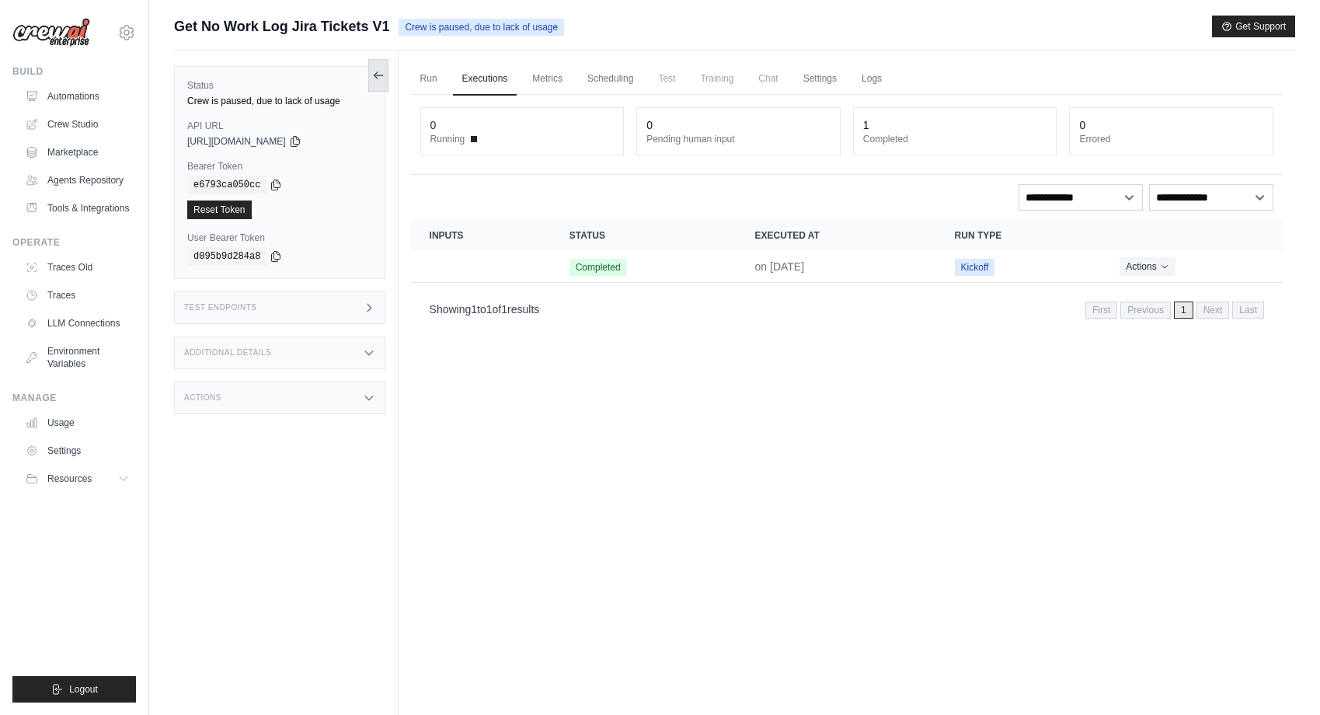
click at [379, 75] on icon at bounding box center [378, 75] width 9 height 0
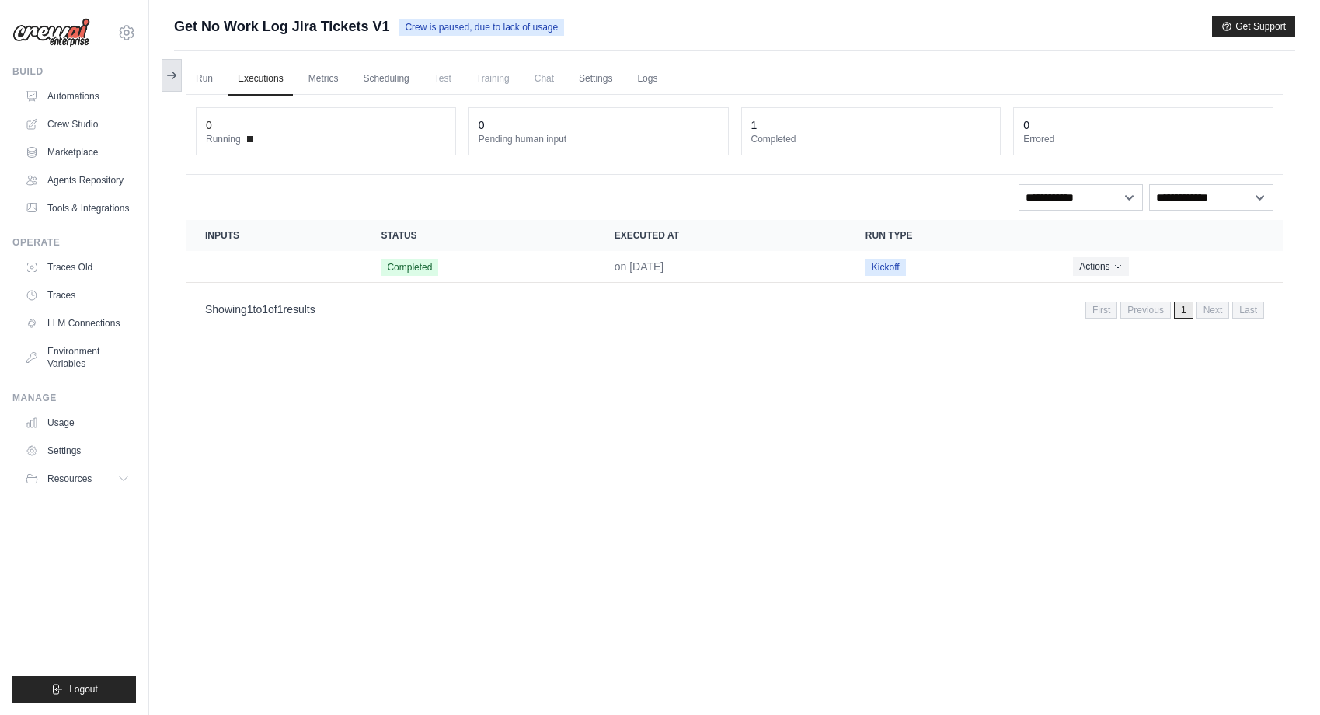
click at [169, 81] on icon at bounding box center [172, 75] width 12 height 12
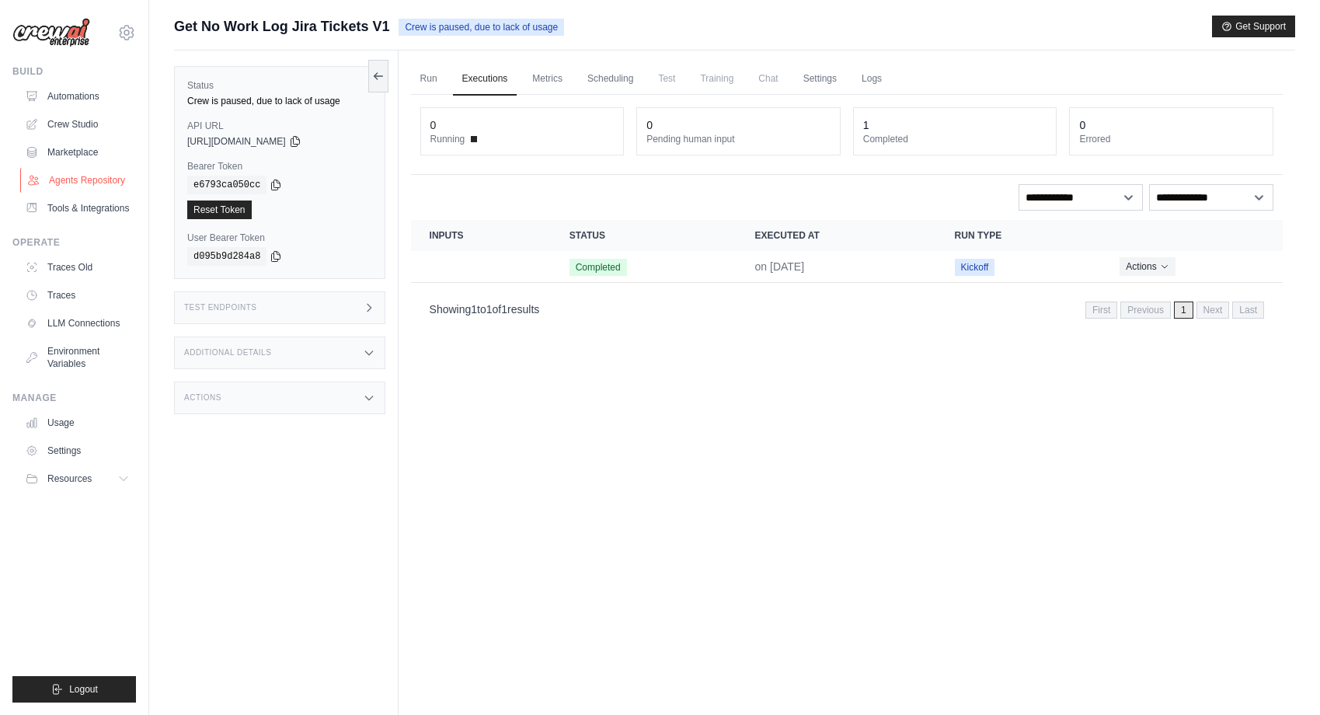
click at [98, 184] on link "Agents Repository" at bounding box center [78, 180] width 117 height 25
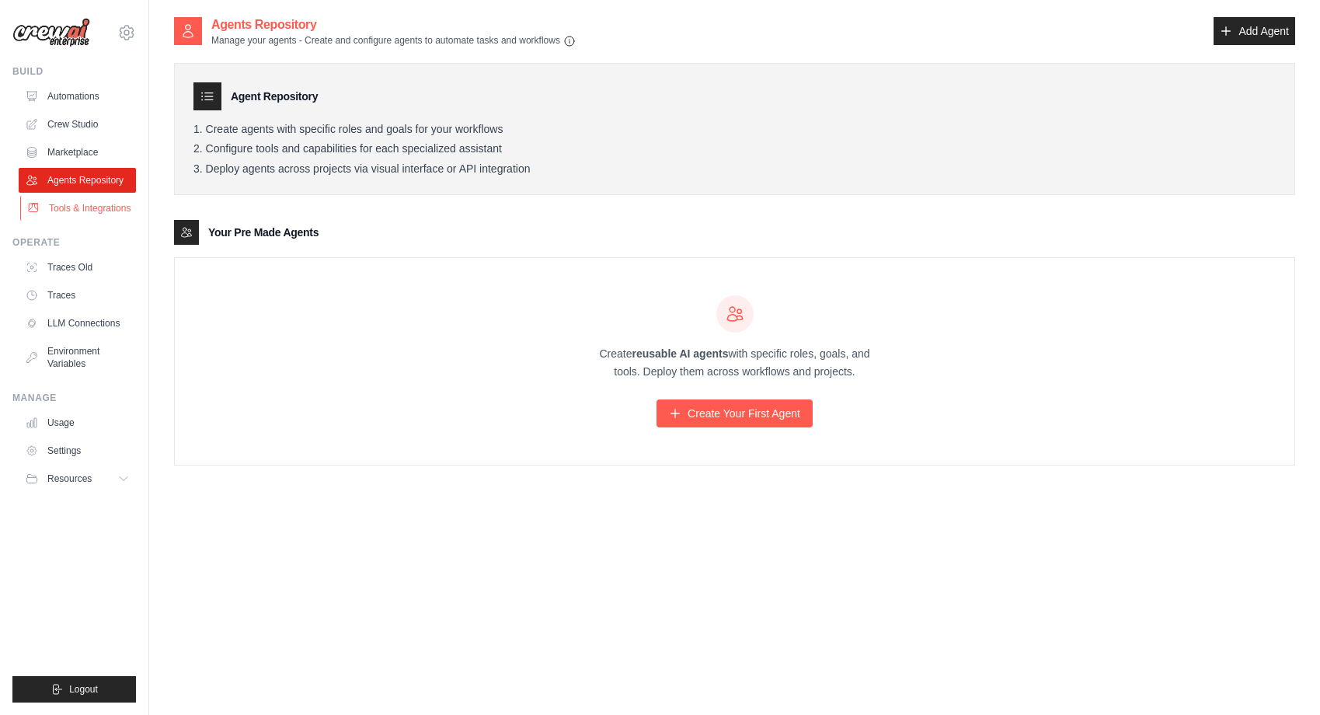
click at [95, 202] on link "Tools & Integrations" at bounding box center [78, 208] width 117 height 25
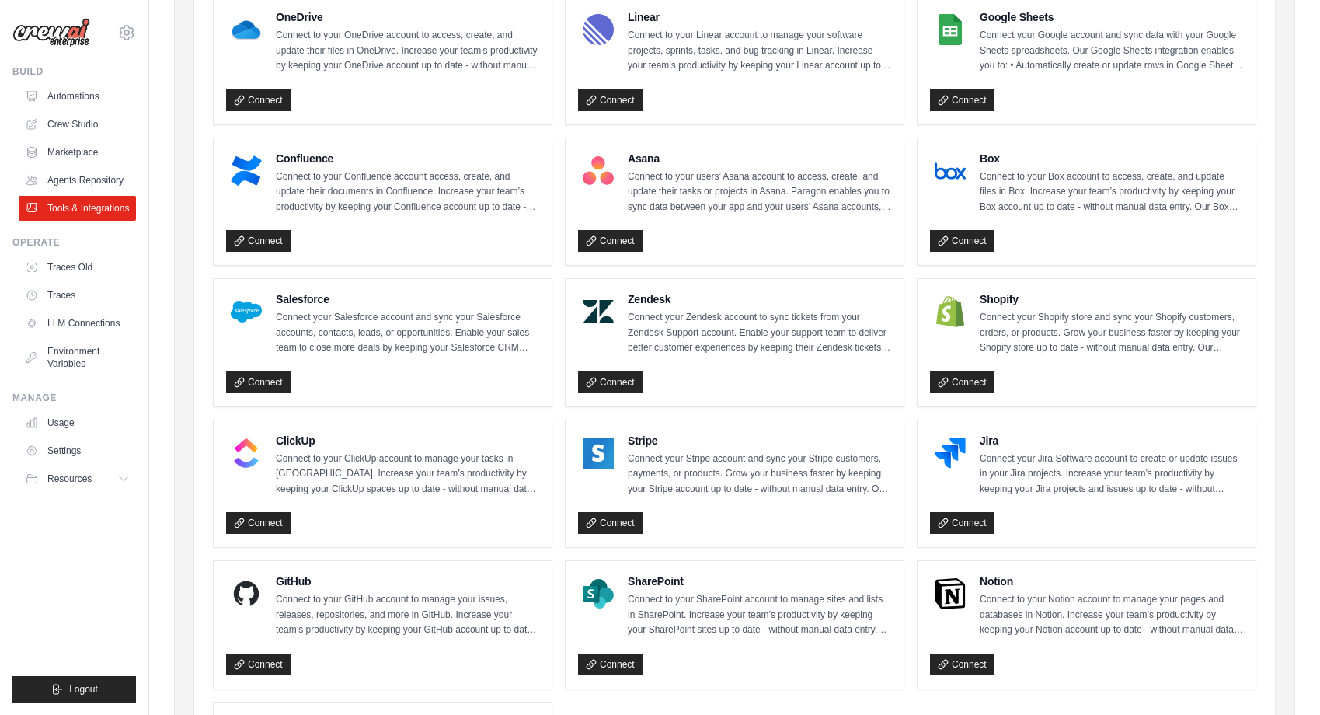
scroll to position [680, 0]
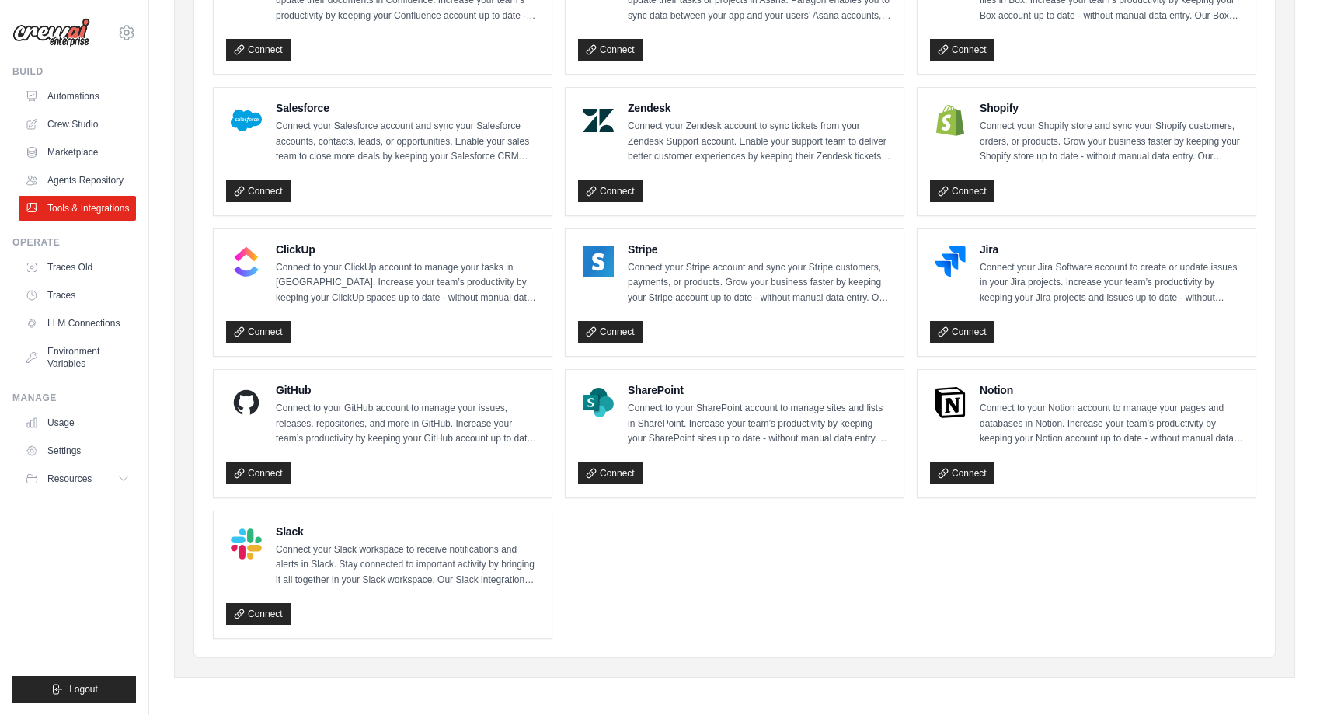
click at [476, 572] on p "Connect your Slack workspace to receive notifications and alerts in Slack. Stay…" at bounding box center [407, 565] width 263 height 46
click at [281, 608] on link "Connect" at bounding box center [258, 614] width 64 height 22
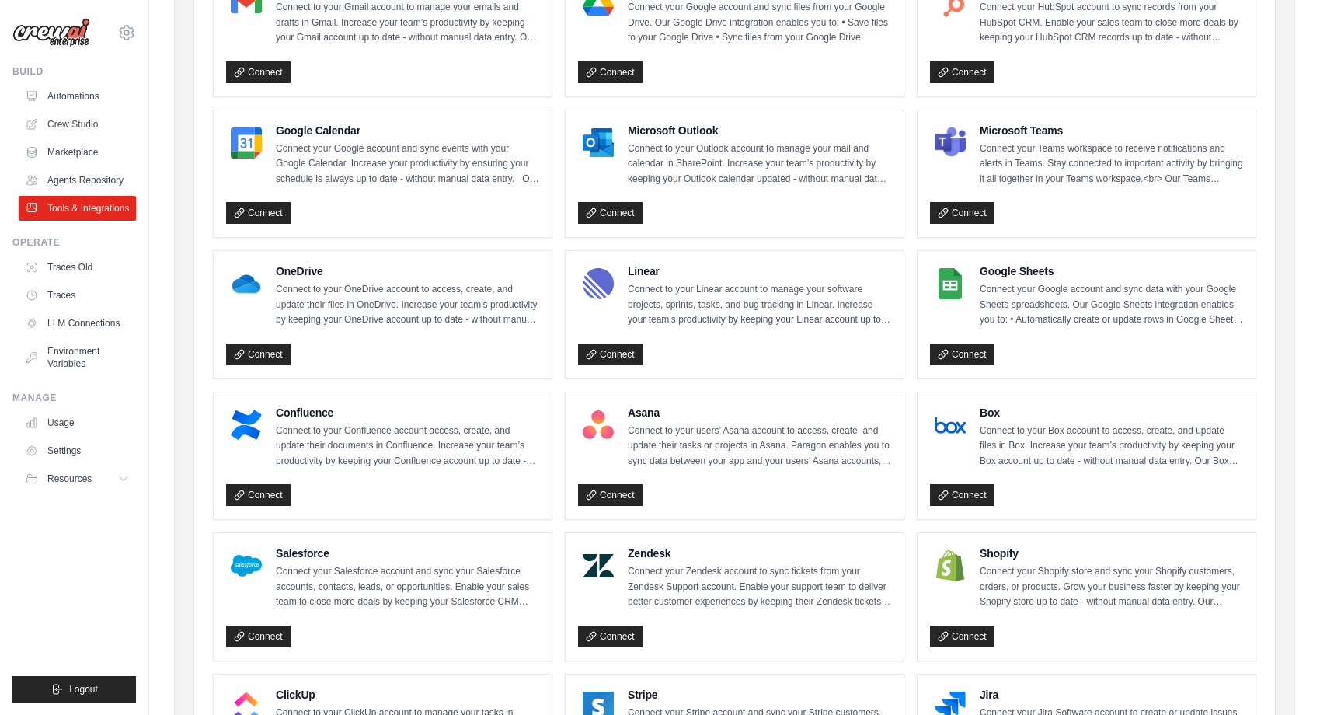
scroll to position [193, 0]
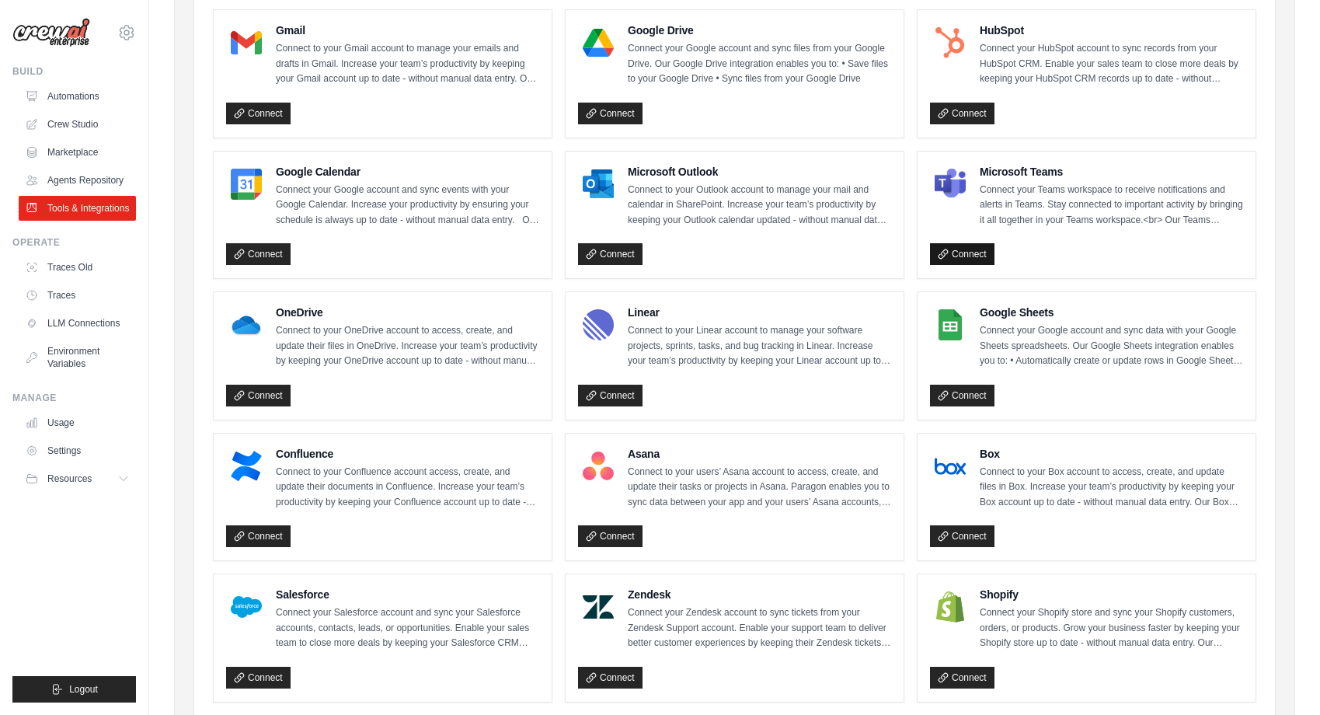
click at [972, 261] on link "Connect" at bounding box center [962, 254] width 64 height 22
click at [622, 253] on link "Connect" at bounding box center [610, 254] width 64 height 22
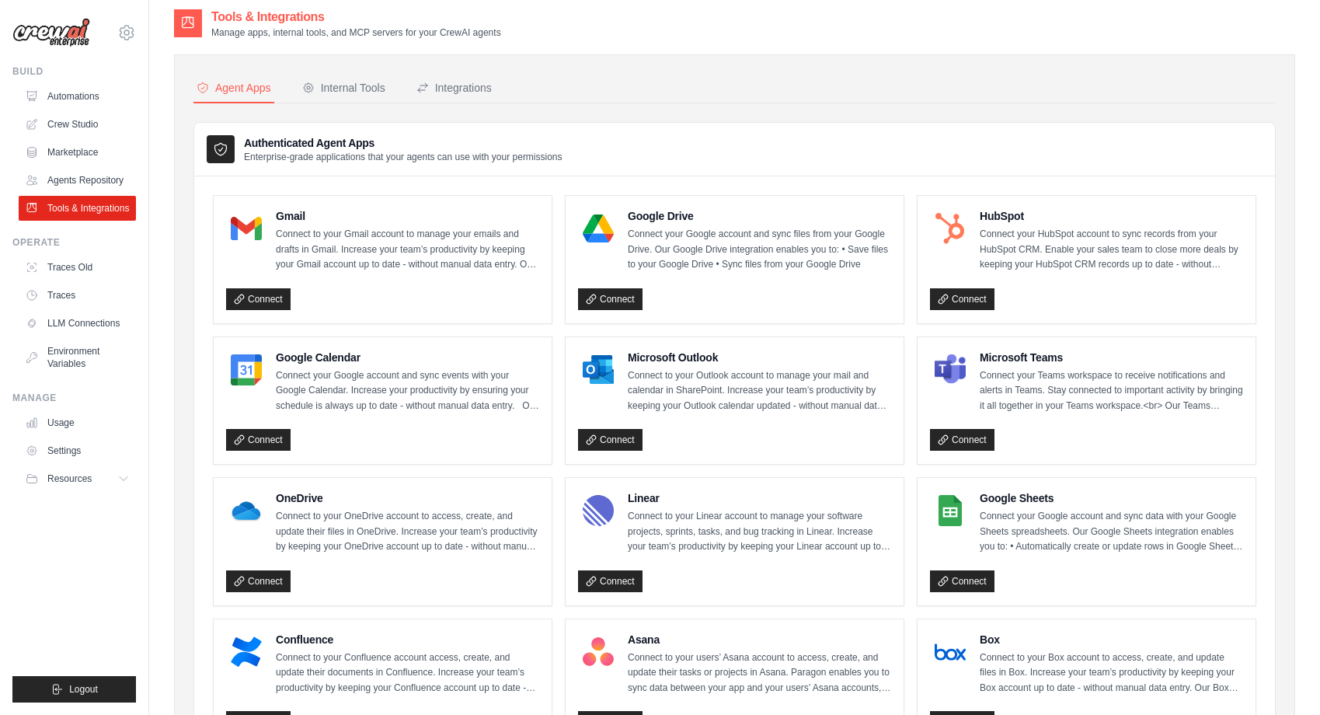
scroll to position [0, 0]
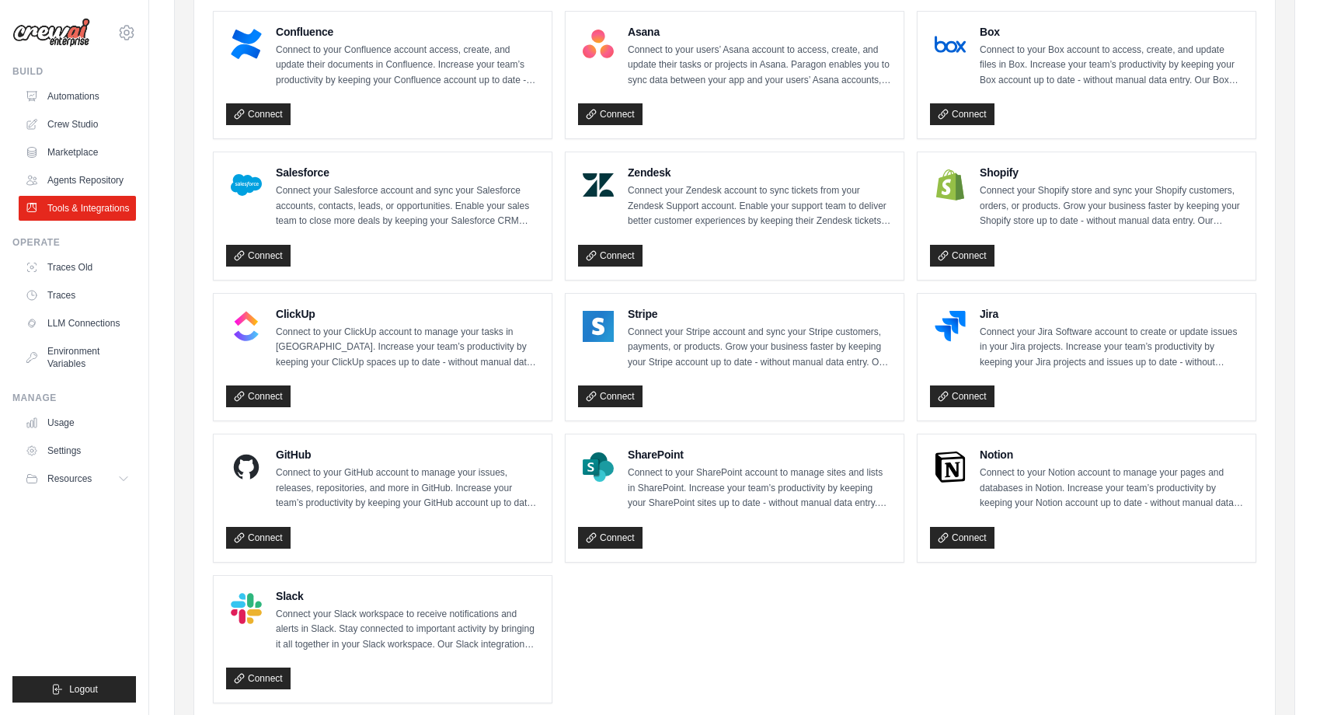
scroll to position [639, 0]
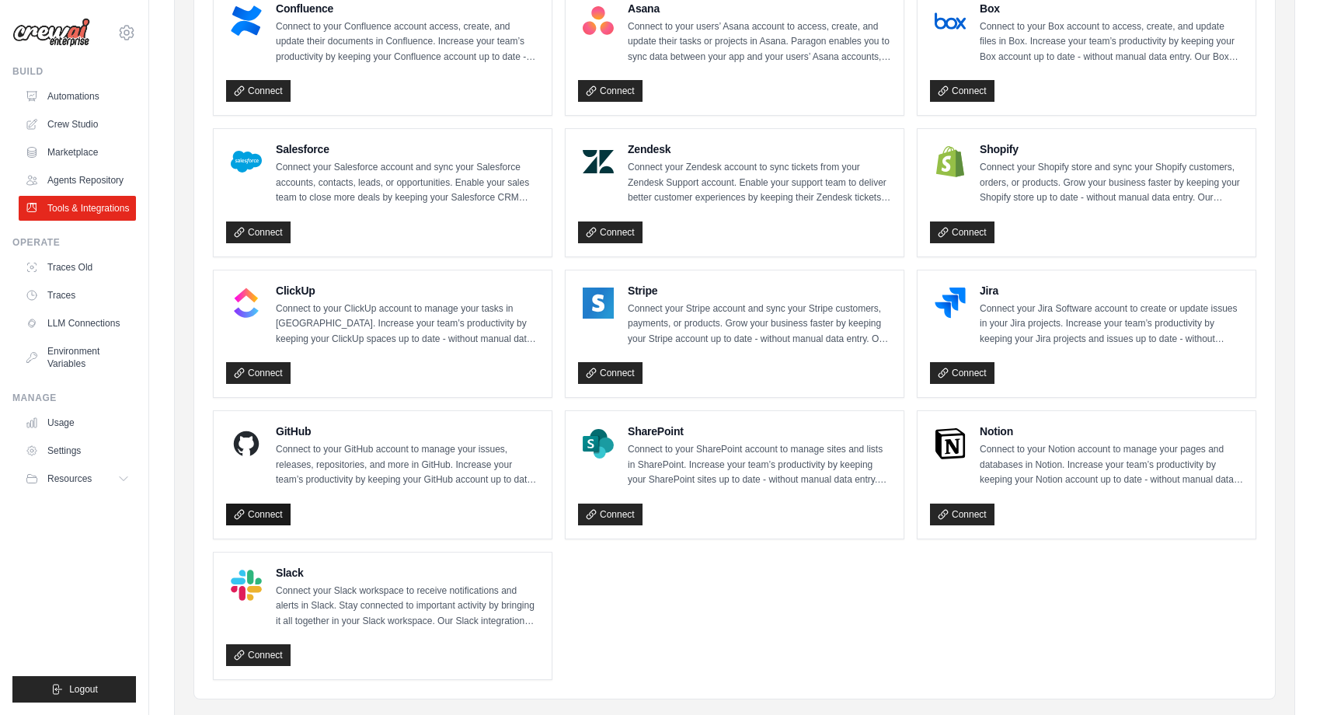
click at [275, 506] on link "Connect" at bounding box center [258, 515] width 64 height 22
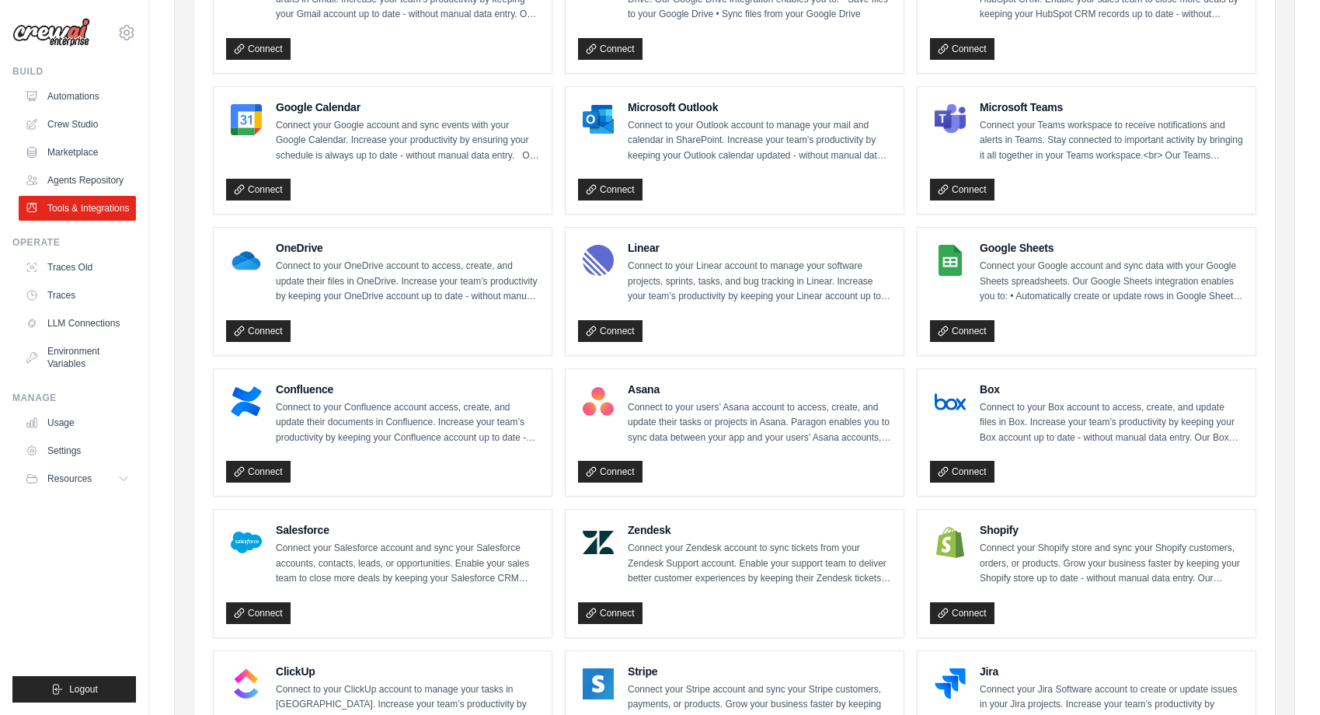
scroll to position [0, 0]
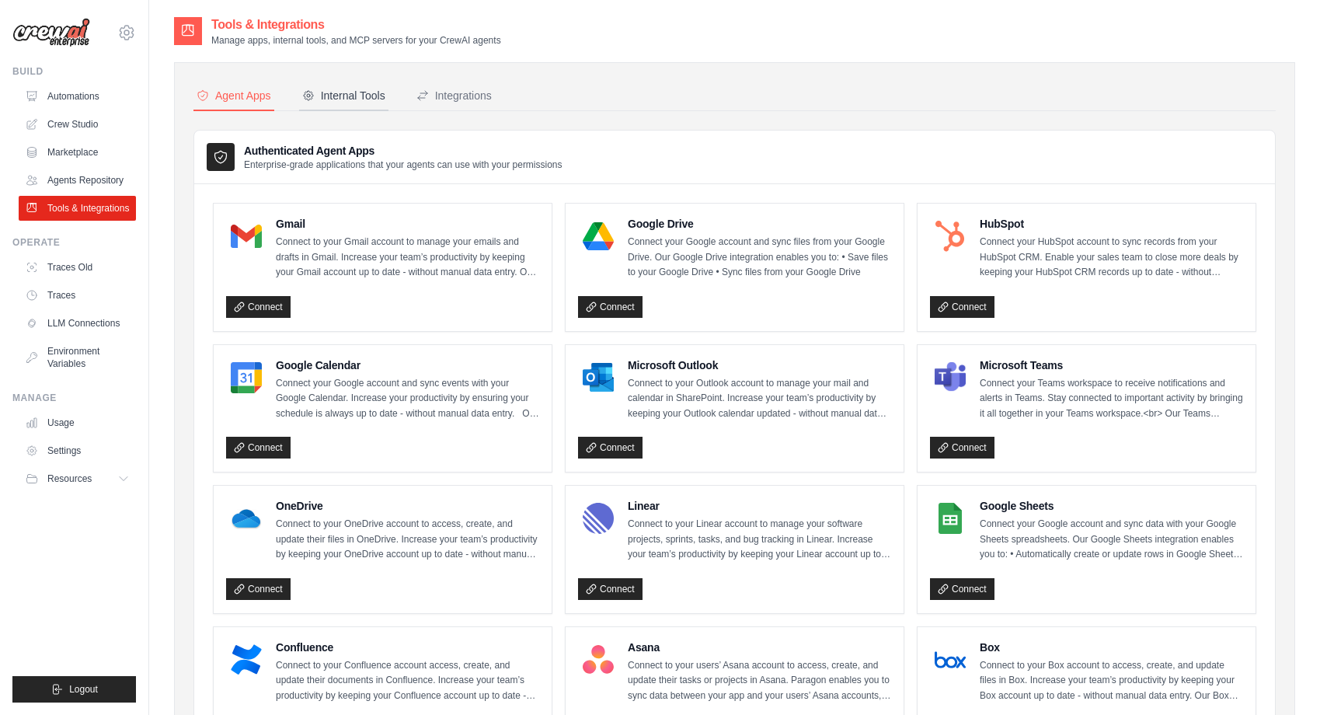
click at [329, 107] on button "Internal Tools" at bounding box center [343, 97] width 89 height 30
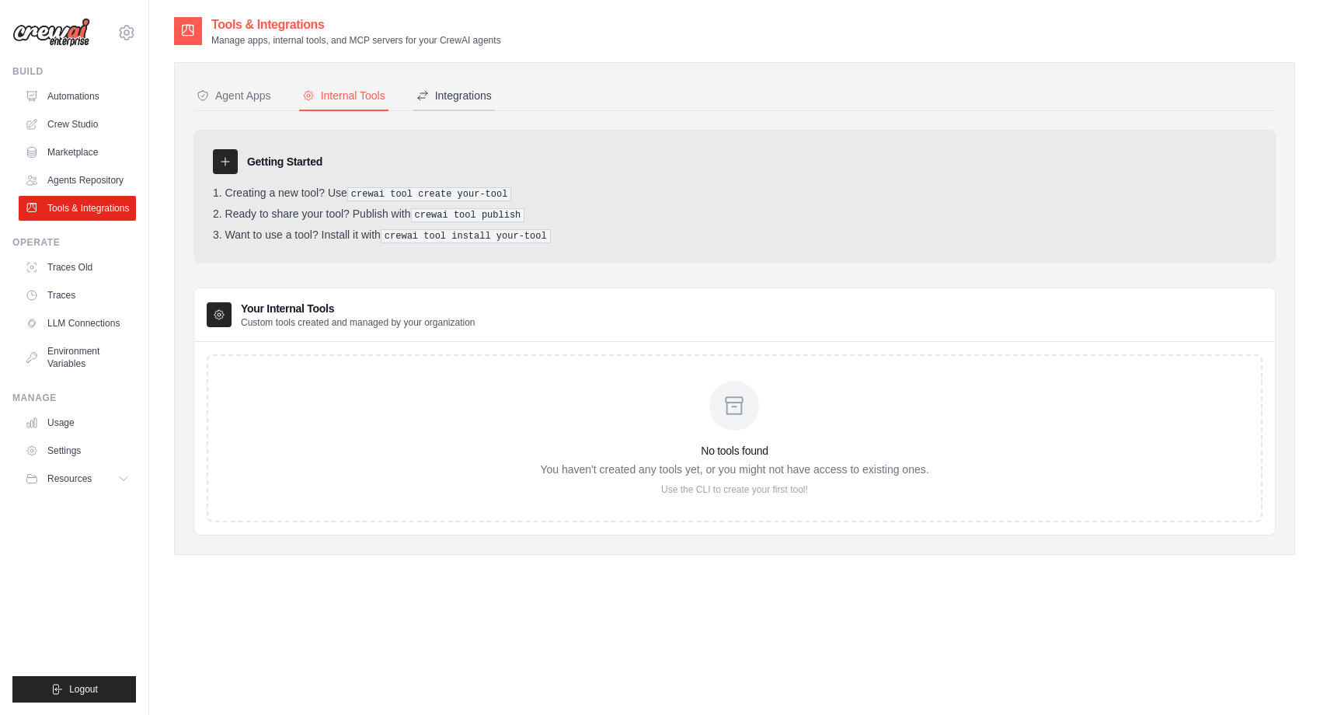
click at [469, 94] on div "Integrations" at bounding box center [453, 96] width 75 height 16
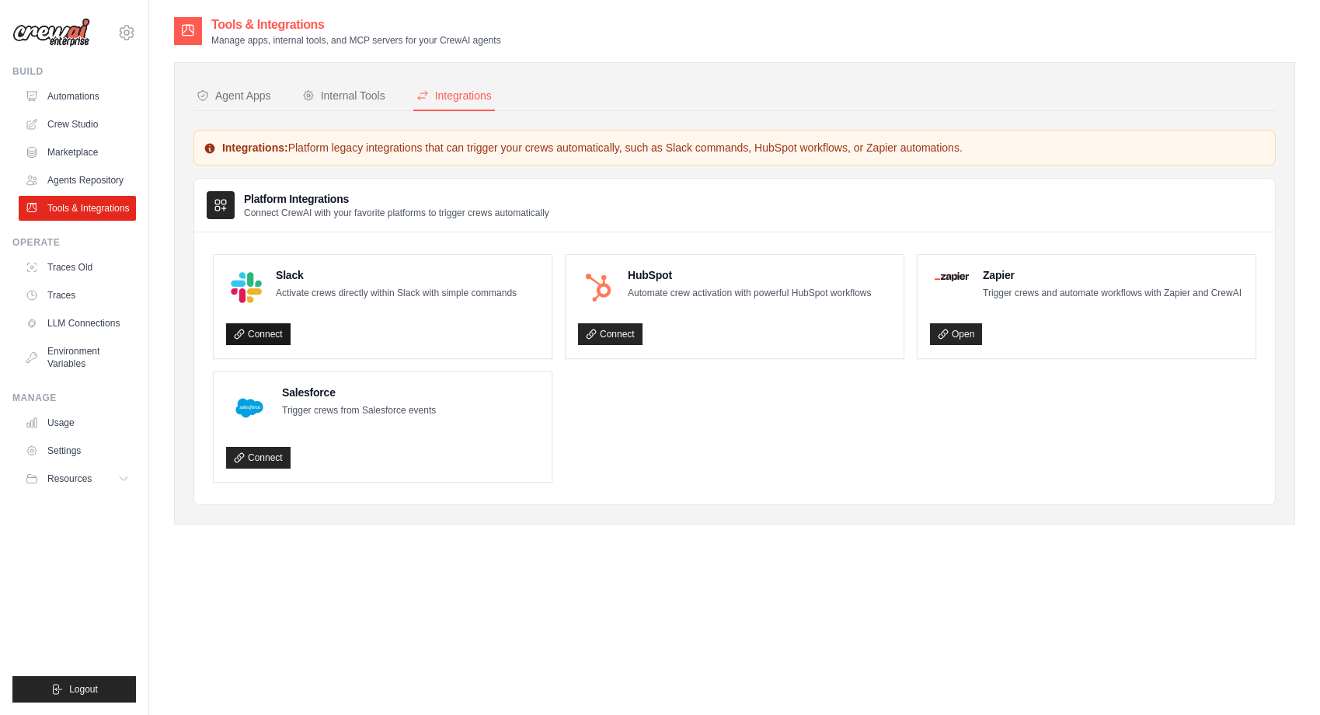
click at [279, 334] on link "Connect" at bounding box center [258, 334] width 64 height 22
click at [73, 359] on link "Environment Variables" at bounding box center [78, 357] width 117 height 37
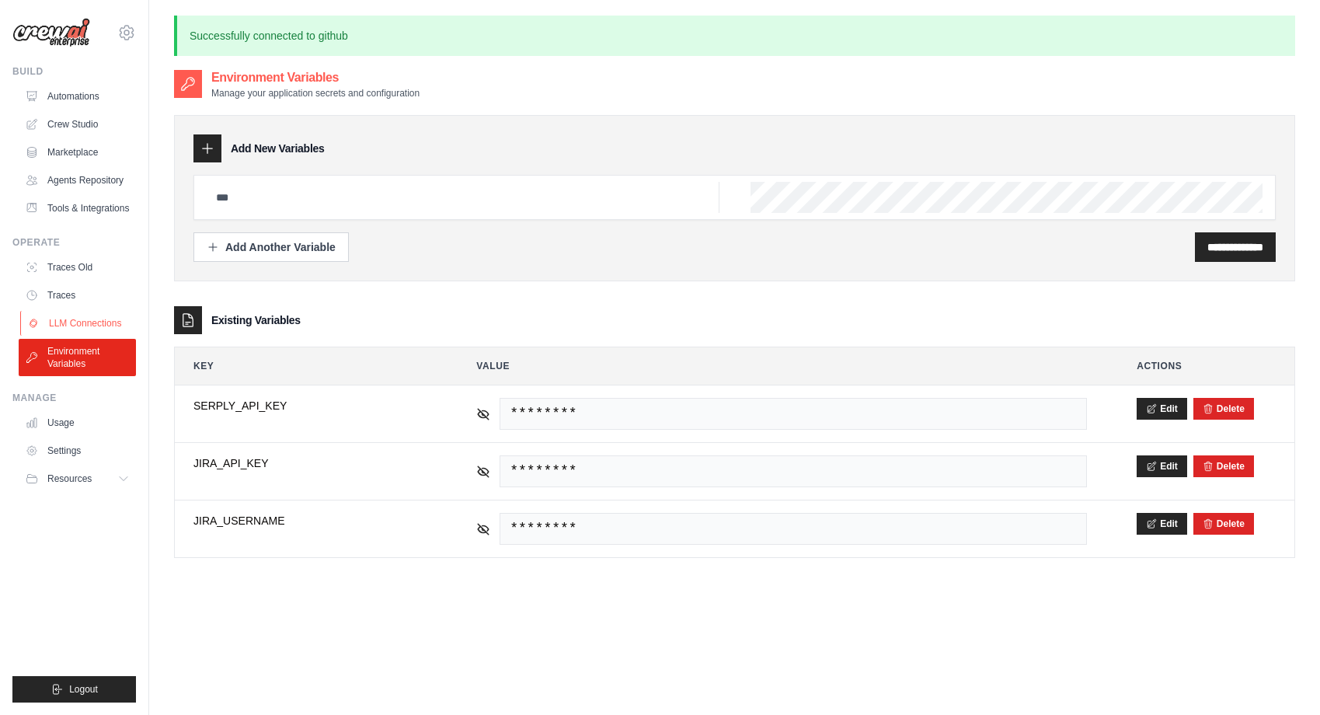
click at [102, 316] on link "LLM Connections" at bounding box center [78, 323] width 117 height 25
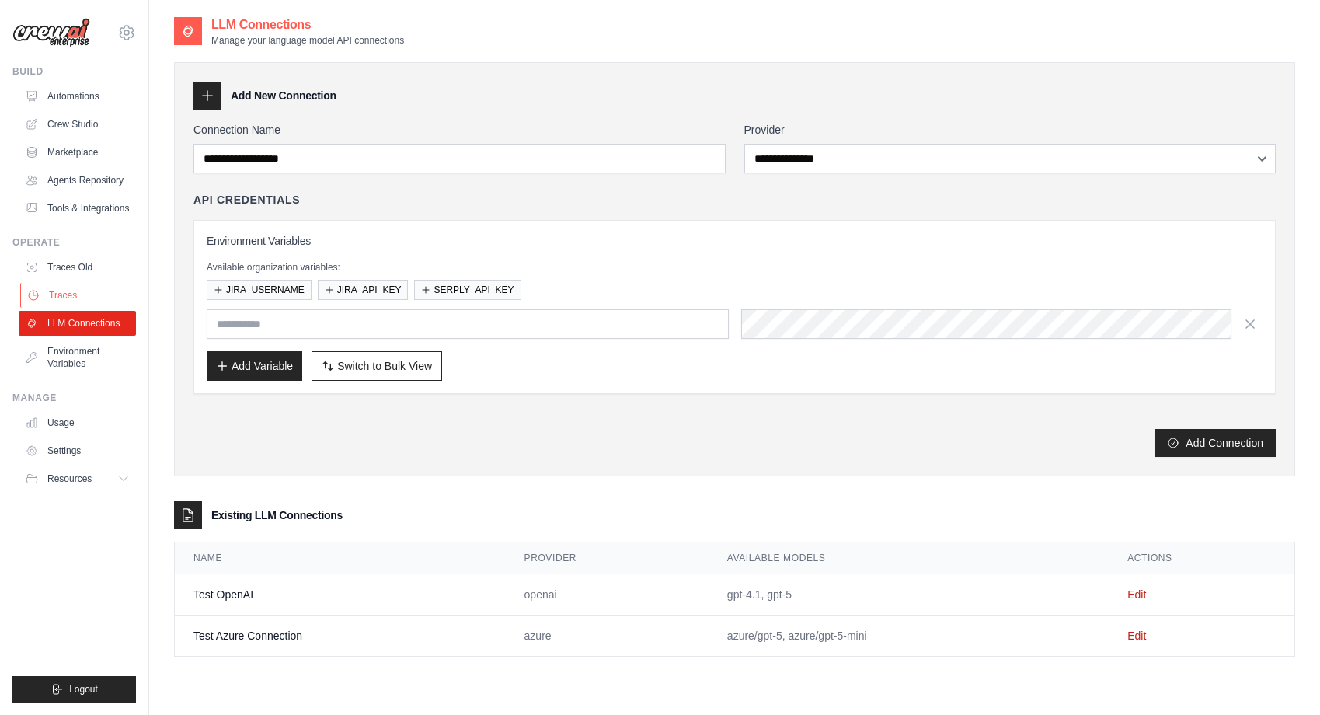
click at [82, 297] on link "Traces" at bounding box center [78, 295] width 117 height 25
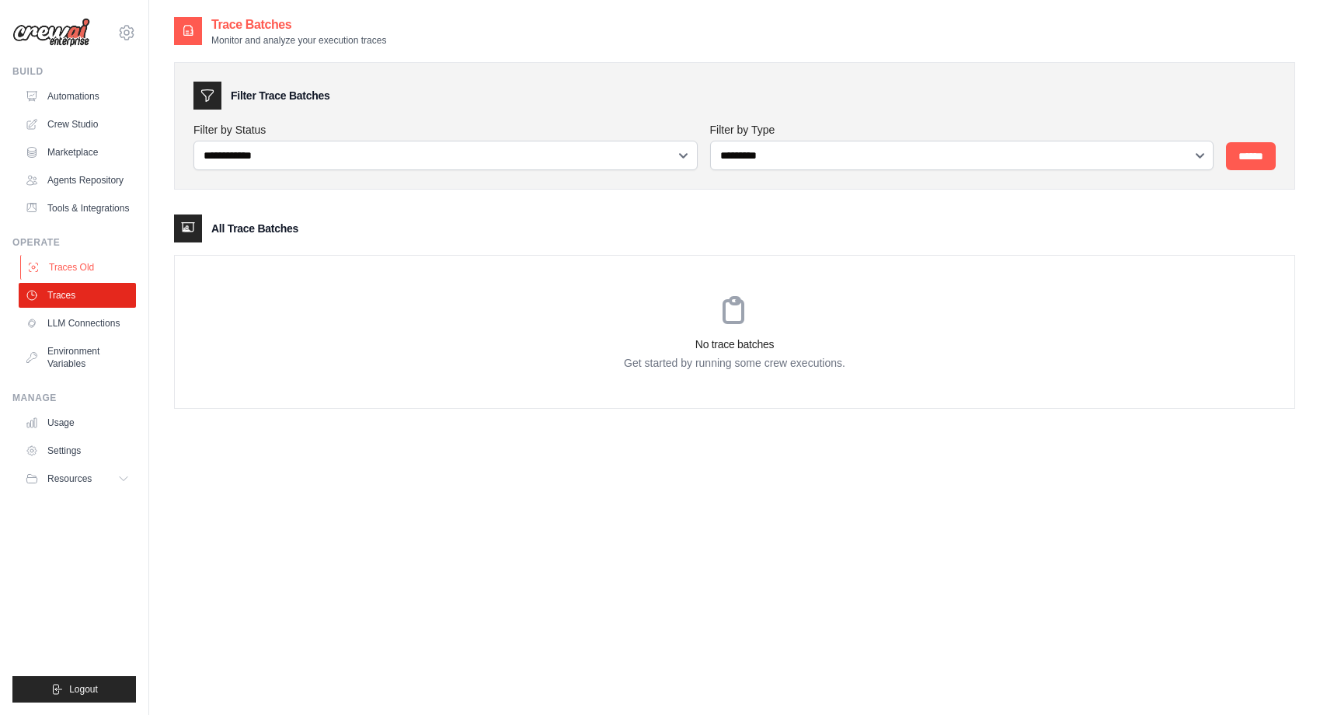
click at [79, 266] on link "Traces Old" at bounding box center [78, 267] width 117 height 25
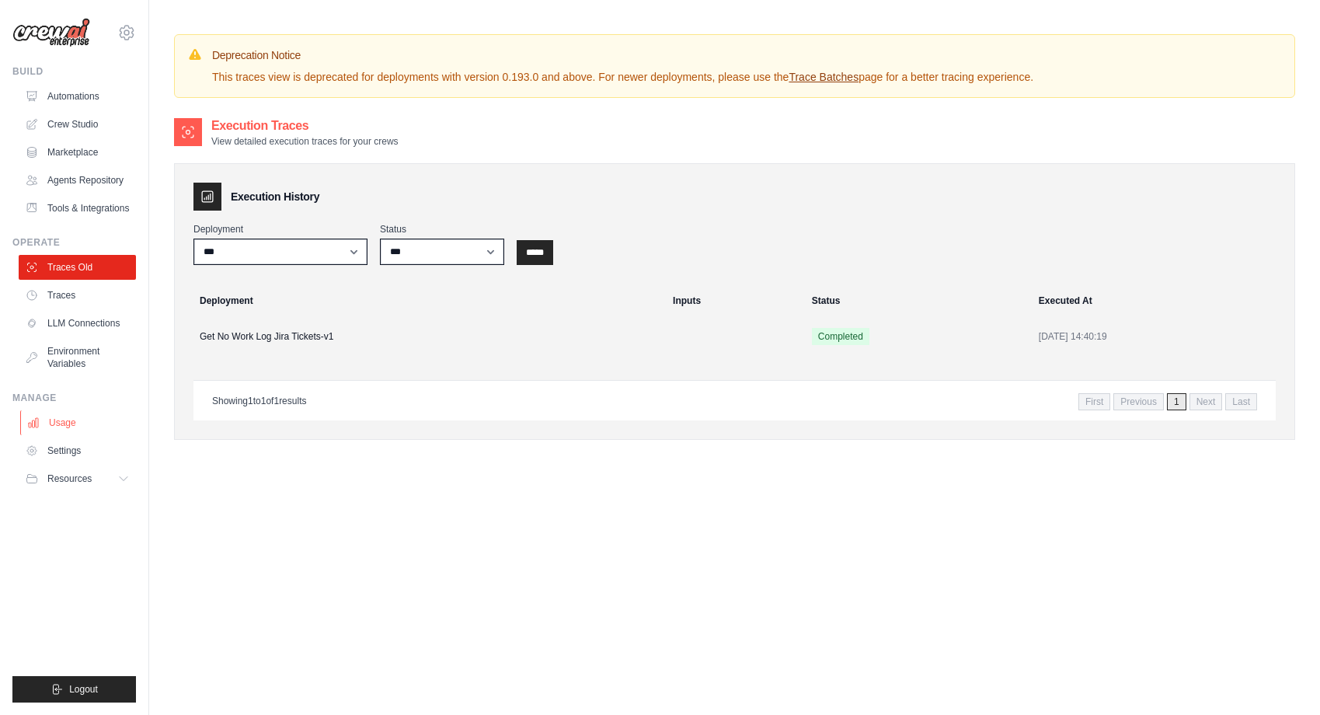
click at [92, 421] on link "Usage" at bounding box center [78, 422] width 117 height 25
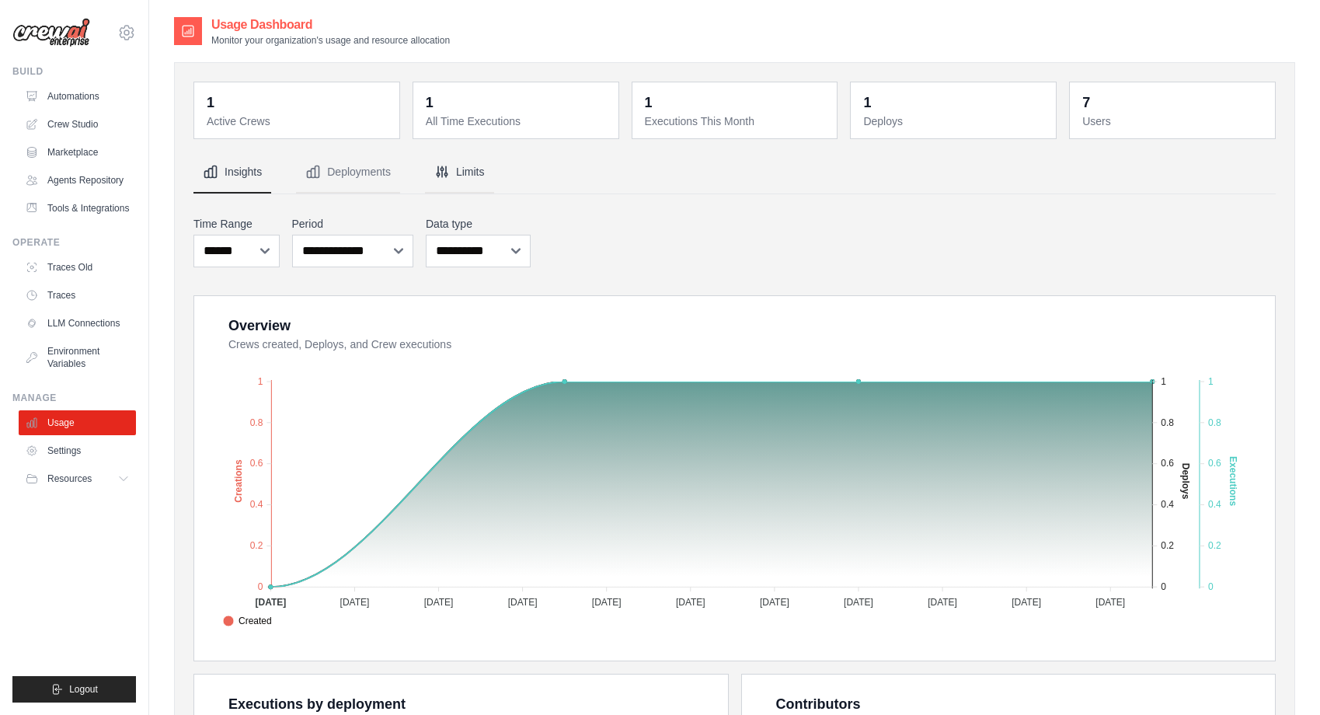
click at [454, 173] on button "Limits" at bounding box center [459, 173] width 69 height 42
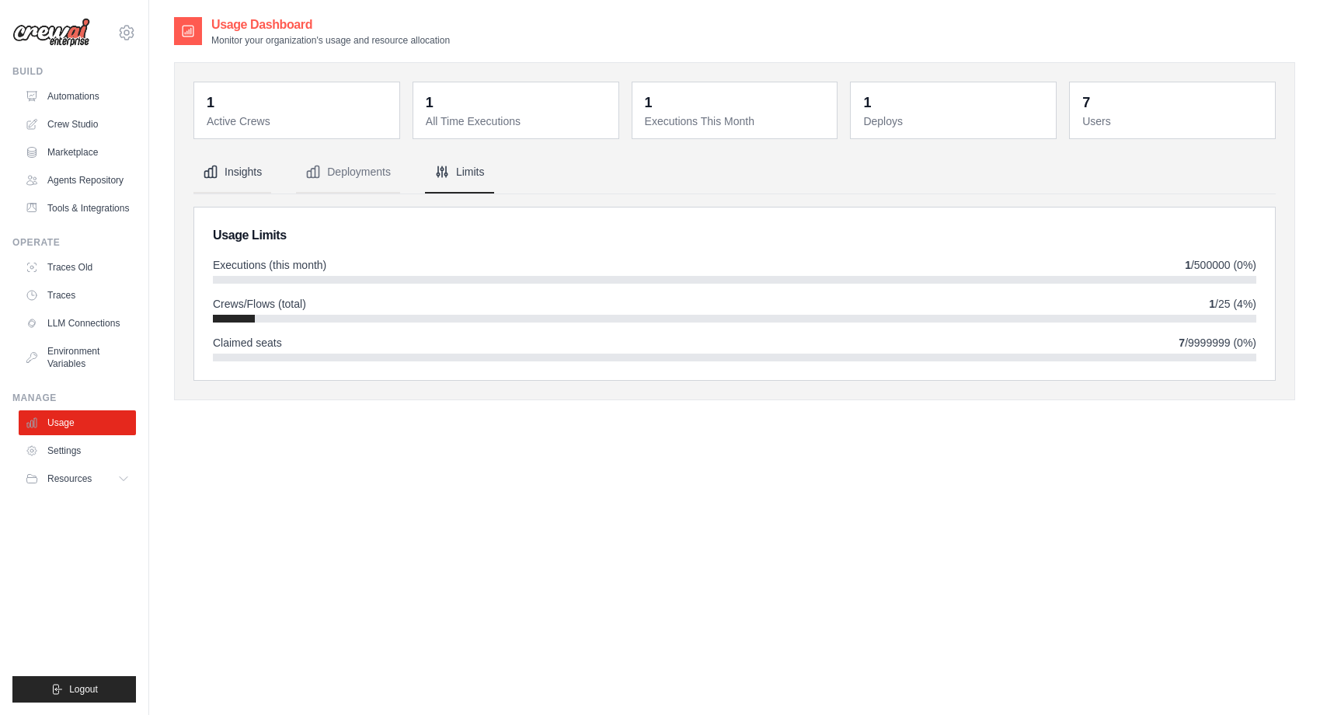
click at [233, 175] on button "Insights" at bounding box center [232, 173] width 78 height 42
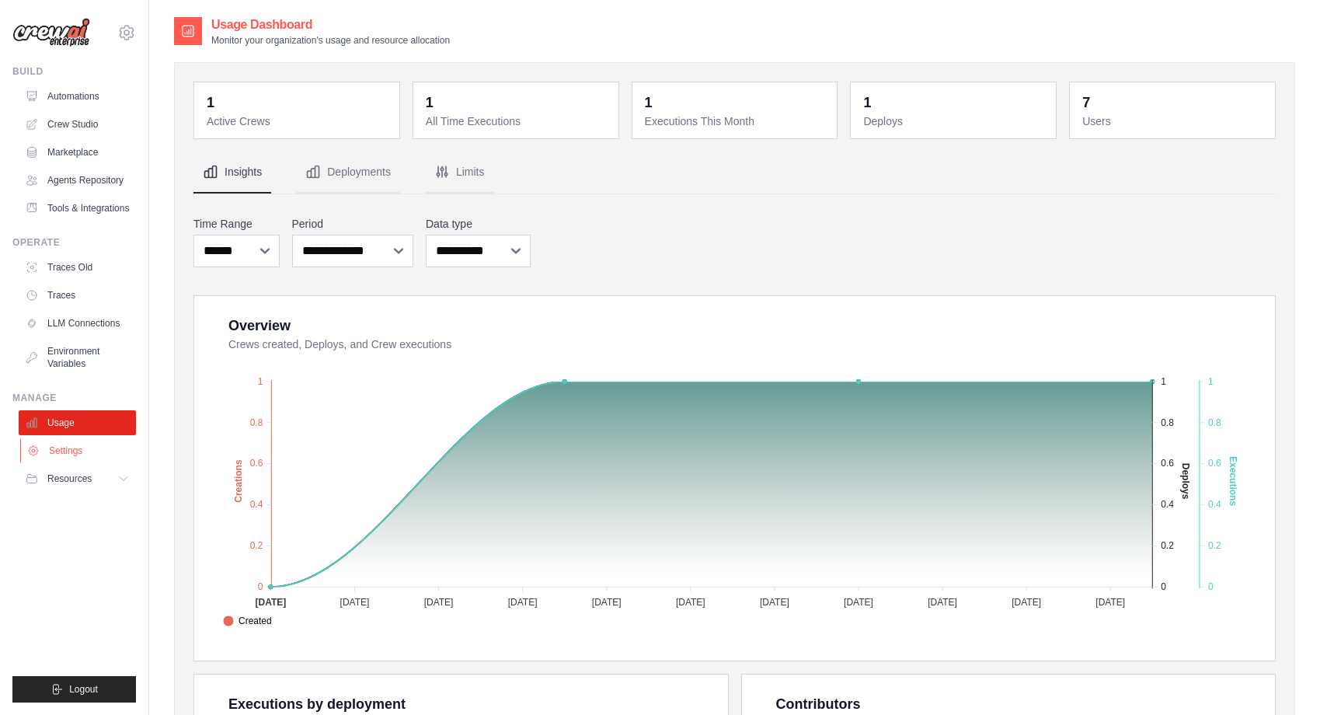
click at [98, 443] on link "Settings" at bounding box center [78, 450] width 117 height 25
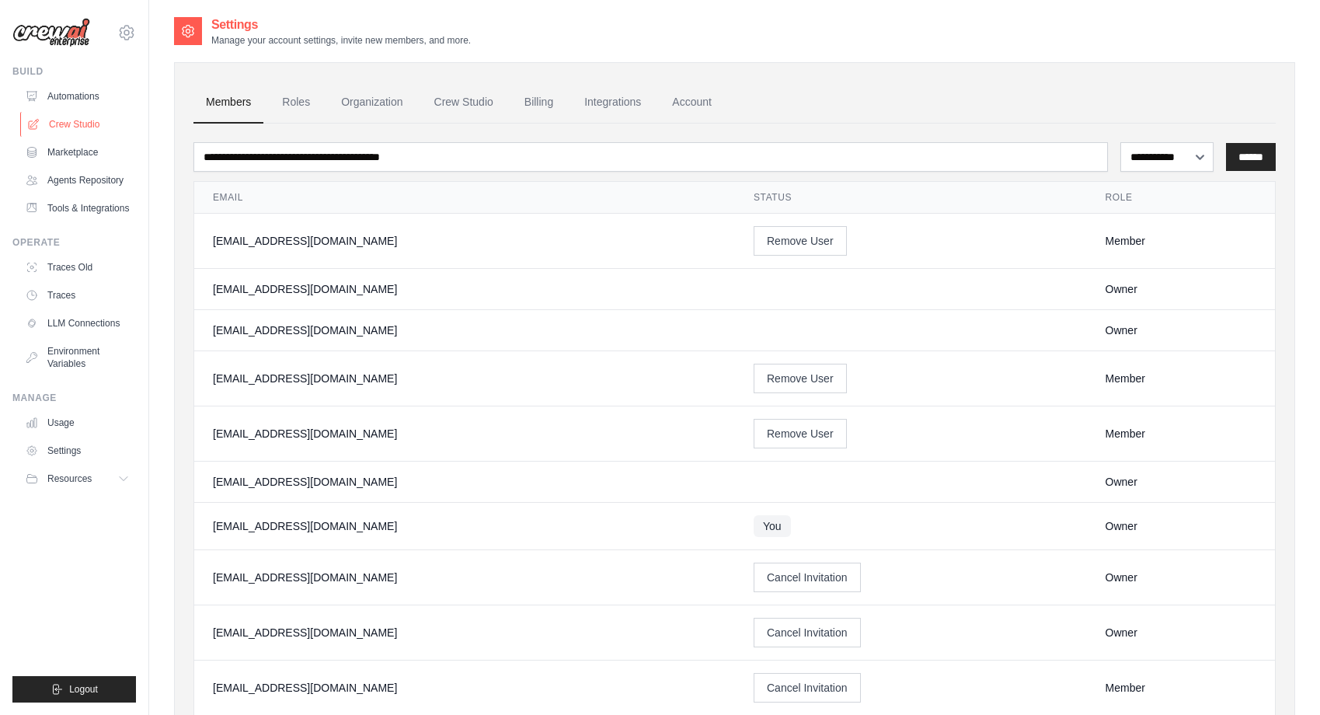
click at [84, 120] on link "Crew Studio" at bounding box center [78, 124] width 117 height 25
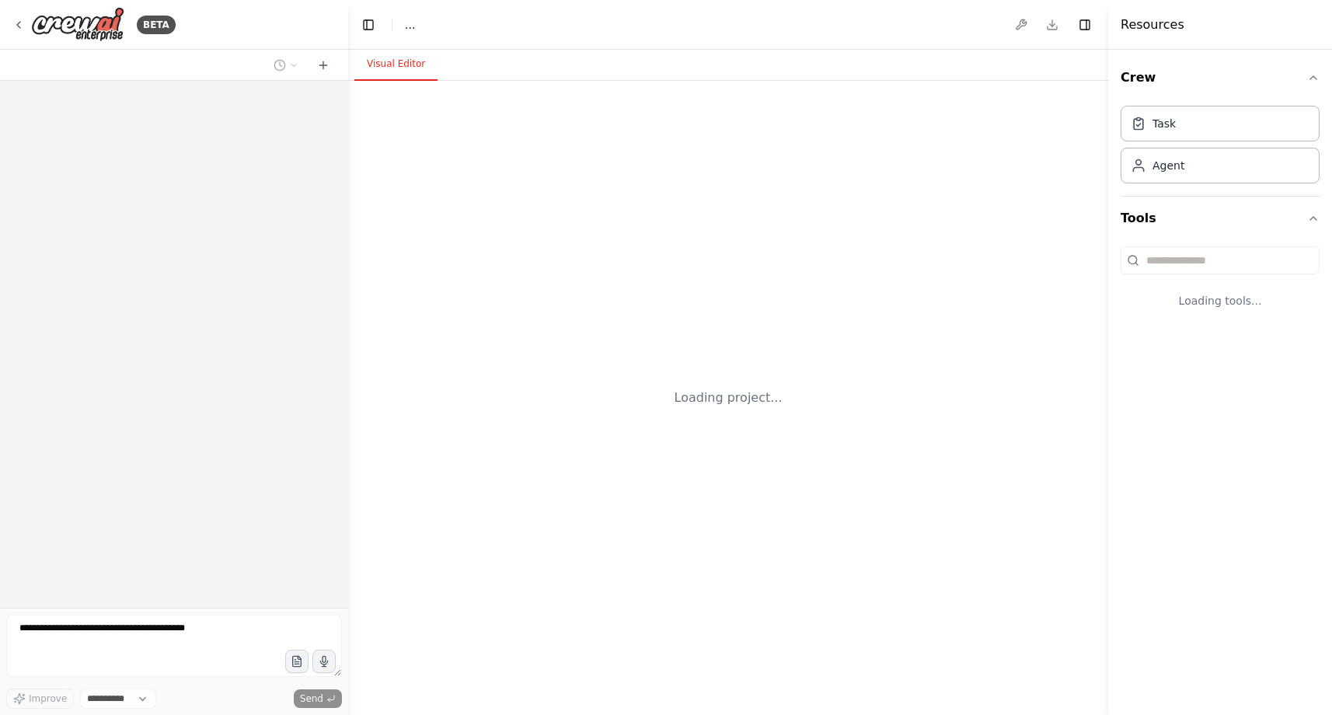
select select "****"
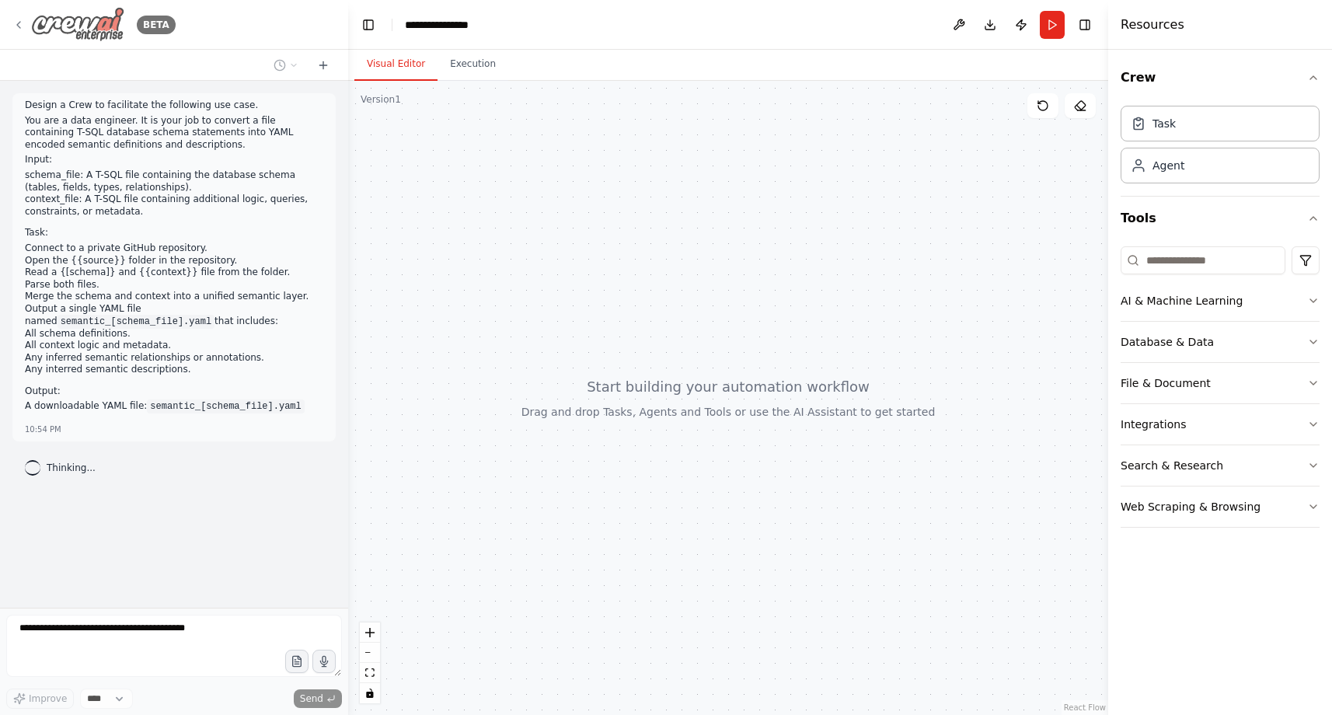
click at [106, 31] on img at bounding box center [77, 24] width 93 height 35
click at [169, 694] on div "Improve **** Send" at bounding box center [174, 698] width 336 height 20
click at [94, 27] on img at bounding box center [77, 24] width 93 height 35
click at [106, 19] on img at bounding box center [77, 24] width 93 height 35
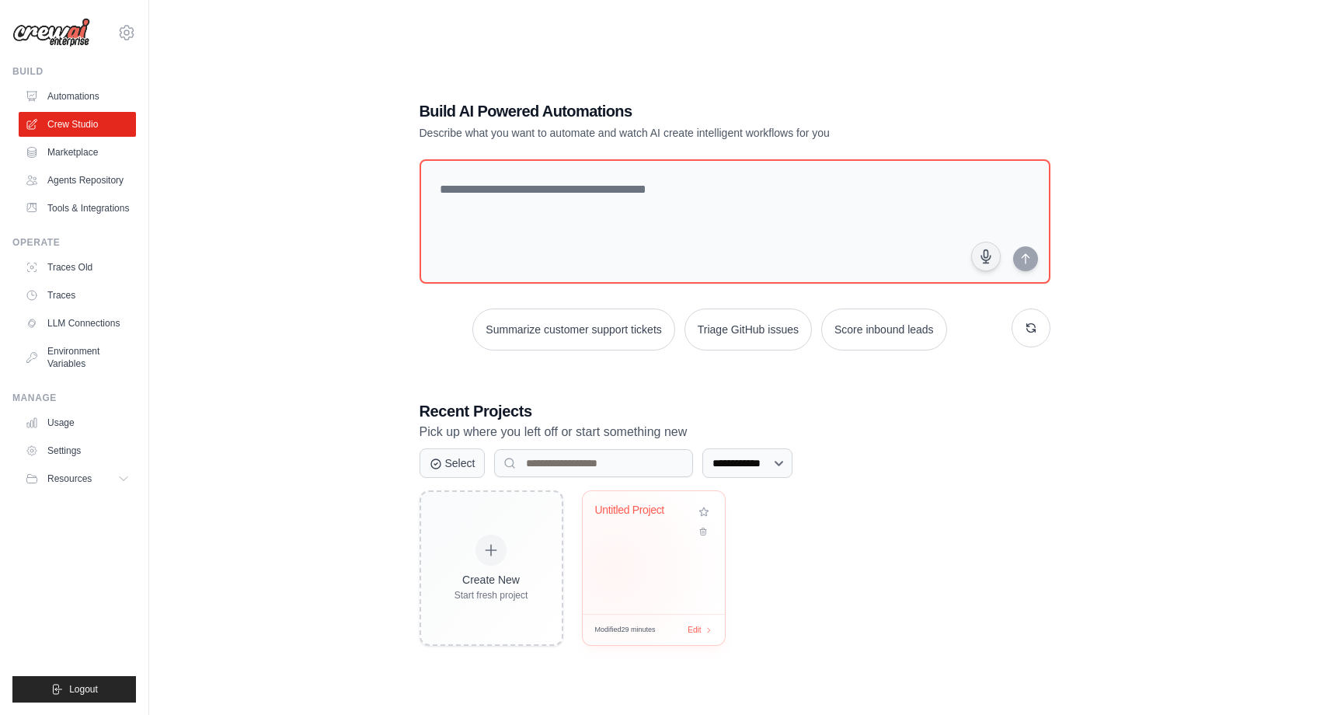
click at [612, 569] on div "Untitled Project" at bounding box center [654, 552] width 142 height 123
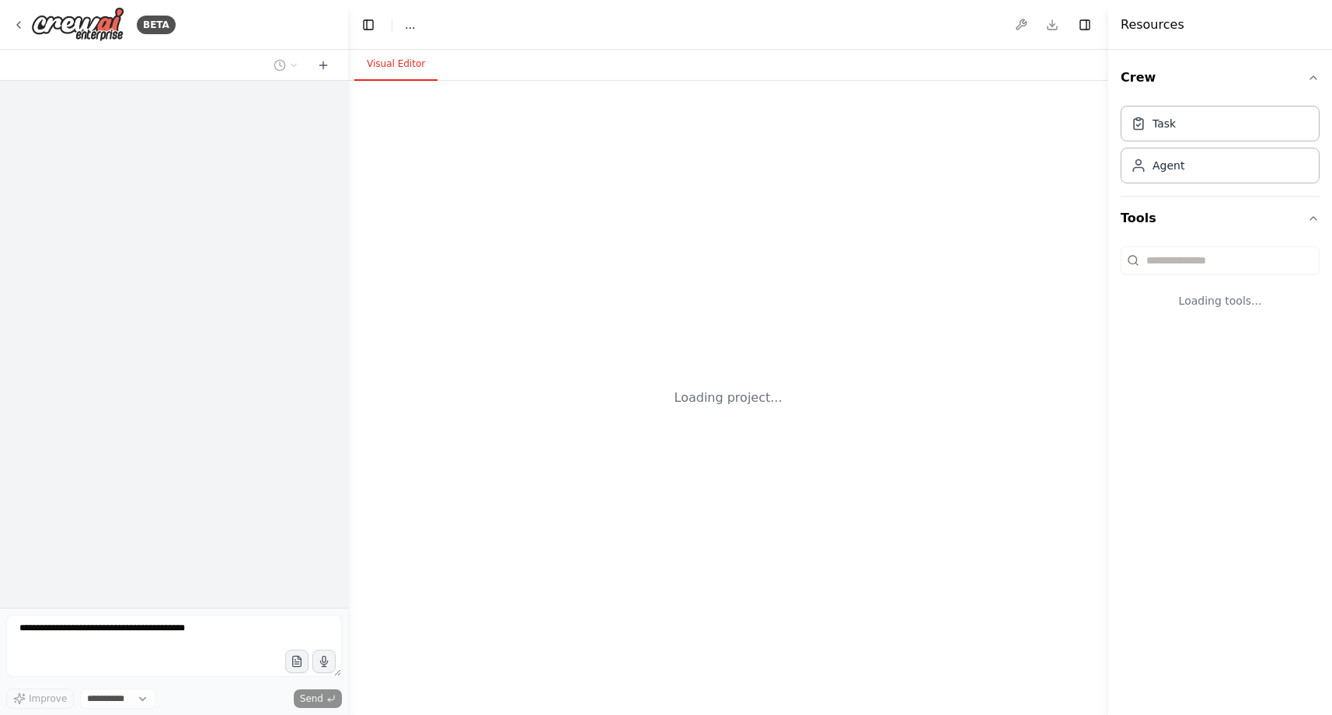
select select "****"
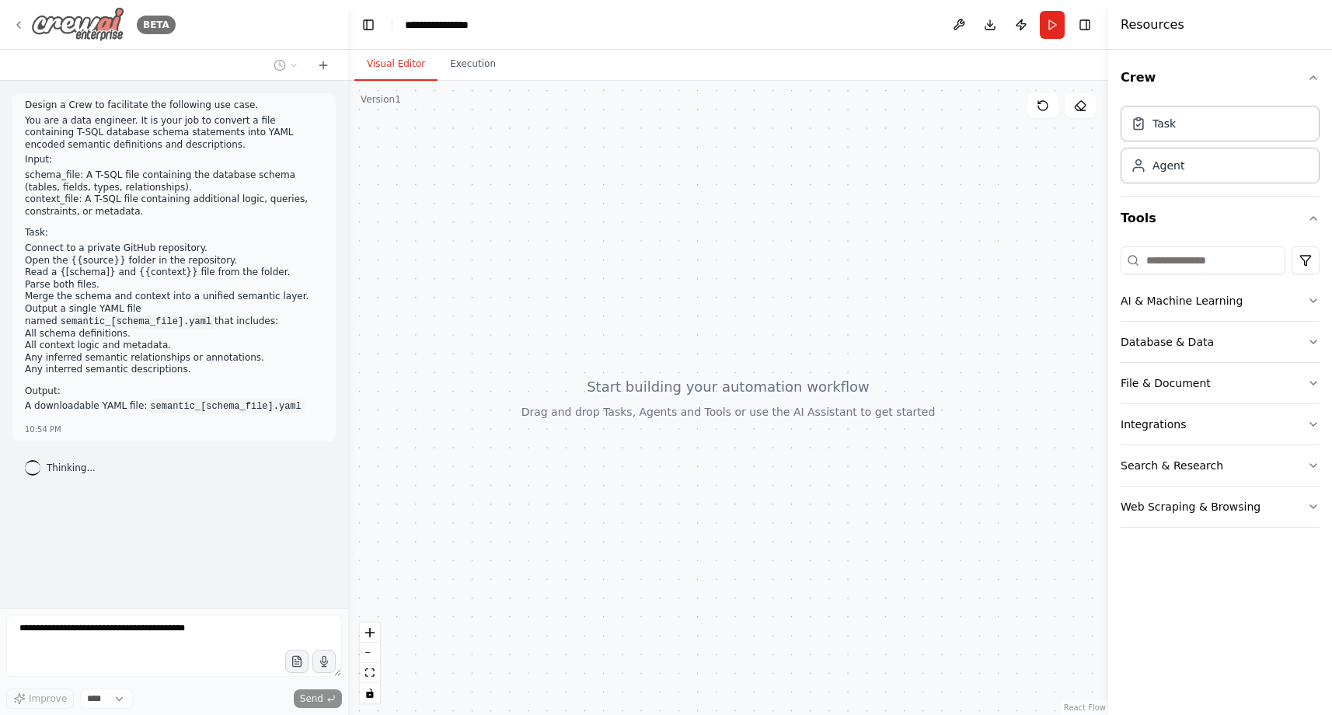
click at [106, 29] on img at bounding box center [77, 24] width 93 height 35
